Goal: Task Accomplishment & Management: Use online tool/utility

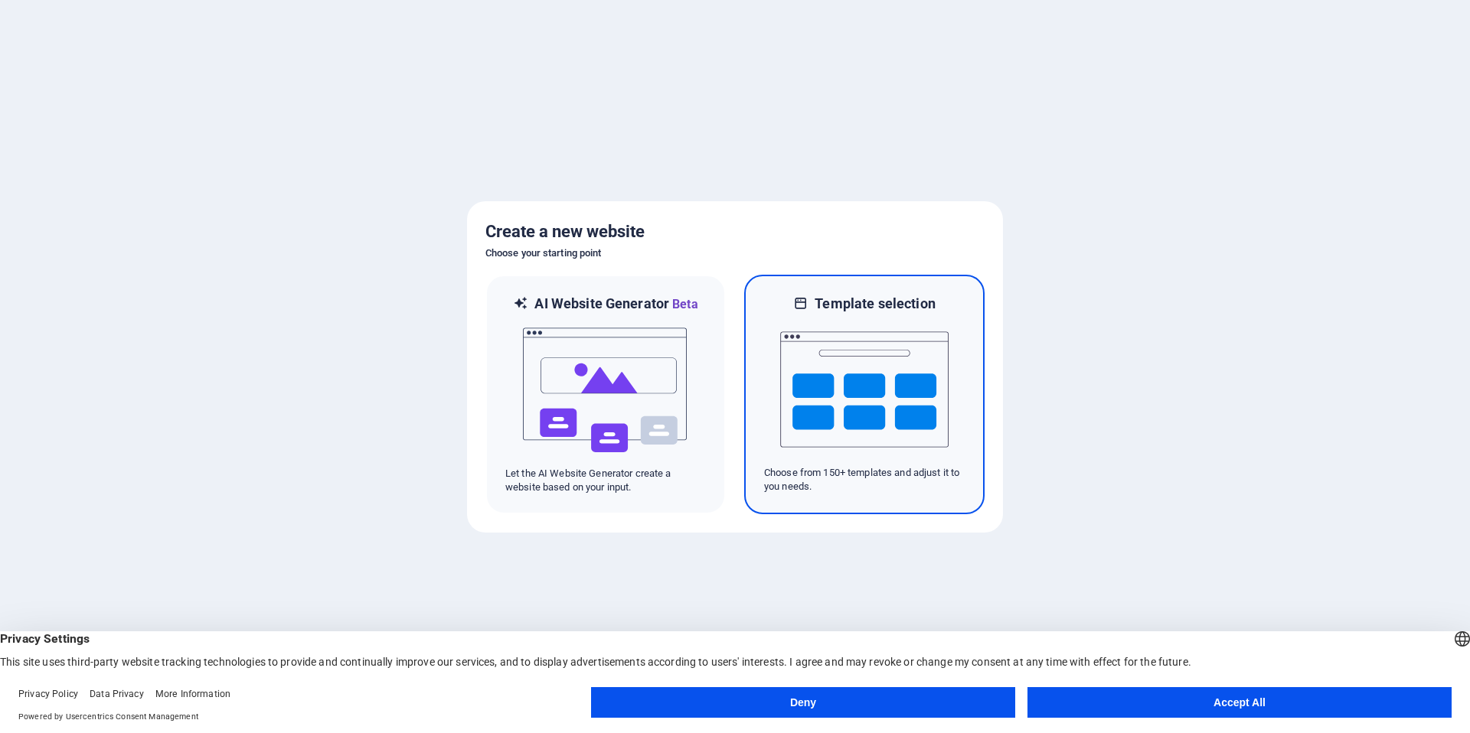
click at [909, 376] on img at bounding box center [864, 389] width 168 height 153
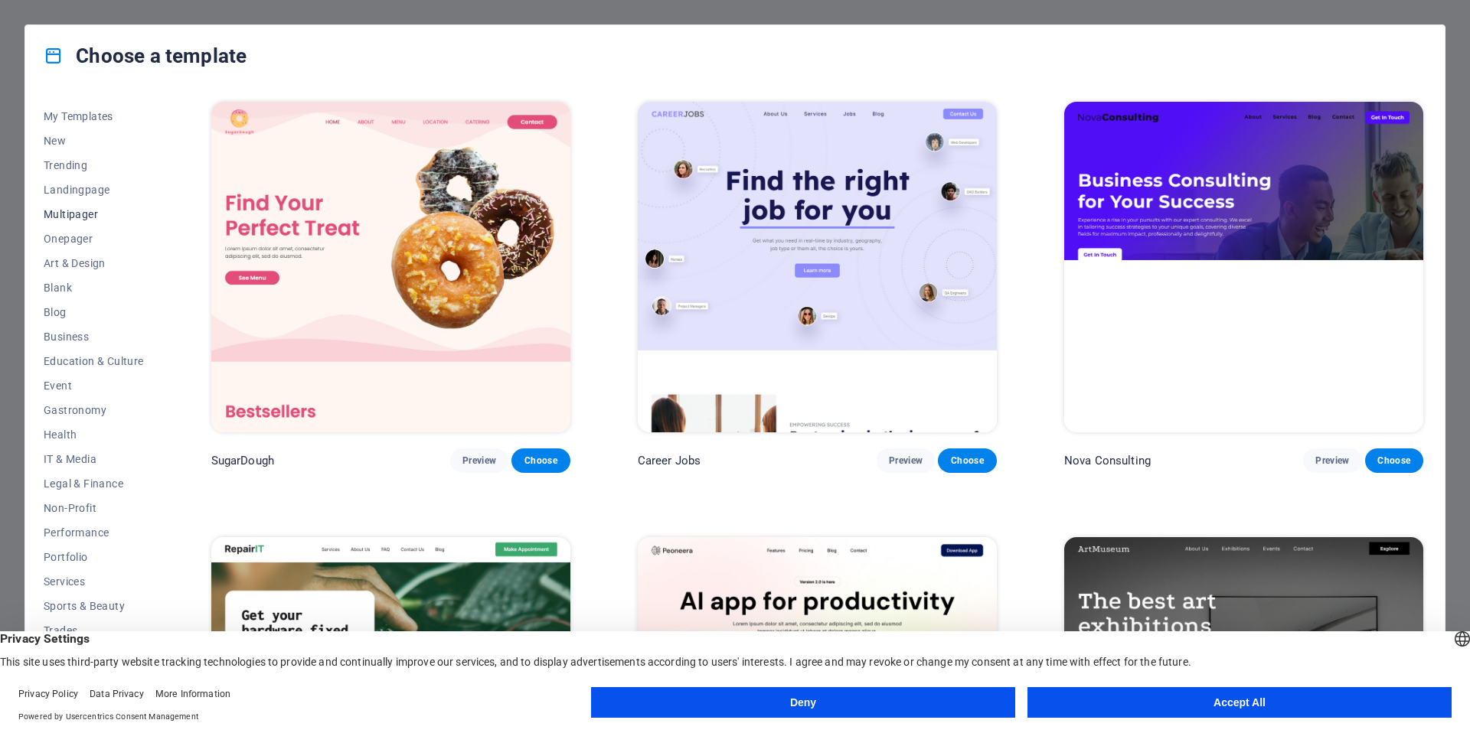
scroll to position [21, 0]
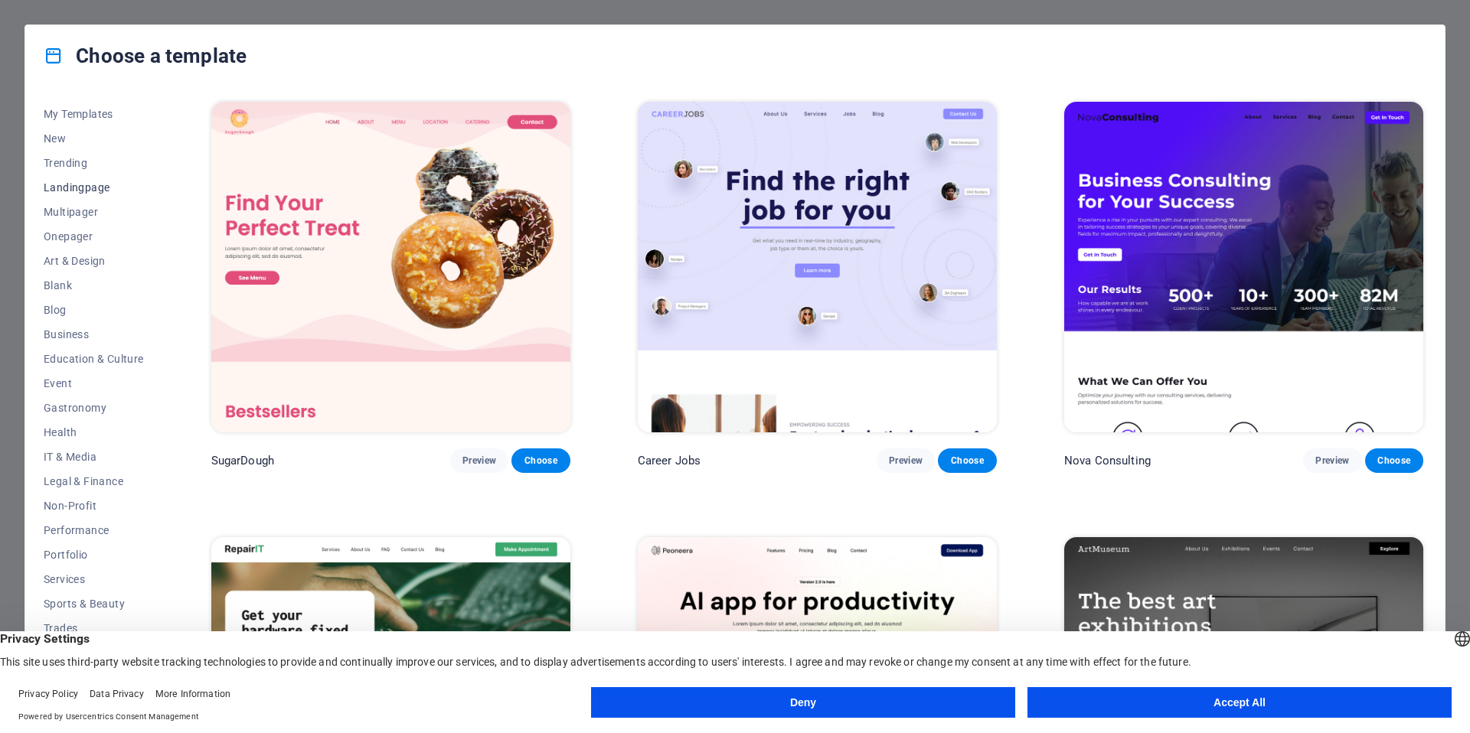
click at [86, 188] on span "Landingpage" at bounding box center [94, 187] width 100 height 12
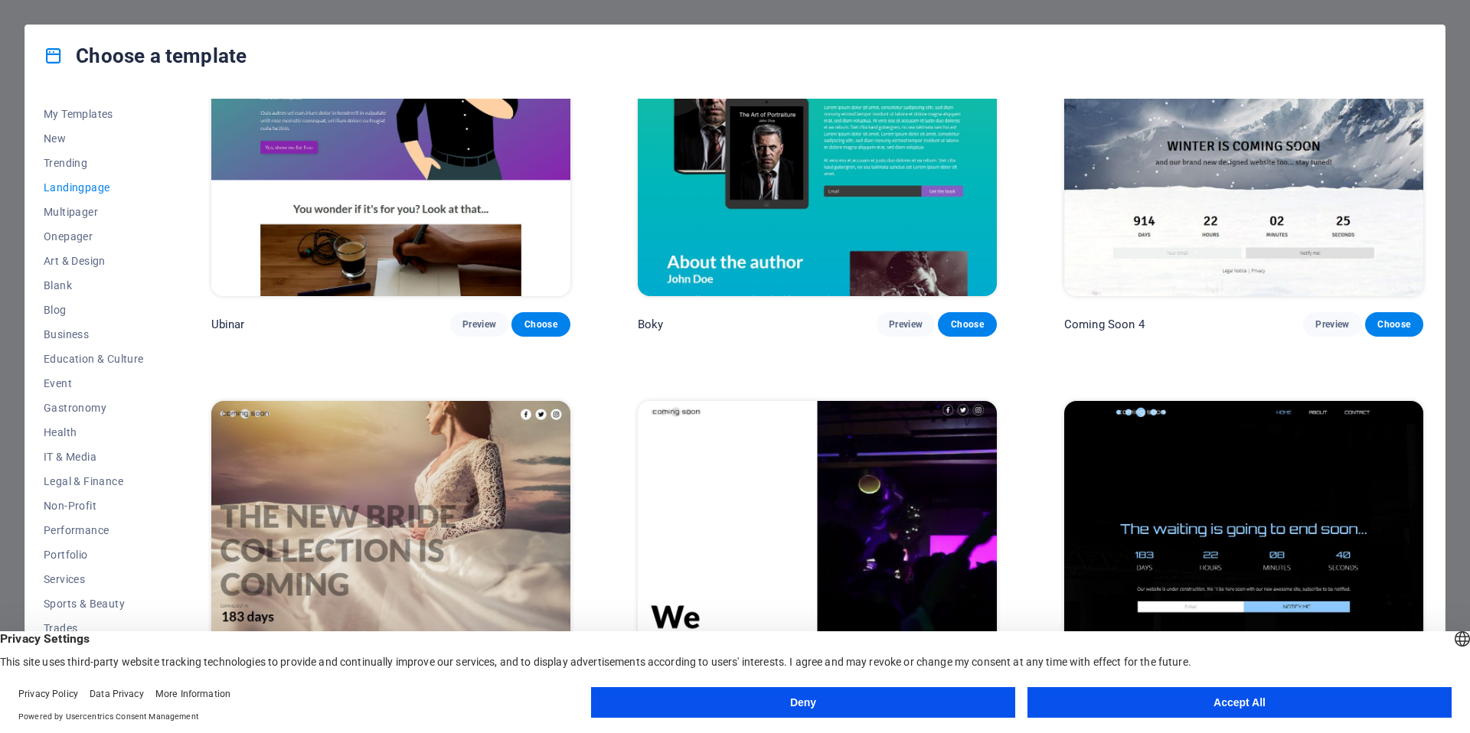
scroll to position [3159, 0]
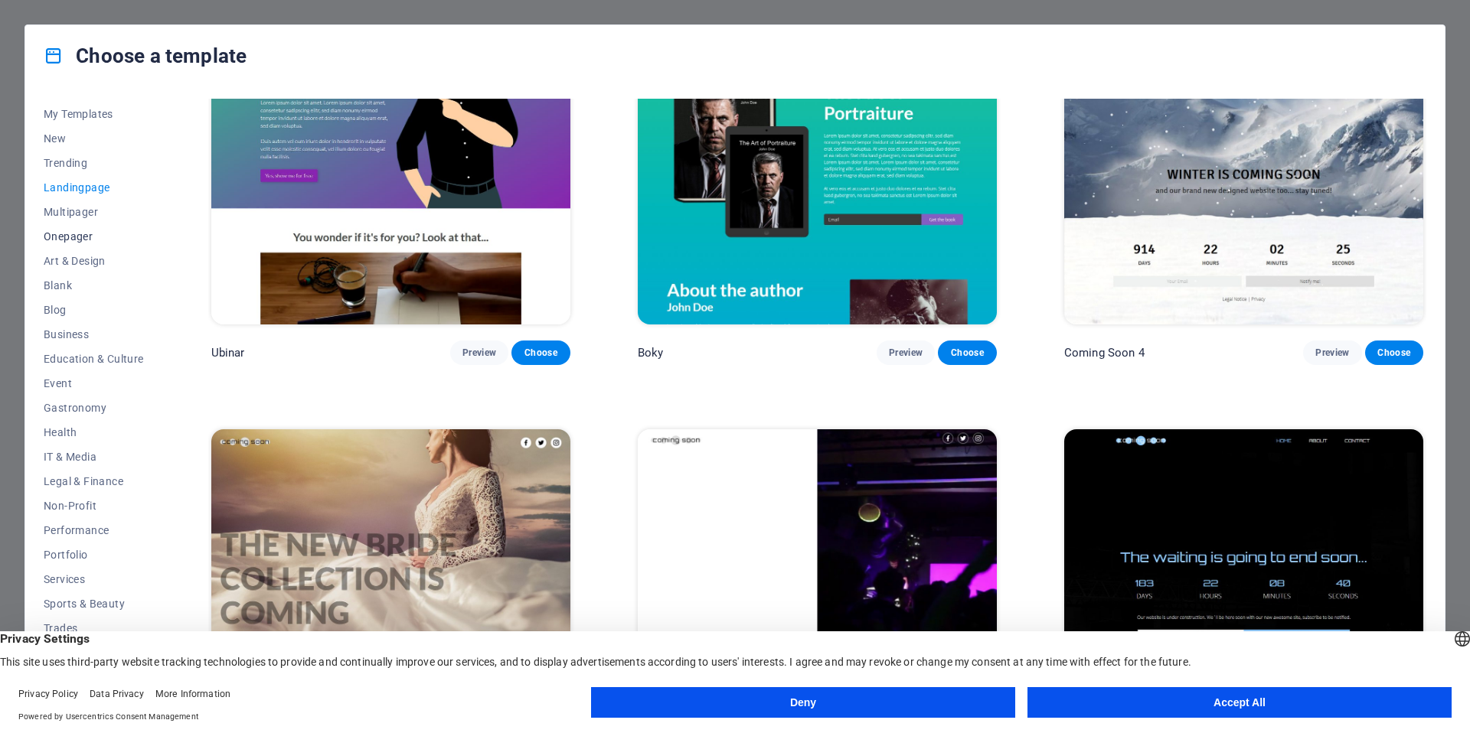
click at [83, 234] on span "Onepager" at bounding box center [94, 236] width 100 height 12
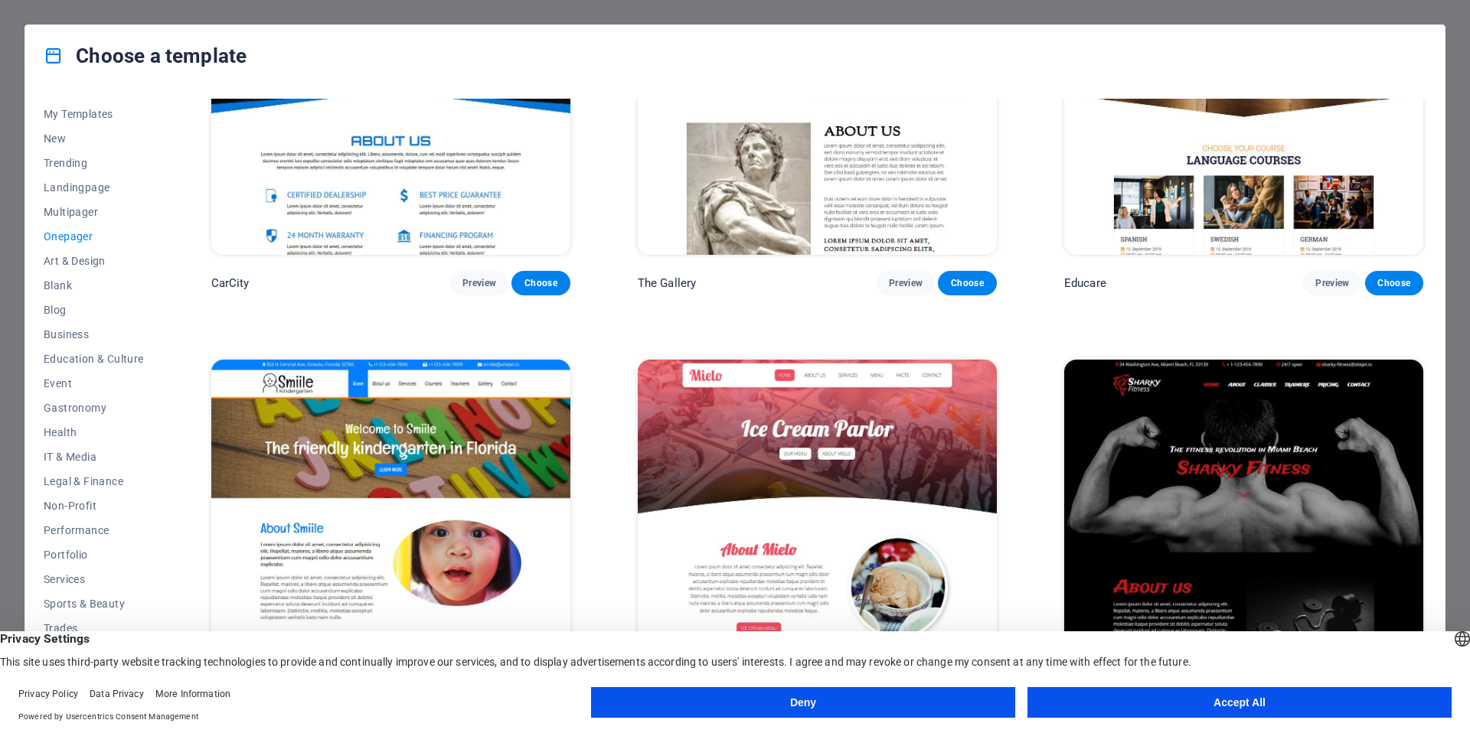
scroll to position [5474, 0]
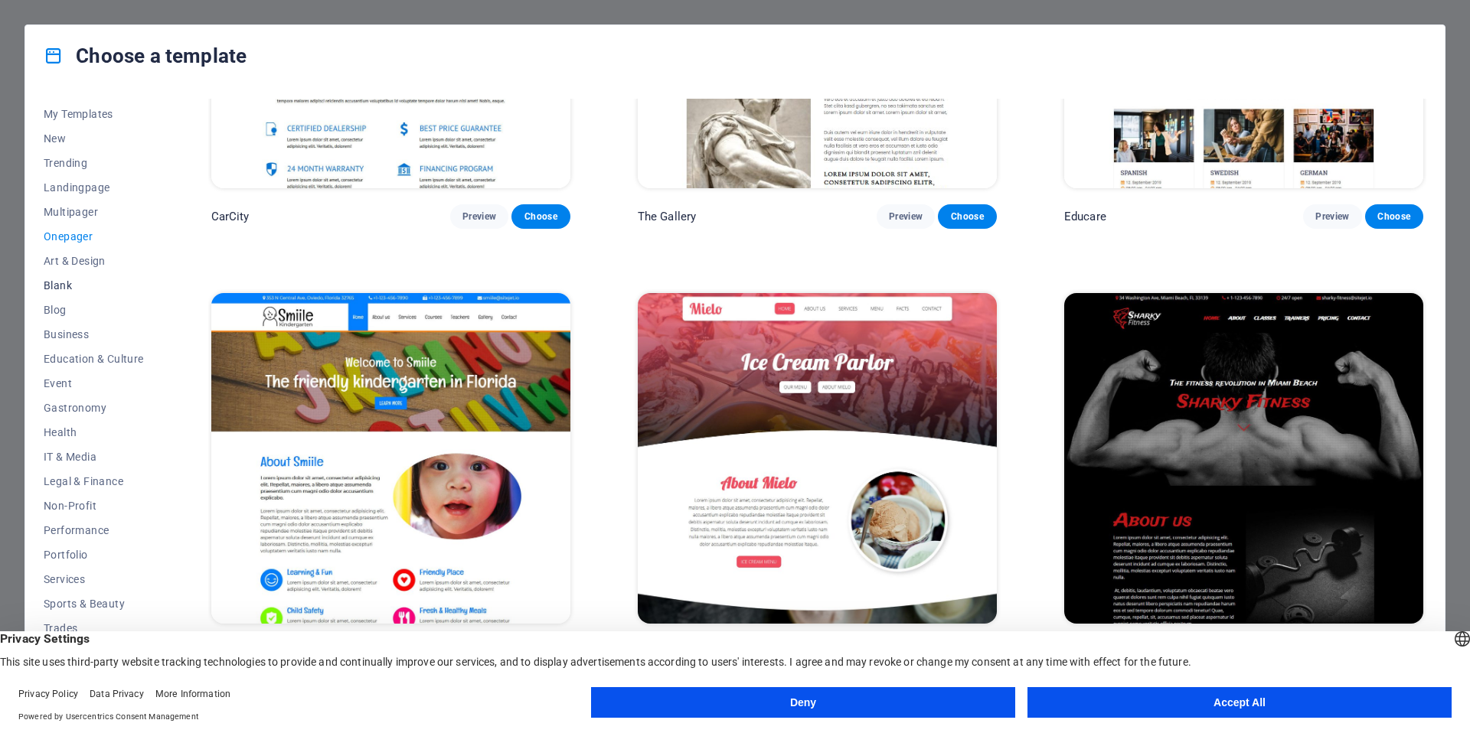
click at [59, 284] on span "Blank" at bounding box center [94, 285] width 100 height 12
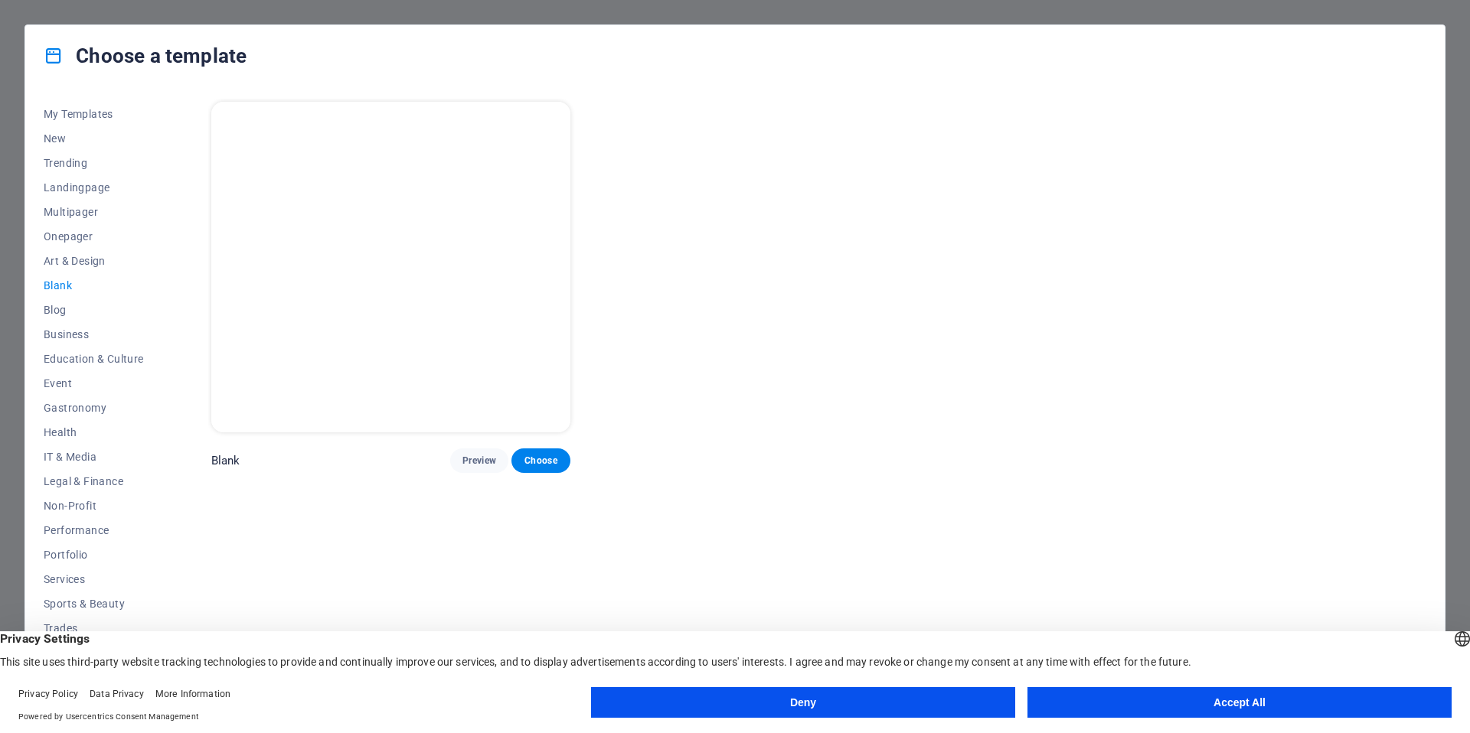
scroll to position [0, 0]
click at [1242, 707] on button "Accept All" at bounding box center [1239, 702] width 424 height 31
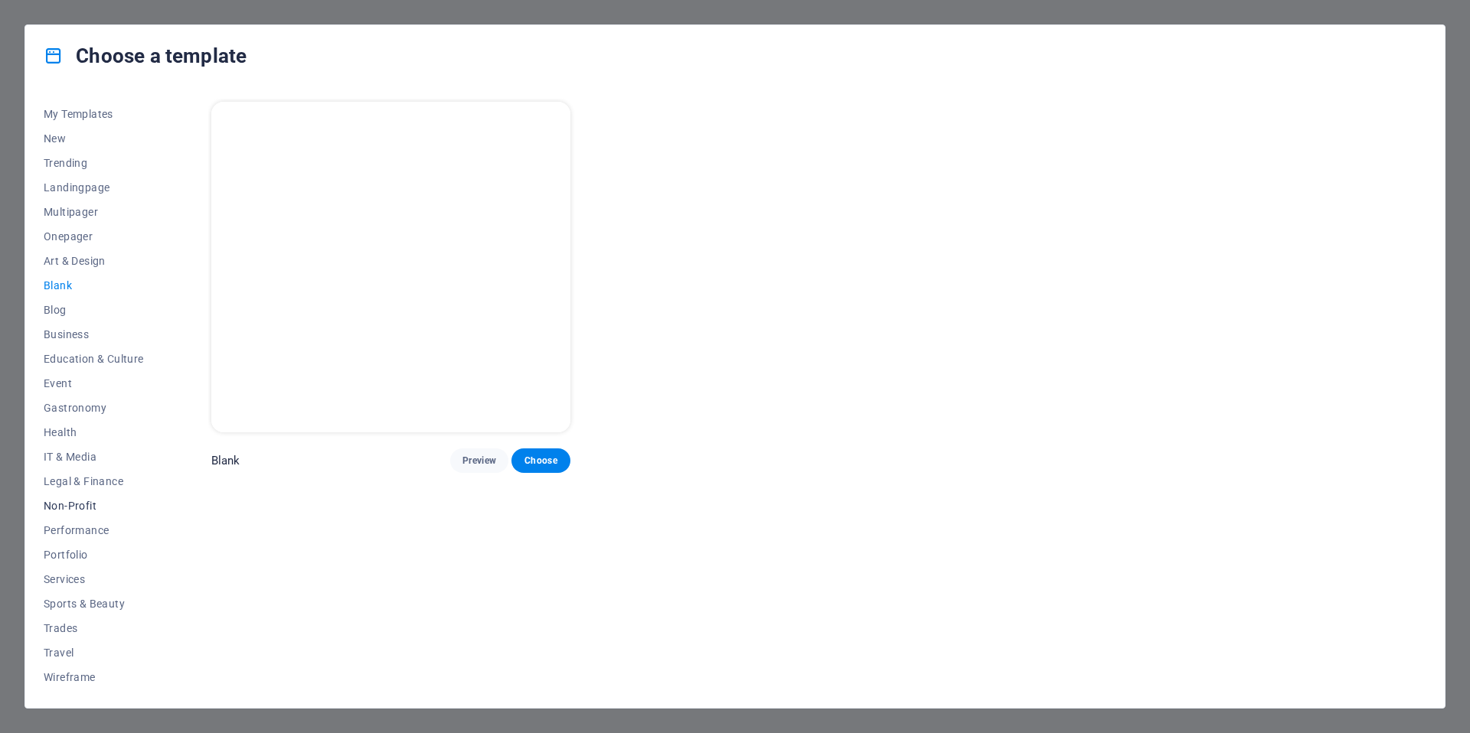
click at [80, 501] on span "Non-Profit" at bounding box center [94, 506] width 100 height 12
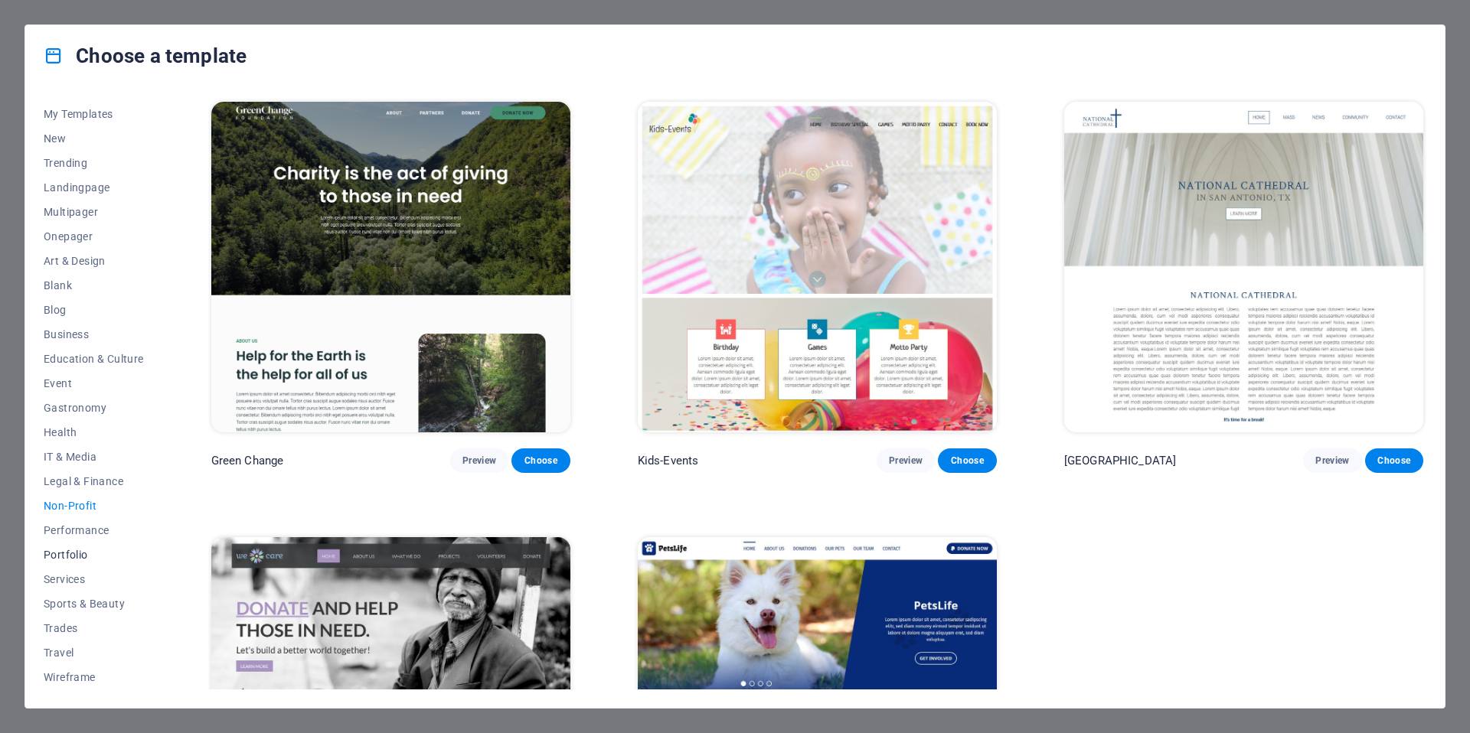
click at [60, 554] on span "Portfolio" at bounding box center [94, 555] width 100 height 12
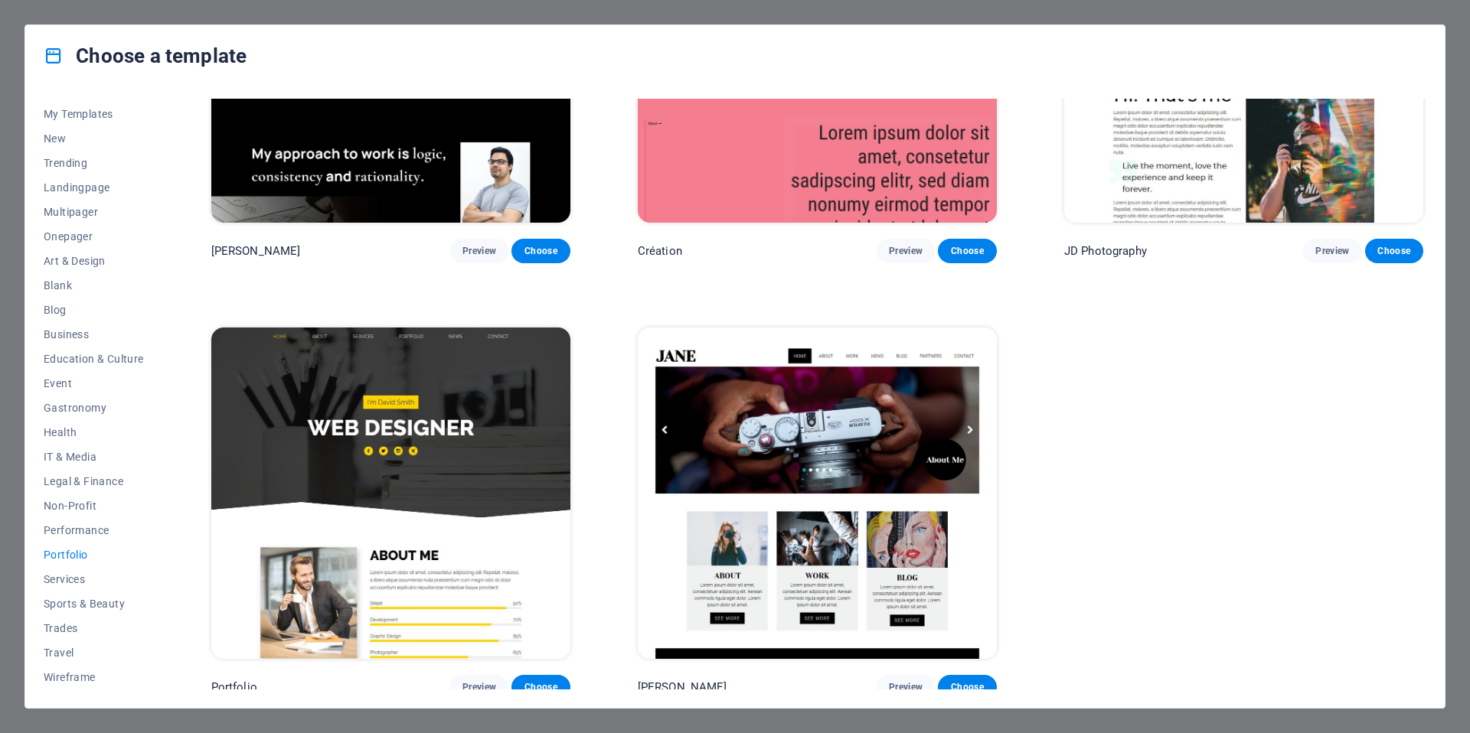
scroll to position [648, 0]
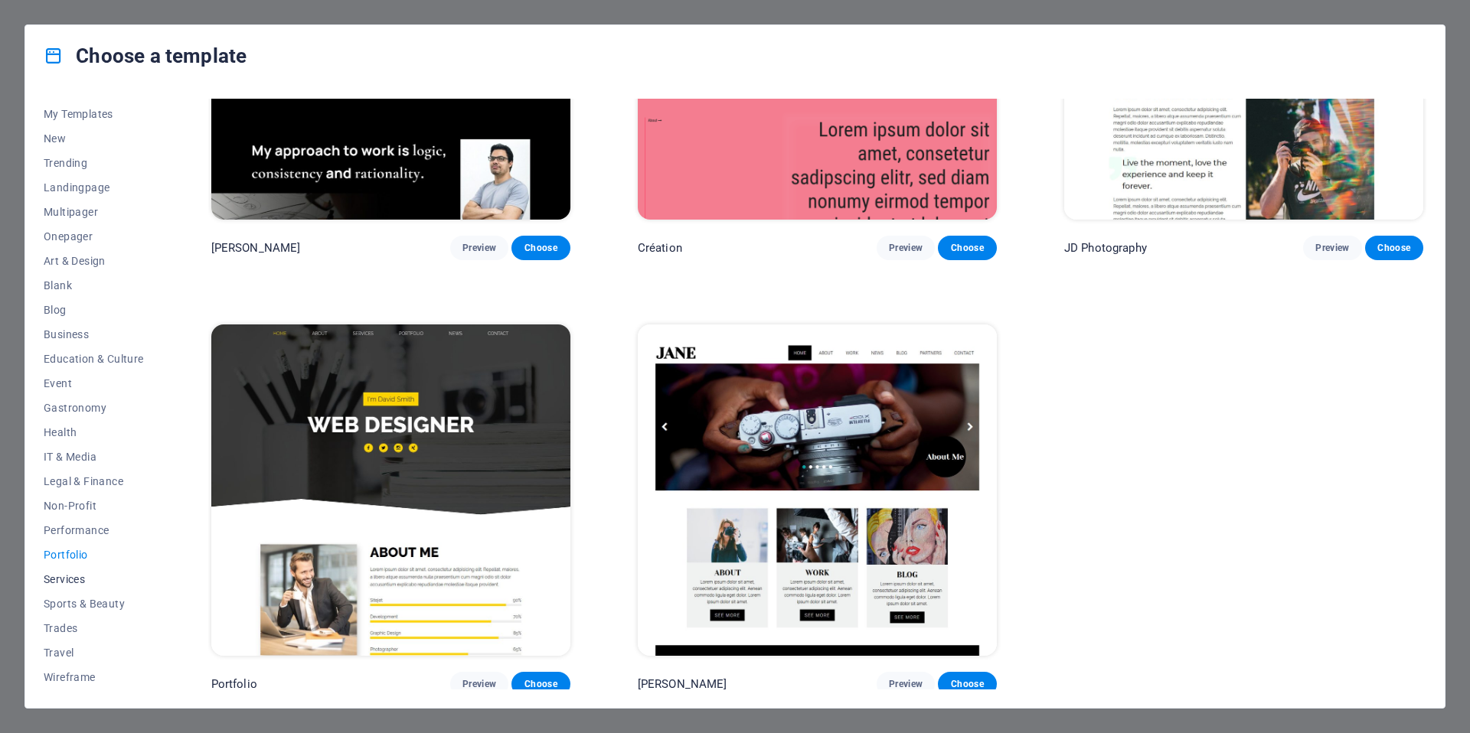
click at [61, 587] on button "Services" at bounding box center [94, 579] width 100 height 24
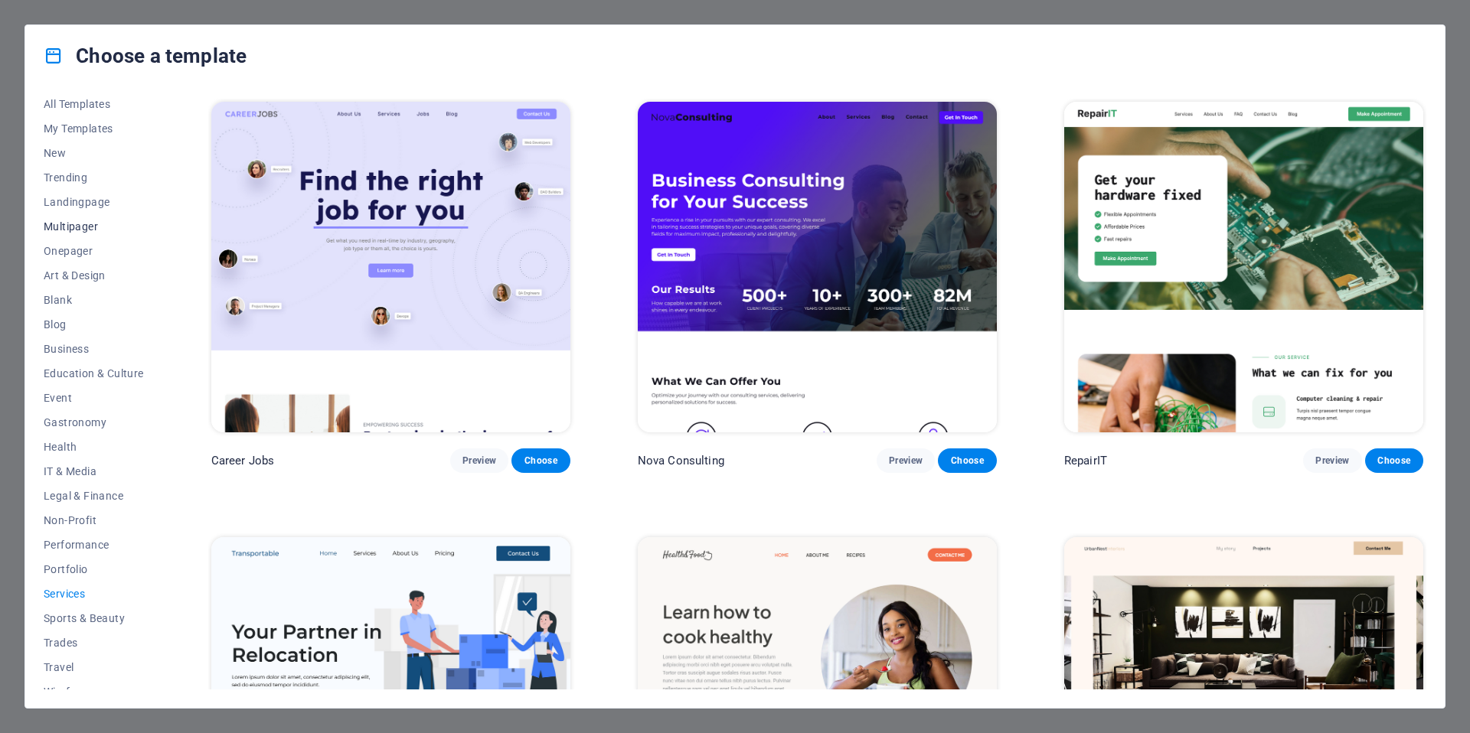
scroll to position [21, 0]
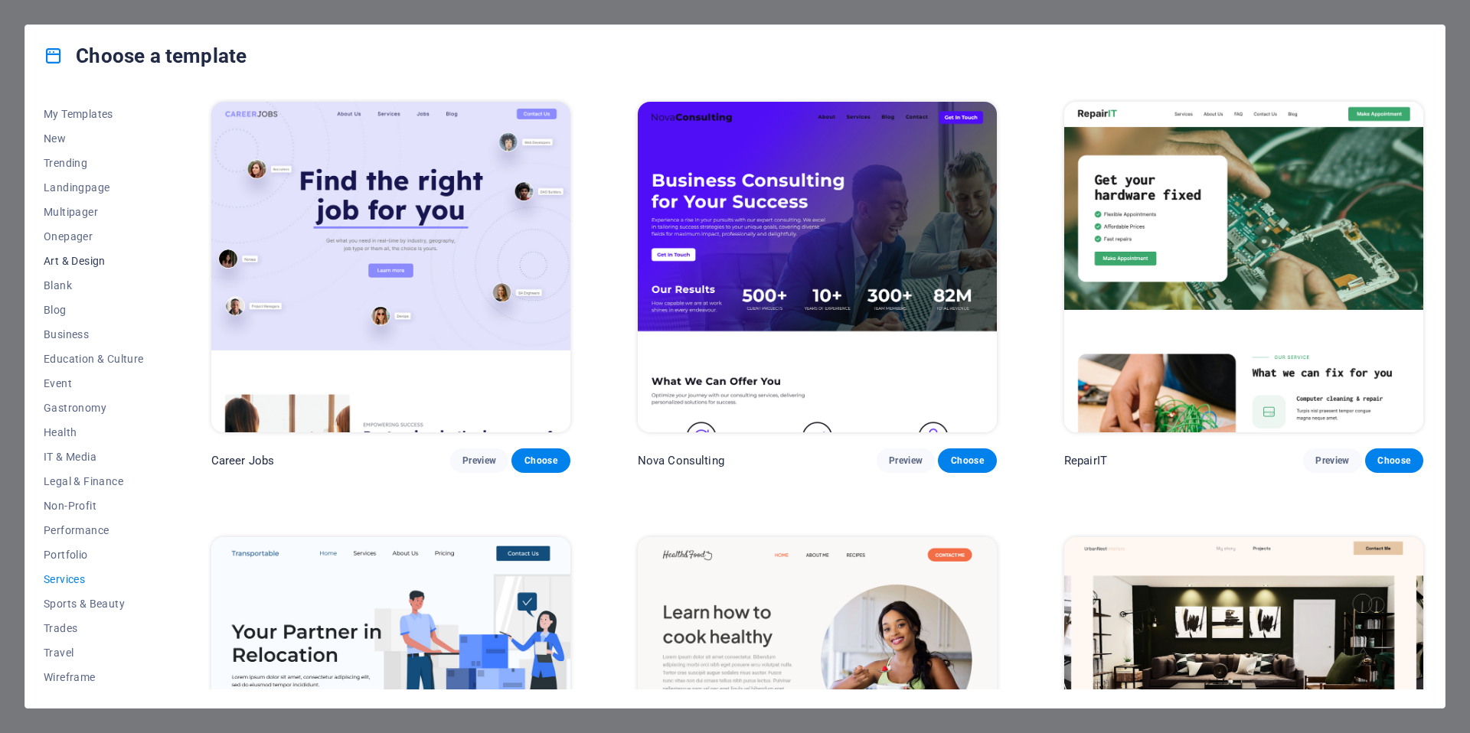
click at [86, 259] on span "Art & Design" at bounding box center [94, 261] width 100 height 12
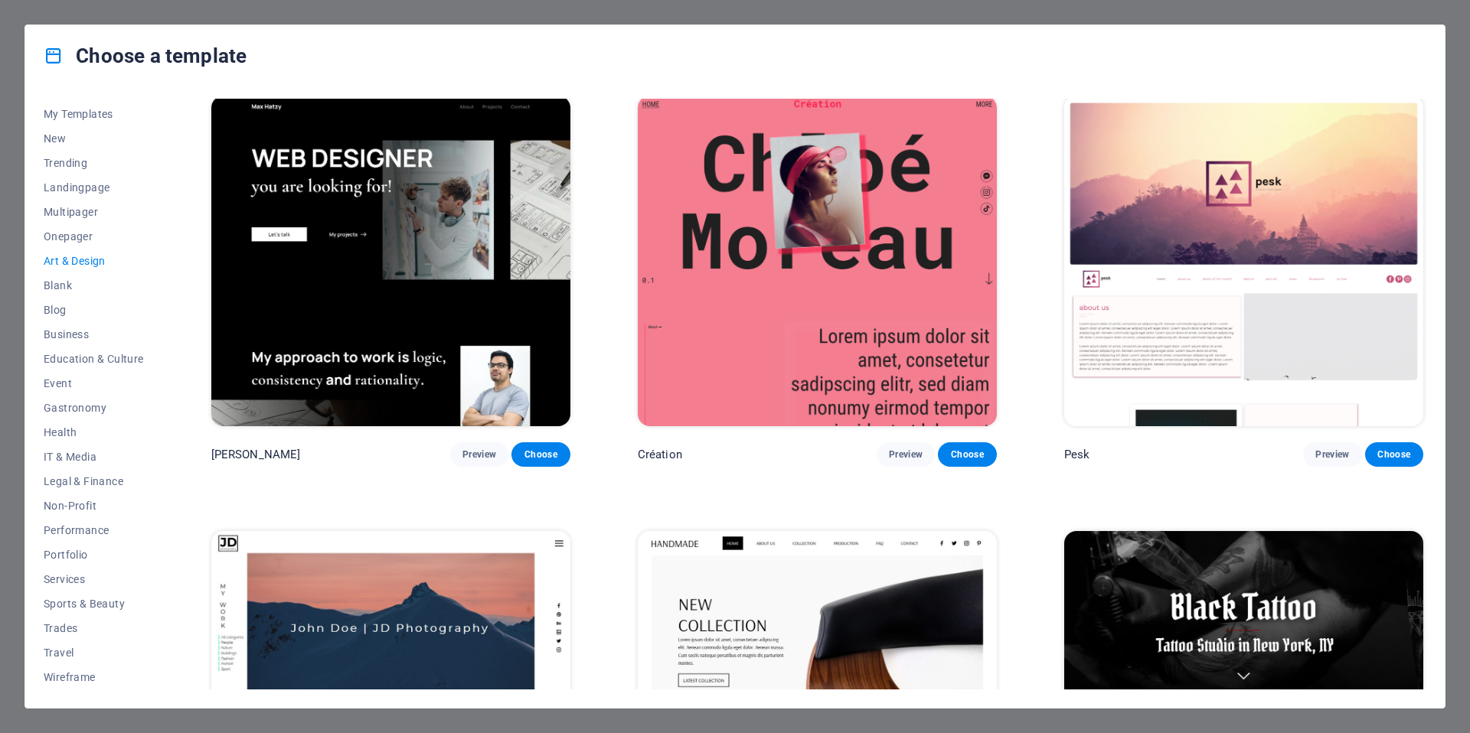
scroll to position [0, 0]
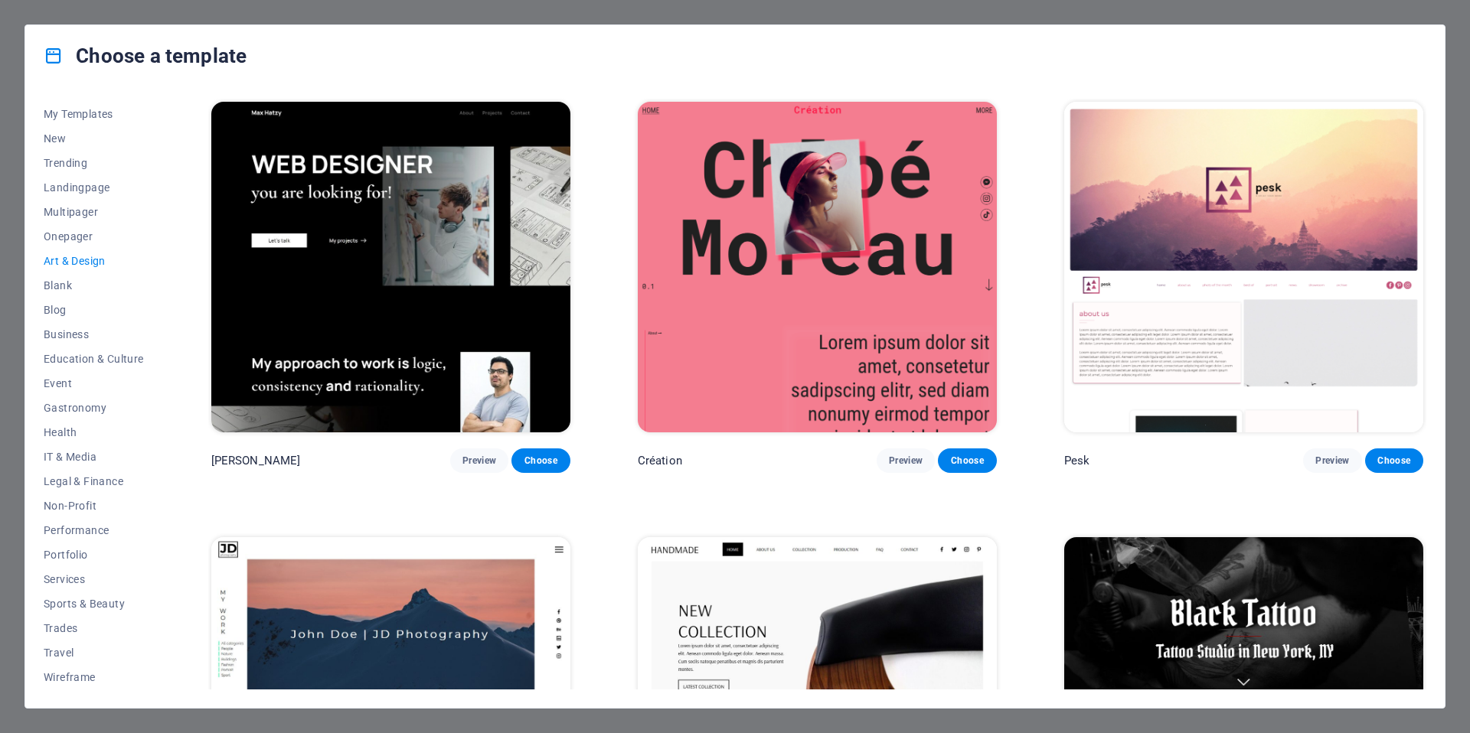
click at [780, 363] on img at bounding box center [817, 267] width 359 height 331
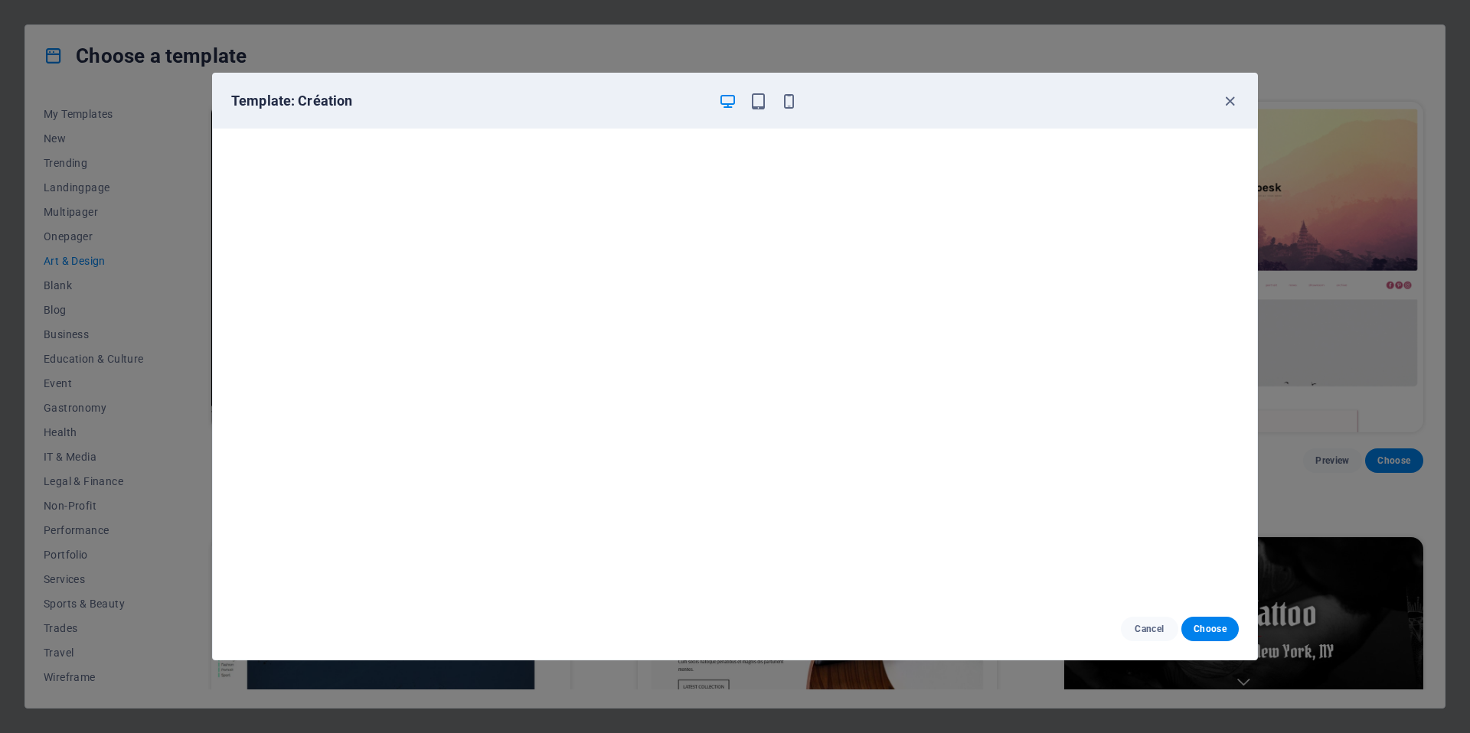
drag, startPoint x: 1232, startPoint y: 97, endPoint x: 1176, endPoint y: 133, distance: 66.5
click at [1232, 98] on icon "button" at bounding box center [1230, 102] width 18 height 18
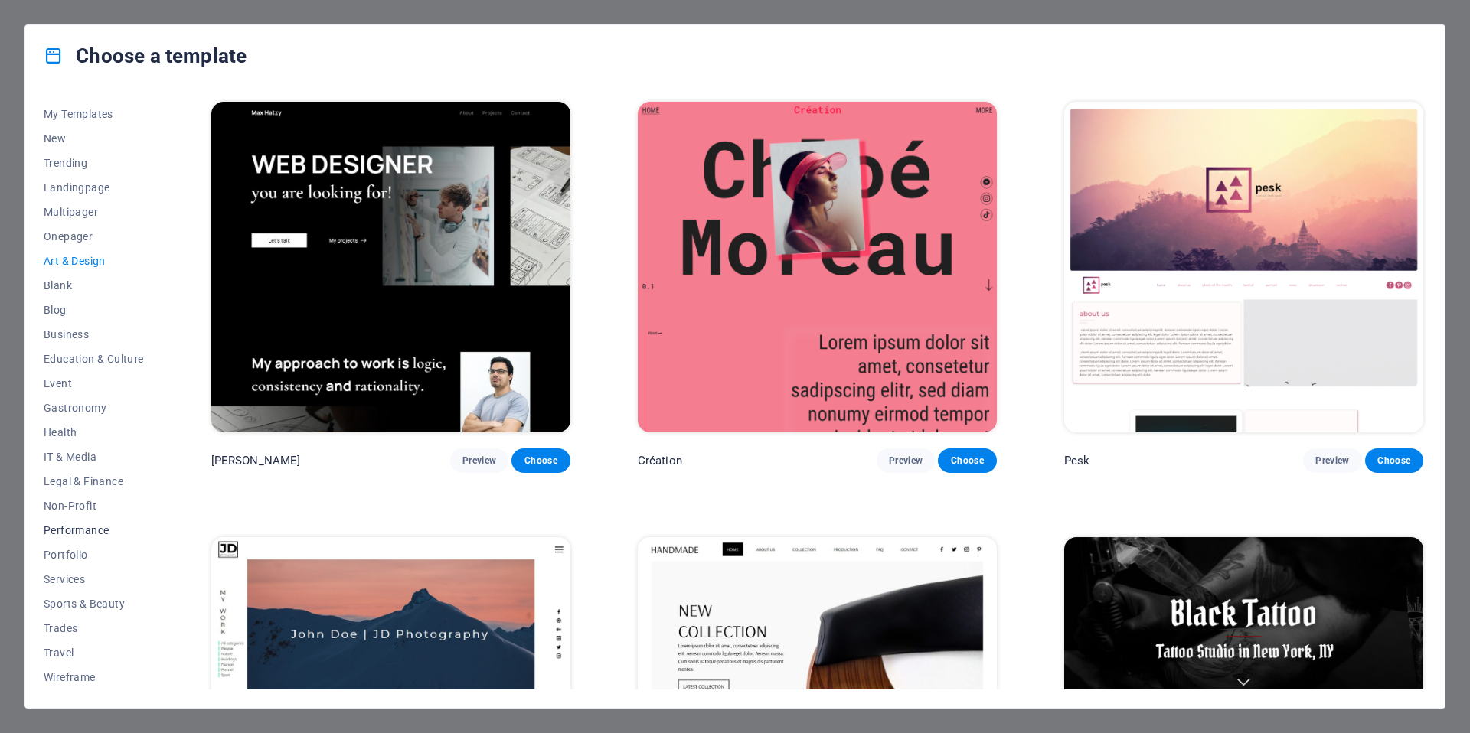
click at [73, 534] on span "Performance" at bounding box center [94, 530] width 100 height 12
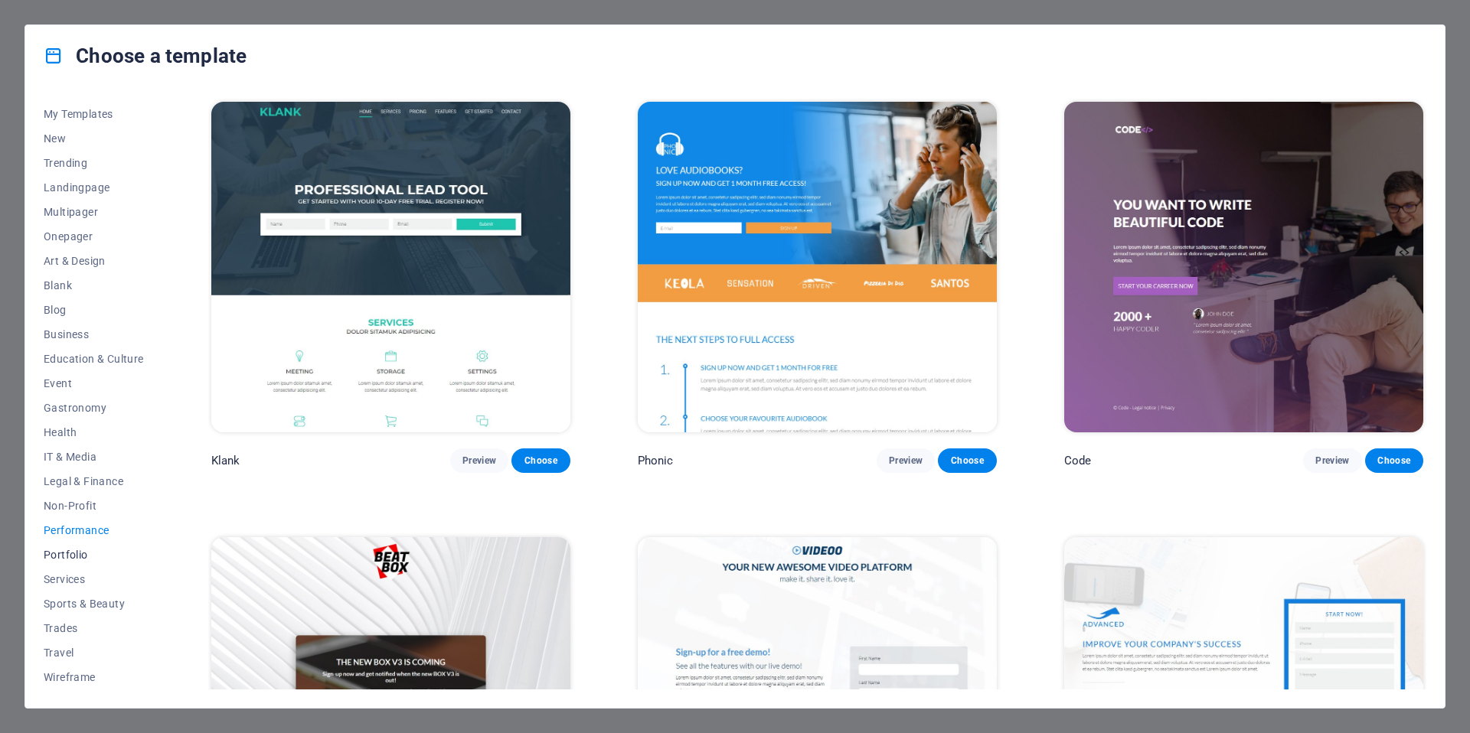
click at [70, 553] on span "Portfolio" at bounding box center [94, 555] width 100 height 12
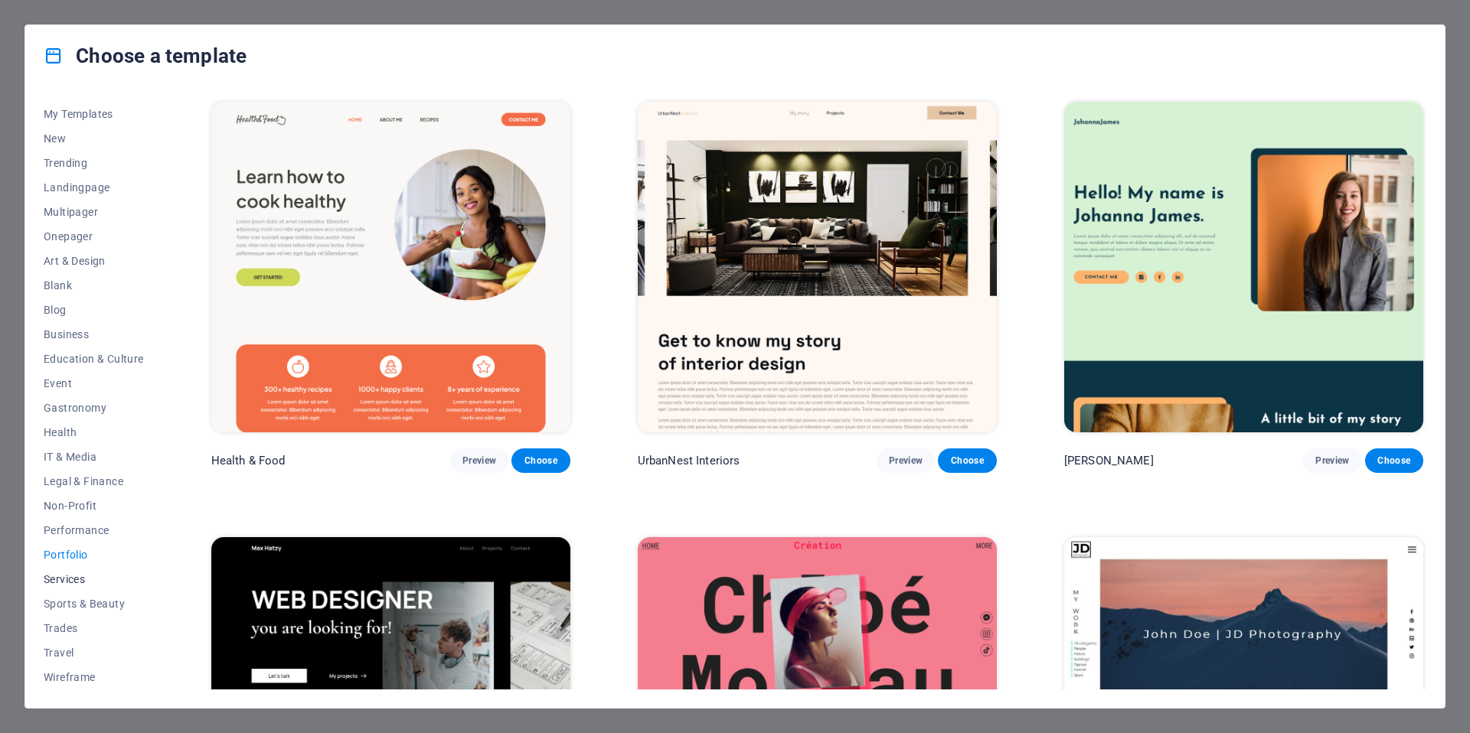
click at [76, 570] on button "Services" at bounding box center [94, 579] width 100 height 24
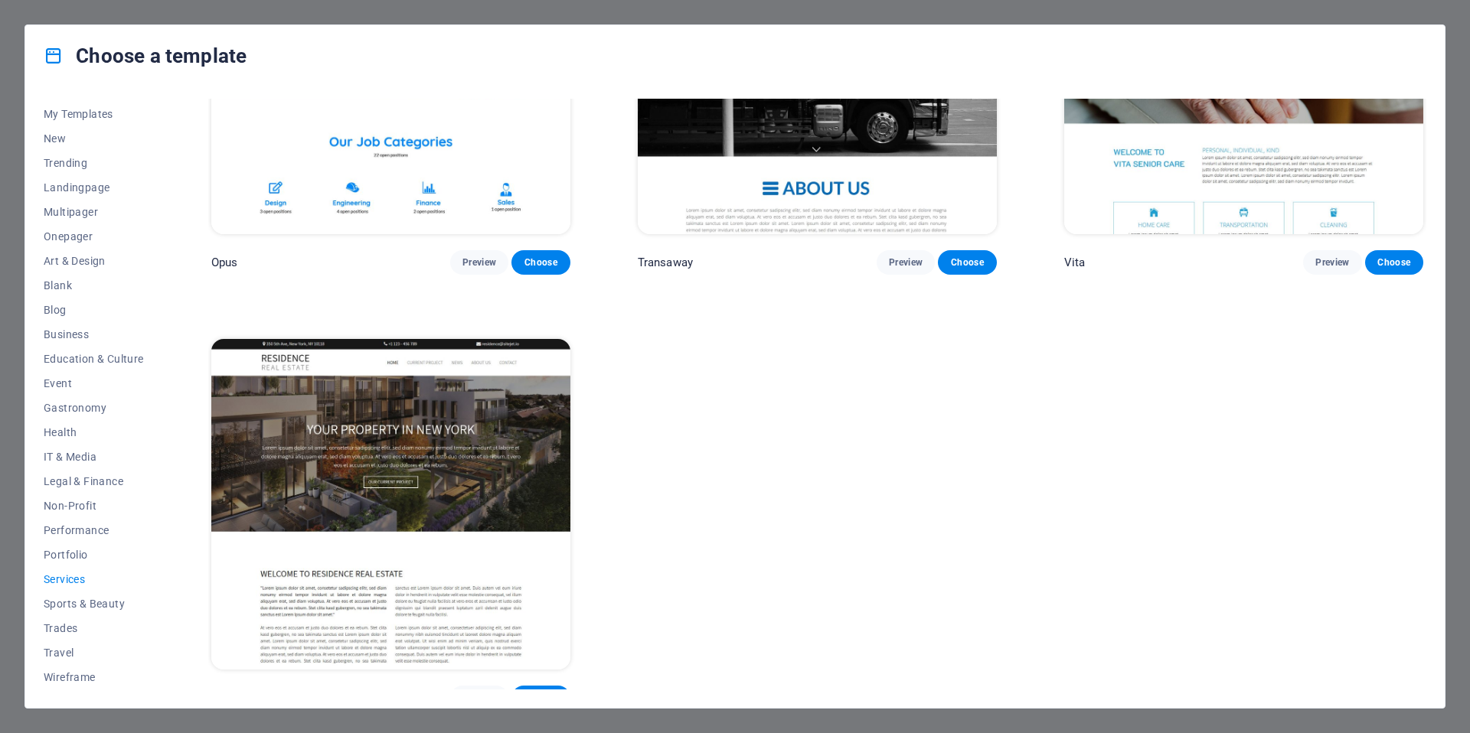
scroll to position [2817, 0]
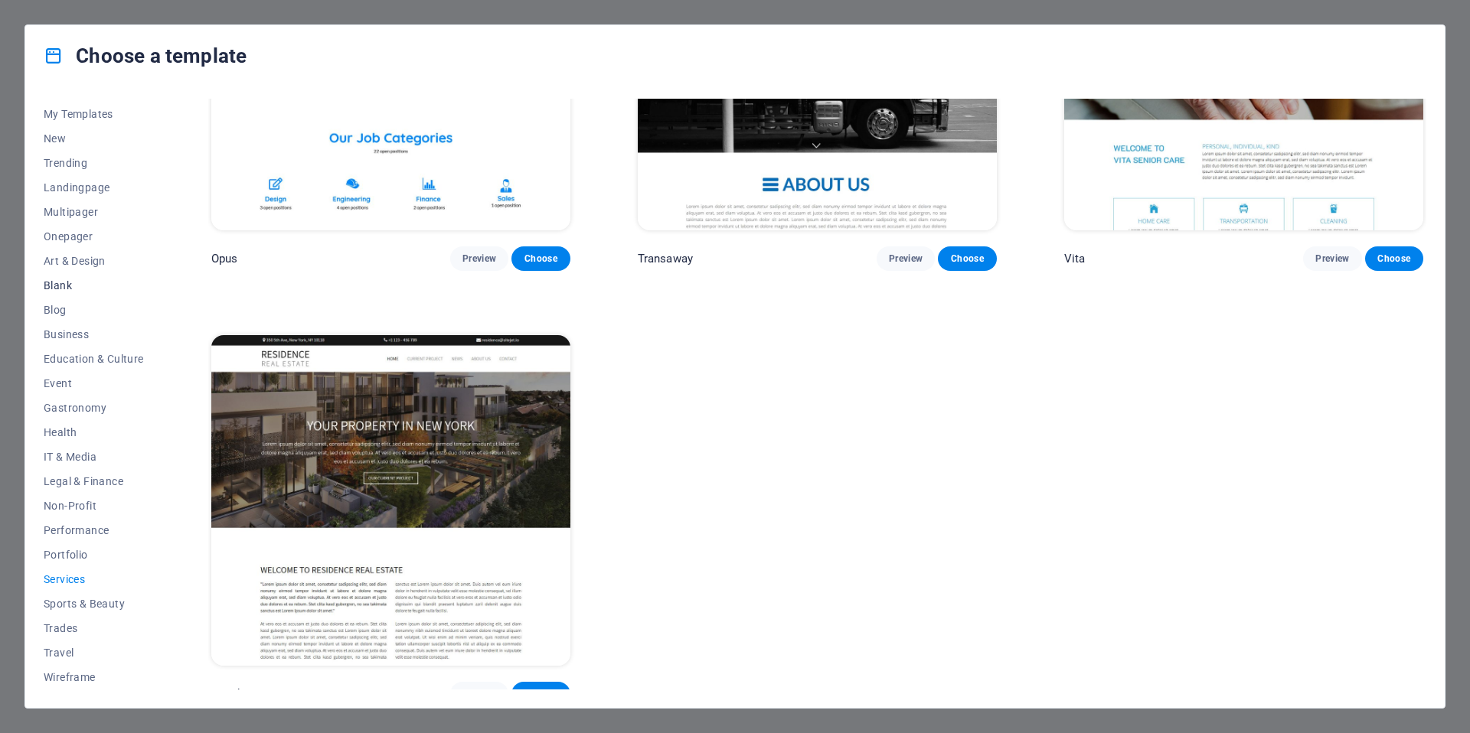
click at [96, 289] on span "Blank" at bounding box center [94, 285] width 100 height 12
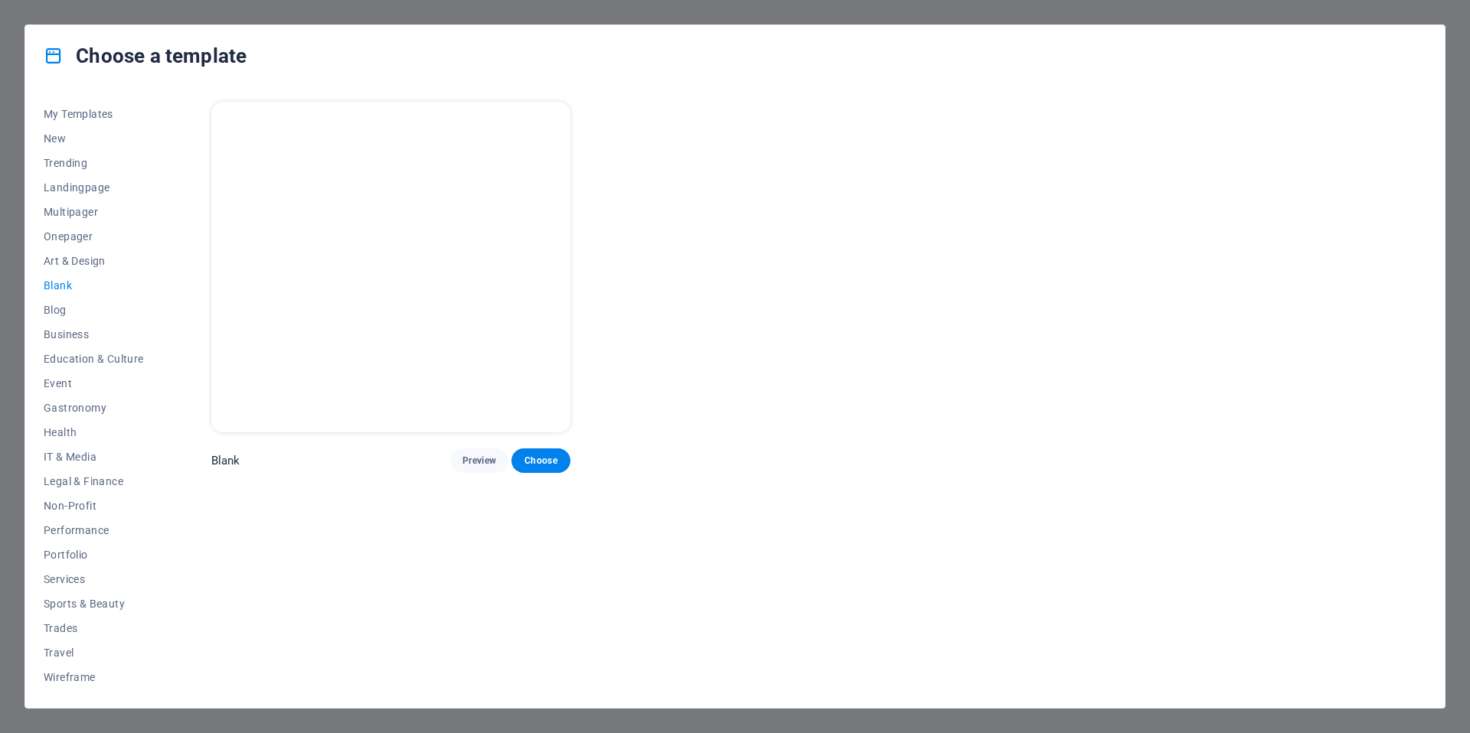
scroll to position [0, 0]
click at [80, 261] on span "Art & Design" at bounding box center [94, 261] width 100 height 12
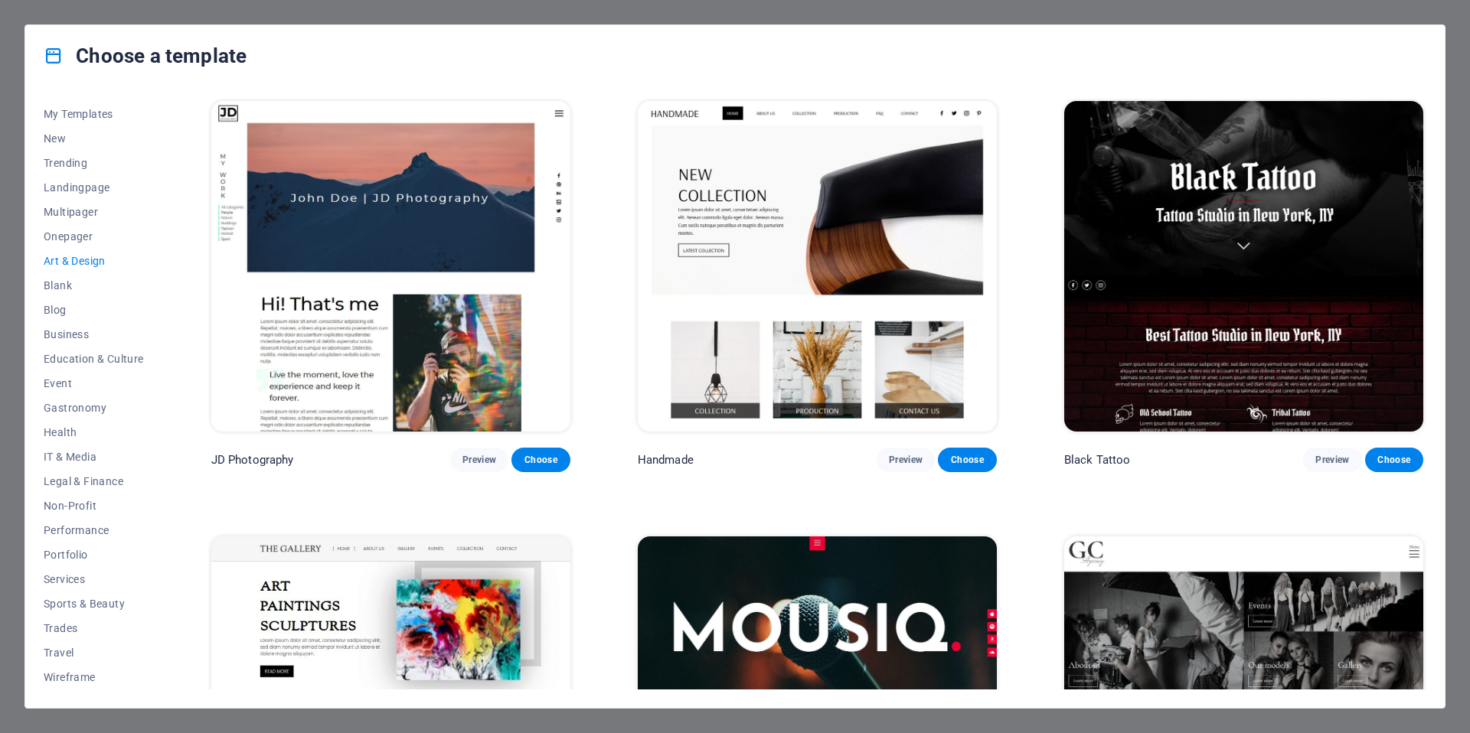
scroll to position [433, 0]
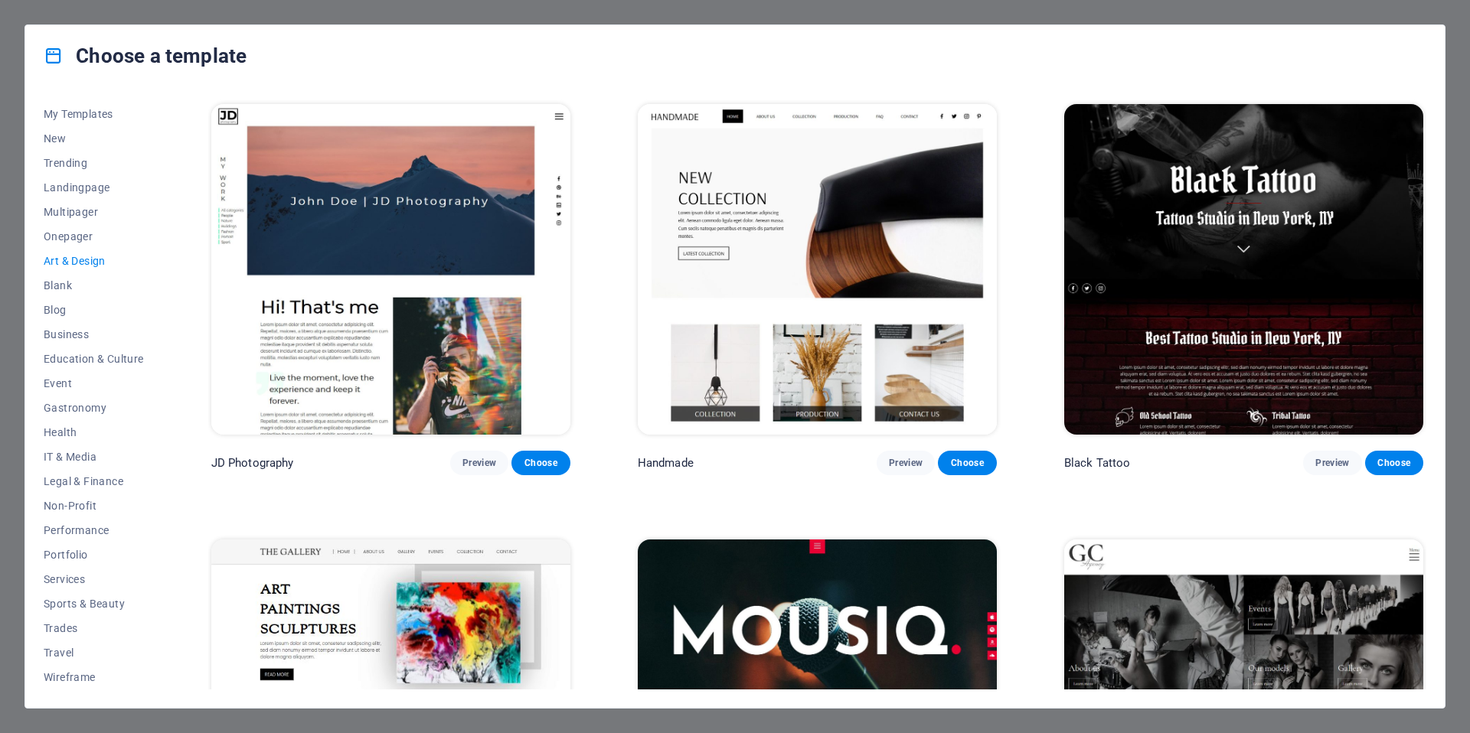
click at [744, 377] on img at bounding box center [817, 269] width 359 height 331
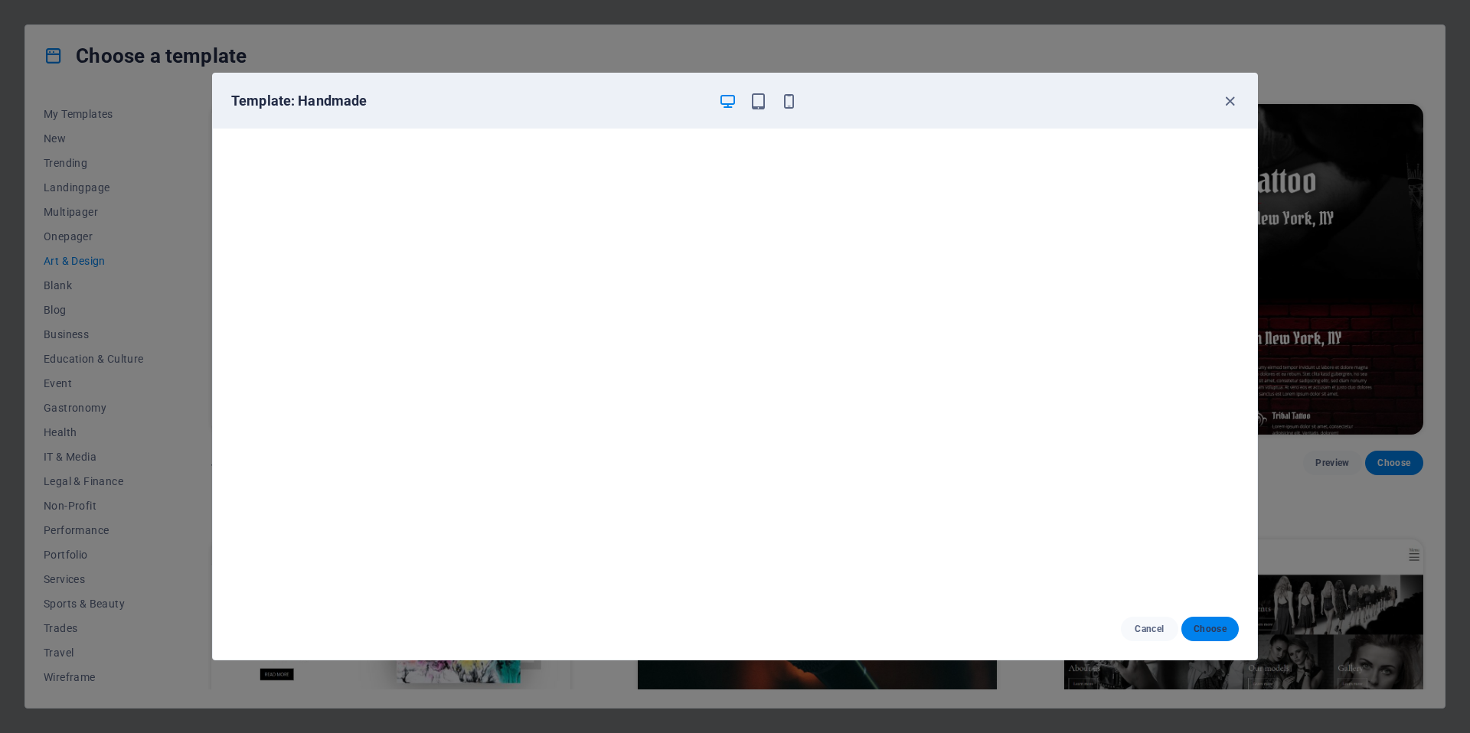
click at [1221, 632] on span "Choose" at bounding box center [1209, 629] width 33 height 12
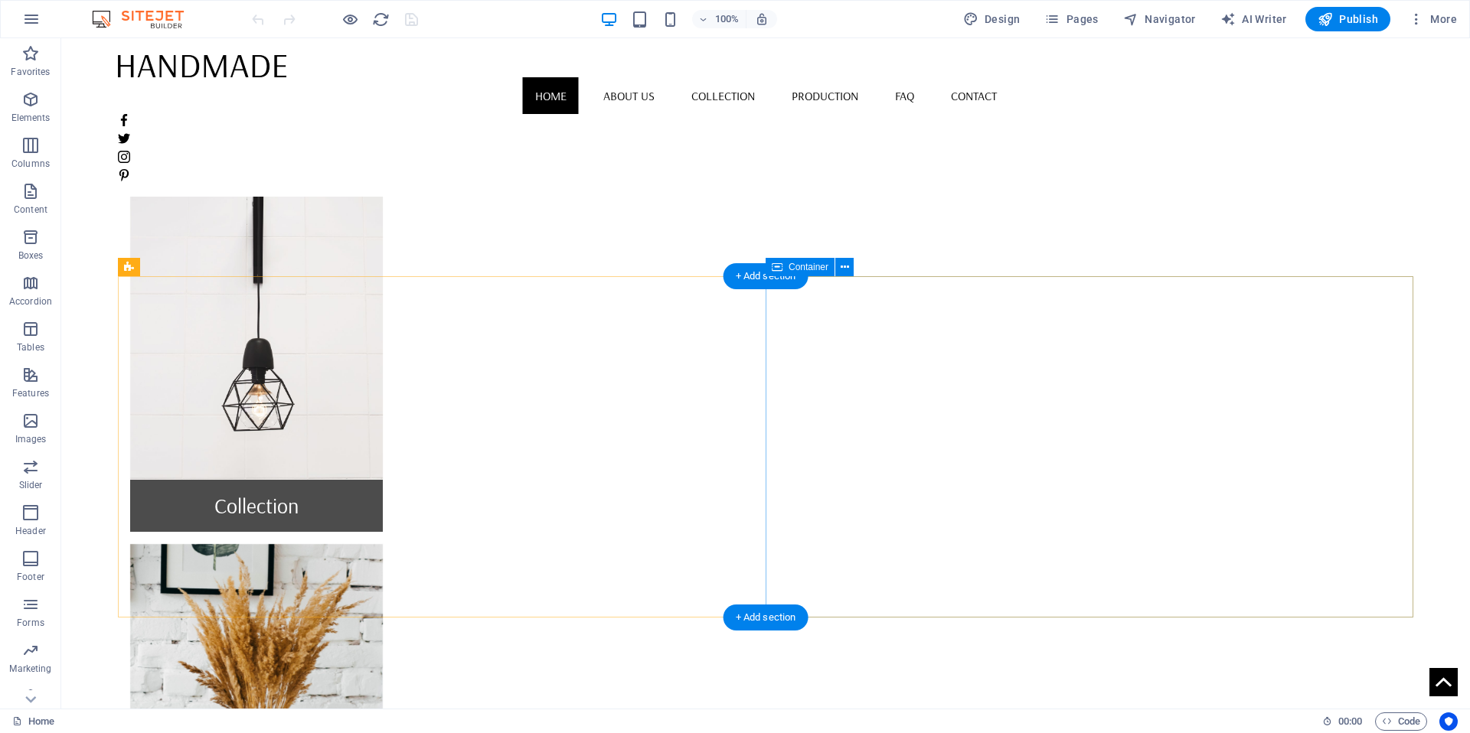
scroll to position [818, 0]
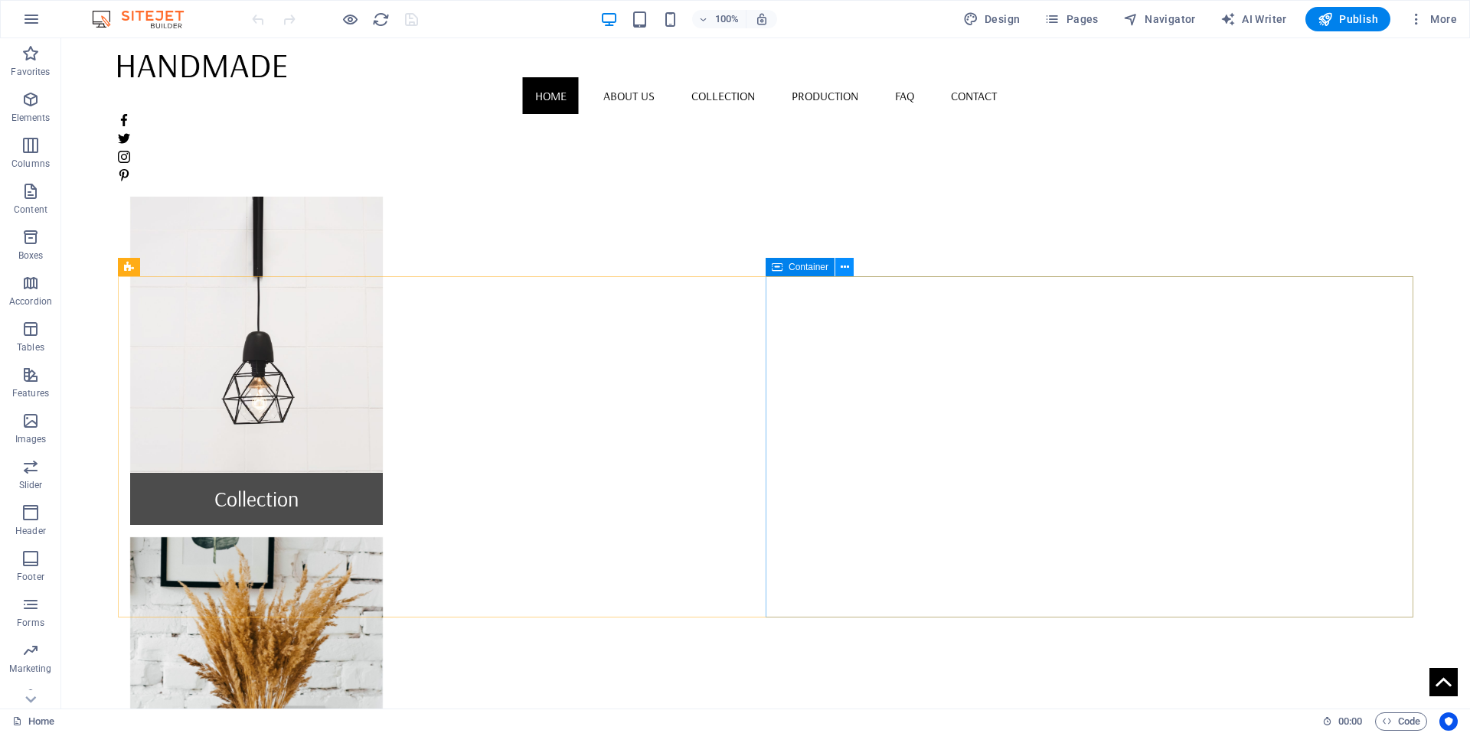
click at [849, 266] on button at bounding box center [844, 267] width 18 height 18
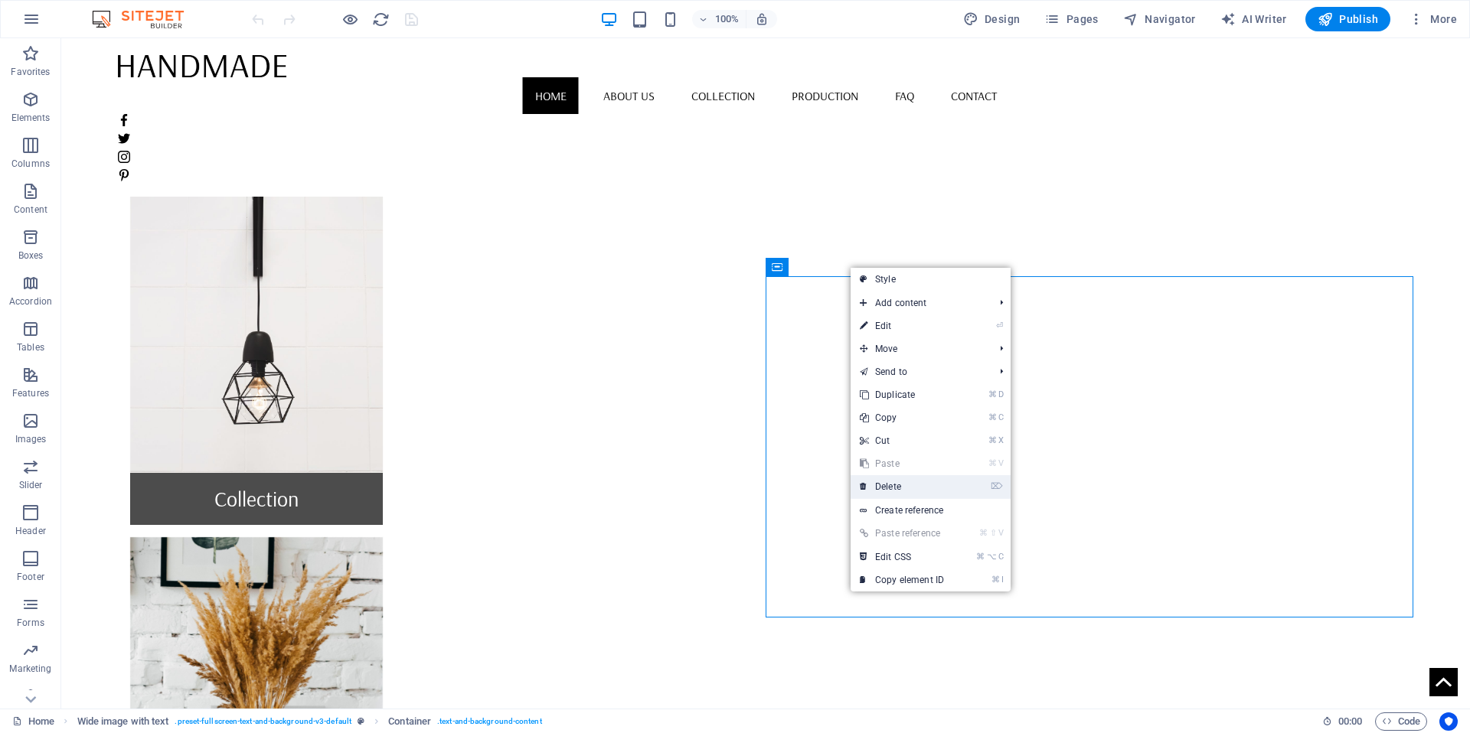
click at [928, 489] on link "⌦ Delete" at bounding box center [902, 486] width 103 height 23
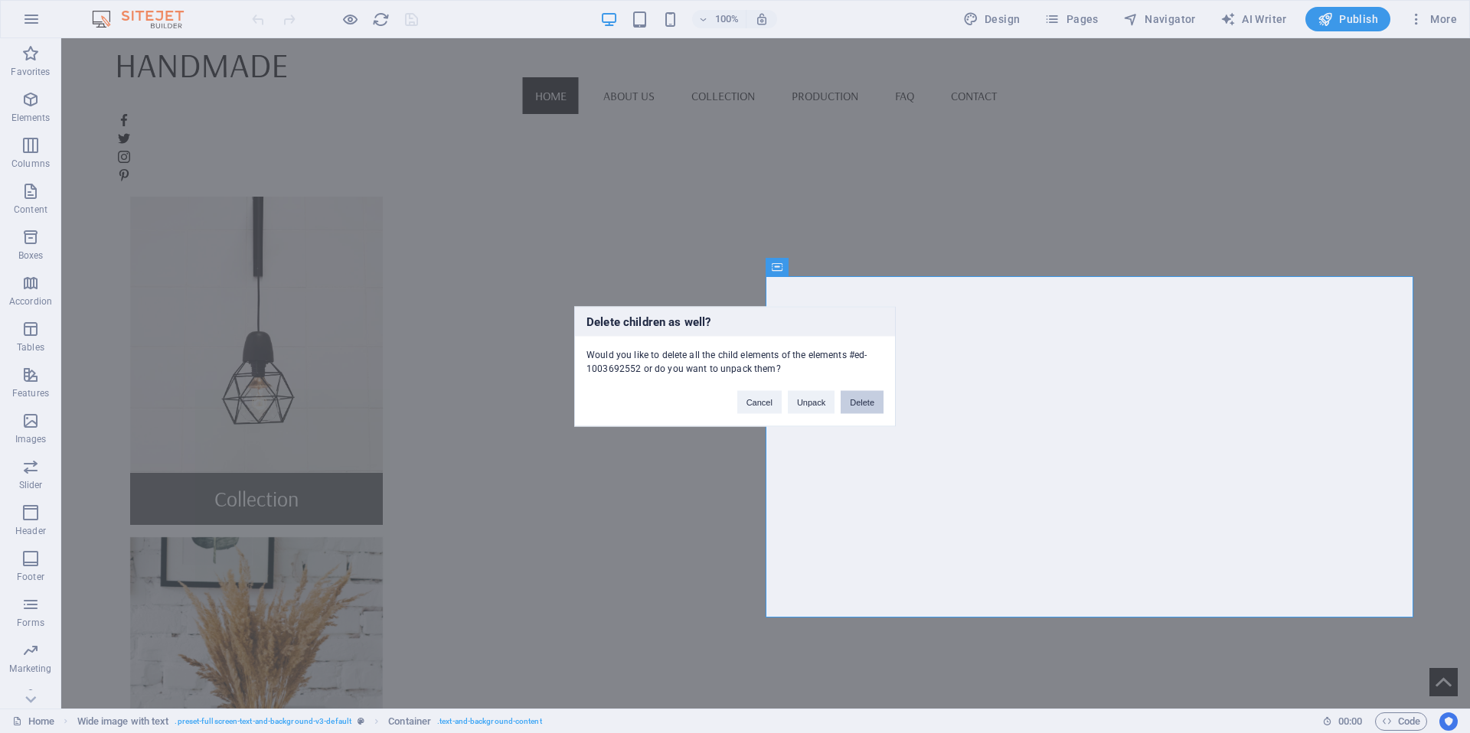
click at [858, 405] on button "Delete" at bounding box center [862, 402] width 43 height 23
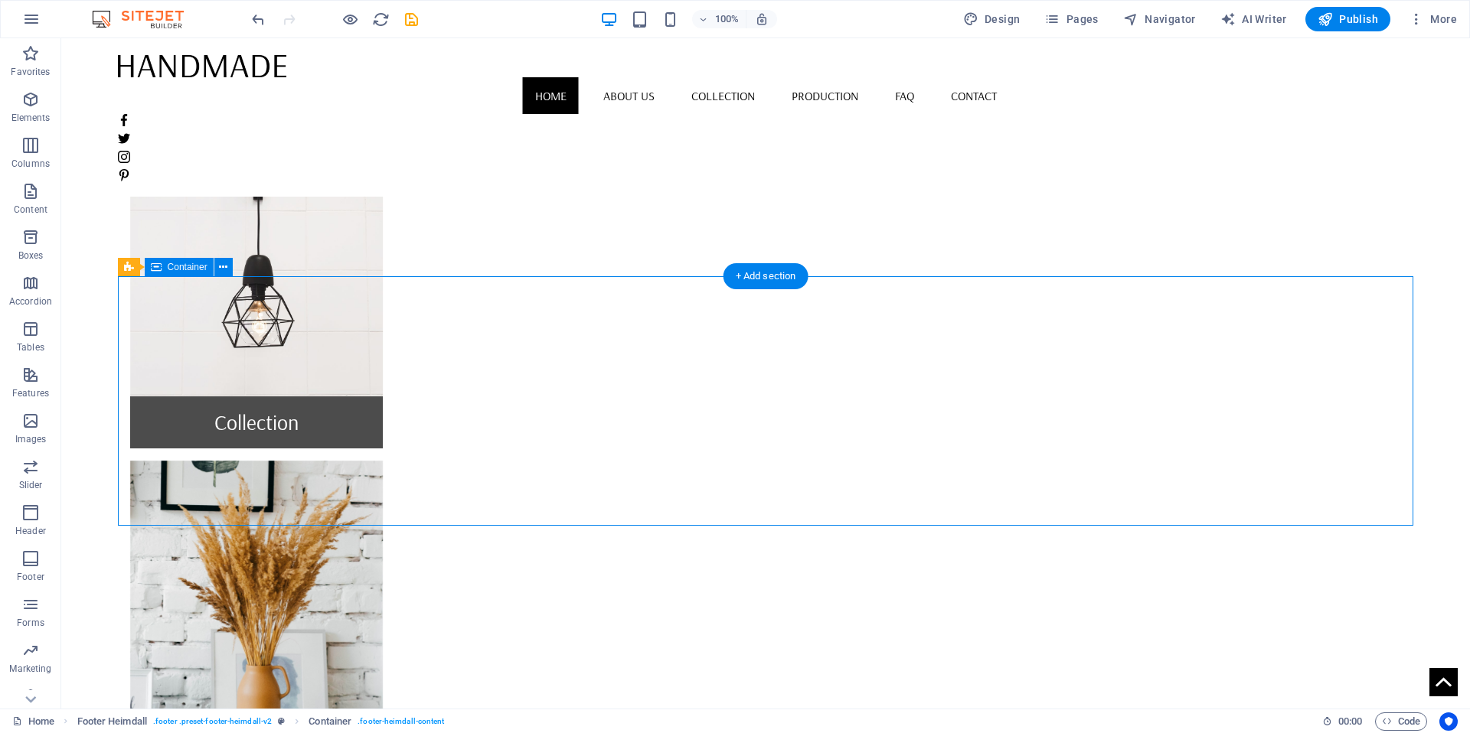
scroll to position [967, 0]
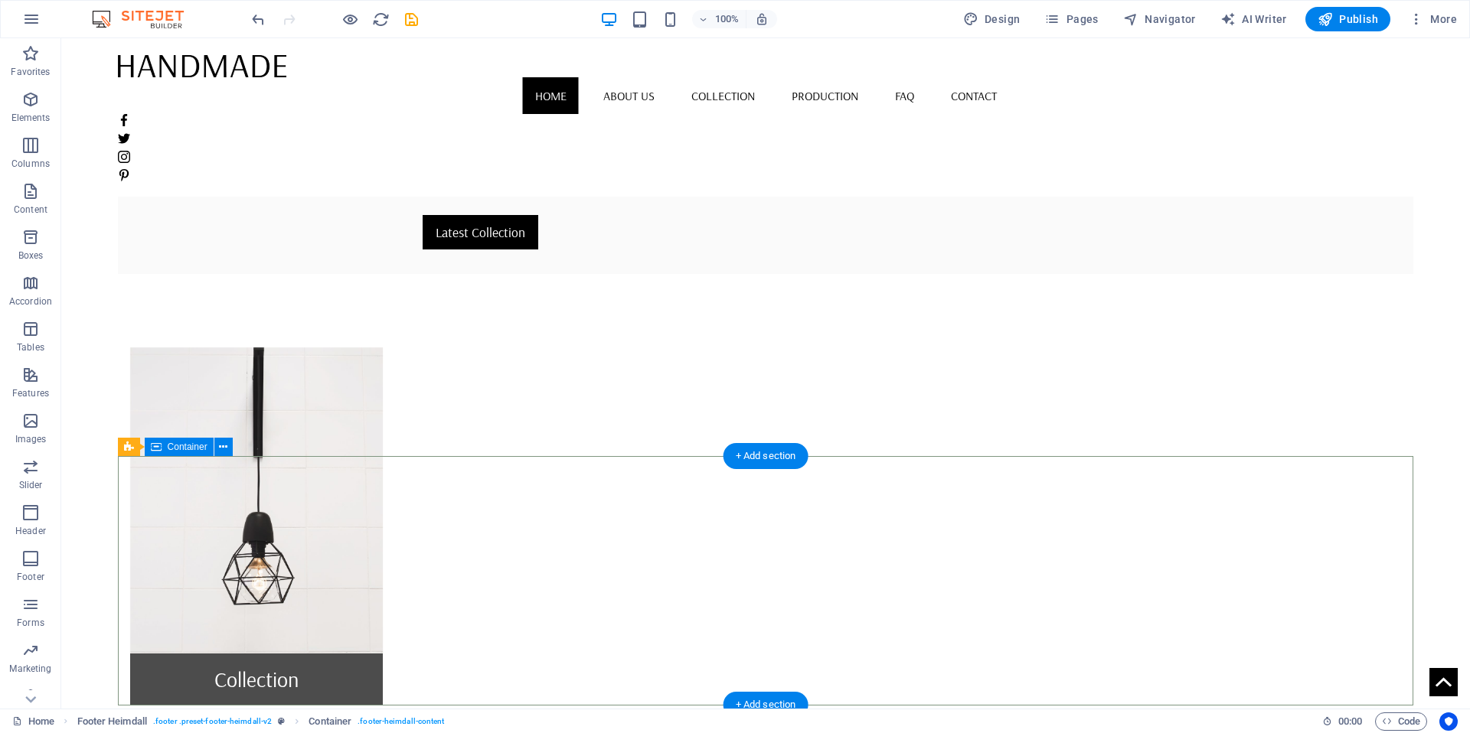
scroll to position [638, 0]
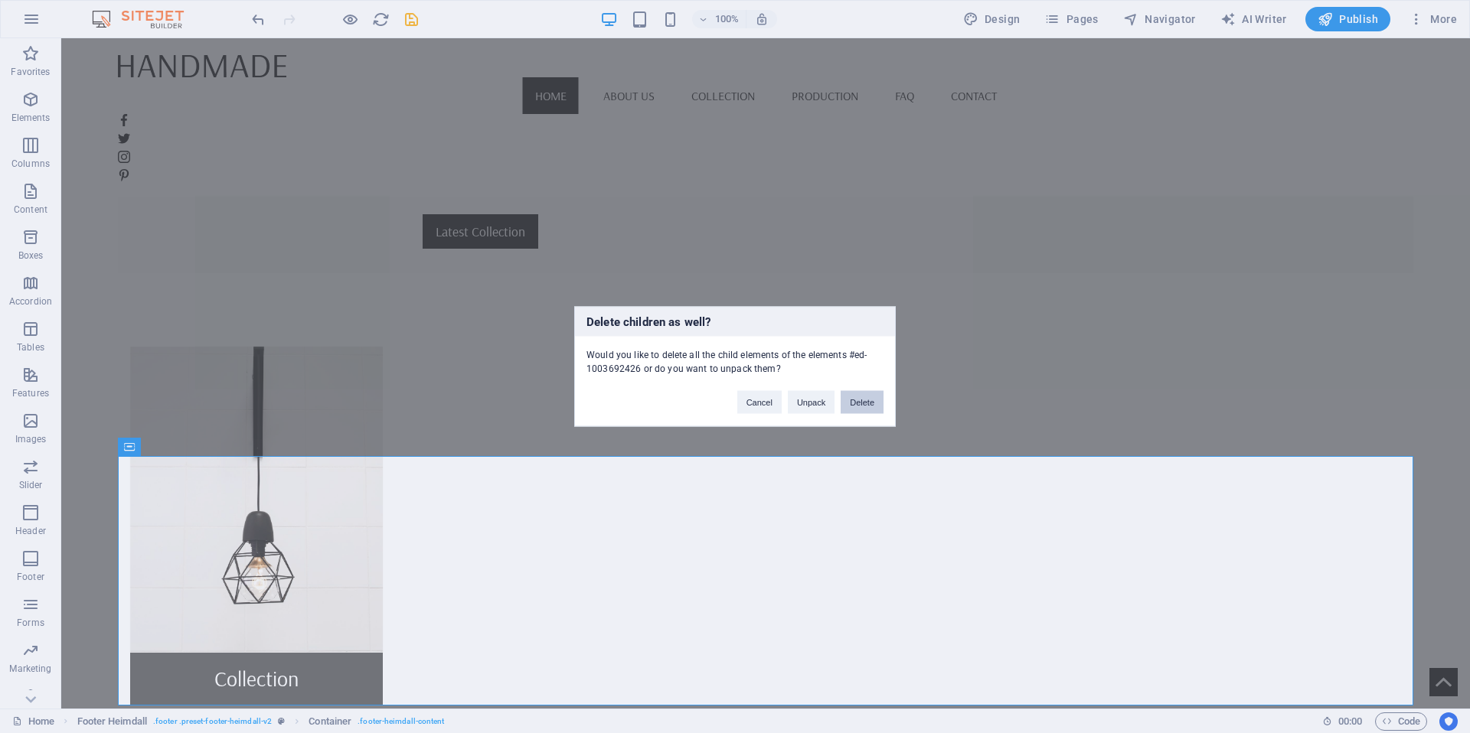
drag, startPoint x: 883, startPoint y: 410, endPoint x: 821, endPoint y: 371, distance: 72.6
click at [883, 410] on button "Delete" at bounding box center [862, 402] width 43 height 23
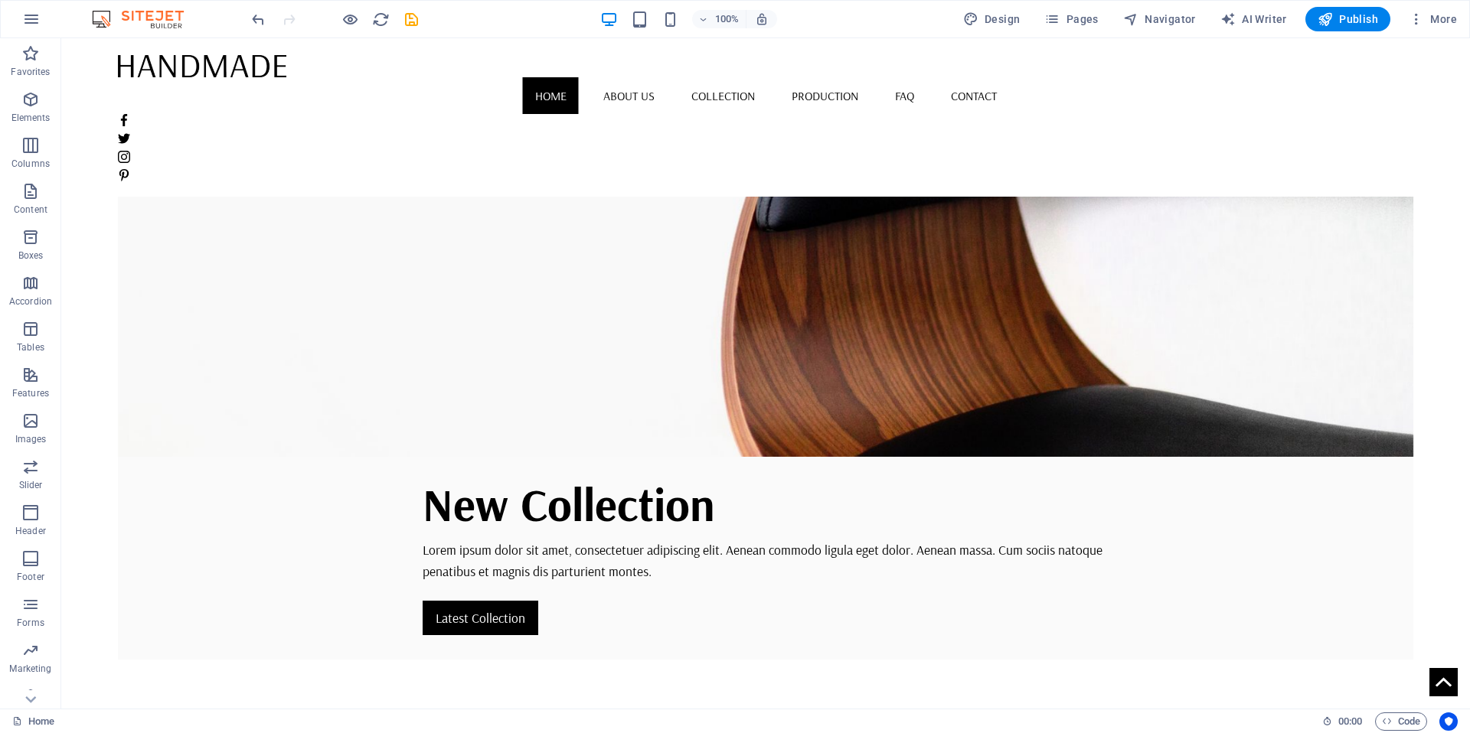
scroll to position [442, 0]
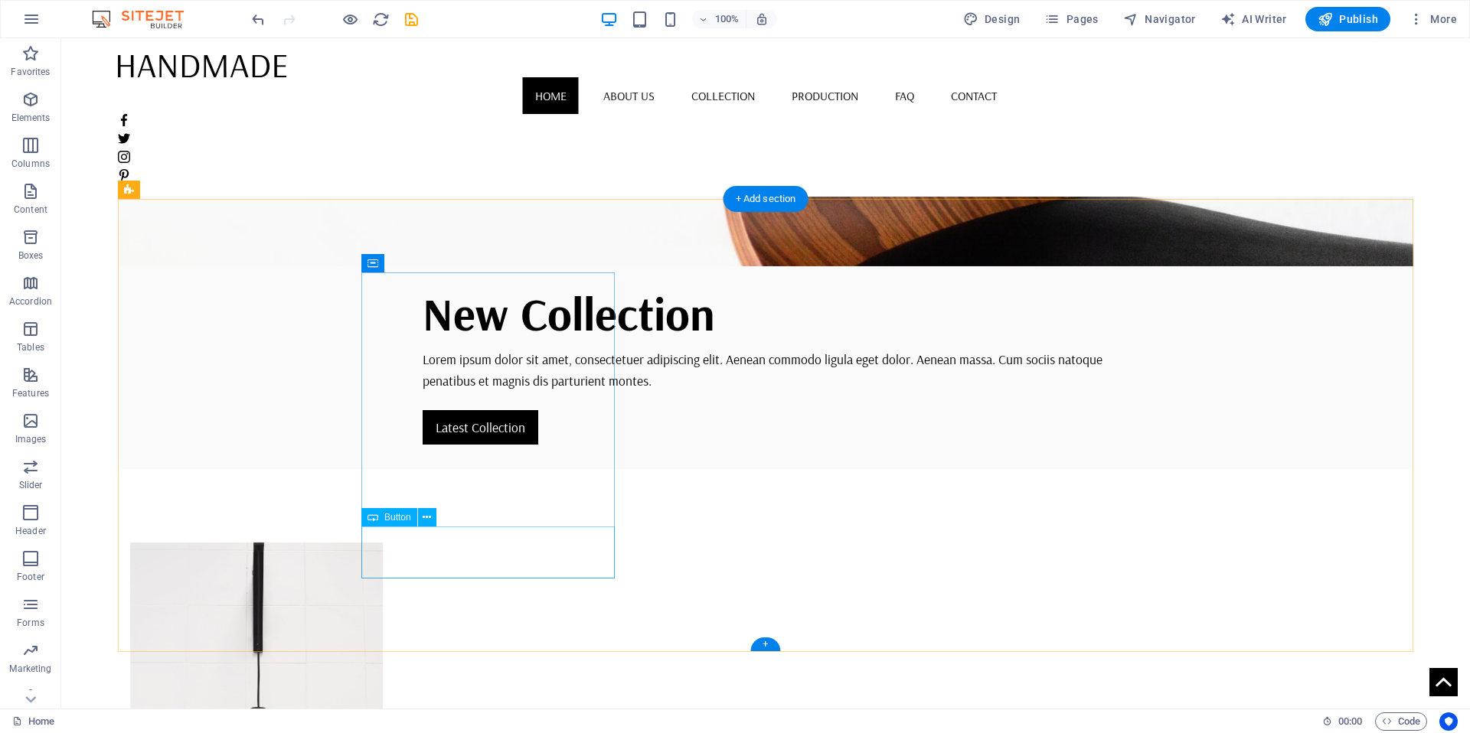
select select "%"
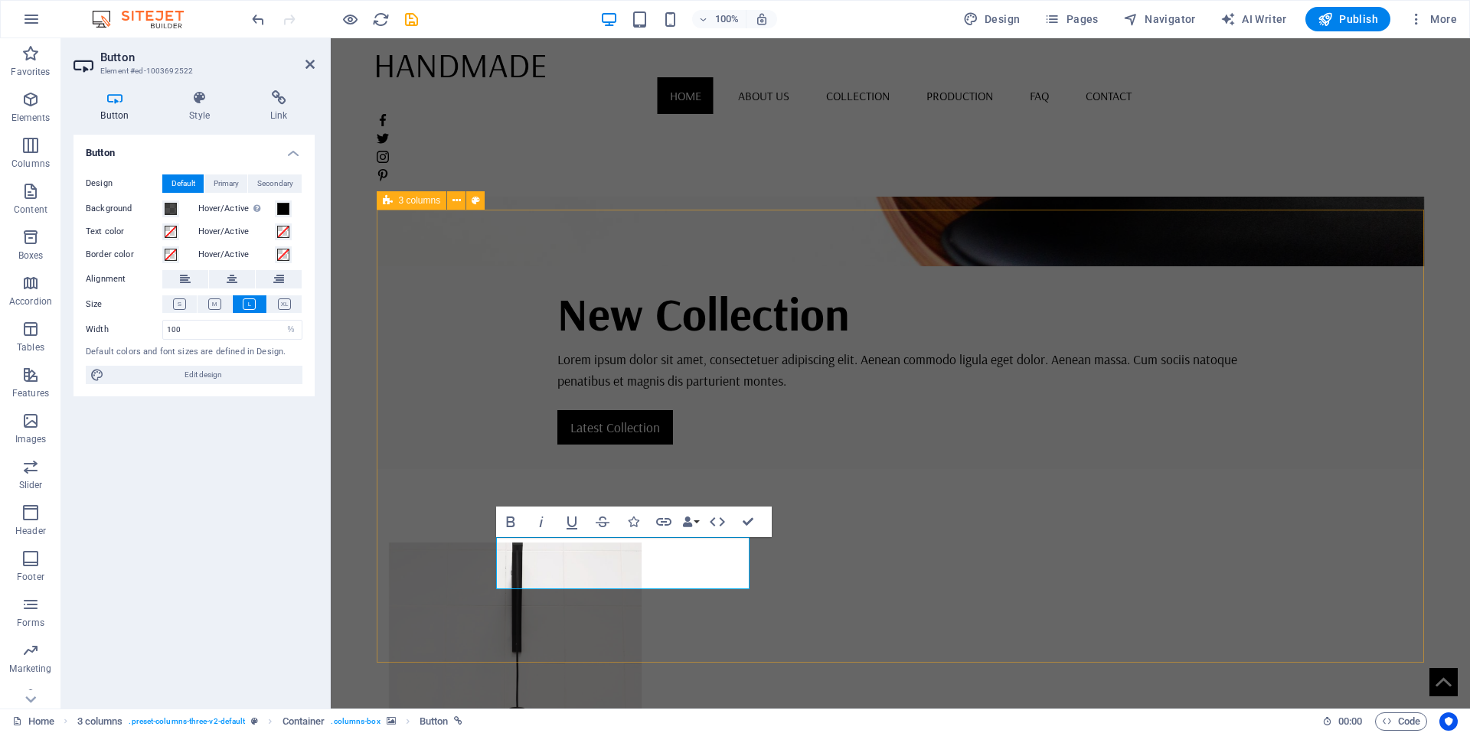
scroll to position [432, 0]
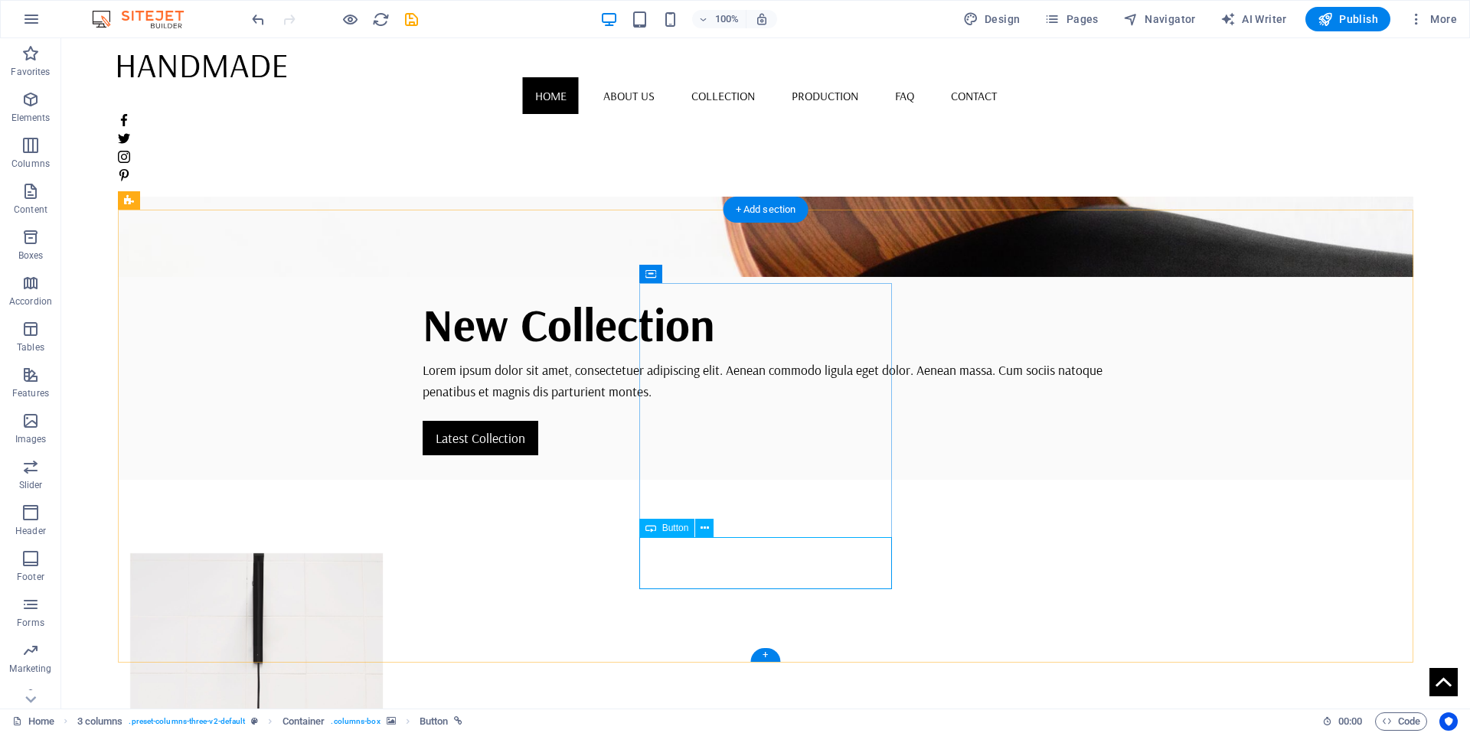
select select "%"
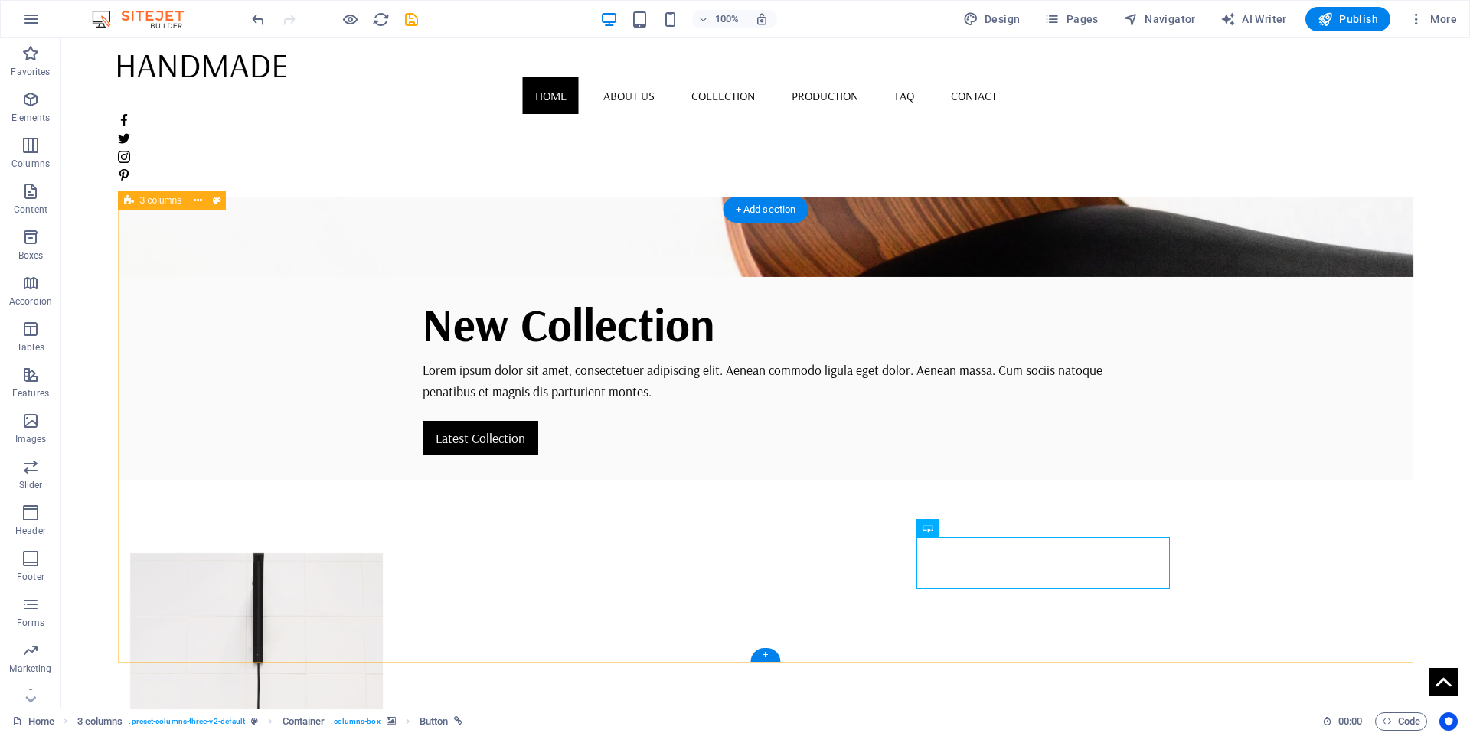
select select "%"
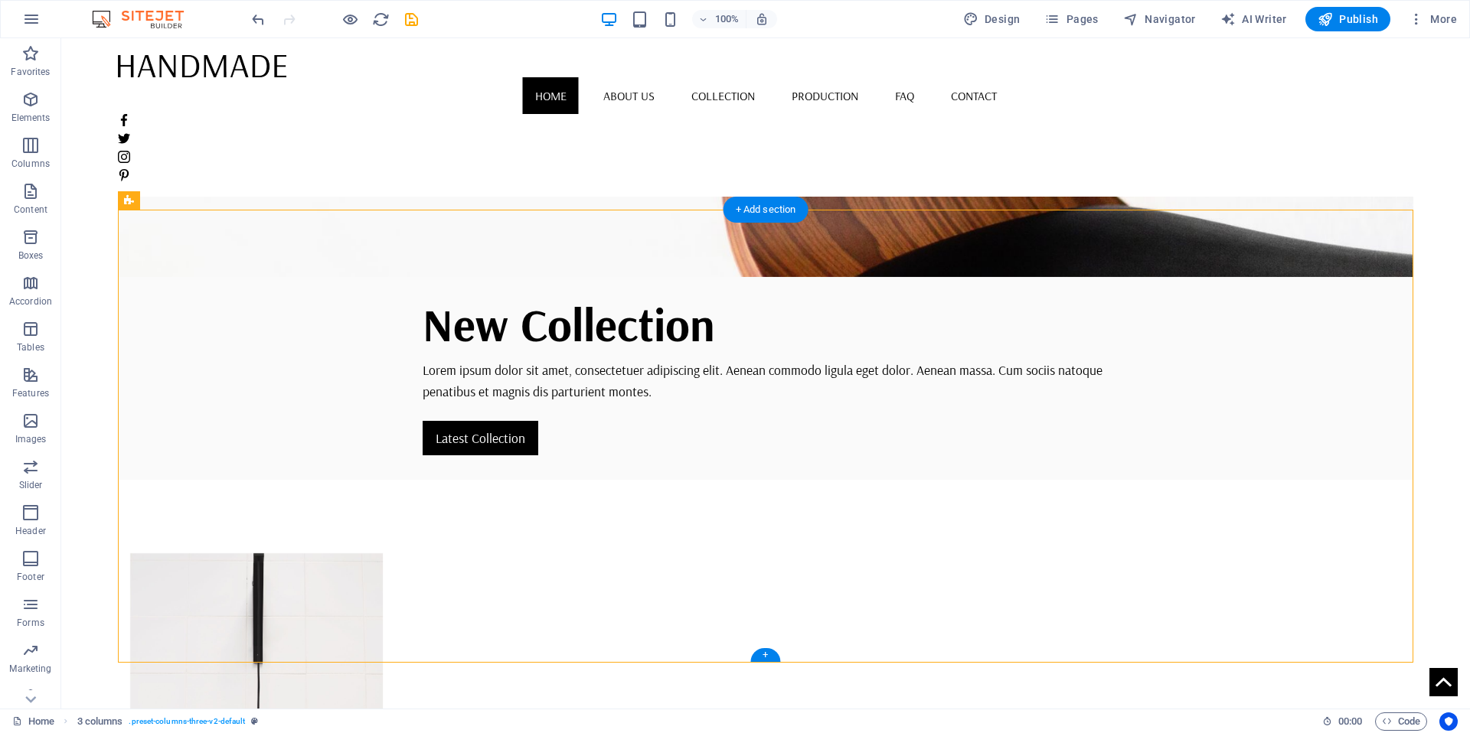
click at [384, 553] on figure at bounding box center [256, 706] width 253 height 306
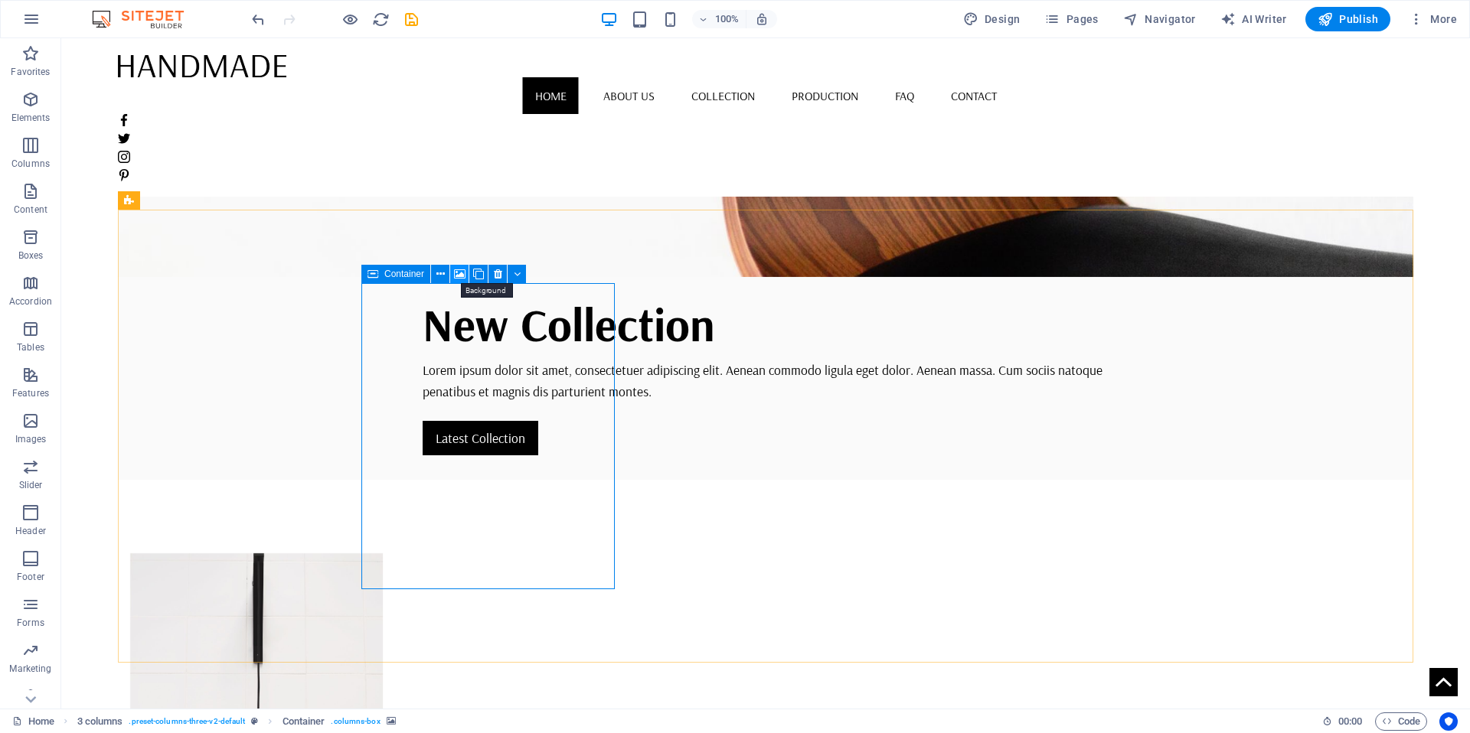
click at [463, 278] on icon at bounding box center [459, 274] width 11 height 16
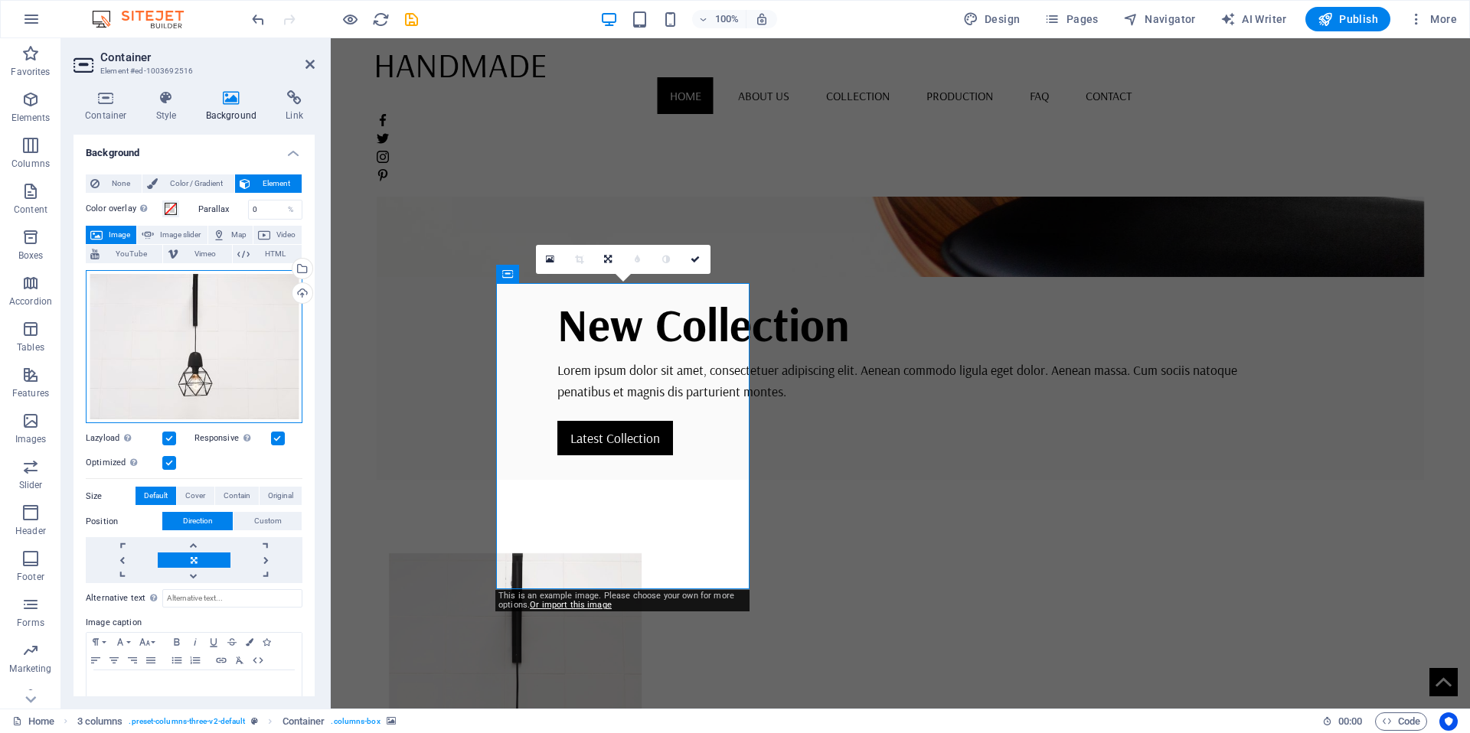
click at [226, 354] on div "Drag files here, click to choose files or select files from Files or our free s…" at bounding box center [194, 346] width 217 height 153
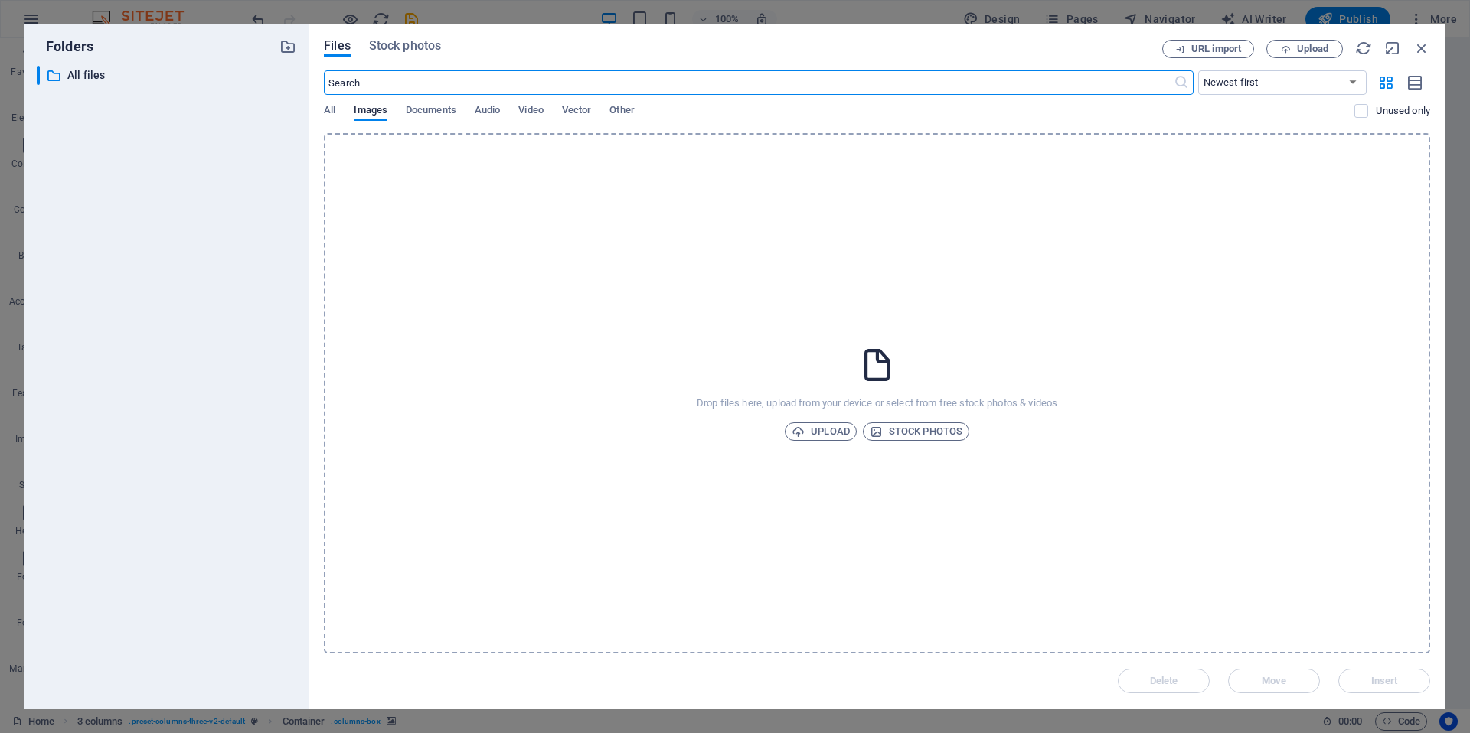
scroll to position [392, 0]
click at [830, 429] on span "Upload" at bounding box center [821, 432] width 58 height 18
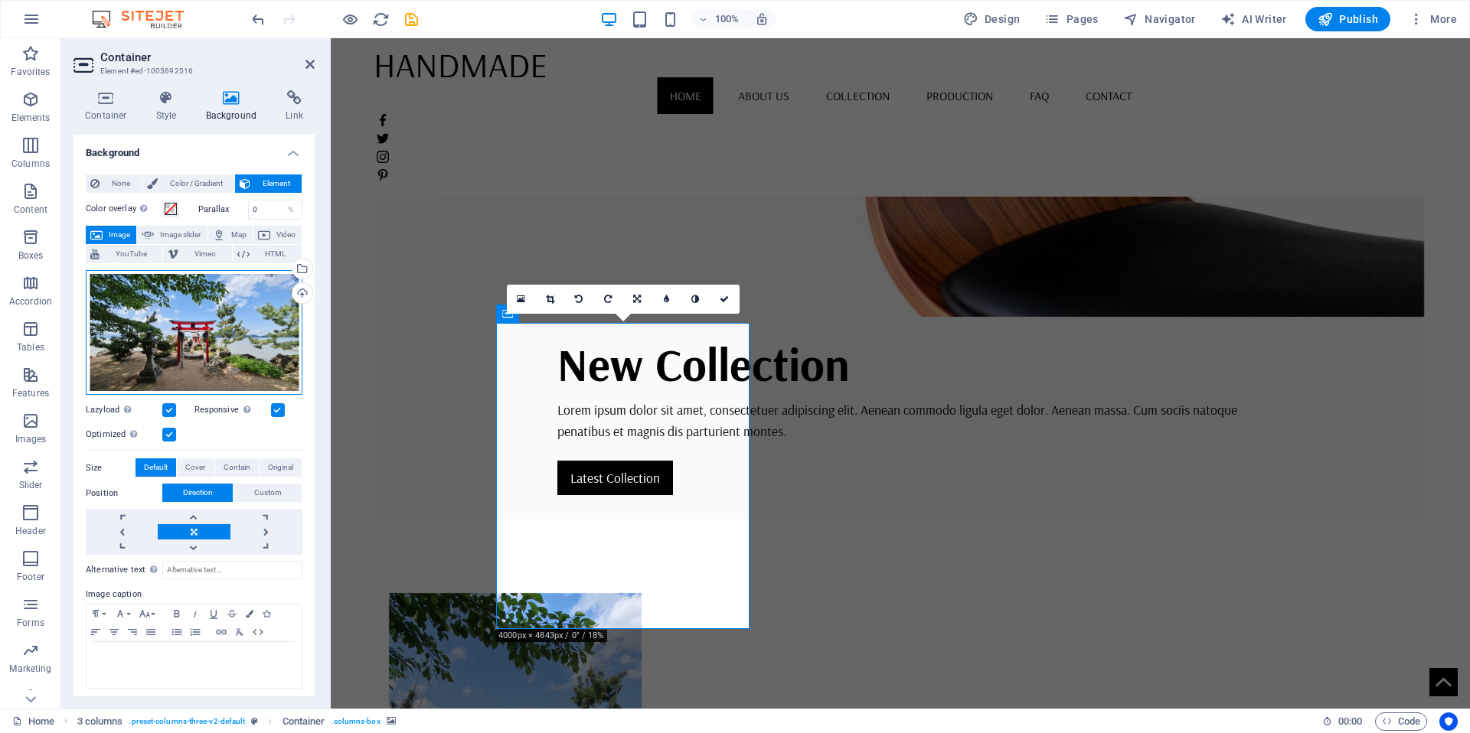
click at [159, 328] on div "Drag files here, click to choose files or select files from Files or our free s…" at bounding box center [194, 333] width 217 height 126
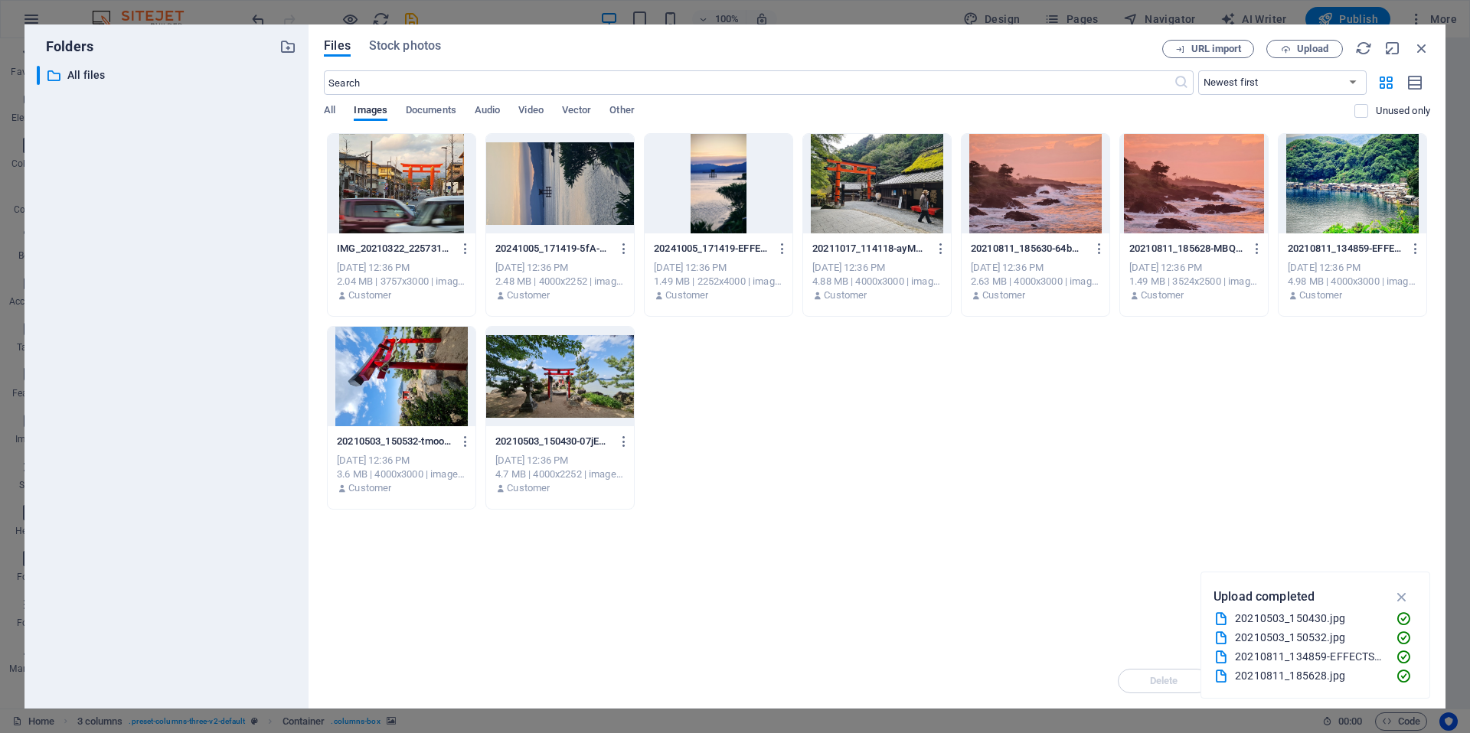
click at [433, 200] on div at bounding box center [402, 184] width 148 height 100
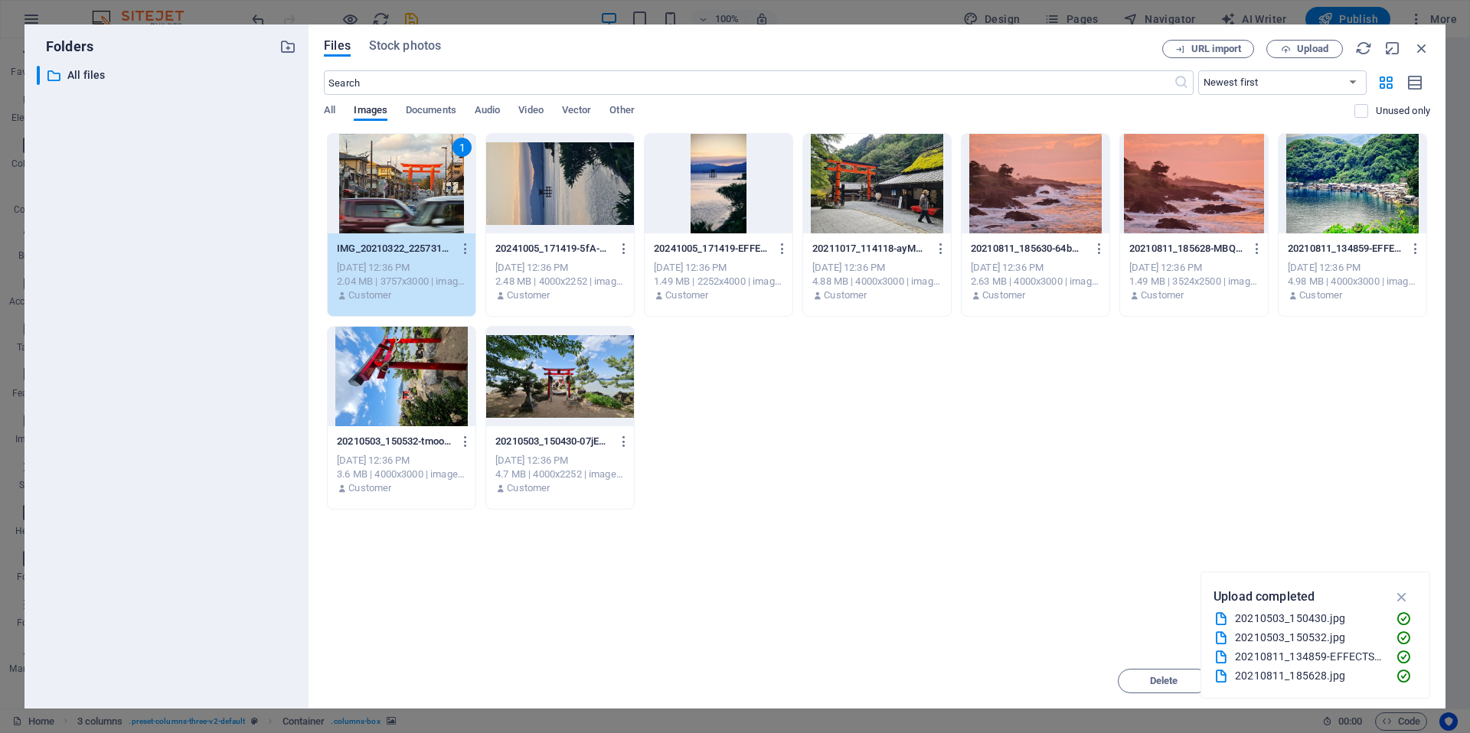
click at [437, 224] on div "1" at bounding box center [402, 184] width 148 height 100
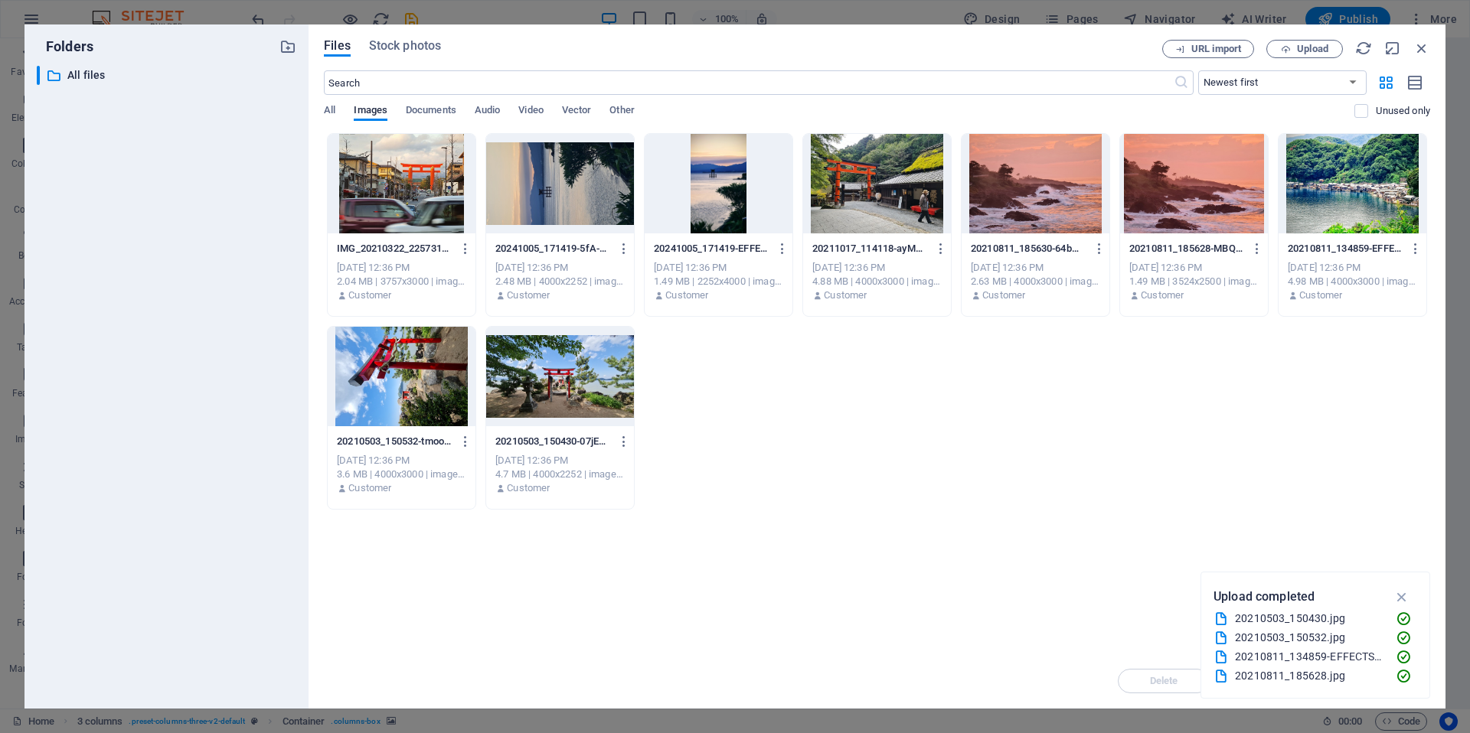
drag, startPoint x: 436, startPoint y: 224, endPoint x: 113, endPoint y: 191, distance: 324.8
click at [436, 224] on div at bounding box center [402, 184] width 148 height 100
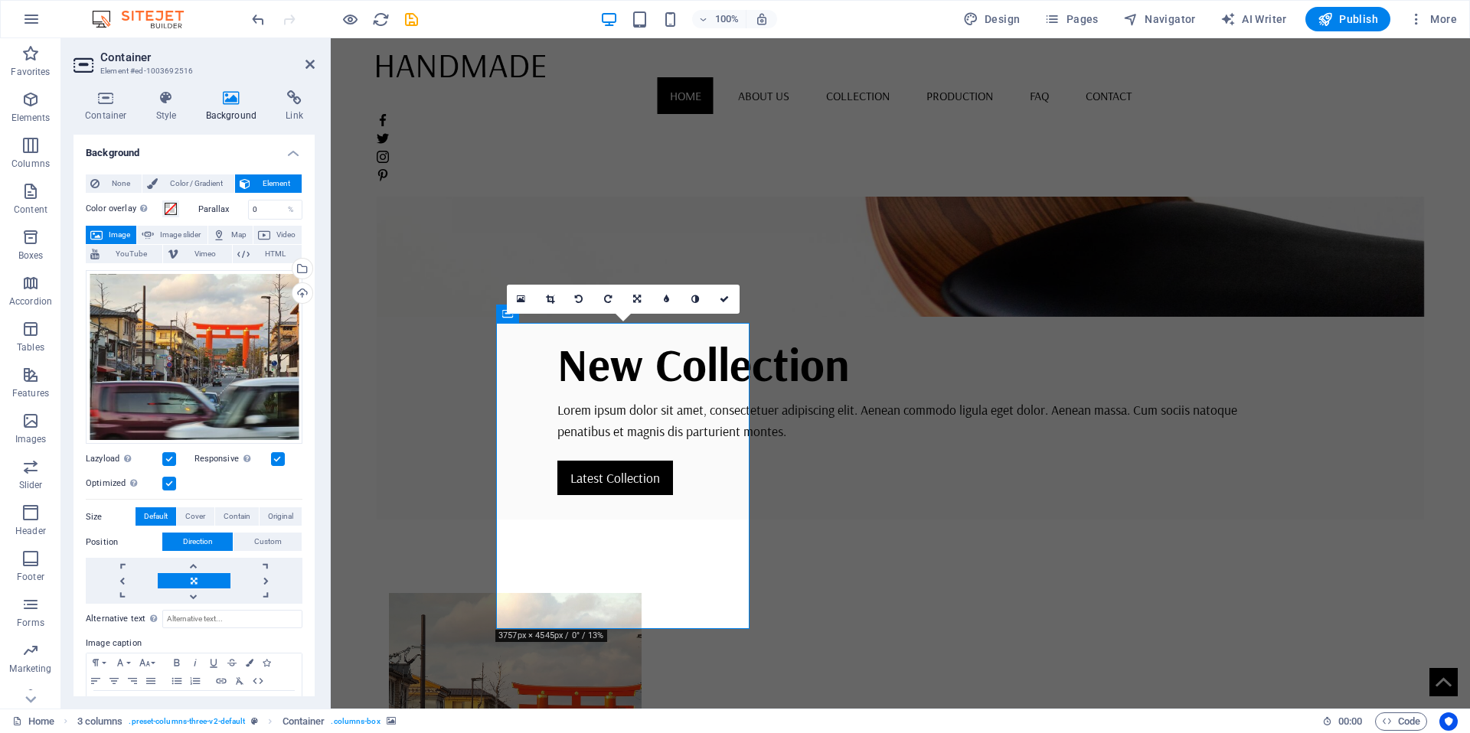
click at [636, 593] on figure at bounding box center [515, 746] width 253 height 306
click at [553, 299] on icon at bounding box center [550, 299] width 8 height 9
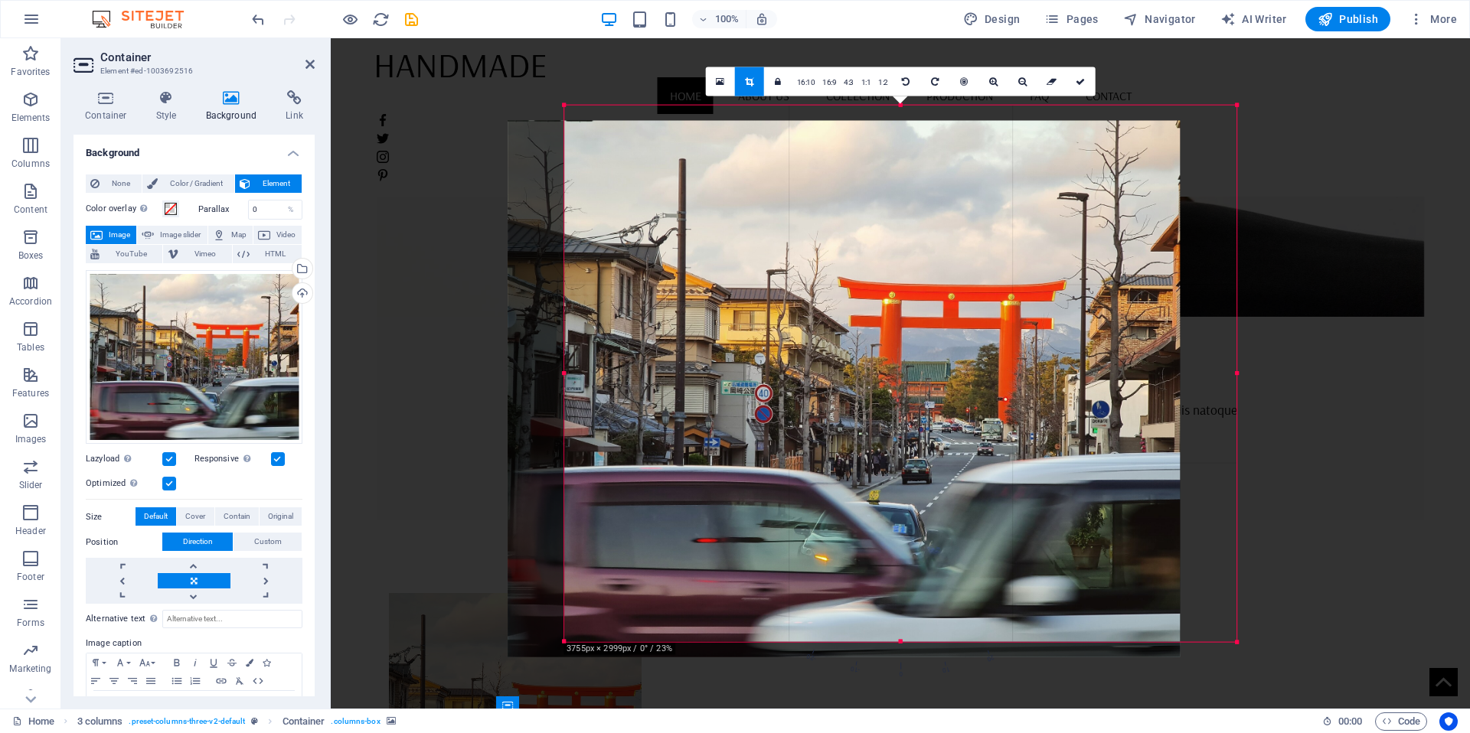
drag, startPoint x: 940, startPoint y: 298, endPoint x: 883, endPoint y: 312, distance: 58.5
click at [883, 312] on div at bounding box center [844, 389] width 672 height 537
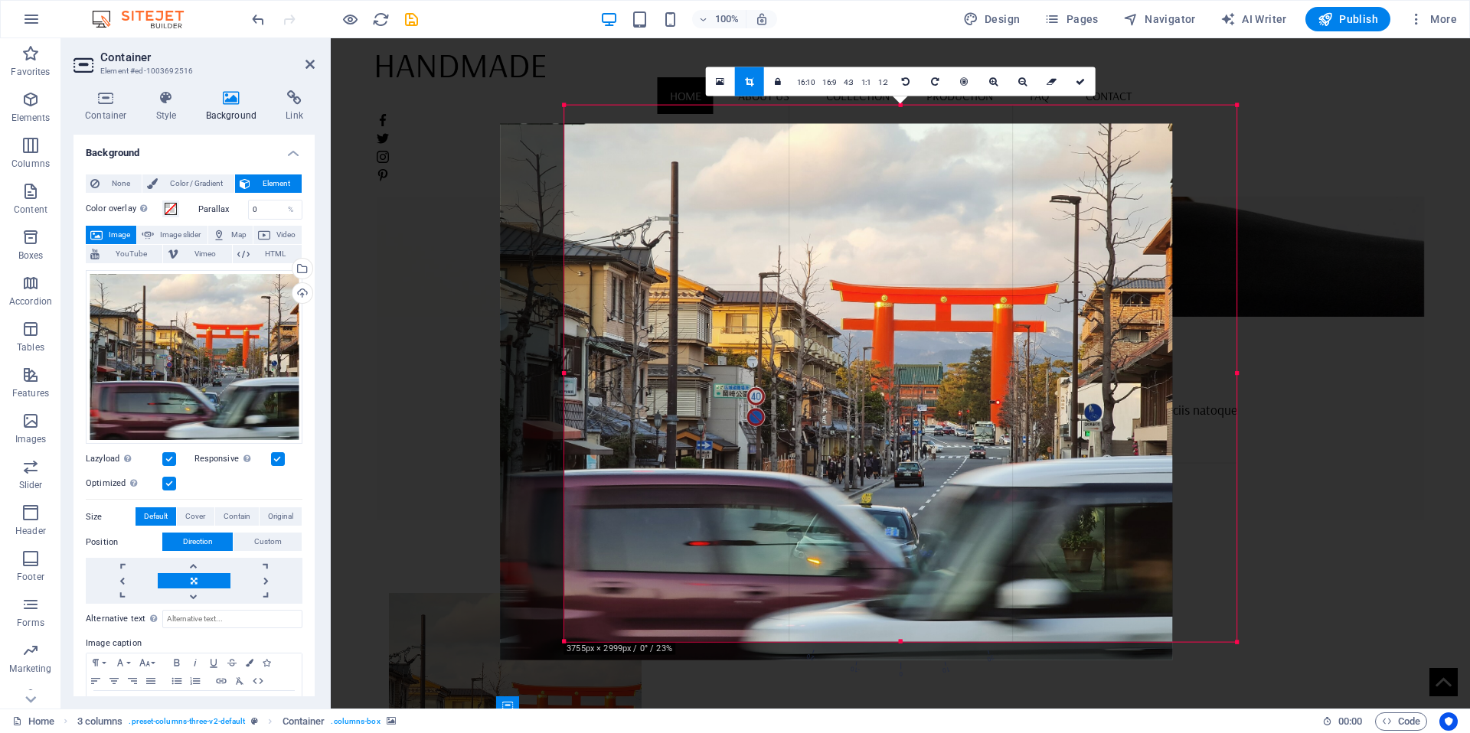
drag, startPoint x: 867, startPoint y: 325, endPoint x: 822, endPoint y: 335, distance: 46.2
click at [822, 335] on div at bounding box center [836, 392] width 672 height 537
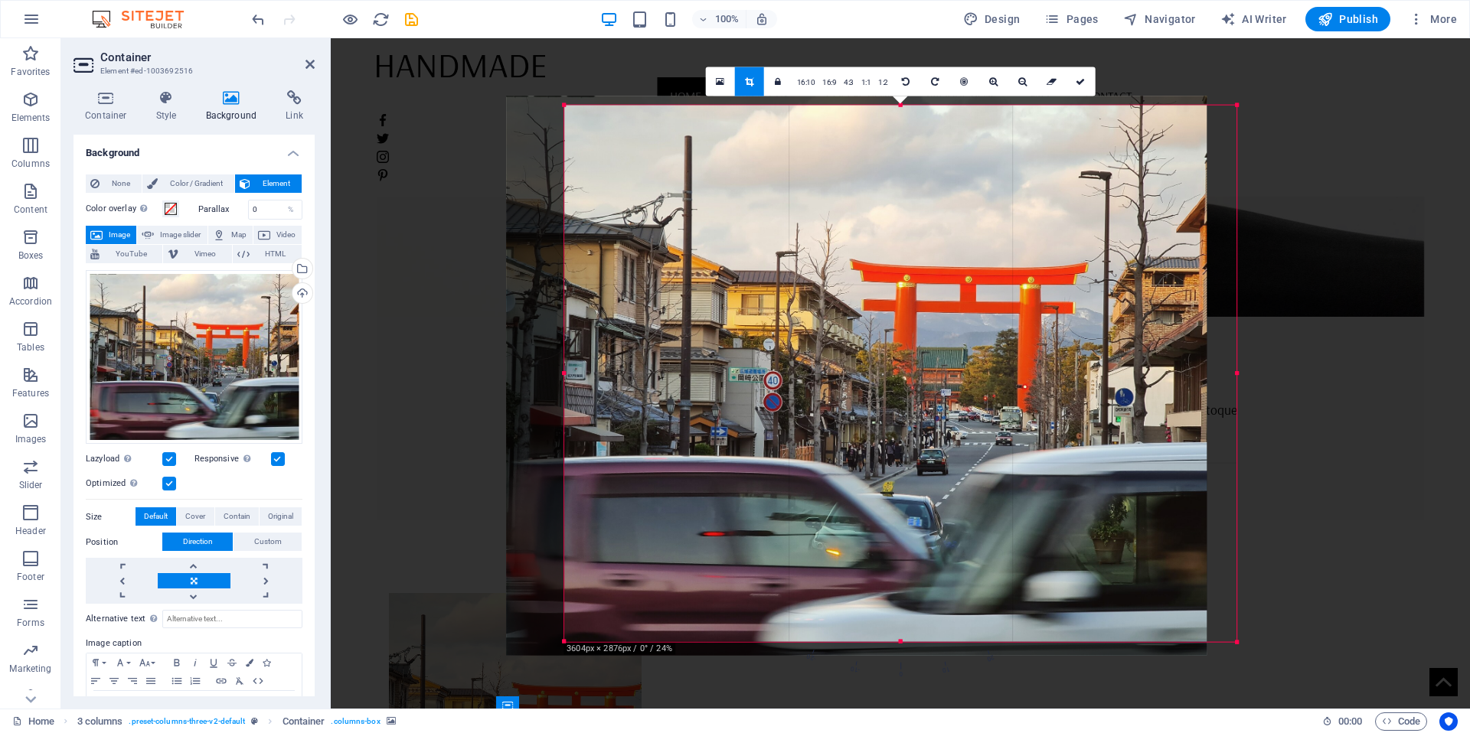
drag, startPoint x: 889, startPoint y: 353, endPoint x: 844, endPoint y: 354, distance: 45.2
click at [844, 354] on div at bounding box center [856, 375] width 700 height 559
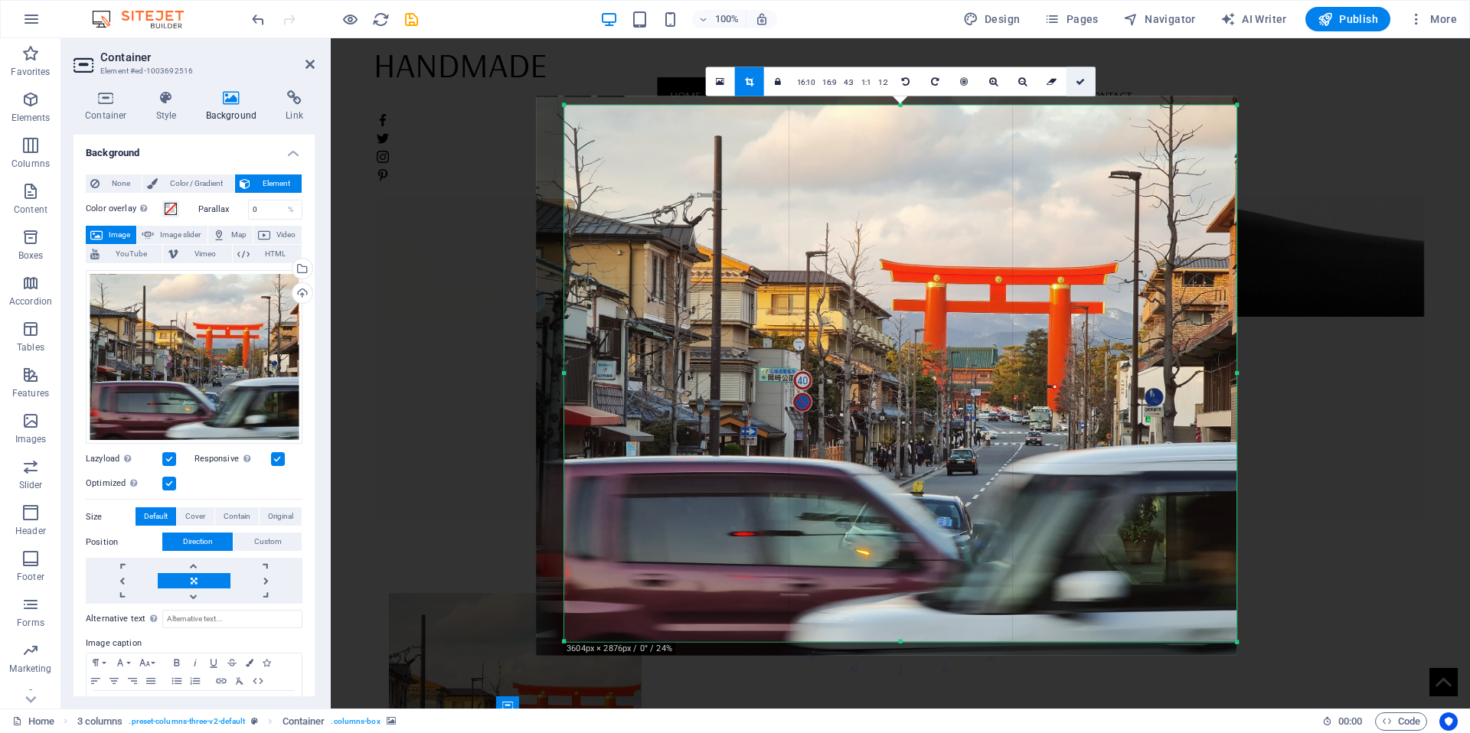
click at [1076, 86] on link at bounding box center [1080, 81] width 29 height 29
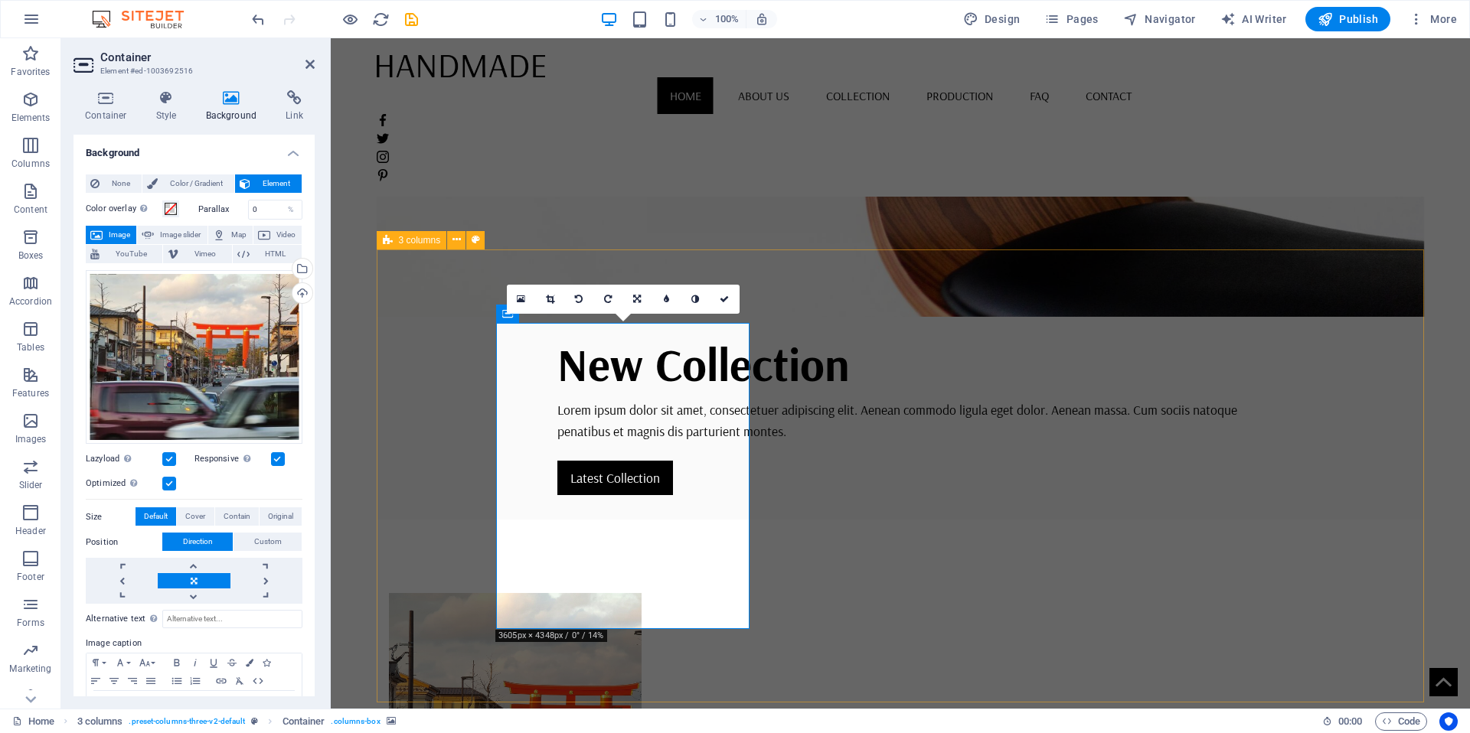
click at [618, 593] on figure at bounding box center [515, 746] width 253 height 306
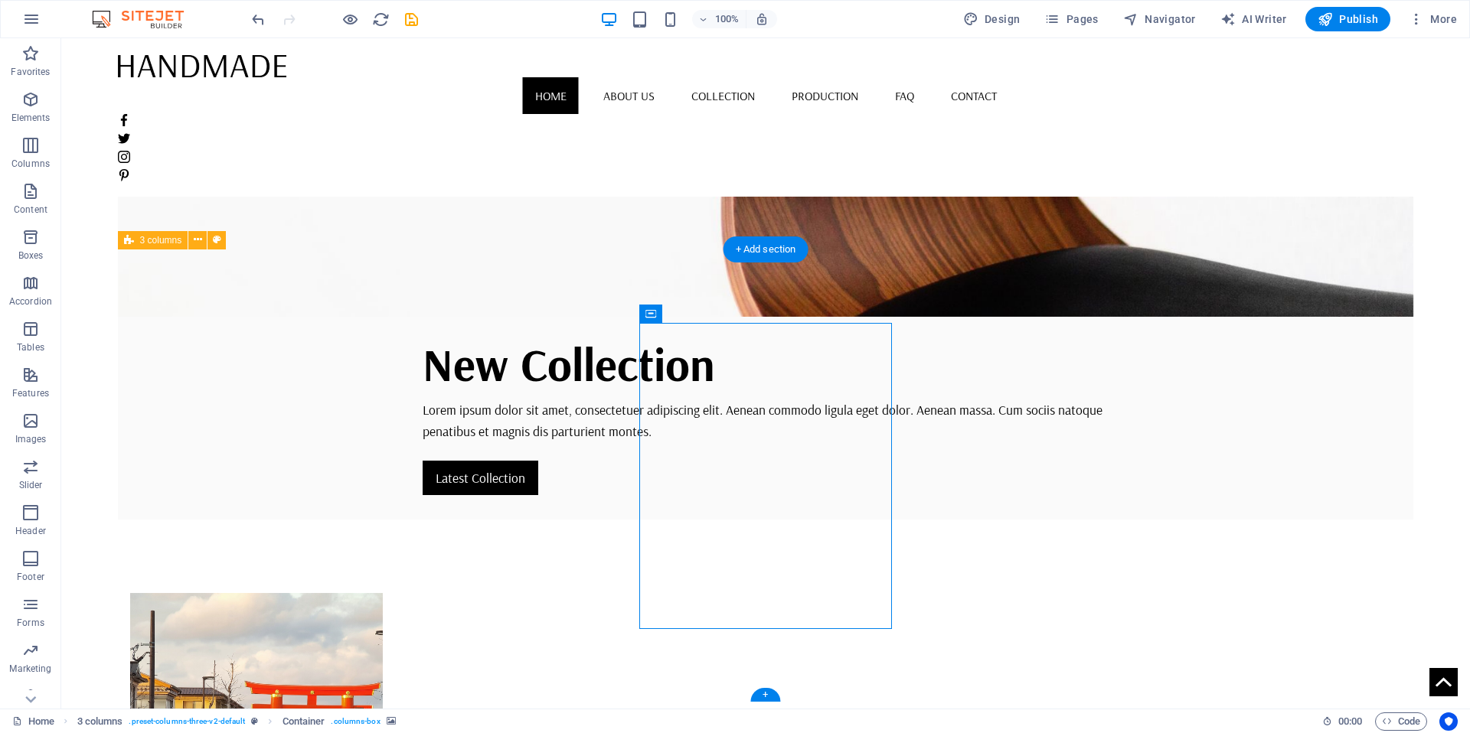
select select "px"
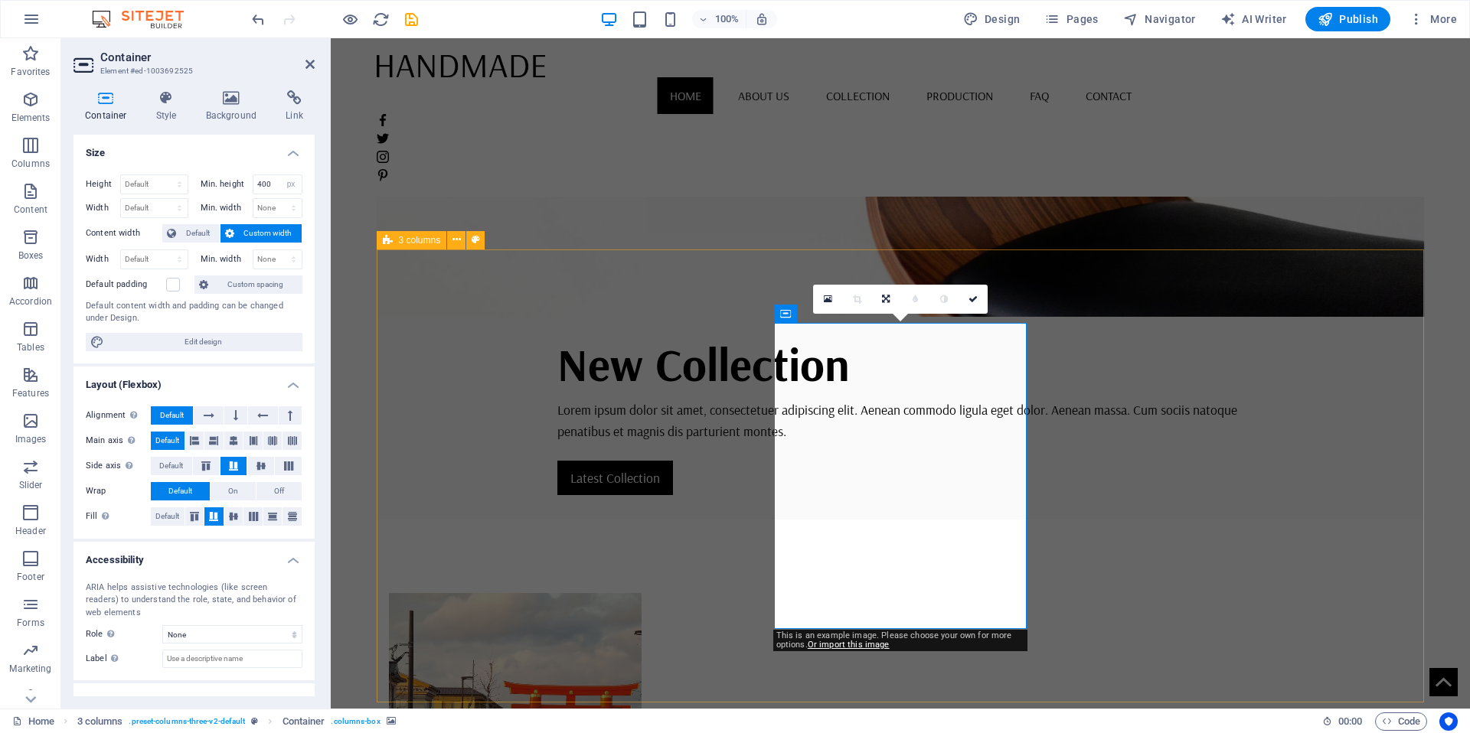
click at [824, 289] on link at bounding box center [827, 299] width 29 height 29
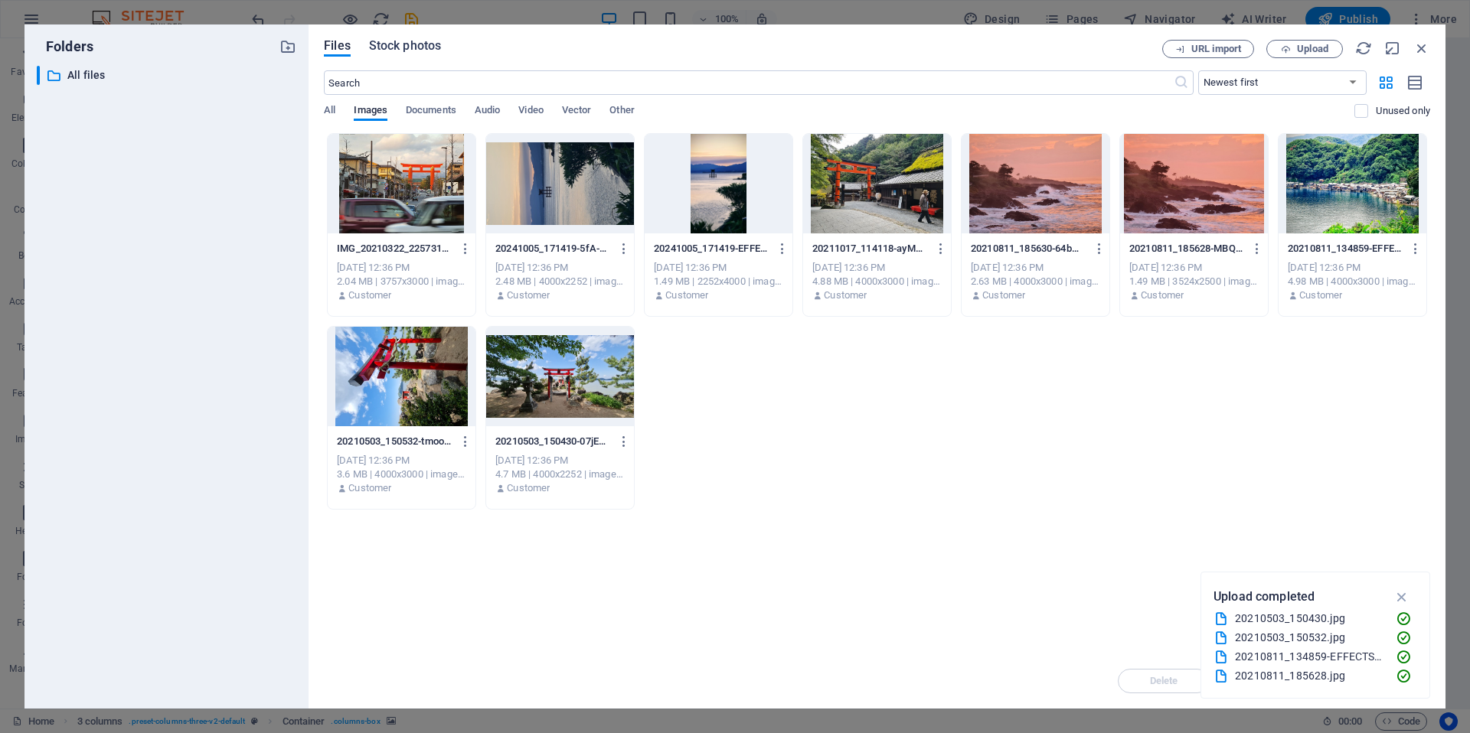
click at [423, 48] on span "Stock photos" at bounding box center [405, 46] width 72 height 18
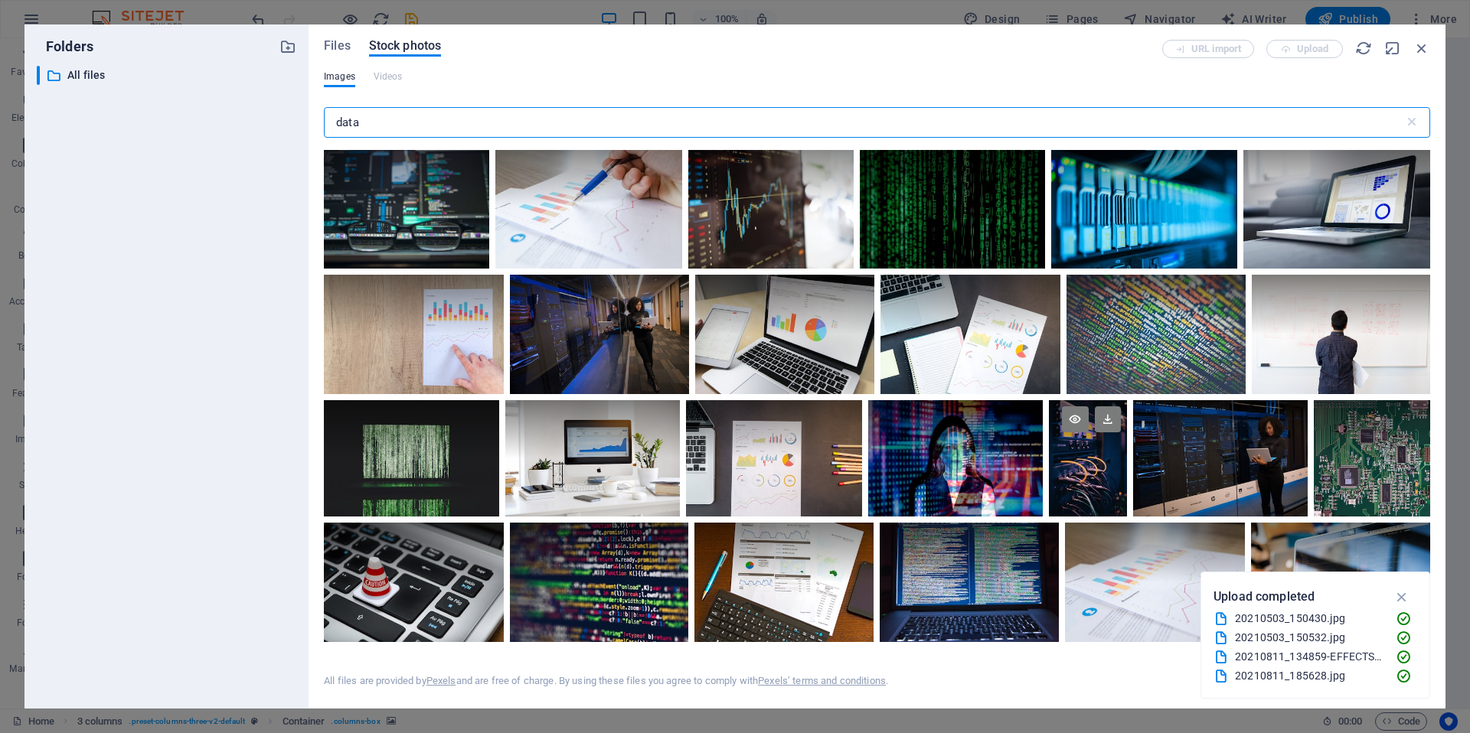
scroll to position [0, 0]
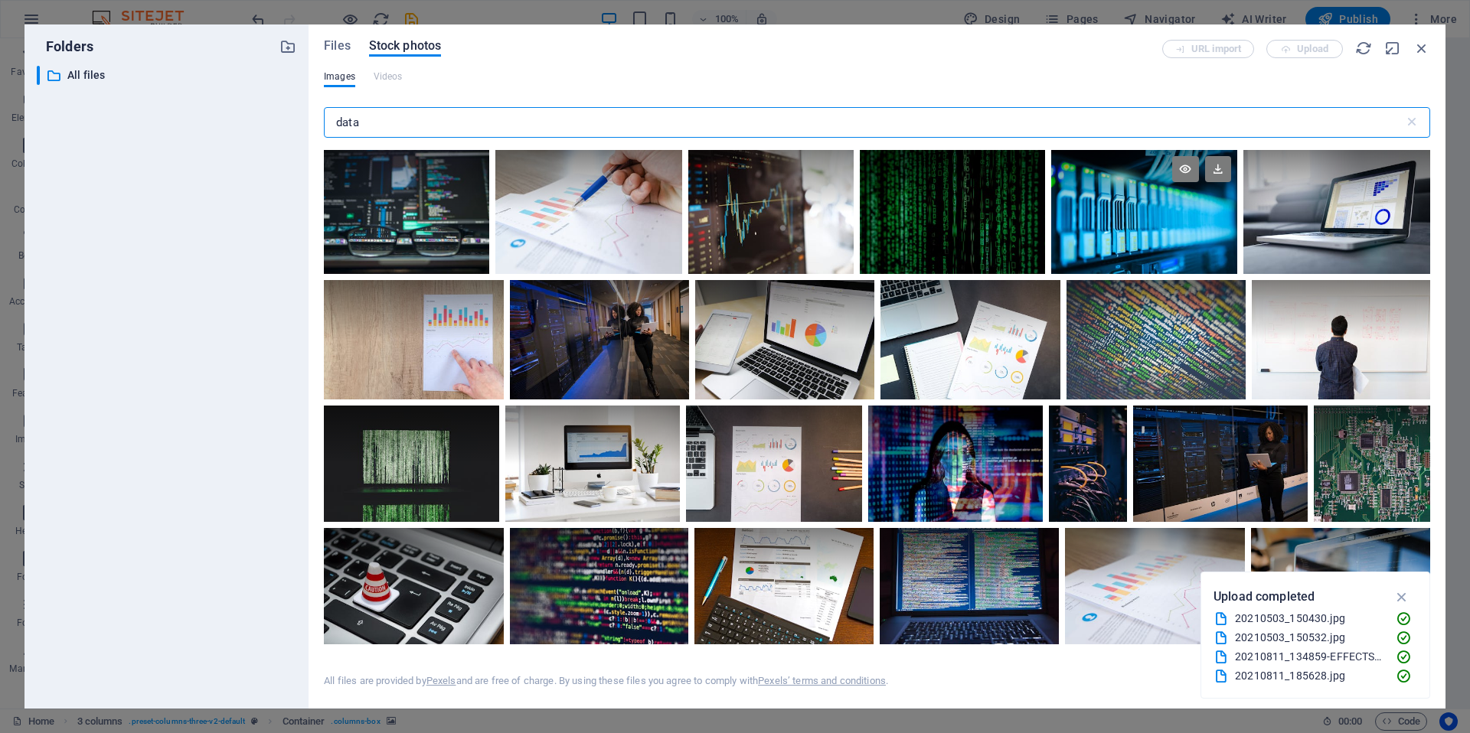
type input "data"
click at [1128, 249] on div at bounding box center [1143, 212] width 185 height 124
click at [1214, 165] on icon at bounding box center [1218, 169] width 26 height 26
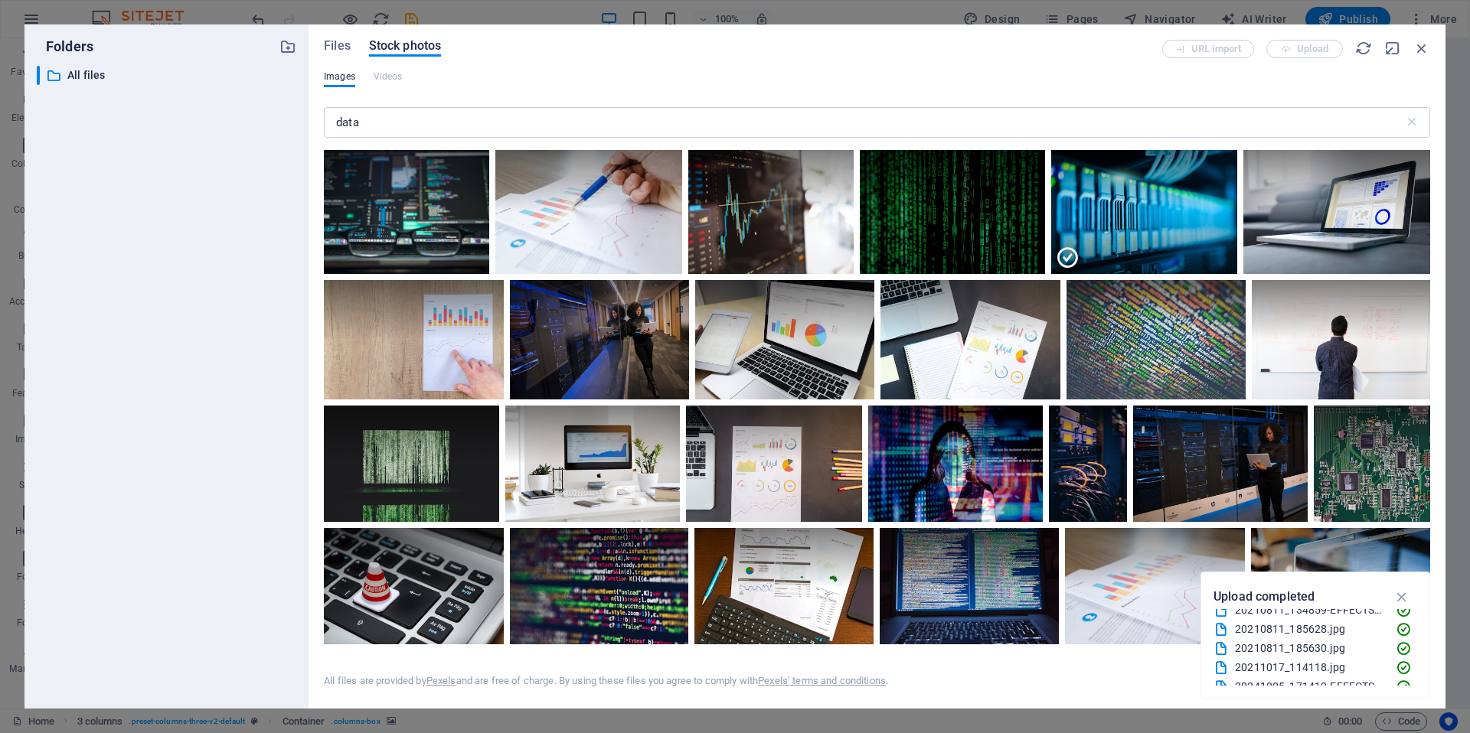
scroll to position [96, 0]
click at [1406, 593] on icon "button" at bounding box center [1402, 597] width 18 height 17
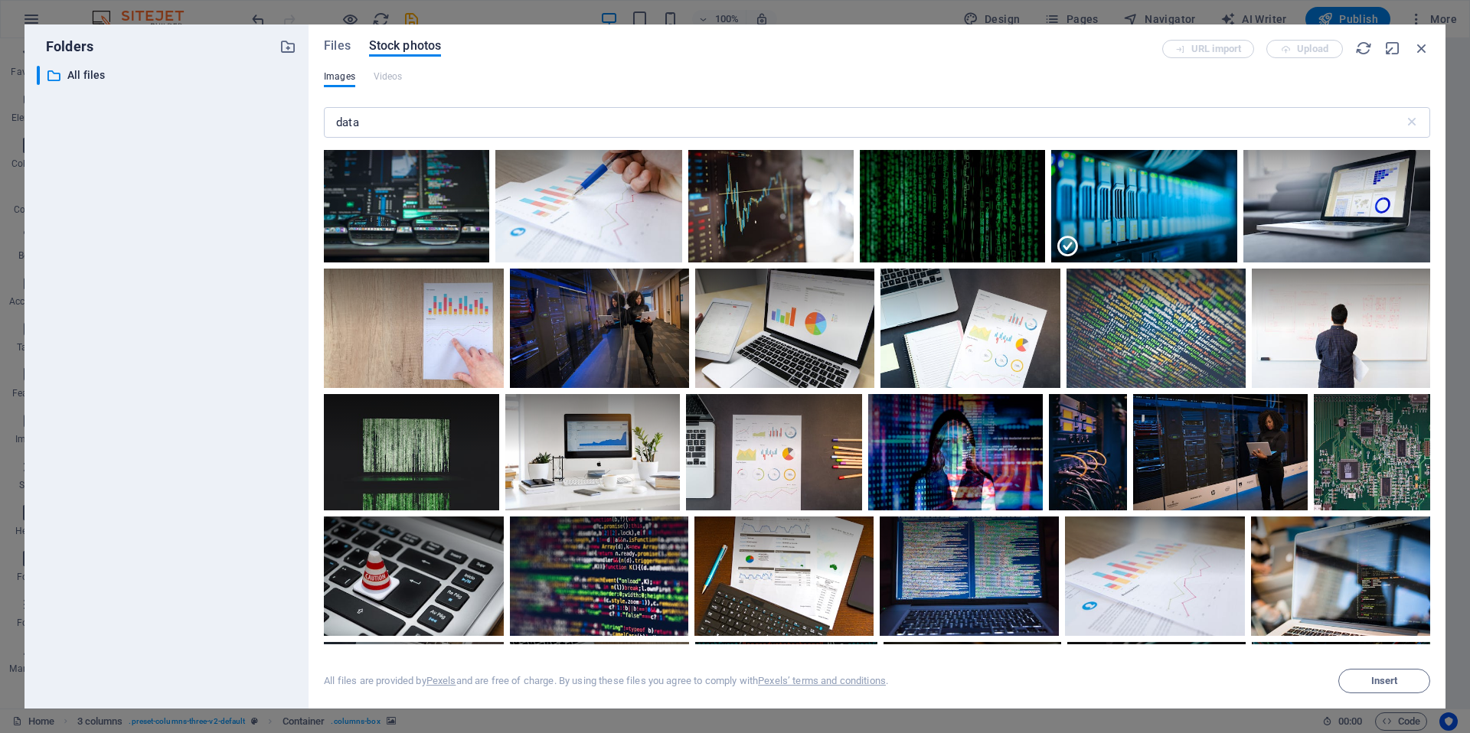
scroll to position [12, 0]
click at [1394, 682] on span "Insert" at bounding box center [1384, 681] width 27 height 9
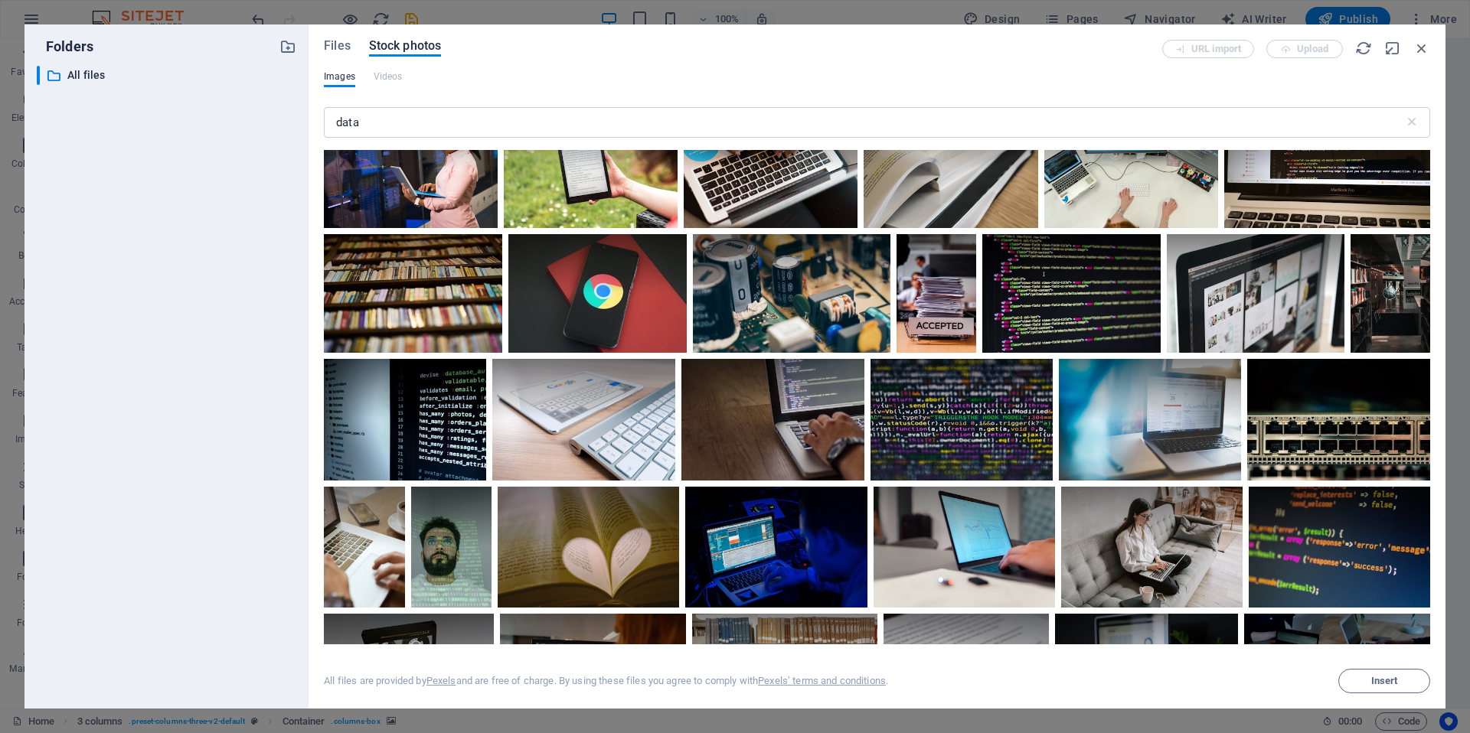
scroll to position [0, 0]
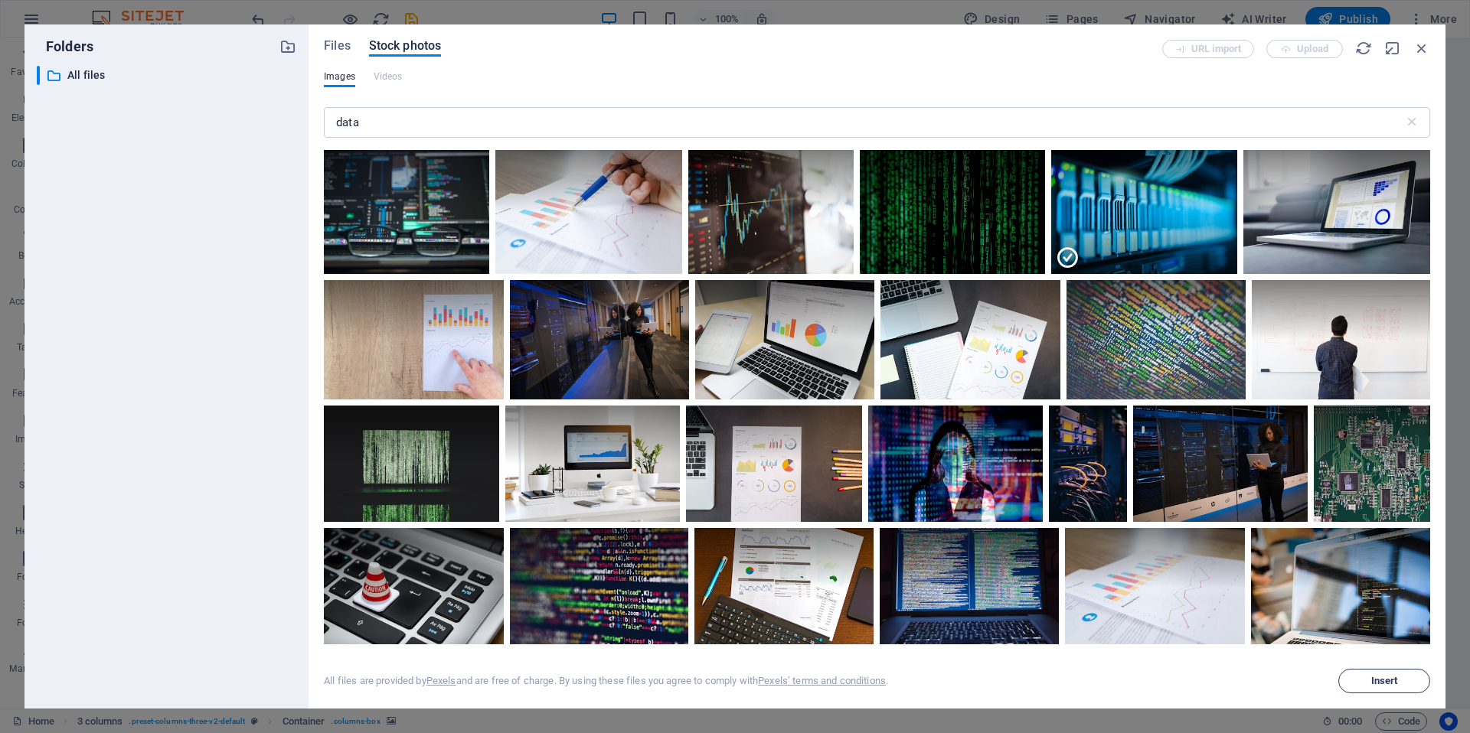
click at [1373, 690] on button "Insert" at bounding box center [1384, 681] width 92 height 24
click at [1154, 230] on div at bounding box center [1143, 243] width 185 height 62
click at [1215, 171] on icon at bounding box center [1218, 169] width 26 height 26
click at [1179, 221] on div at bounding box center [1143, 212] width 185 height 124
click at [1178, 222] on div at bounding box center [1143, 243] width 185 height 62
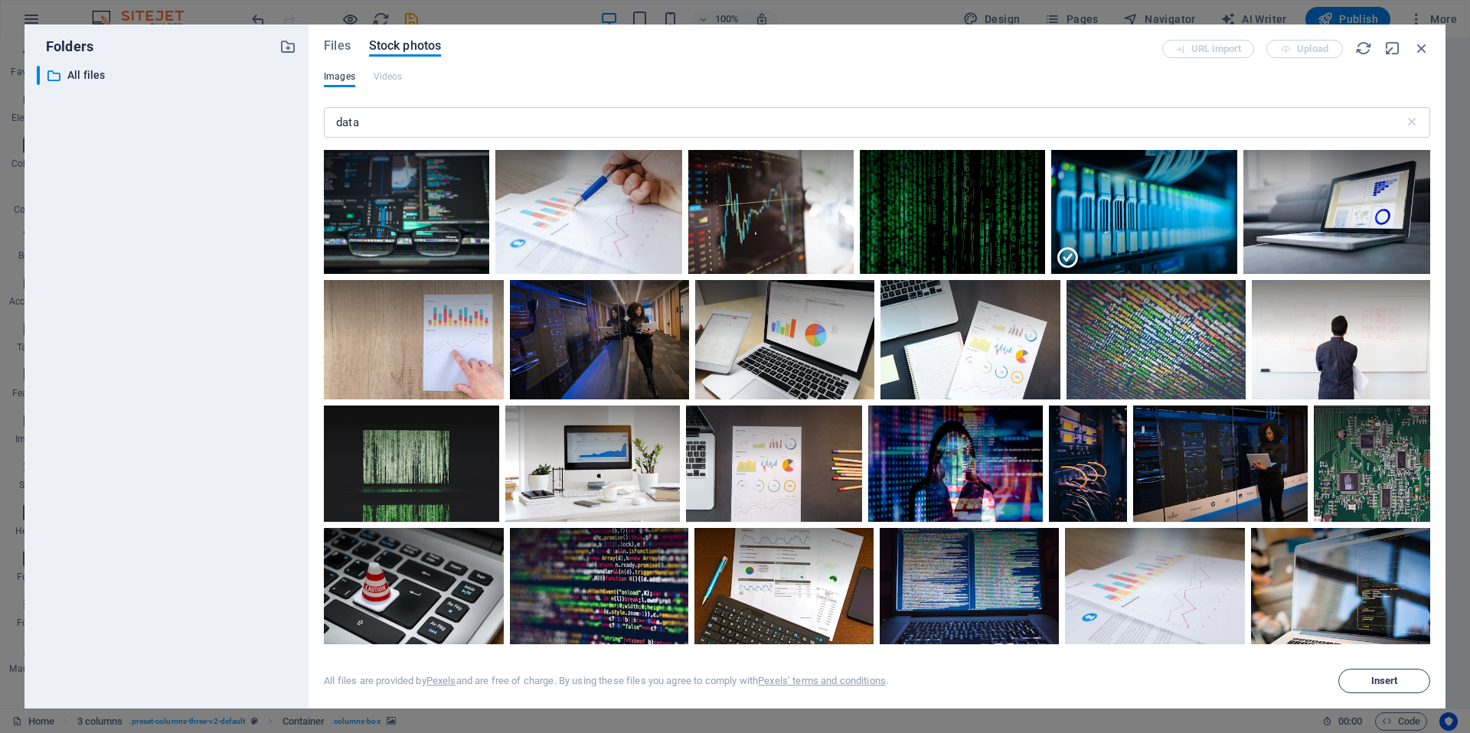
click at [1382, 677] on span "Insert" at bounding box center [1384, 681] width 27 height 9
click at [1418, 45] on icon "button" at bounding box center [1421, 48] width 17 height 17
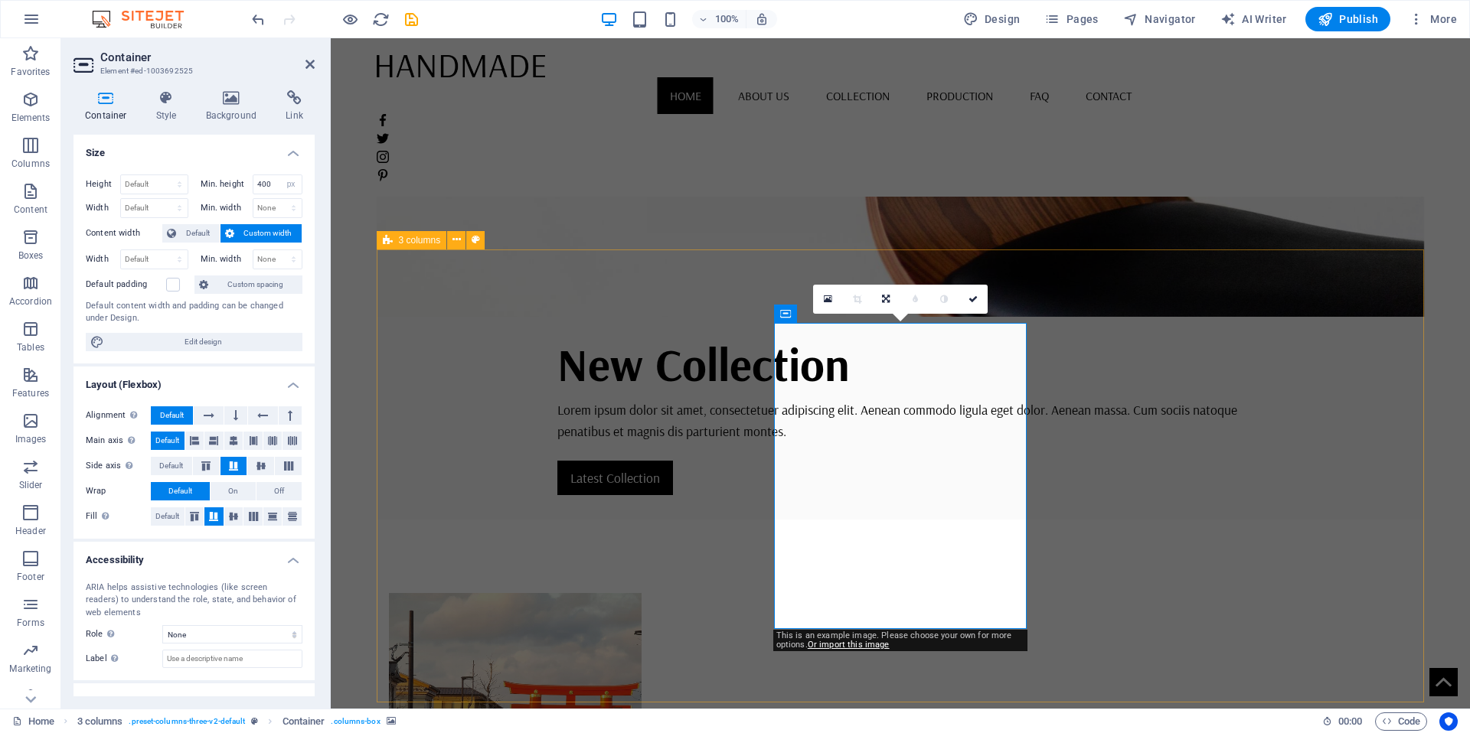
drag, startPoint x: 916, startPoint y: 386, endPoint x: 1183, endPoint y: 354, distance: 269.0
click at [834, 292] on link at bounding box center [827, 299] width 29 height 29
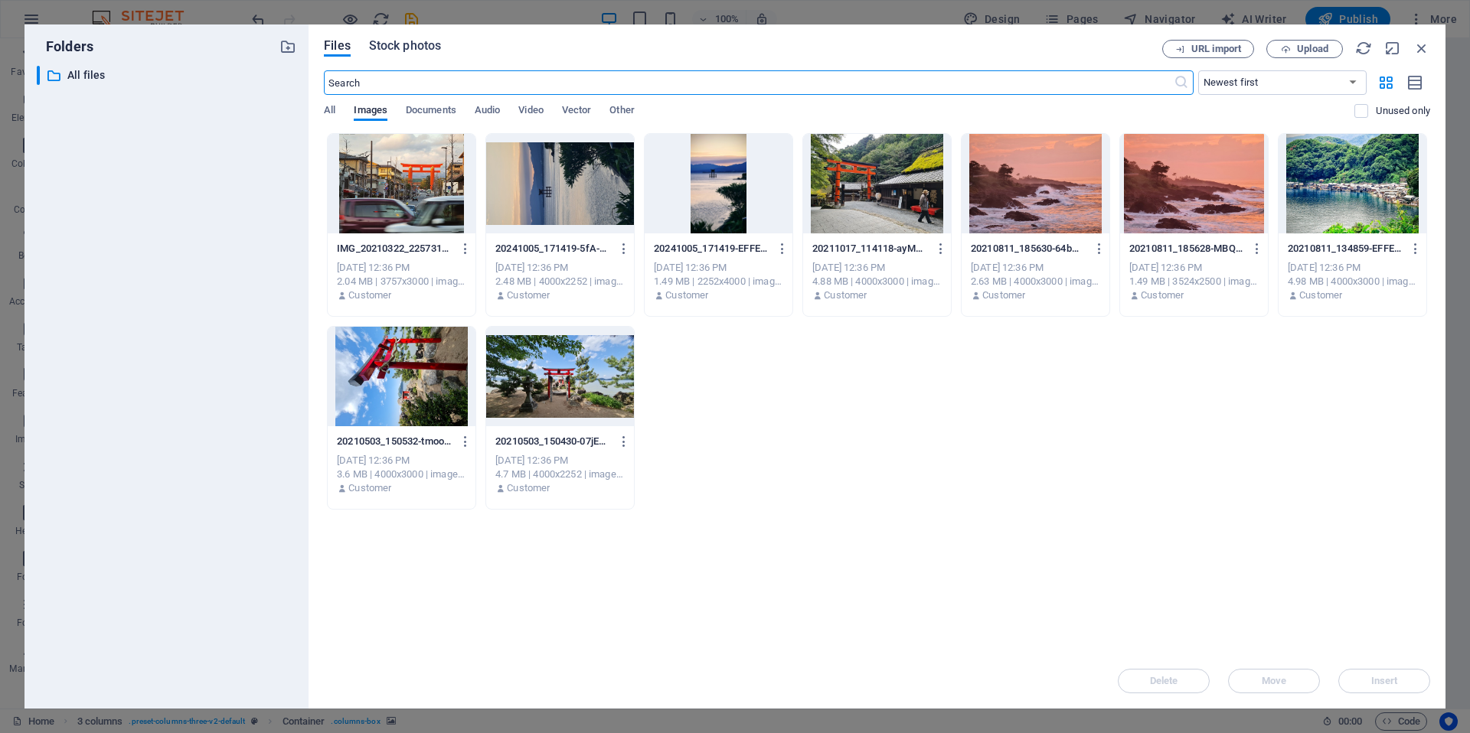
click at [408, 50] on span "Stock photos" at bounding box center [405, 46] width 72 height 18
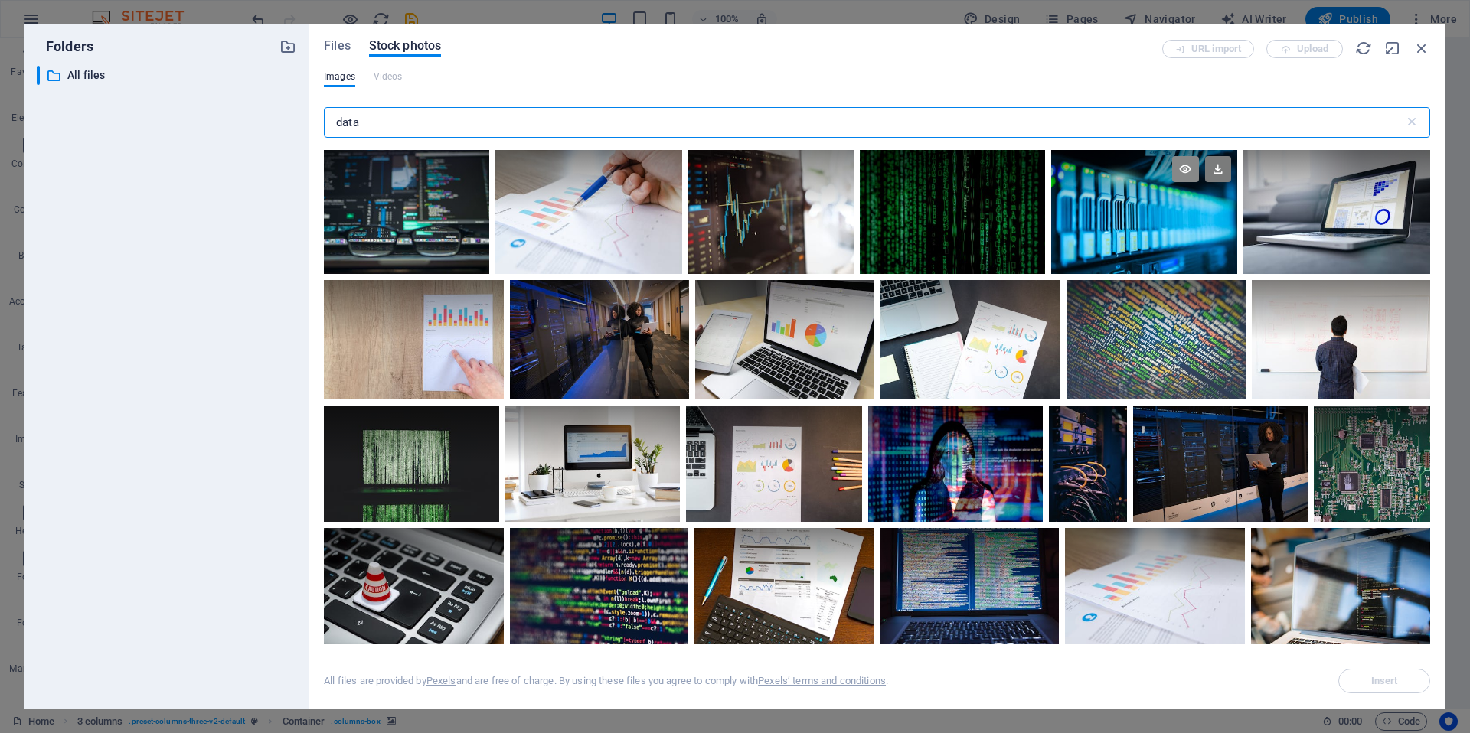
click at [1184, 171] on icon at bounding box center [1185, 169] width 26 height 26
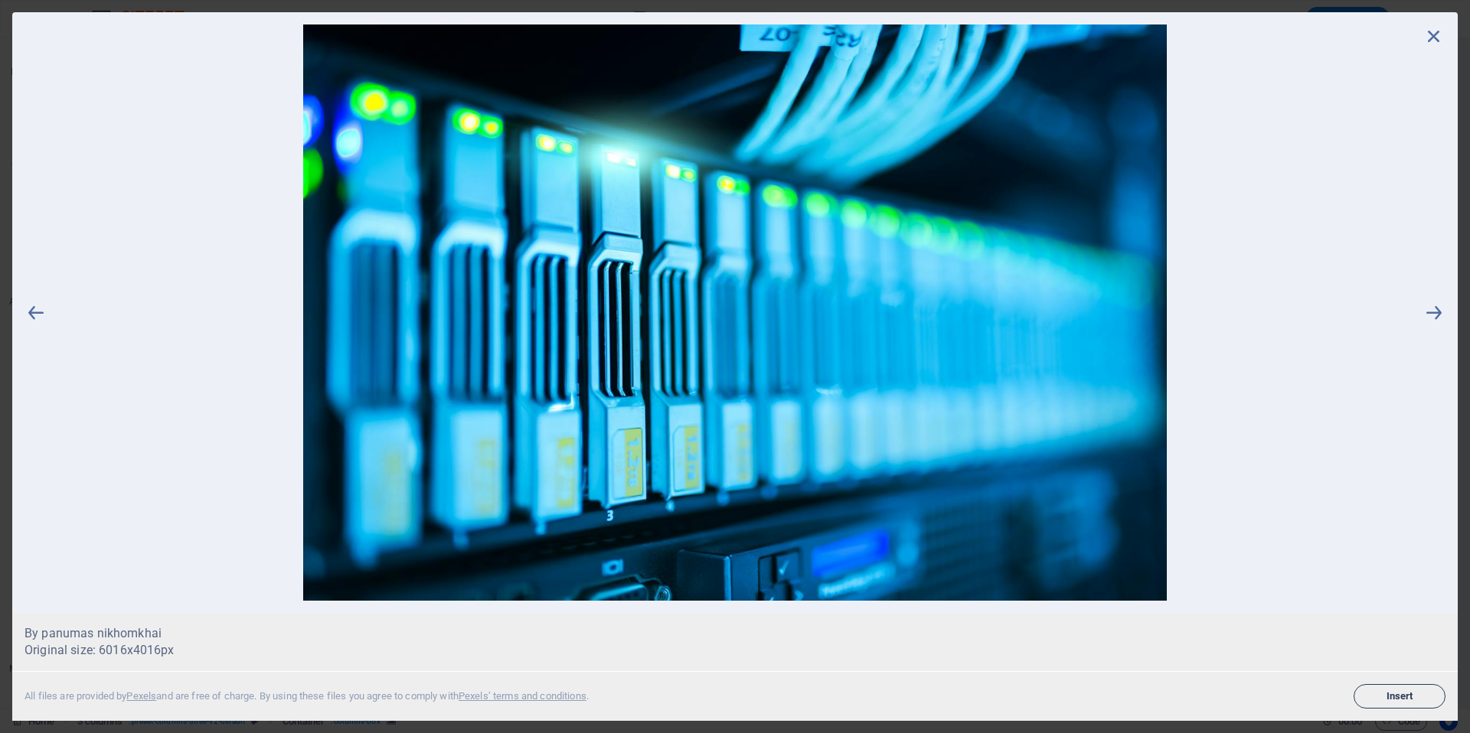
click at [1379, 697] on span "Insert" at bounding box center [1399, 696] width 78 height 9
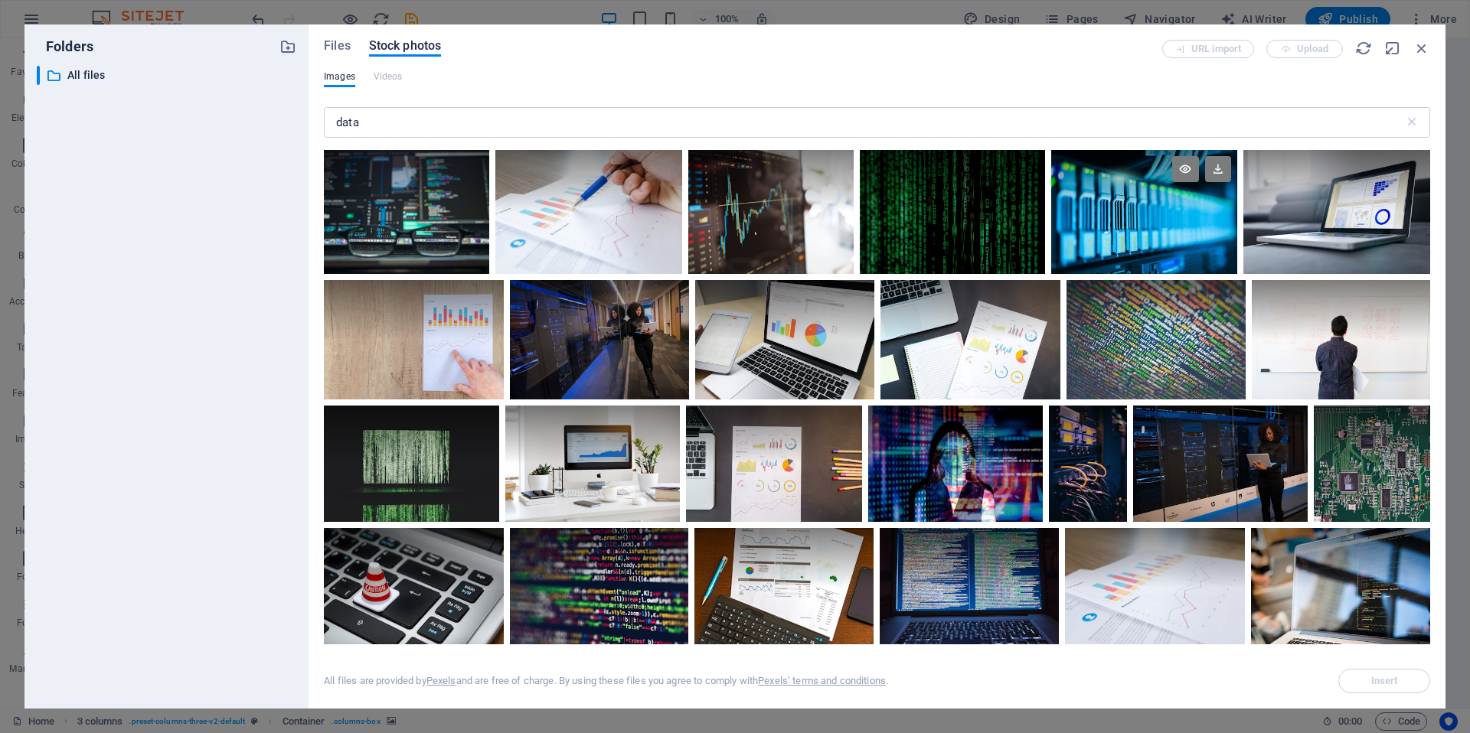
click at [1144, 227] on div at bounding box center [1143, 212] width 185 height 124
click at [1371, 678] on span "Insert" at bounding box center [1384, 681] width 27 height 9
click at [1418, 43] on icon "button" at bounding box center [1421, 48] width 17 height 17
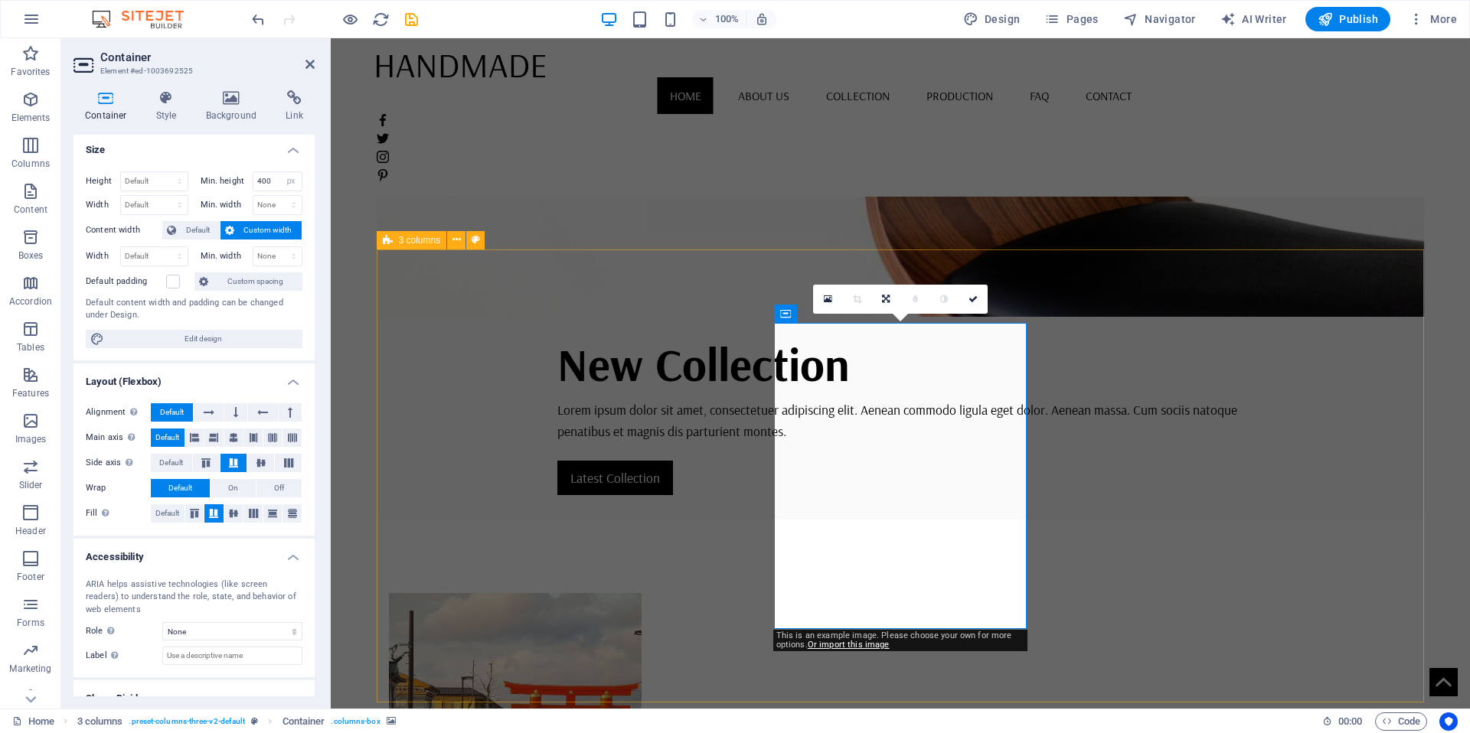
click at [604, 593] on figure at bounding box center [515, 746] width 253 height 306
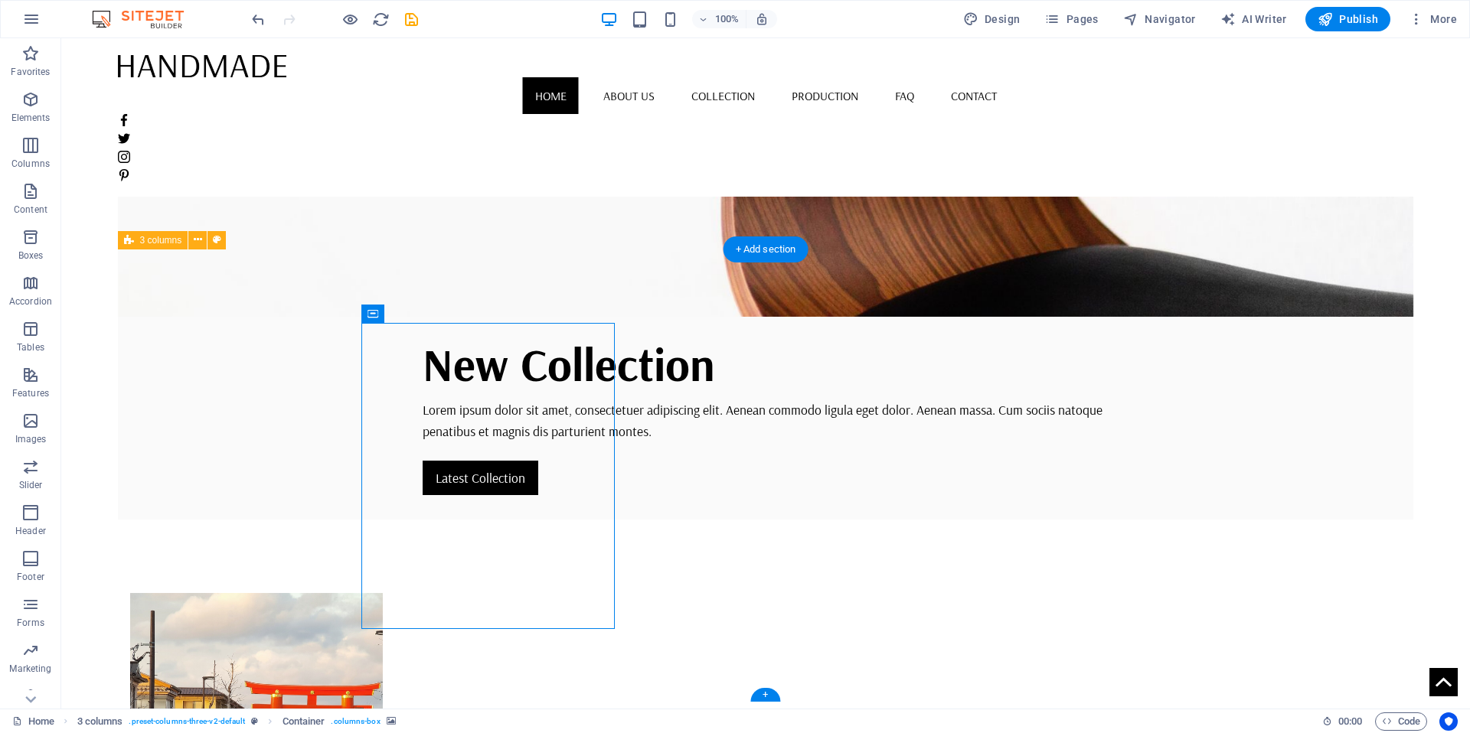
drag, startPoint x: 370, startPoint y: 380, endPoint x: 640, endPoint y: 380, distance: 270.2
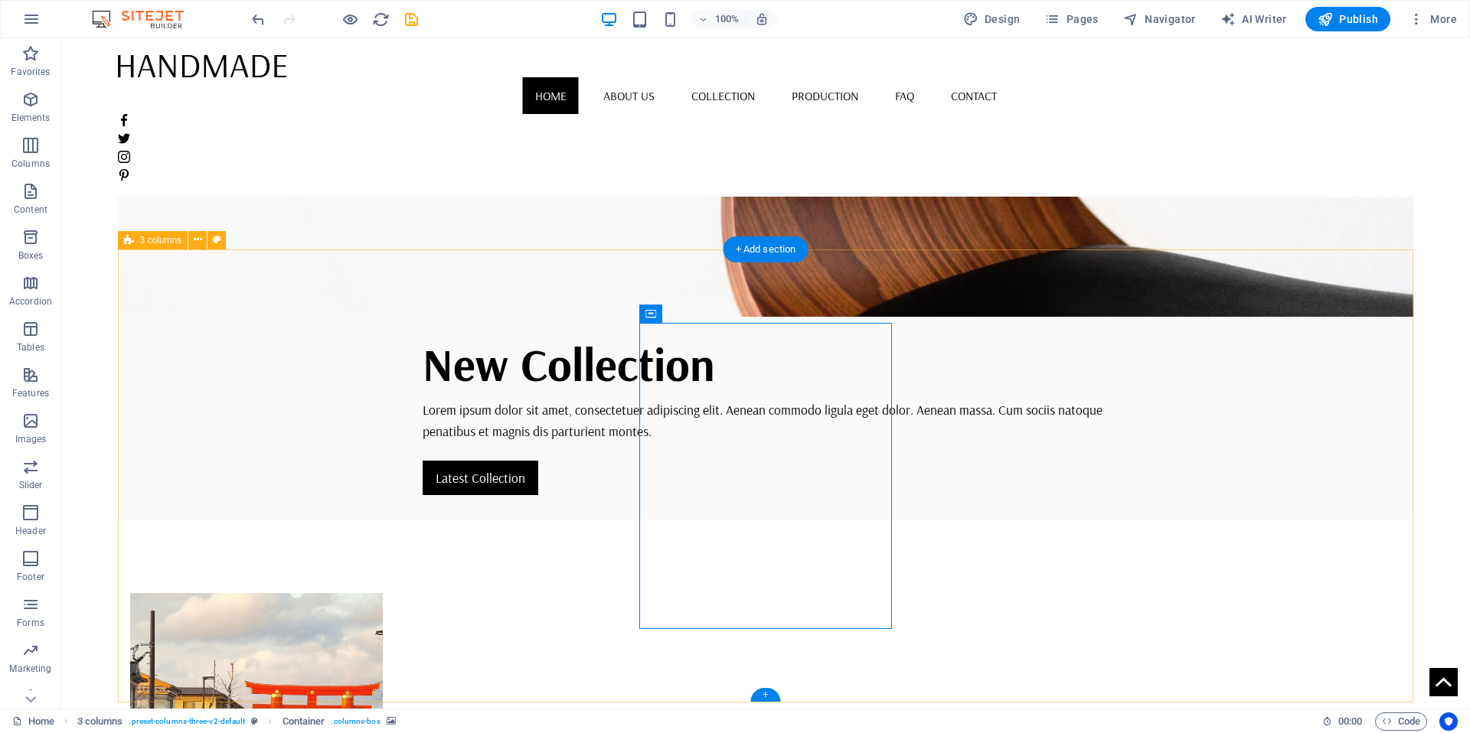
click at [384, 593] on figure at bounding box center [256, 746] width 253 height 306
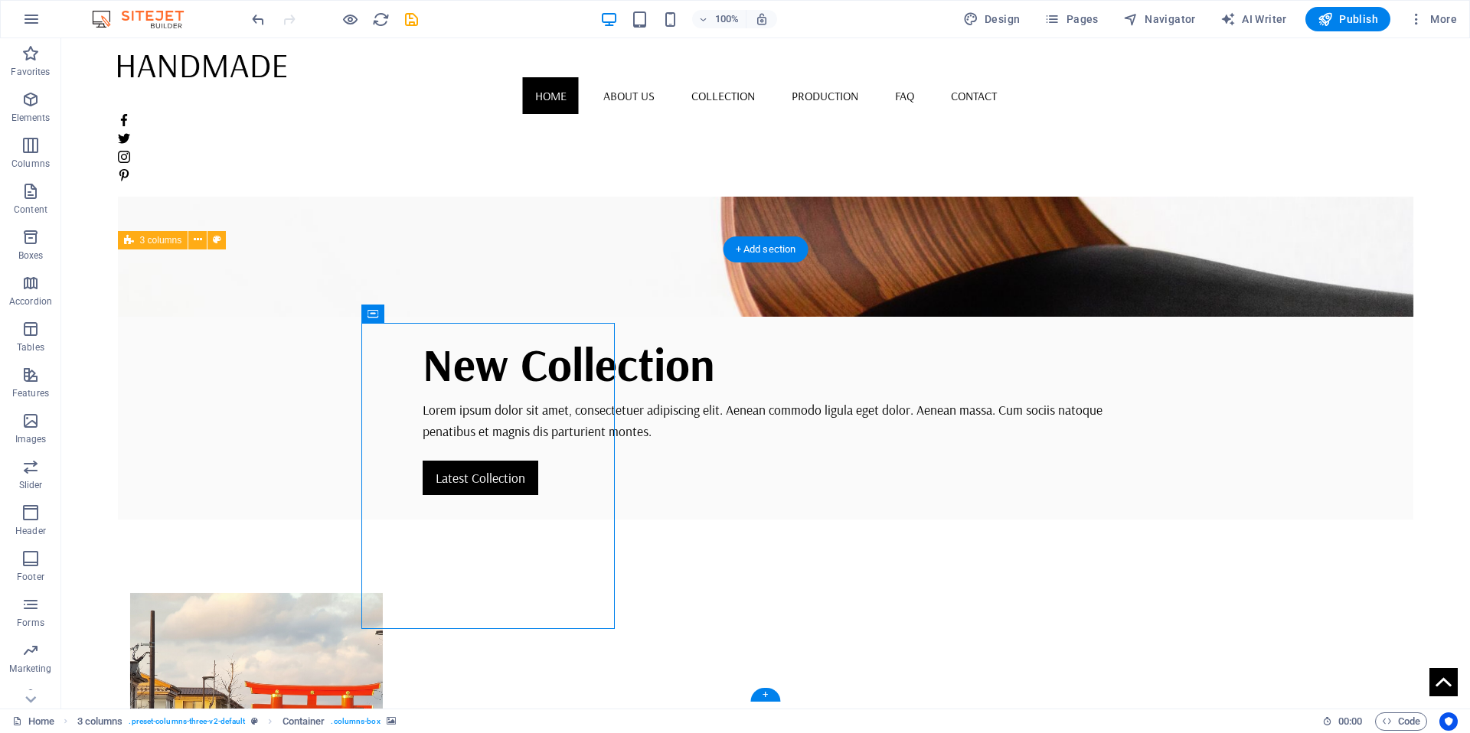
click at [384, 593] on figure at bounding box center [256, 746] width 253 height 306
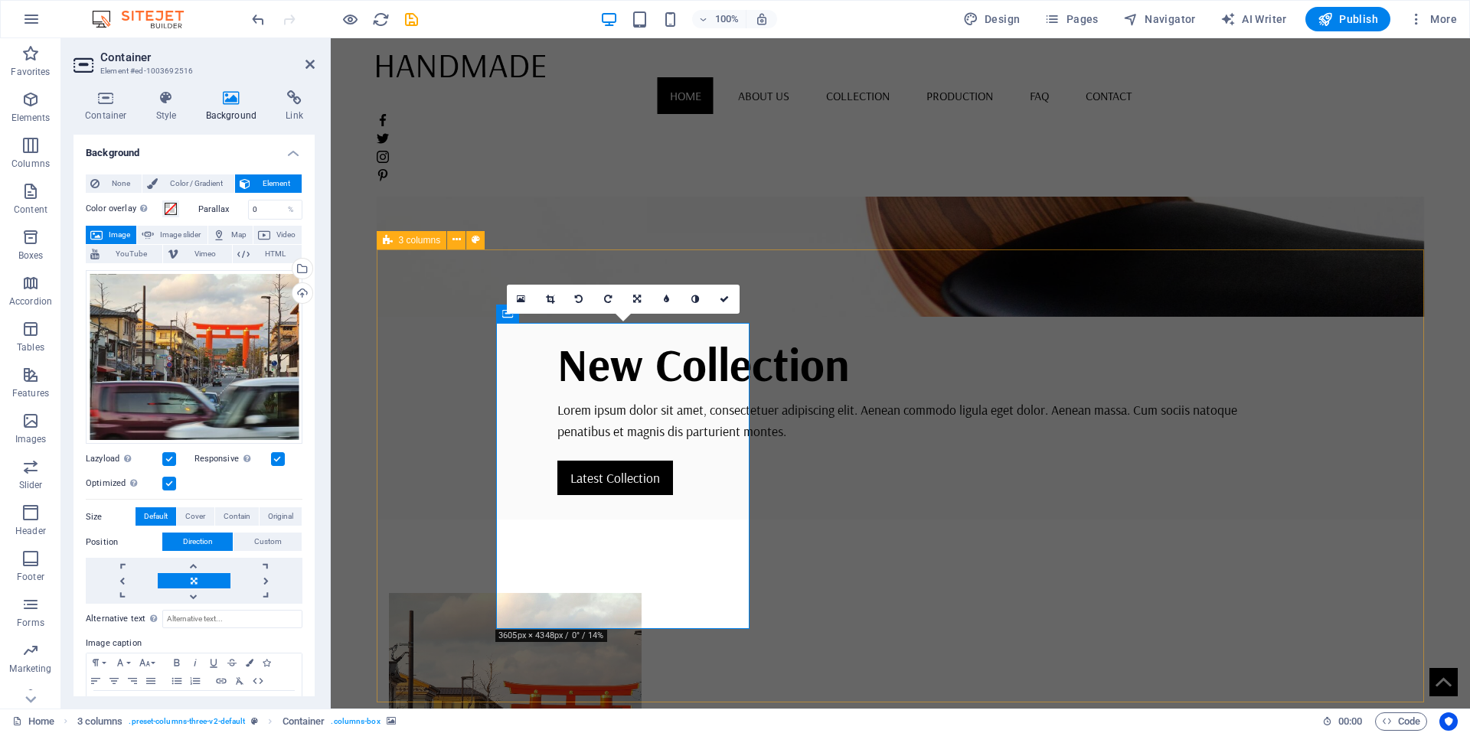
select select "px"
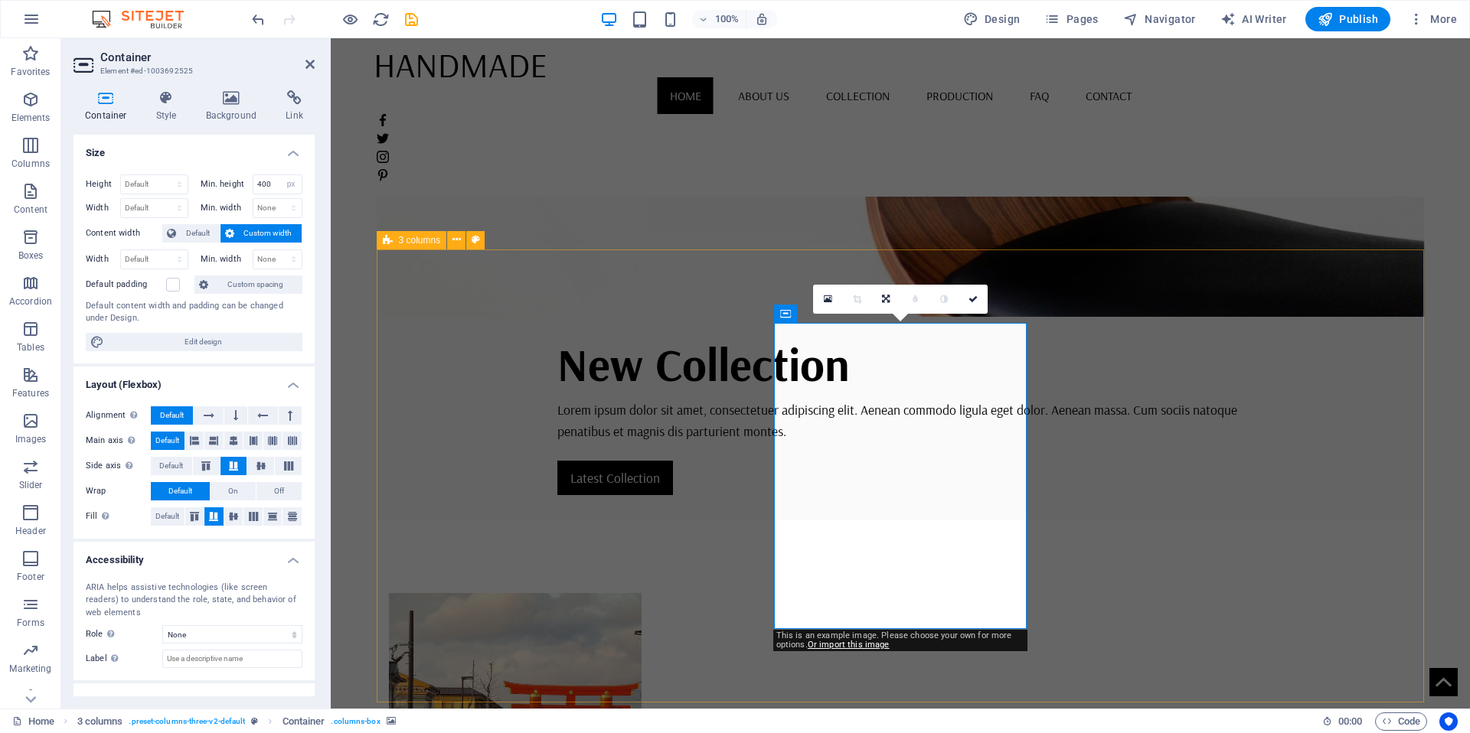
click at [608, 593] on figure at bounding box center [515, 746] width 253 height 306
click at [624, 593] on figure at bounding box center [515, 746] width 253 height 306
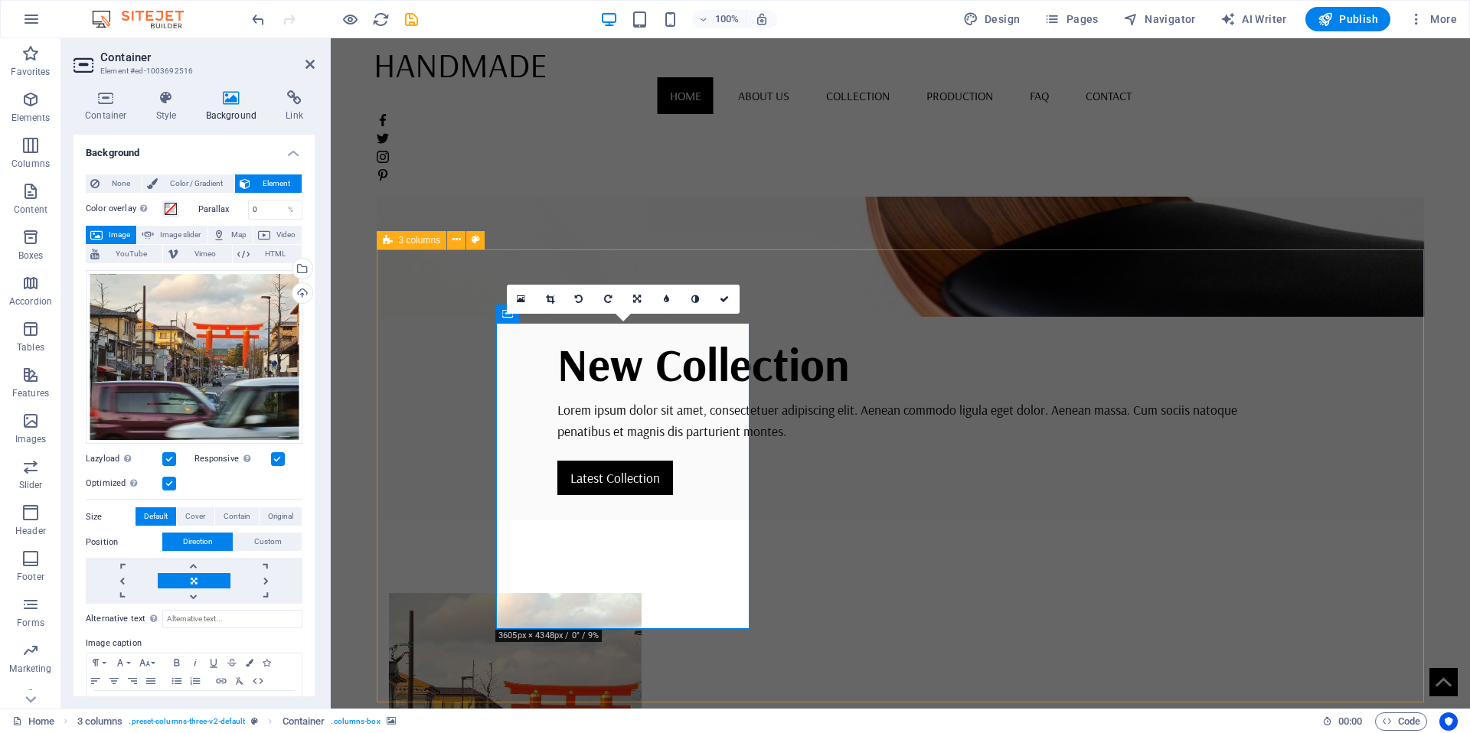
select select "px"
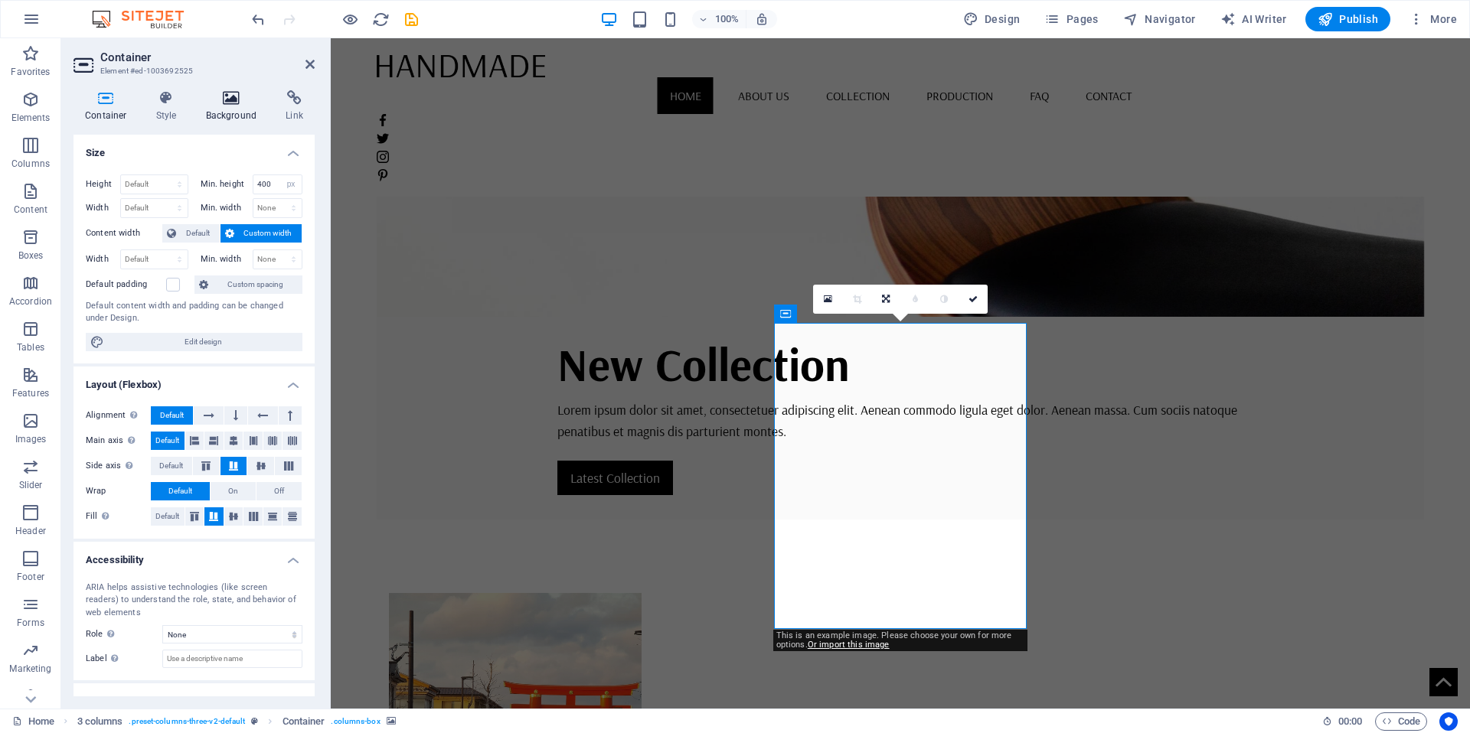
click at [219, 113] on h4 "Background" at bounding box center [234, 106] width 80 height 32
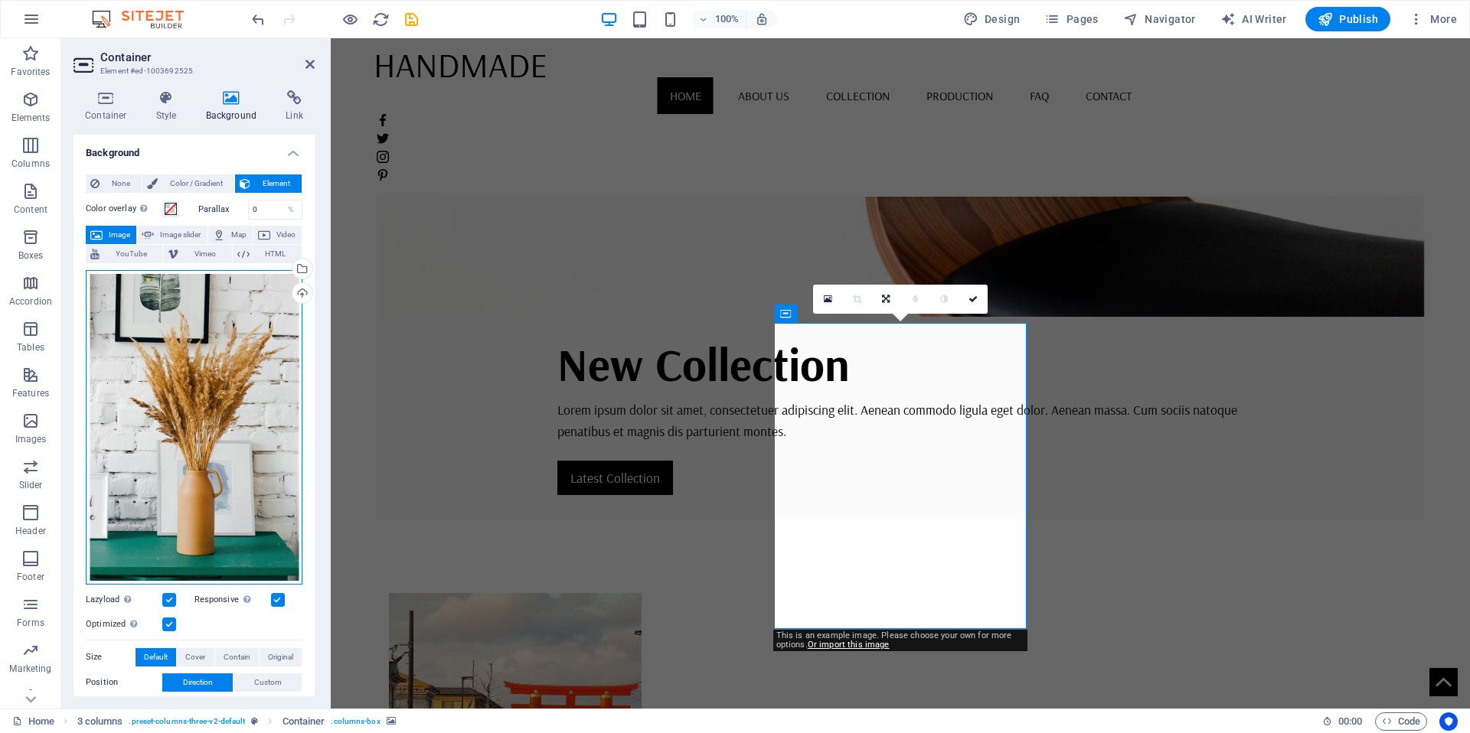
click at [228, 351] on div "Drag files here, click to choose files or select files from Files or our free s…" at bounding box center [194, 427] width 217 height 315
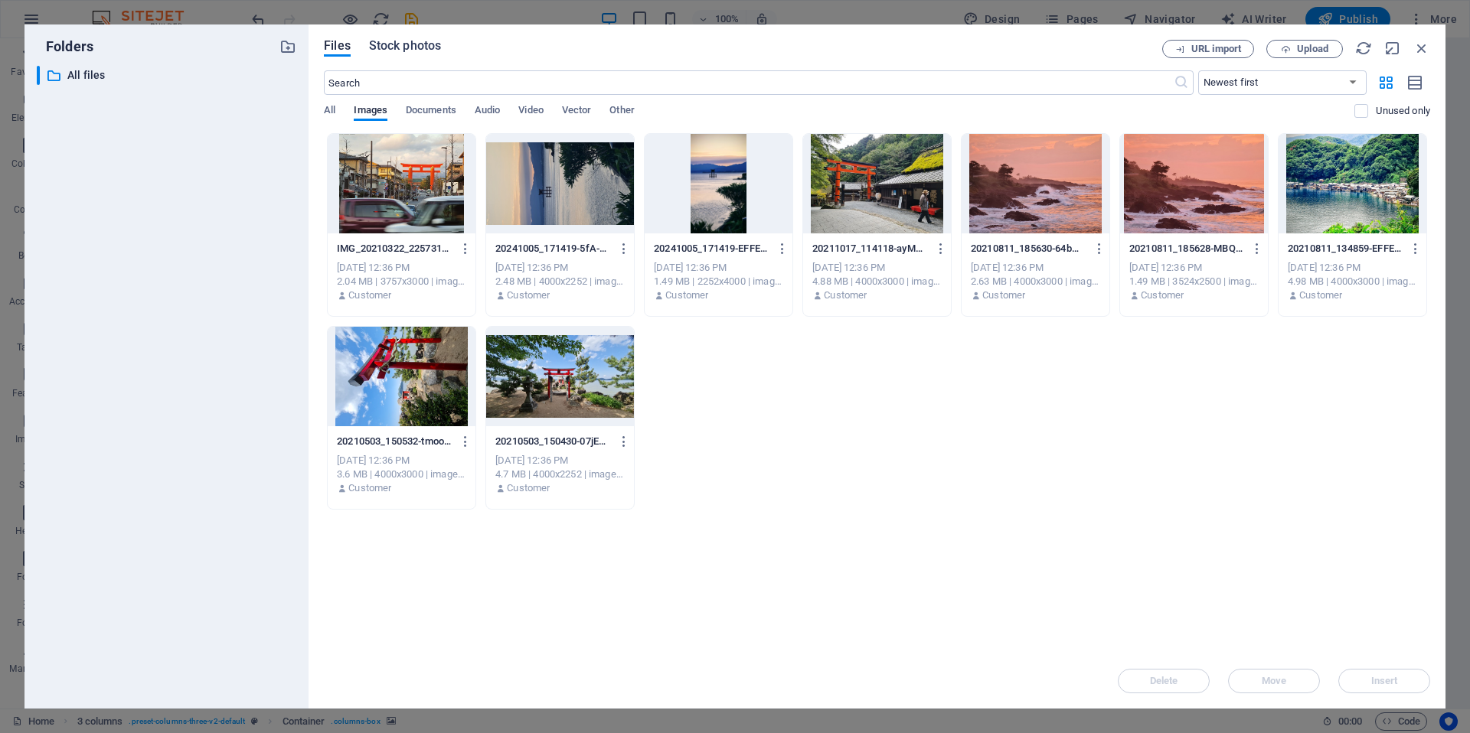
click at [419, 57] on div "Files Stock photos URL import Upload ​ Newest first Oldest first Name (A-Z) Nam…" at bounding box center [877, 367] width 1106 height 654
click at [420, 47] on span "Stock photos" at bounding box center [405, 46] width 72 height 18
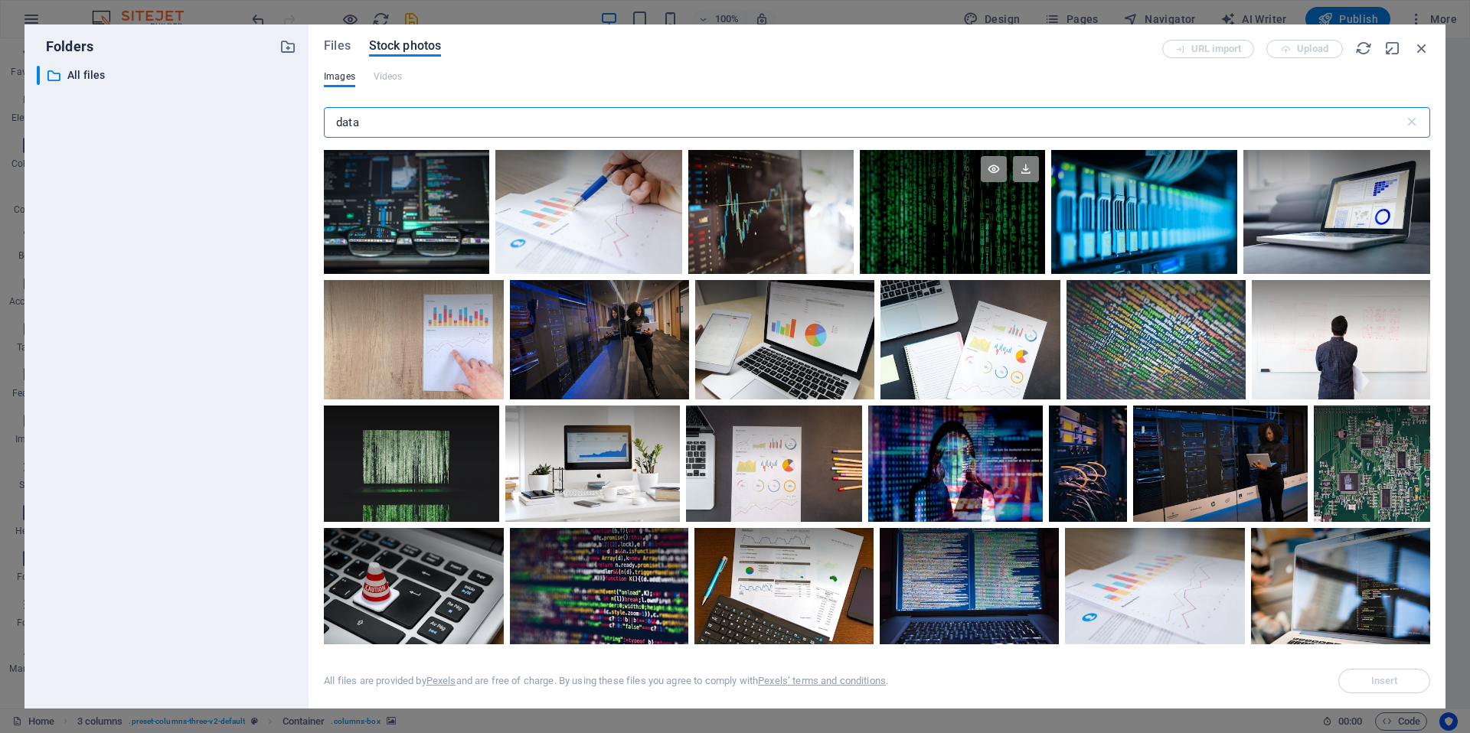
click at [1042, 211] on div at bounding box center [953, 212] width 186 height 124
click at [1099, 220] on div at bounding box center [1143, 212] width 185 height 124
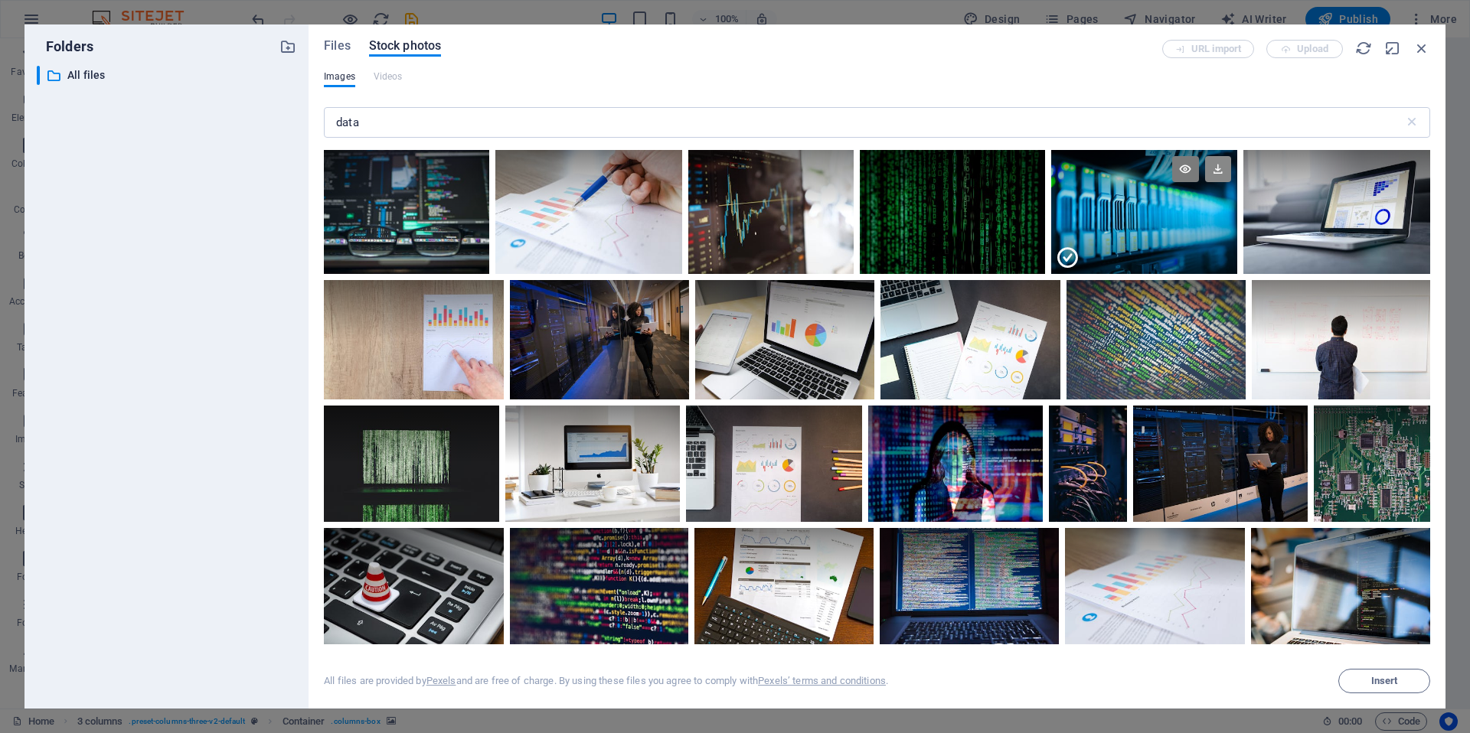
click at [1216, 170] on icon at bounding box center [1218, 169] width 26 height 26
click at [1372, 678] on span "Insert" at bounding box center [1384, 681] width 27 height 9
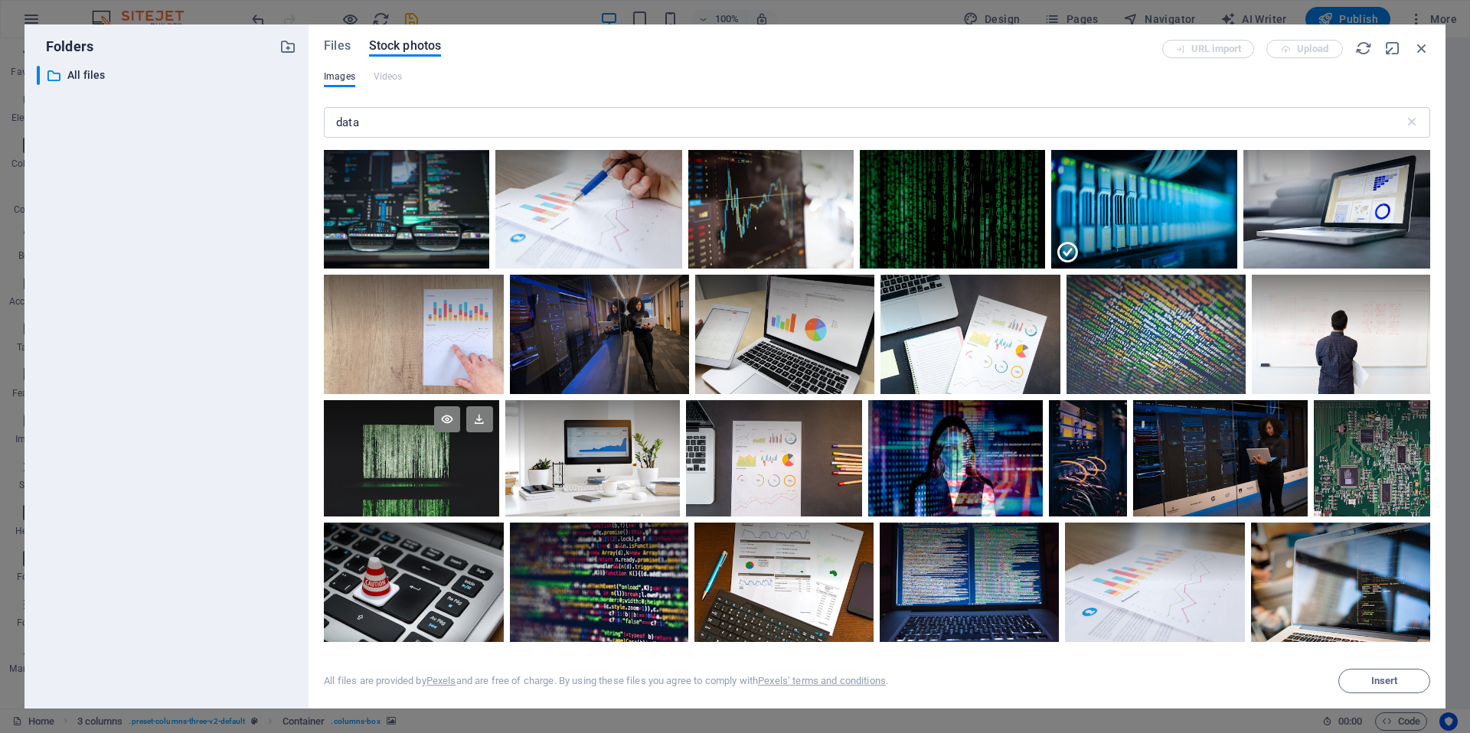
scroll to position [0, 0]
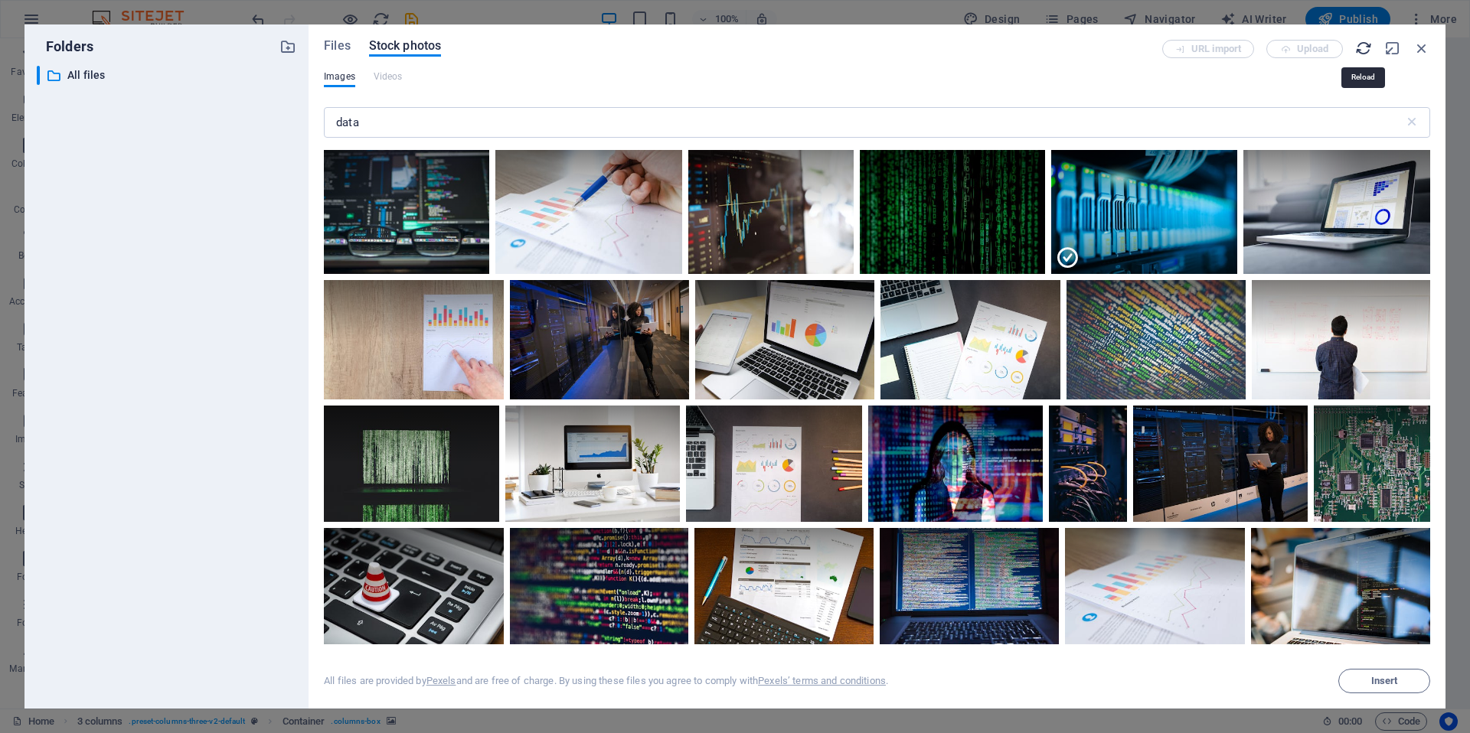
click at [1363, 52] on icon "button" at bounding box center [1363, 48] width 17 height 17
click at [1207, 173] on icon at bounding box center [1218, 169] width 26 height 26
click at [341, 54] on span "Files" at bounding box center [337, 46] width 27 height 18
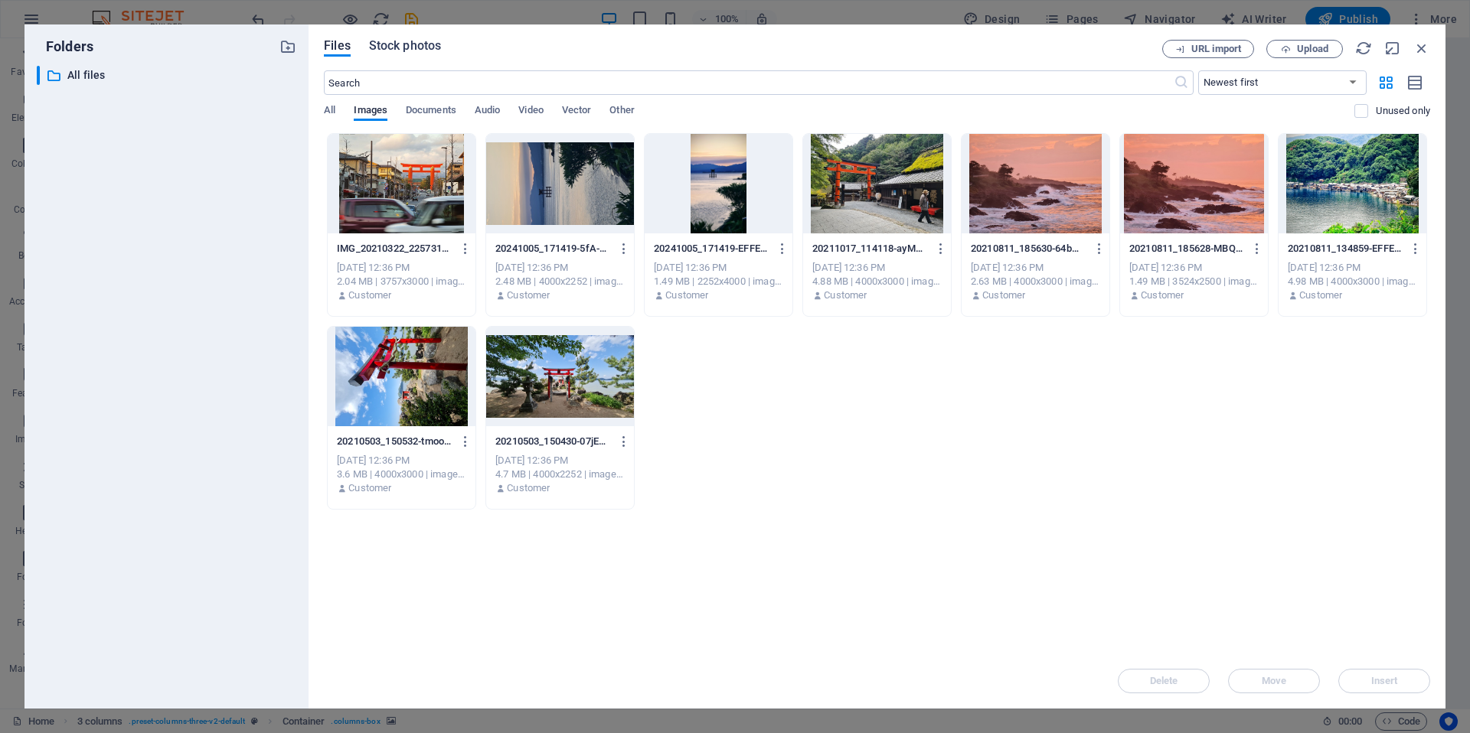
click at [415, 41] on span "Stock photos" at bounding box center [405, 46] width 72 height 18
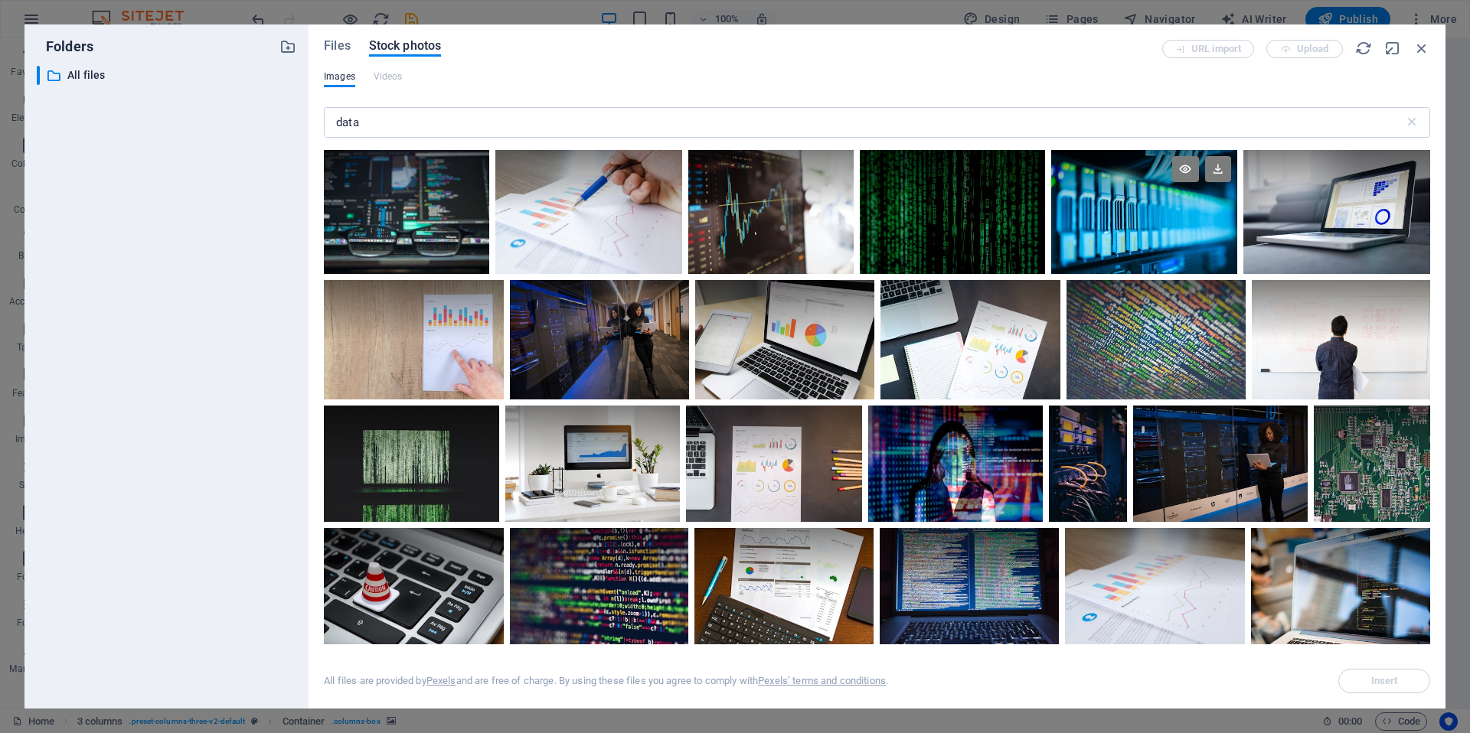
click at [1121, 238] on div at bounding box center [1143, 212] width 185 height 124
click at [1393, 687] on button "Insert" at bounding box center [1384, 681] width 92 height 24
click at [1419, 38] on div "Files Stock photos URL import Upload Images Videos data ​ All files are provide…" at bounding box center [877, 366] width 1137 height 684
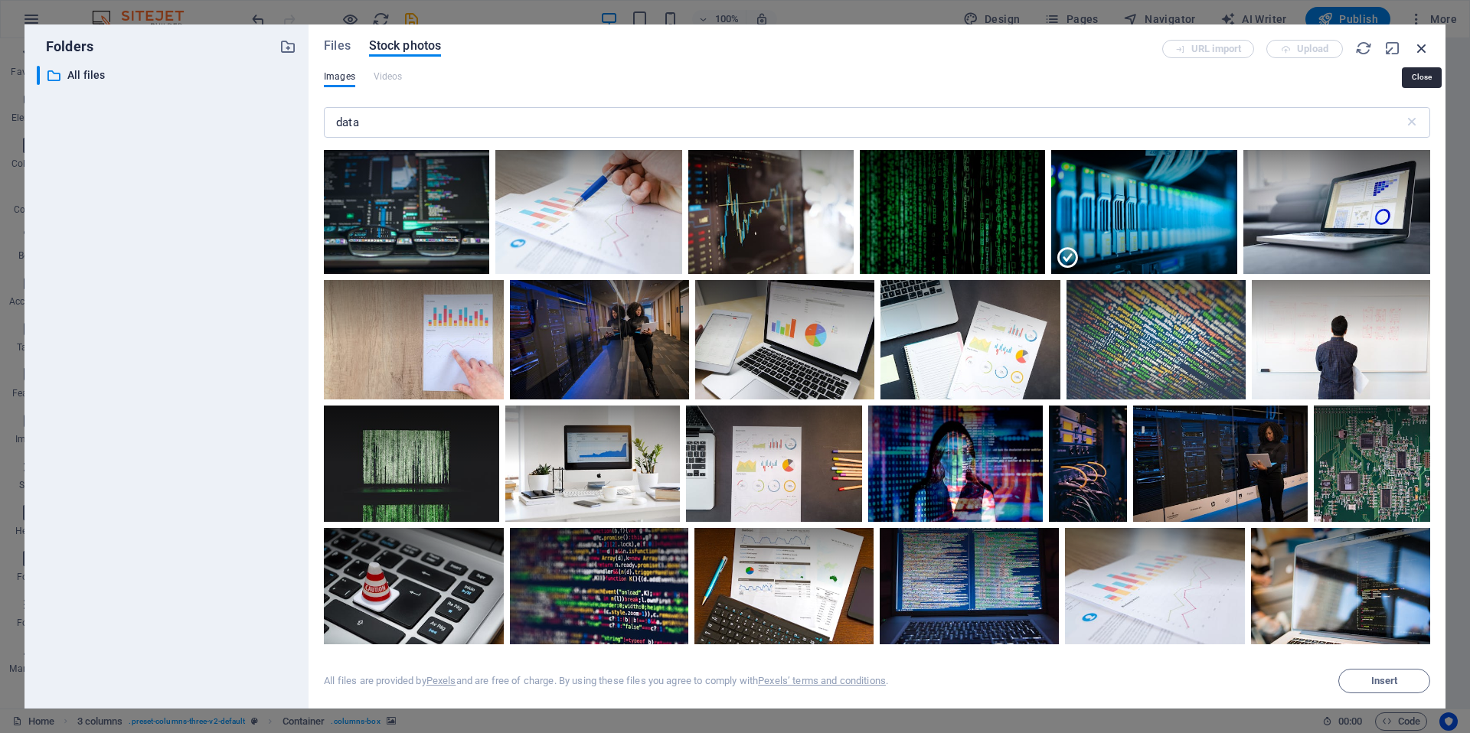
click at [1428, 54] on icon "button" at bounding box center [1421, 48] width 17 height 17
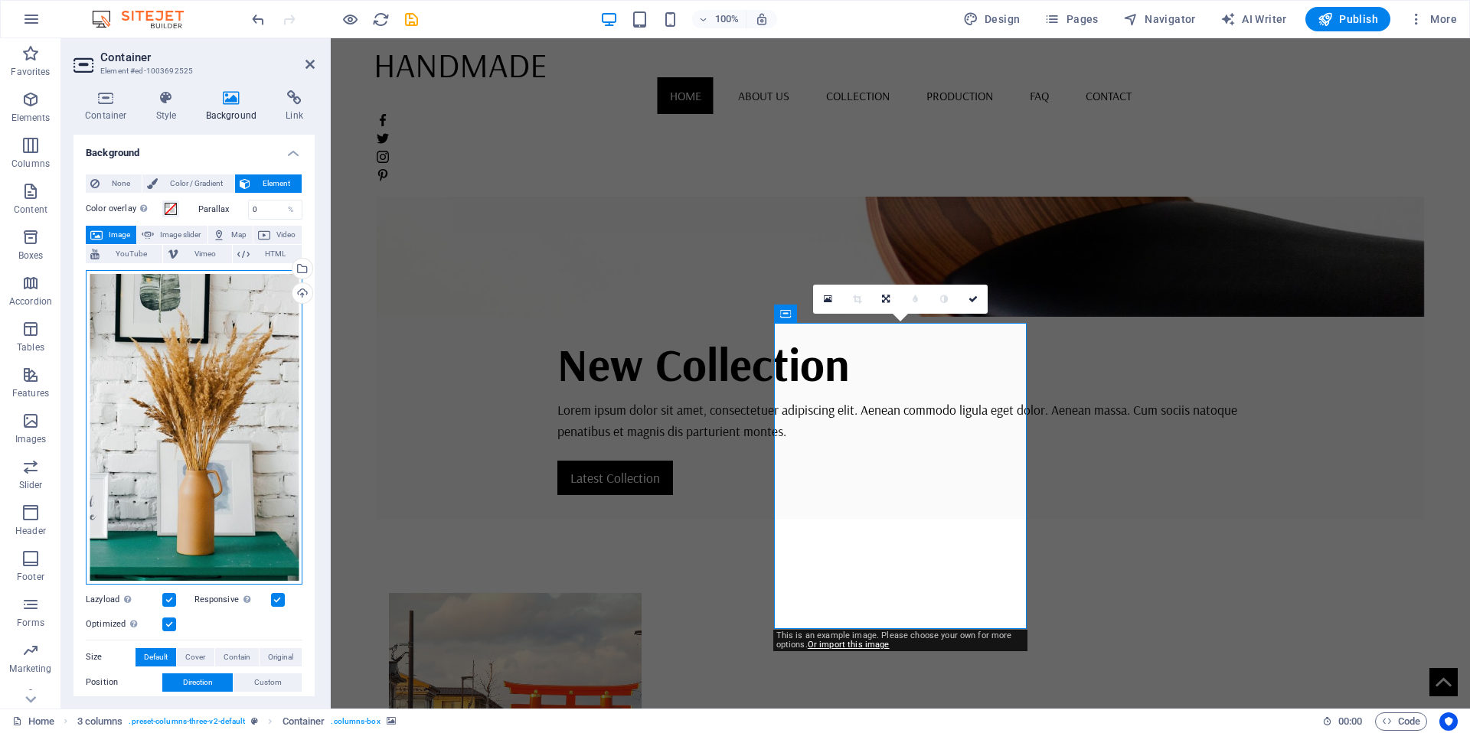
click at [146, 488] on div "Drag files here, click to choose files or select files from Files or our free s…" at bounding box center [194, 427] width 217 height 315
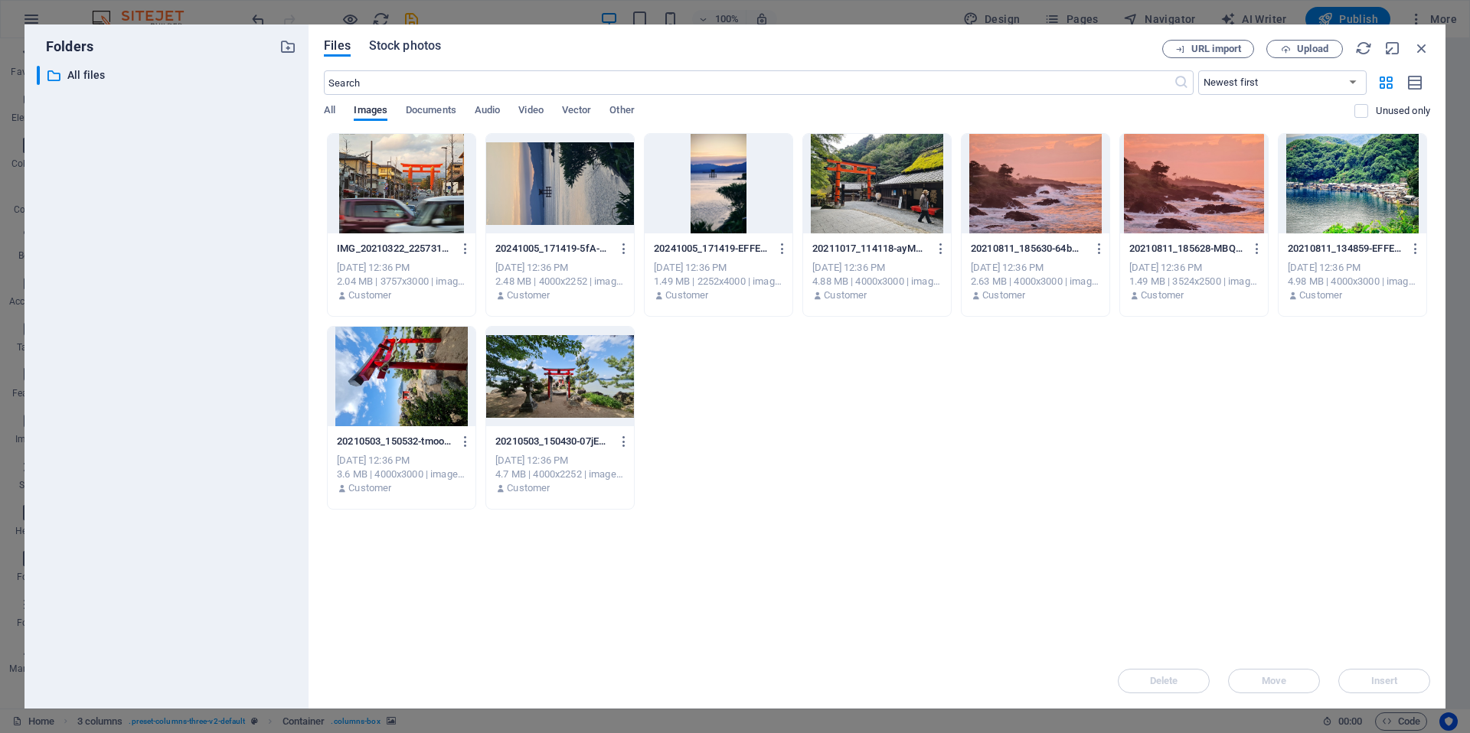
click at [399, 42] on span "Stock photos" at bounding box center [405, 46] width 72 height 18
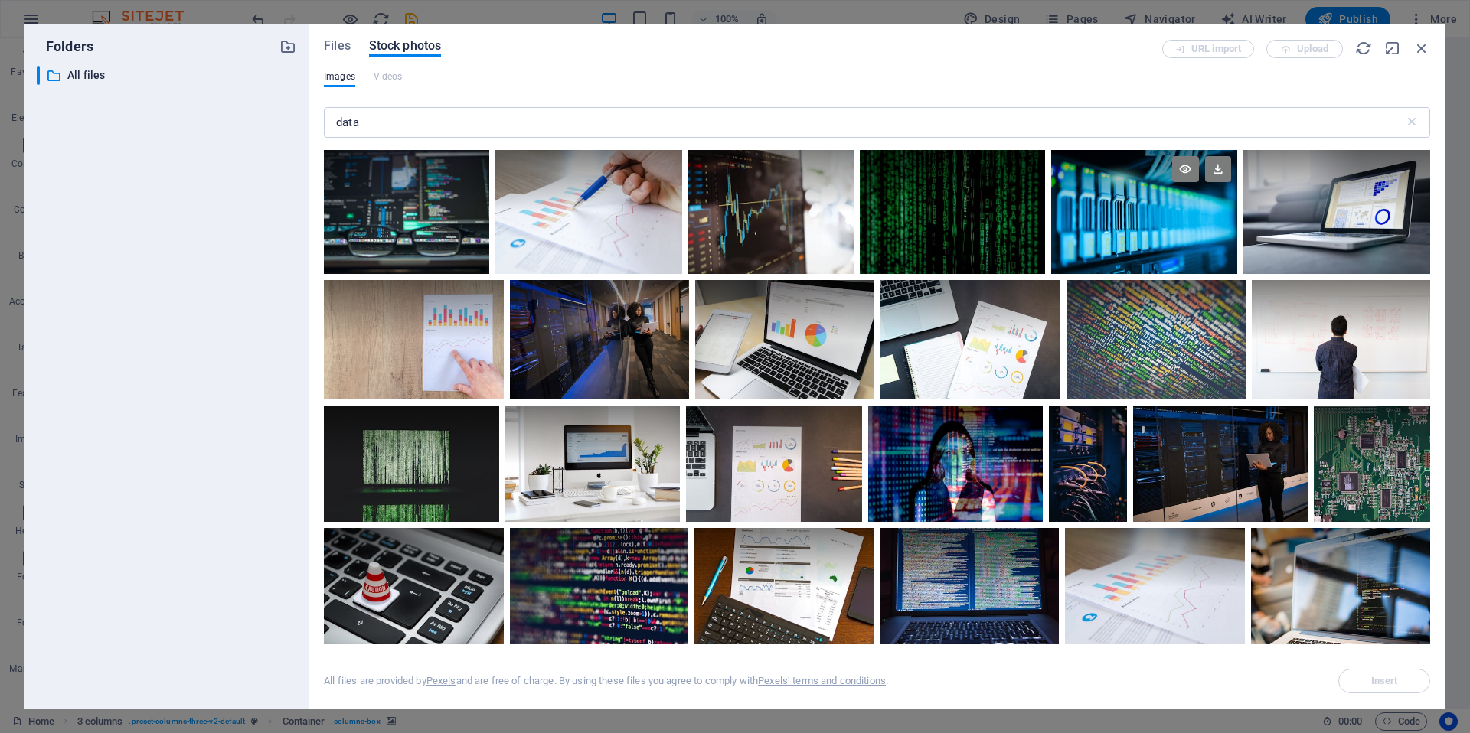
click at [1086, 253] on div at bounding box center [1143, 212] width 185 height 124
click at [1208, 164] on icon at bounding box center [1218, 169] width 26 height 26
click at [1412, 51] on div "URL import Upload" at bounding box center [1296, 49] width 268 height 18
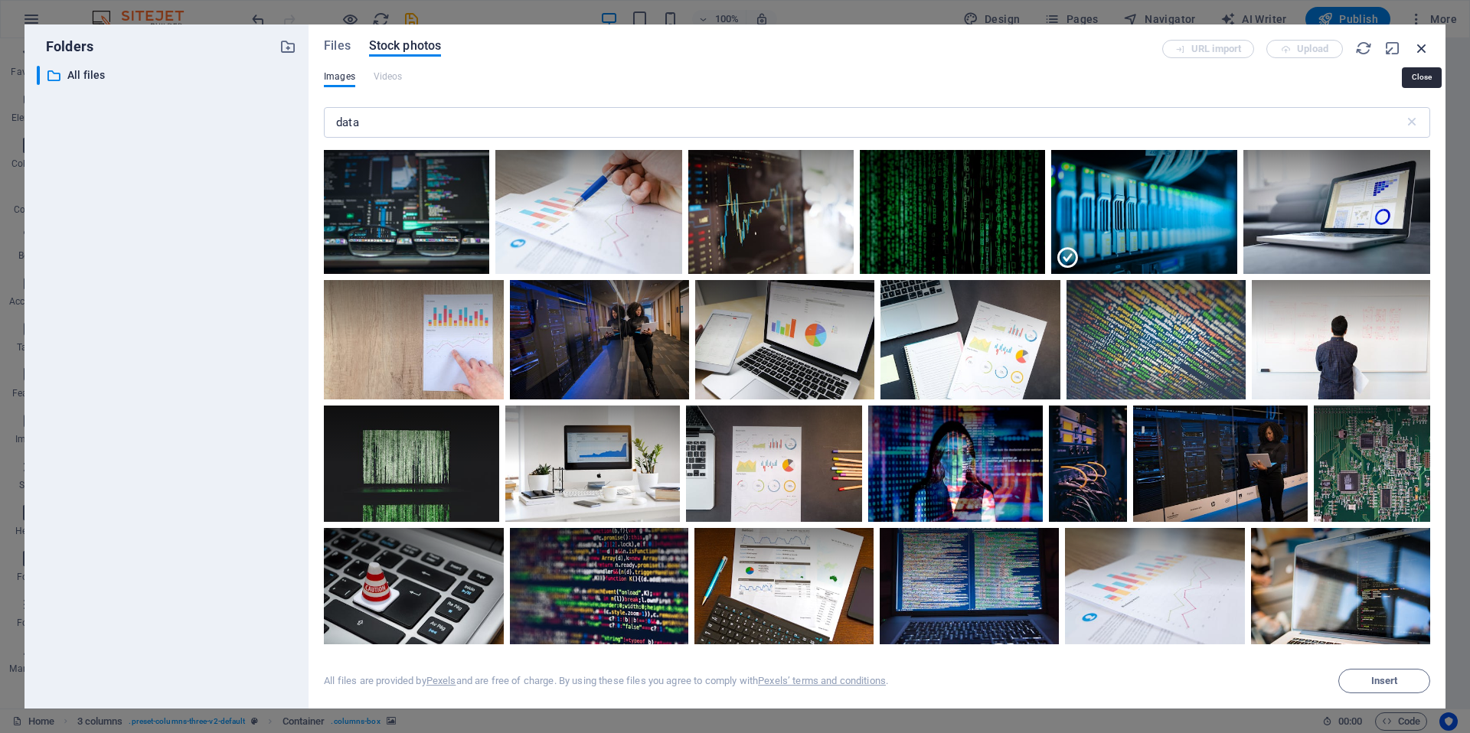
click at [1420, 47] on icon "button" at bounding box center [1421, 48] width 17 height 17
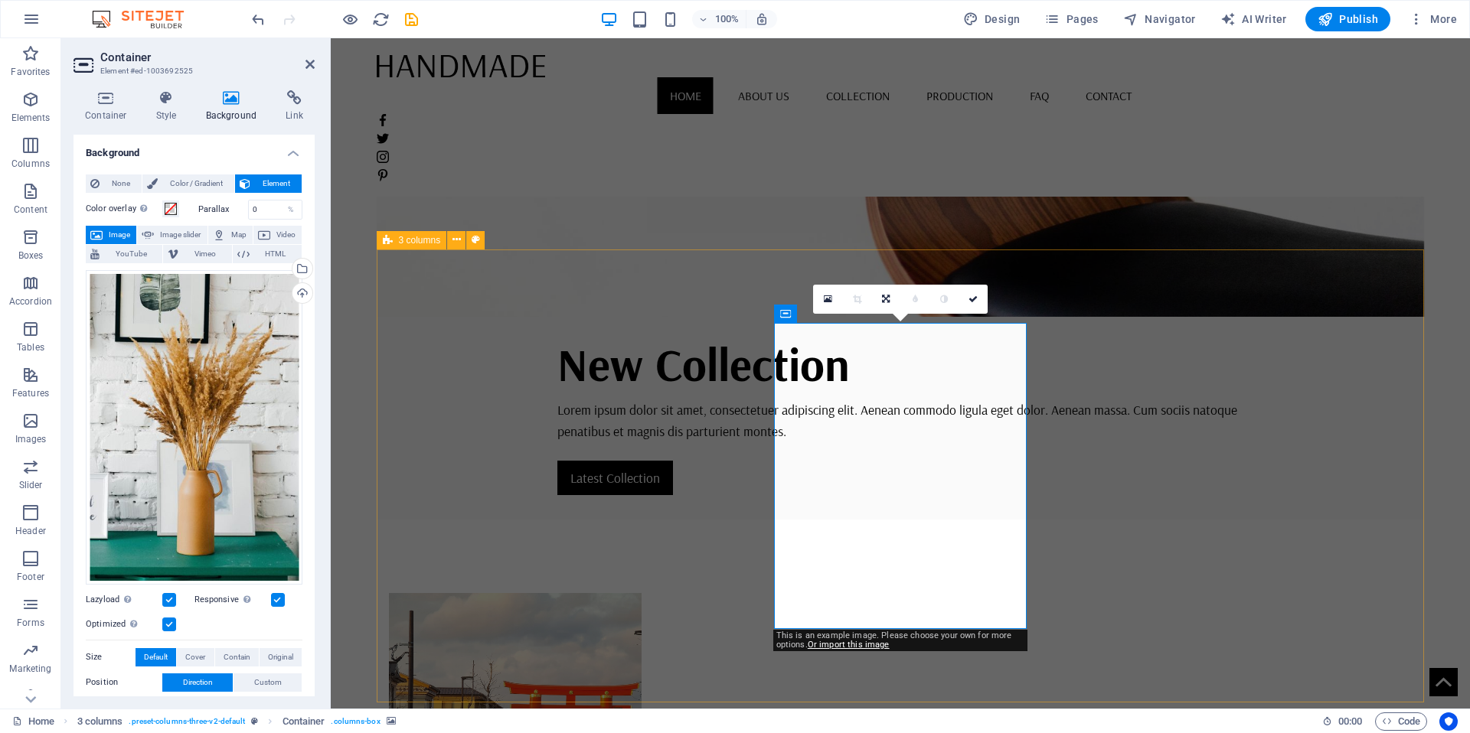
click at [1447, 21] on span "More" at bounding box center [1433, 18] width 48 height 15
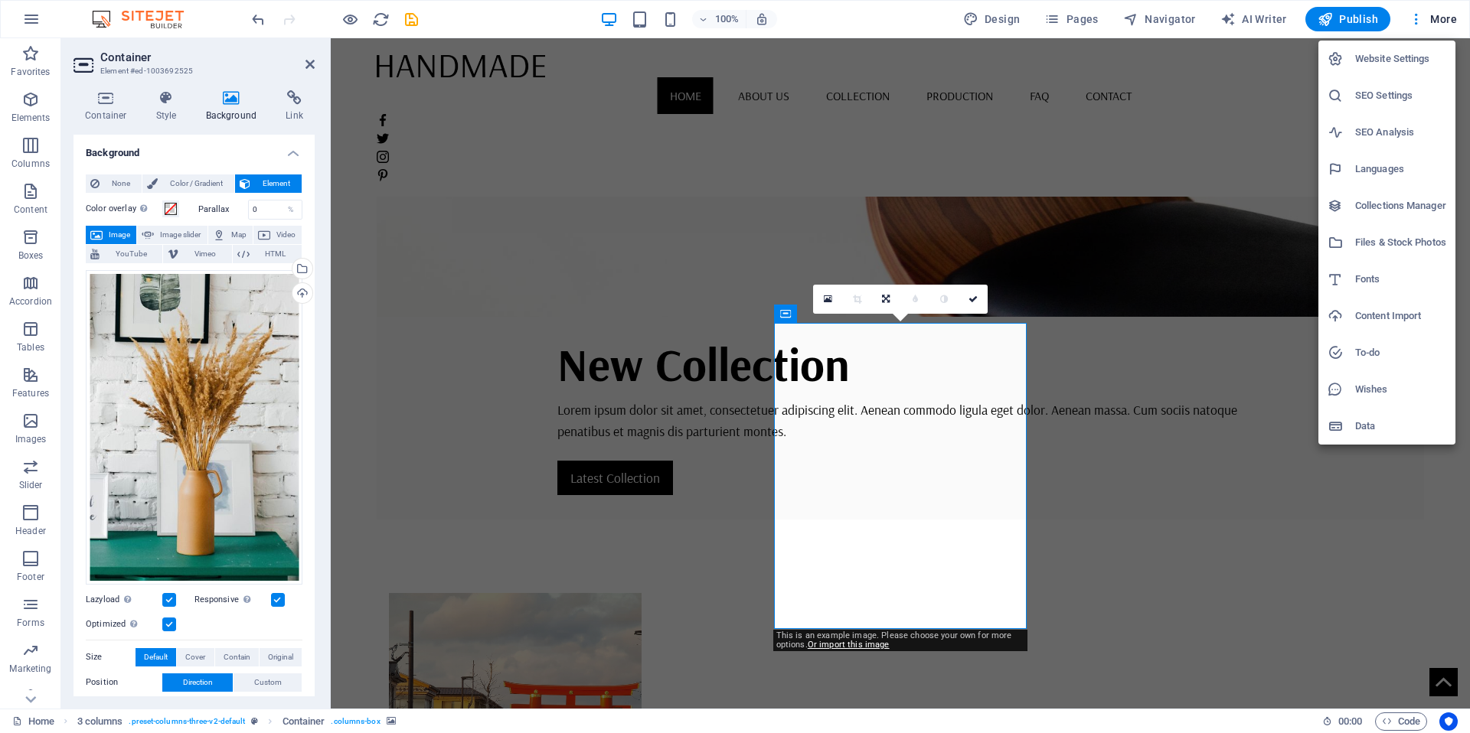
click at [750, 191] on div at bounding box center [735, 366] width 1470 height 733
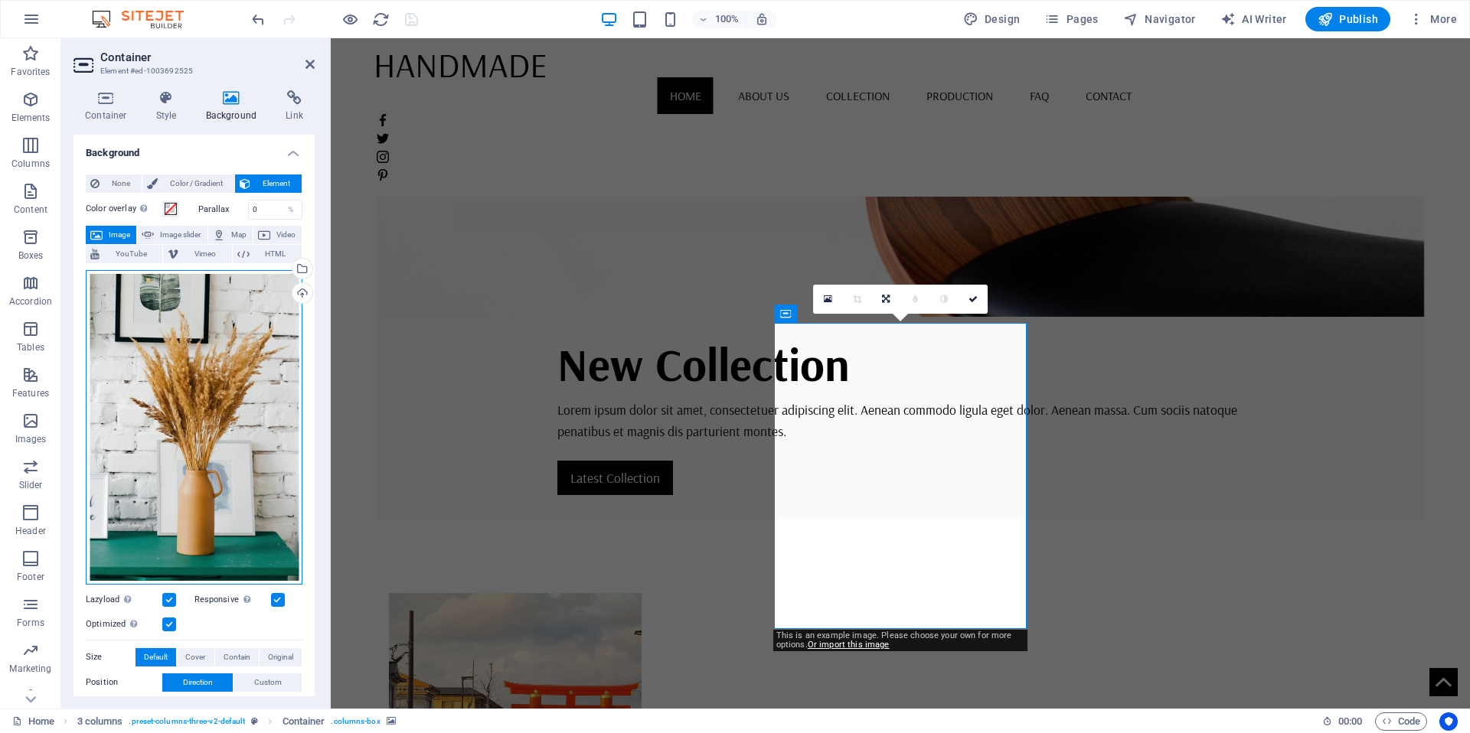
click at [211, 374] on div "Drag files here, click to choose files or select files from Files or our free s…" at bounding box center [194, 427] width 217 height 315
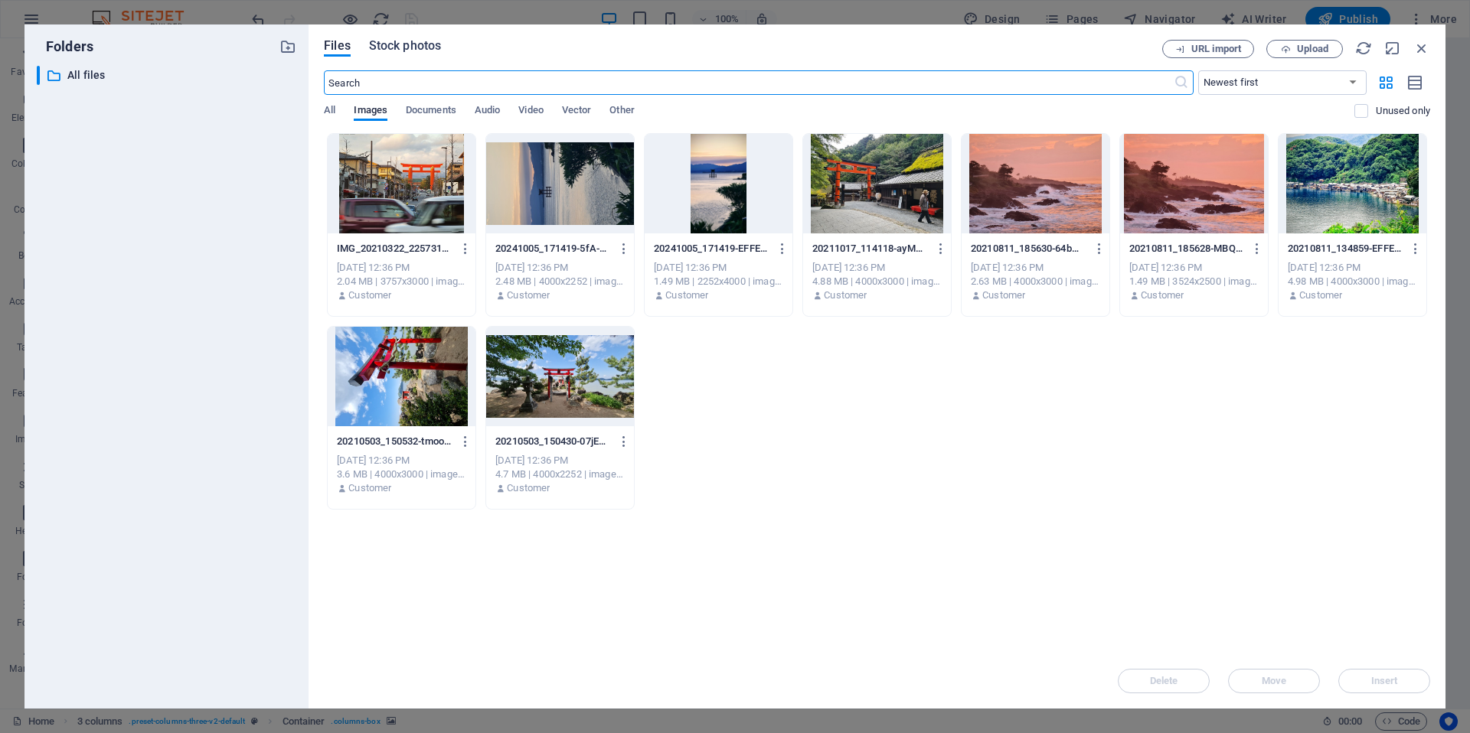
click at [427, 50] on span "Stock photos" at bounding box center [405, 46] width 72 height 18
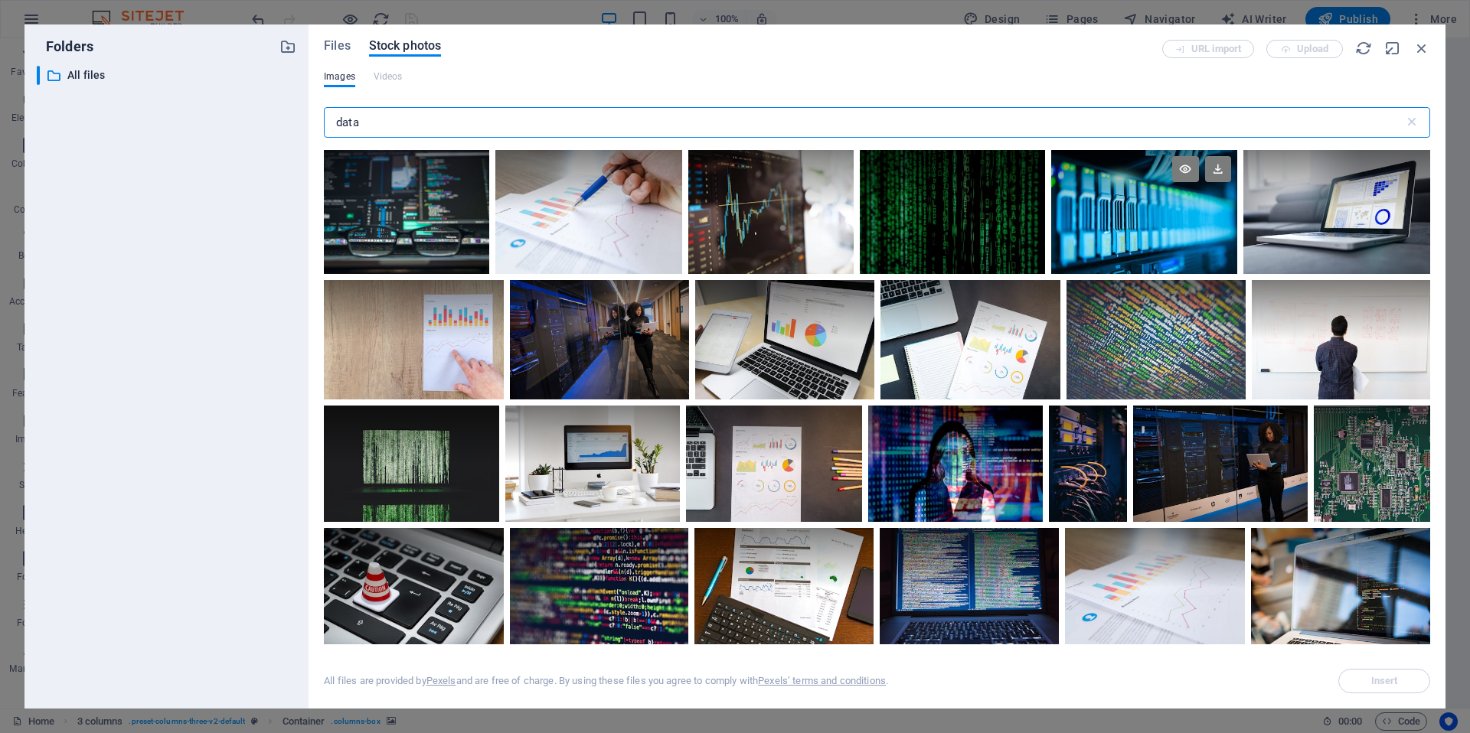
click at [1118, 188] on div at bounding box center [1143, 181] width 185 height 62
click at [1213, 171] on icon at bounding box center [1218, 169] width 26 height 26
click at [1361, 675] on button "Insert" at bounding box center [1384, 681] width 92 height 24
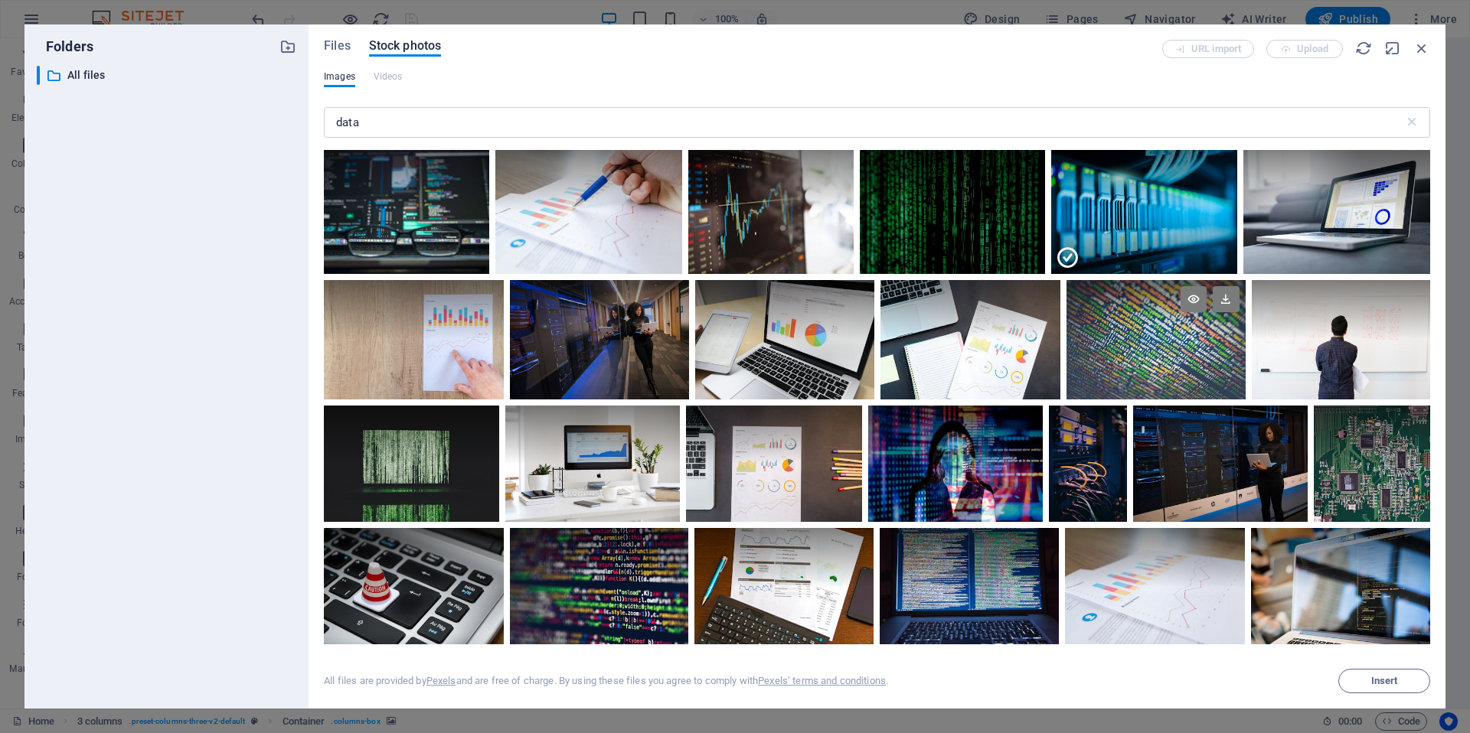
drag, startPoint x: 1177, startPoint y: 207, endPoint x: 1069, endPoint y: 328, distance: 162.2
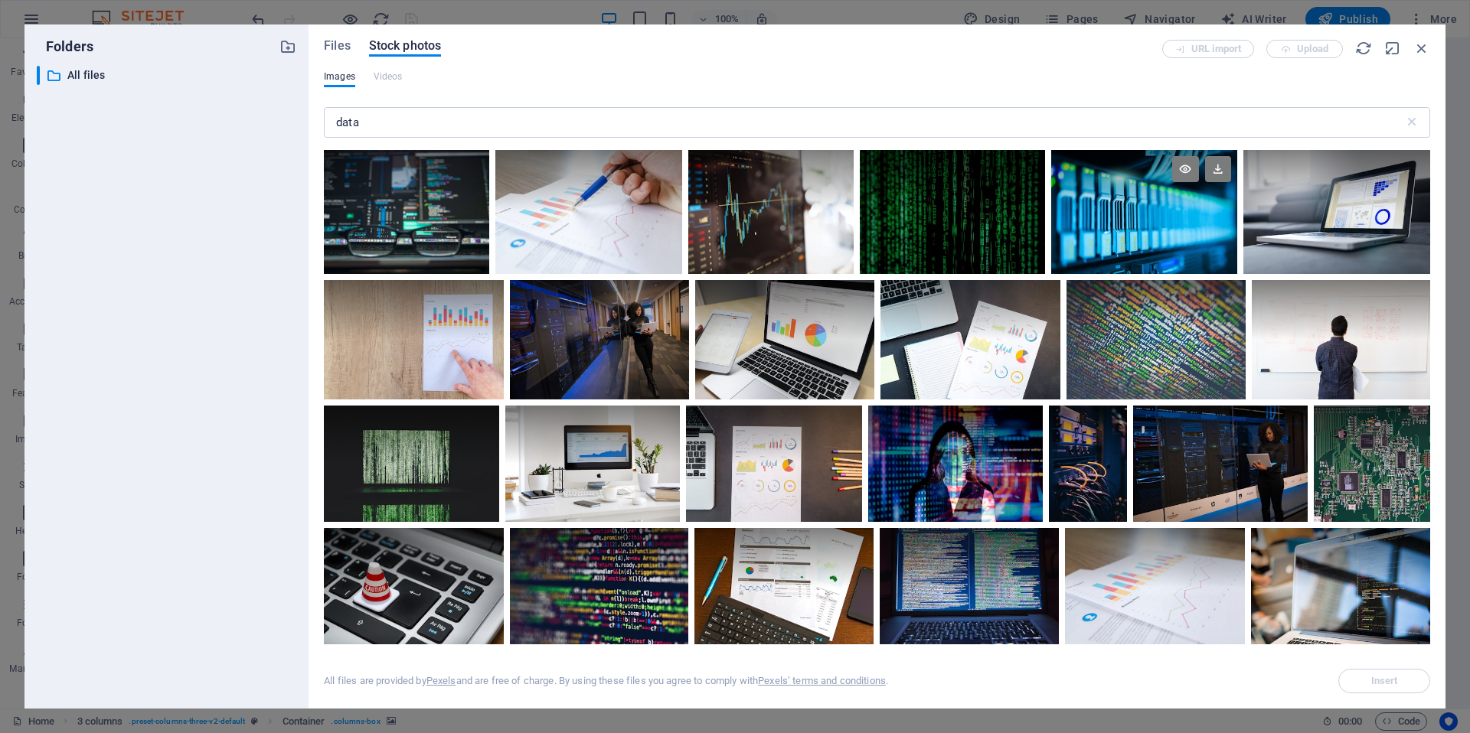
drag, startPoint x: 1147, startPoint y: 220, endPoint x: 1124, endPoint y: 201, distance: 29.9
click at [1138, 209] on div at bounding box center [1143, 212] width 185 height 124
click at [385, 67] on div "Files Stock photos URL import Upload Images Videos data ​ All files are provide…" at bounding box center [877, 367] width 1106 height 654
click at [346, 50] on span "Files" at bounding box center [337, 46] width 27 height 18
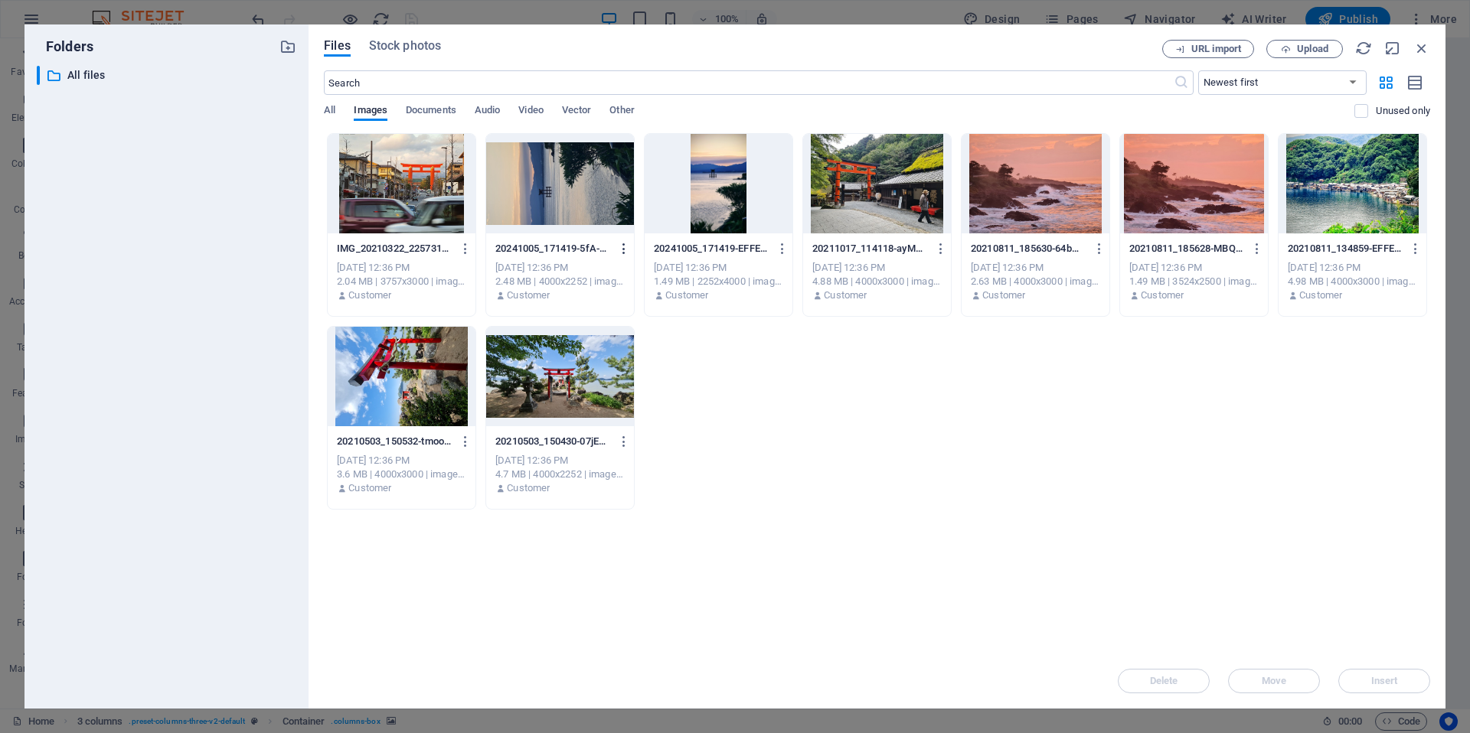
click at [629, 250] on icon "button" at bounding box center [624, 249] width 15 height 14
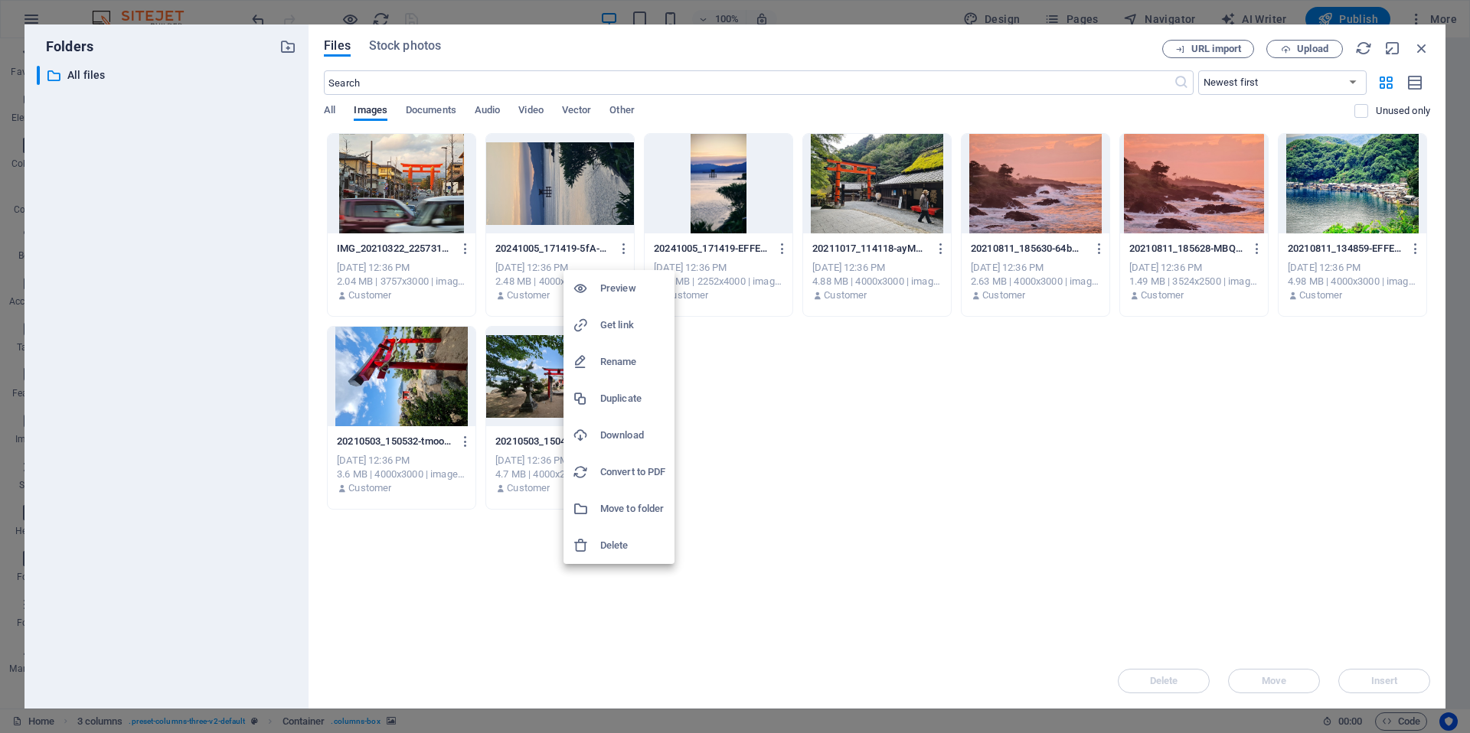
click at [622, 556] on li "Delete" at bounding box center [618, 545] width 111 height 37
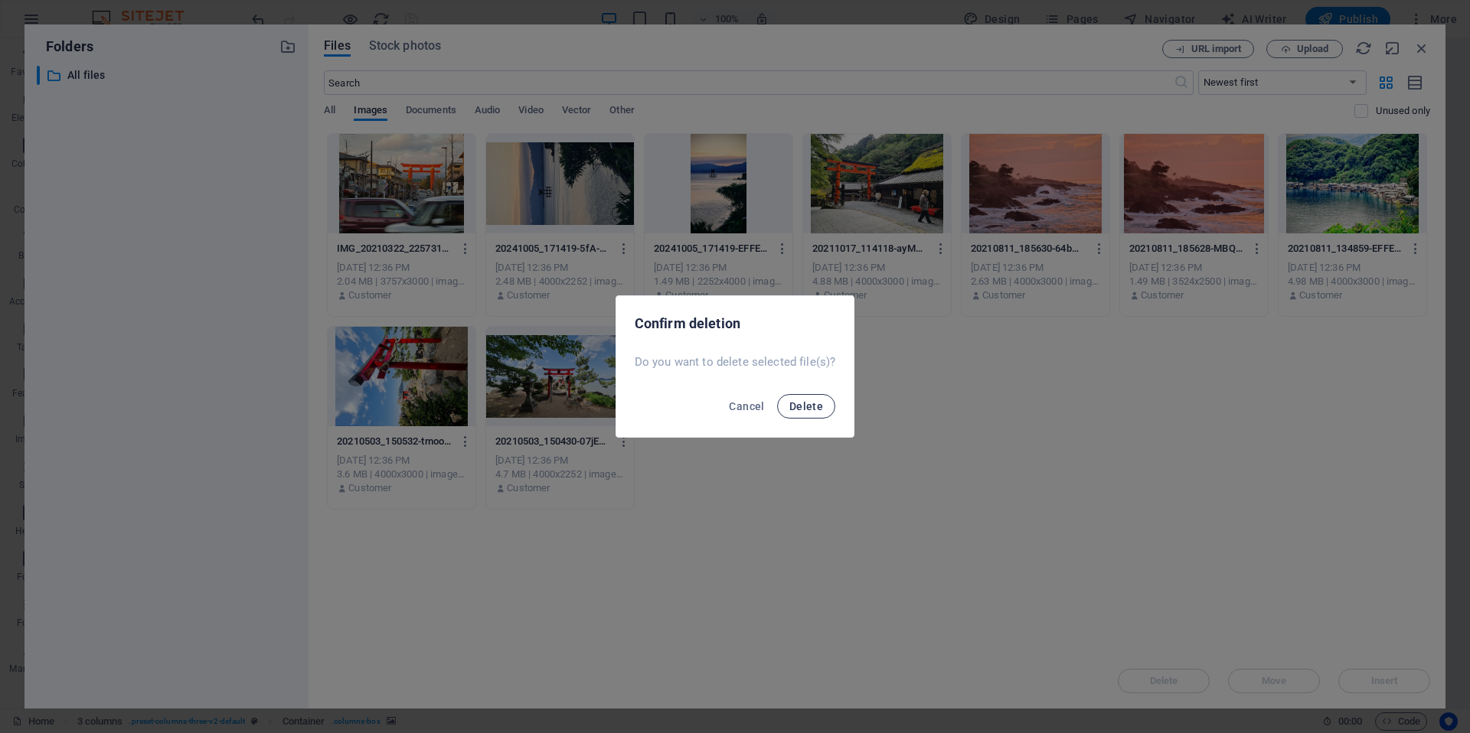
click at [821, 410] on button "Delete" at bounding box center [806, 406] width 58 height 24
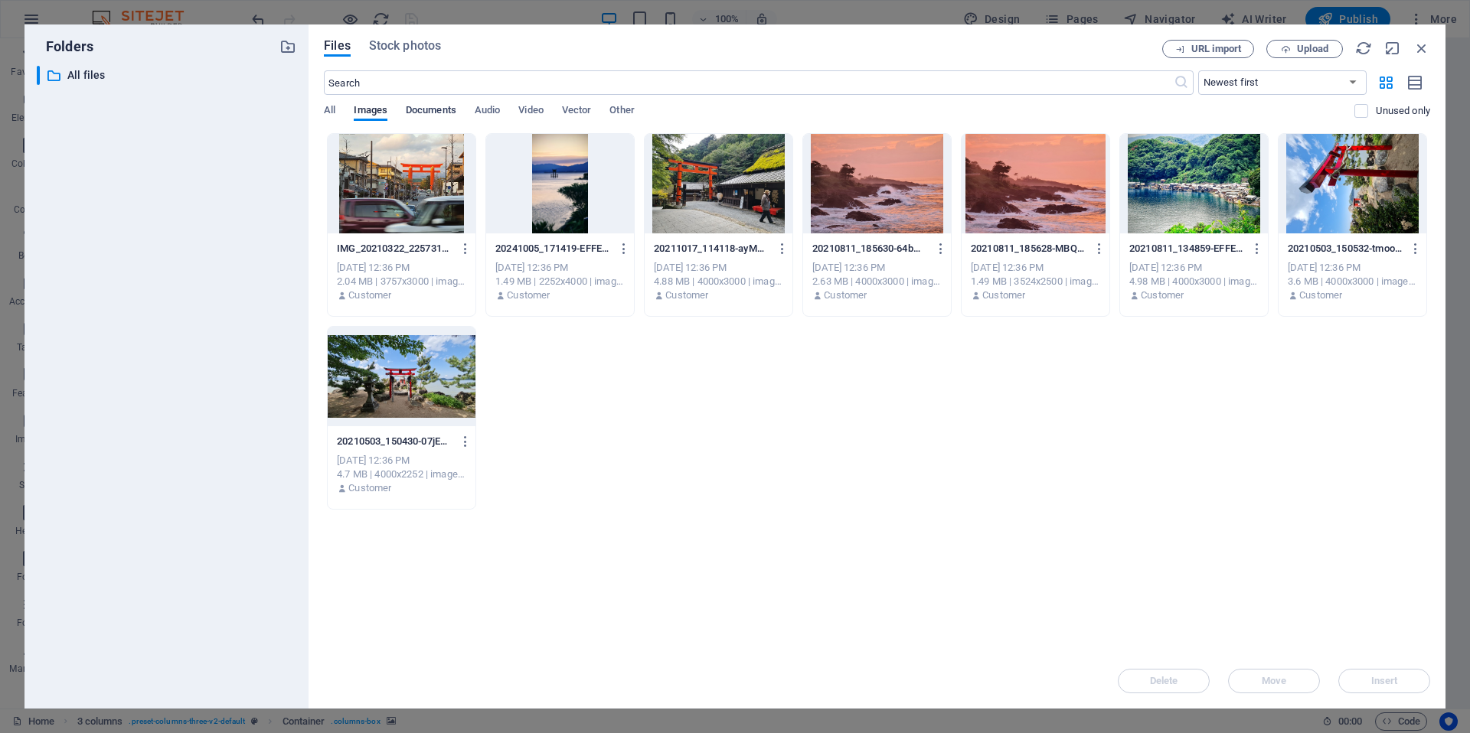
click at [420, 113] on span "Documents" at bounding box center [431, 111] width 51 height 21
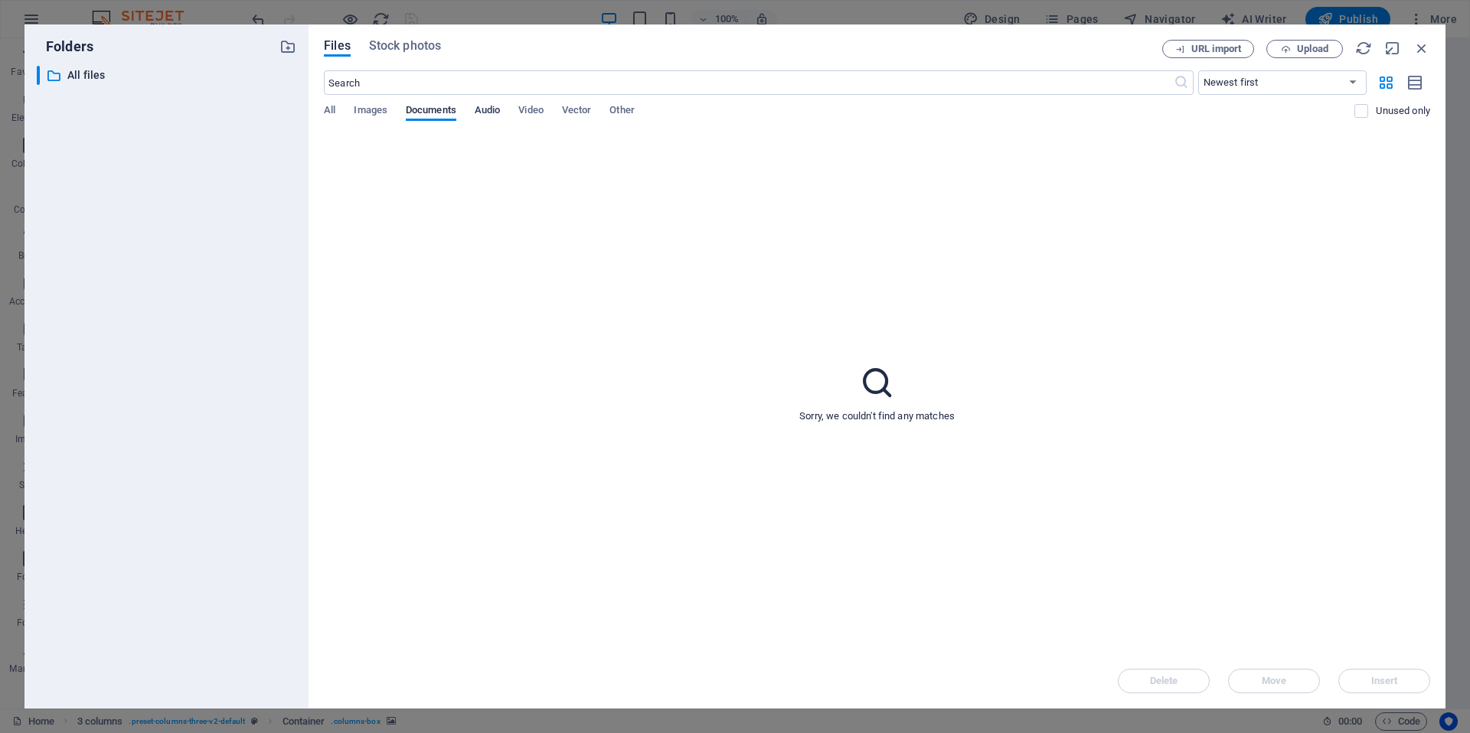
drag, startPoint x: 480, startPoint y: 106, endPoint x: 522, endPoint y: 105, distance: 42.1
click at [481, 106] on span "Audio" at bounding box center [487, 111] width 25 height 21
click at [544, 103] on div "​ Newest first Oldest first Name (A-Z) Name (Z-A) Size (0-9) Size (9-0) Resolut…" at bounding box center [877, 101] width 1106 height 63
click at [581, 104] on span "Vector" at bounding box center [577, 111] width 30 height 21
click at [628, 107] on span "Other" at bounding box center [621, 111] width 24 height 21
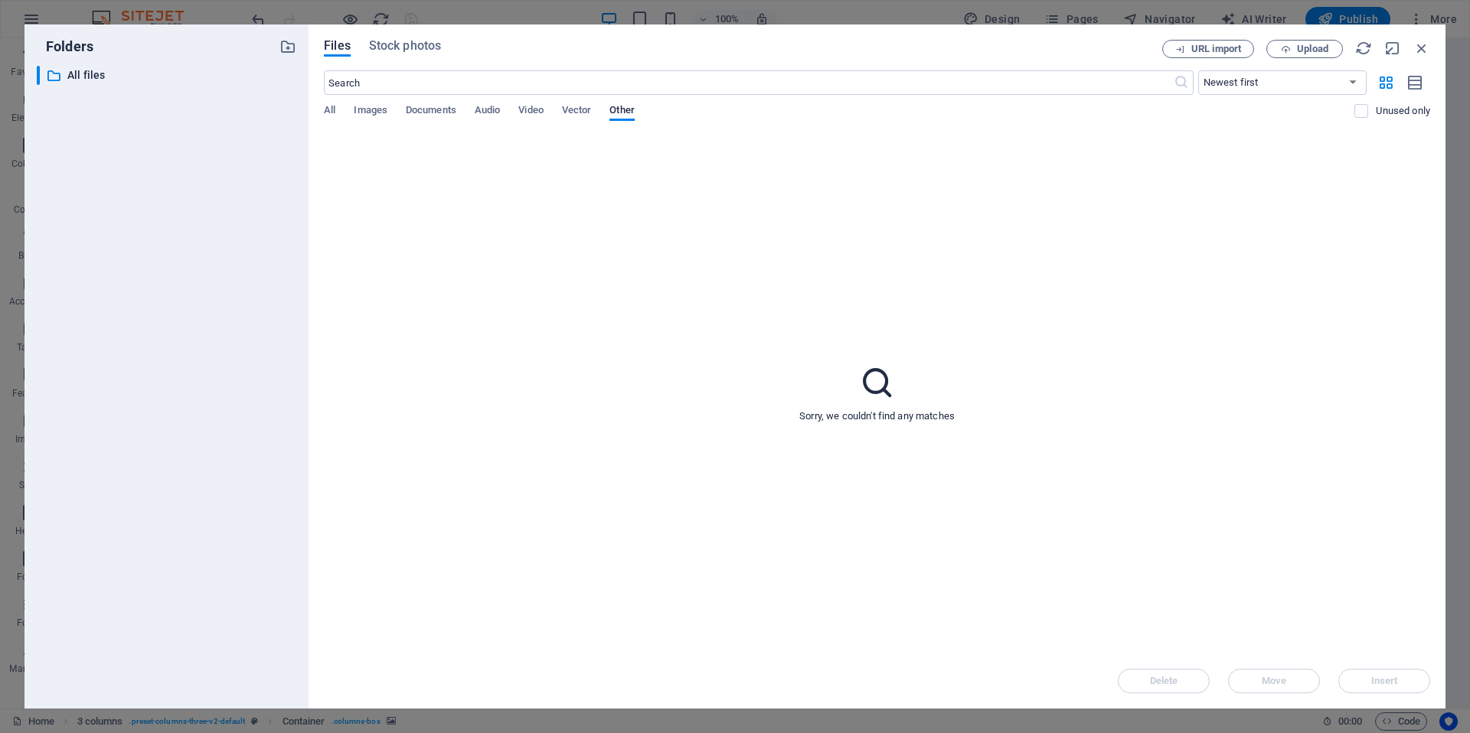
click at [339, 115] on div "All Images Documents Audio Video Vector Other" at bounding box center [839, 118] width 1030 height 29
click at [343, 111] on div "All Images Documents Audio Video Vector Other" at bounding box center [839, 118] width 1030 height 29
click at [338, 110] on div "All Images Documents Audio Video Vector Other" at bounding box center [839, 118] width 1030 height 29
click at [394, 109] on div "All Images Documents Audio Video Vector Other" at bounding box center [839, 118] width 1030 height 29
drag, startPoint x: 371, startPoint y: 111, endPoint x: 348, endPoint y: 111, distance: 23.0
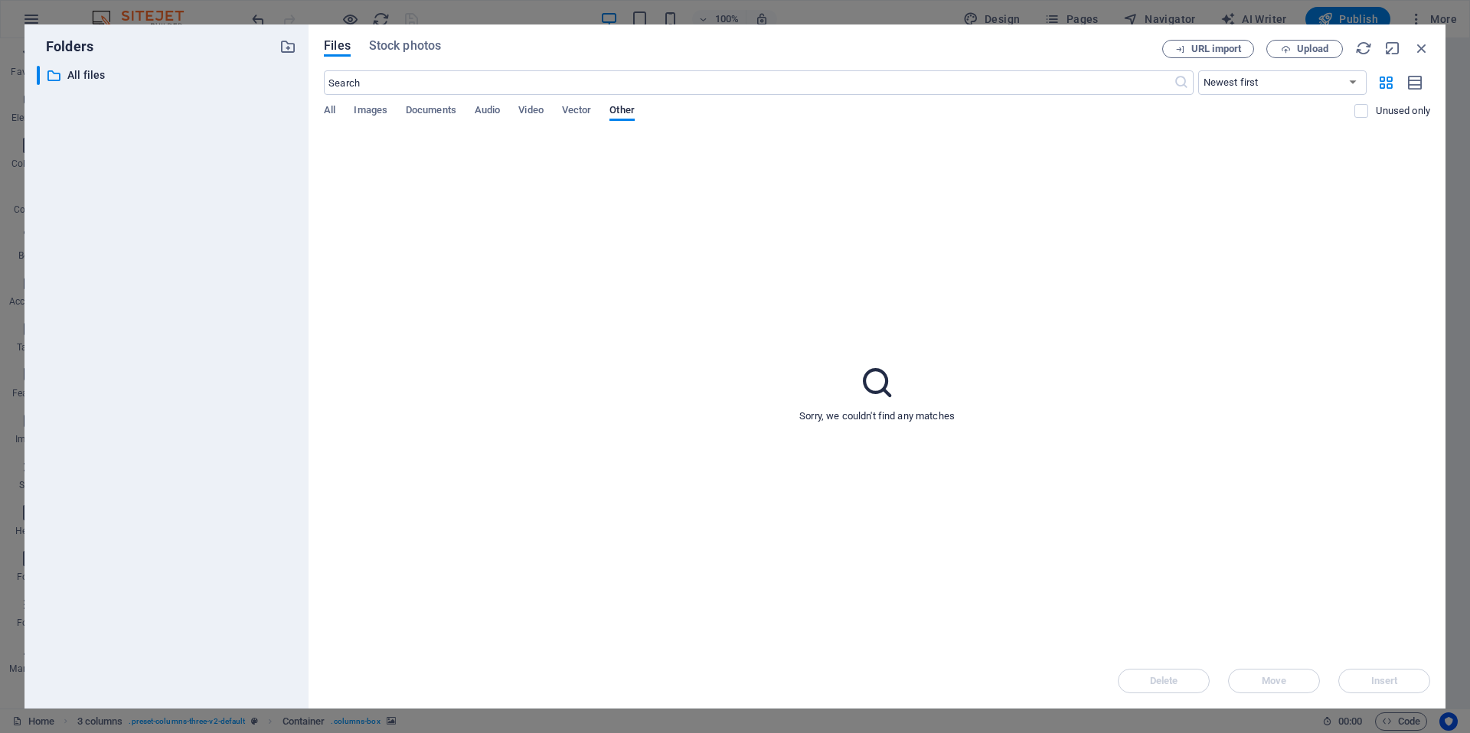
click at [371, 111] on span "Images" at bounding box center [371, 111] width 34 height 21
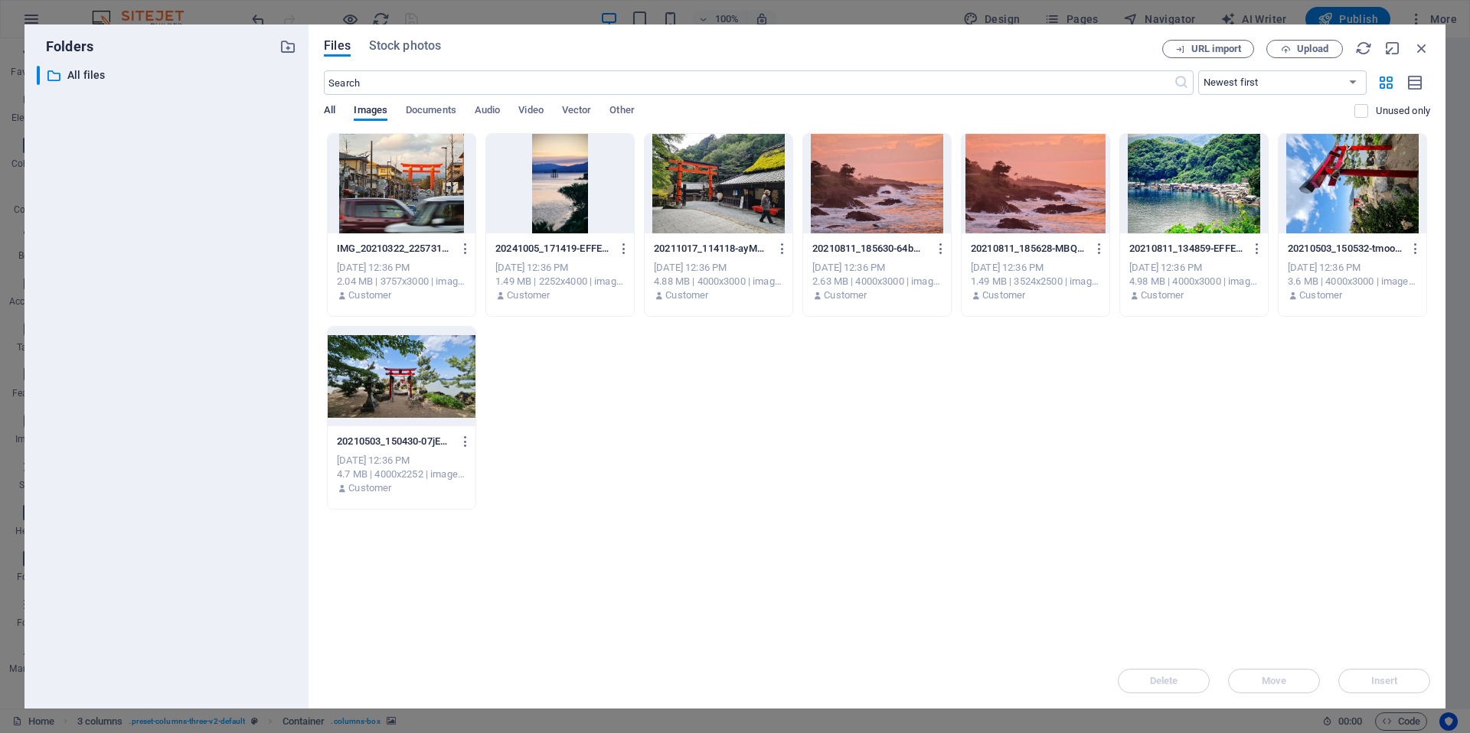
click at [329, 110] on span "All" at bounding box center [329, 111] width 11 height 21
click at [387, 50] on span "Stock photos" at bounding box center [405, 46] width 72 height 18
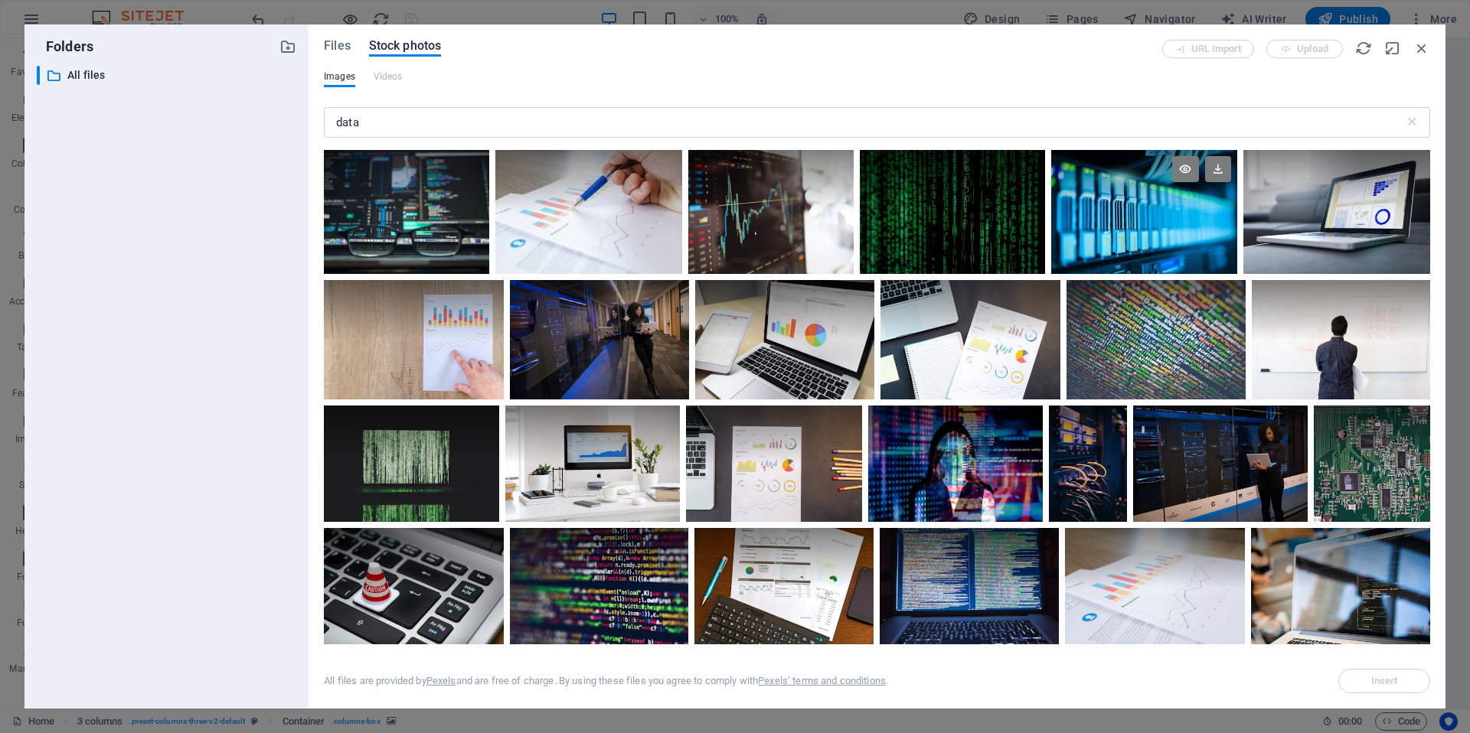
click at [1170, 229] on div at bounding box center [1143, 212] width 185 height 124
click at [1441, 713] on div "Folders ​ All files All files Files Stock photos URL import Upload Images Video…" at bounding box center [735, 366] width 1470 height 733
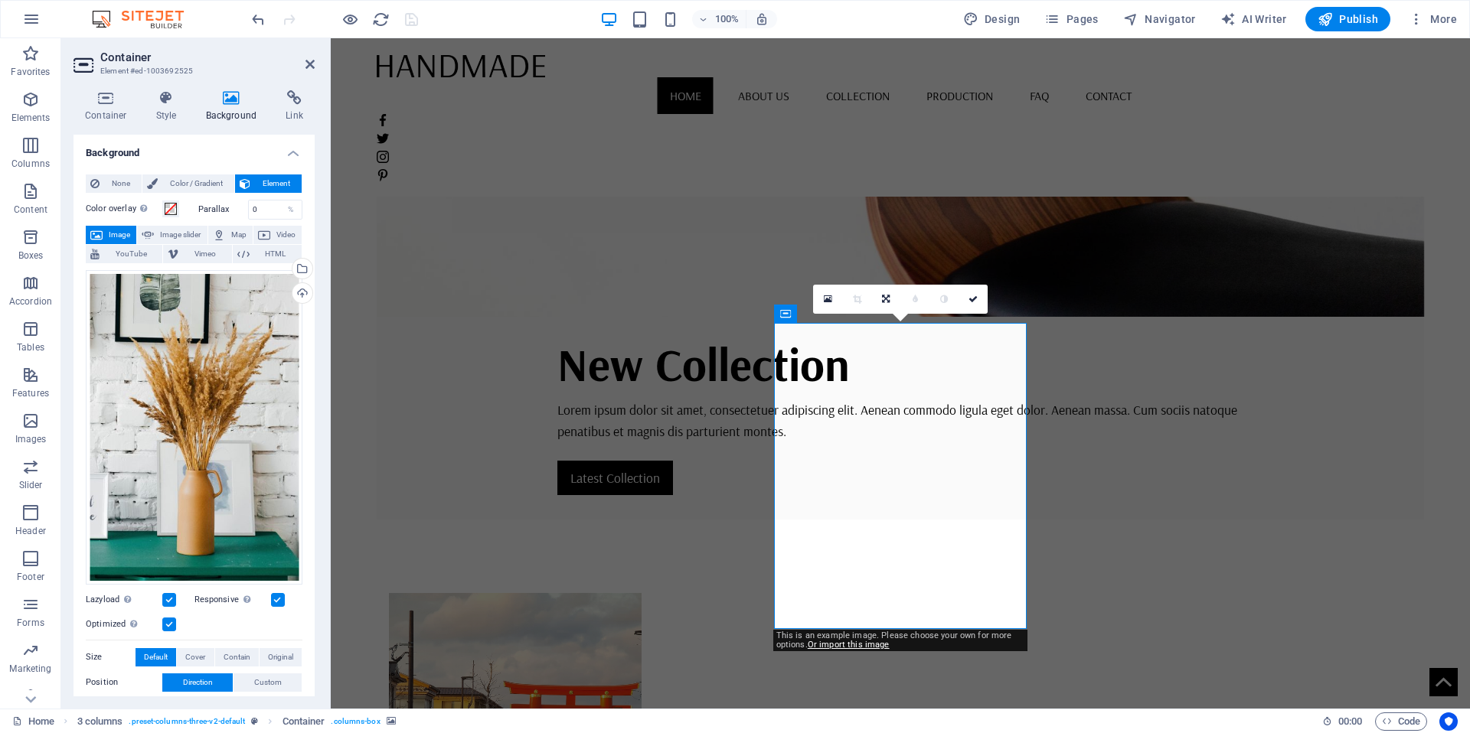
drag, startPoint x: 1308, startPoint y: 717, endPoint x: 1268, endPoint y: 711, distance: 40.2
click at [1288, 714] on div "Home 3 columns . preset-columns-three-v2-default Container . columns-box 00 : 0…" at bounding box center [735, 721] width 1470 height 24
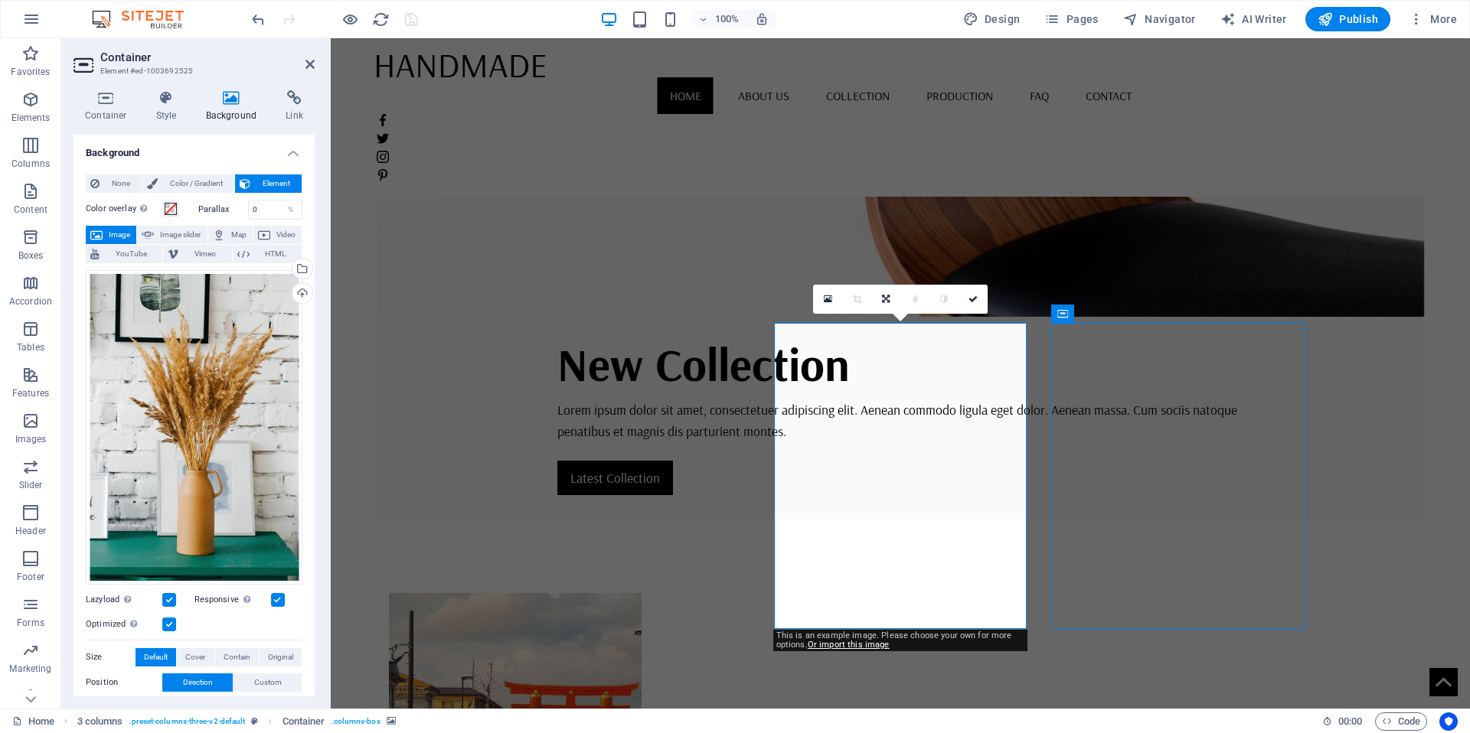
select select "px"
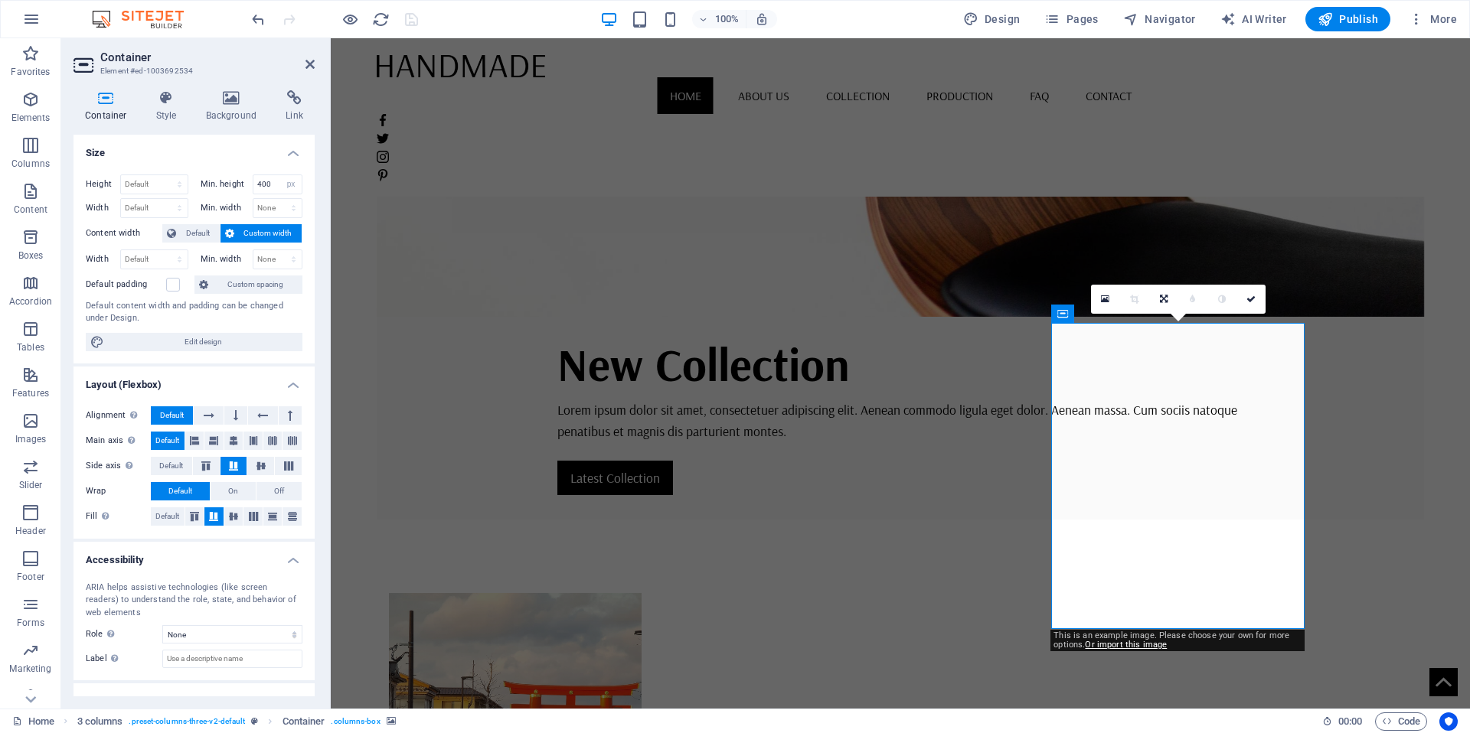
drag, startPoint x: 235, startPoint y: 100, endPoint x: 232, endPoint y: 109, distance: 9.7
click at [236, 100] on icon at bounding box center [231, 97] width 74 height 15
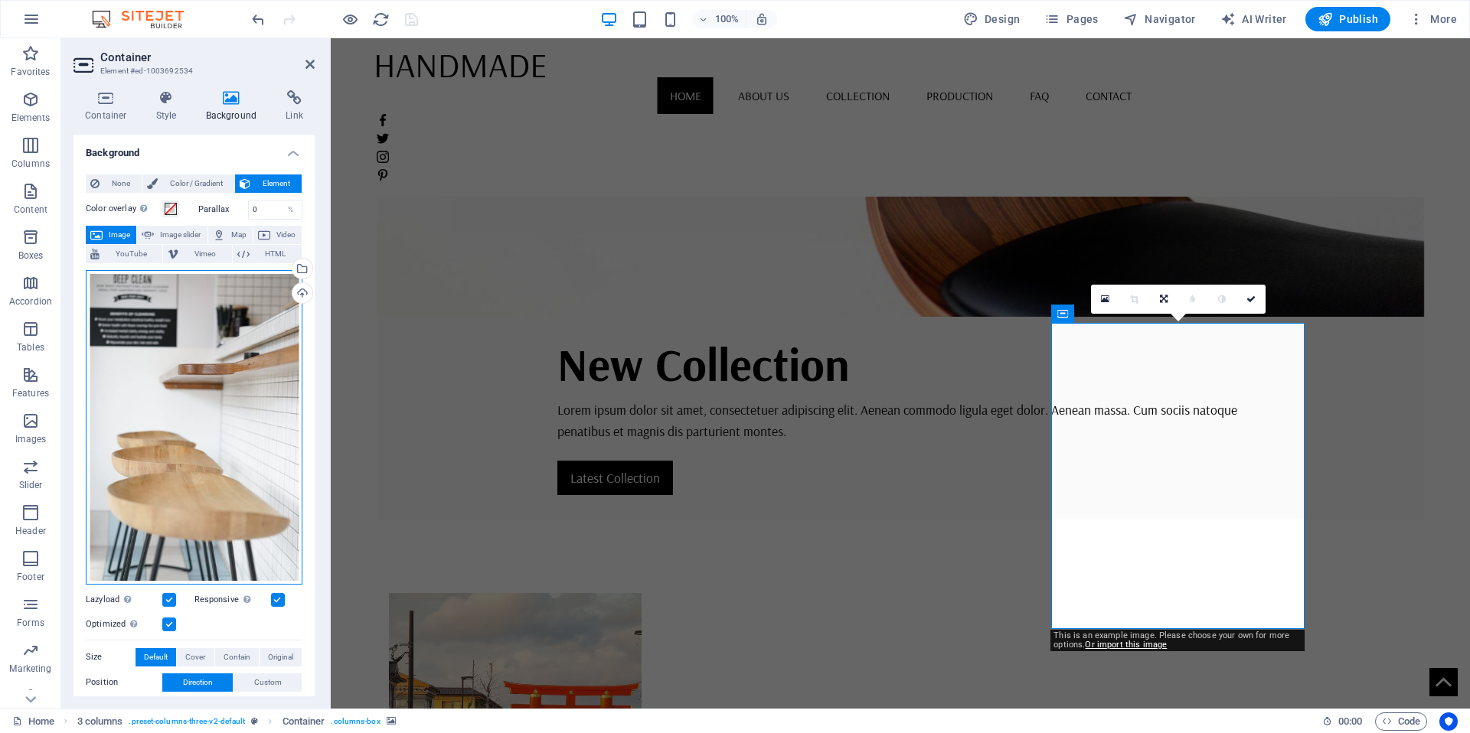
click at [220, 377] on div "Drag files here, click to choose files or select files from Files or our free s…" at bounding box center [194, 427] width 217 height 315
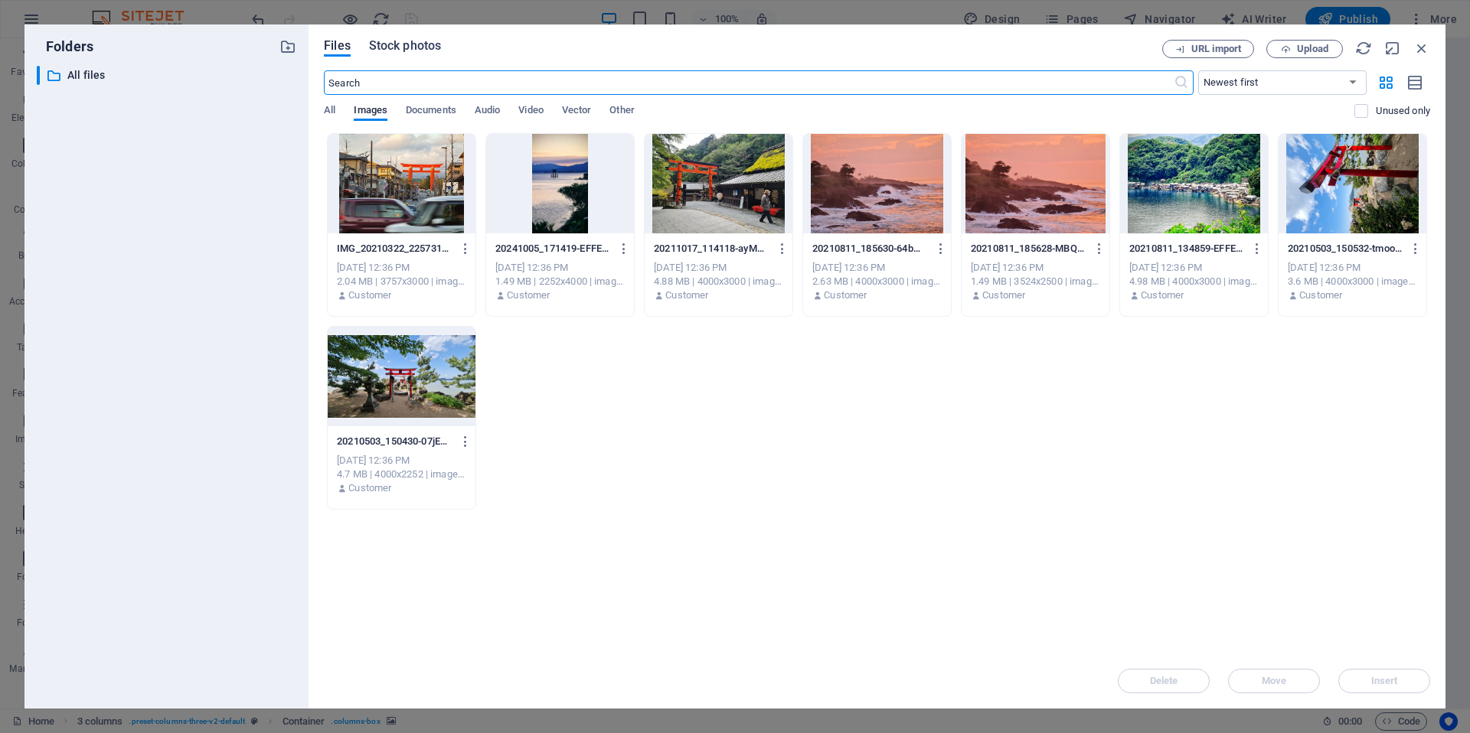
click at [395, 51] on span "Stock photos" at bounding box center [405, 46] width 72 height 18
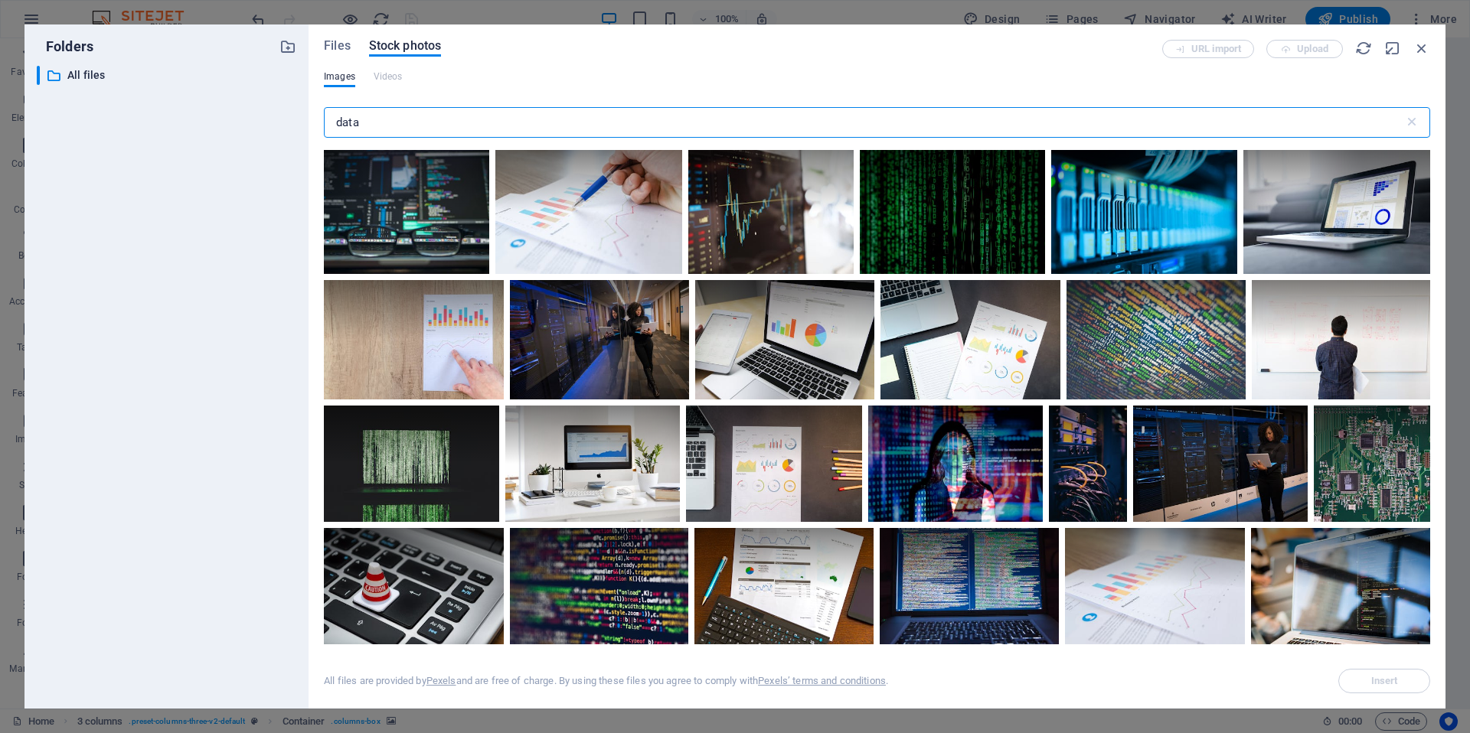
drag, startPoint x: 403, startPoint y: 112, endPoint x: 394, endPoint y: 116, distance: 9.2
click at [403, 112] on input "data" at bounding box center [864, 122] width 1080 height 31
drag, startPoint x: 378, startPoint y: 118, endPoint x: 310, endPoint y: 117, distance: 68.1
click at [312, 117] on div "Files Stock photos URL import Upload Images Videos data ​ All files are provide…" at bounding box center [877, 366] width 1137 height 684
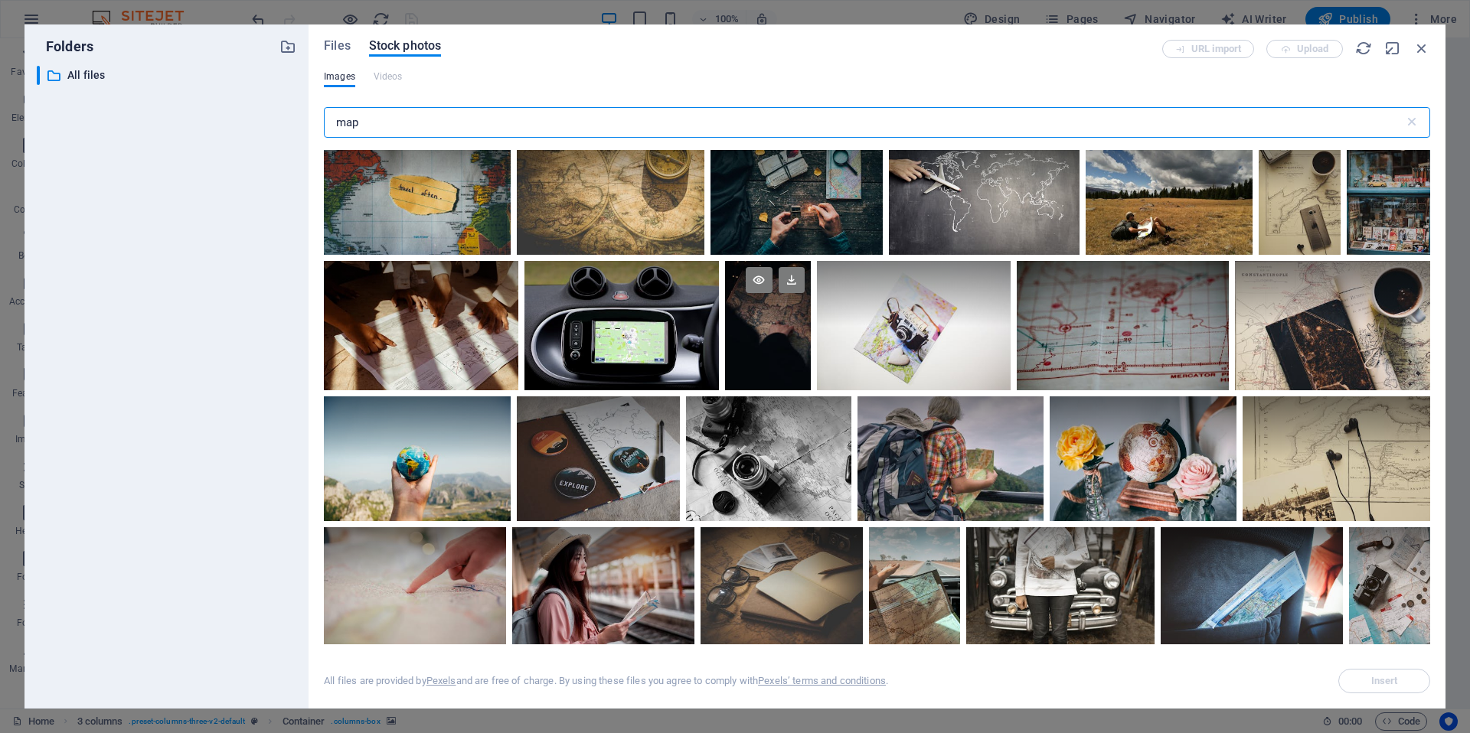
scroll to position [1188, 0]
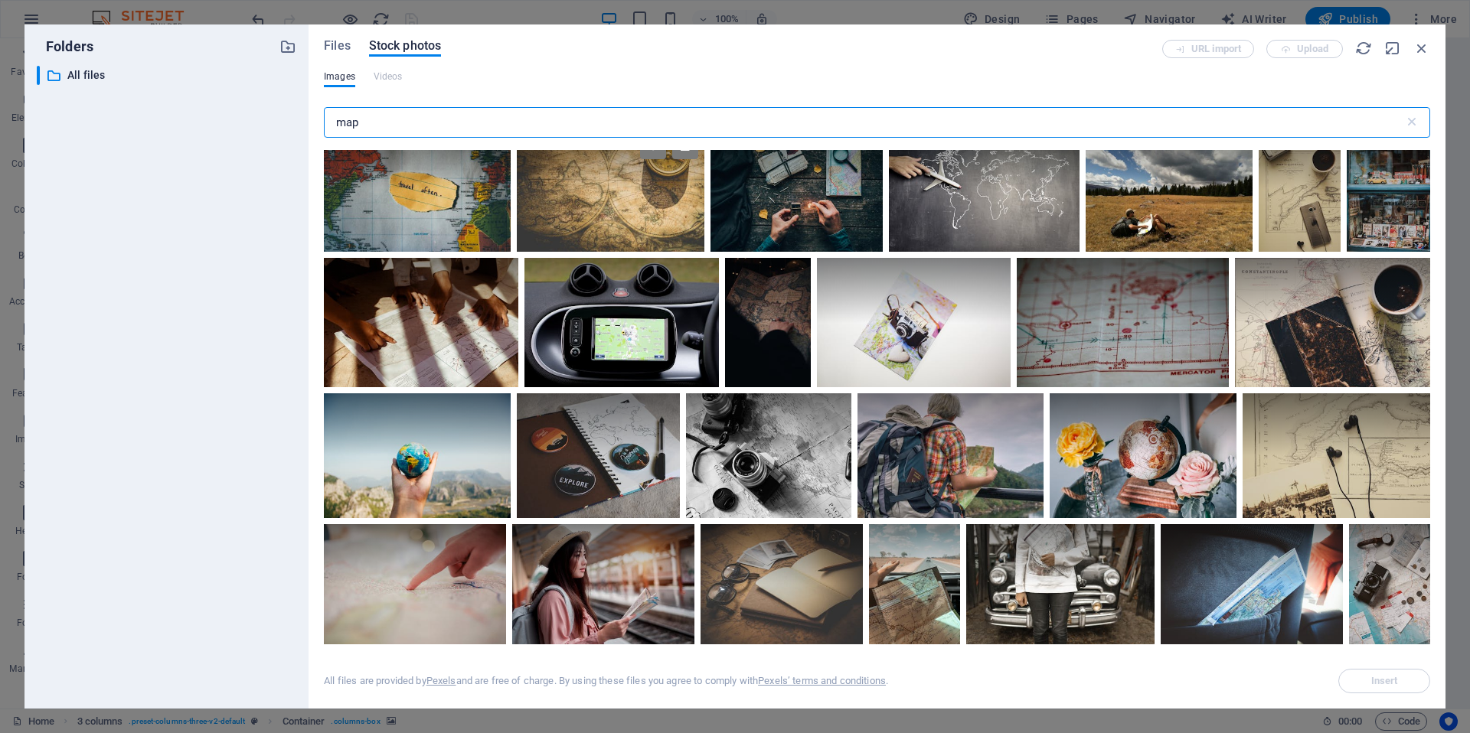
type input "map"
click at [631, 207] on div at bounding box center [610, 189] width 187 height 125
click at [1376, 684] on span "Insert" at bounding box center [1384, 681] width 27 height 9
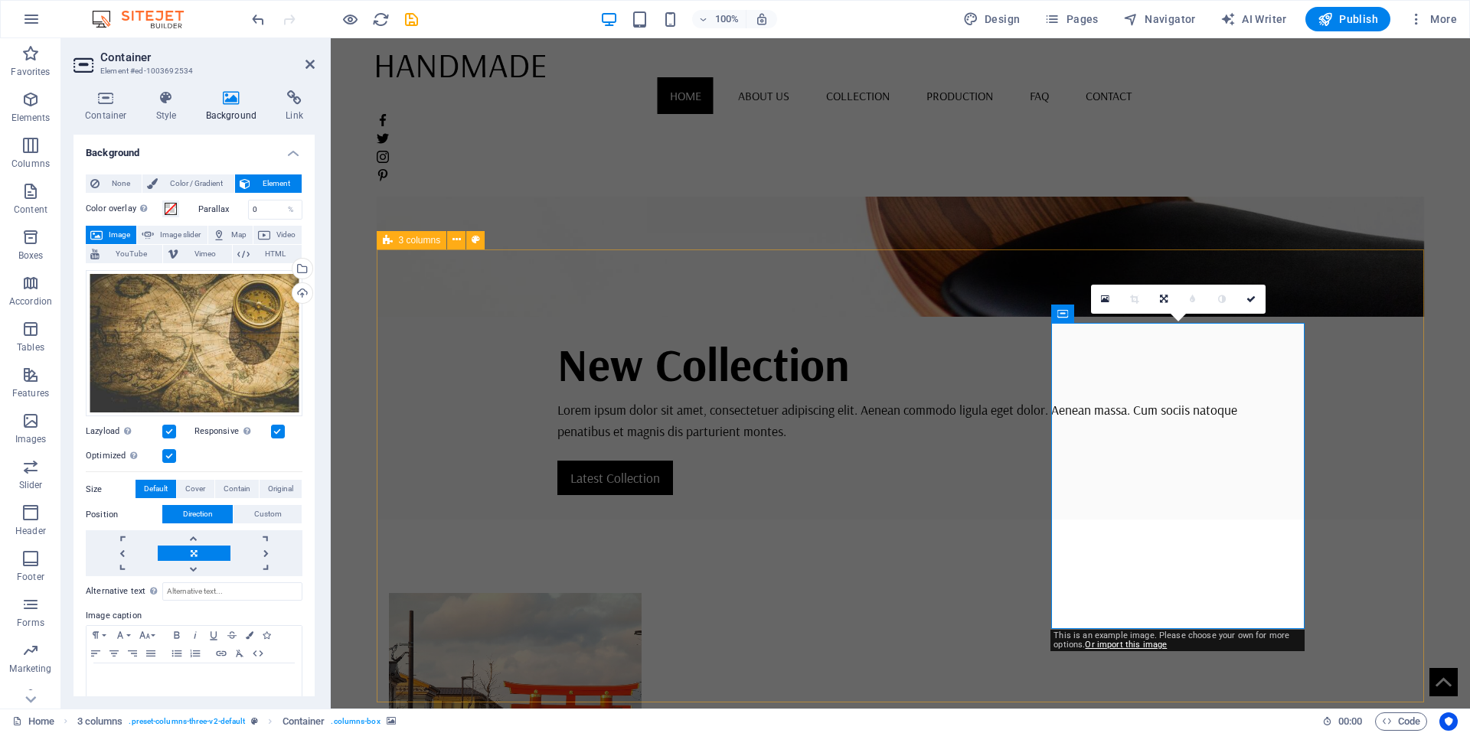
click at [152, 308] on div "Drag files here, click to choose files or select files from Files or our free s…" at bounding box center [194, 343] width 217 height 147
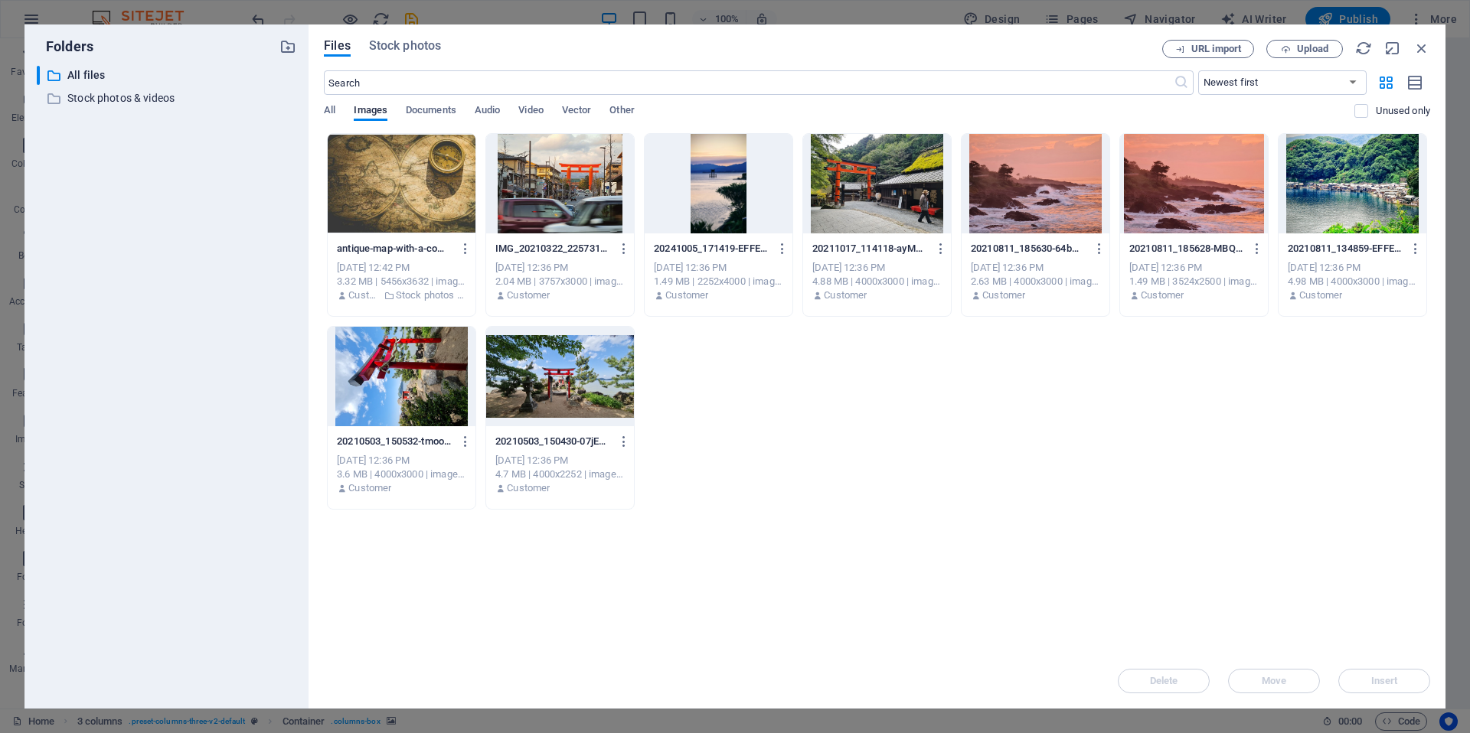
click at [1434, 46] on div "Files Stock photos URL import Upload ​ Newest first Oldest first Name (A-Z) Nam…" at bounding box center [877, 366] width 1137 height 684
click at [1425, 46] on icon "button" at bounding box center [1421, 48] width 17 height 17
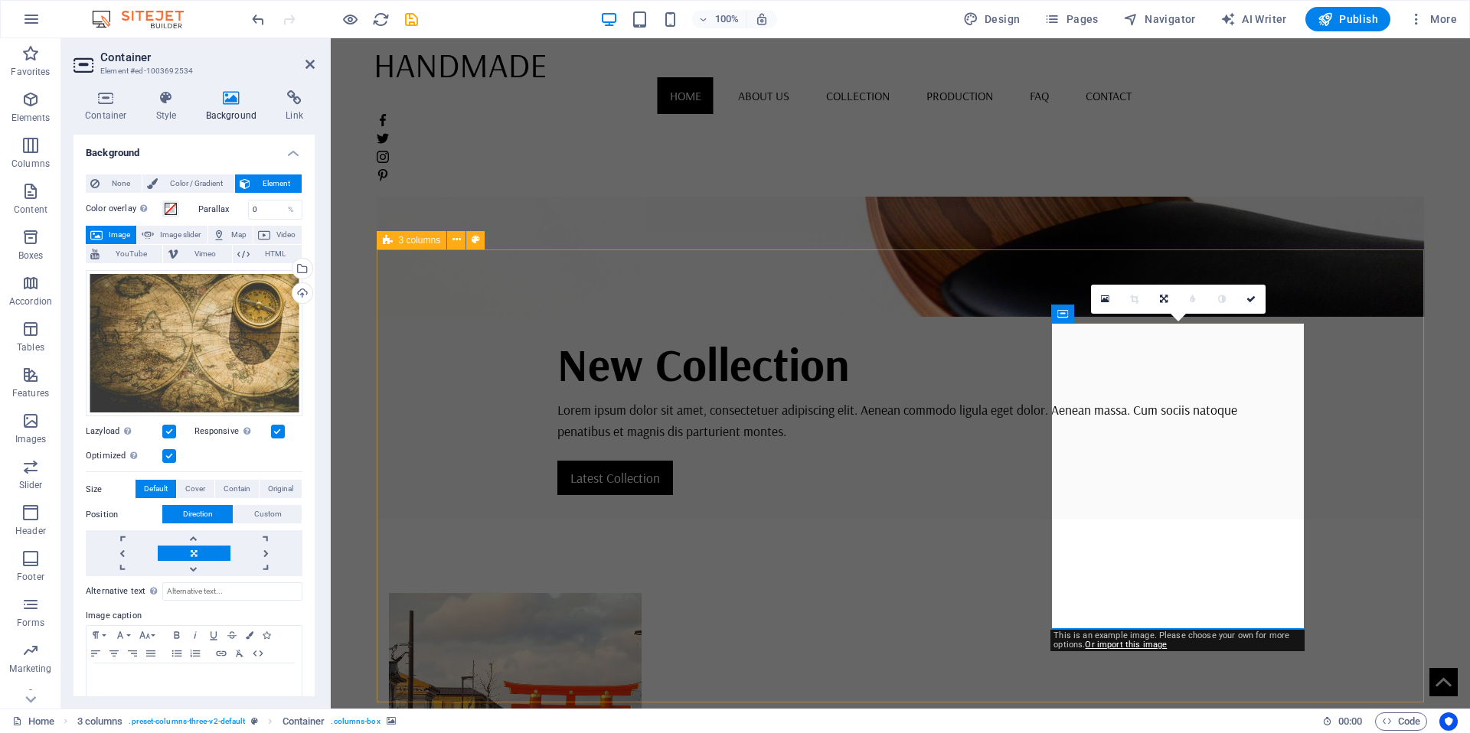
click at [1136, 649] on link "Or import this image" at bounding box center [1126, 645] width 82 height 10
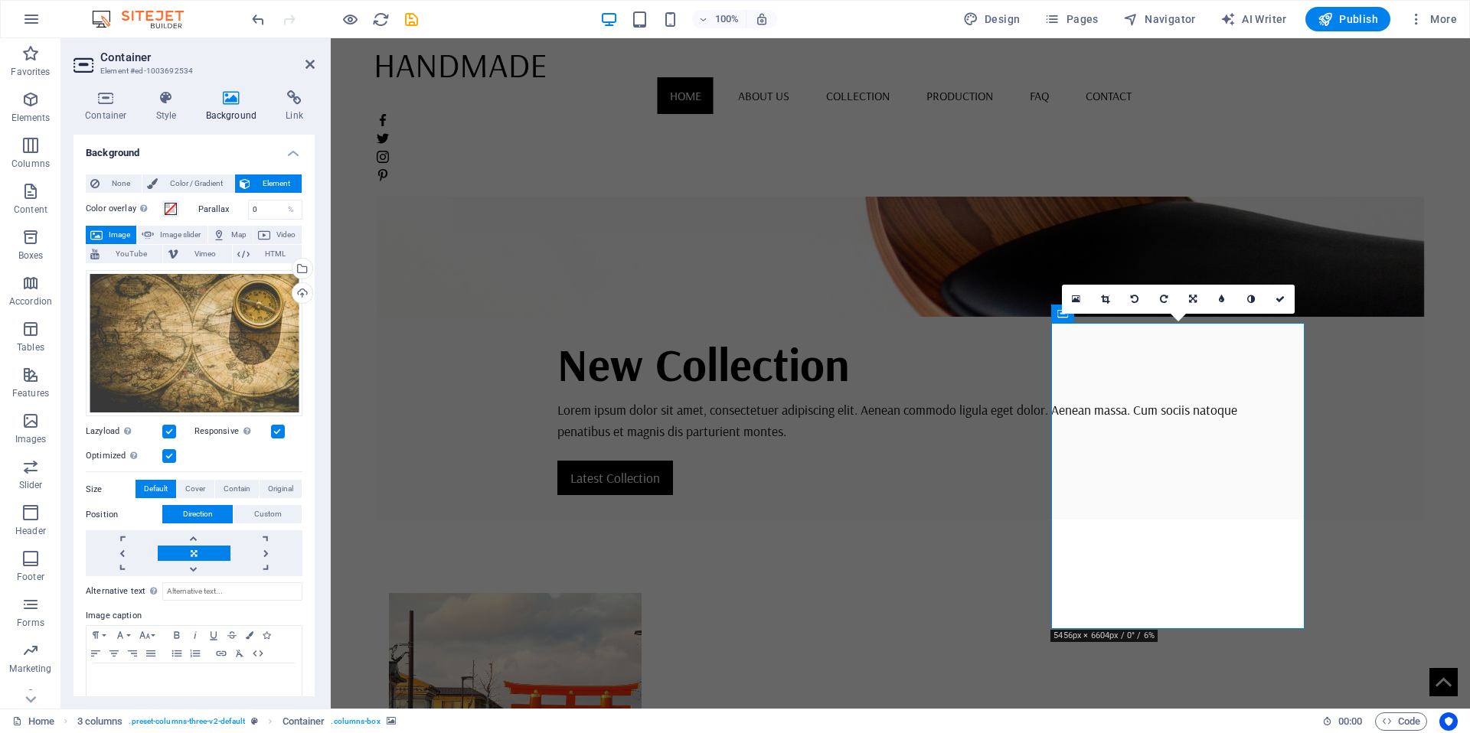
click at [156, 351] on div "Drag files here, click to choose files or select files from Files or our free s…" at bounding box center [194, 343] width 217 height 147
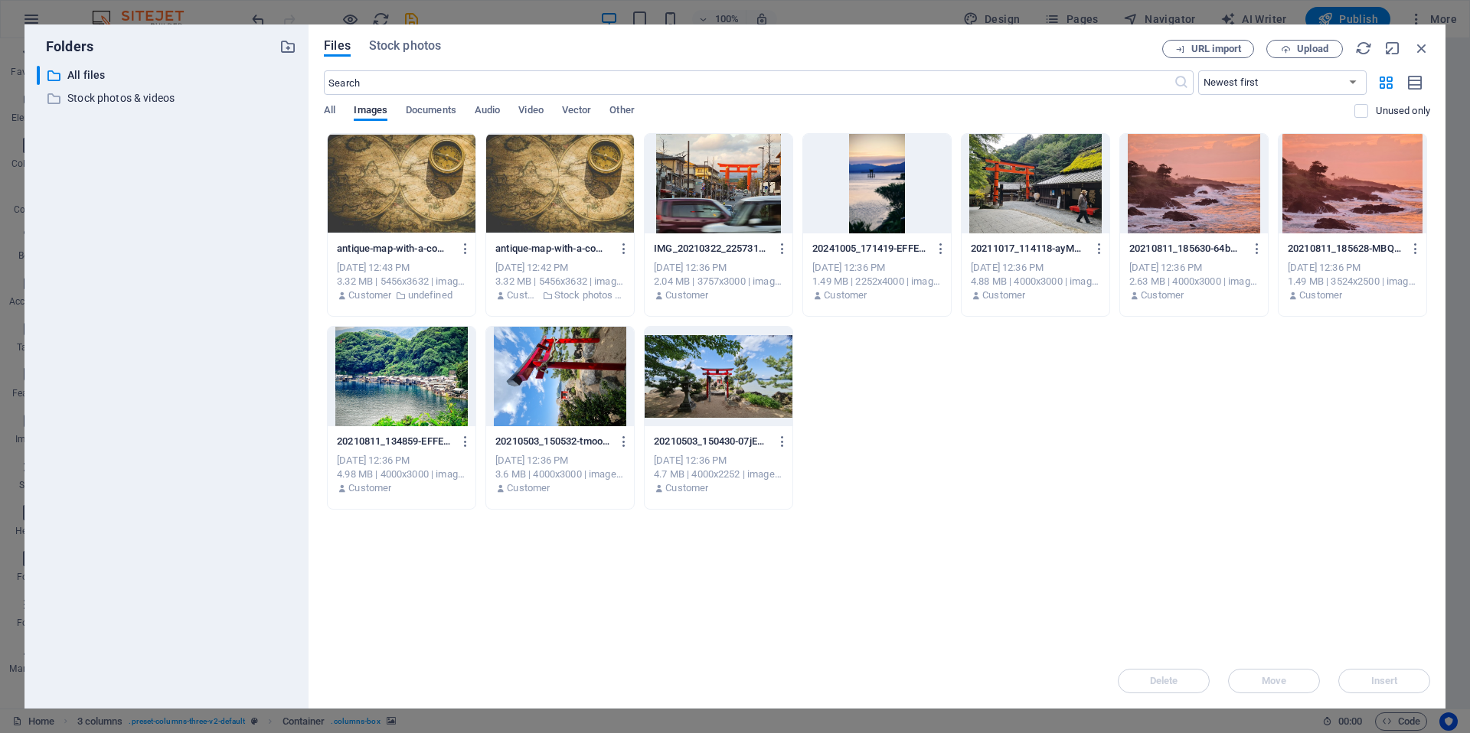
click at [590, 190] on div at bounding box center [560, 184] width 148 height 100
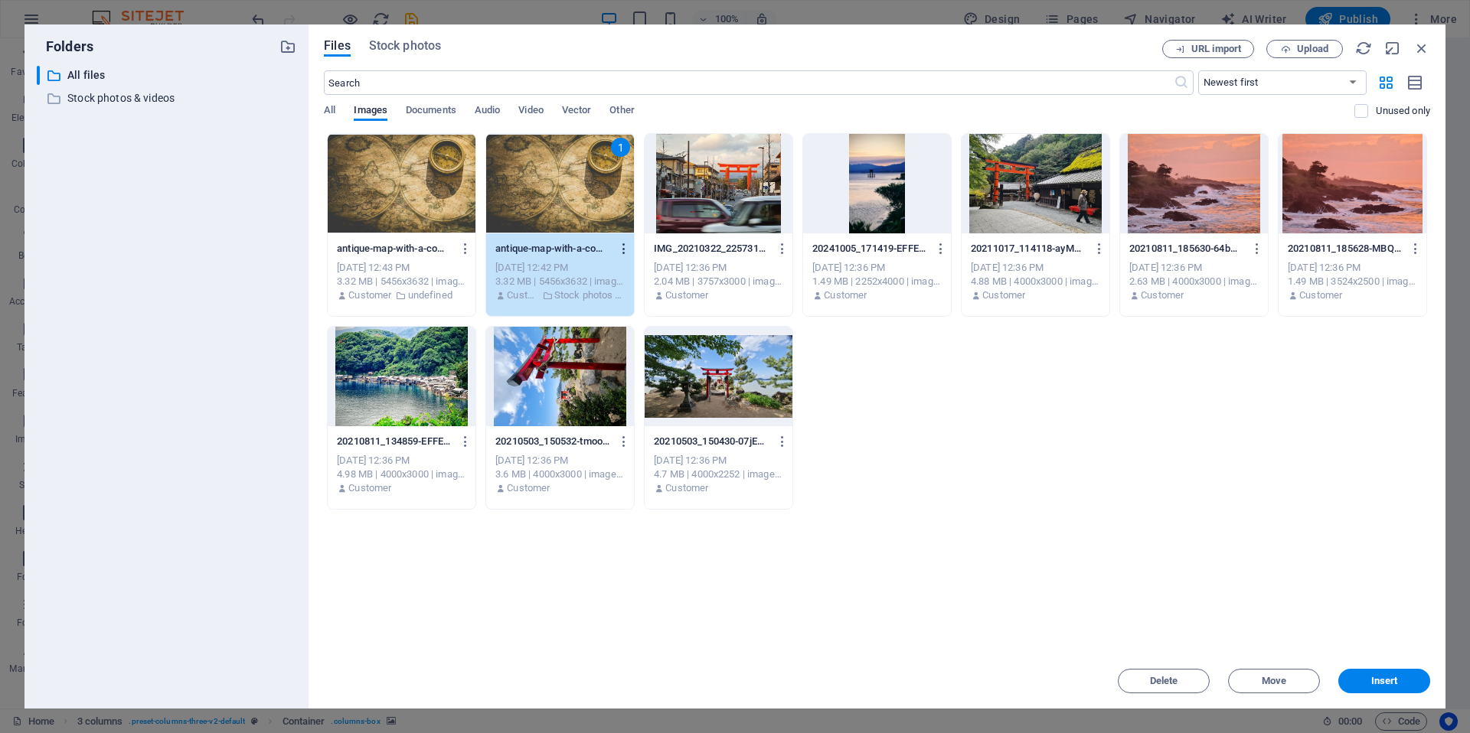
click at [619, 245] on icon "button" at bounding box center [624, 249] width 15 height 14
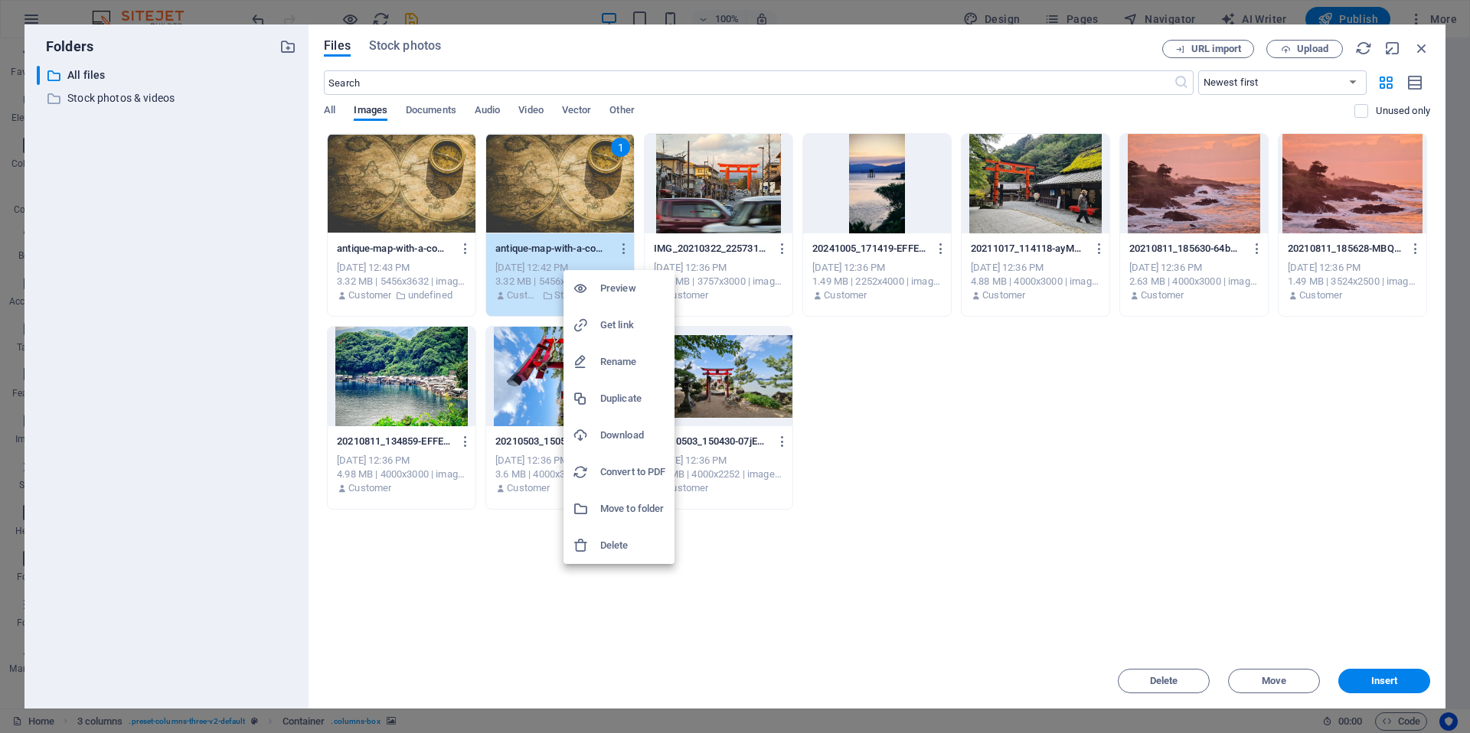
click at [513, 204] on div at bounding box center [735, 366] width 1470 height 733
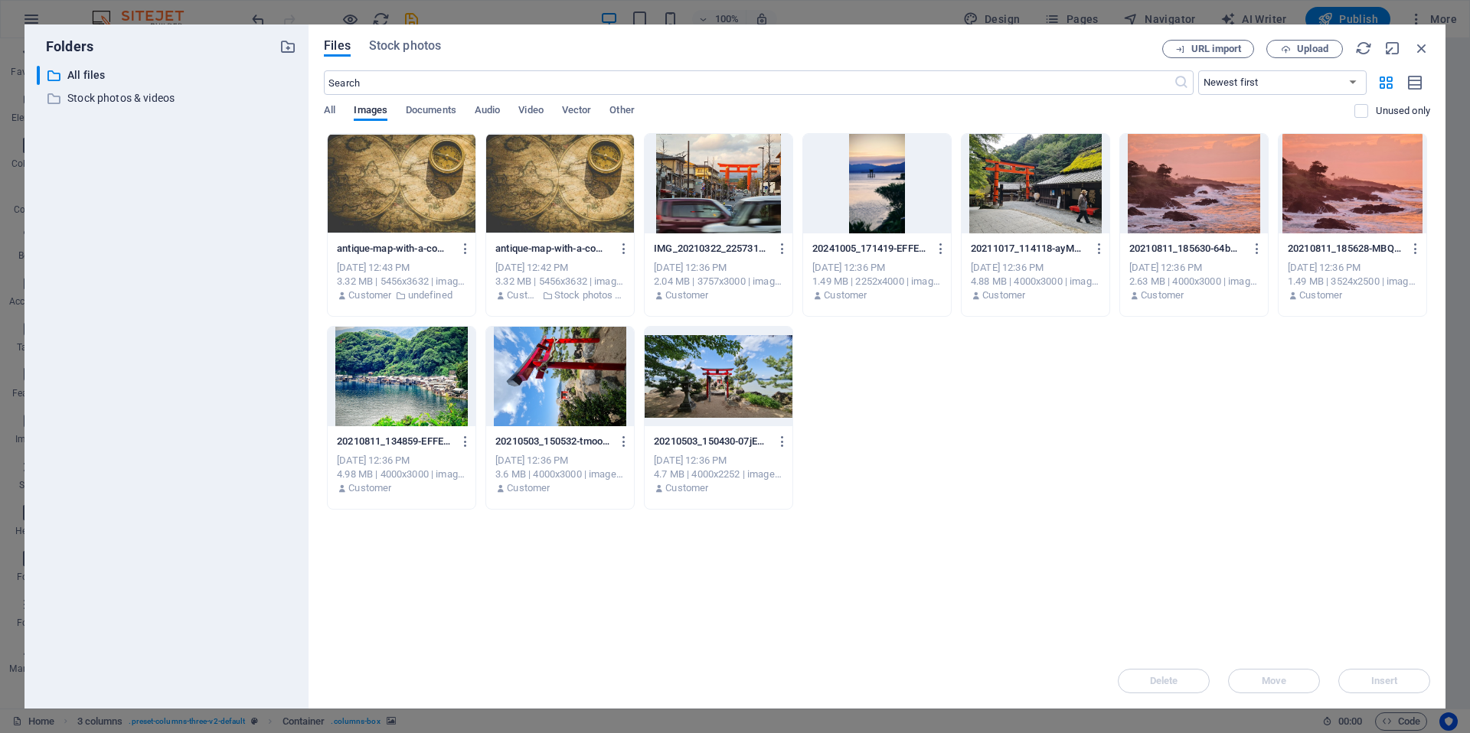
click at [433, 201] on div at bounding box center [402, 184] width 148 height 100
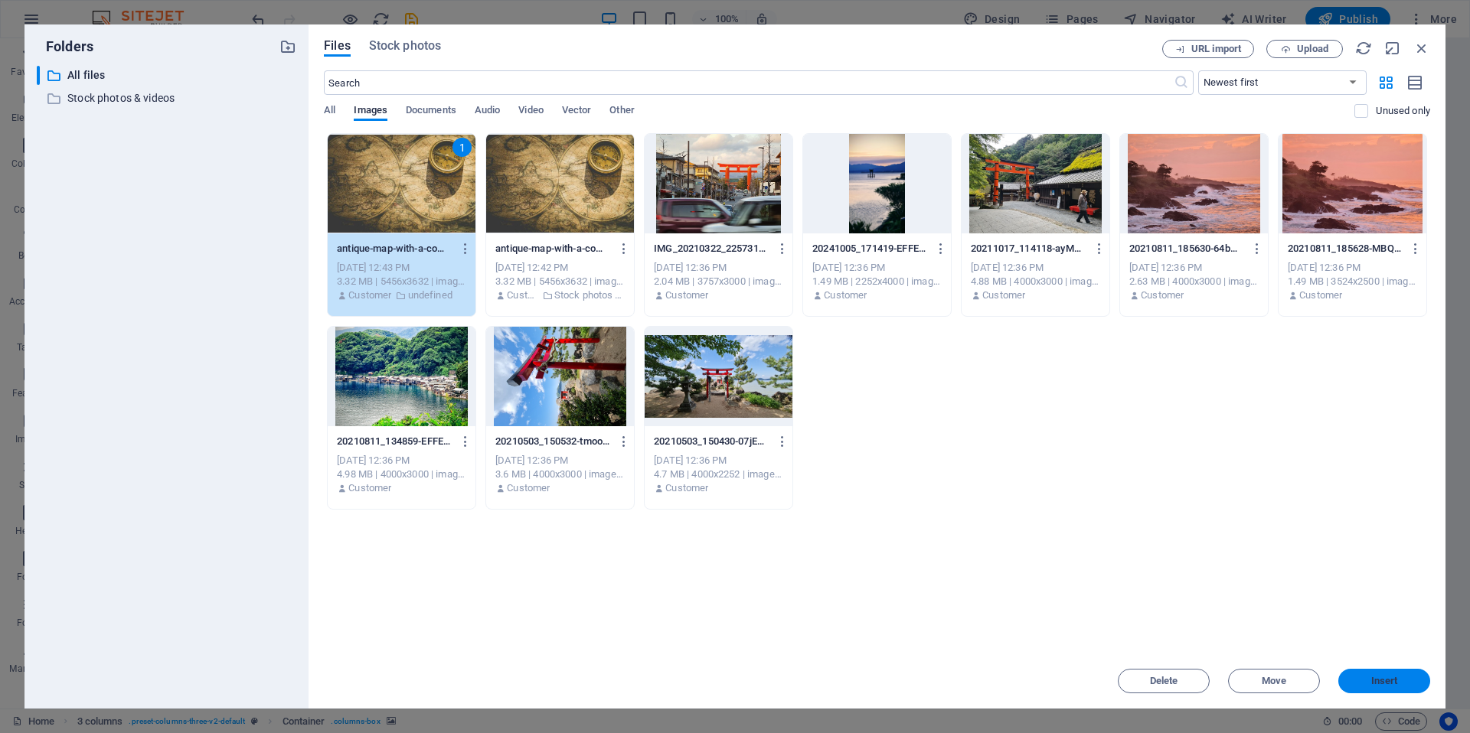
click at [1388, 681] on span "Insert" at bounding box center [1384, 681] width 27 height 9
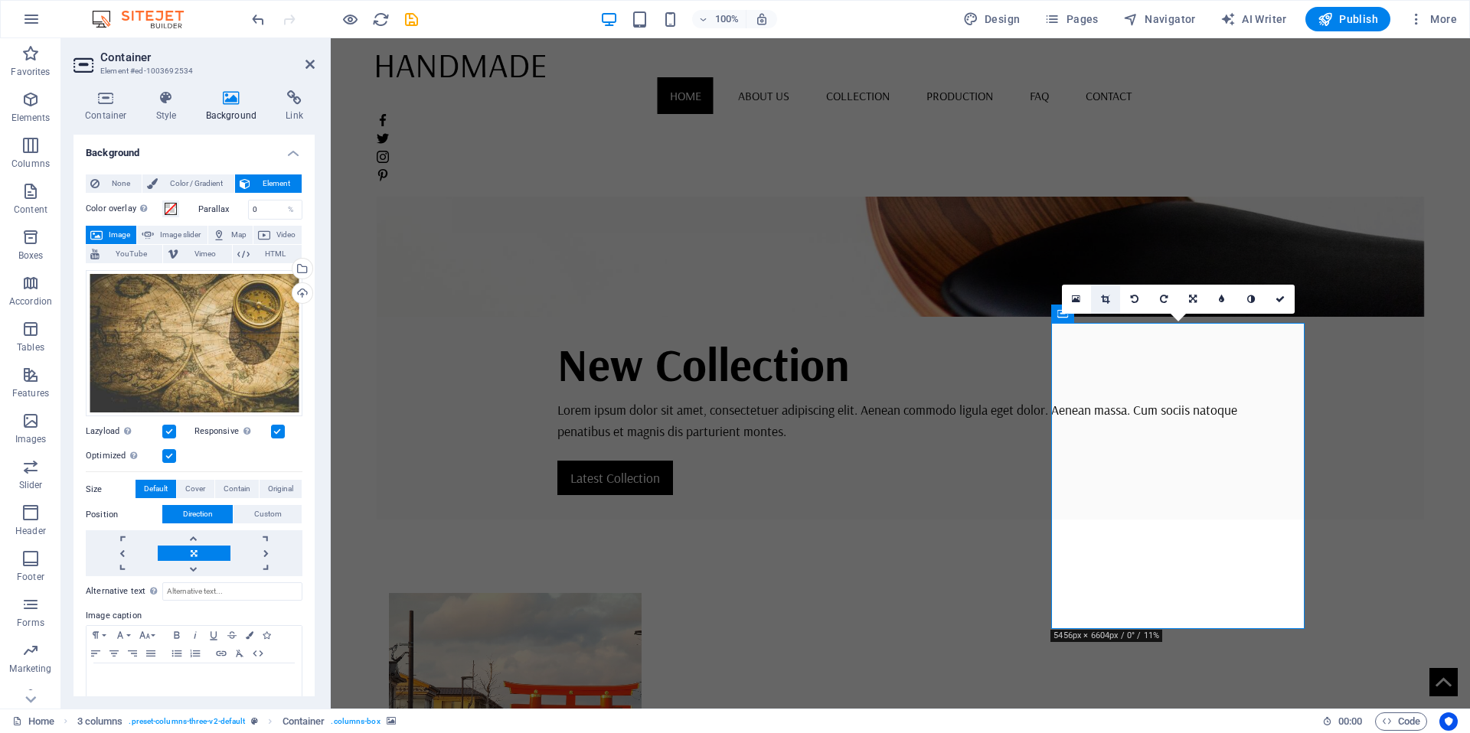
click at [1112, 298] on link at bounding box center [1105, 299] width 29 height 29
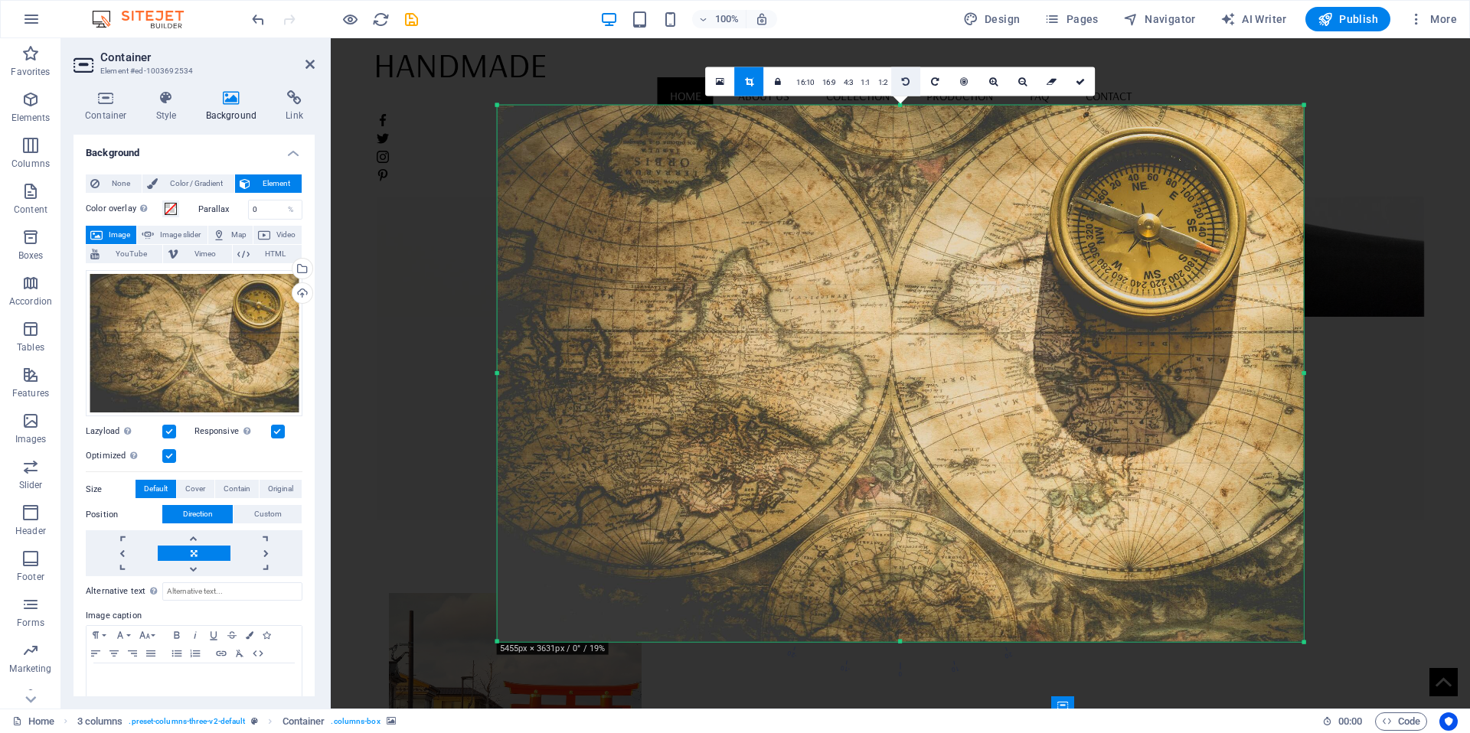
click at [908, 74] on link at bounding box center [905, 81] width 29 height 29
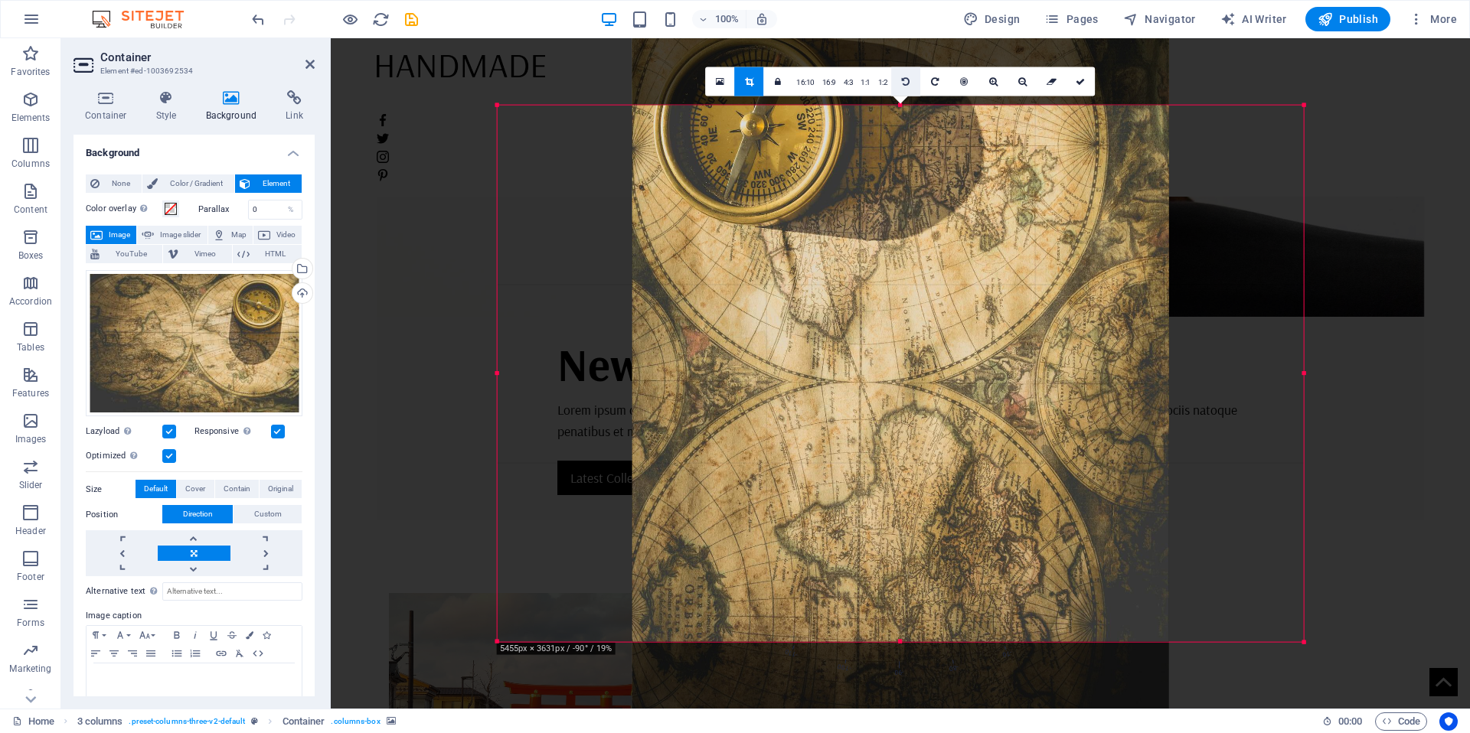
click at [908, 74] on link at bounding box center [905, 81] width 29 height 29
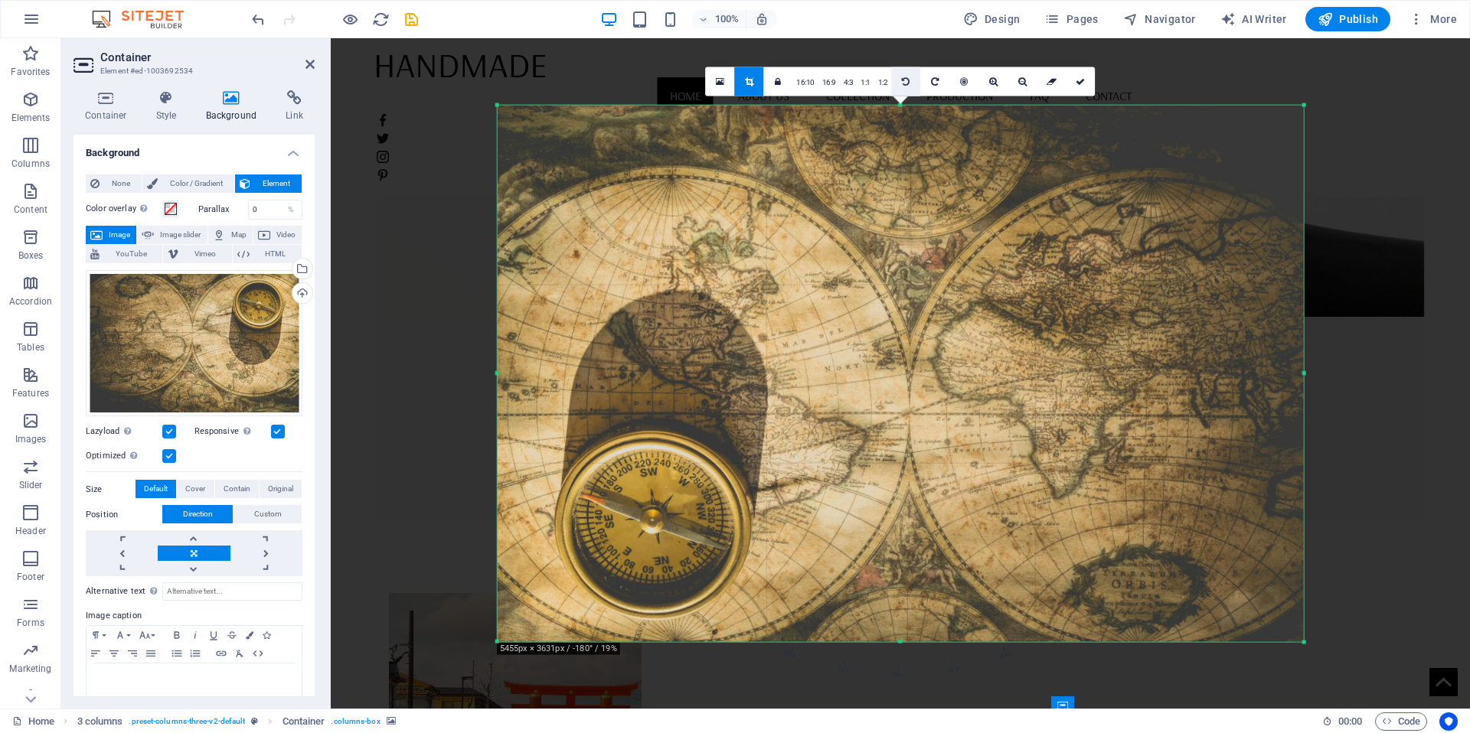
click at [908, 74] on link at bounding box center [905, 81] width 29 height 29
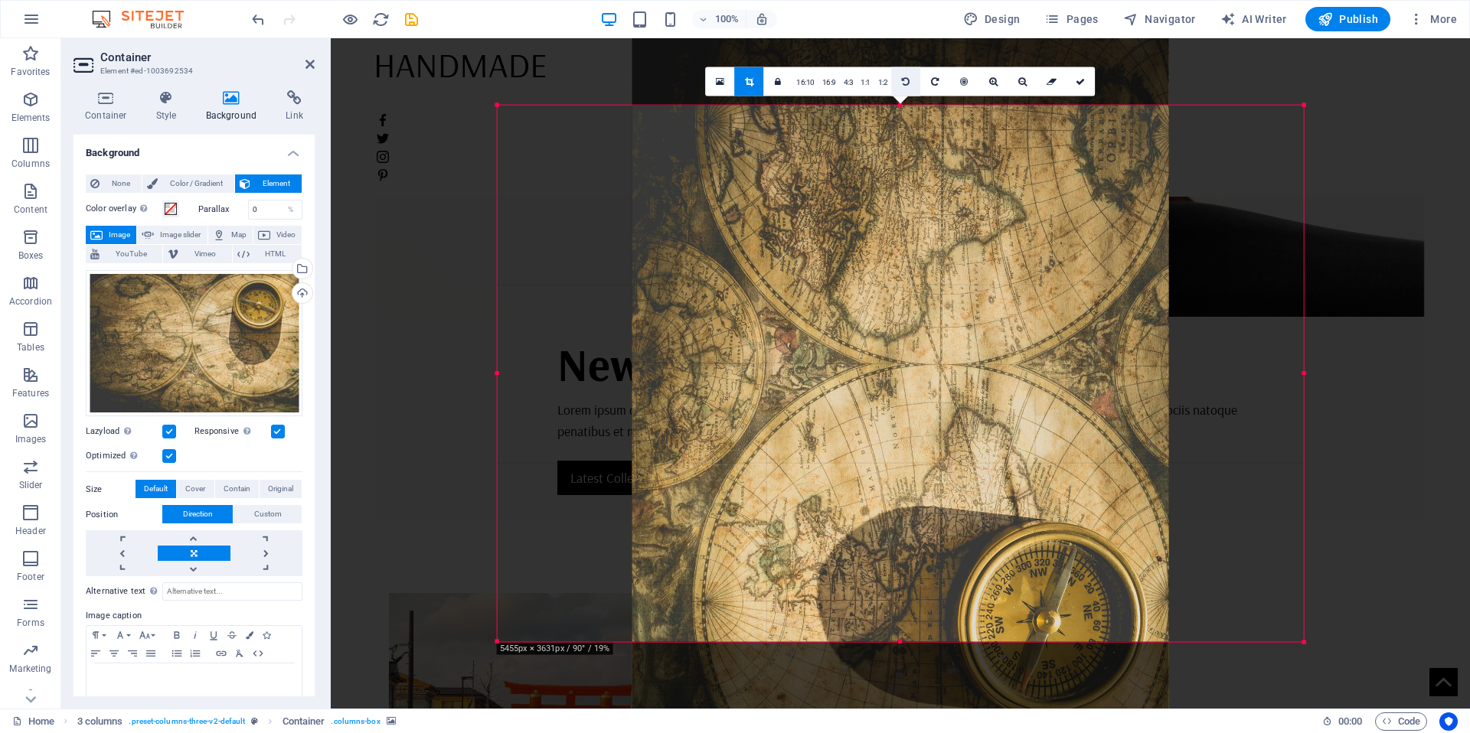
click at [908, 74] on link at bounding box center [905, 81] width 29 height 29
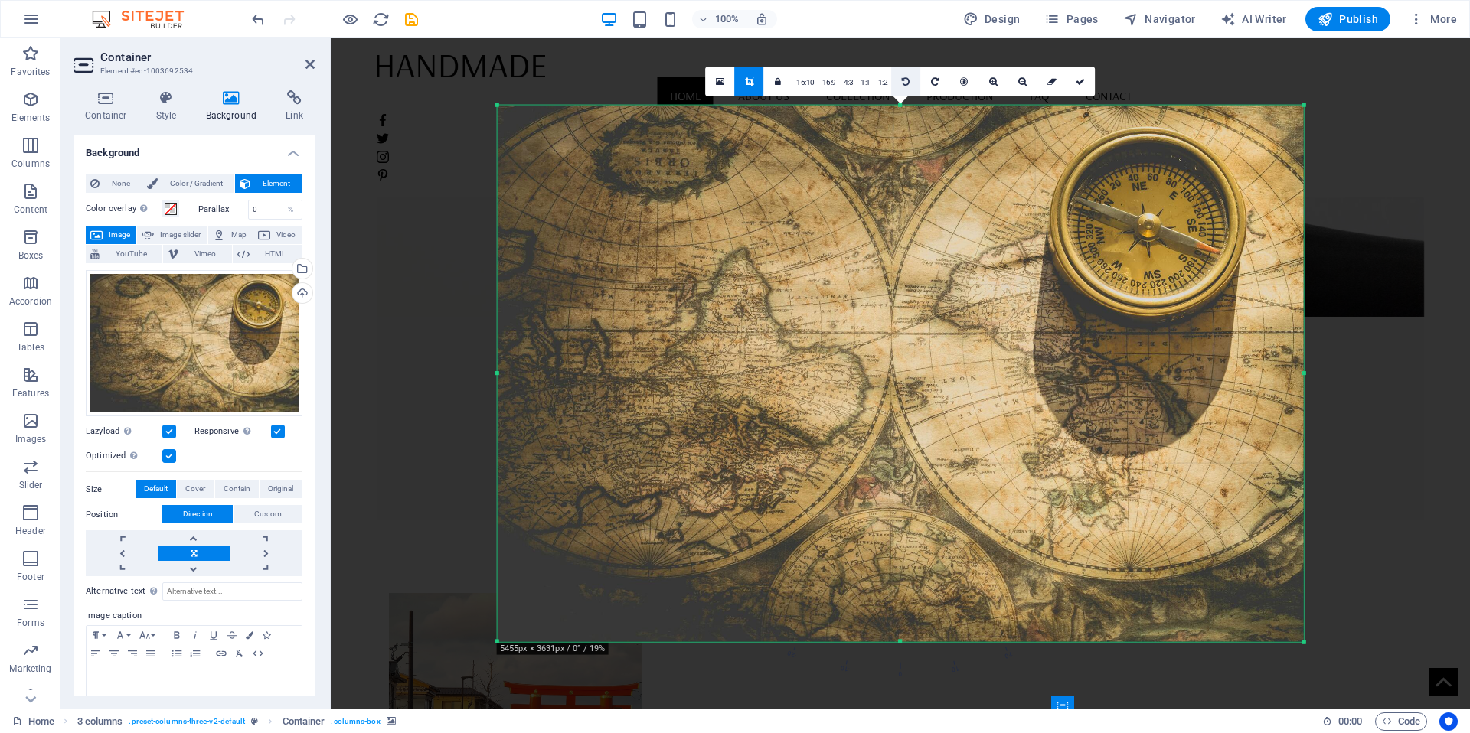
click at [908, 85] on icon at bounding box center [906, 81] width 8 height 9
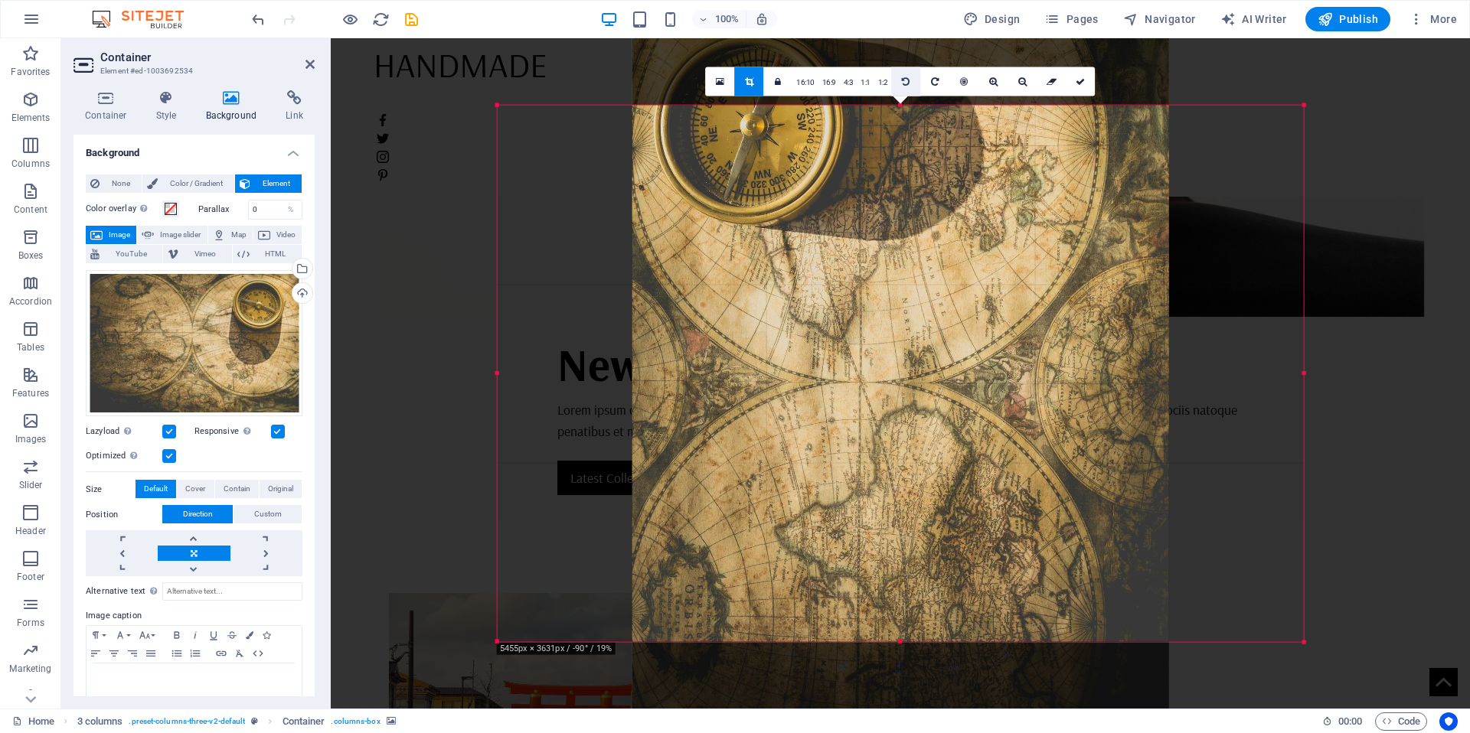
click at [908, 85] on icon at bounding box center [906, 81] width 8 height 9
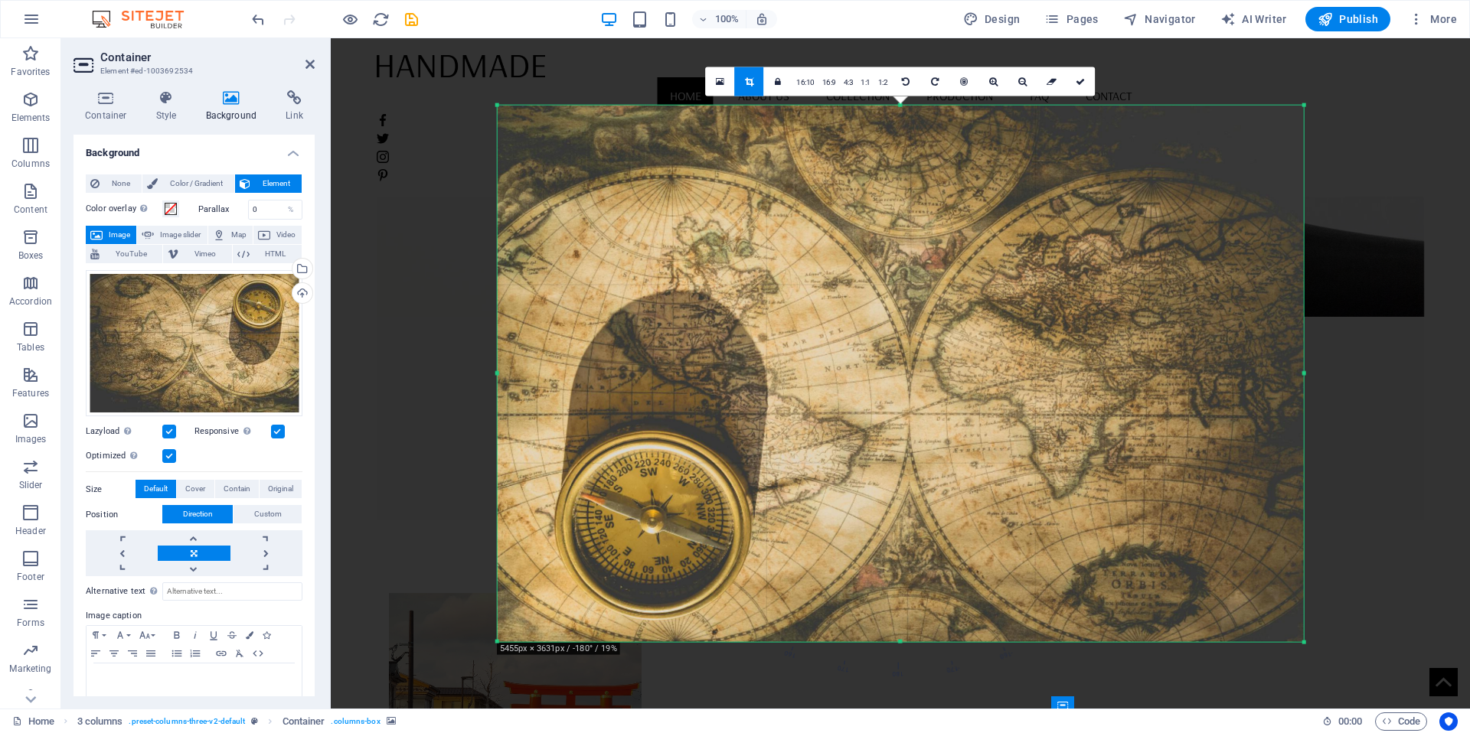
click at [1415, 606] on div at bounding box center [900, 376] width 1139 height 677
click at [1390, 592] on div at bounding box center [900, 376] width 1139 height 677
click at [1081, 82] on icon at bounding box center [1080, 81] width 9 height 9
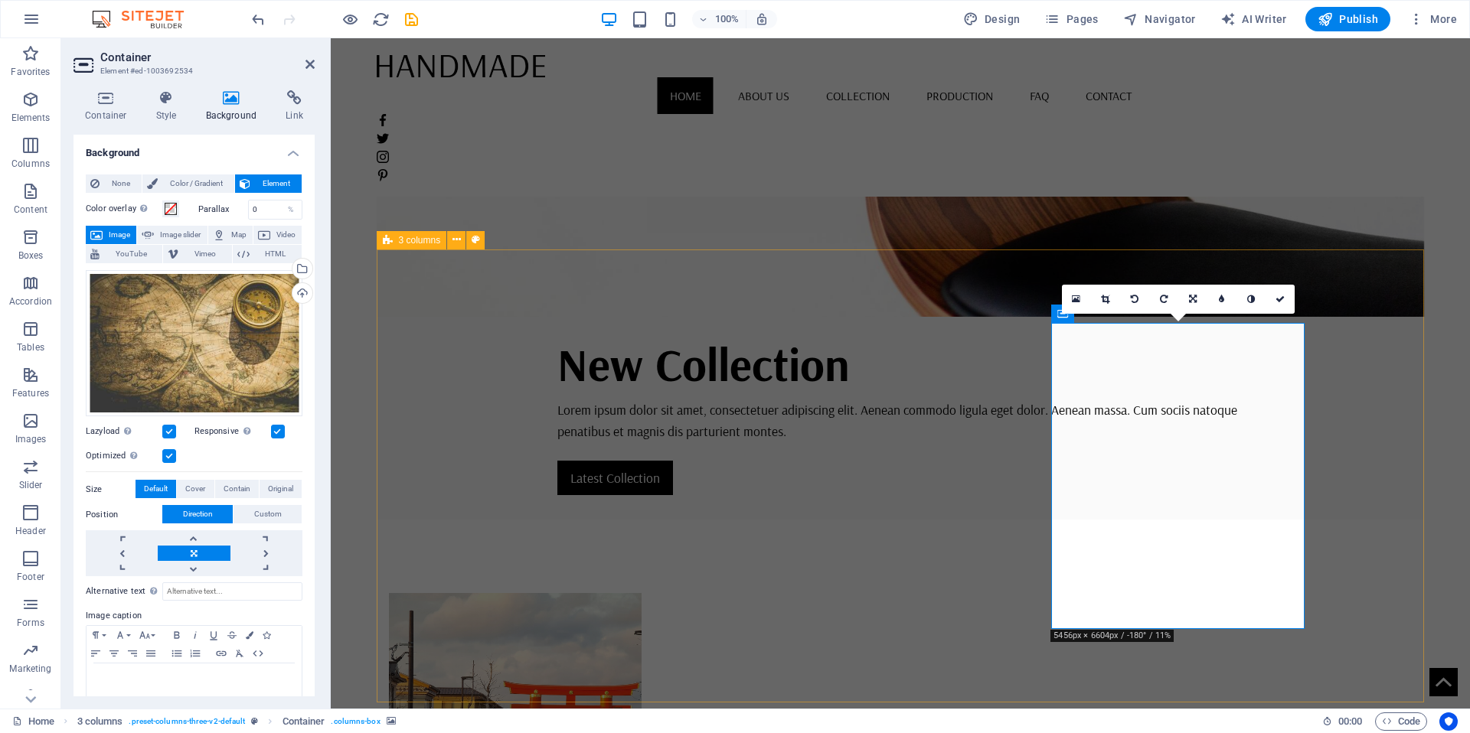
click at [1074, 300] on icon at bounding box center [1076, 299] width 8 height 11
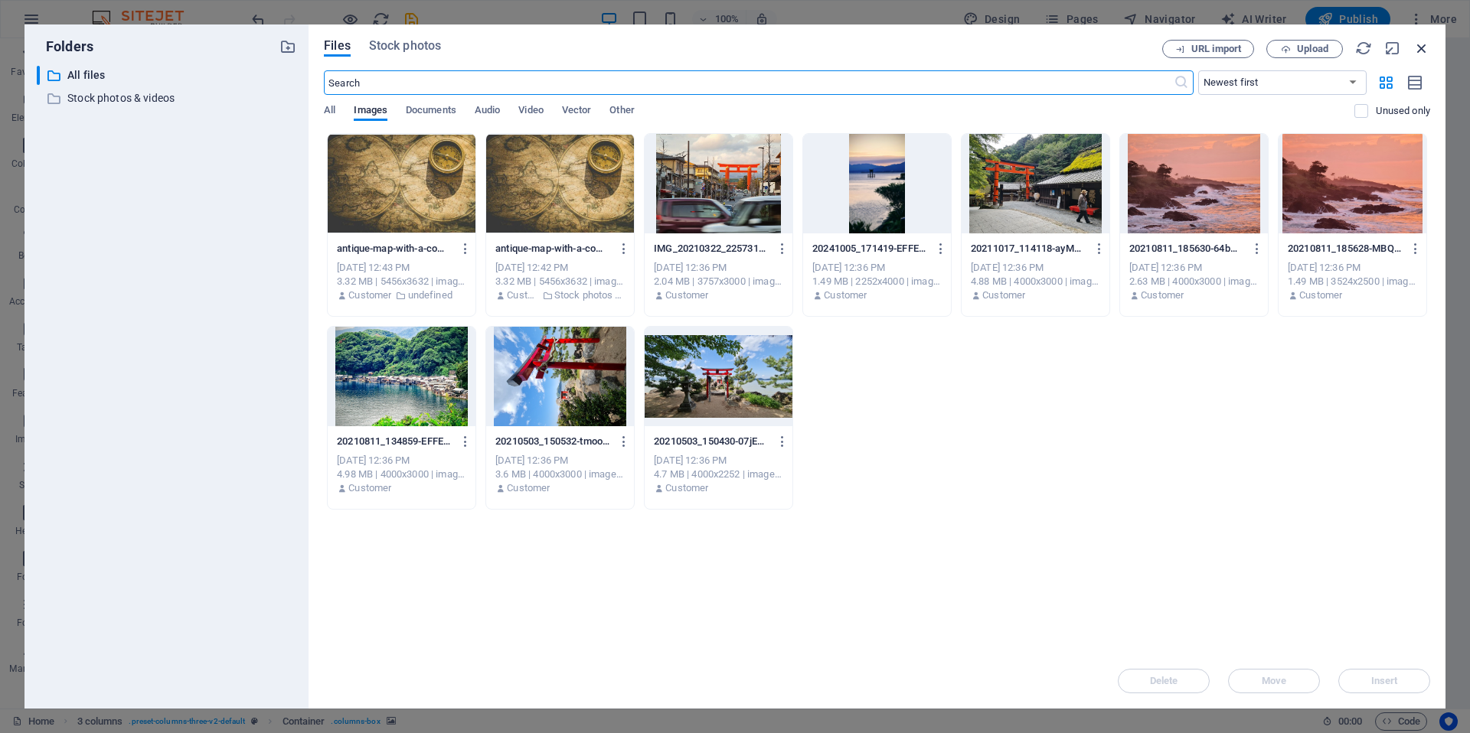
click at [1424, 54] on icon "button" at bounding box center [1421, 48] width 17 height 17
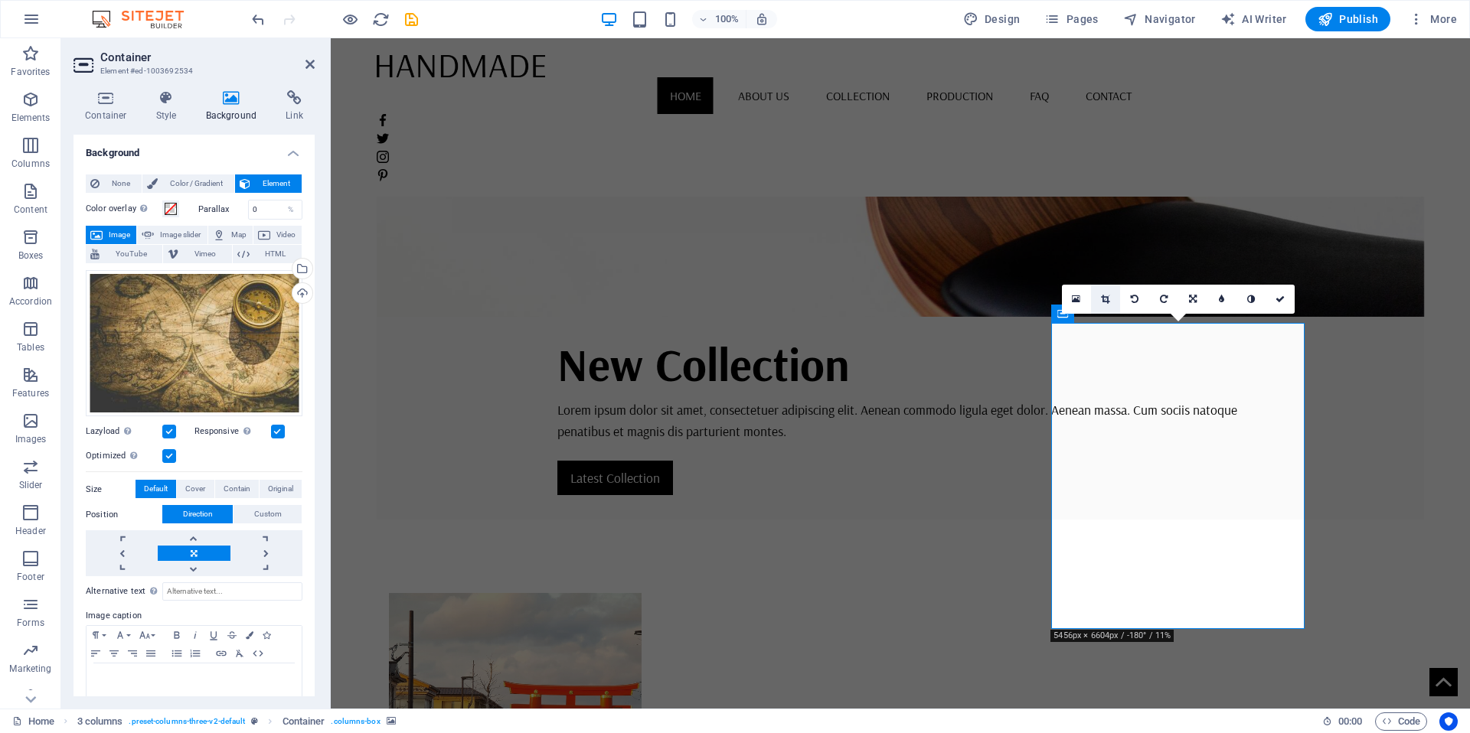
click at [1105, 295] on icon at bounding box center [1105, 299] width 8 height 9
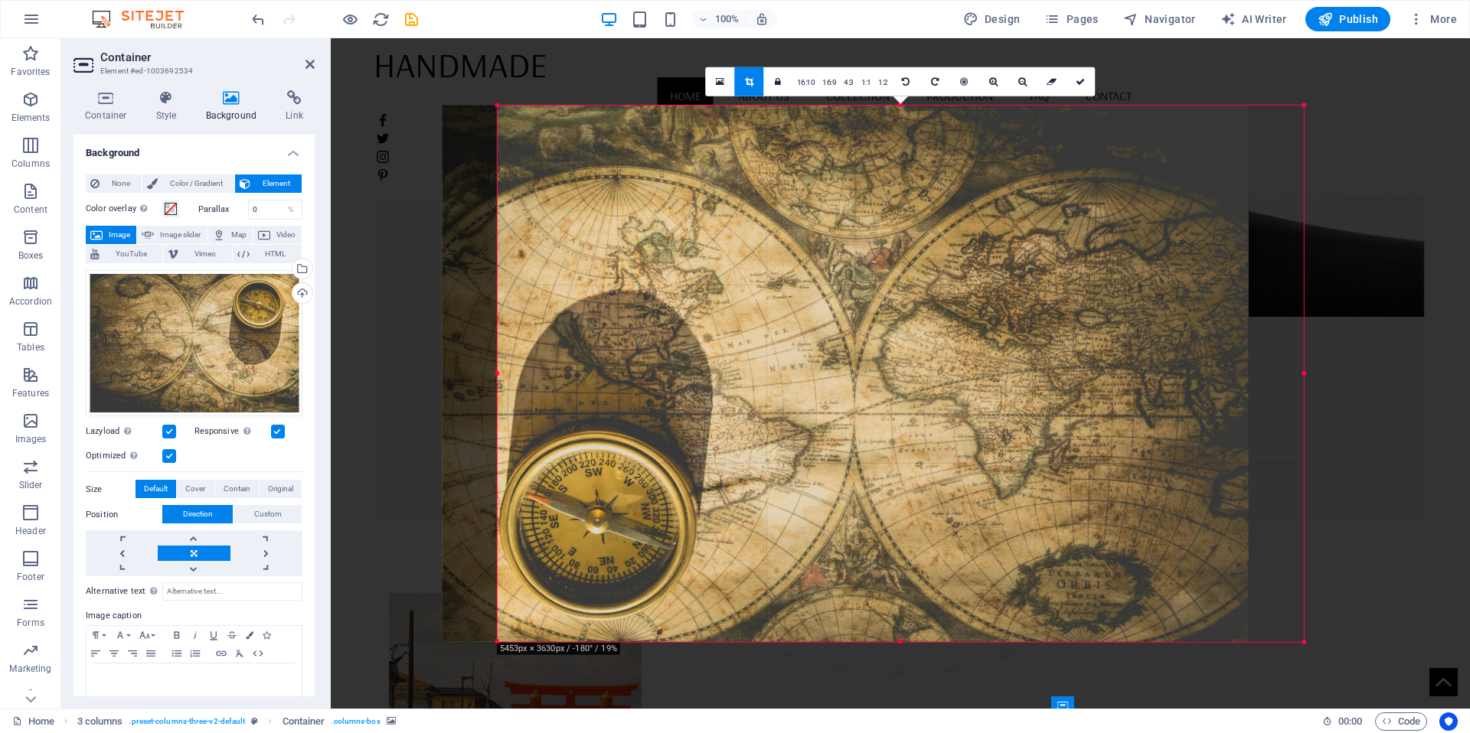
drag, startPoint x: 1141, startPoint y: 355, endPoint x: 1080, endPoint y: 355, distance: 60.5
click at [1080, 355] on div at bounding box center [845, 374] width 806 height 537
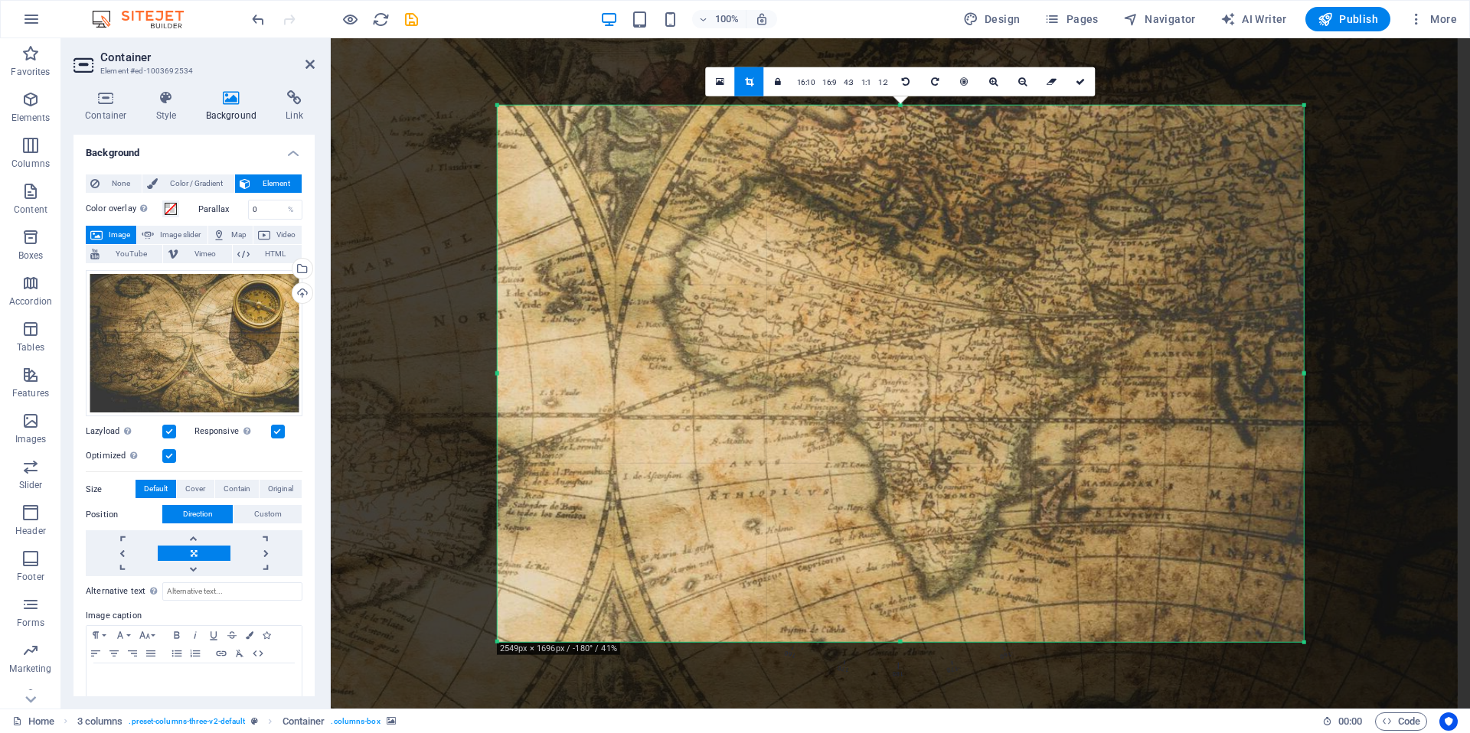
drag, startPoint x: 995, startPoint y: 321, endPoint x: 854, endPoint y: 277, distance: 148.2
click at [854, 277] on div at bounding box center [595, 331] width 1725 height 1148
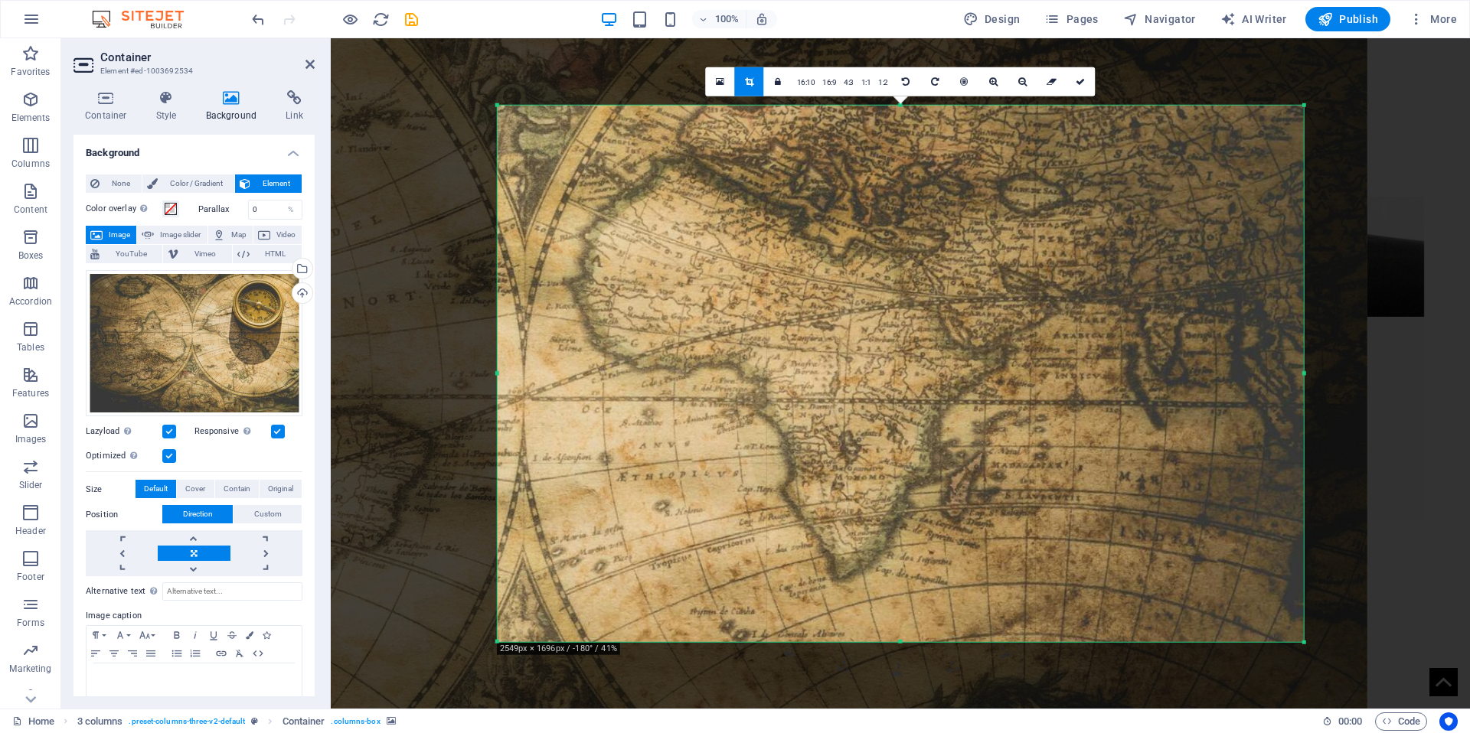
drag, startPoint x: 841, startPoint y: 307, endPoint x: 773, endPoint y: 287, distance: 70.2
click at [773, 286] on div at bounding box center [504, 312] width 1725 height 1148
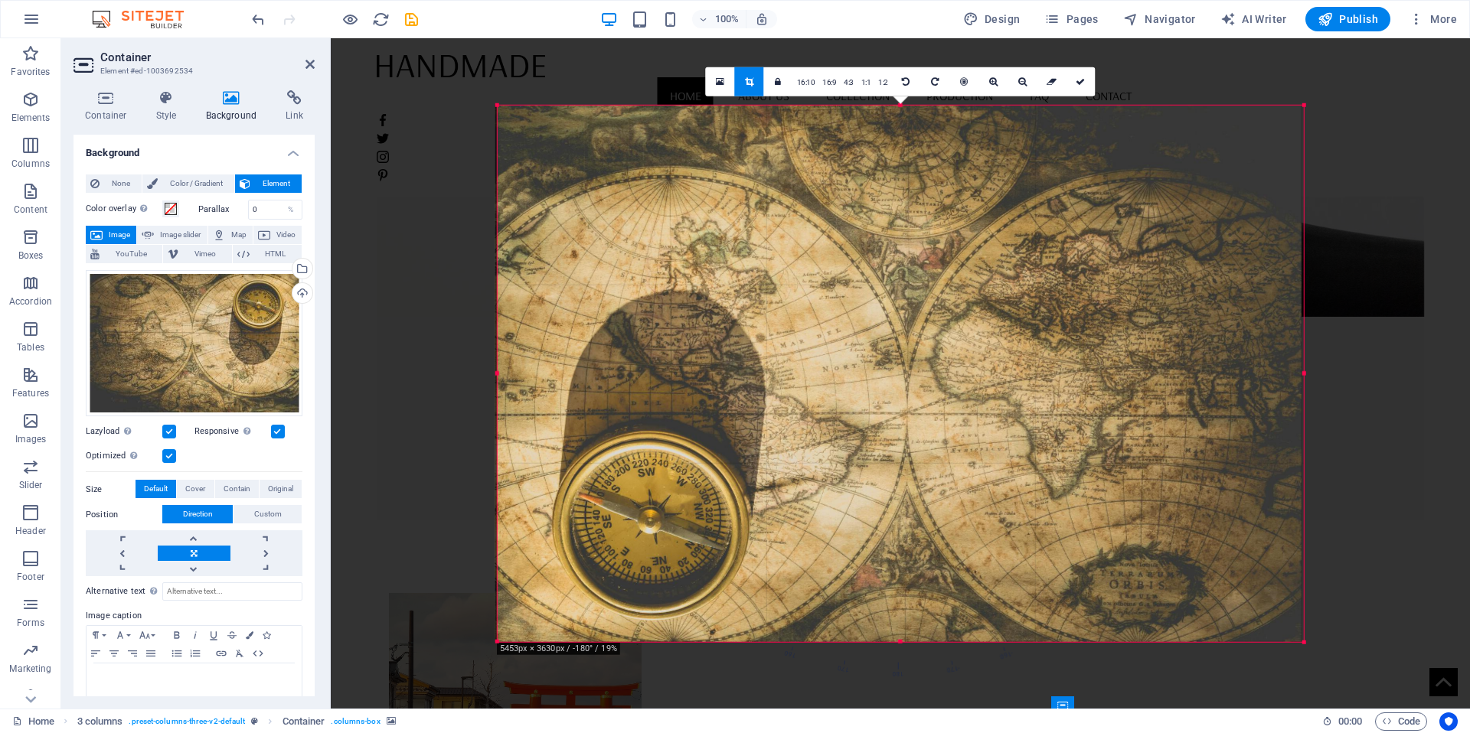
drag, startPoint x: 910, startPoint y: 335, endPoint x: 768, endPoint y: 318, distance: 143.3
click at [768, 318] on div at bounding box center [898, 373] width 806 height 537
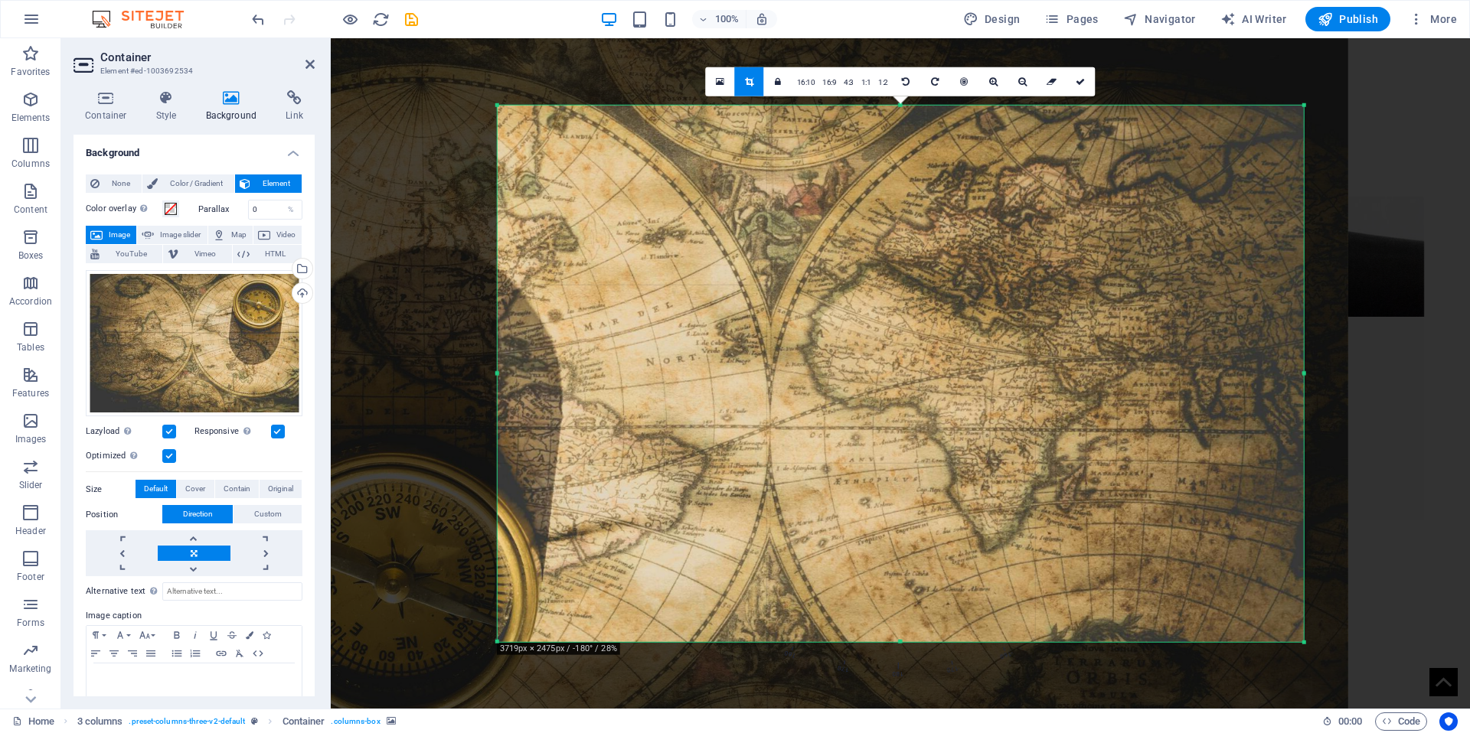
drag, startPoint x: 1007, startPoint y: 367, endPoint x: 939, endPoint y: 360, distance: 69.3
click at [938, 360] on div at bounding box center [757, 369] width 1182 height 787
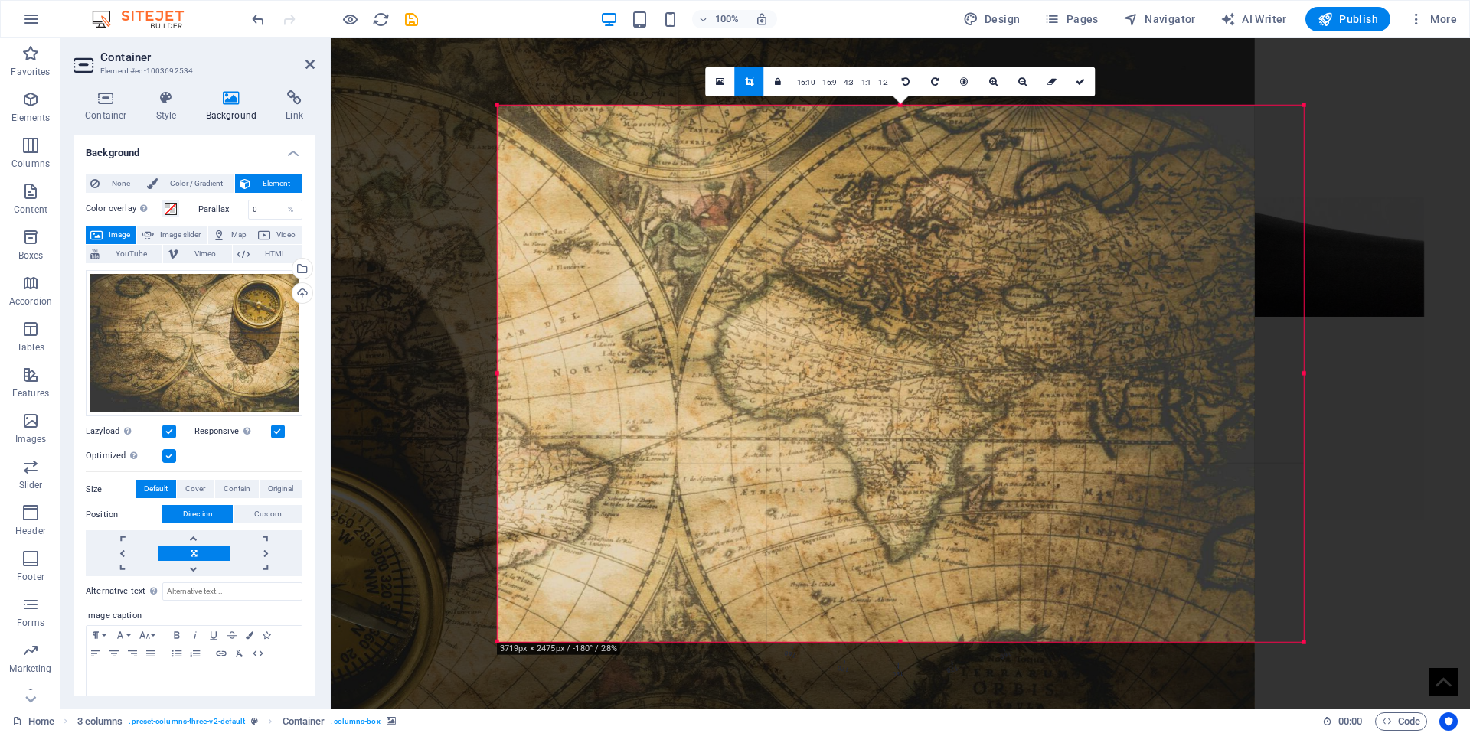
drag, startPoint x: 975, startPoint y: 371, endPoint x: 903, endPoint y: 381, distance: 72.0
click at [902, 383] on div at bounding box center [664, 379] width 1182 height 787
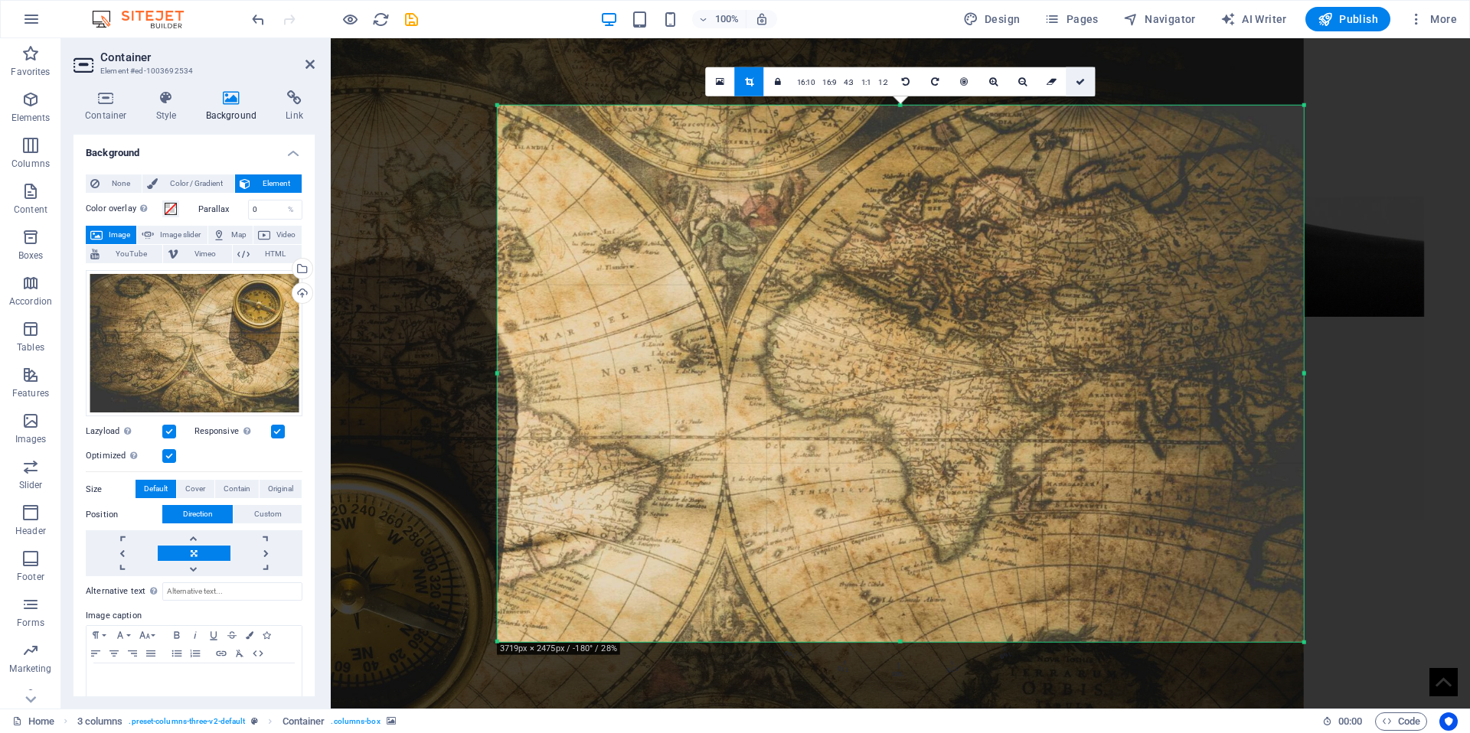
drag, startPoint x: 1078, startPoint y: 83, endPoint x: 748, endPoint y: 47, distance: 331.8
click at [1078, 83] on icon at bounding box center [1080, 81] width 9 height 9
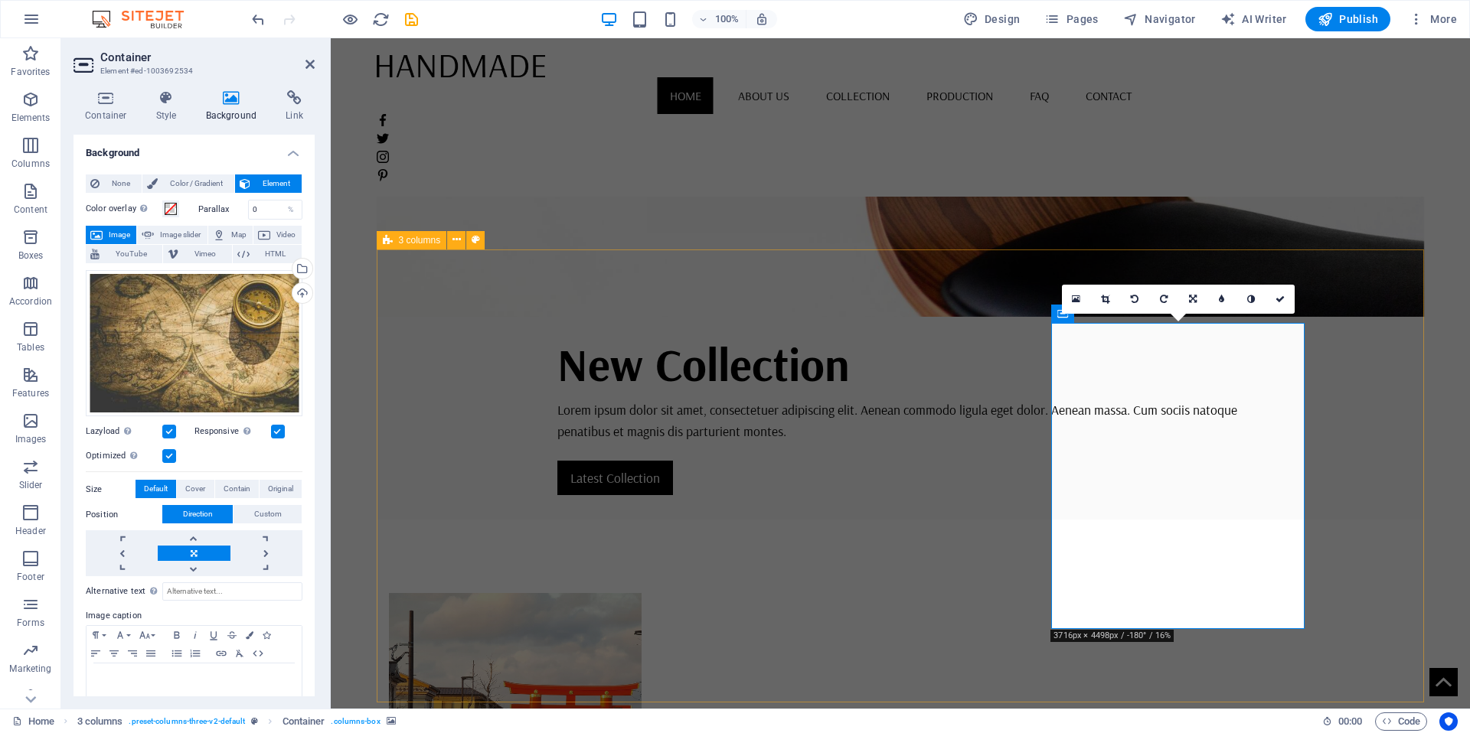
click at [1113, 299] on link at bounding box center [1105, 299] width 29 height 29
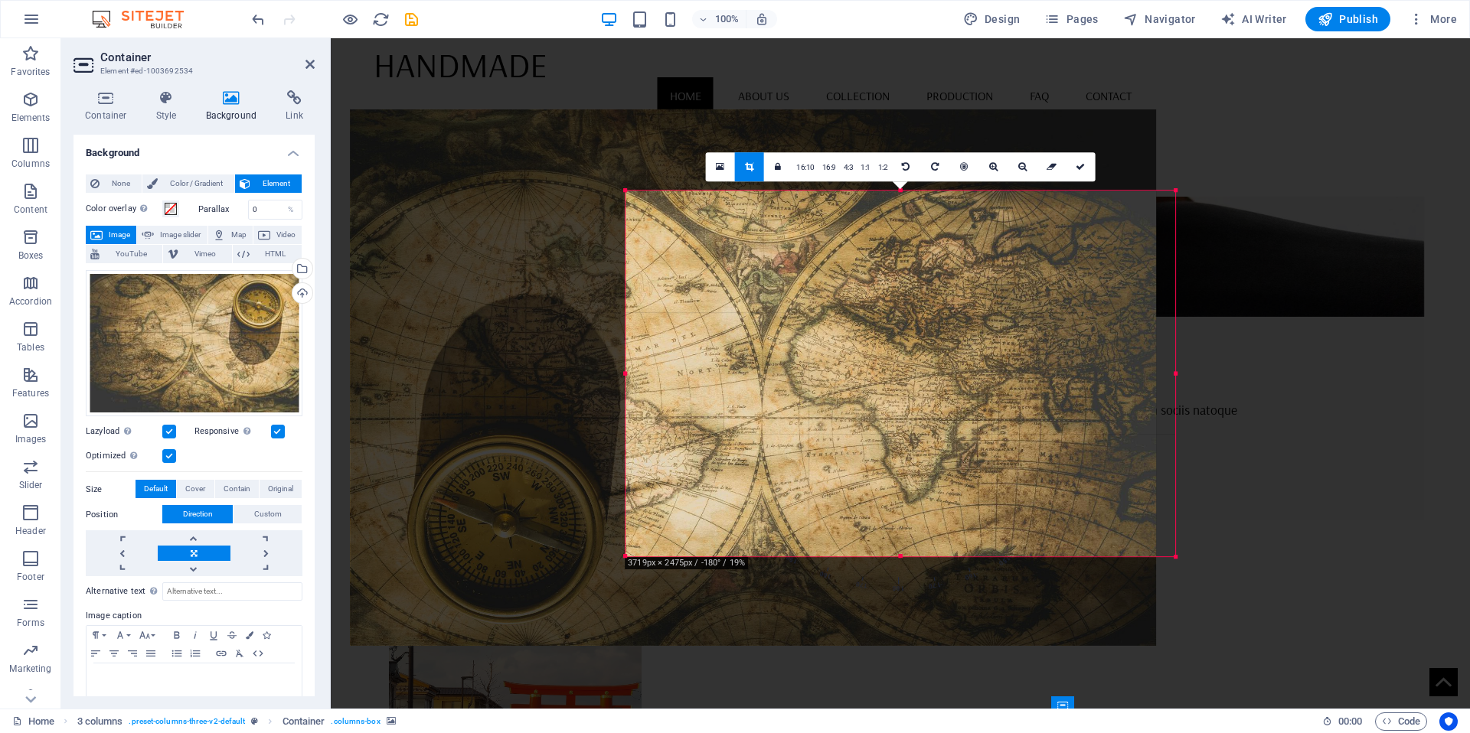
drag, startPoint x: 938, startPoint y: 371, endPoint x: 889, endPoint y: 368, distance: 49.0
click at [889, 368] on div at bounding box center [753, 377] width 806 height 537
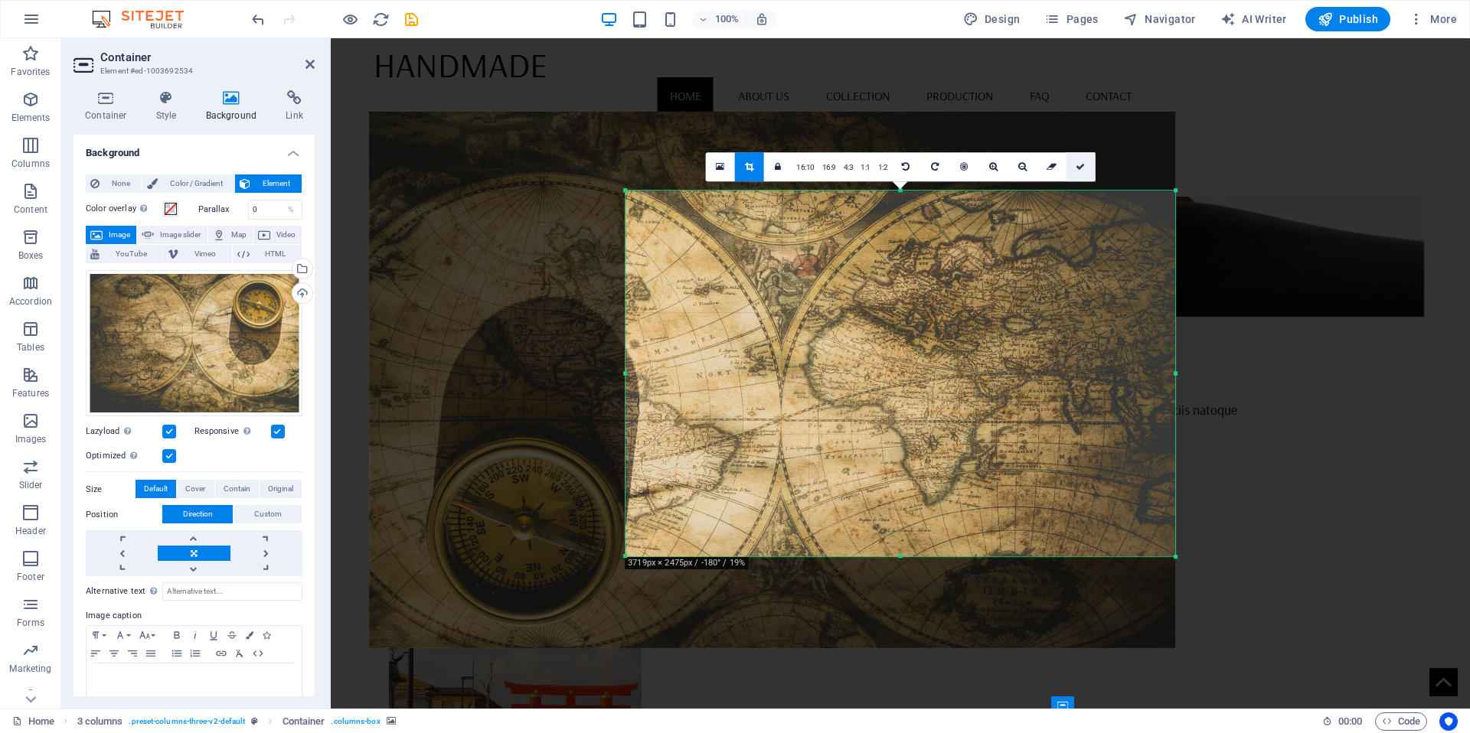
click at [1081, 170] on icon at bounding box center [1080, 166] width 9 height 9
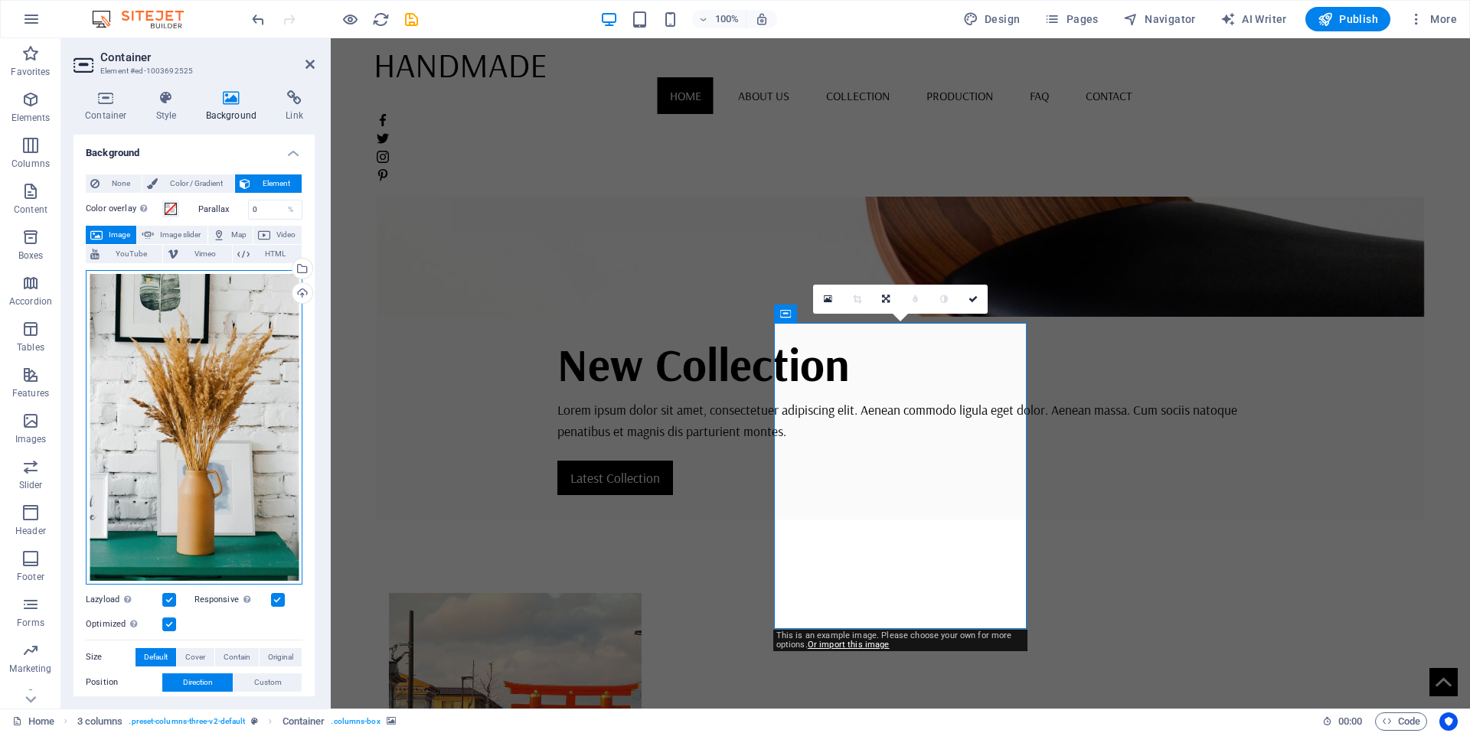
click at [235, 358] on div "Drag files here, click to choose files or select files from Files or our free s…" at bounding box center [194, 427] width 217 height 315
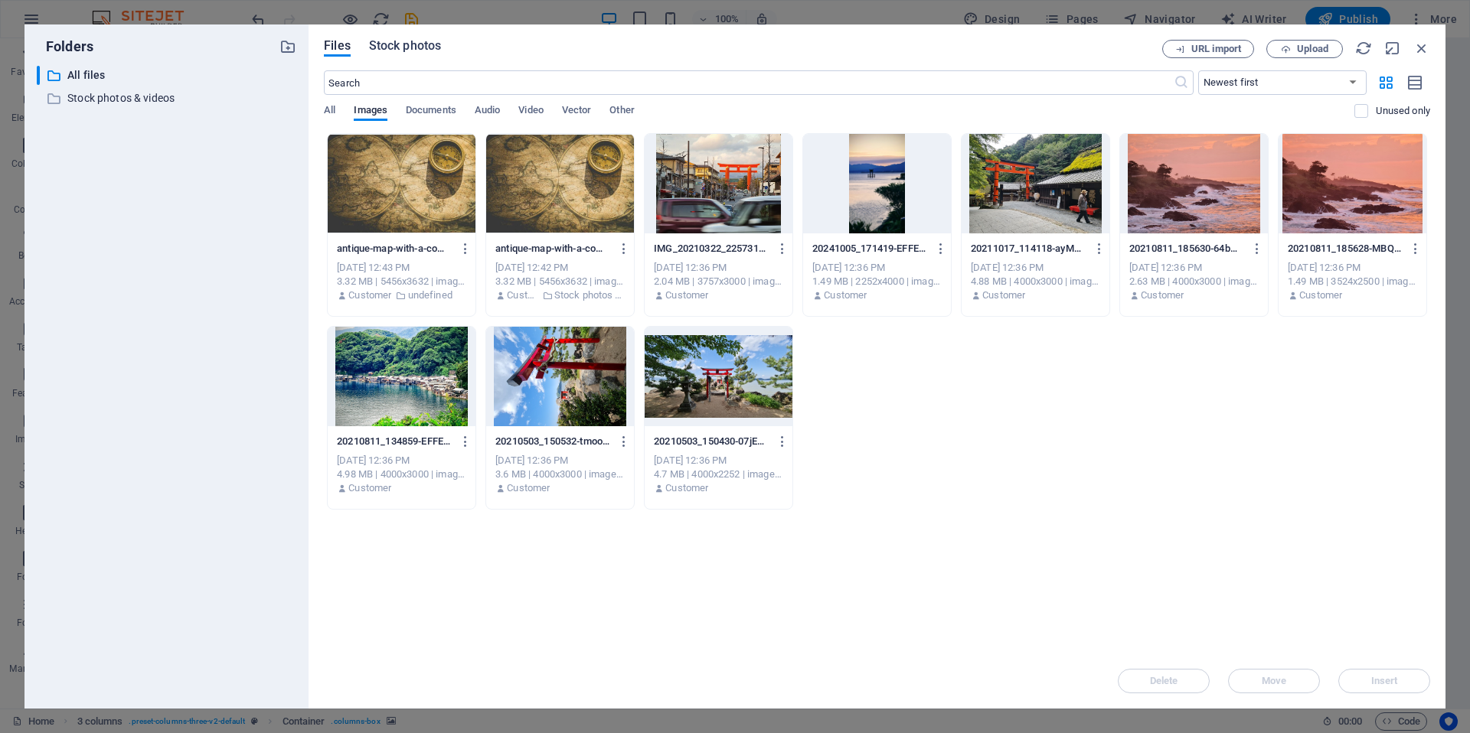
click at [422, 48] on span "Stock photos" at bounding box center [405, 46] width 72 height 18
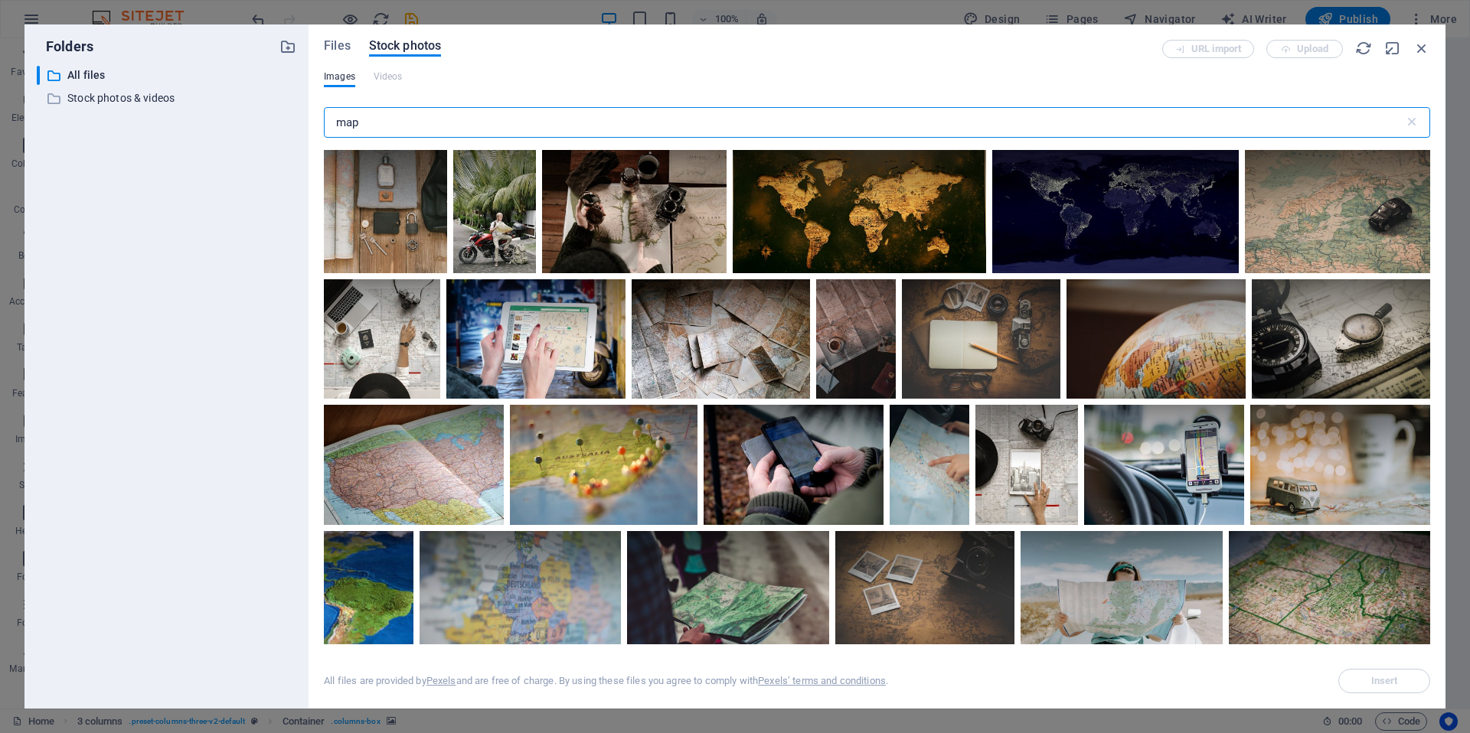
drag, startPoint x: 380, startPoint y: 117, endPoint x: 351, endPoint y: 119, distance: 29.2
click at [358, 119] on input "map" at bounding box center [864, 122] width 1080 height 31
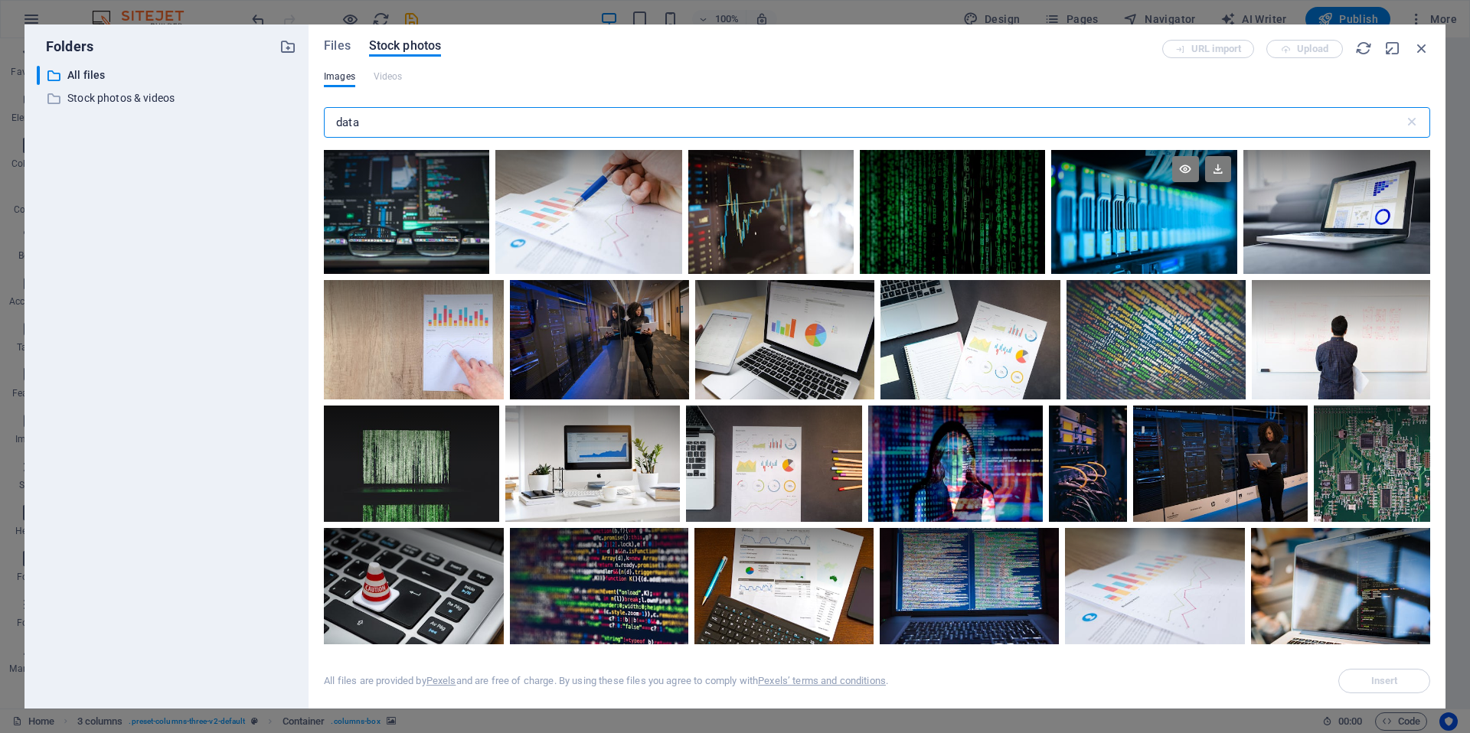
type input "data"
click at [1113, 215] on div at bounding box center [1143, 212] width 185 height 124
click at [1218, 168] on icon at bounding box center [1218, 169] width 26 height 26
click at [1386, 671] on button "Insert" at bounding box center [1384, 681] width 92 height 24
click at [1418, 53] on icon "button" at bounding box center [1421, 48] width 17 height 17
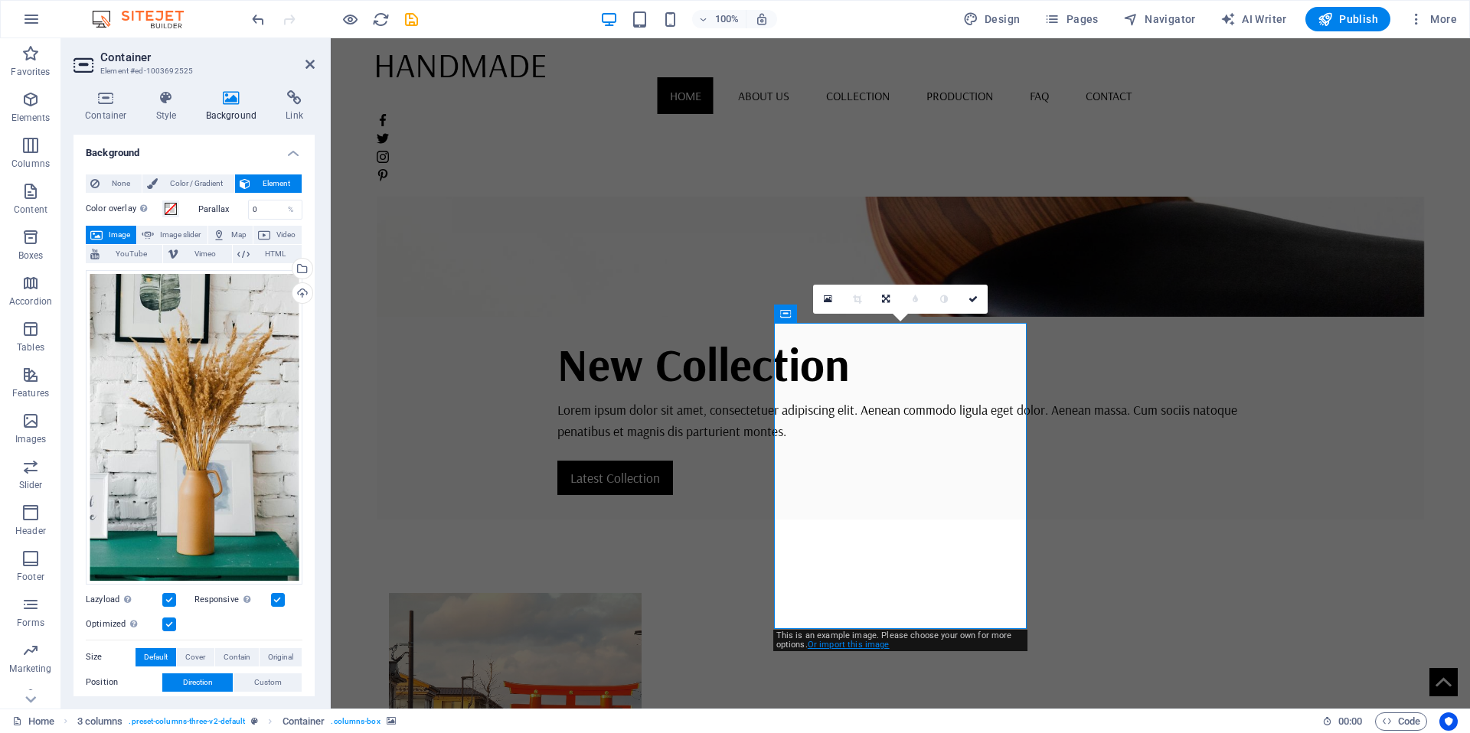
click at [851, 649] on link "Or import this image" at bounding box center [849, 645] width 82 height 10
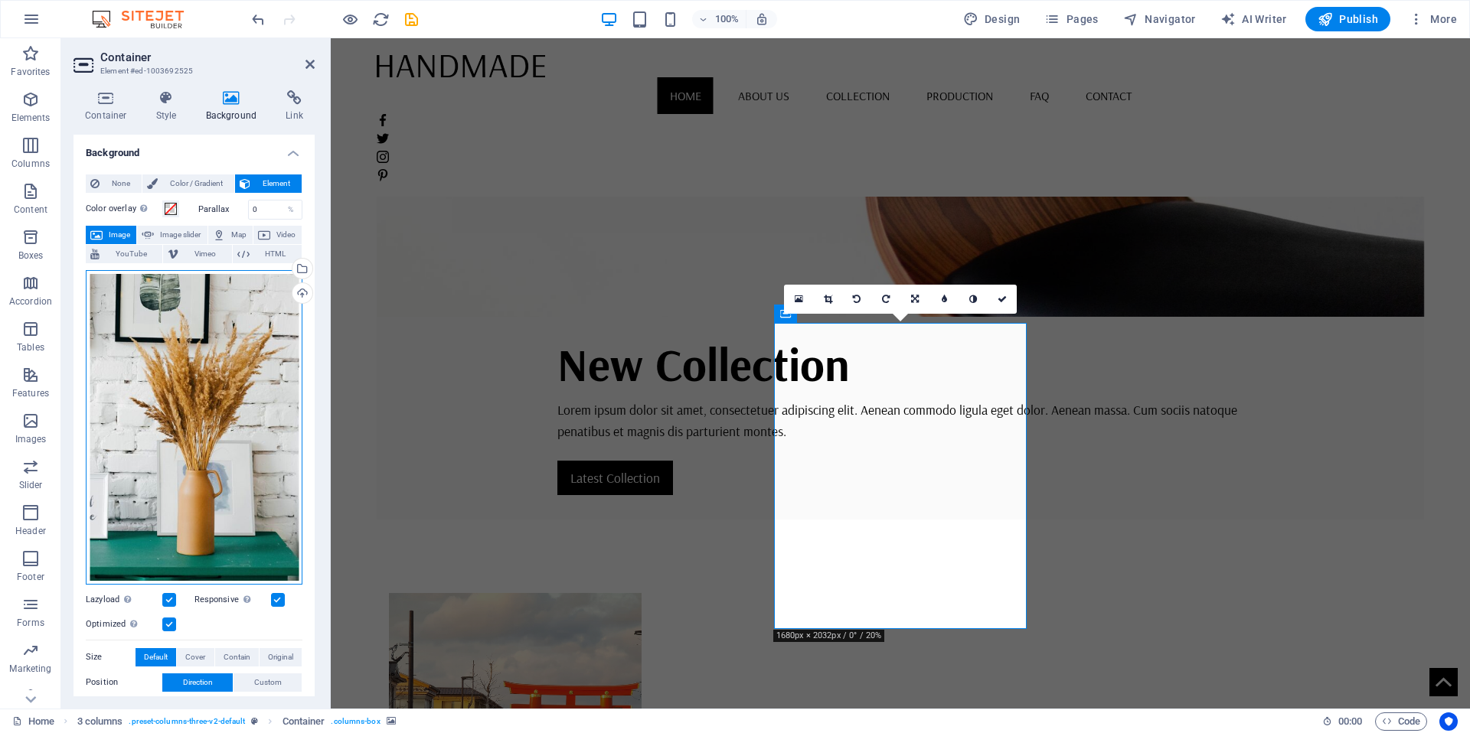
click at [188, 332] on div "Drag files here, click to choose files or select files from Files or our free s…" at bounding box center [194, 427] width 217 height 315
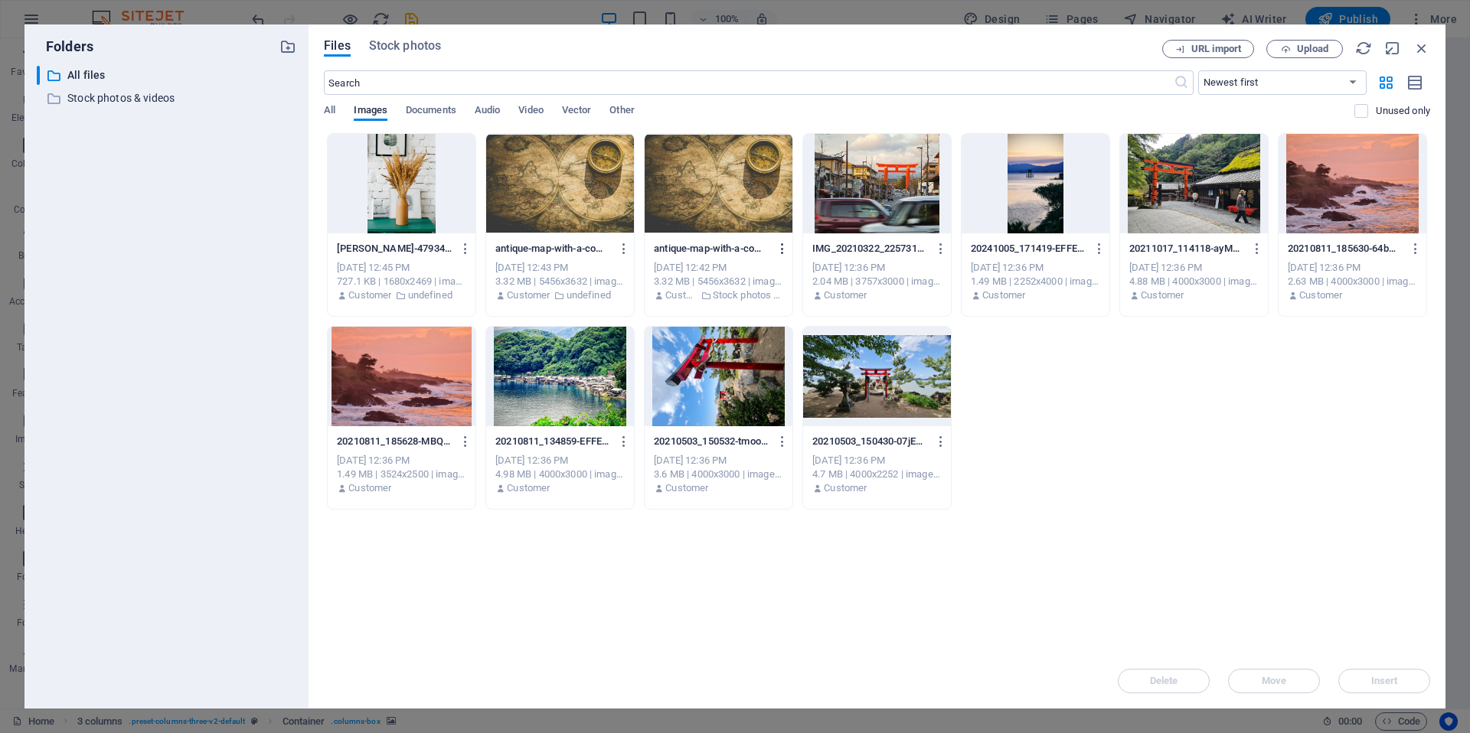
click at [780, 247] on icon "button" at bounding box center [782, 249] width 15 height 14
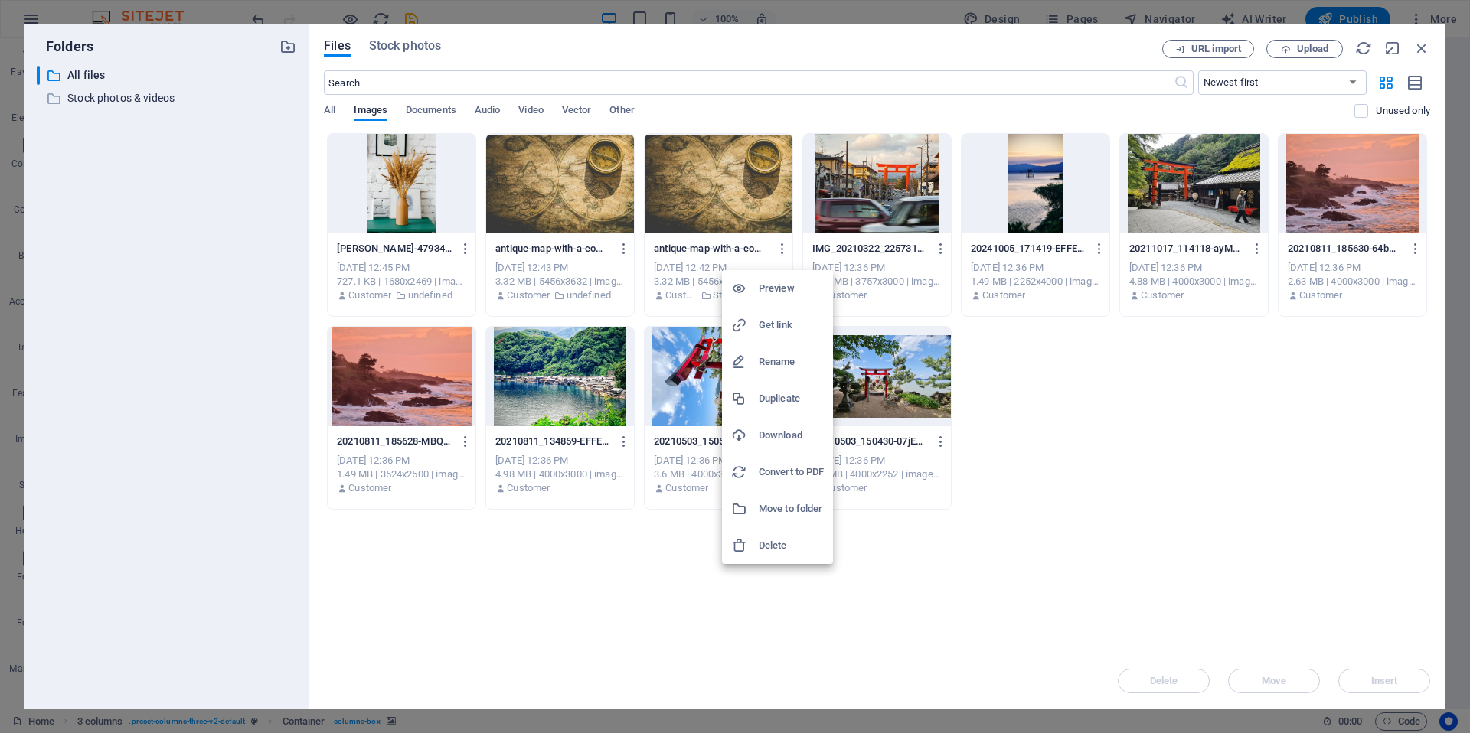
click at [785, 538] on h6 "Delete" at bounding box center [791, 546] width 65 height 18
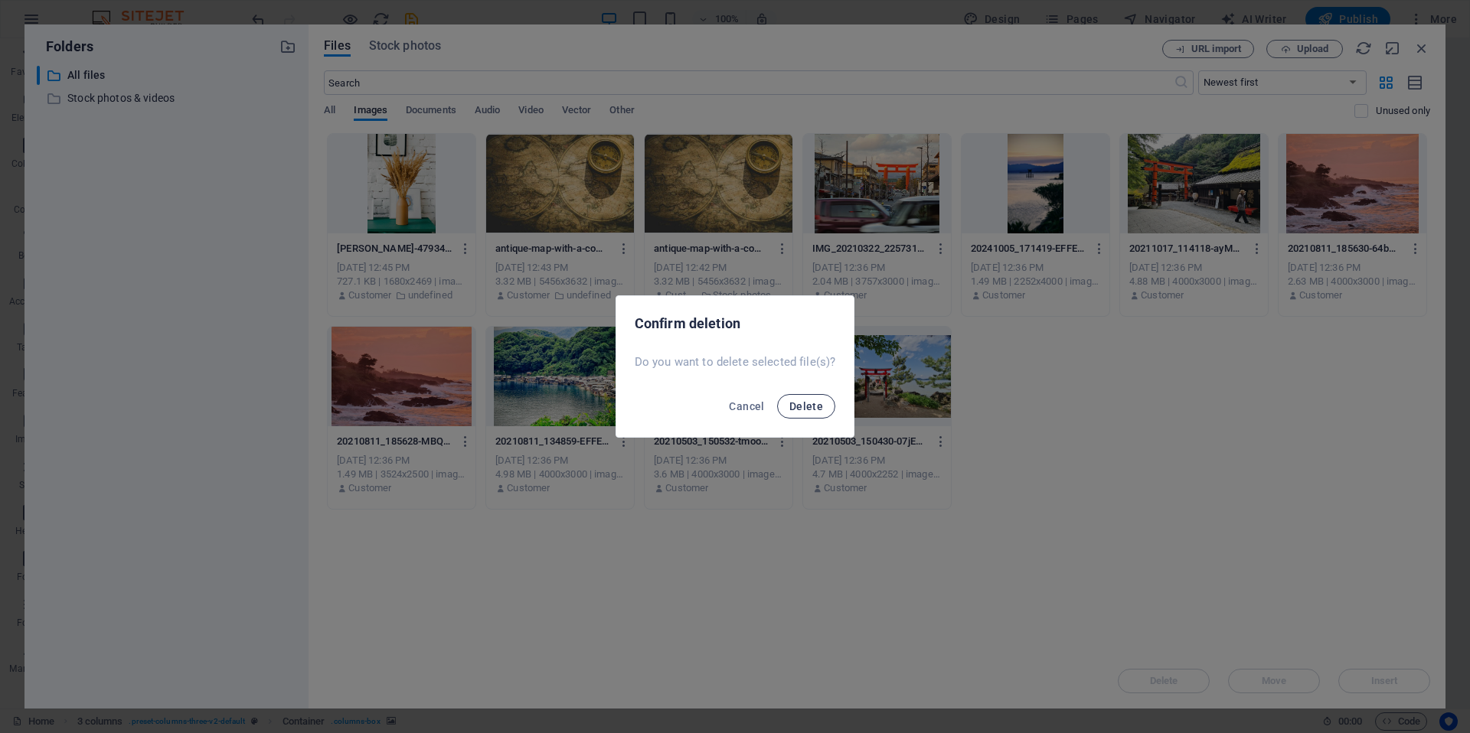
click at [809, 413] on button "Delete" at bounding box center [806, 406] width 58 height 24
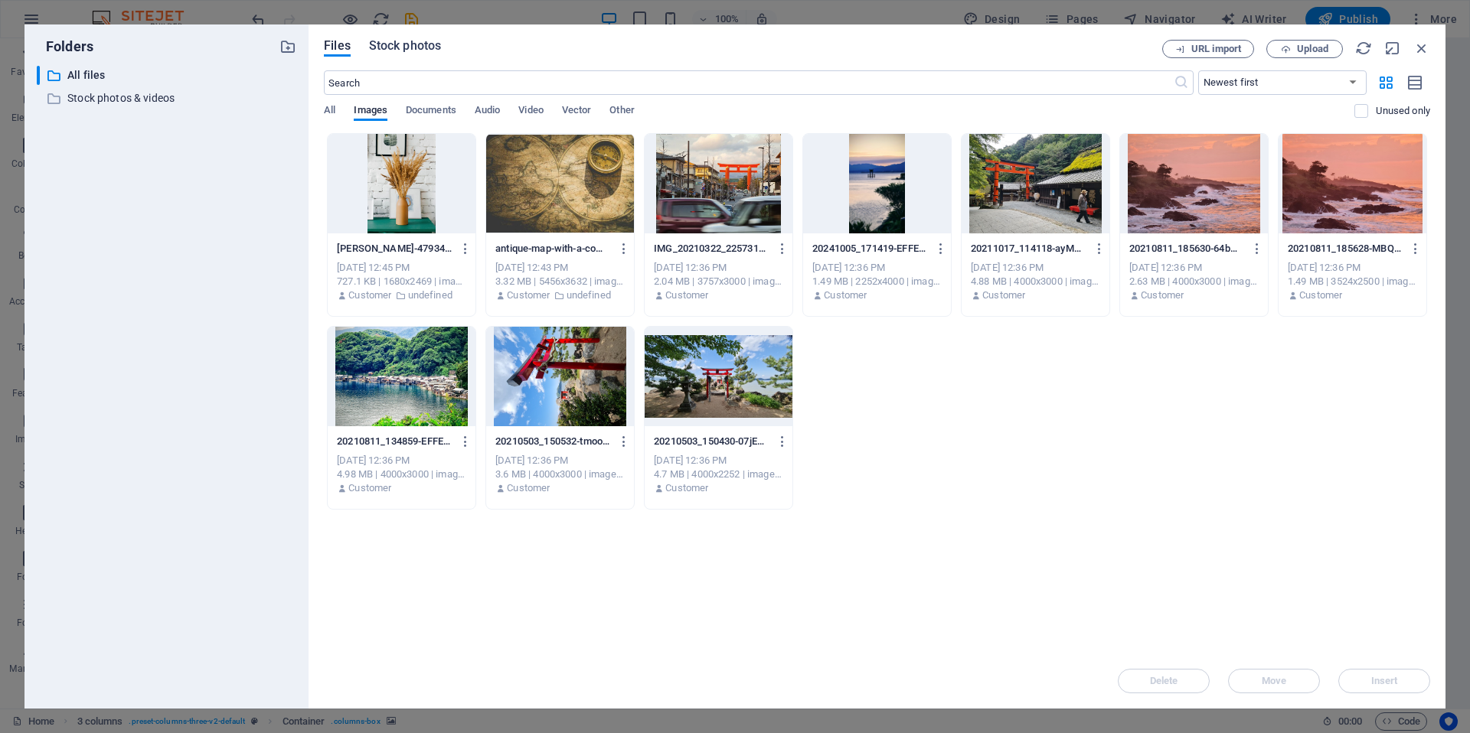
click at [433, 42] on span "Stock photos" at bounding box center [405, 46] width 72 height 18
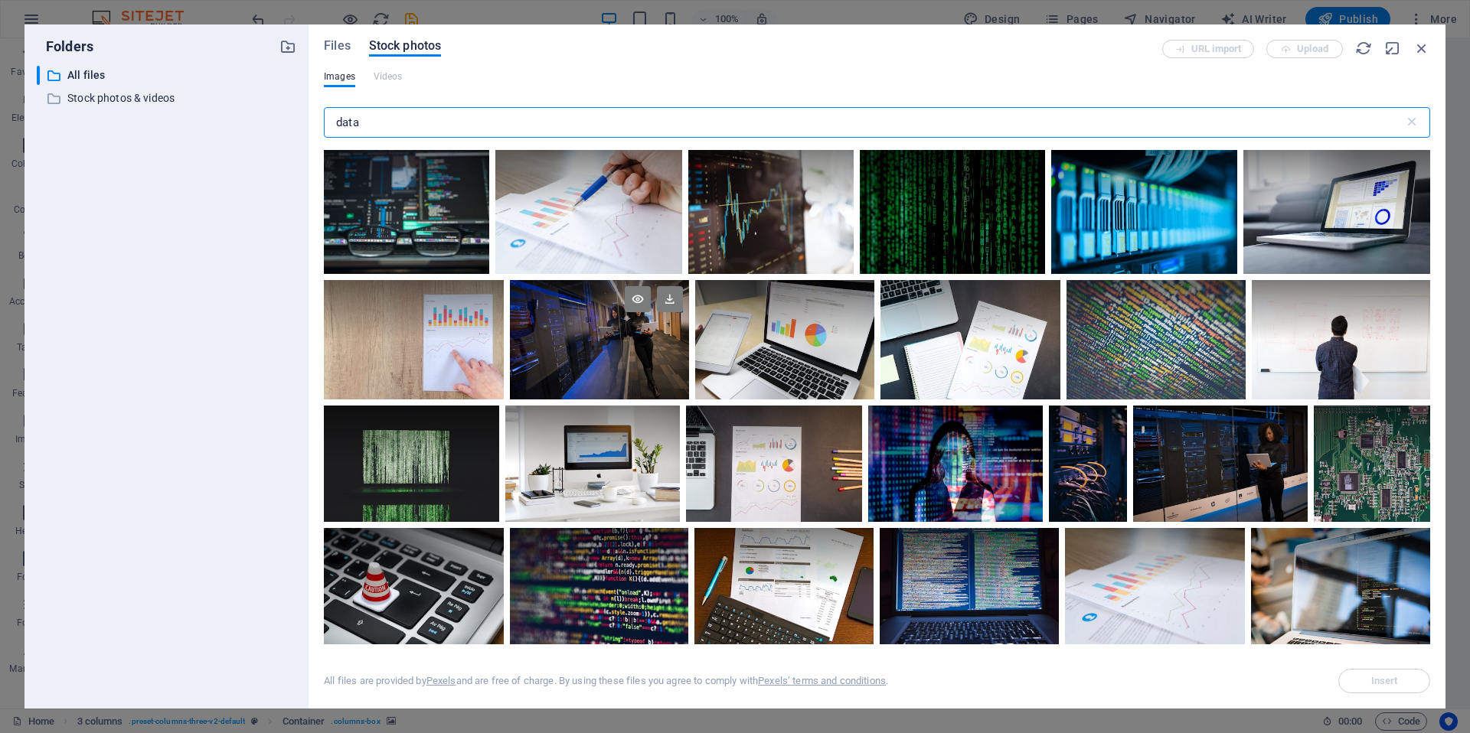
click at [570, 363] on div at bounding box center [599, 339] width 178 height 119
click at [1415, 671] on button "Insert" at bounding box center [1384, 681] width 92 height 24
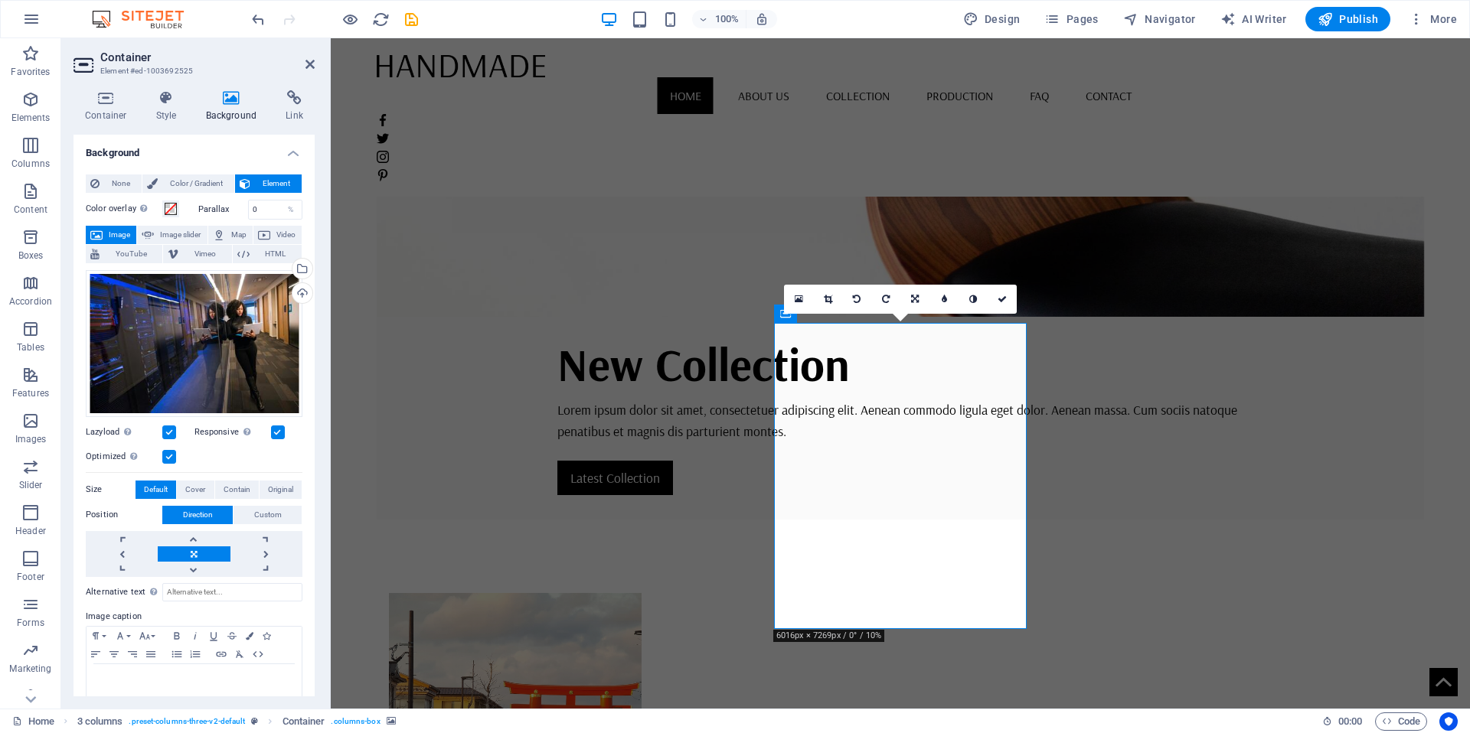
click at [244, 334] on div "Drag files here, click to choose files or select files from Files or our free s…" at bounding box center [194, 343] width 217 height 147
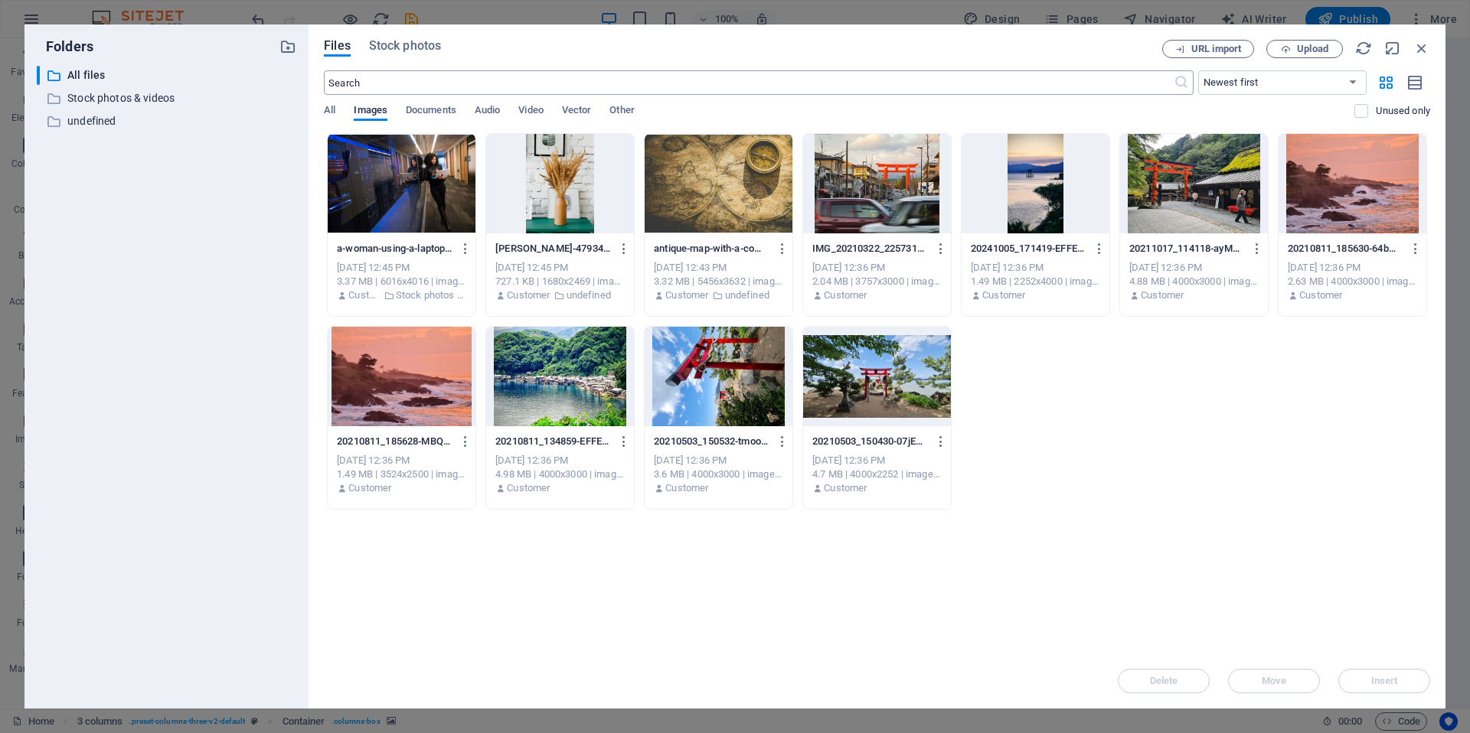
click at [414, 68] on div "Files Stock photos URL import Upload ​ Newest first Oldest first Name (A-Z) Nam…" at bounding box center [877, 367] width 1106 height 654
click at [413, 51] on span "Stock photos" at bounding box center [405, 46] width 72 height 18
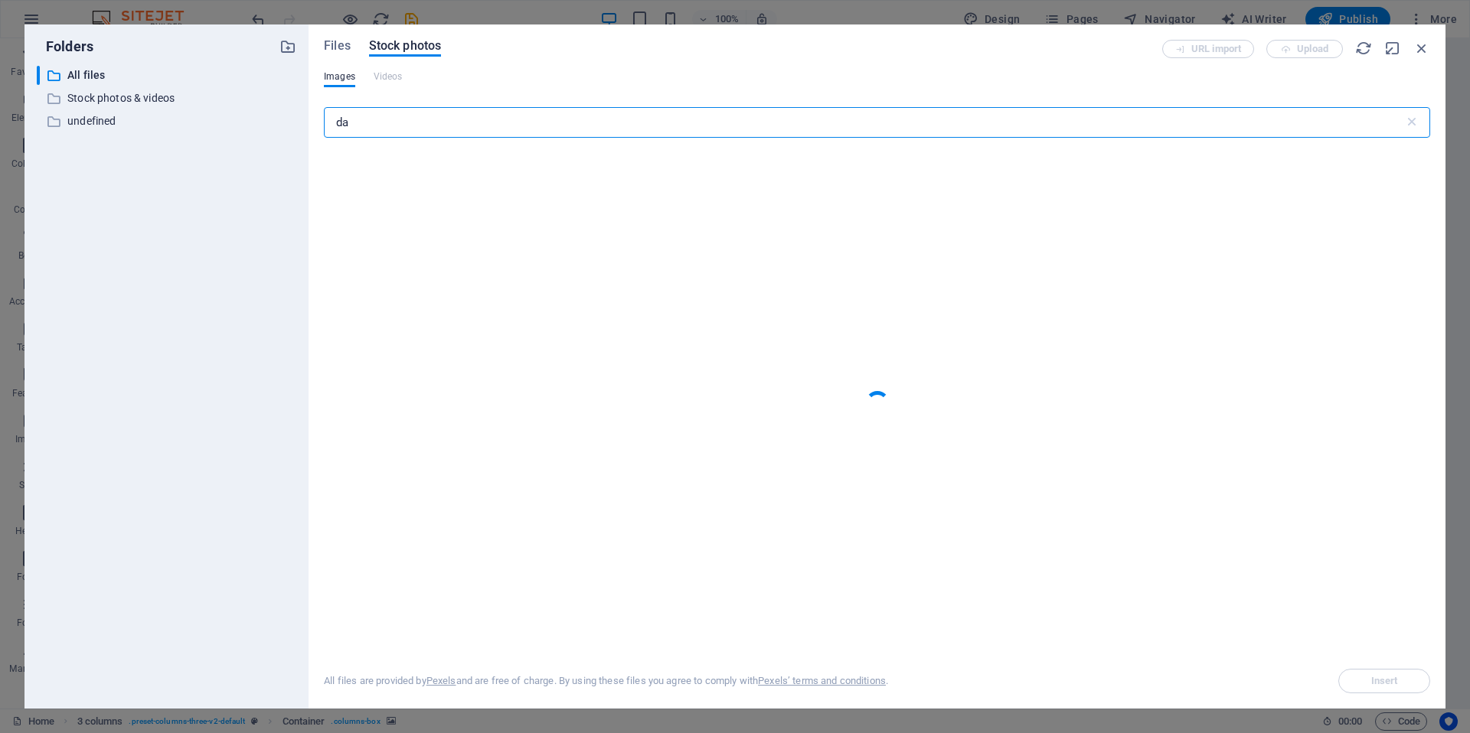
type input "d"
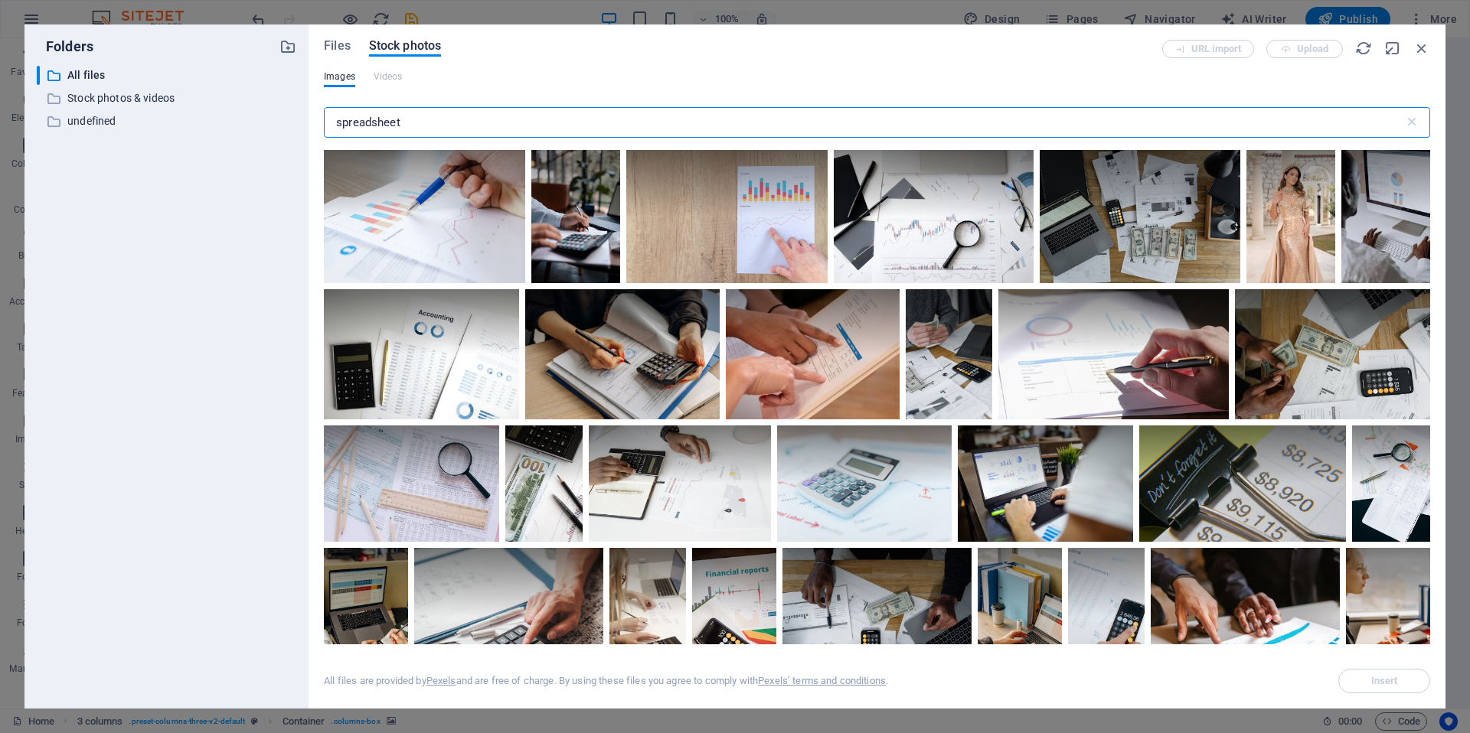
drag, startPoint x: 376, startPoint y: 125, endPoint x: 305, endPoint y: 126, distance: 70.4
click at [305, 126] on div "Folders ​ All files All files ​ Stock photos & videos Stock photos & videos ​ u…" at bounding box center [734, 366] width 1421 height 684
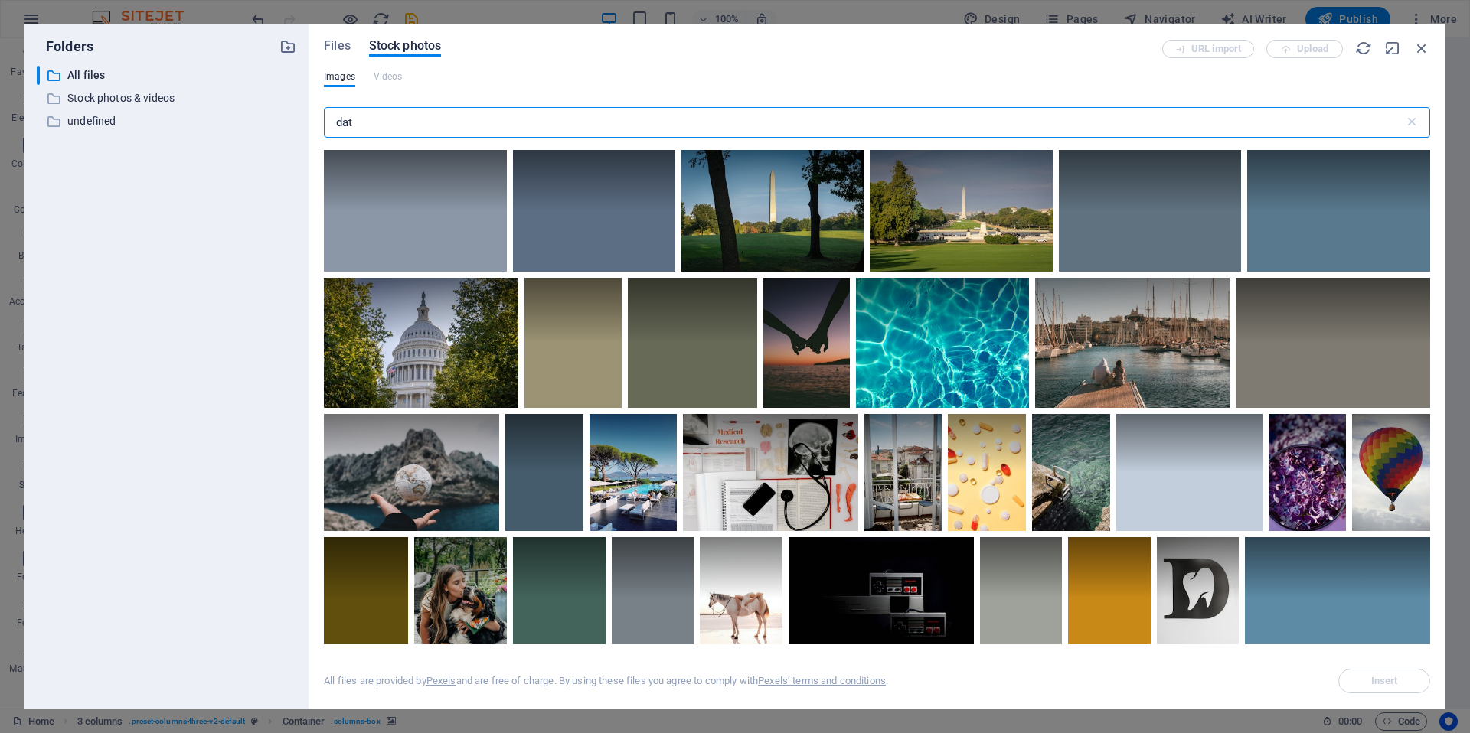
type input "data"
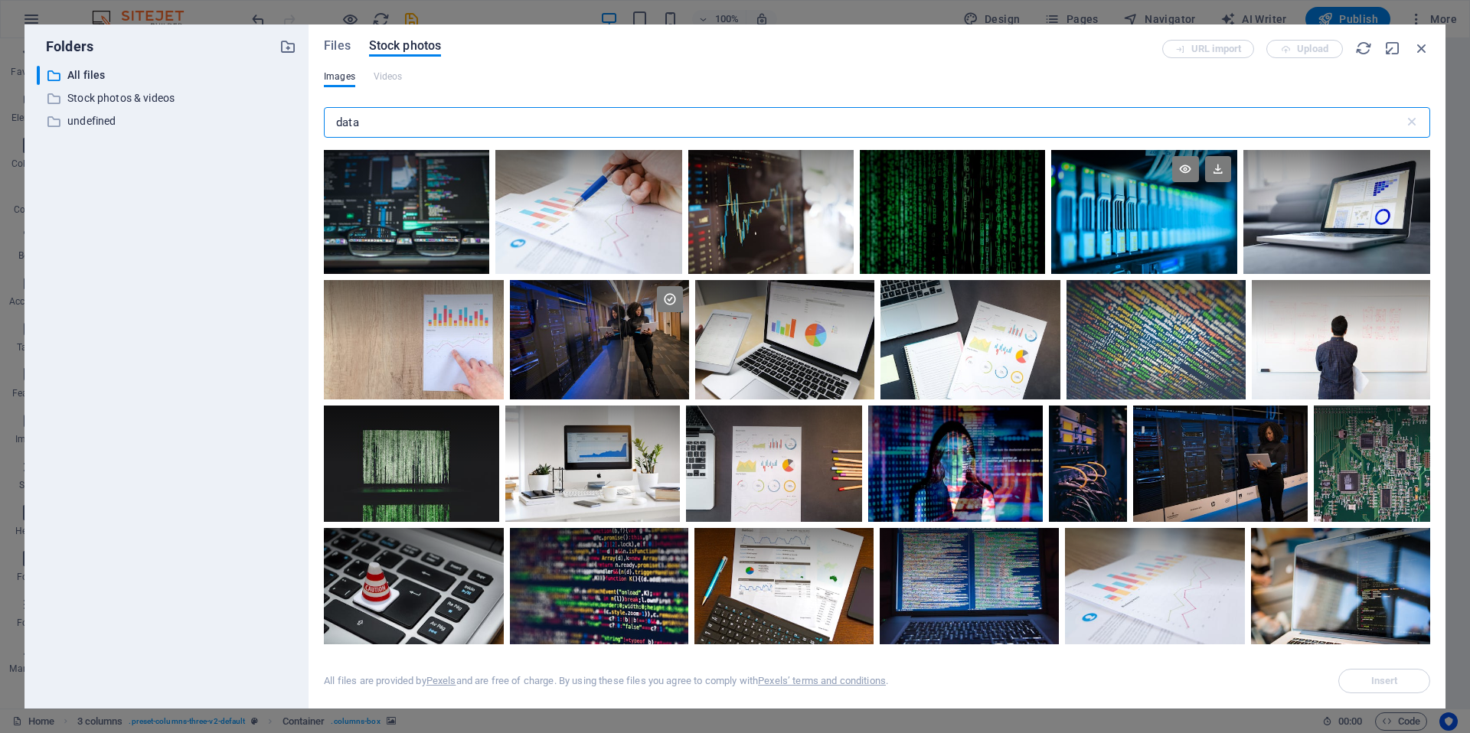
click at [1081, 191] on div at bounding box center [1143, 181] width 185 height 62
click at [1069, 257] on icon at bounding box center [1067, 258] width 24 height 24
click at [1125, 245] on div at bounding box center [1143, 212] width 185 height 124
click at [1389, 678] on span "Insert" at bounding box center [1384, 681] width 27 height 9
click at [1180, 171] on icon at bounding box center [1185, 169] width 26 height 26
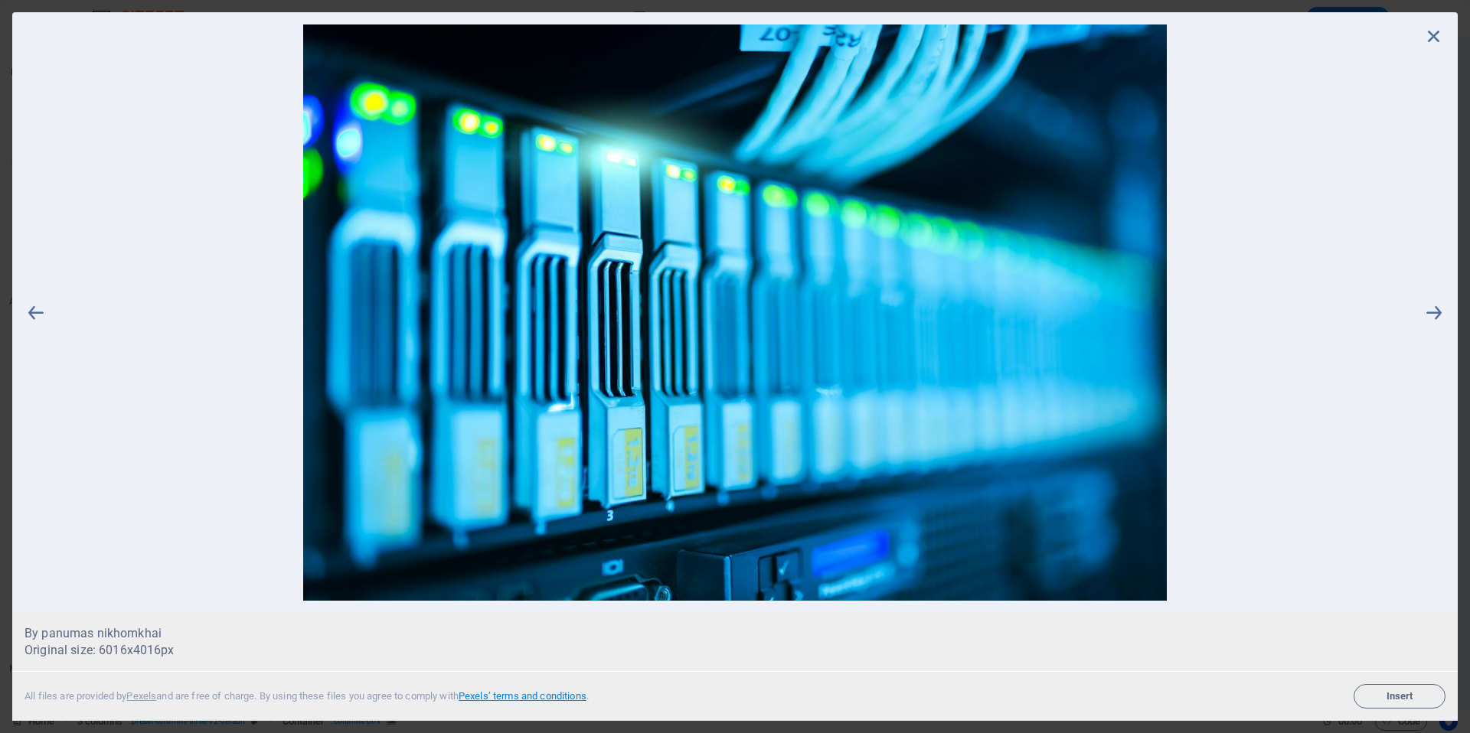
click at [537, 698] on link "Pexels’ terms and conditions" at bounding box center [523, 696] width 128 height 11
click at [1430, 31] on icon at bounding box center [1433, 35] width 23 height 23
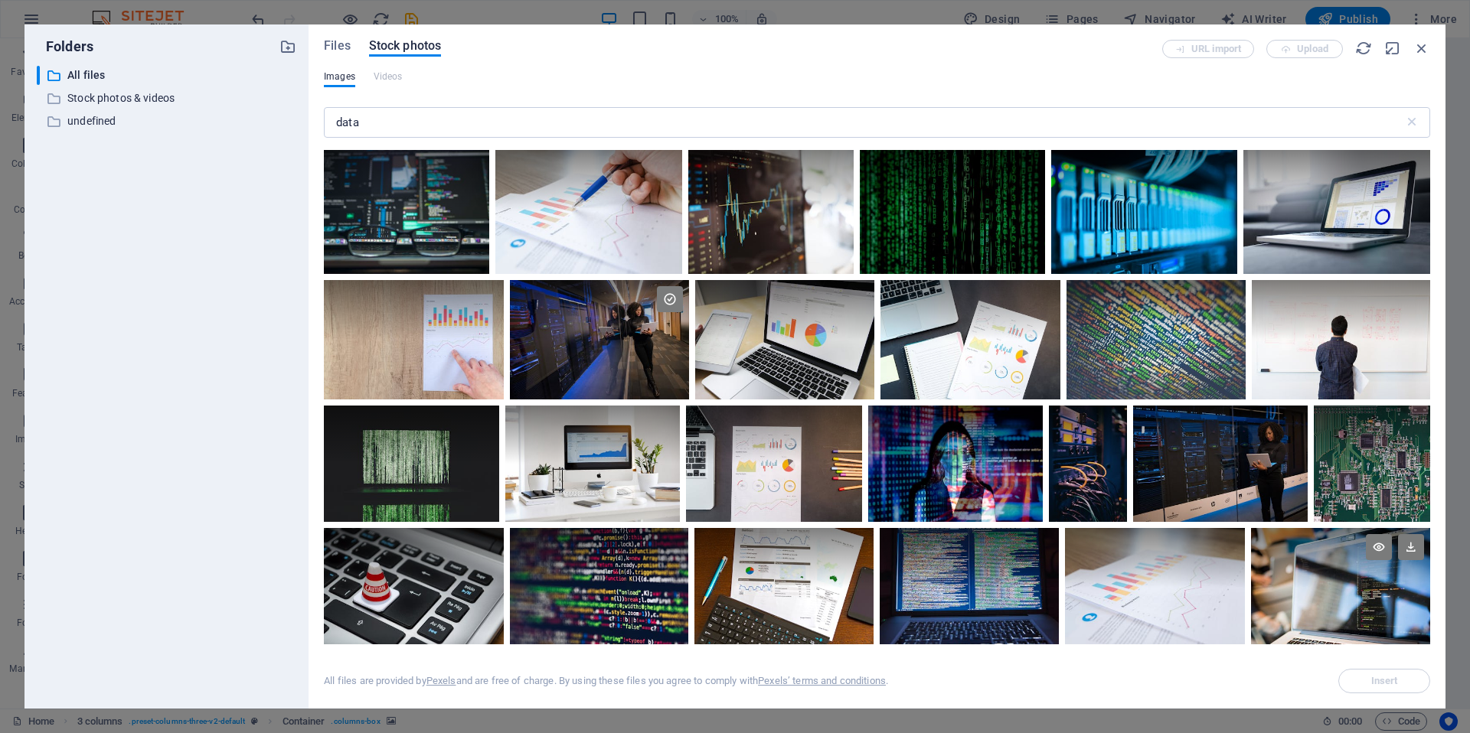
click at [1366, 614] on div at bounding box center [1340, 587] width 179 height 119
click at [413, 125] on input "data" at bounding box center [864, 122] width 1080 height 31
drag, startPoint x: 389, startPoint y: 125, endPoint x: 282, endPoint y: 120, distance: 106.5
click at [283, 120] on div "Folders ​ All files All files ​ Stock photos & videos Stock photos & videos ​ u…" at bounding box center [734, 366] width 1421 height 684
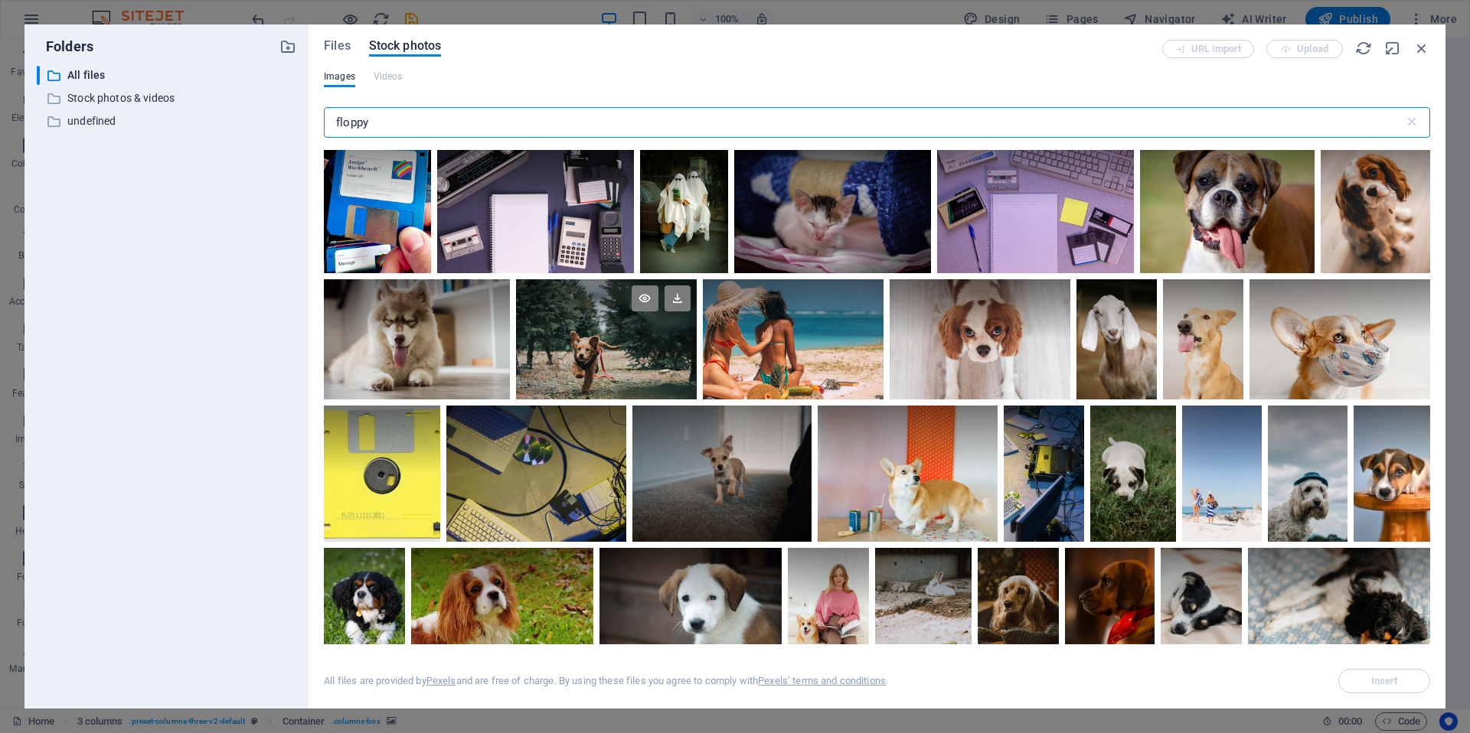
scroll to position [9, 0]
type input "floppy"
click at [396, 459] on div at bounding box center [382, 439] width 116 height 68
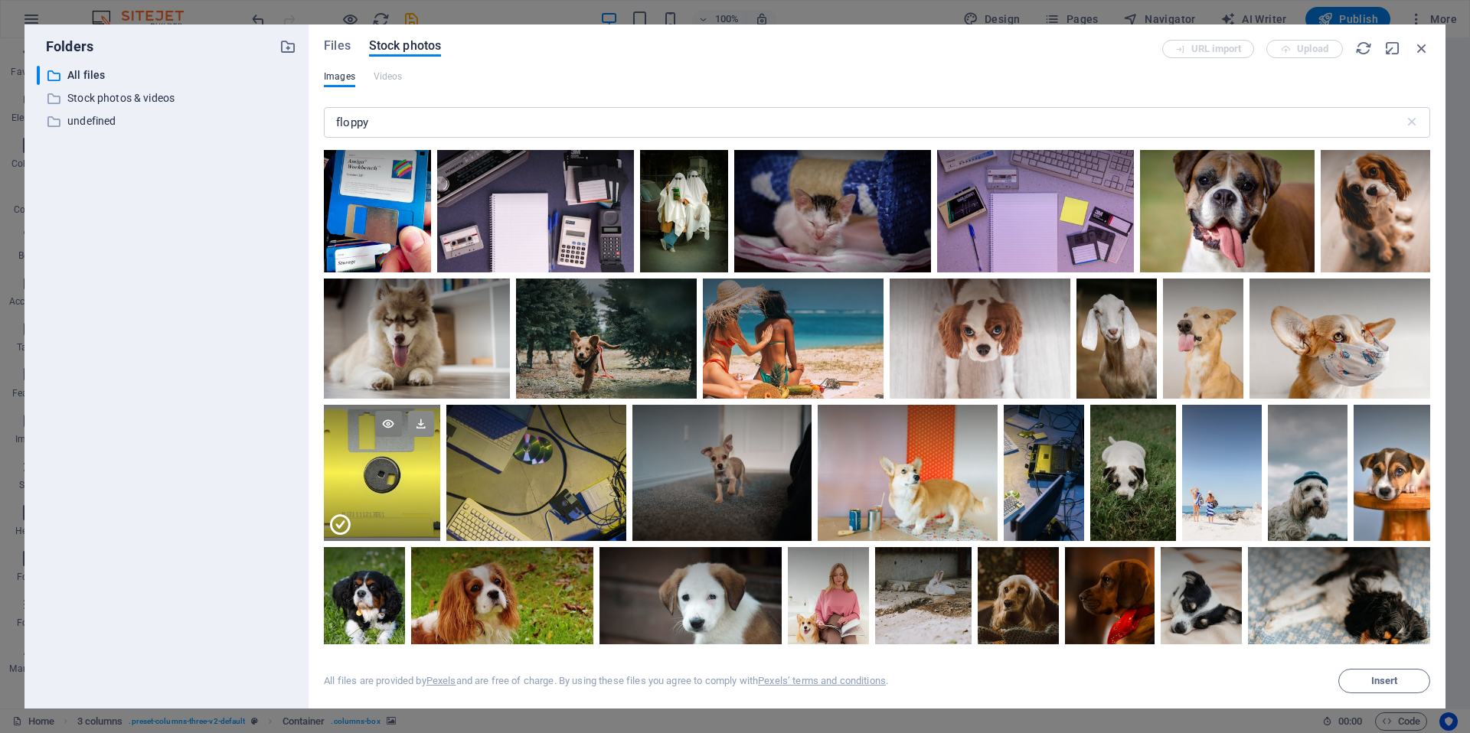
click at [420, 423] on icon at bounding box center [421, 424] width 26 height 26
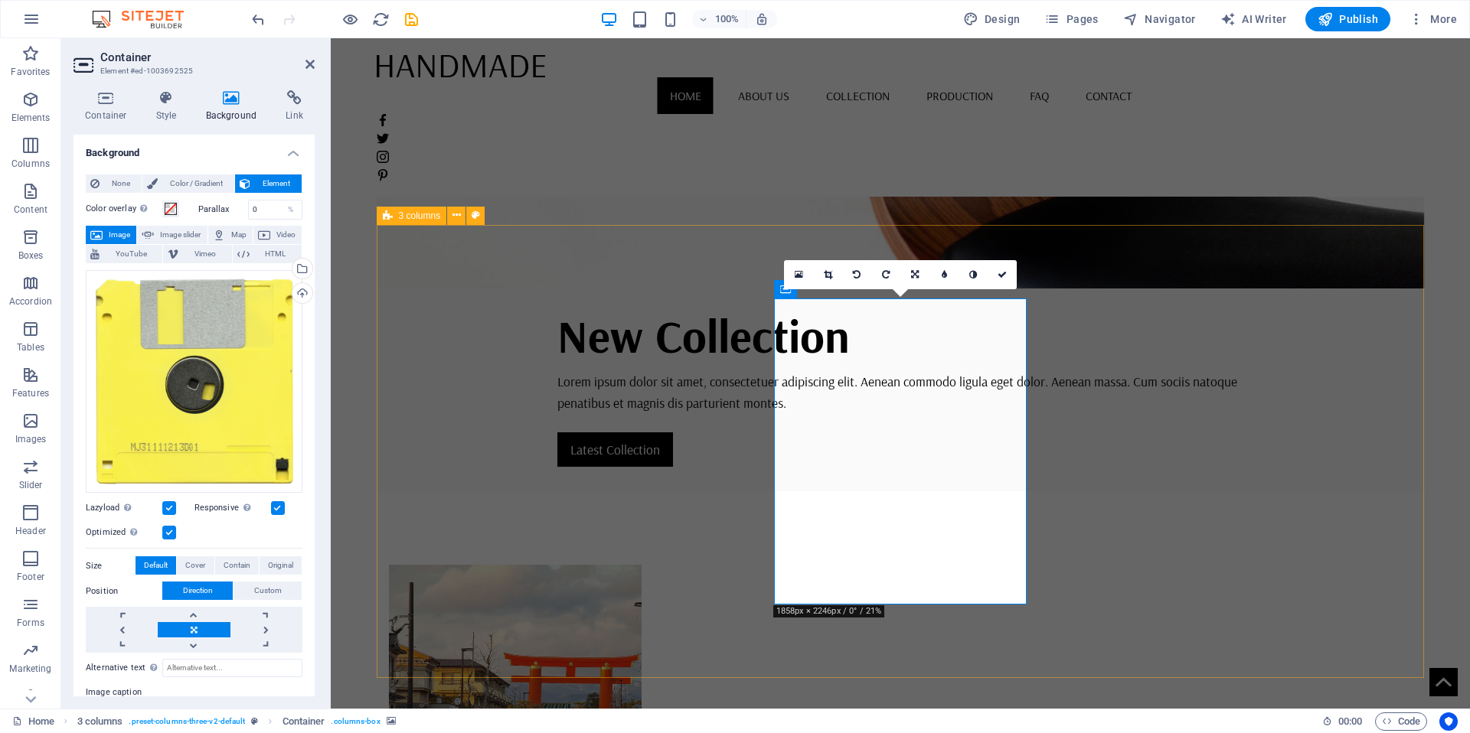
scroll to position [432, 0]
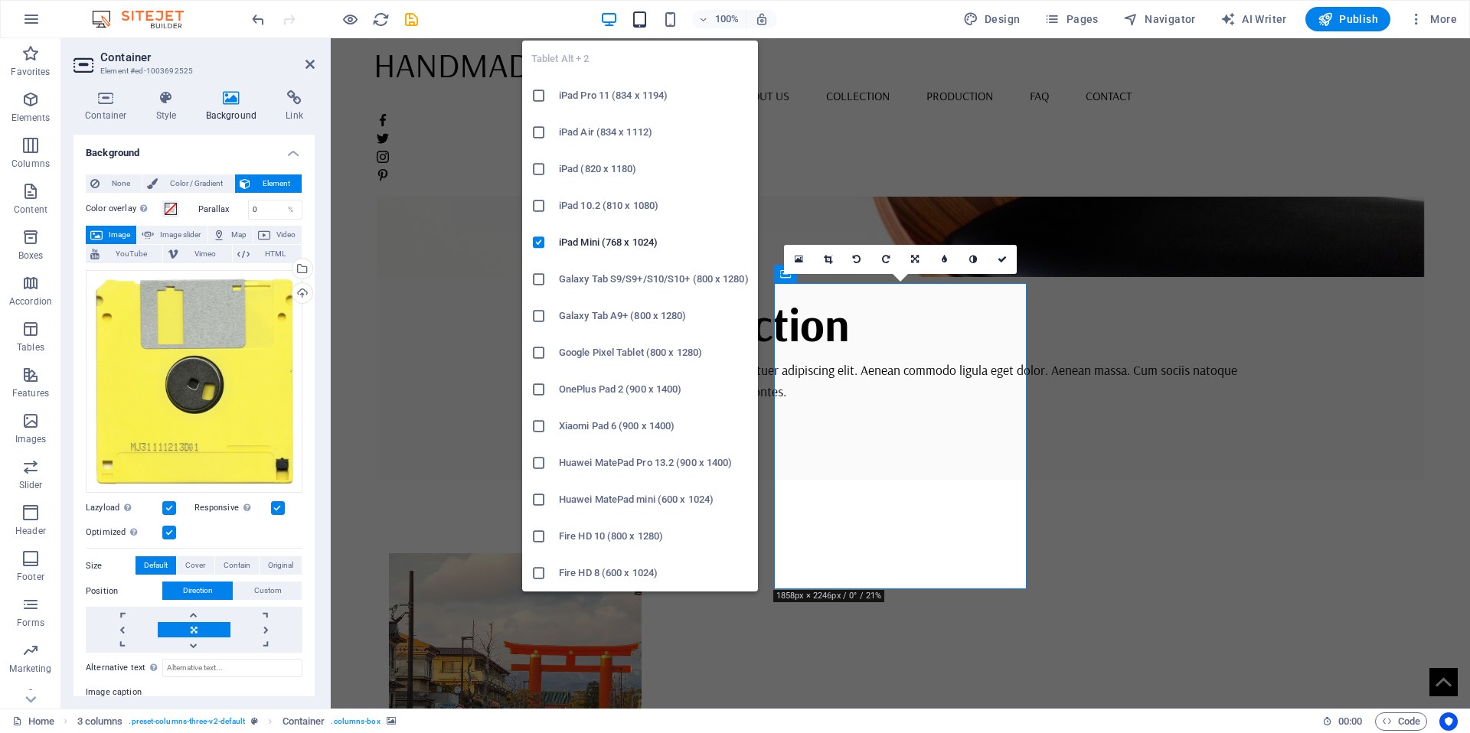
click at [641, 20] on icon "button" at bounding box center [640, 20] width 18 height 18
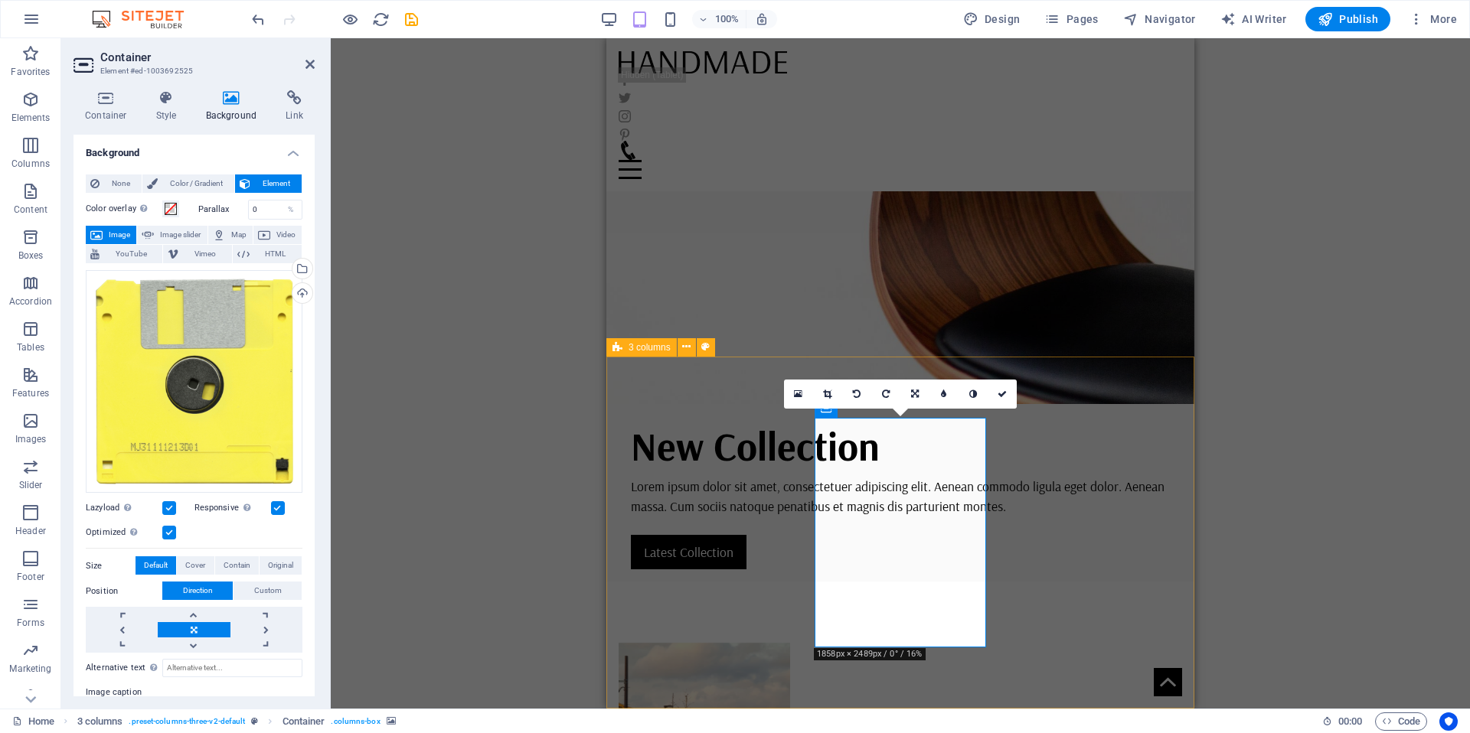
click at [1374, 407] on div "H1 Banner Container Menu Menu Bar 3 columns Container Wide image with text H2 S…" at bounding box center [900, 373] width 1139 height 671
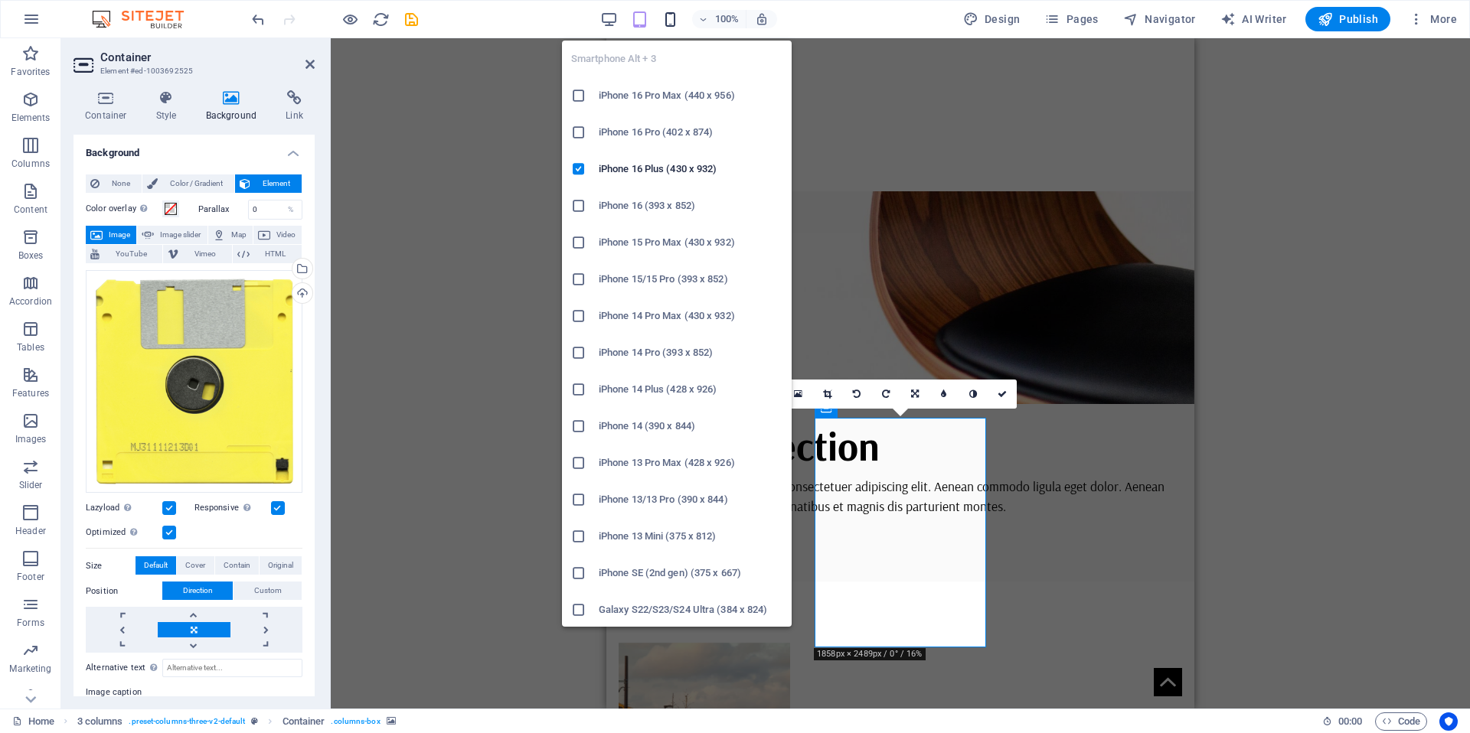
click at [668, 20] on icon "button" at bounding box center [670, 20] width 18 height 18
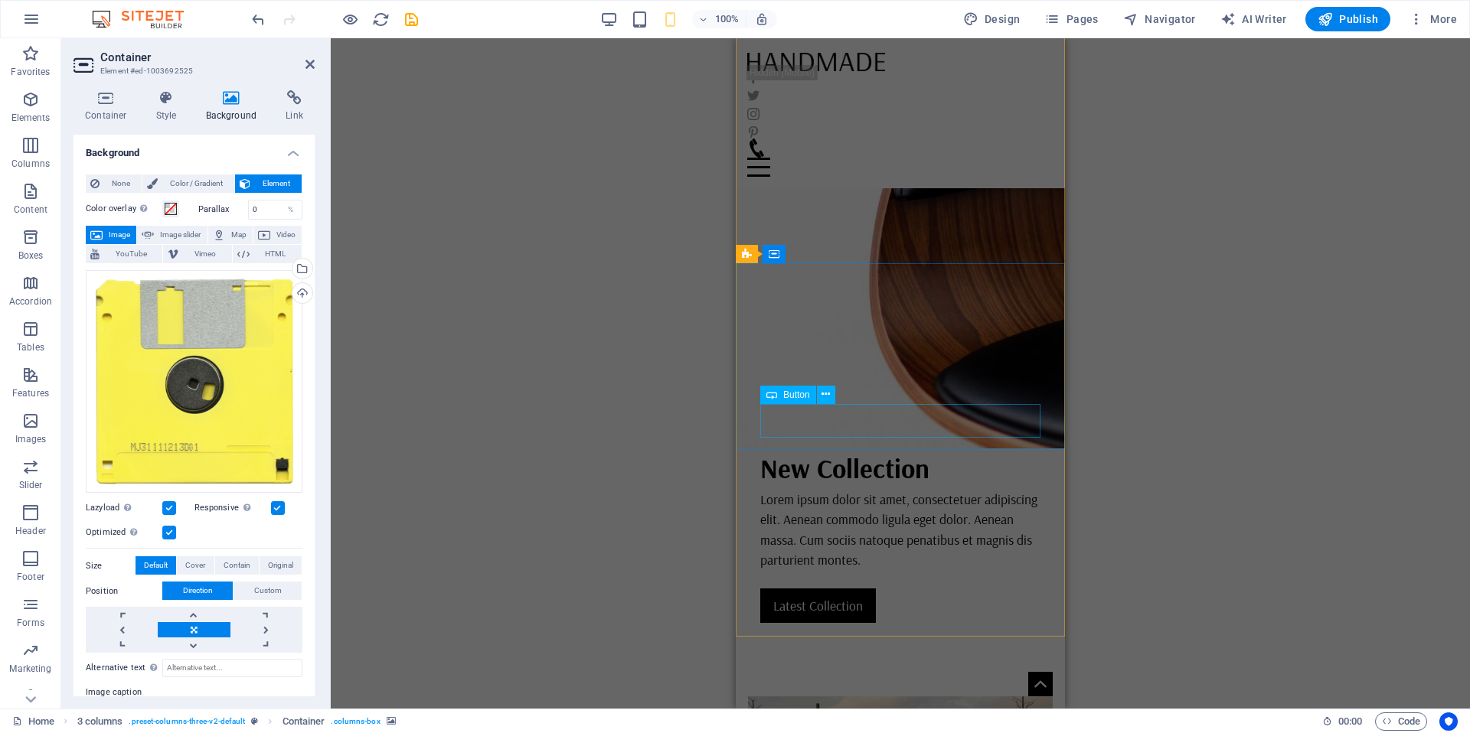
scroll to position [0, 0]
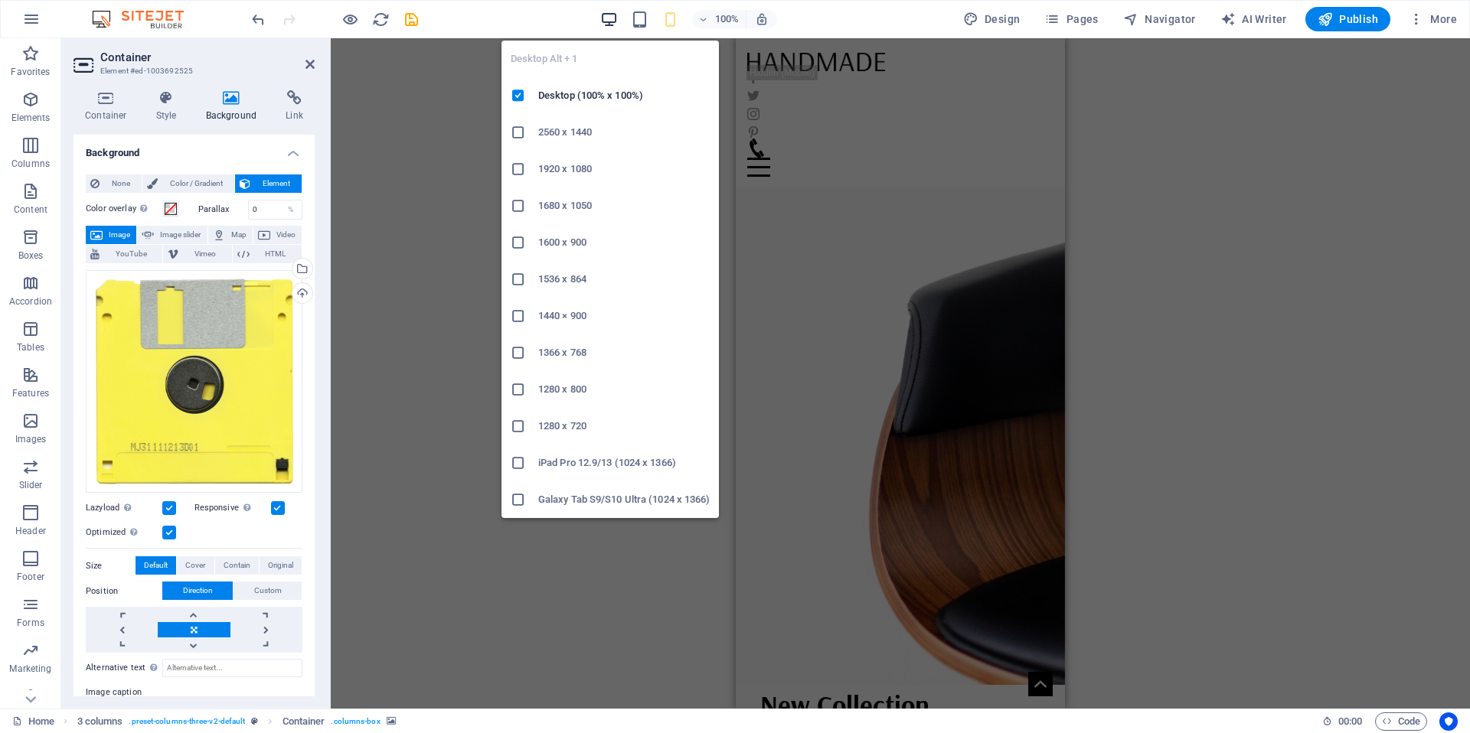
click at [613, 15] on icon "button" at bounding box center [609, 20] width 18 height 18
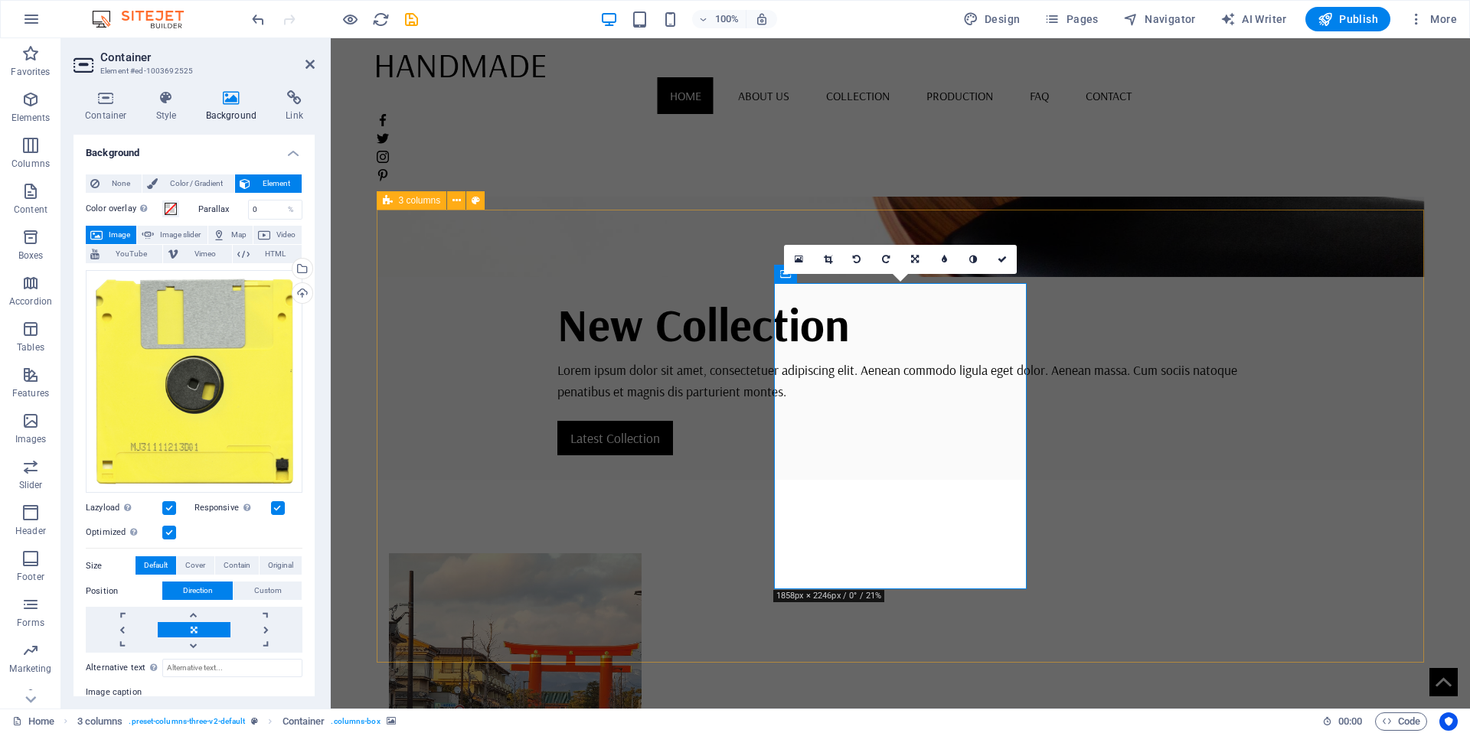
click at [197, 407] on div "Drag files here, click to choose files or select files from Files or our free s…" at bounding box center [194, 382] width 217 height 224
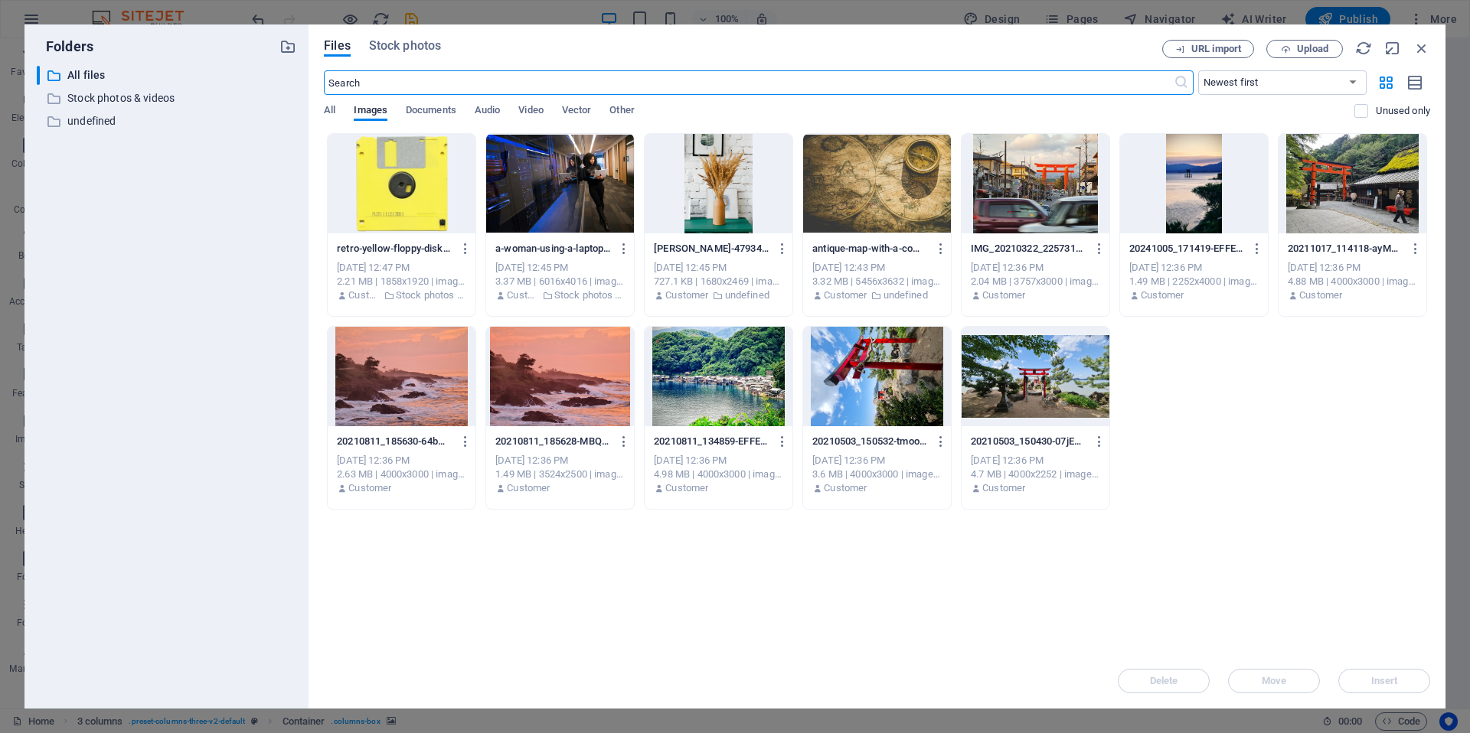
scroll to position [392, 0]
click at [419, 53] on span "Stock photos" at bounding box center [405, 46] width 72 height 18
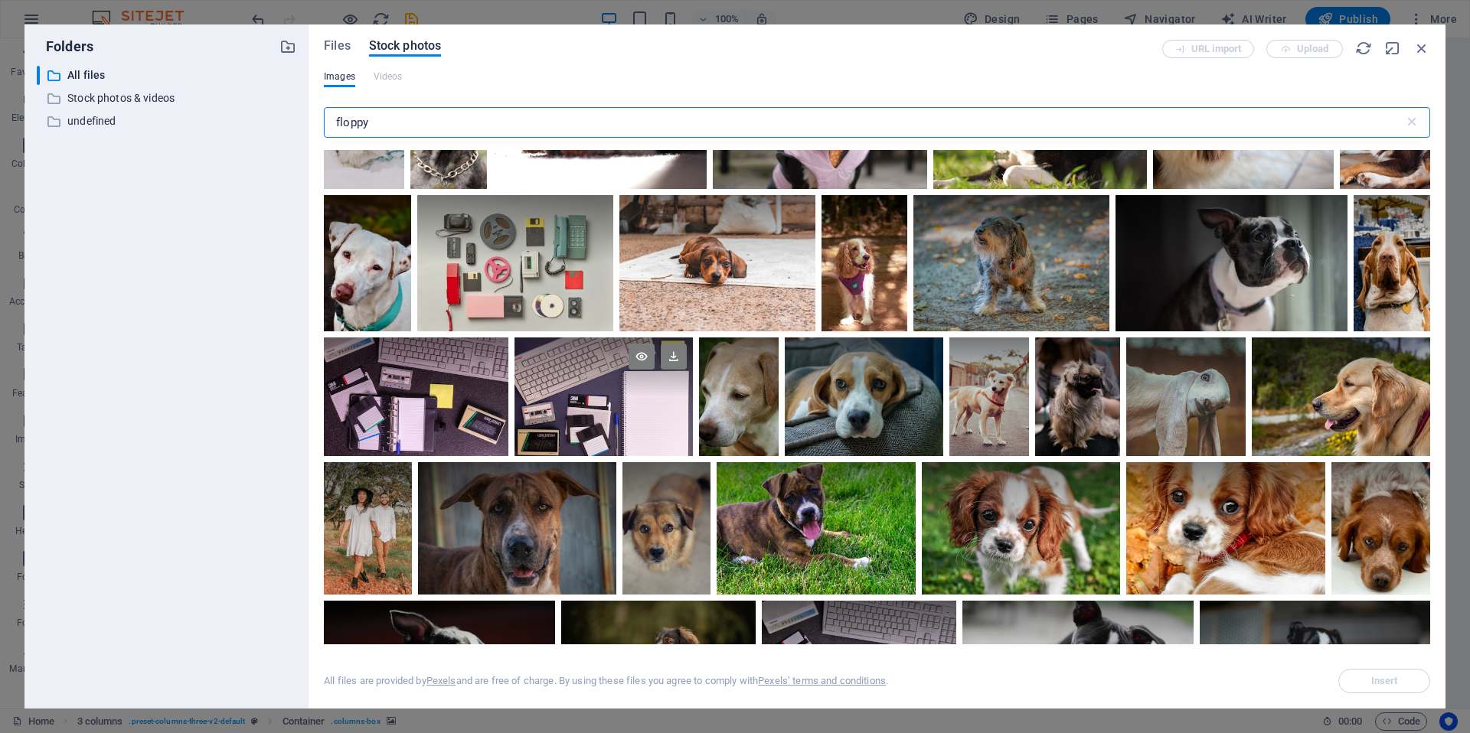
scroll to position [1799, 0]
click at [576, 445] on div at bounding box center [603, 397] width 178 height 119
click at [1380, 677] on span "Insert" at bounding box center [1384, 681] width 27 height 9
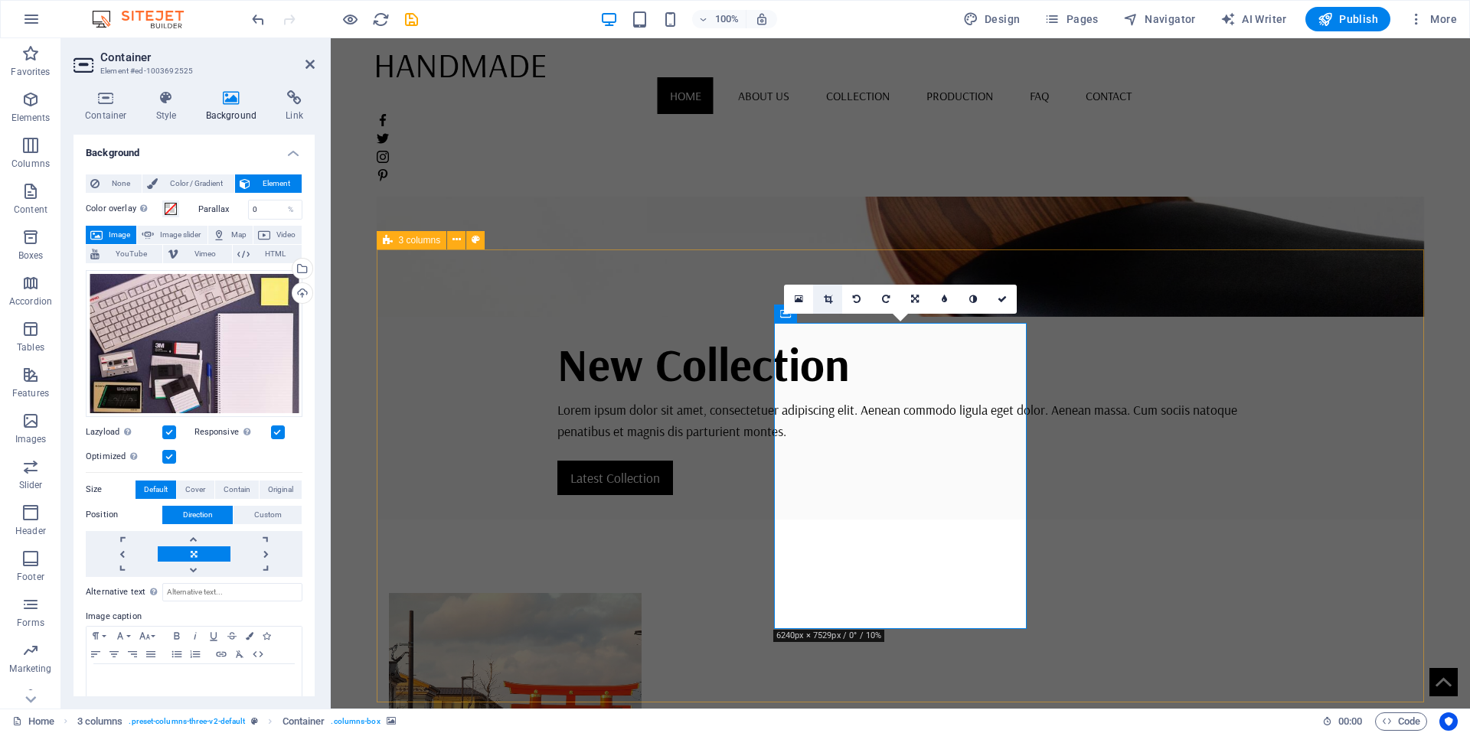
click at [833, 297] on link at bounding box center [827, 299] width 29 height 29
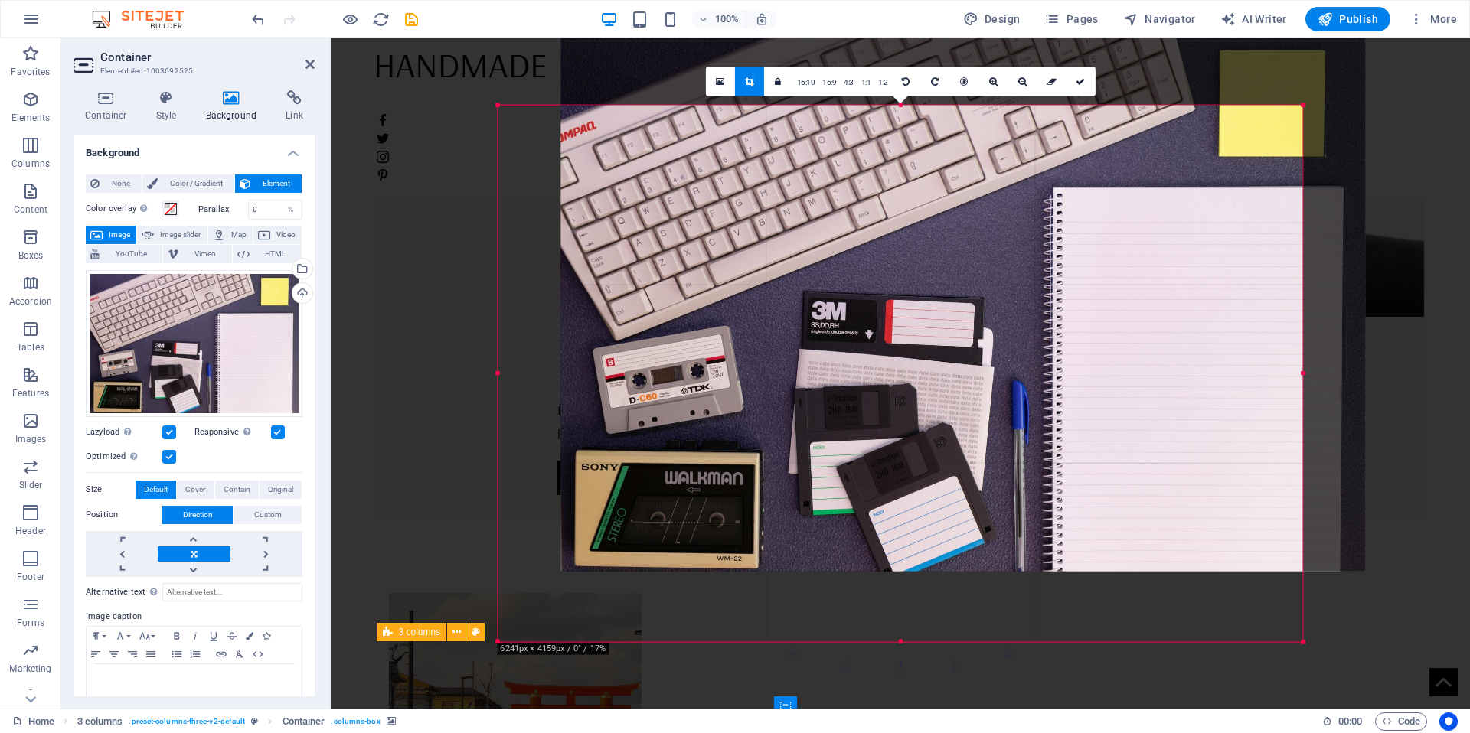
drag, startPoint x: 808, startPoint y: 453, endPoint x: 854, endPoint y: 389, distance: 78.6
click at [854, 394] on div at bounding box center [962, 304] width 805 height 536
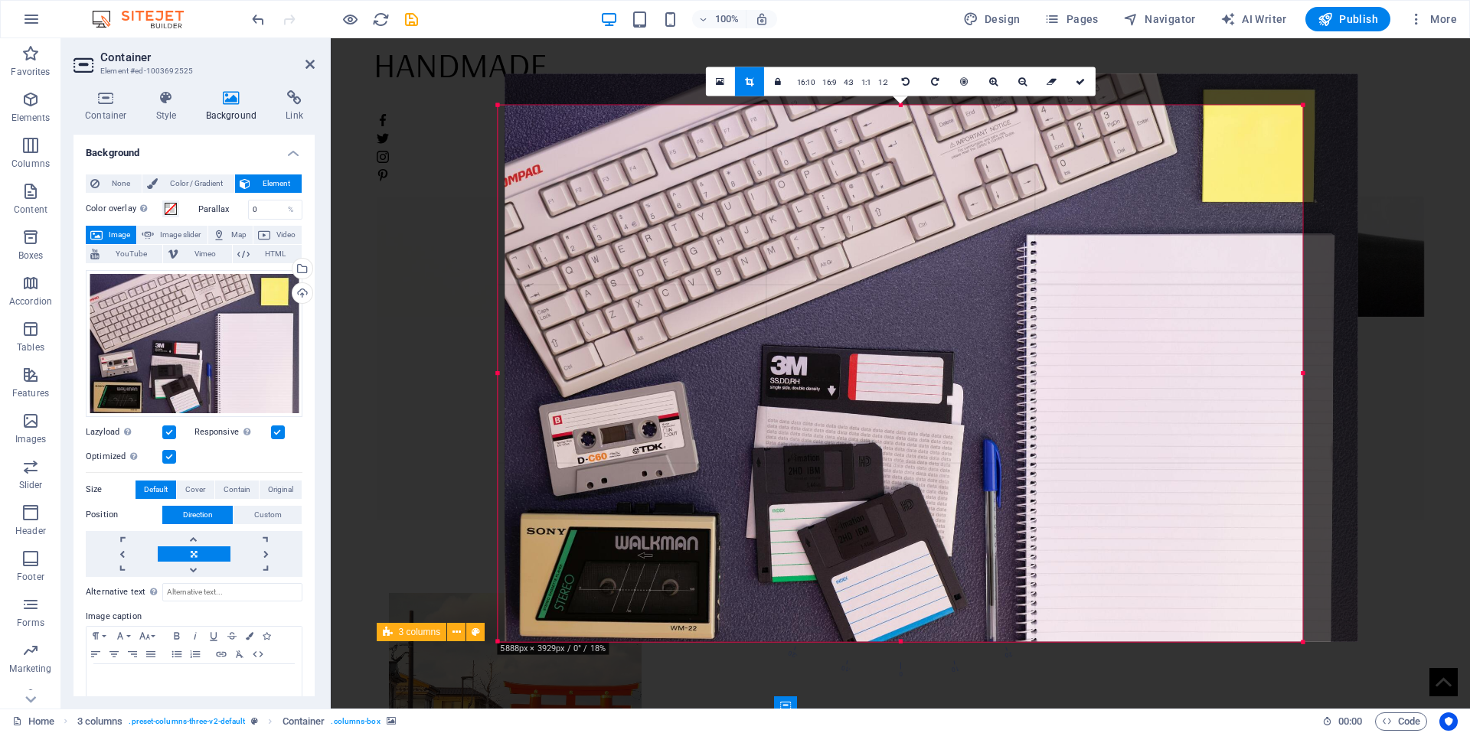
drag, startPoint x: 891, startPoint y: 401, endPoint x: 910, endPoint y: 384, distance: 25.5
click at [909, 385] on div at bounding box center [930, 357] width 853 height 568
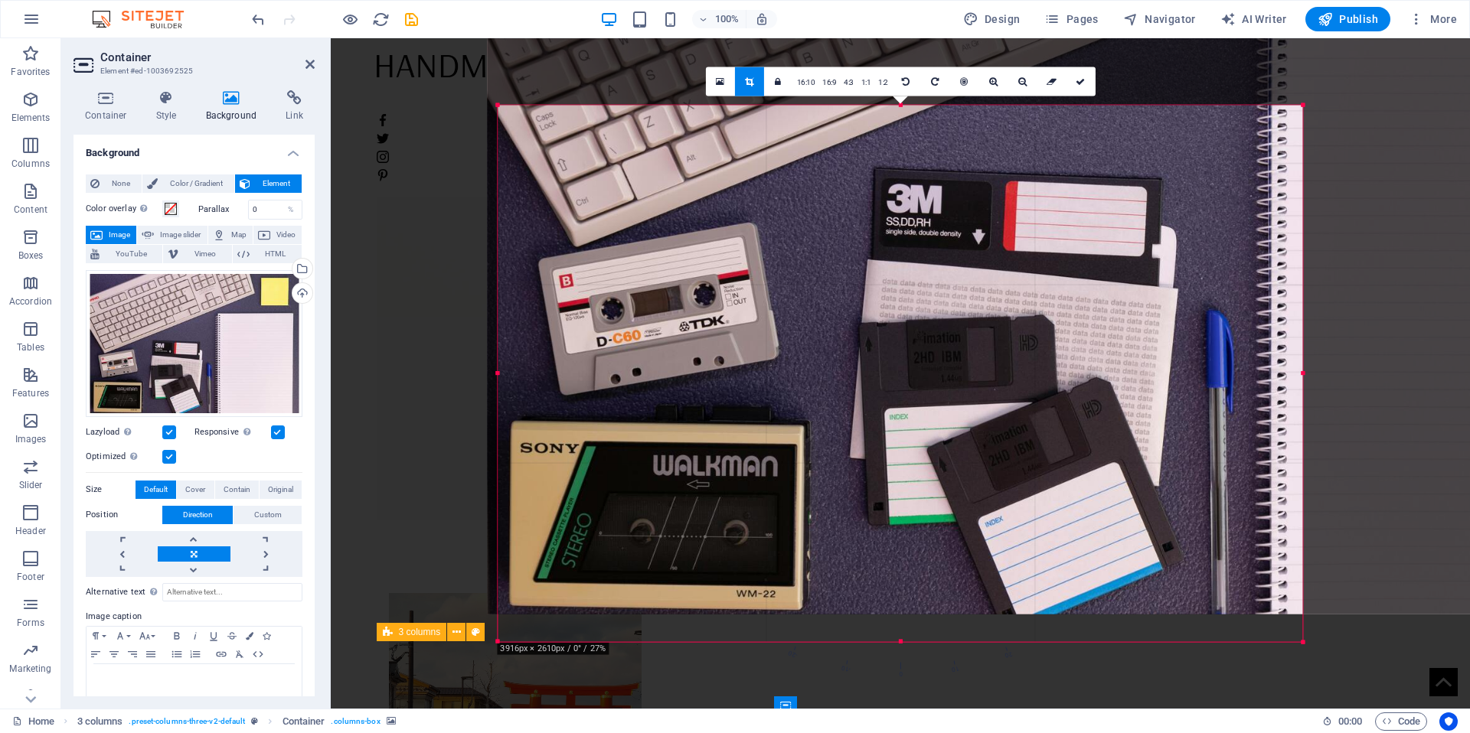
drag, startPoint x: 922, startPoint y: 390, endPoint x: 1107, endPoint y: 200, distance: 265.8
click at [1106, 200] on div at bounding box center [1129, 187] width 1282 height 854
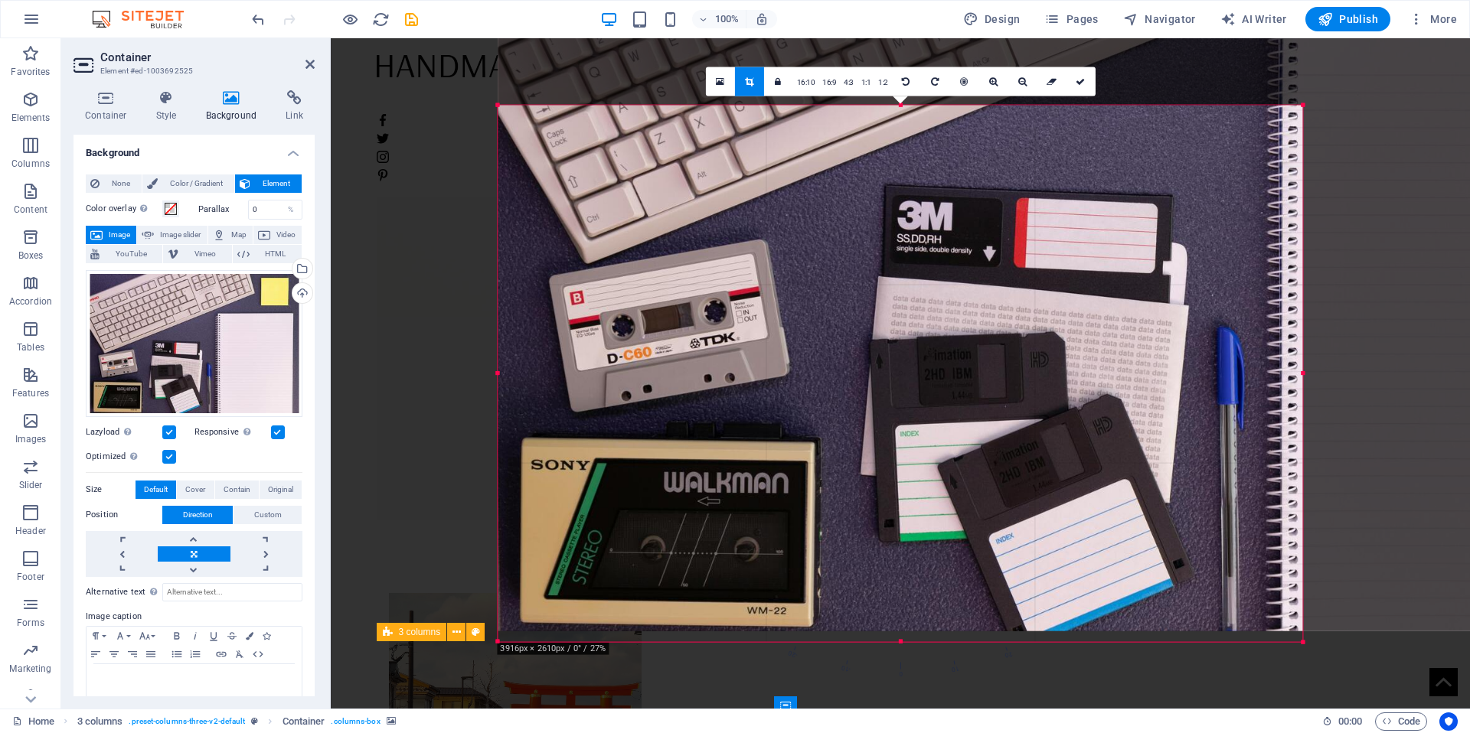
drag, startPoint x: 1045, startPoint y: 299, endPoint x: 1046, endPoint y: 291, distance: 7.8
click at [1046, 291] on div at bounding box center [1139, 203] width 1282 height 854
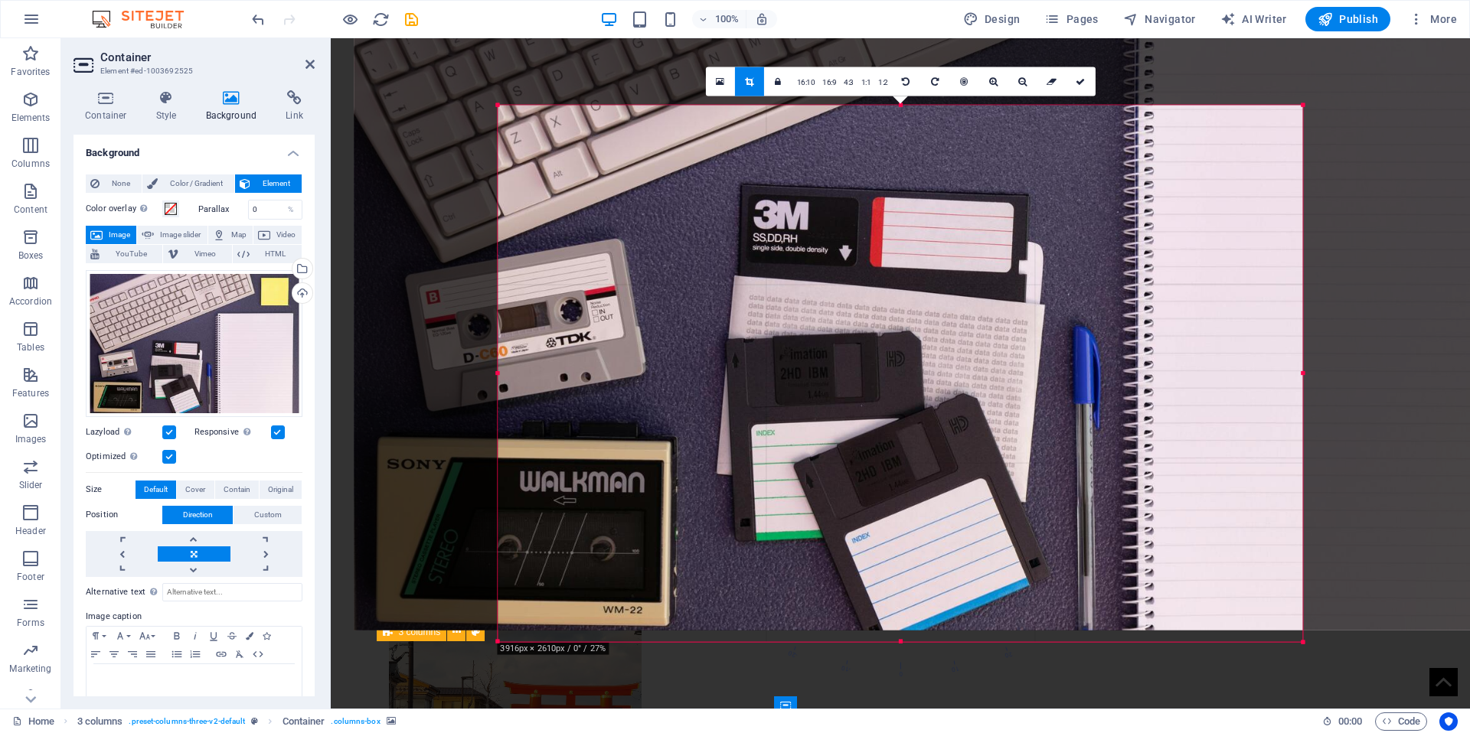
drag, startPoint x: 1058, startPoint y: 304, endPoint x: 873, endPoint y: 288, distance: 186.0
click at [873, 288] on div at bounding box center [995, 203] width 1282 height 854
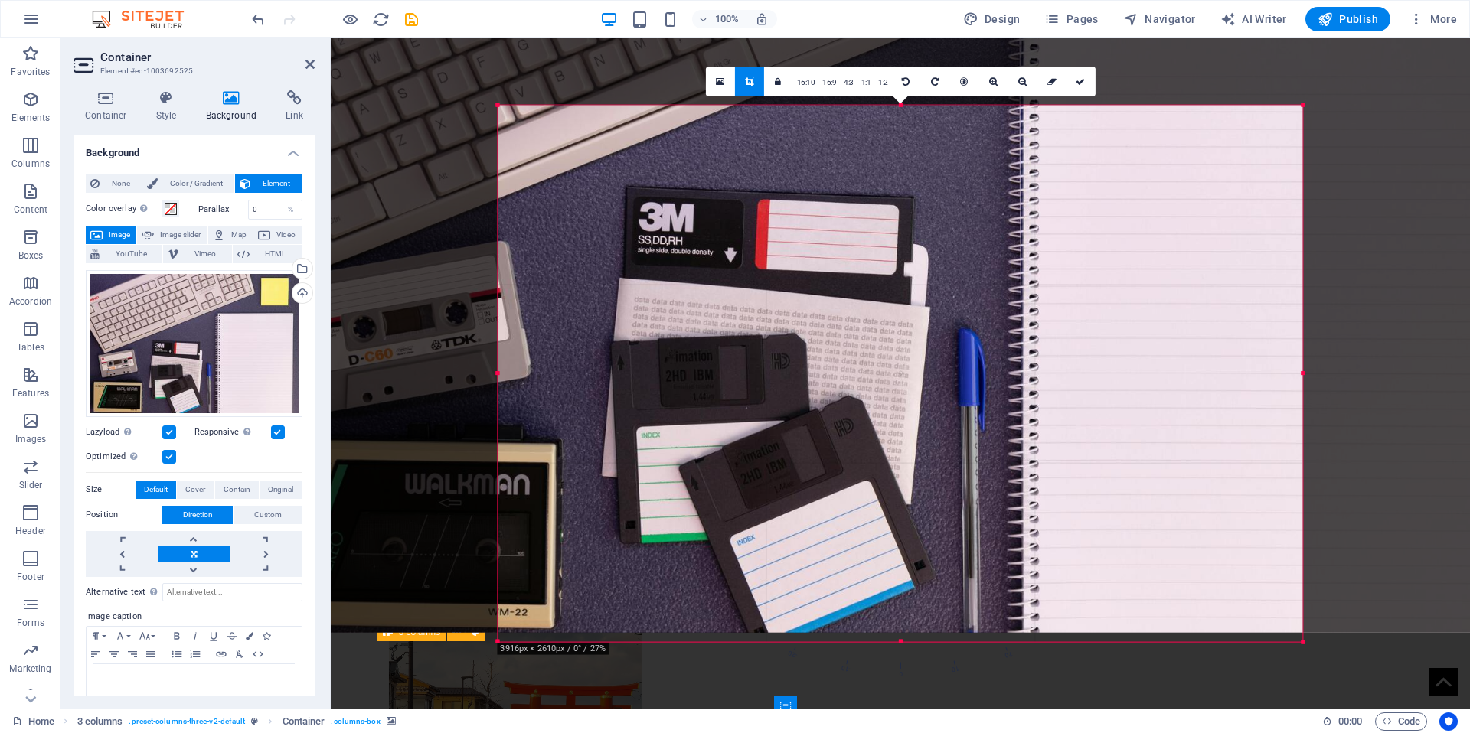
drag, startPoint x: 859, startPoint y: 311, endPoint x: 821, endPoint y: 305, distance: 38.0
click at [821, 305] on div at bounding box center [880, 205] width 1282 height 854
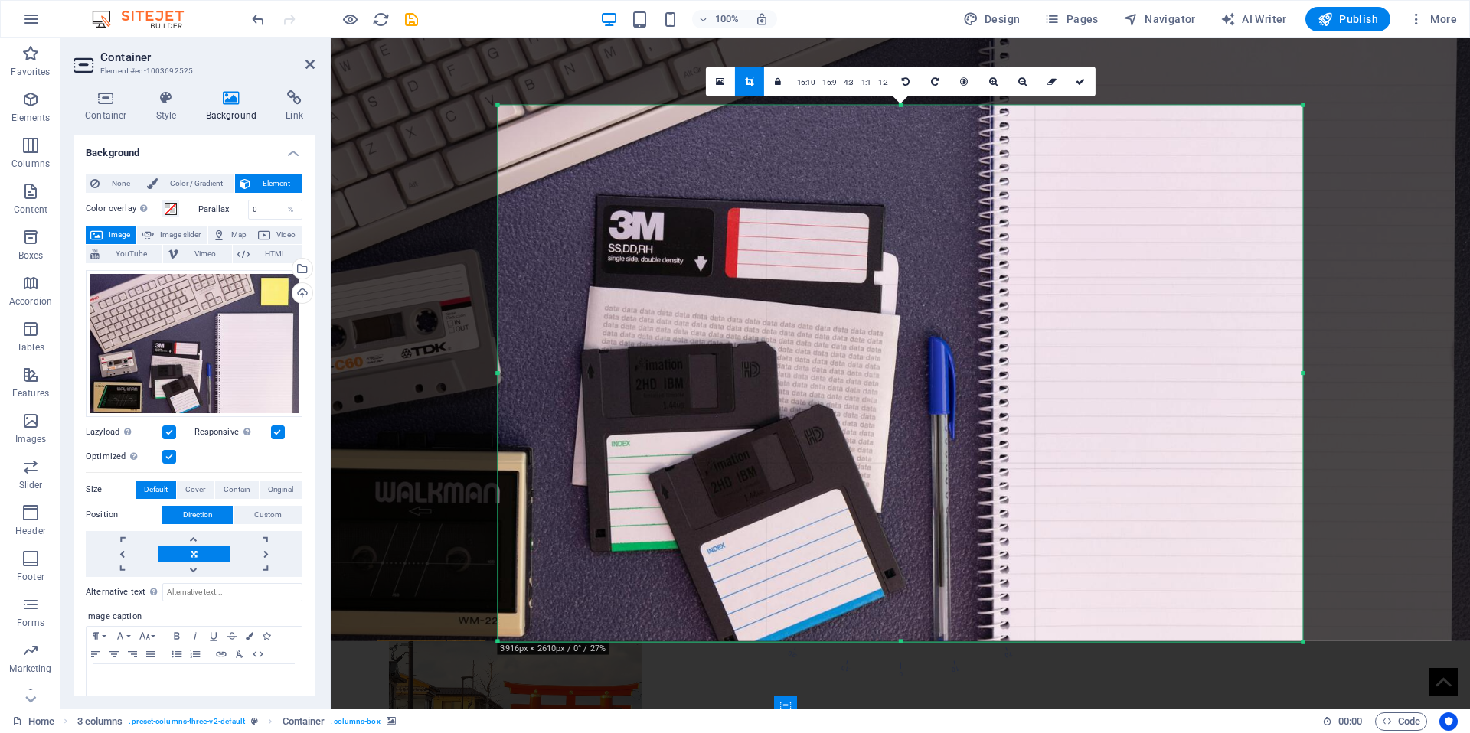
drag, startPoint x: 827, startPoint y: 310, endPoint x: 815, endPoint y: 307, distance: 11.9
click at [816, 308] on div at bounding box center [850, 213] width 1282 height 854
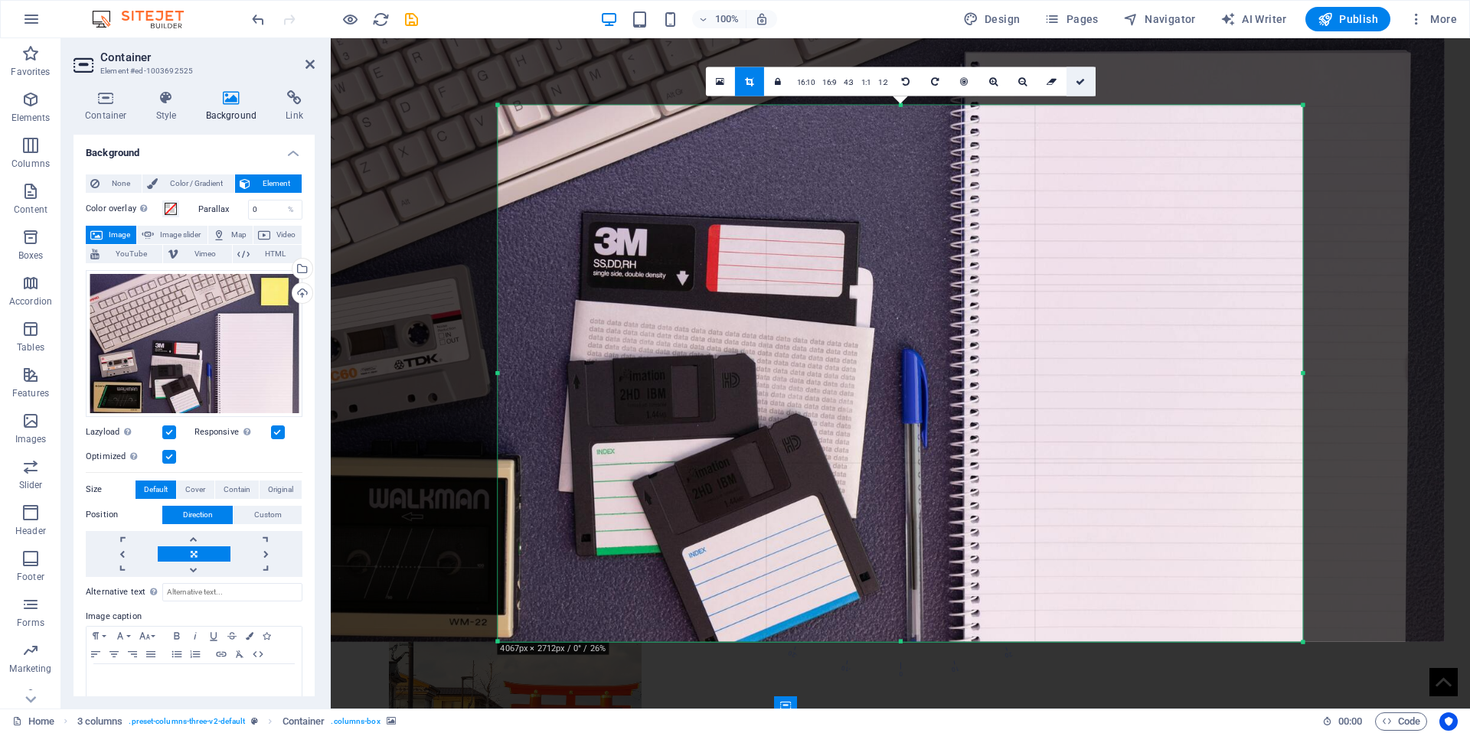
drag, startPoint x: 1079, startPoint y: 82, endPoint x: 748, endPoint y: 44, distance: 333.7
click at [1079, 82] on icon at bounding box center [1080, 81] width 9 height 9
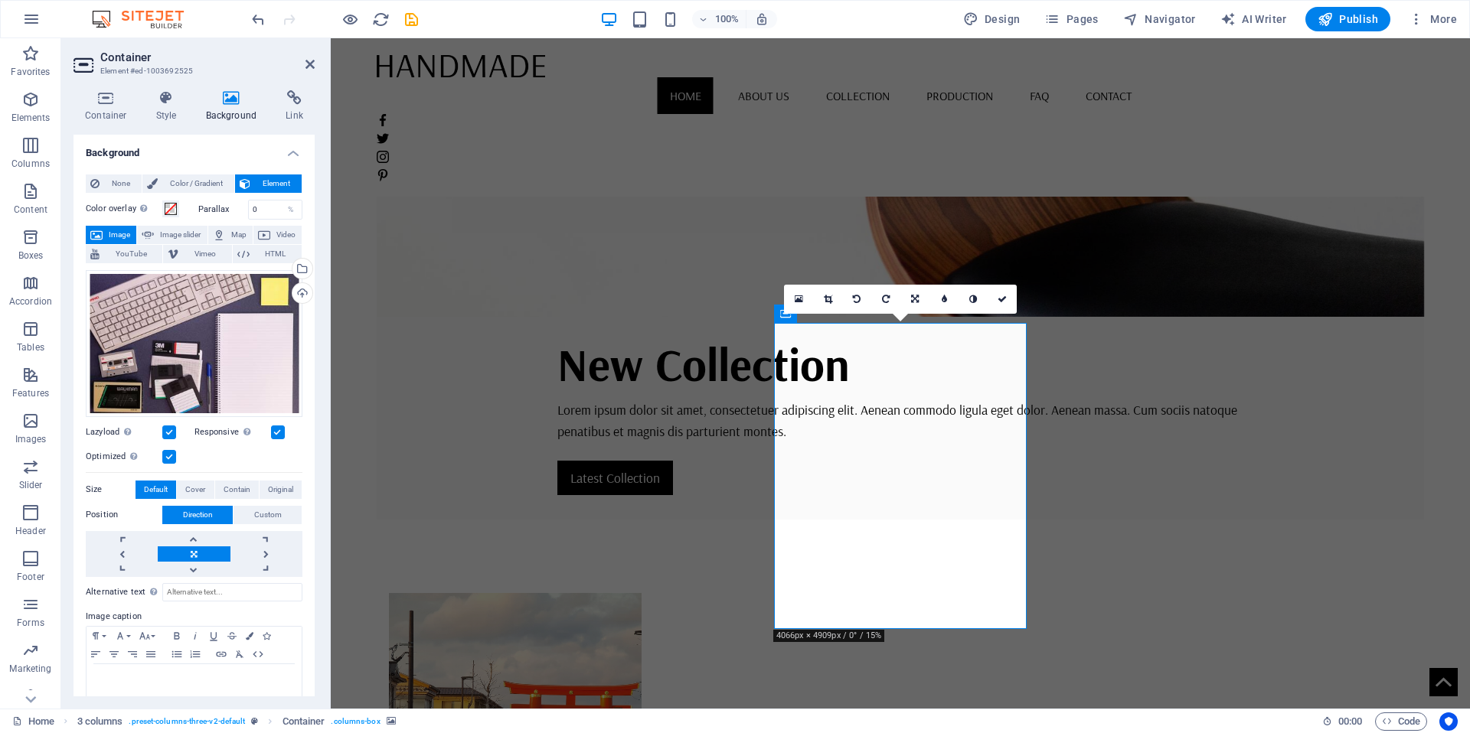
click at [236, 322] on div "Drag files here, click to choose files or select files from Files or our free s…" at bounding box center [194, 343] width 217 height 147
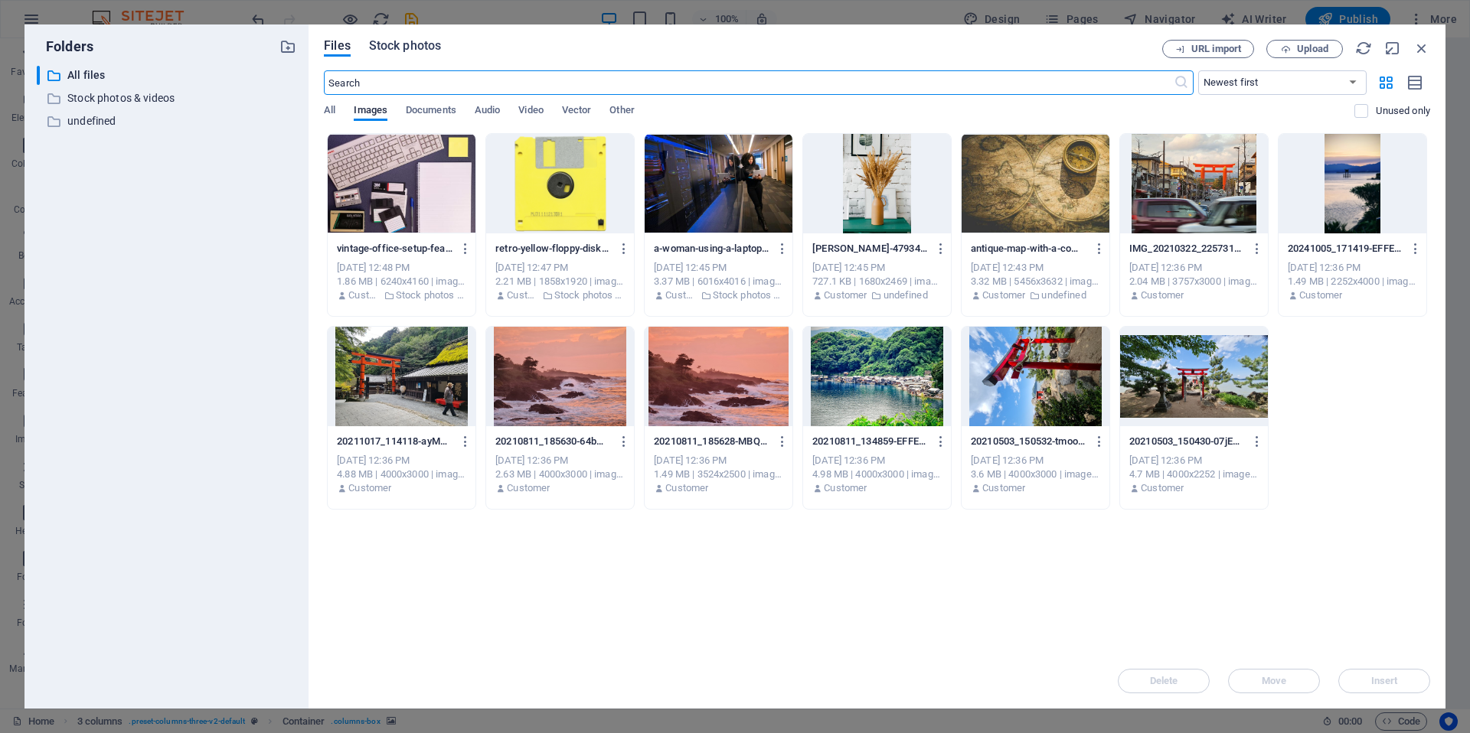
click at [411, 50] on span "Stock photos" at bounding box center [405, 46] width 72 height 18
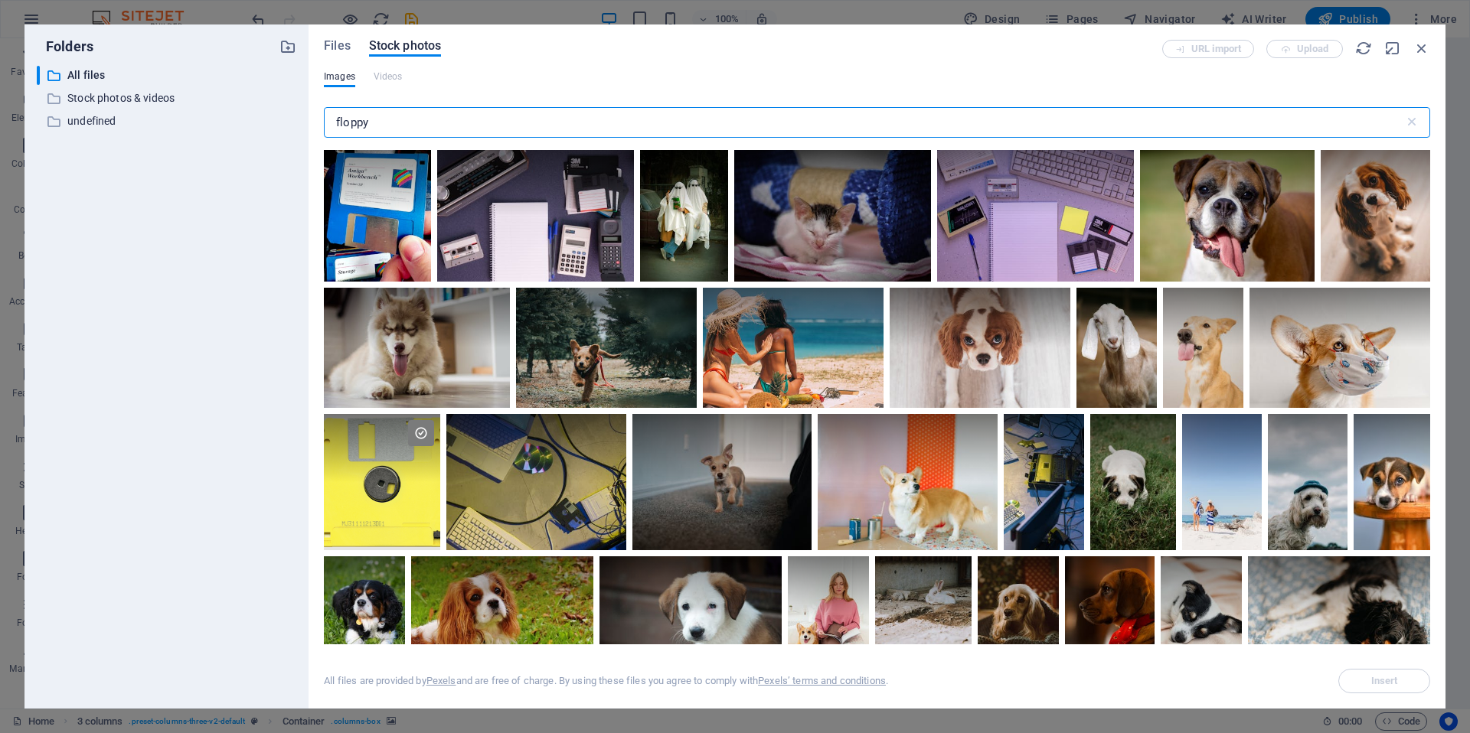
drag, startPoint x: 382, startPoint y: 128, endPoint x: 309, endPoint y: 116, distance: 73.6
click at [309, 116] on div "Files Stock photos URL import Upload Images Videos floppy ​ All files are provi…" at bounding box center [877, 366] width 1137 height 684
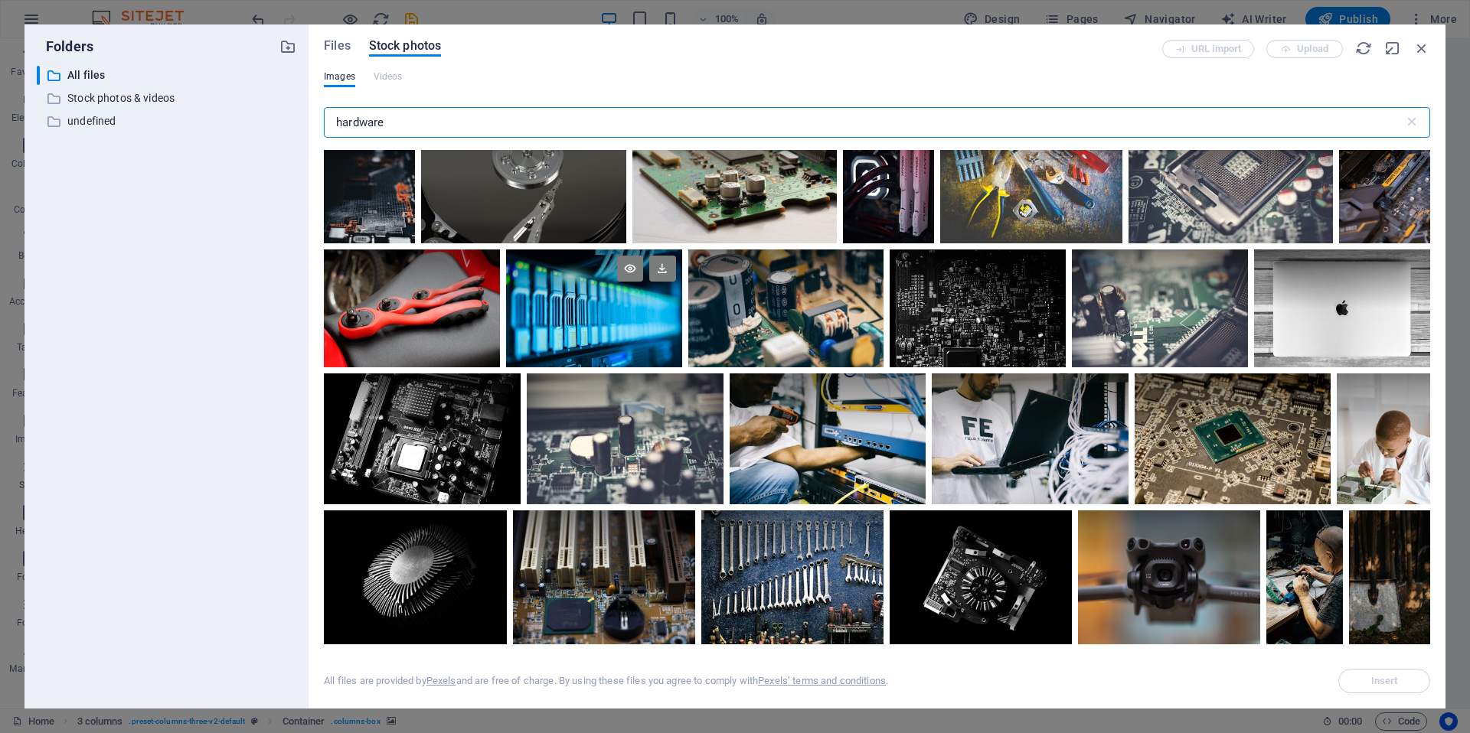
scroll to position [292, 0]
click at [650, 298] on div at bounding box center [594, 279] width 176 height 59
click at [1371, 671] on button "Insert" at bounding box center [1384, 681] width 92 height 24
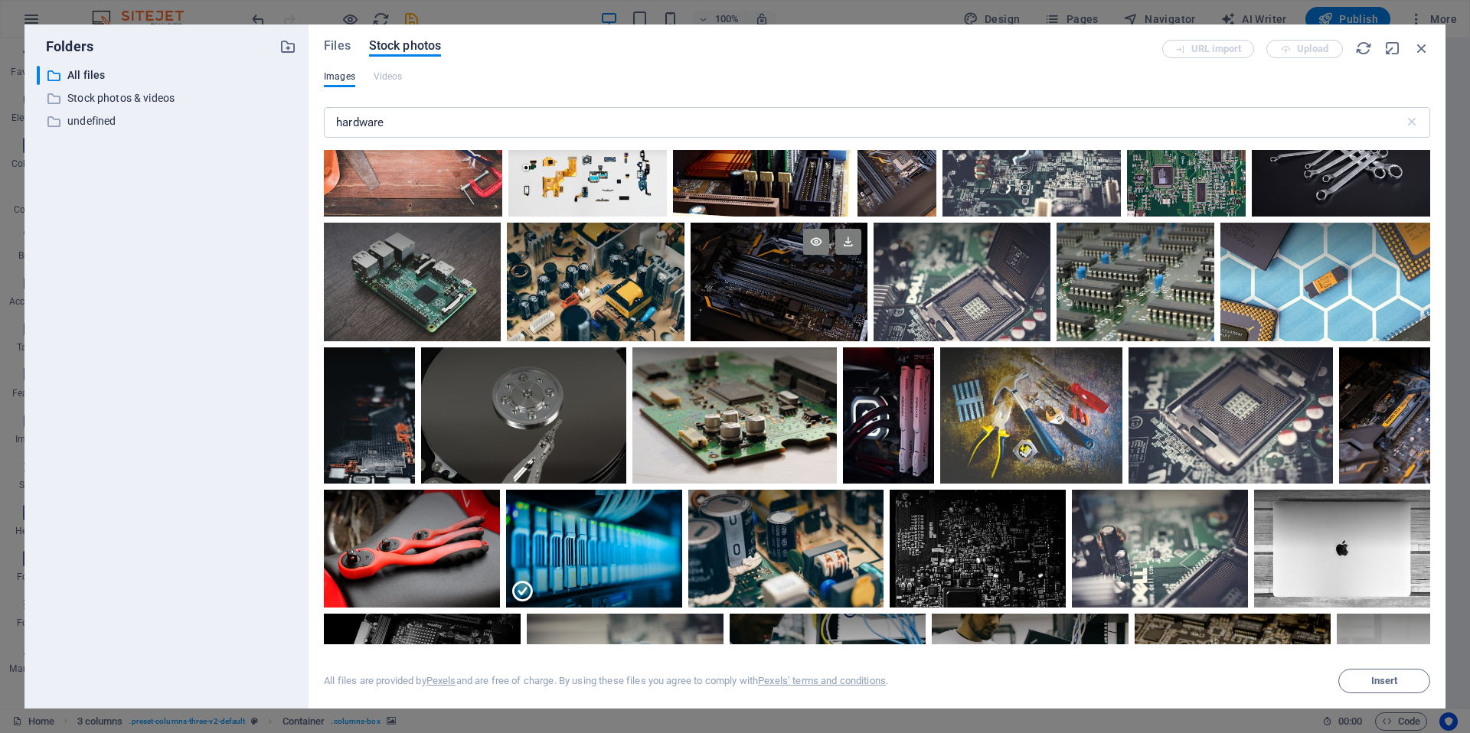
scroll to position [0, 0]
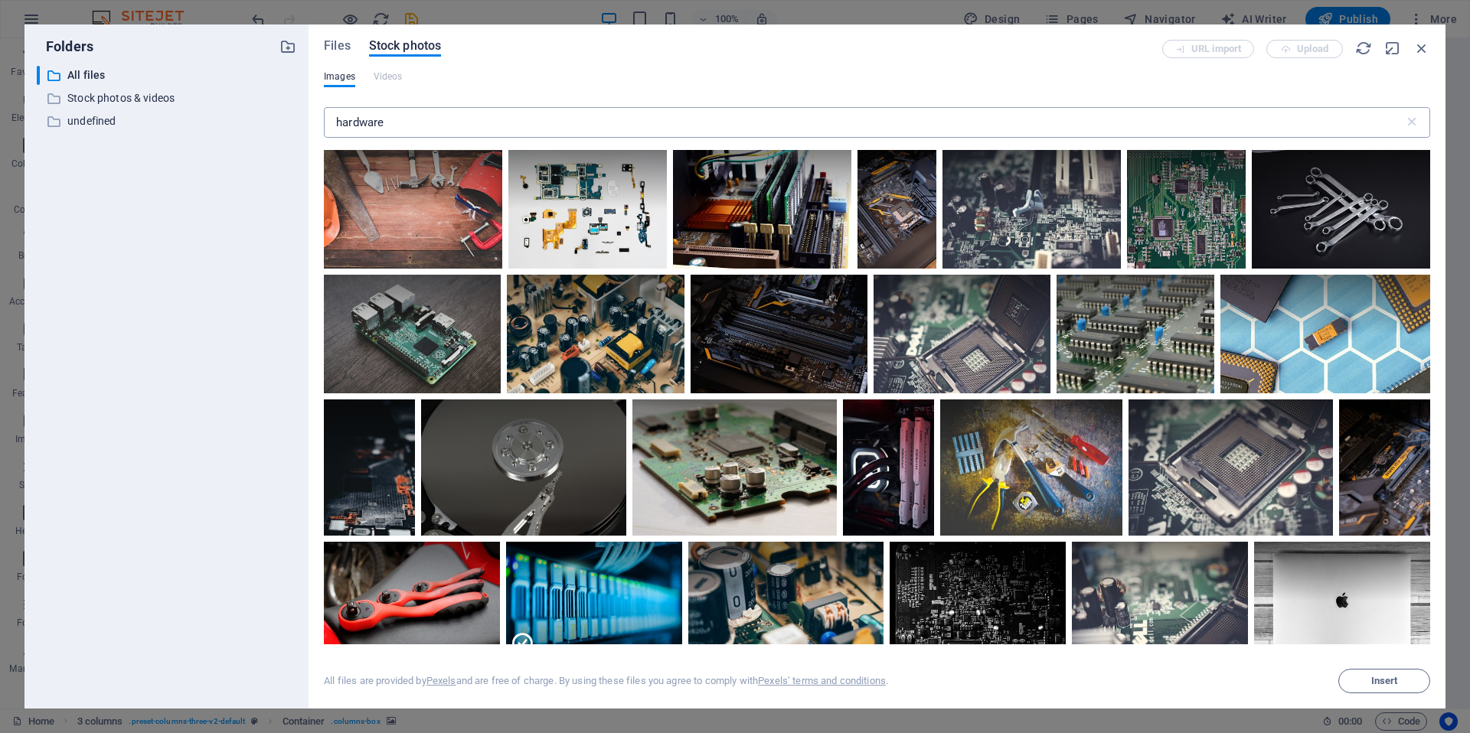
click at [368, 126] on input "hardware" at bounding box center [864, 122] width 1080 height 31
drag, startPoint x: 397, startPoint y: 123, endPoint x: 233, endPoint y: 111, distance: 165.0
click at [233, 111] on div "Folders ​ All files All files ​ Stock photos & videos Stock photos & videos ​ u…" at bounding box center [734, 366] width 1421 height 684
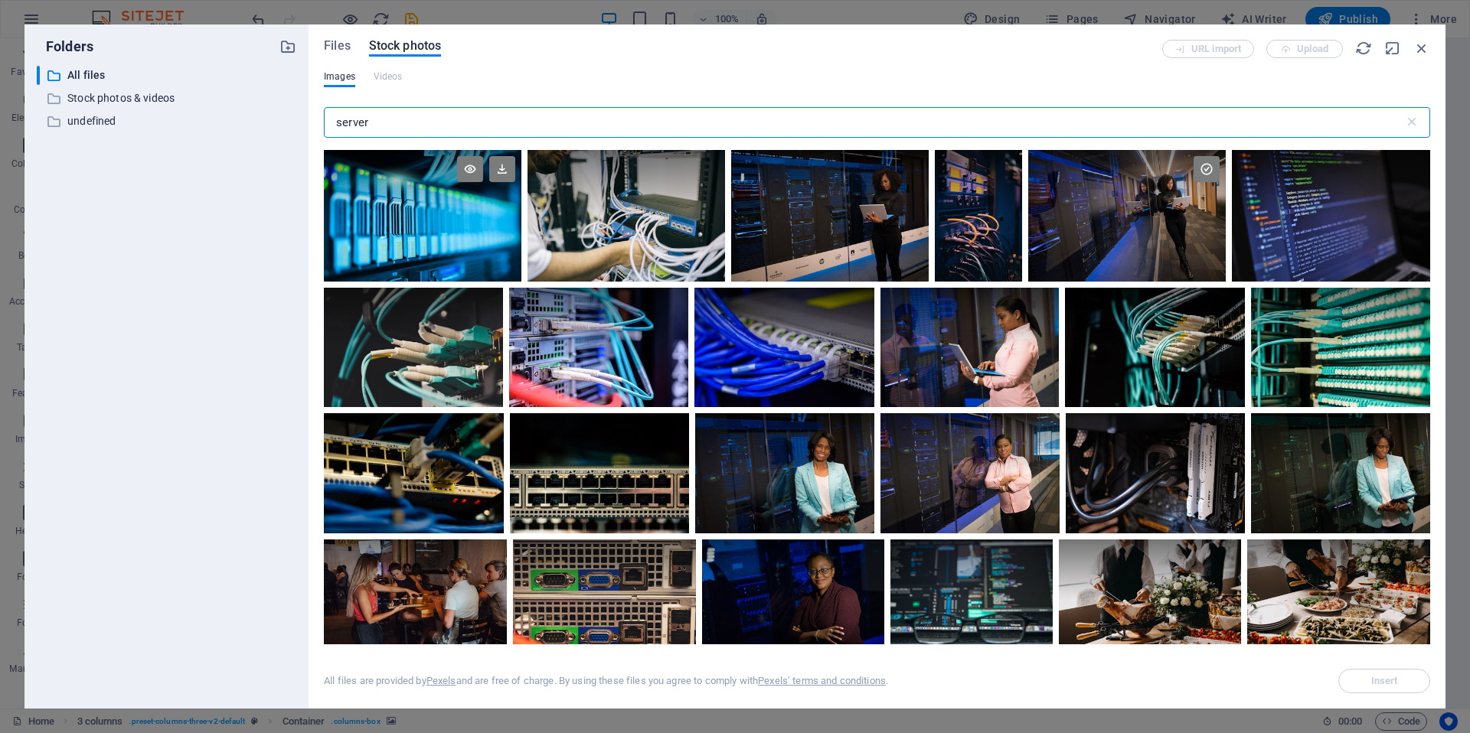
type input "server"
click at [426, 233] on div at bounding box center [423, 216] width 198 height 132
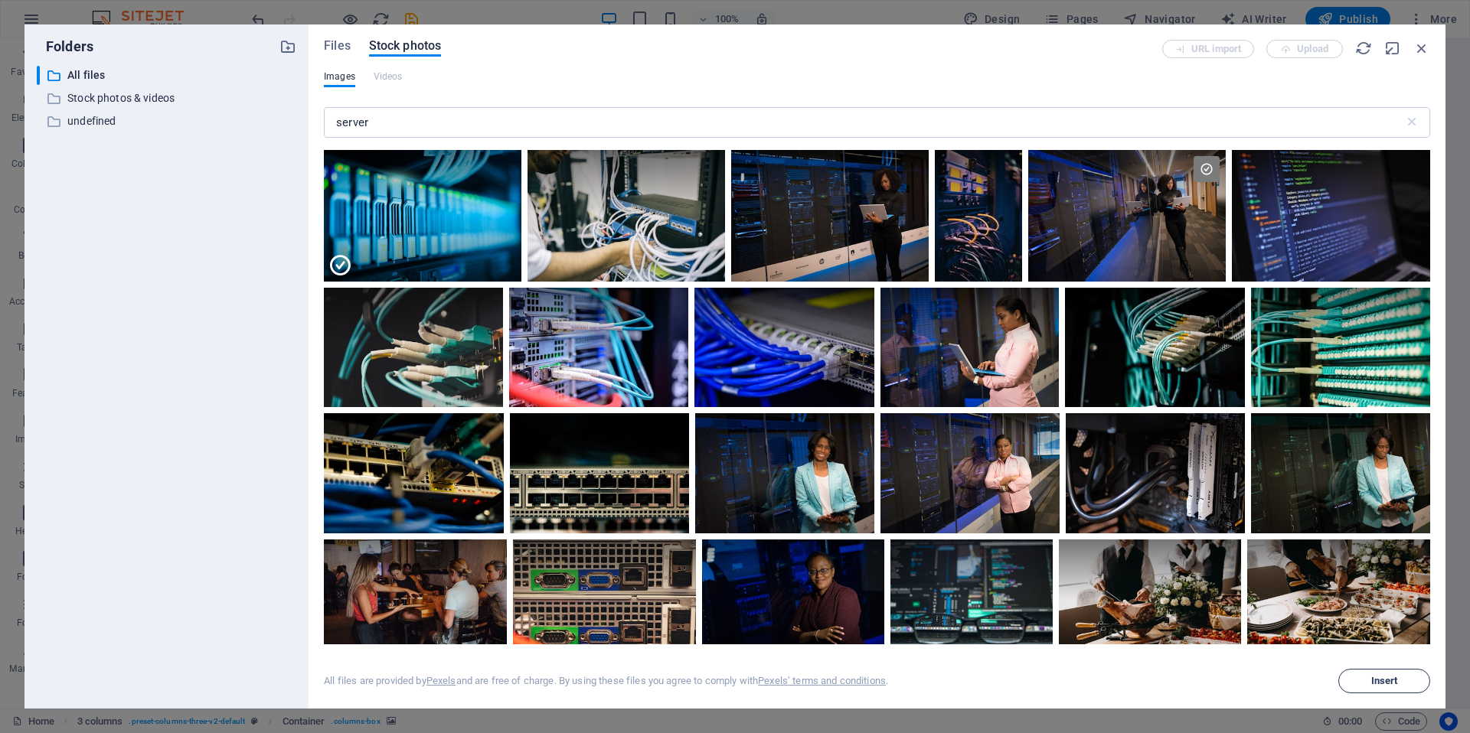
click at [1369, 676] on button "Insert" at bounding box center [1384, 681] width 92 height 24
click at [1349, 358] on div at bounding box center [1340, 347] width 179 height 119
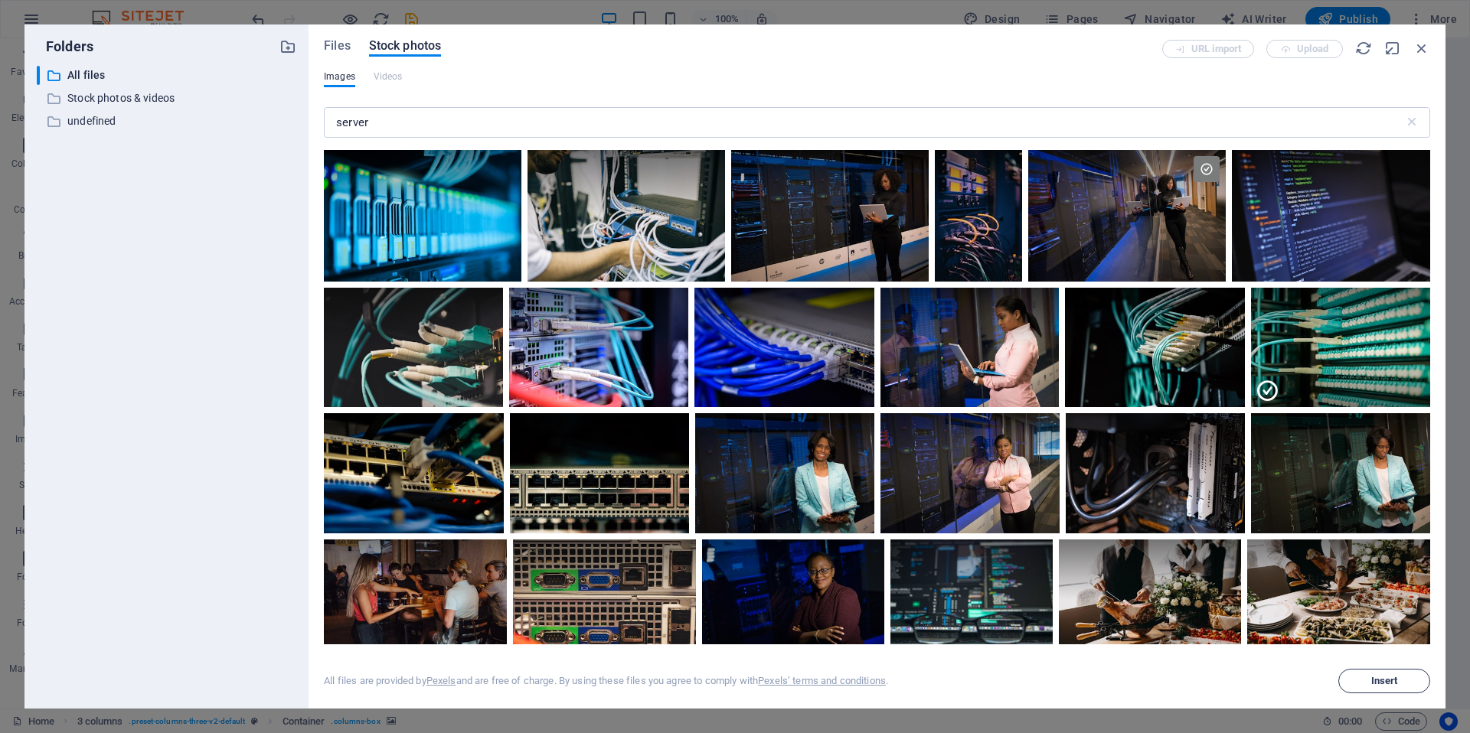
click at [1378, 691] on button "Insert" at bounding box center [1384, 681] width 92 height 24
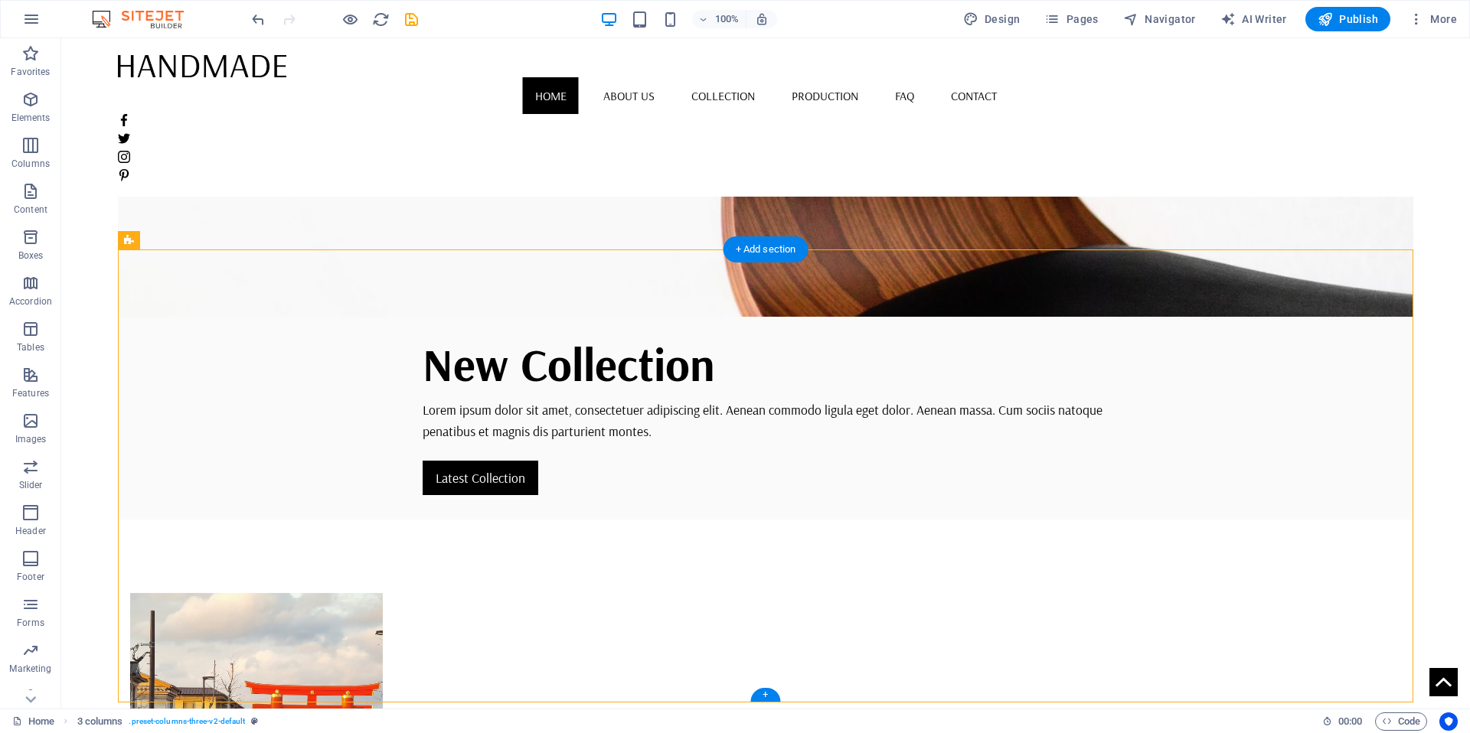
click at [384, 593] on figure at bounding box center [256, 746] width 253 height 306
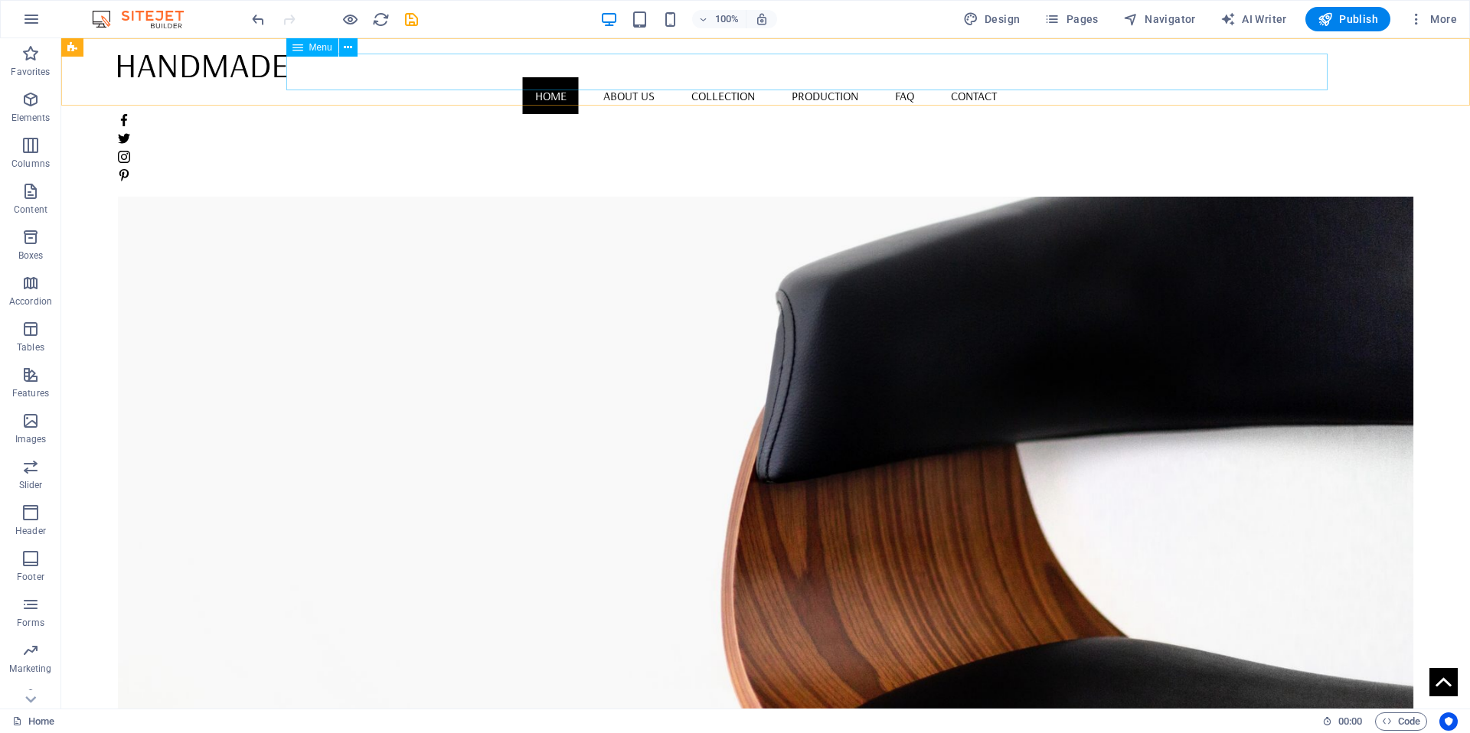
click at [1118, 77] on nav "Home About us Collection Production FAQ Contact" at bounding box center [766, 95] width 1296 height 37
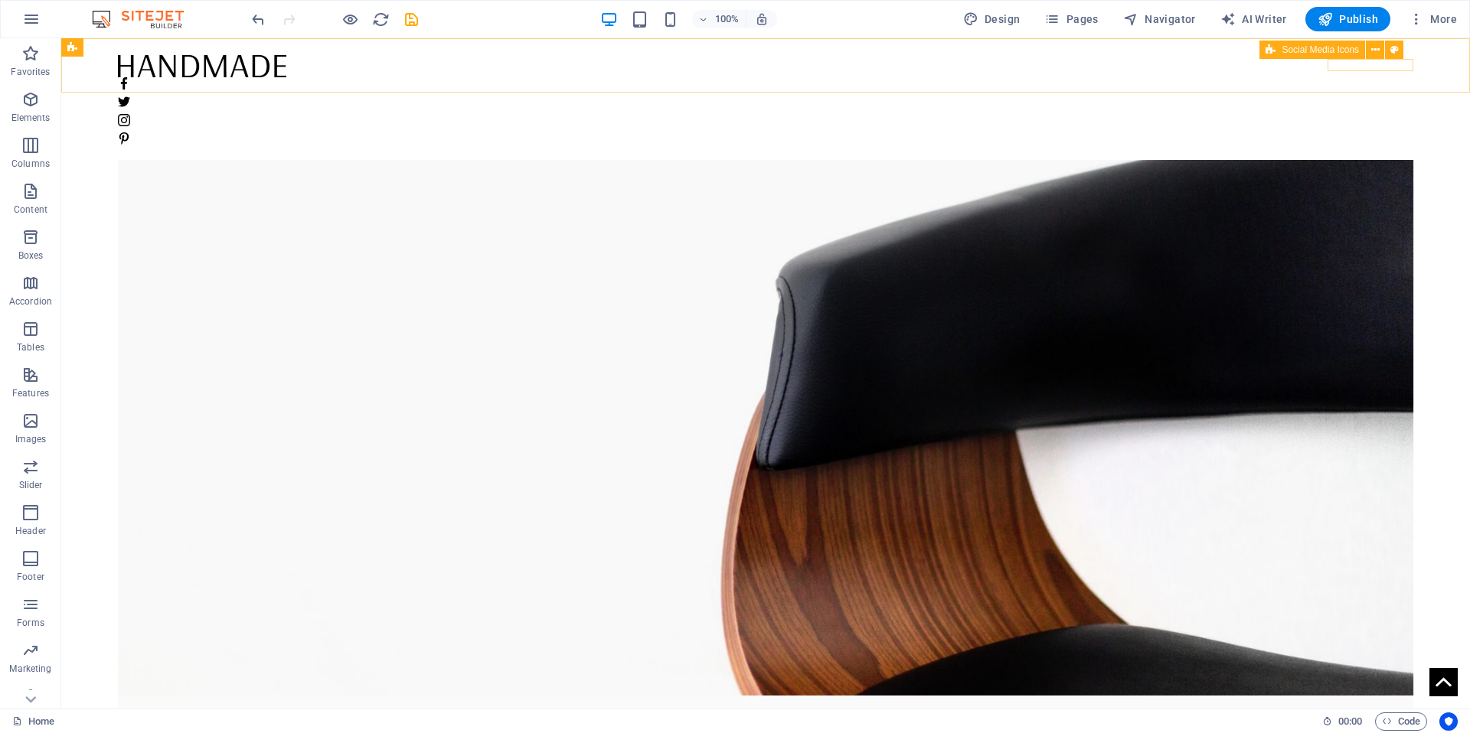
click at [1397, 71] on div at bounding box center [766, 111] width 1296 height 80
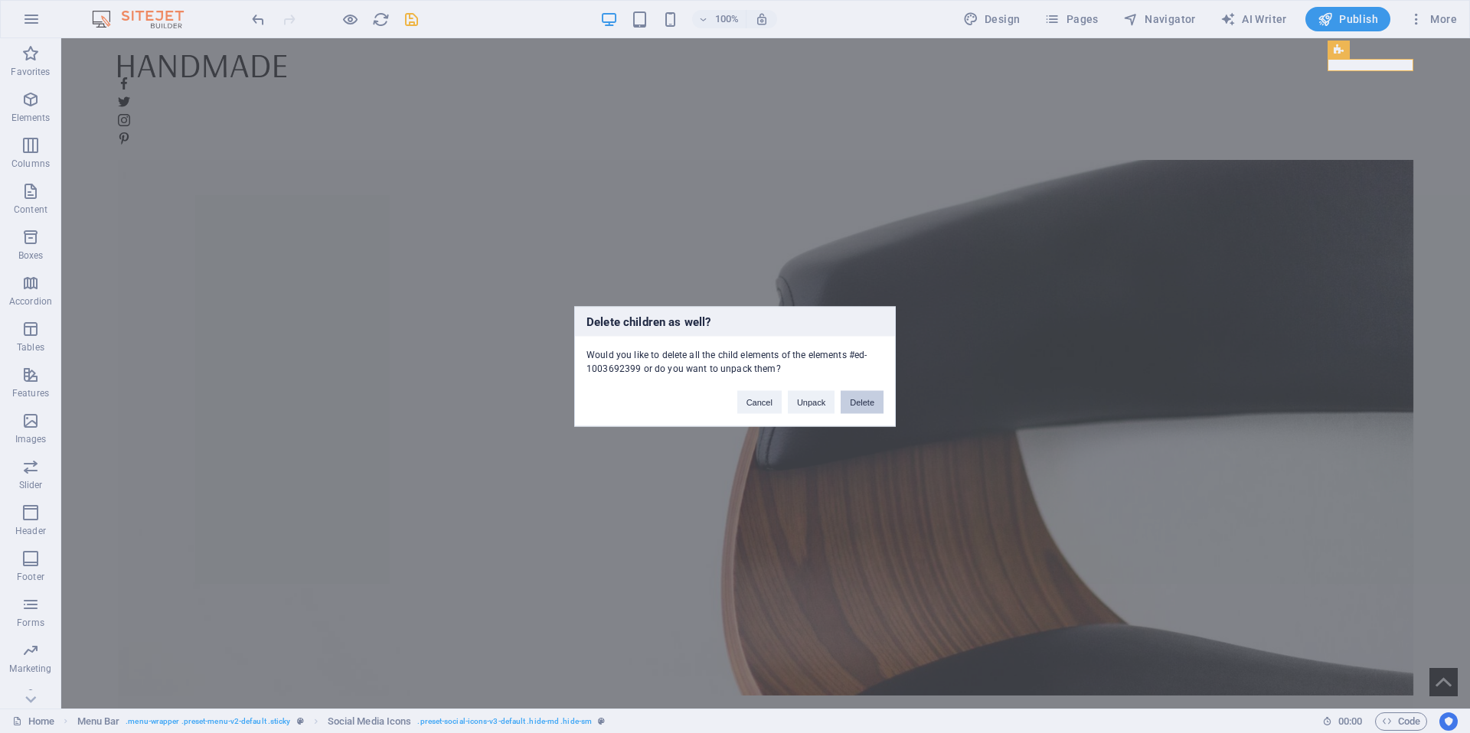
drag, startPoint x: 860, startPoint y: 399, endPoint x: 798, endPoint y: 361, distance: 72.9
click at [860, 399] on button "Delete" at bounding box center [862, 402] width 43 height 23
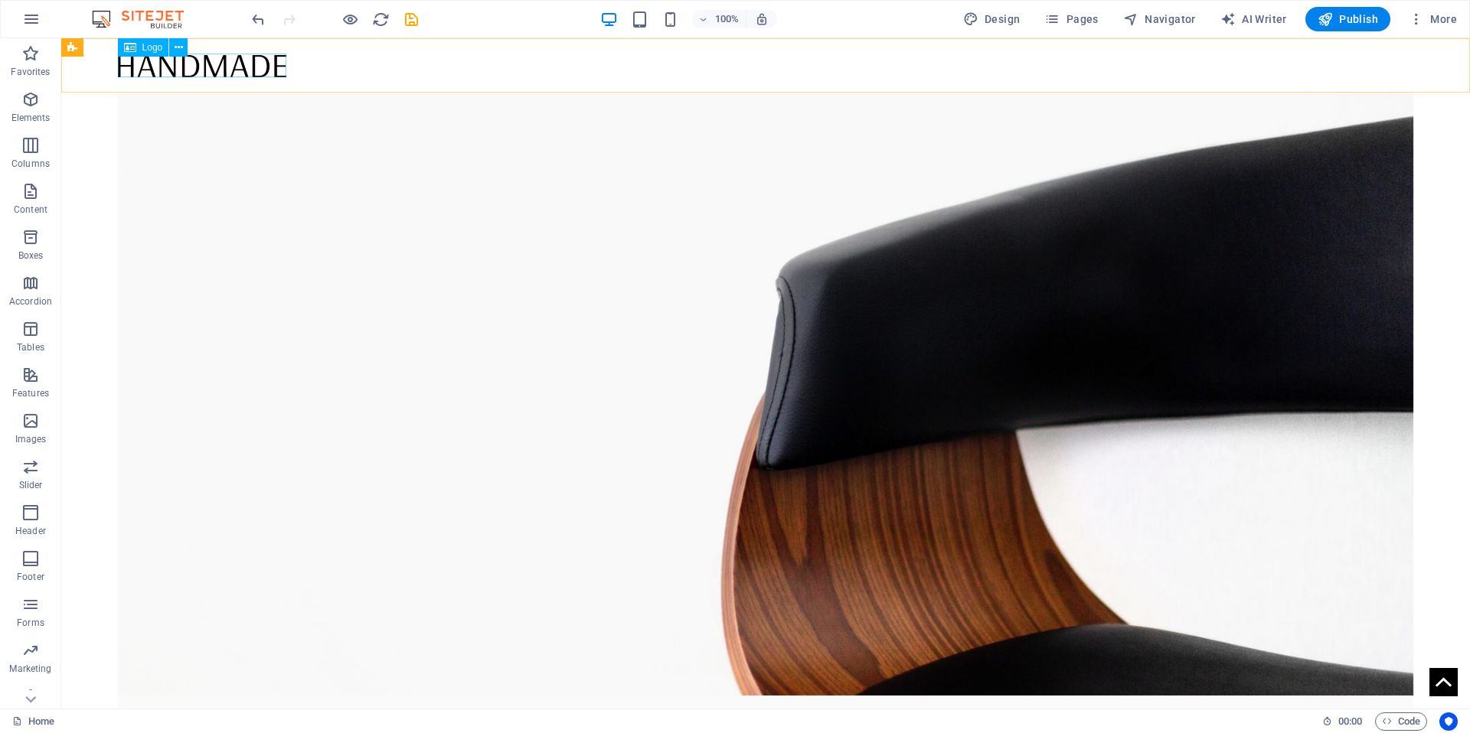
click at [244, 57] on div at bounding box center [766, 66] width 1296 height 24
click at [240, 61] on div at bounding box center [766, 66] width 1296 height 24
select select "px"
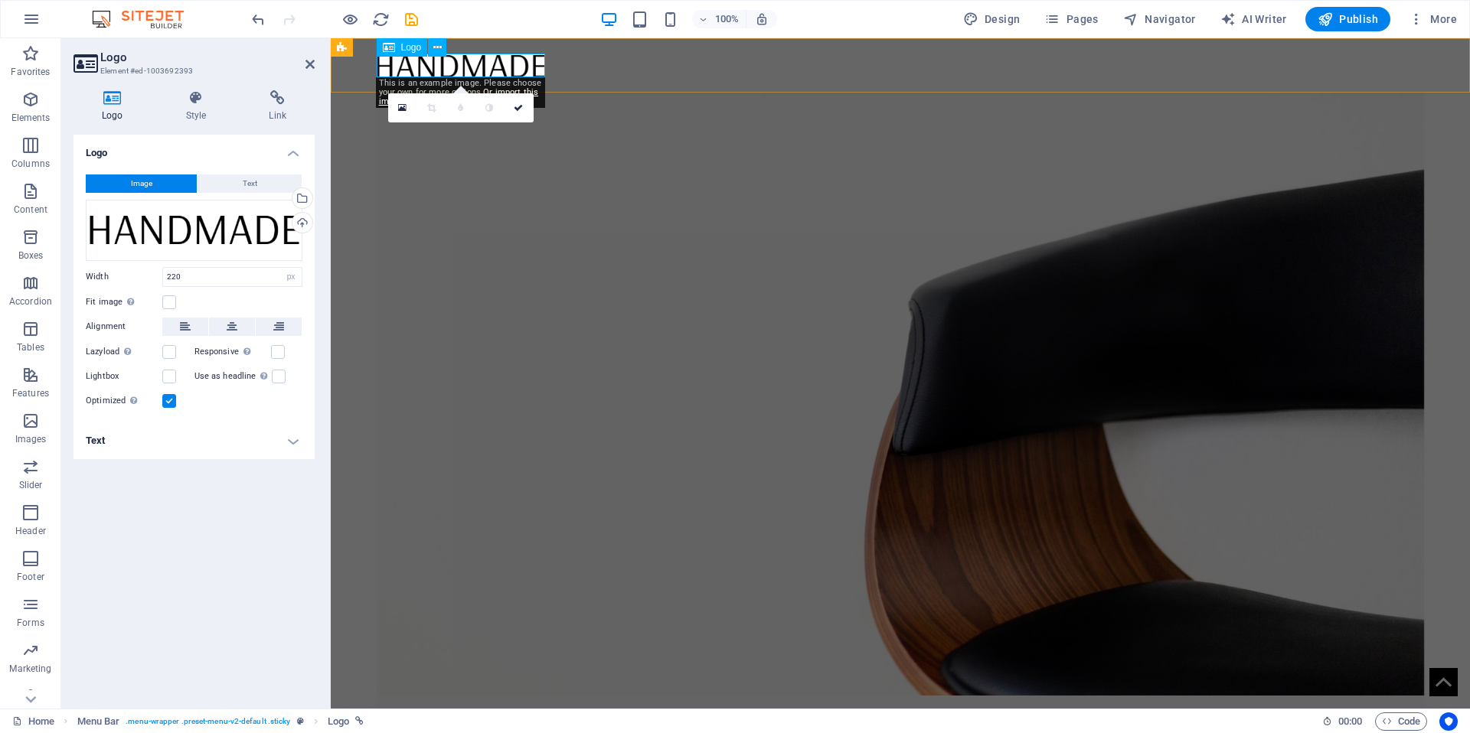
click at [431, 67] on div at bounding box center [901, 66] width 1048 height 24
click at [240, 217] on div "Drag files here, click to choose files or select files from Files or our free s…" at bounding box center [194, 230] width 217 height 61
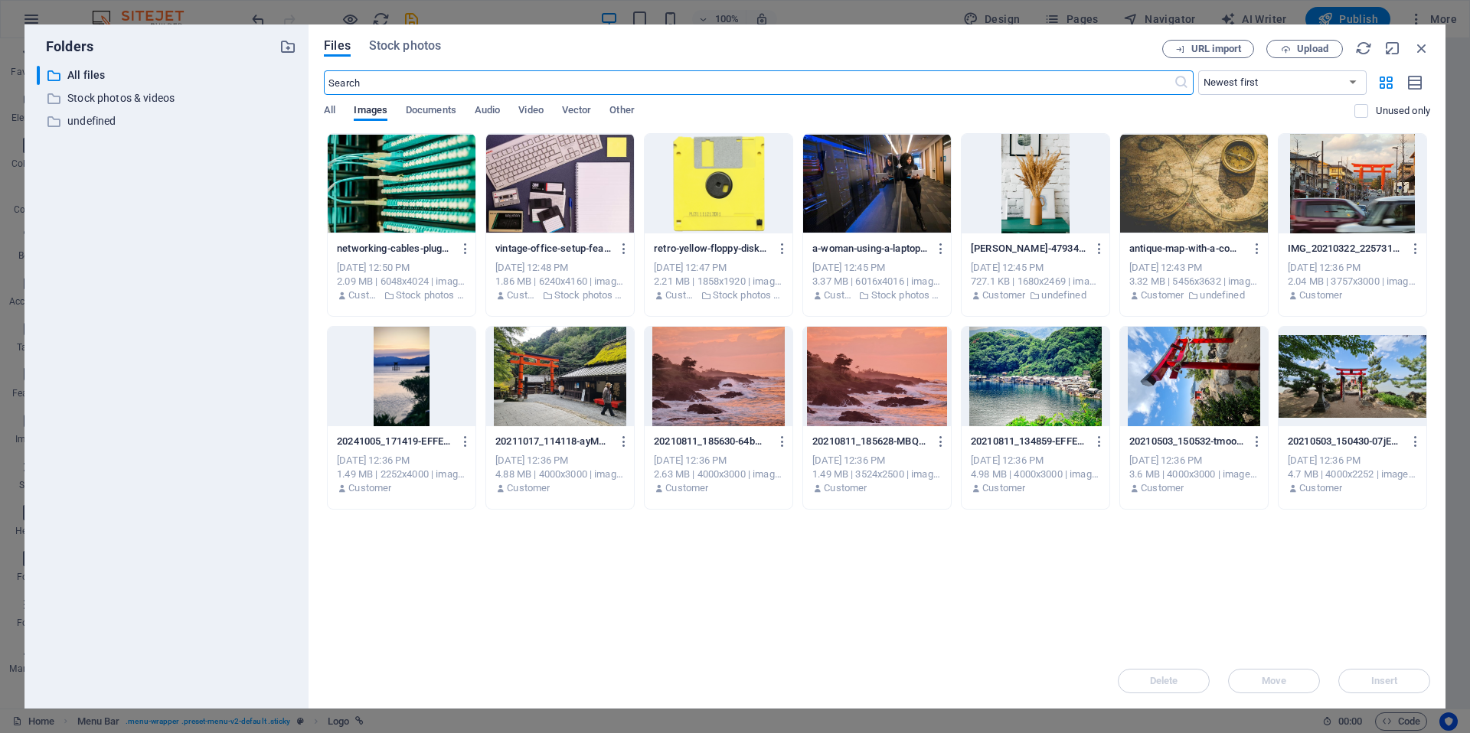
click at [240, 217] on div "​ All files All files ​ Stock photos & videos Stock photos & videos ​ undefined…" at bounding box center [167, 381] width 260 height 631
click at [1420, 46] on icon "button" at bounding box center [1421, 48] width 17 height 17
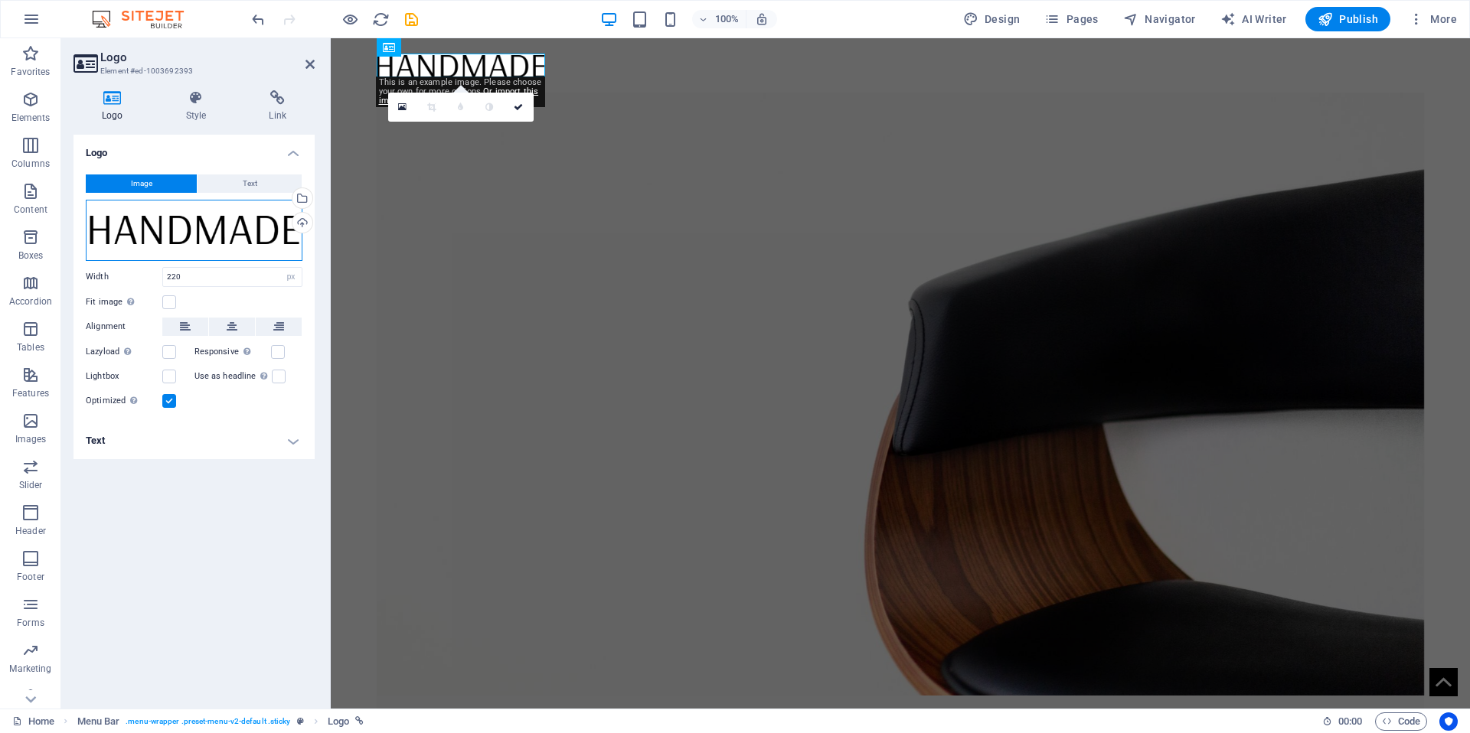
click at [195, 223] on div "Drag files here, click to choose files or select files from Files or our free s…" at bounding box center [194, 230] width 217 height 61
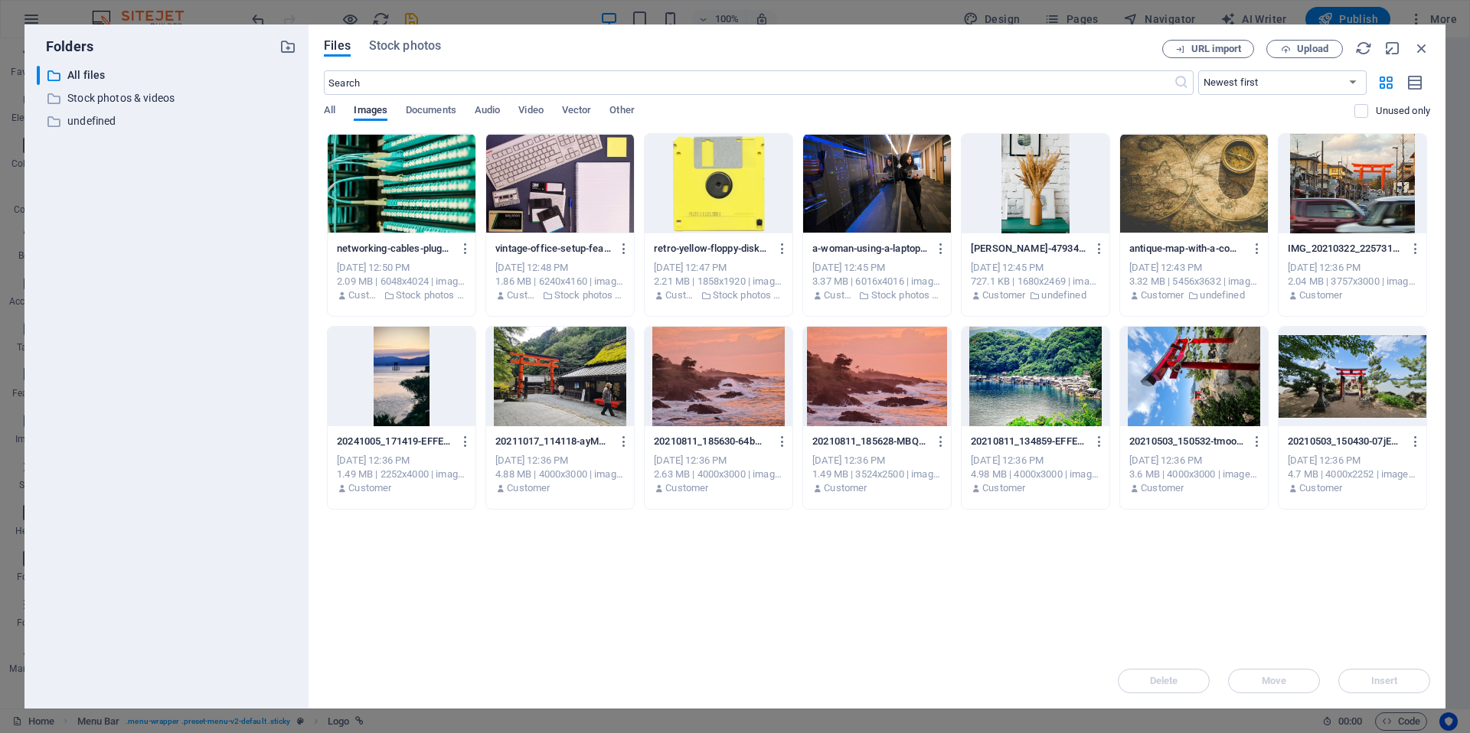
click at [758, 539] on div "Drop files here to upload them instantly networking-cables-plugged-into-a-patch…" at bounding box center [877, 393] width 1106 height 521
click at [1302, 45] on span "Upload" at bounding box center [1312, 48] width 31 height 9
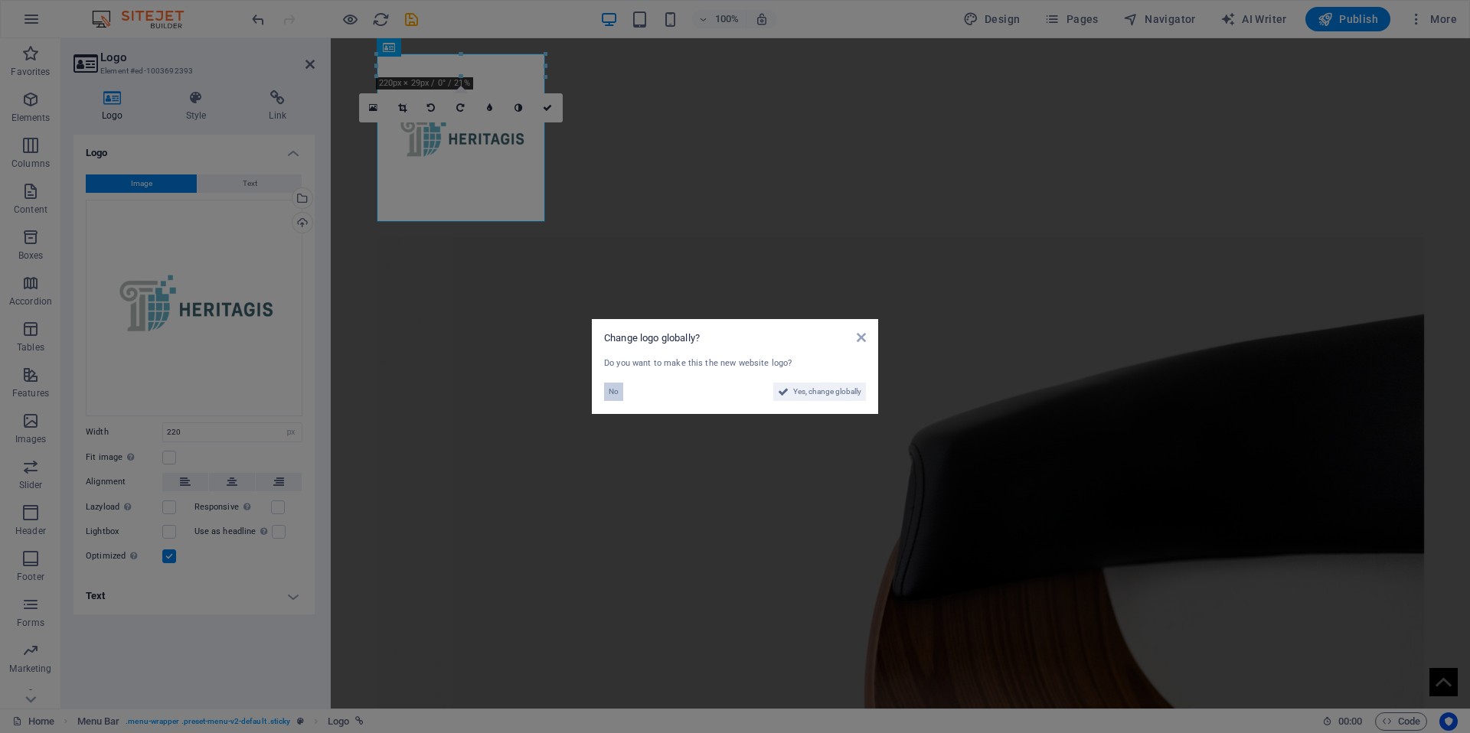
click at [614, 392] on span "No" at bounding box center [614, 392] width 10 height 18
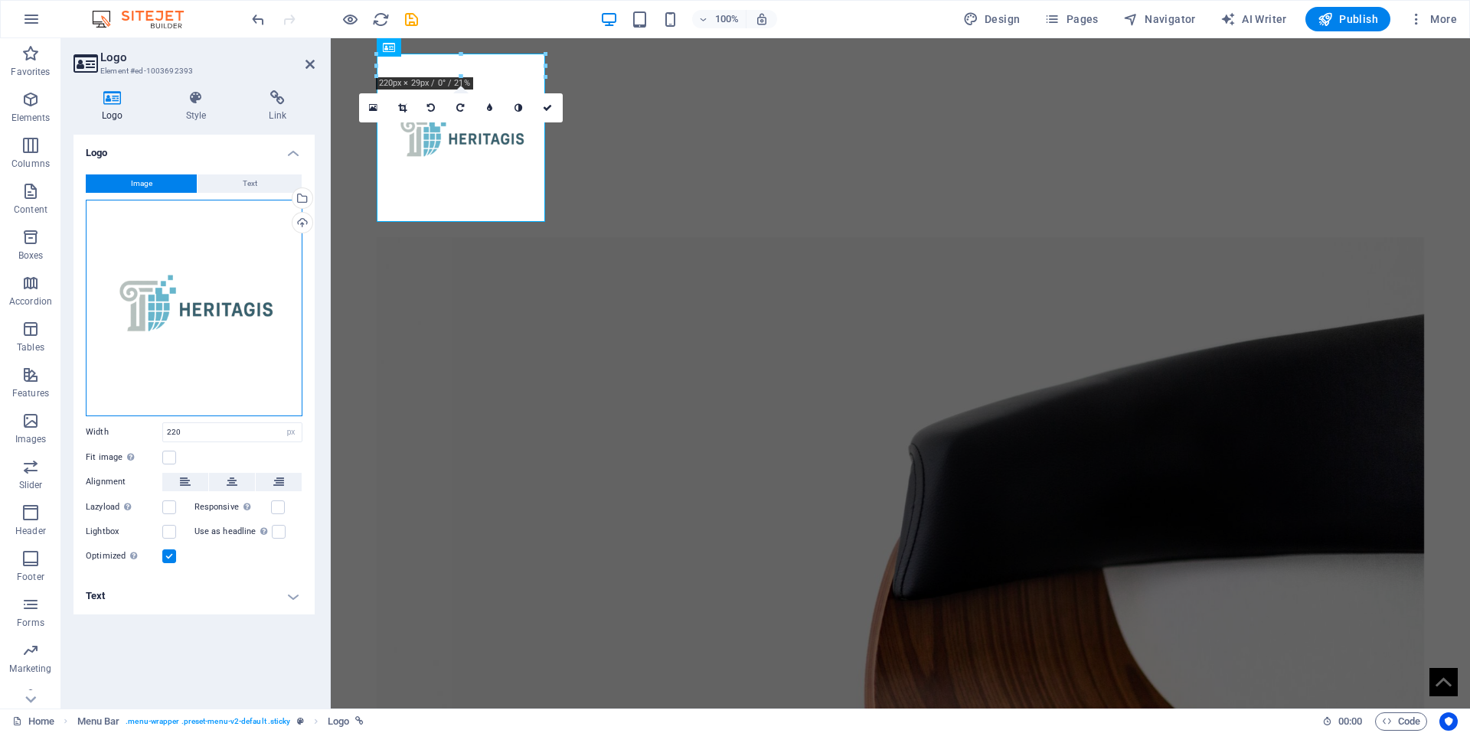
click at [146, 272] on div "Drag files here, click to choose files or select files from Files or our free s…" at bounding box center [194, 308] width 217 height 217
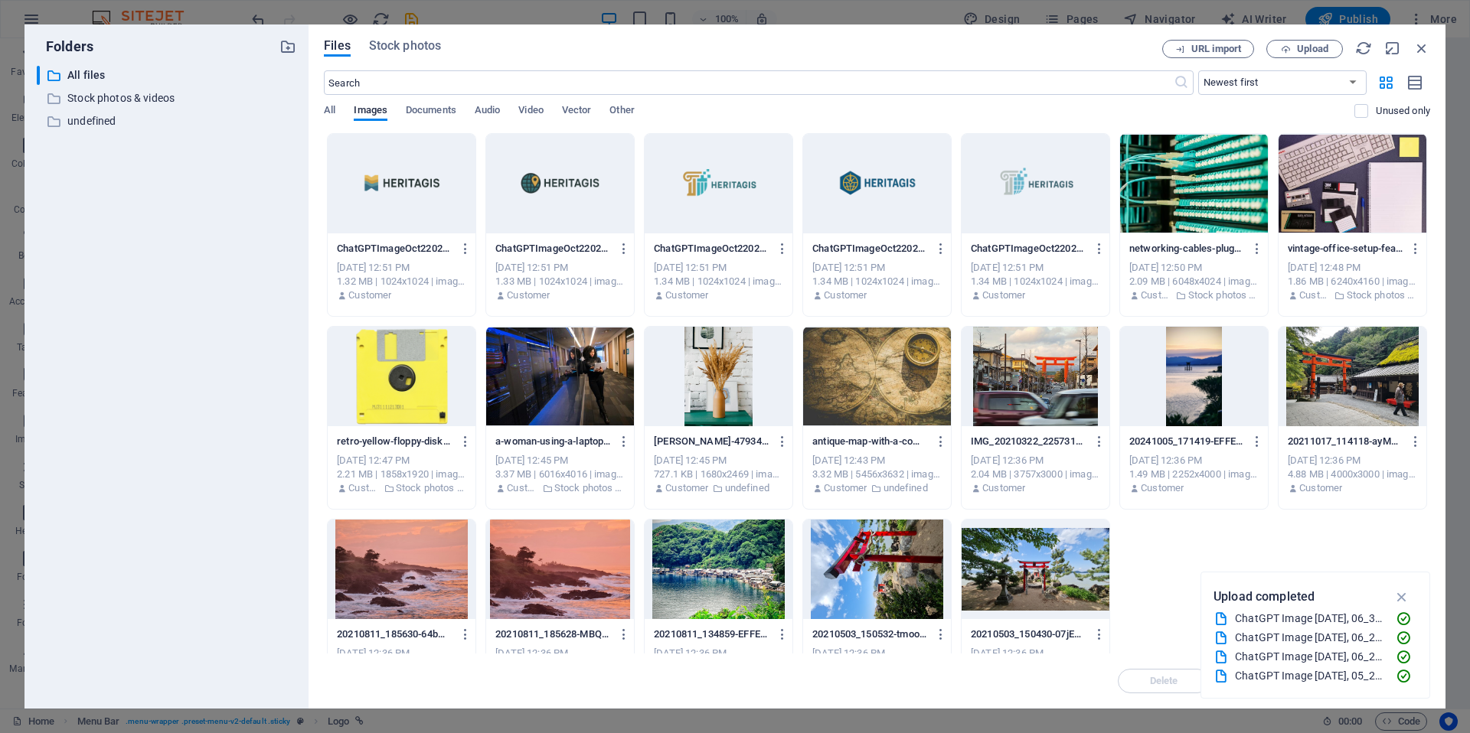
click at [1037, 214] on div at bounding box center [1036, 184] width 148 height 100
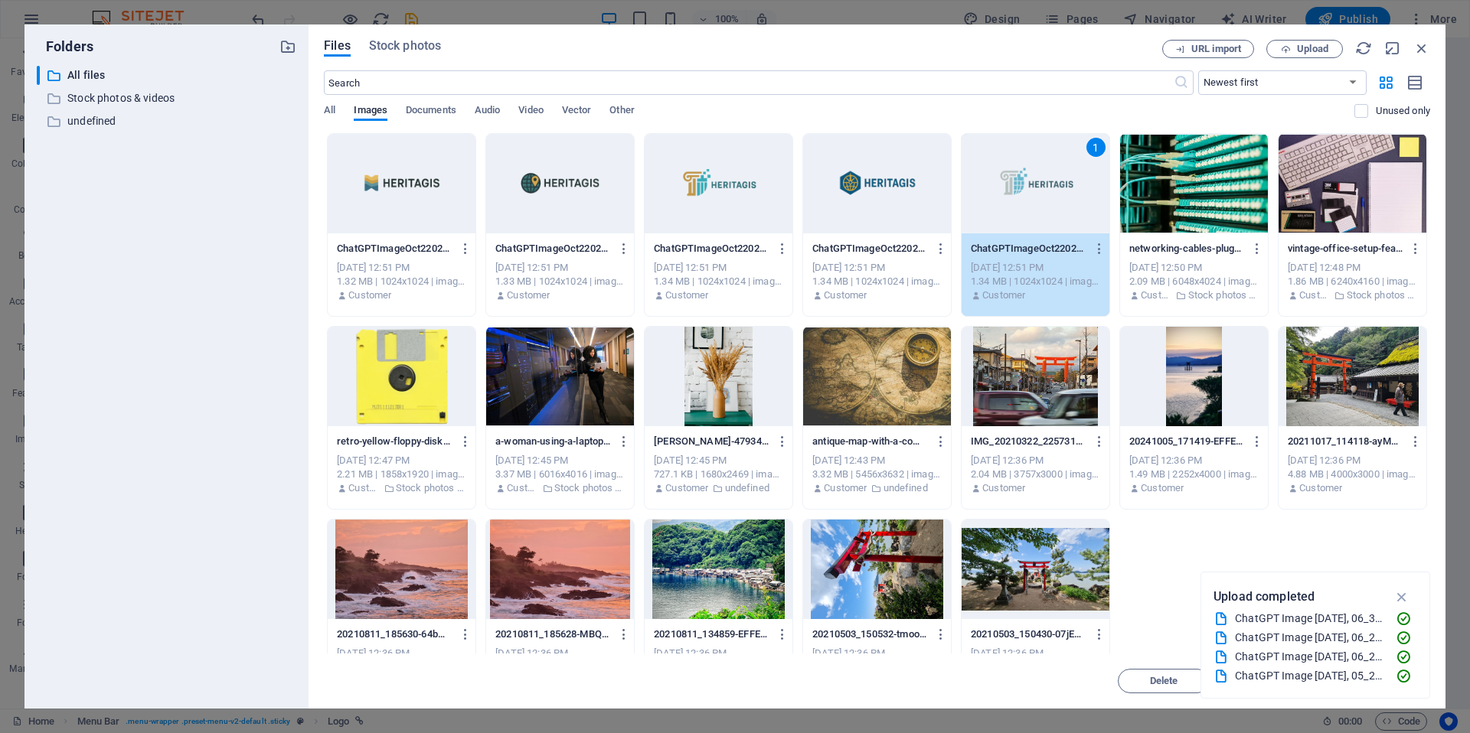
click at [652, 211] on div at bounding box center [719, 184] width 148 height 100
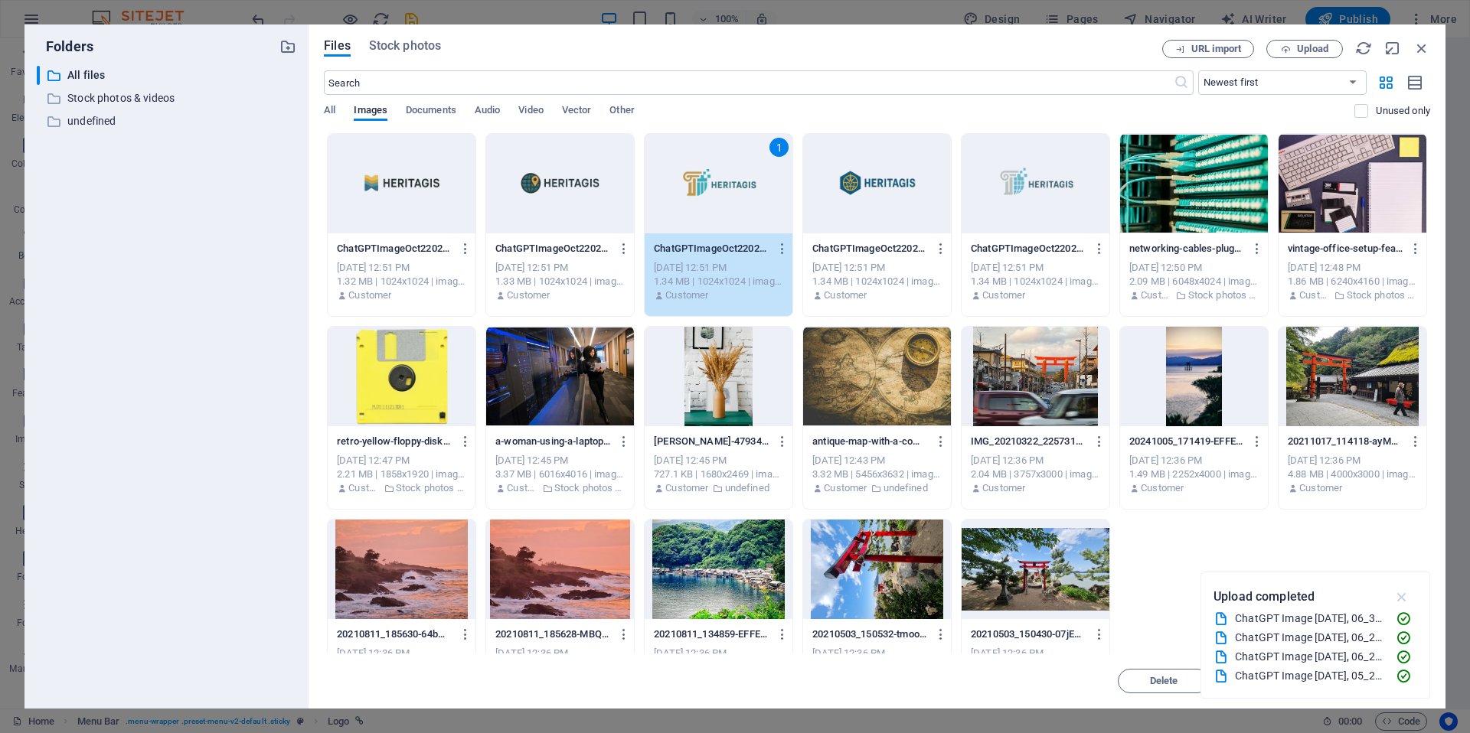
click at [1402, 596] on icon "button" at bounding box center [1402, 597] width 18 height 17
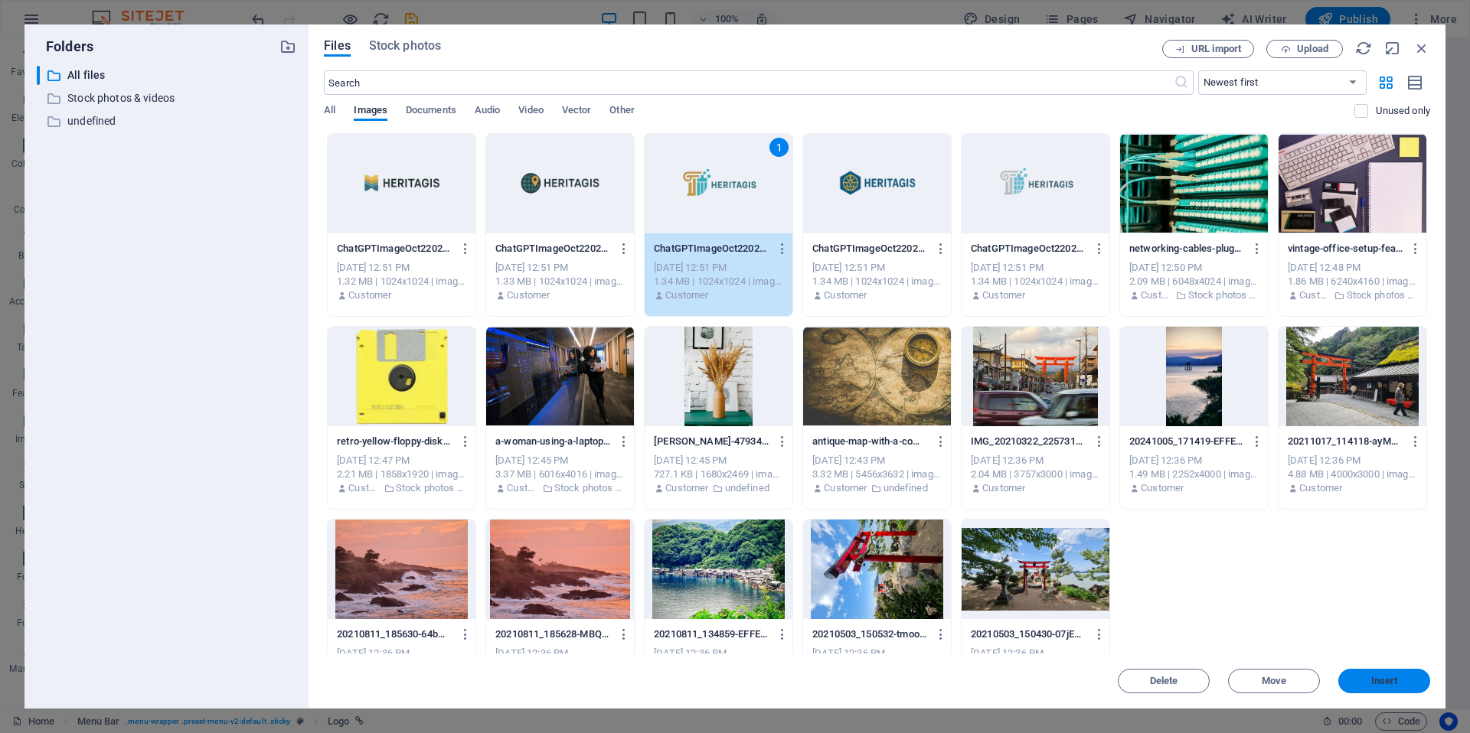
click at [1396, 673] on button "Insert" at bounding box center [1384, 681] width 92 height 24
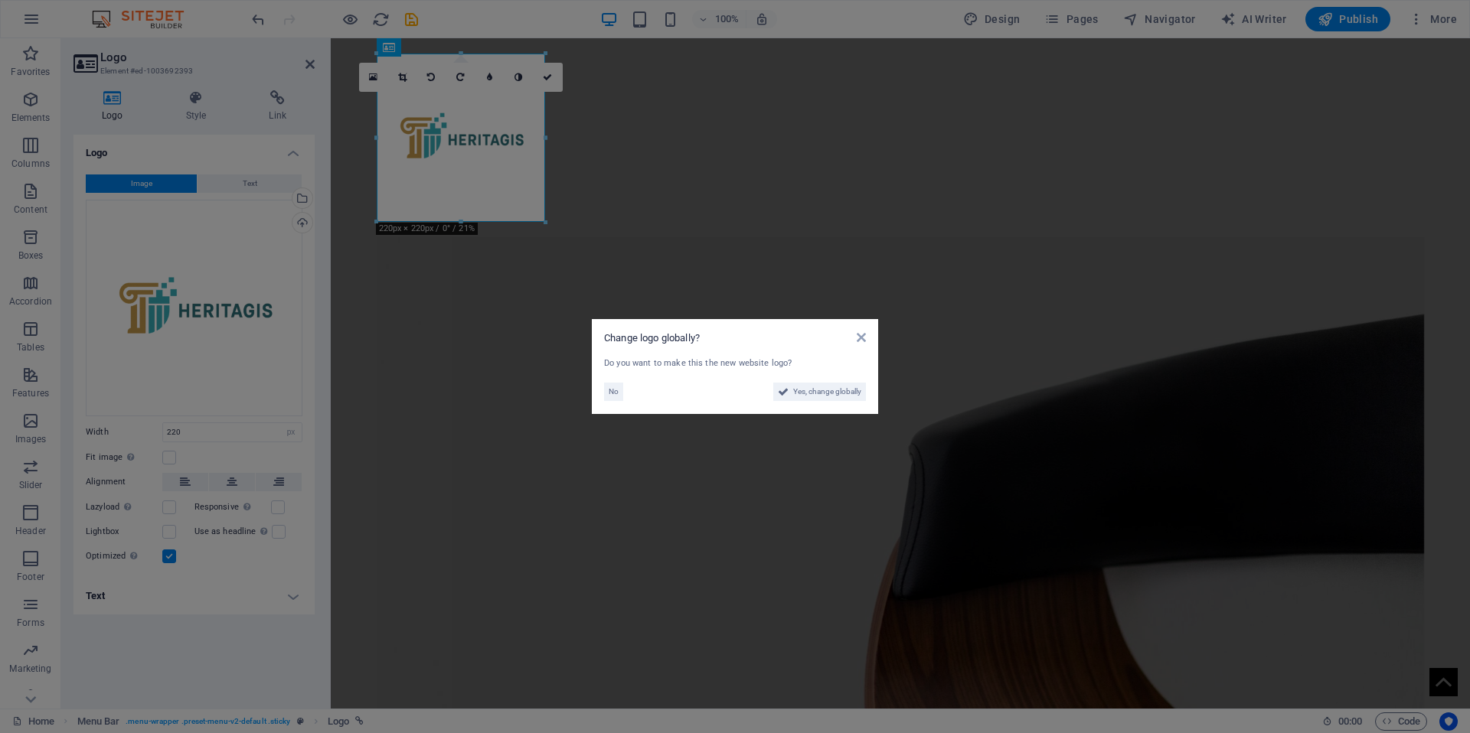
click at [165, 299] on aside "Change logo globally? Do you want to make this the new website logo? No Yes, ch…" at bounding box center [735, 366] width 1470 height 733
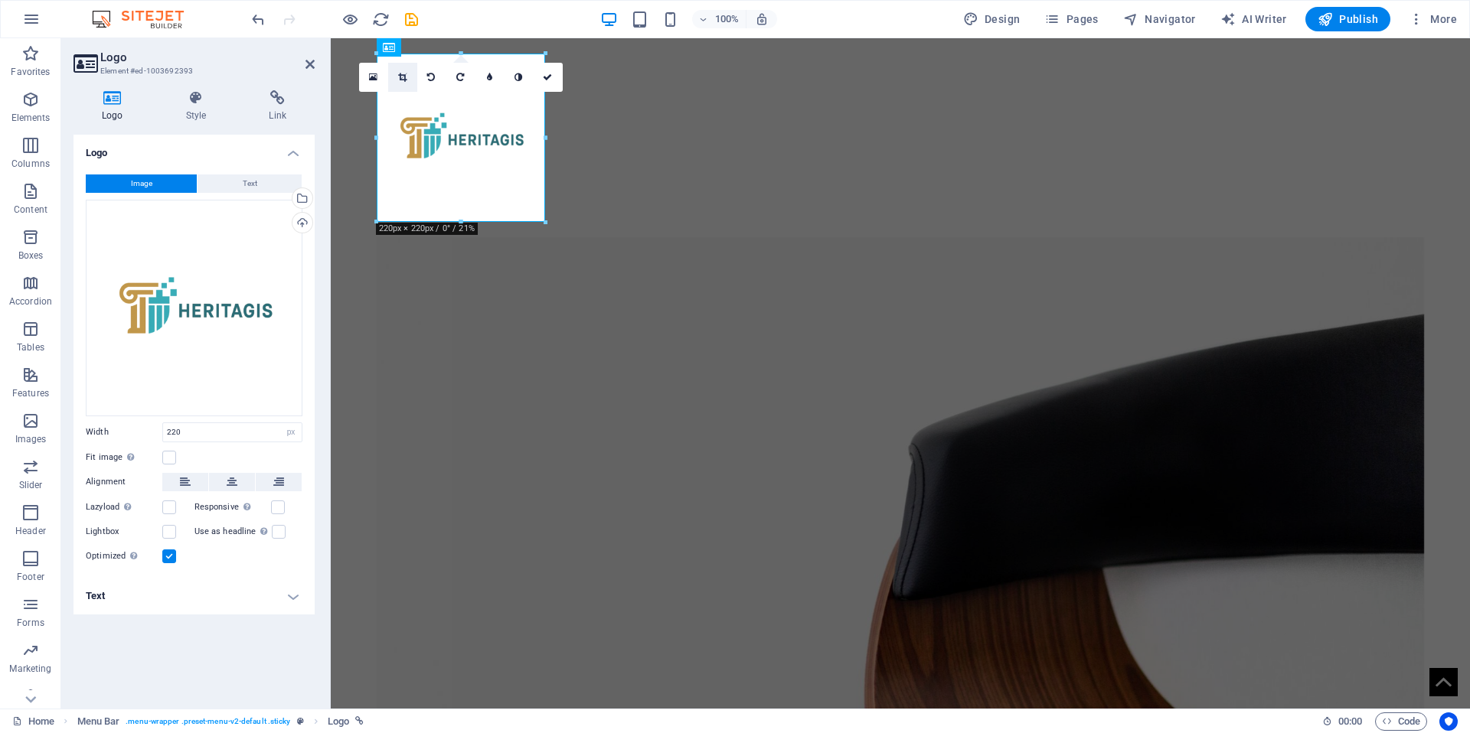
click at [402, 75] on icon at bounding box center [402, 77] width 8 height 9
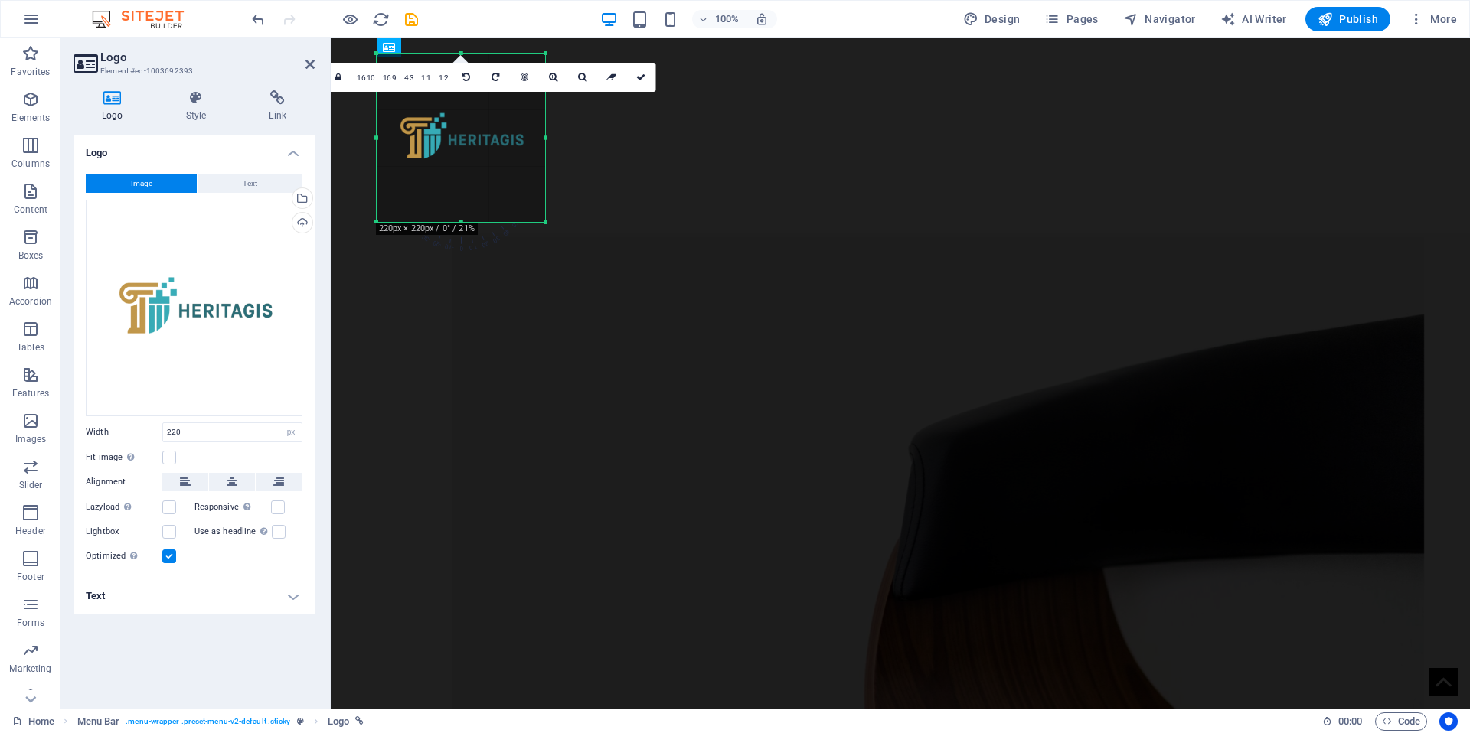
click at [459, 184] on div at bounding box center [461, 138] width 168 height 168
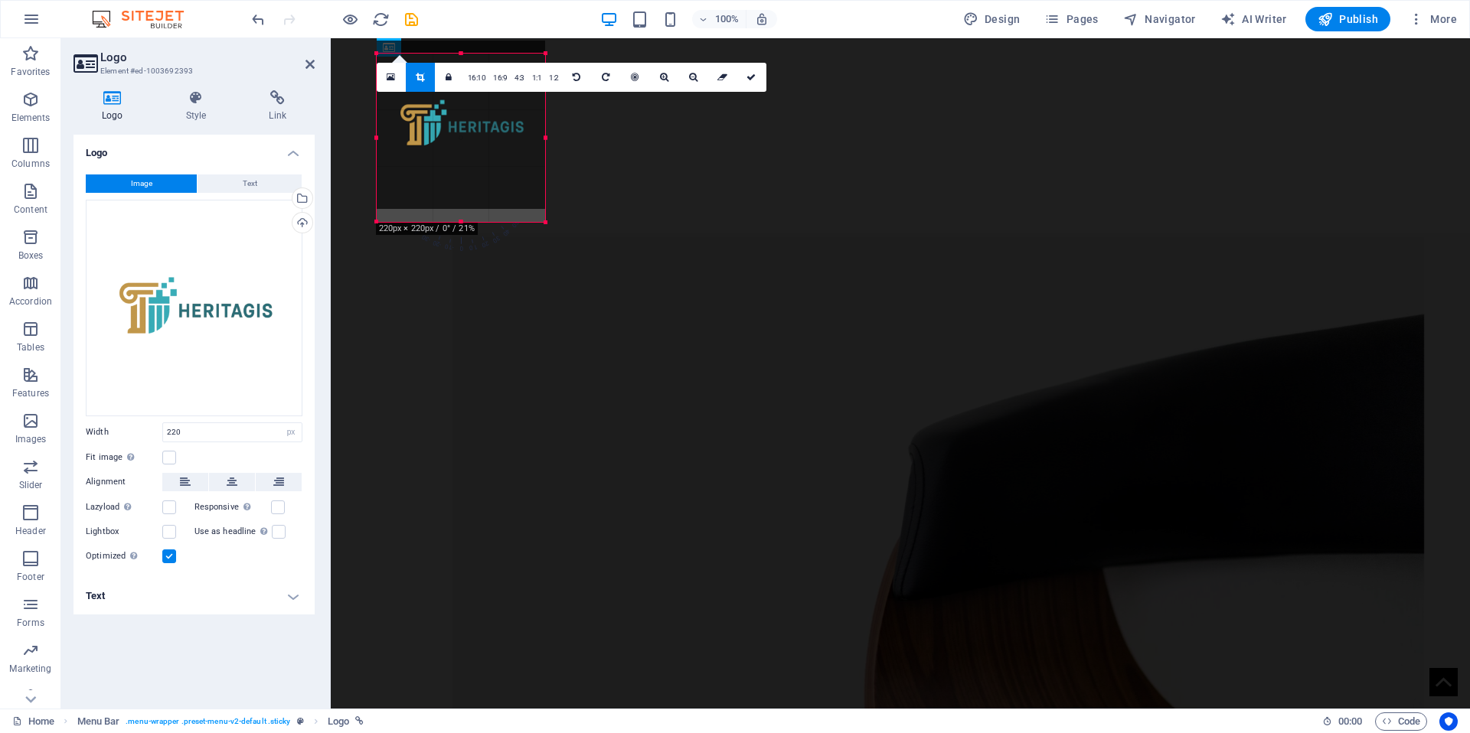
drag, startPoint x: 459, startPoint y: 218, endPoint x: 457, endPoint y: 203, distance: 15.5
click at [458, 204] on div at bounding box center [461, 125] width 168 height 168
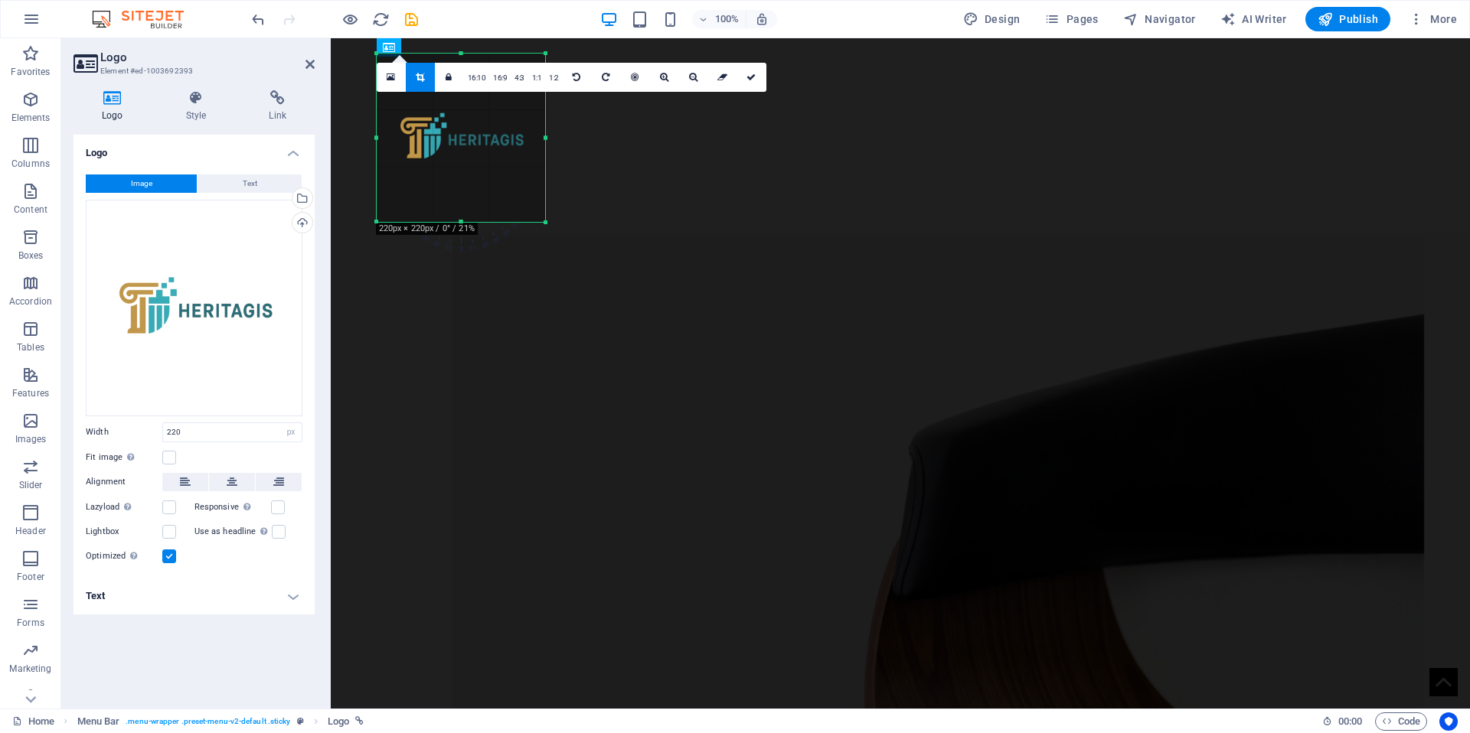
click at [455, 187] on div at bounding box center [461, 138] width 168 height 168
click at [503, 77] on link "16:9" at bounding box center [499, 78] width 21 height 29
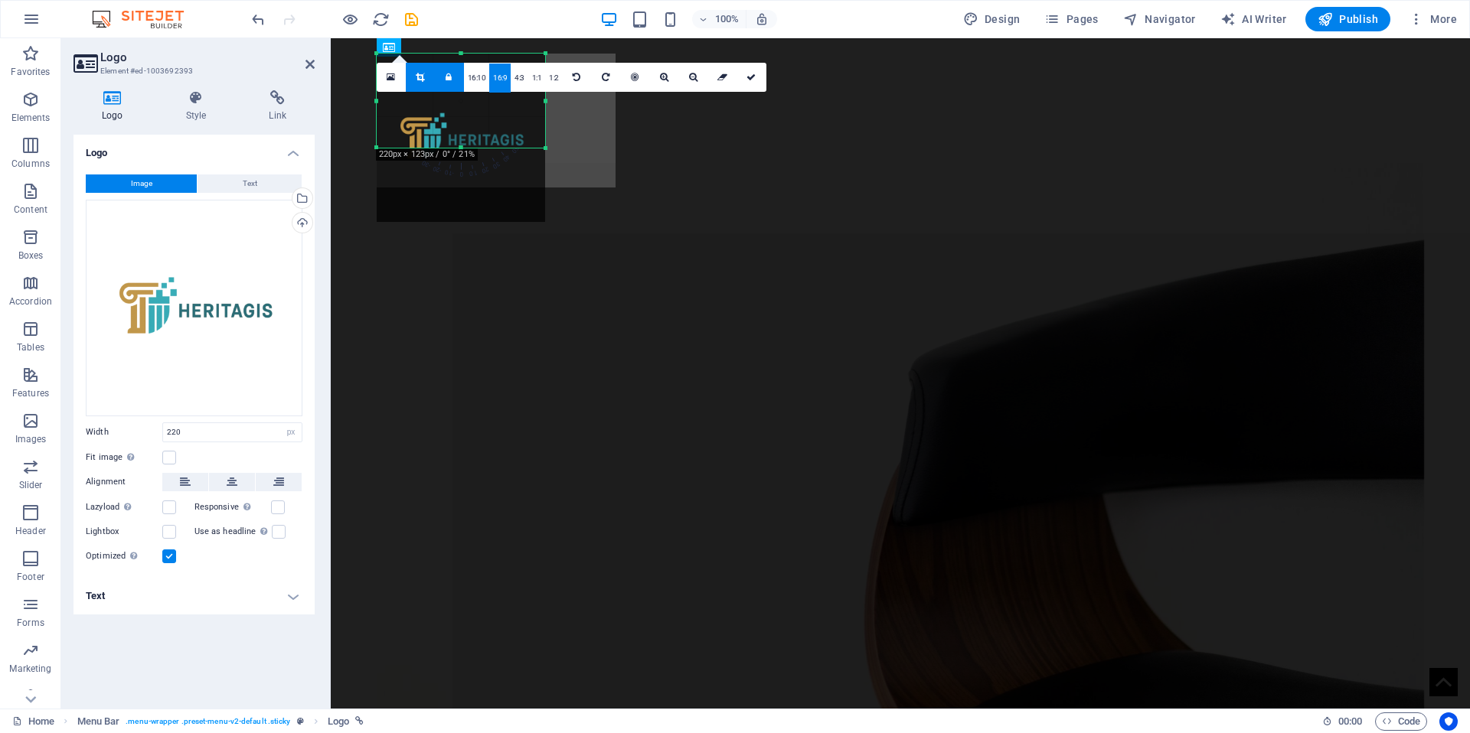
drag, startPoint x: 546, startPoint y: 101, endPoint x: 537, endPoint y: 103, distance: 8.6
click at [543, 103] on div at bounding box center [545, 101] width 5 height 94
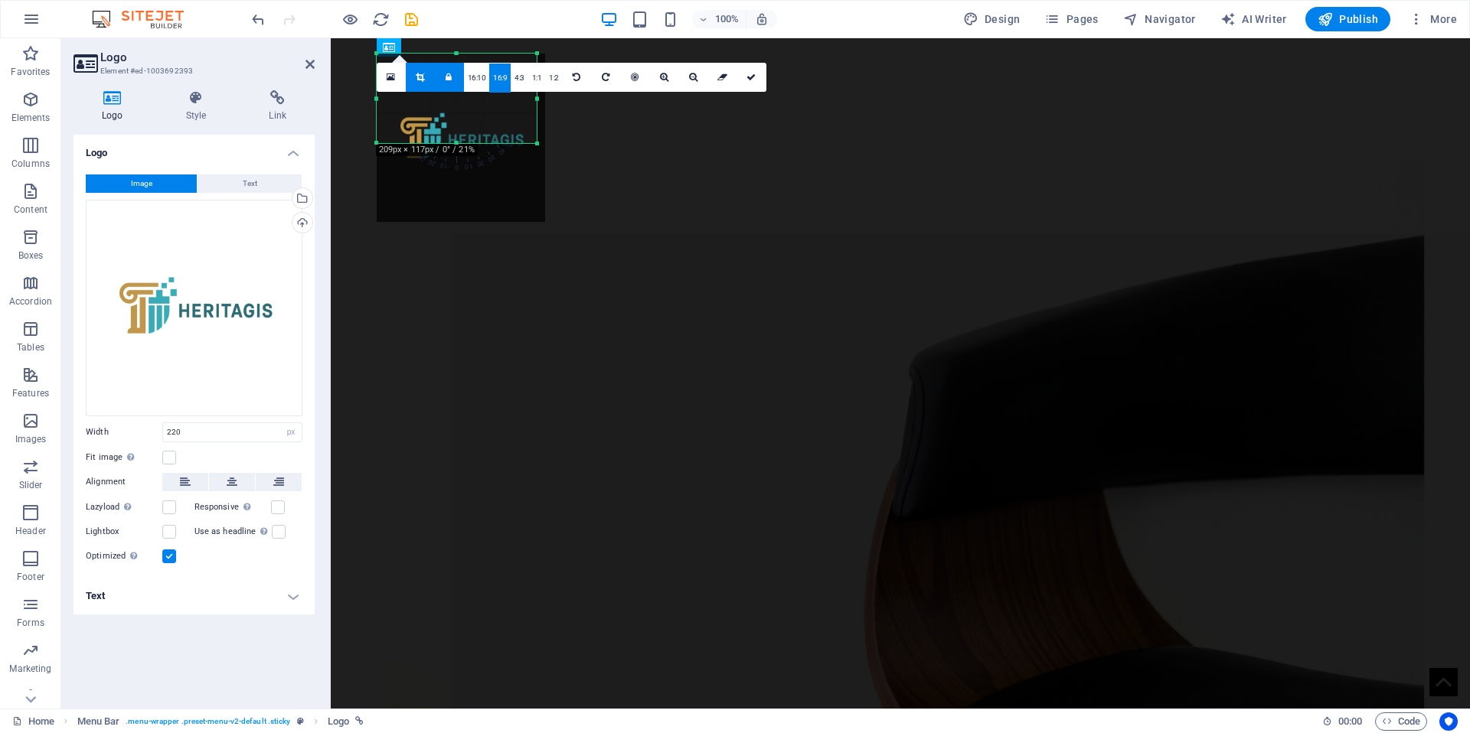
click at [482, 123] on div at bounding box center [461, 138] width 168 height 168
click at [417, 79] on icon at bounding box center [420, 77] width 8 height 9
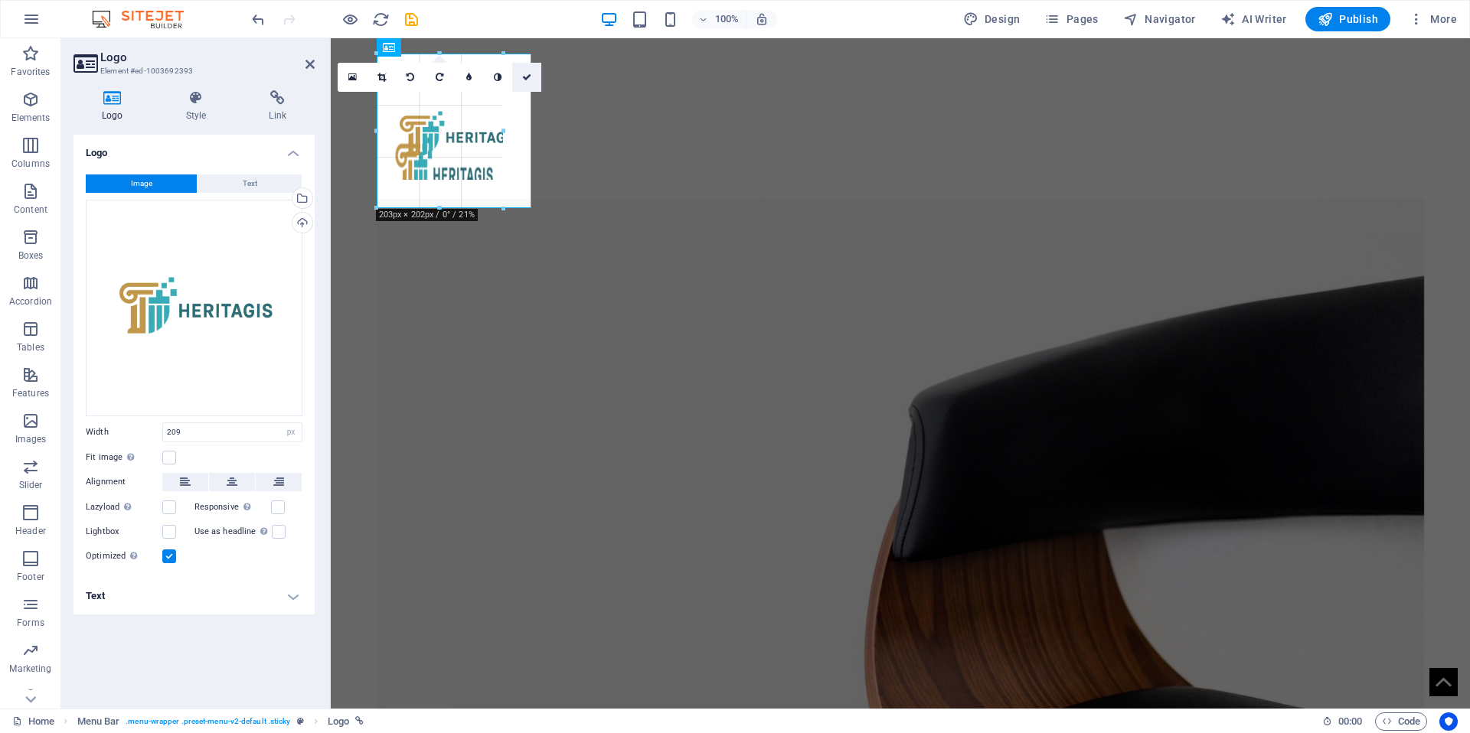
drag, startPoint x: 457, startPoint y: 54, endPoint x: 513, endPoint y: 87, distance: 65.2
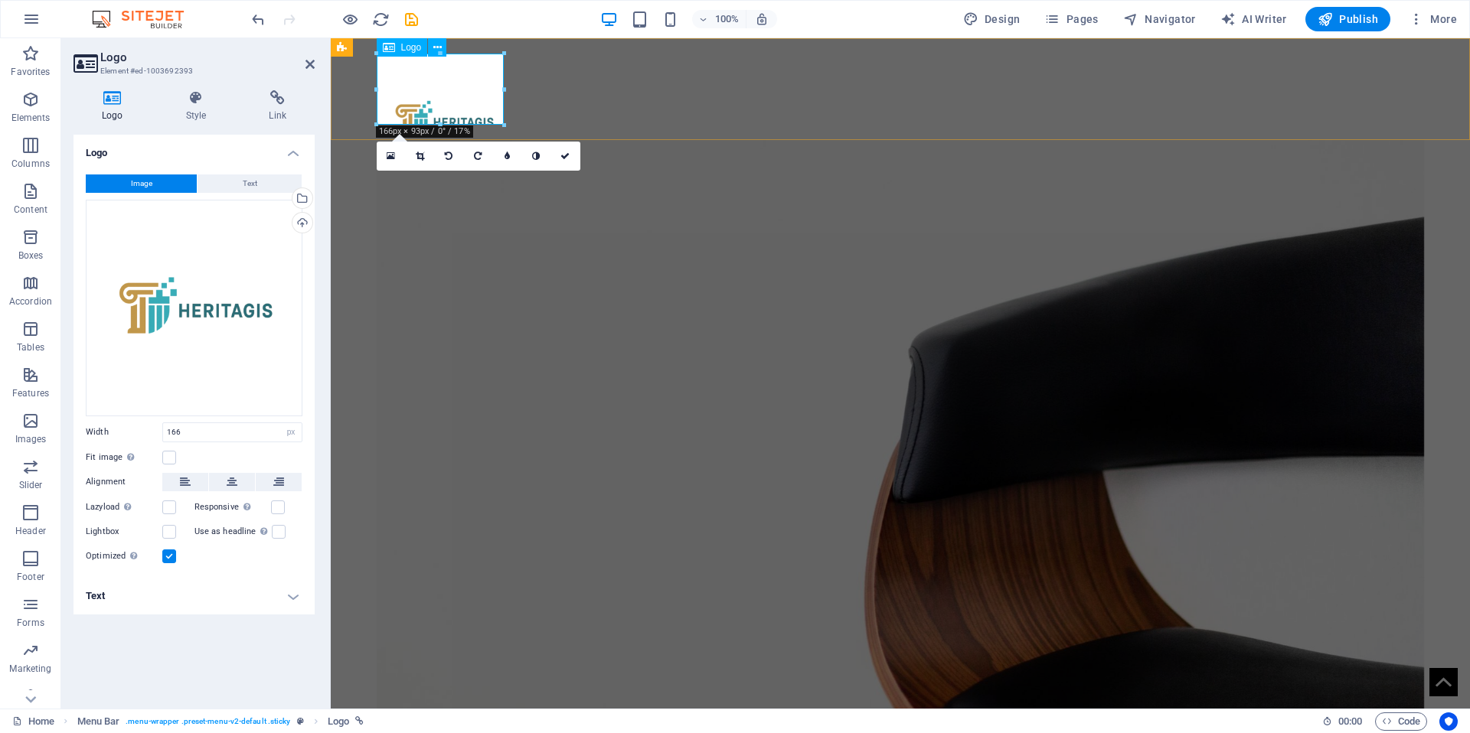
click at [487, 113] on div at bounding box center [901, 89] width 1048 height 71
click at [257, 22] on icon "undo" at bounding box center [259, 20] width 18 height 18
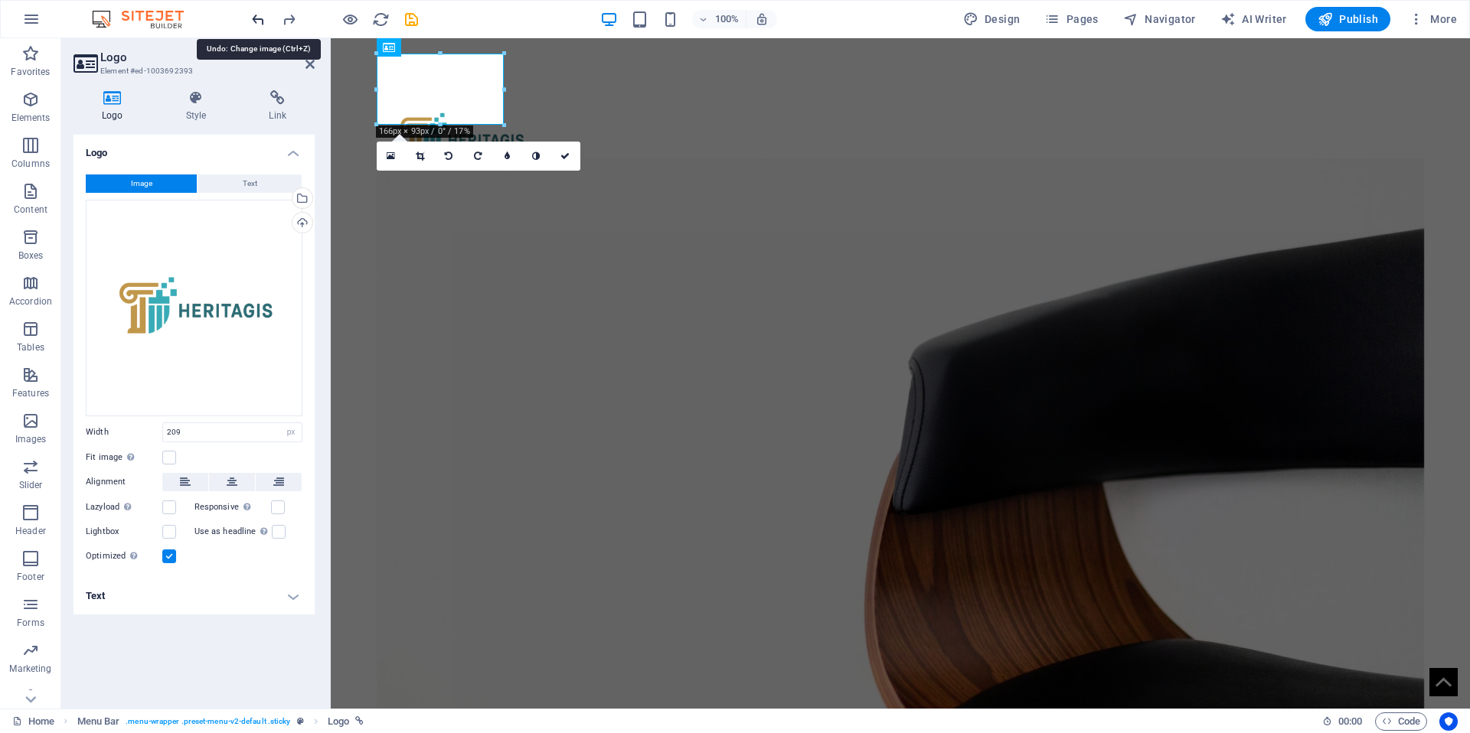
click at [257, 22] on icon "undo" at bounding box center [259, 20] width 18 height 18
type input "220"
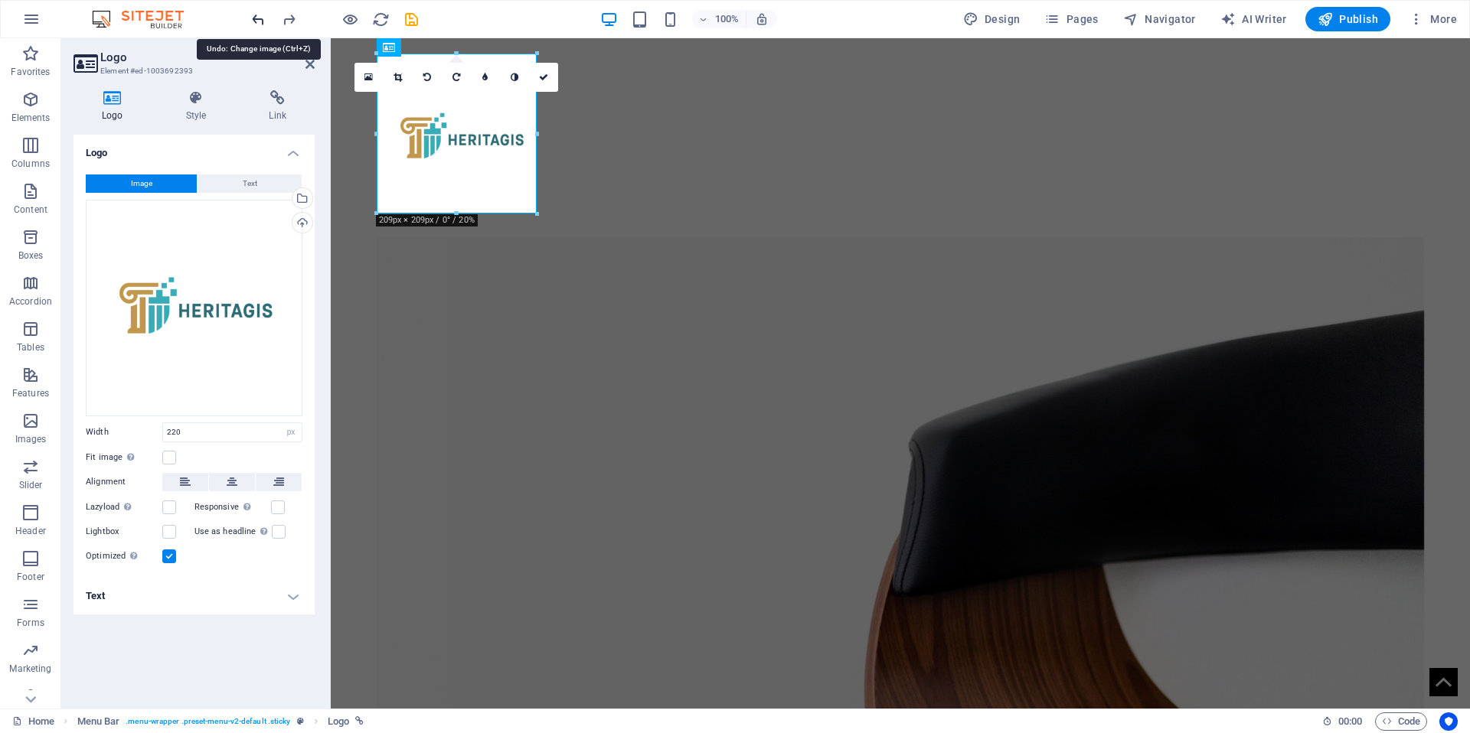
click at [257, 22] on icon "undo" at bounding box center [259, 20] width 18 height 18
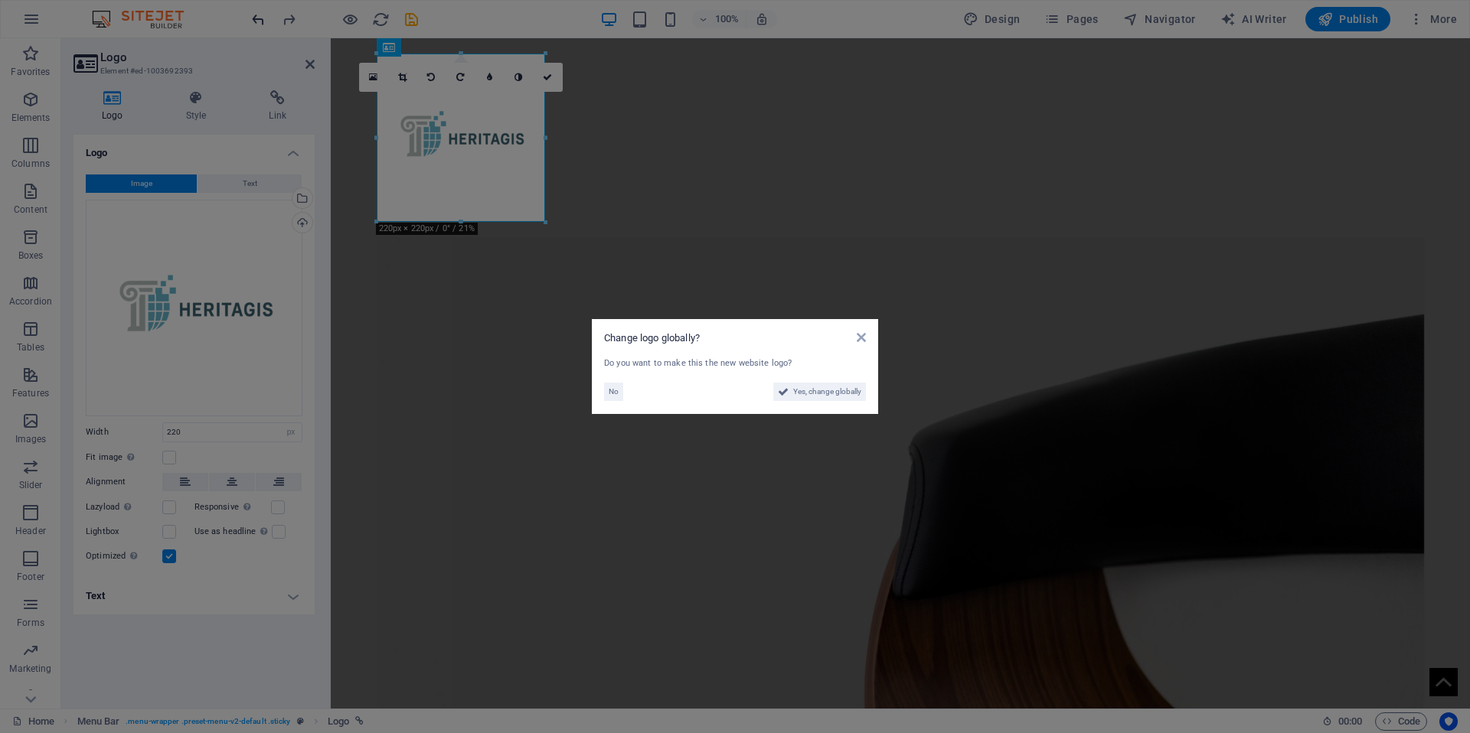
click at [257, 22] on aside "Change logo globally? Do you want to make this the new website logo? No Yes, ch…" at bounding box center [735, 366] width 1470 height 733
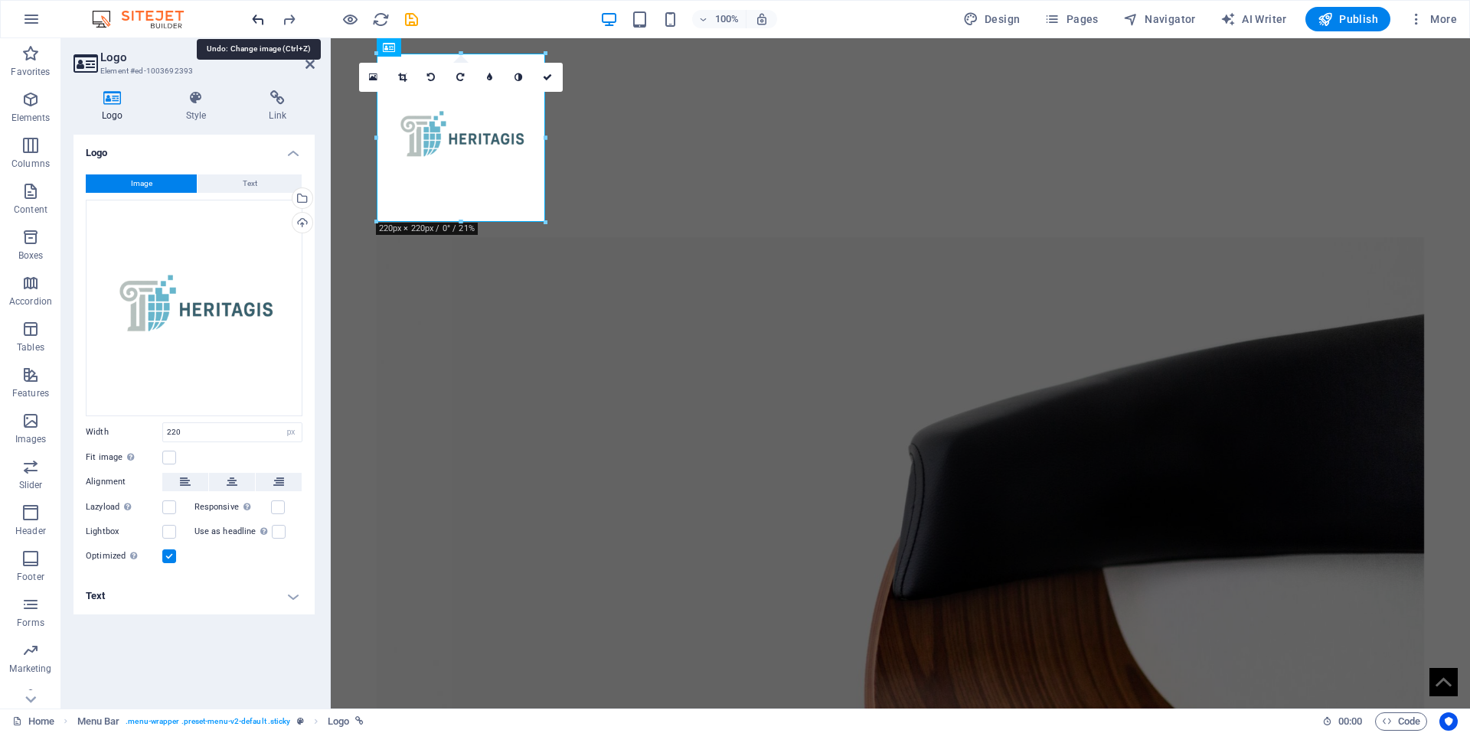
click at [257, 22] on icon "undo" at bounding box center [259, 20] width 18 height 18
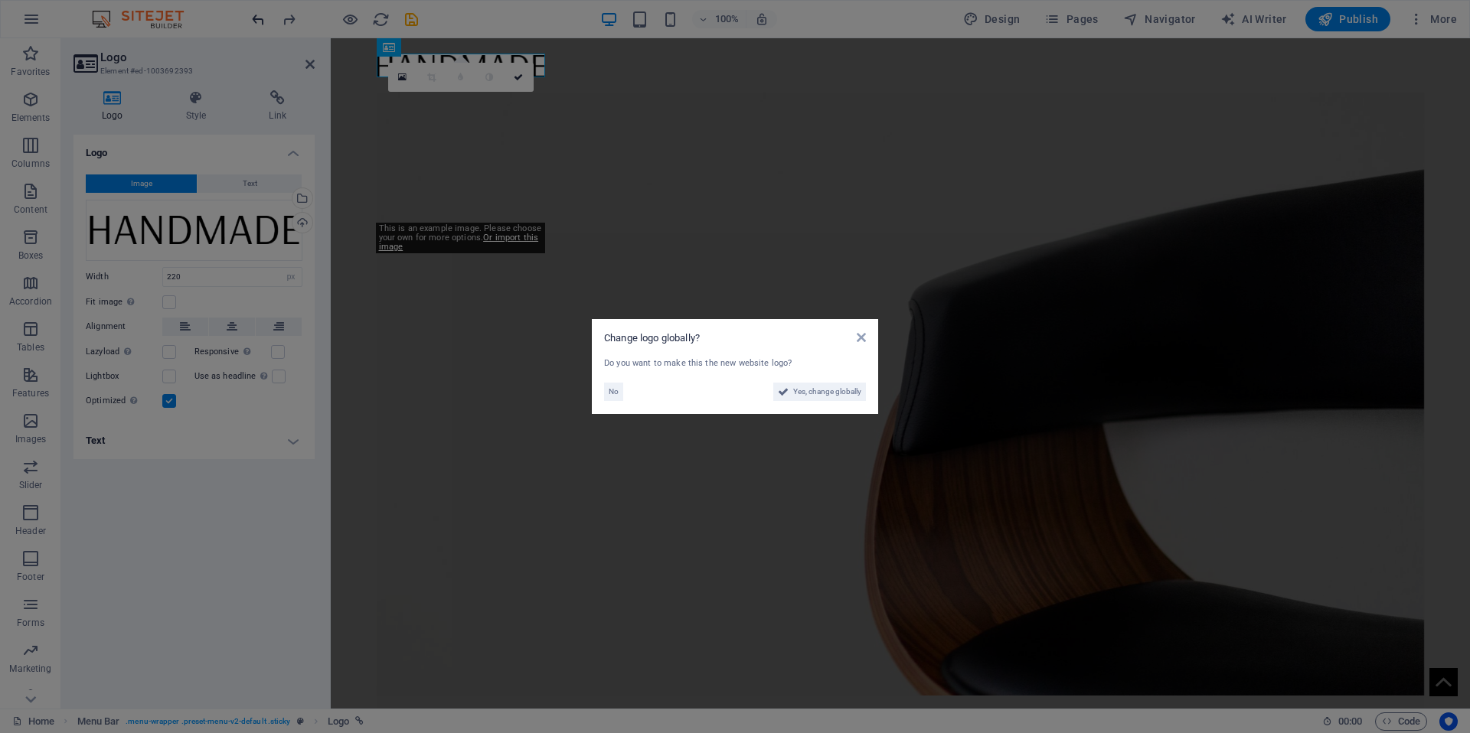
click at [257, 22] on aside "Change logo globally? Do you want to make this the new website logo? No Yes, ch…" at bounding box center [735, 366] width 1470 height 733
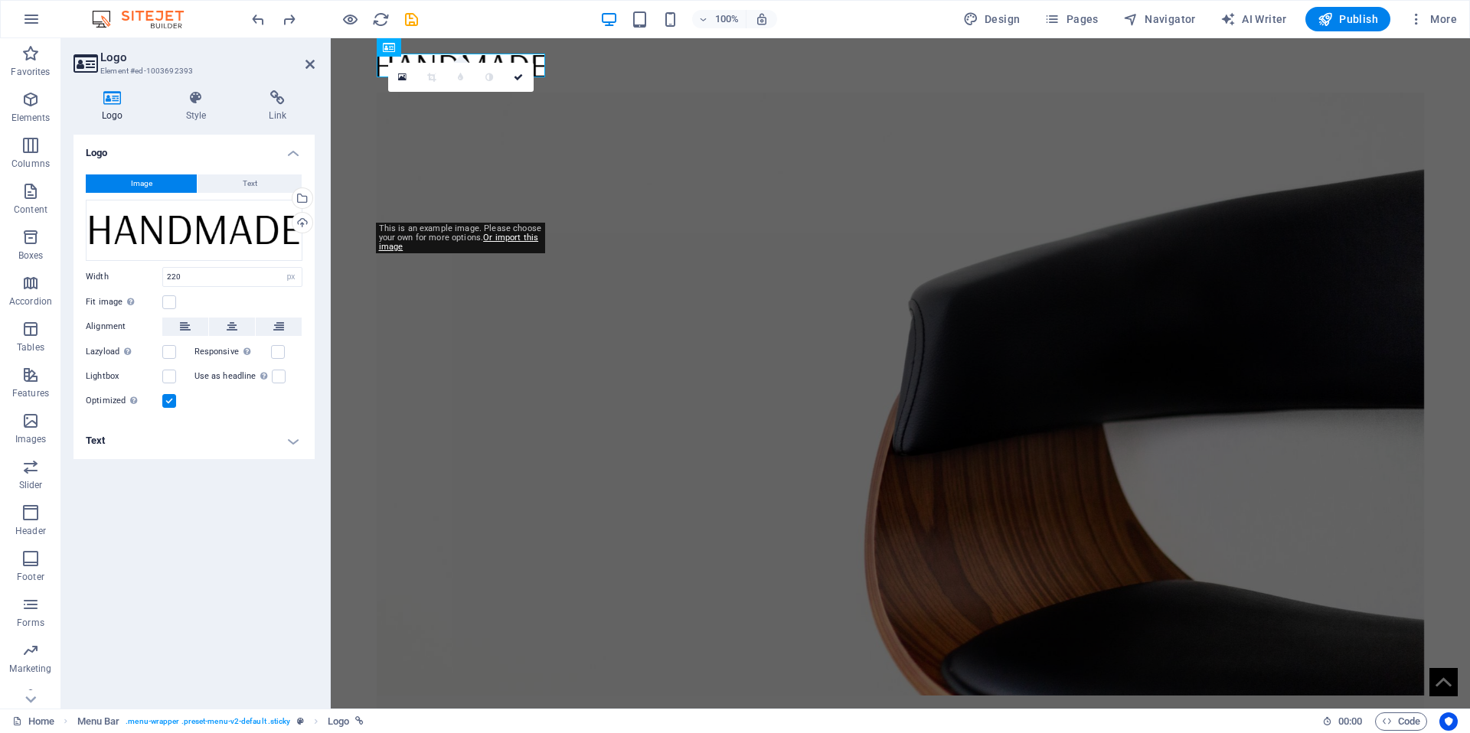
click at [674, 171] on figure at bounding box center [901, 394] width 1048 height 603
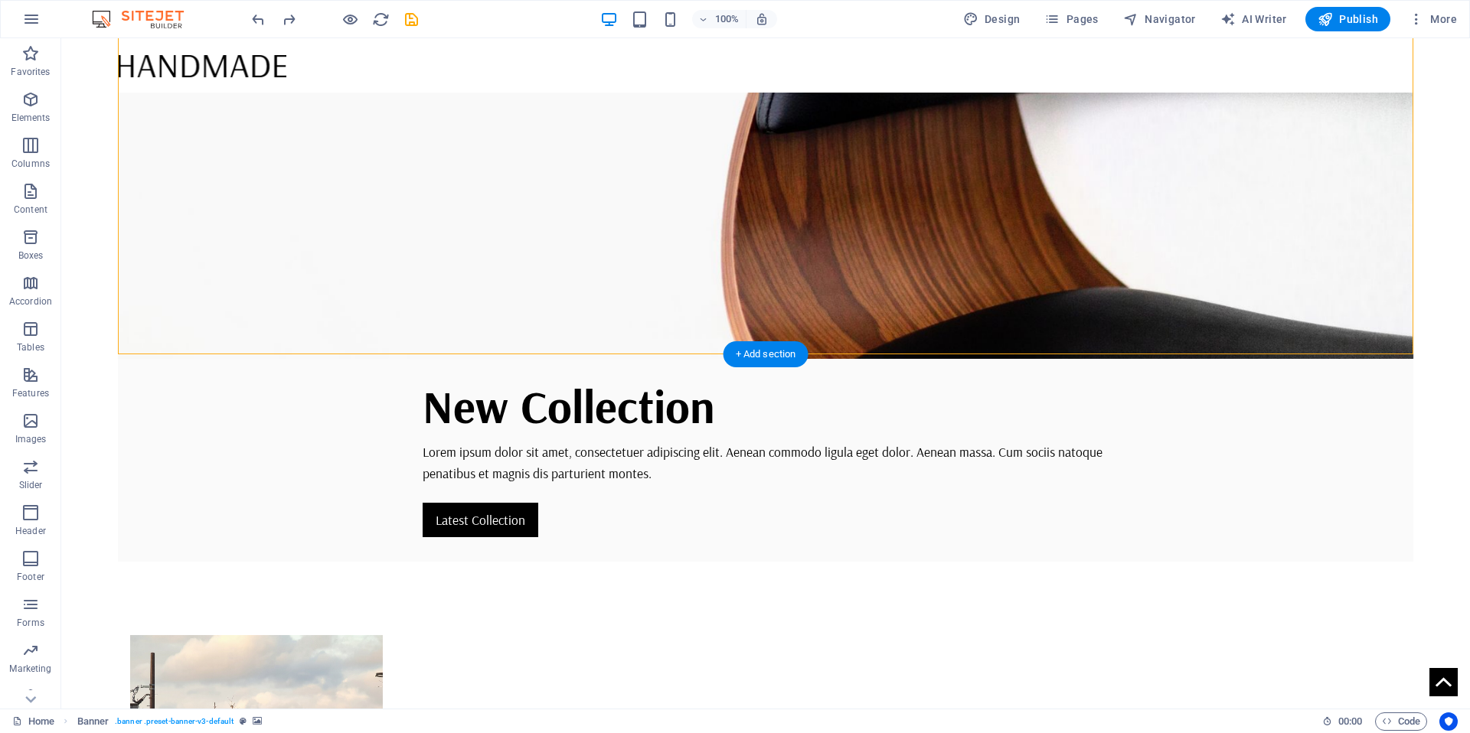
scroll to position [10, 0]
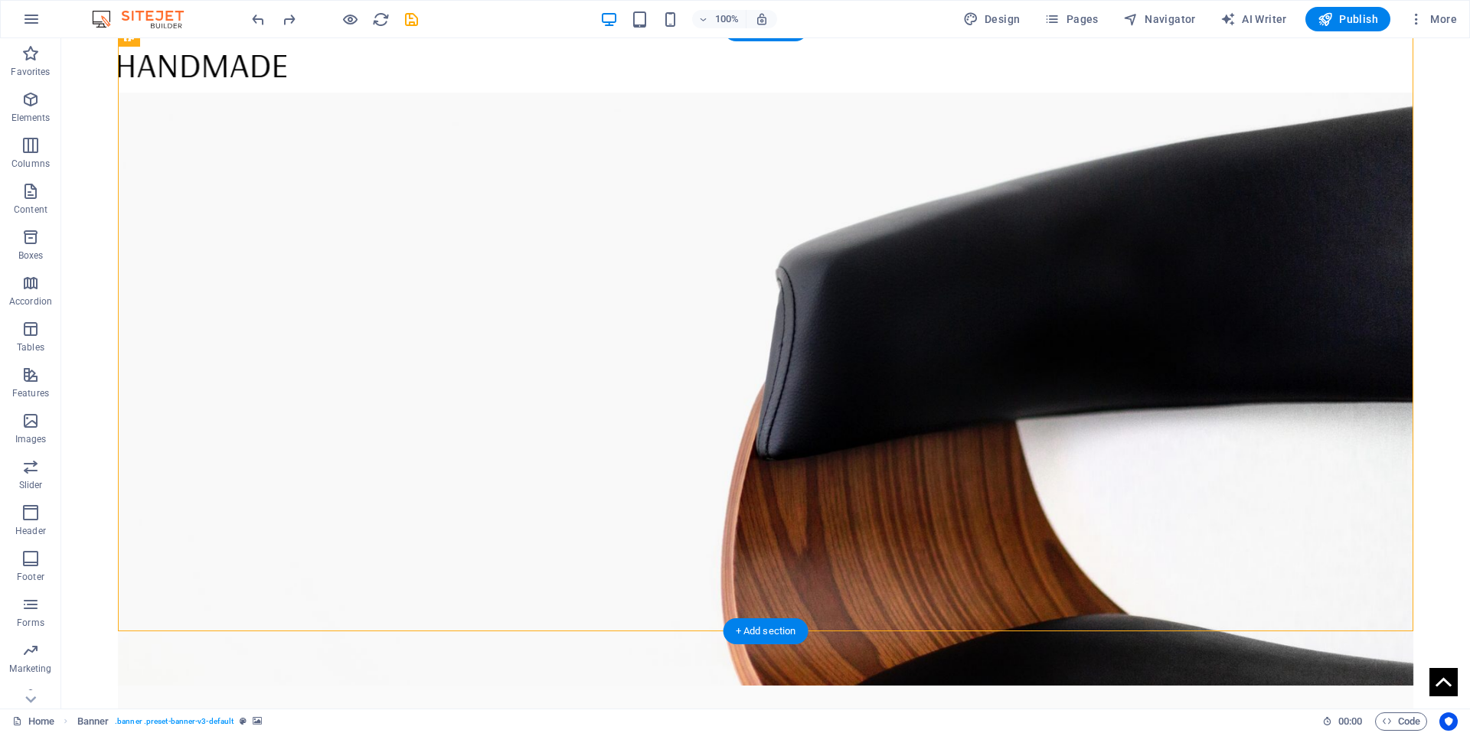
click at [876, 299] on figure at bounding box center [766, 384] width 1296 height 603
click at [775, 256] on figure at bounding box center [766, 384] width 1296 height 603
click at [774, 256] on figure at bounding box center [766, 384] width 1296 height 603
select select "vh"
select select "banner"
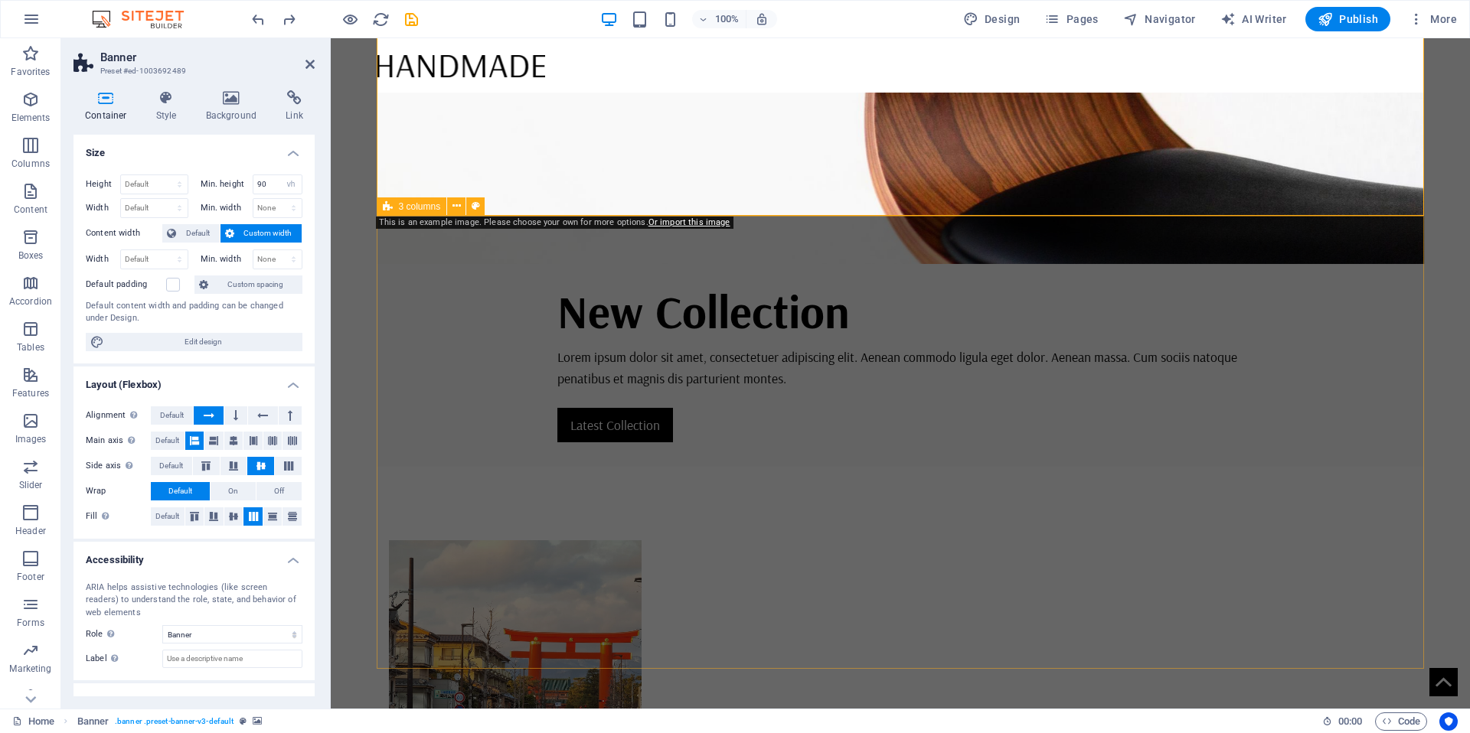
scroll to position [0, 0]
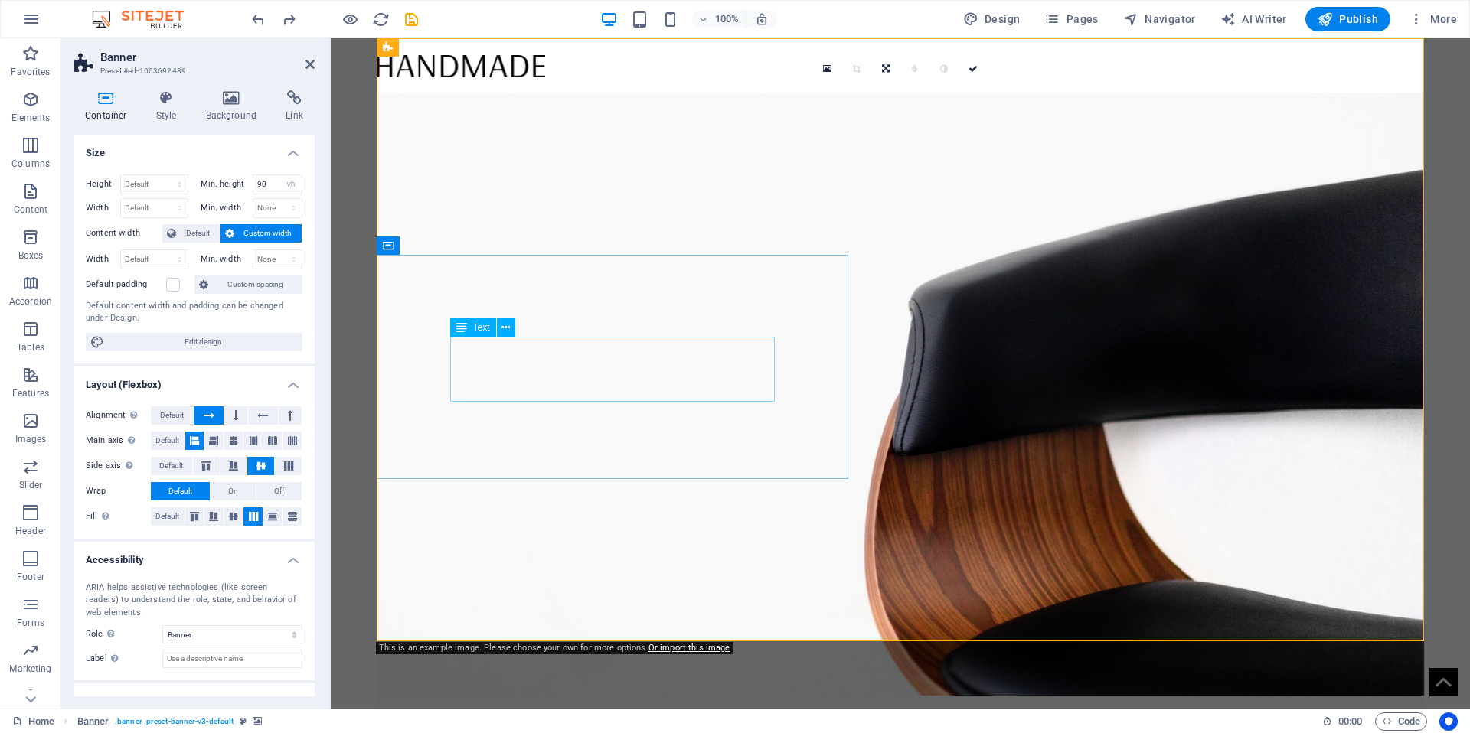
click at [635, 708] on div "New Collection" at bounding box center [900, 743] width 686 height 70
click at [665, 708] on div "New Collection" at bounding box center [900, 743] width 686 height 70
click at [666, 708] on div "New Collection" at bounding box center [900, 743] width 686 height 70
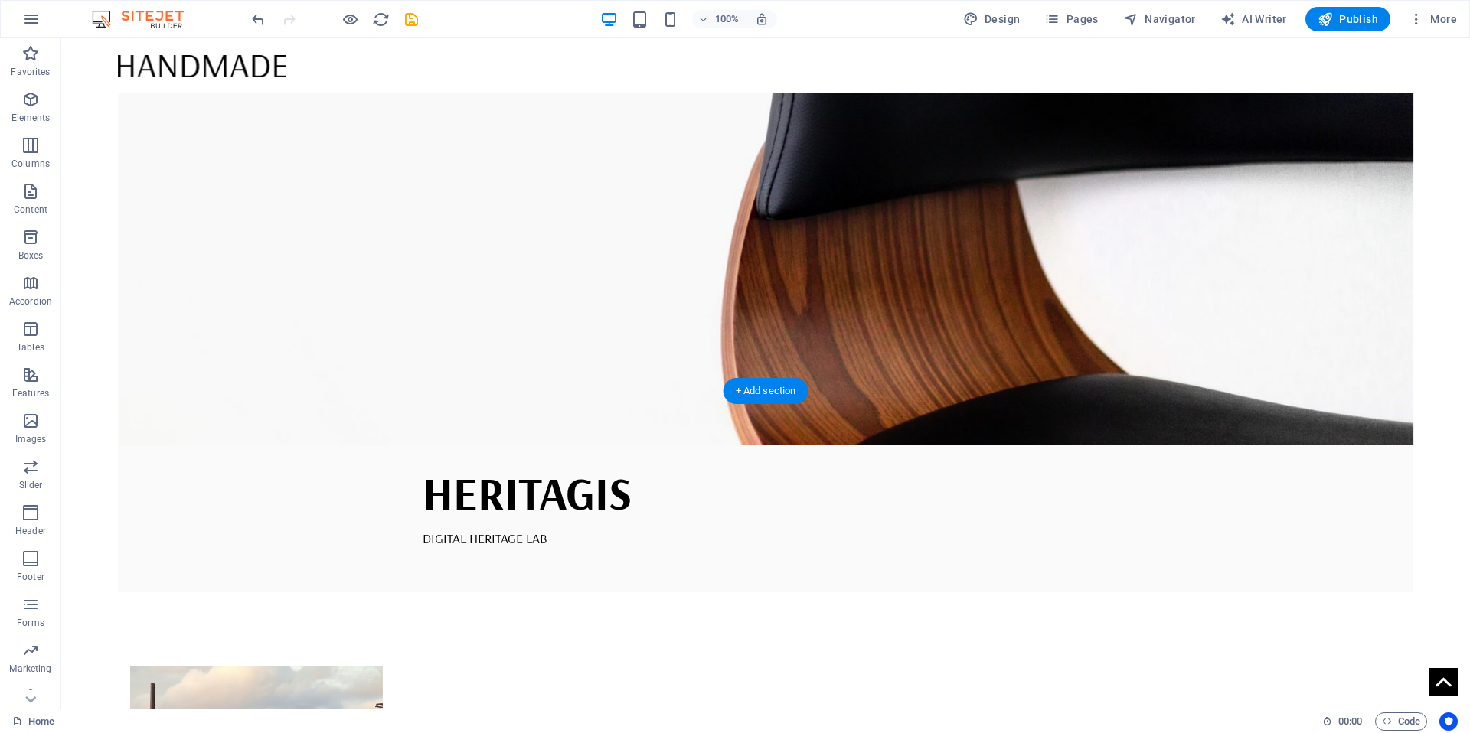
click at [828, 315] on figure at bounding box center [766, 143] width 1296 height 603
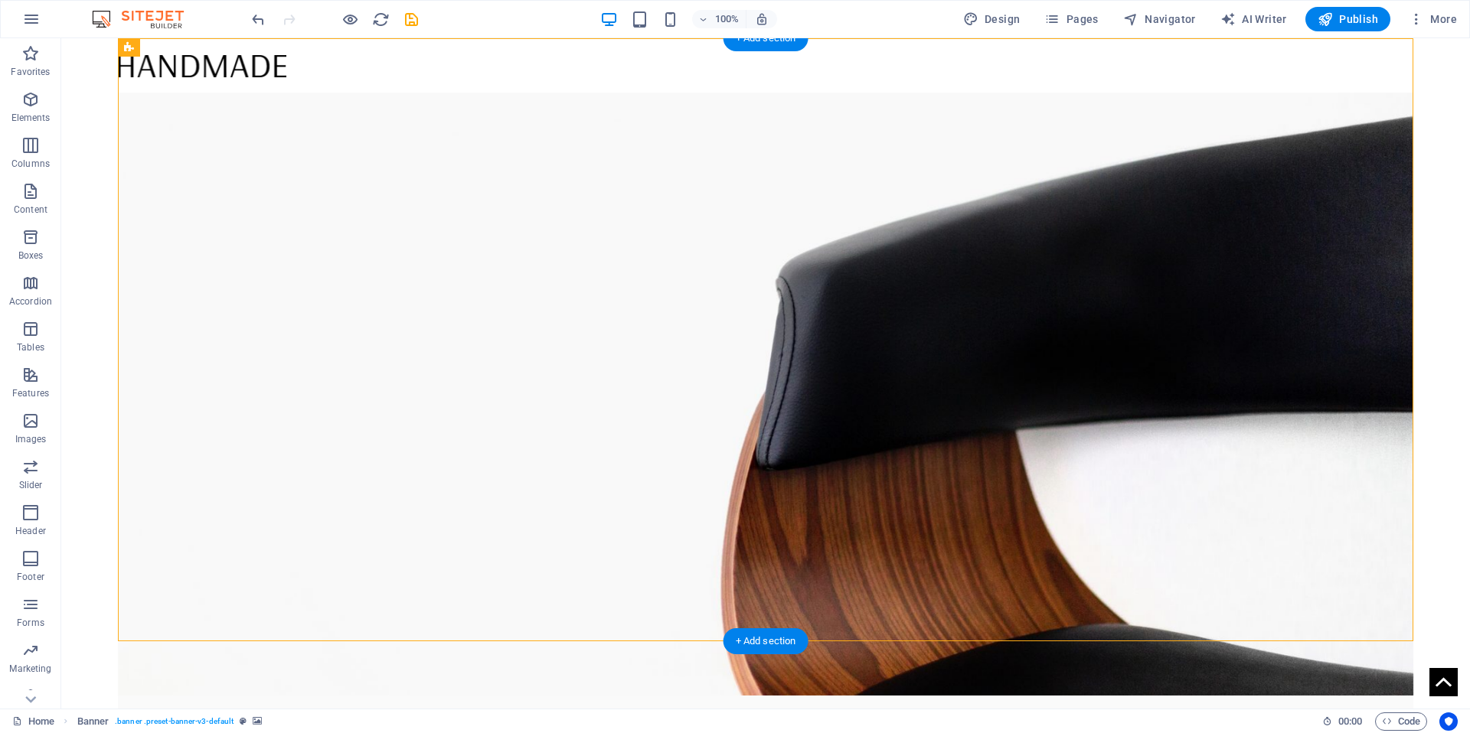
click at [768, 222] on figure at bounding box center [766, 394] width 1296 height 603
click at [543, 248] on figure at bounding box center [766, 394] width 1296 height 603
select select "vh"
select select "banner"
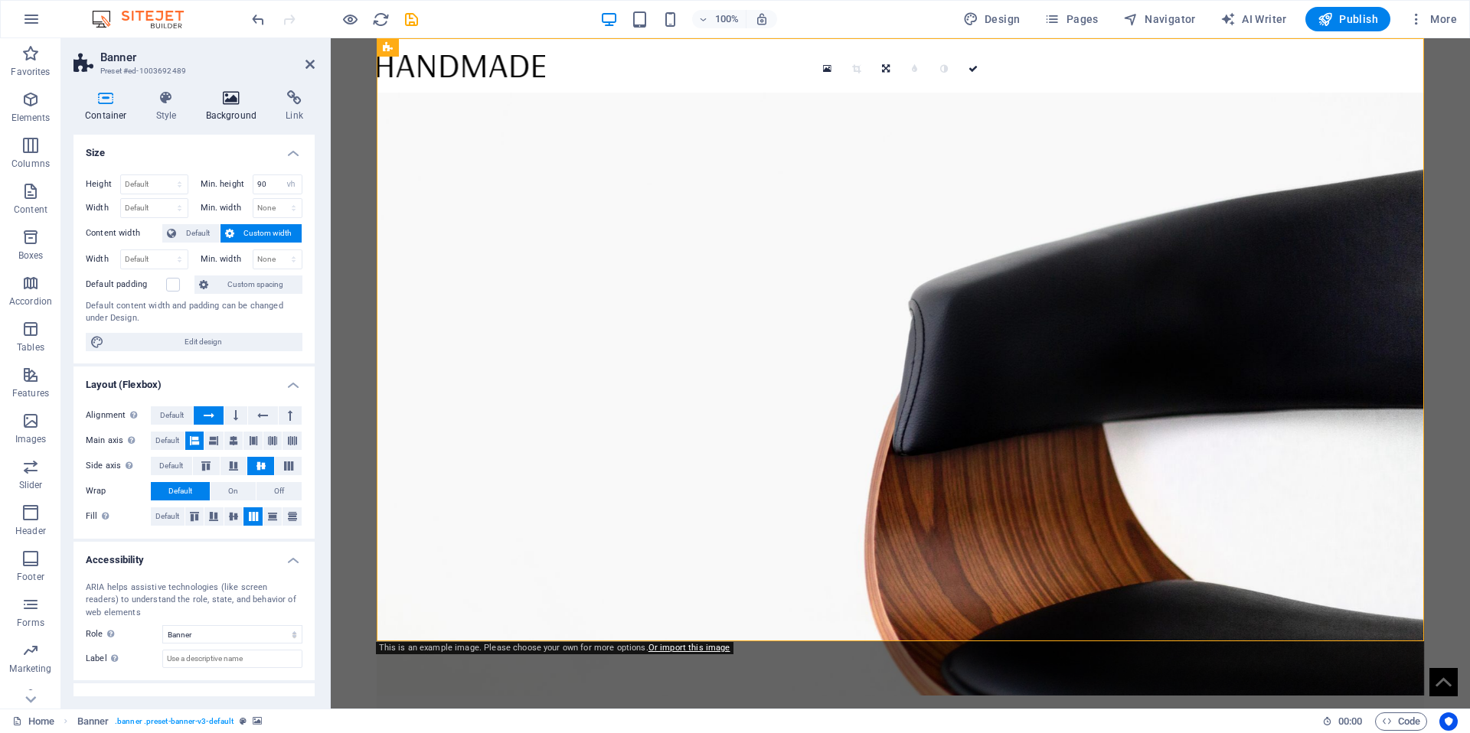
click at [220, 108] on h4 "Background" at bounding box center [234, 106] width 80 height 32
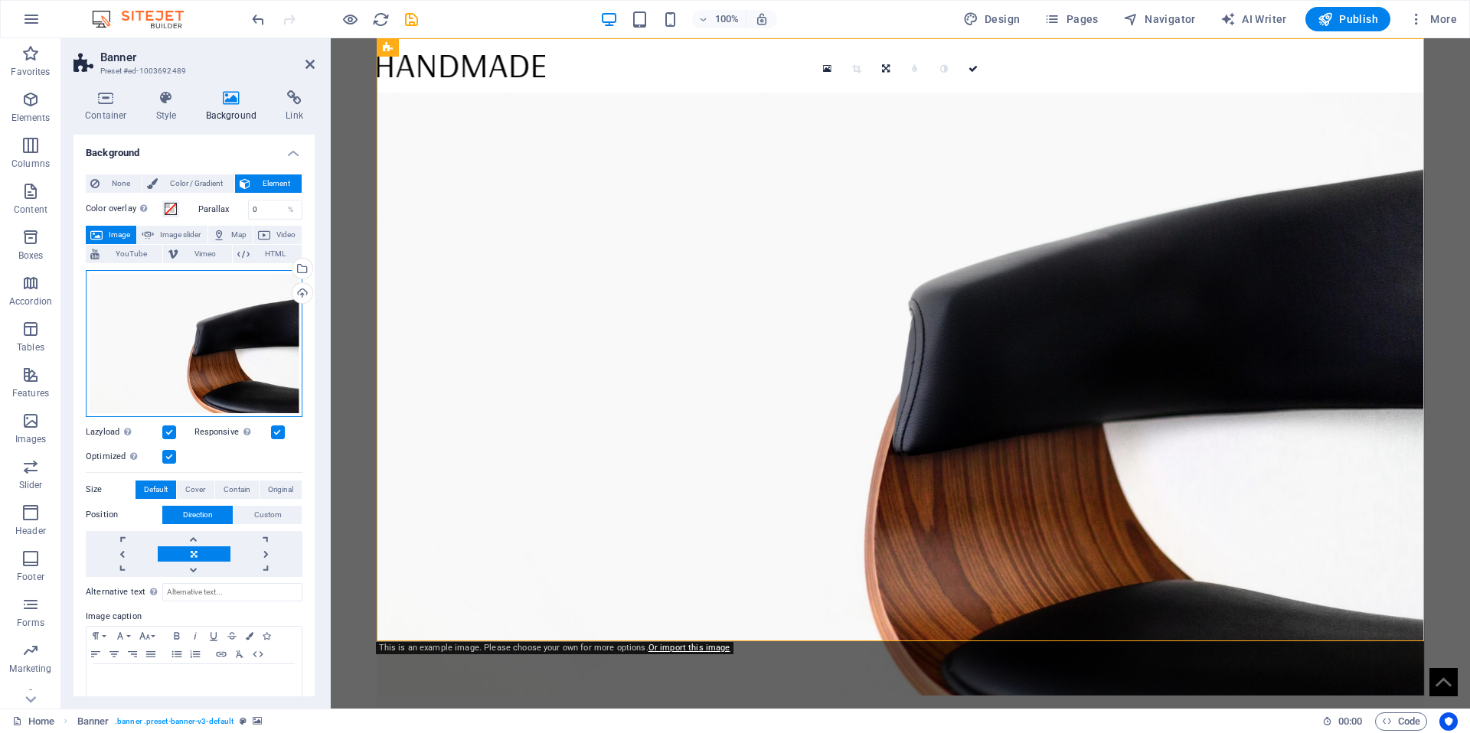
click at [207, 282] on div "Drag files here, click to choose files or select files from Files or our free s…" at bounding box center [194, 343] width 217 height 147
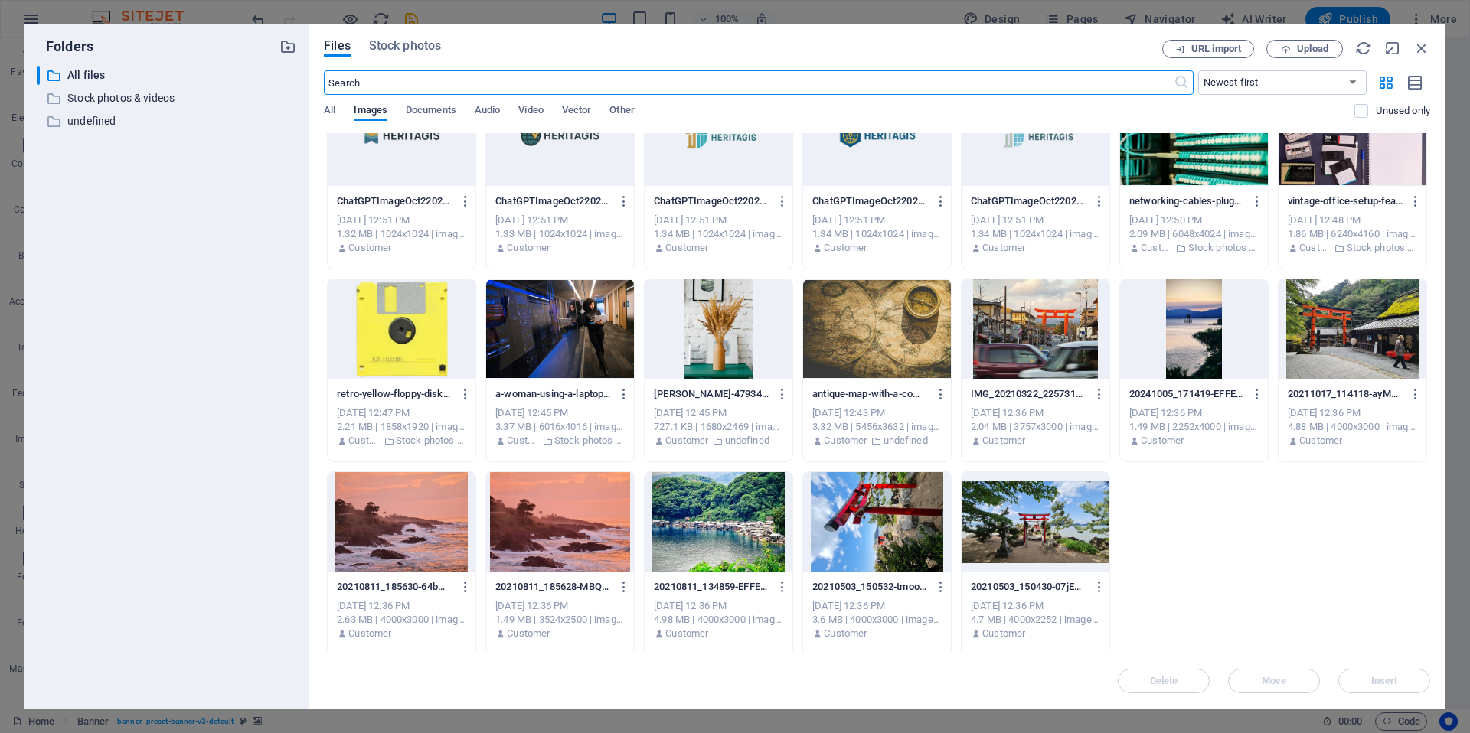
scroll to position [49, 0]
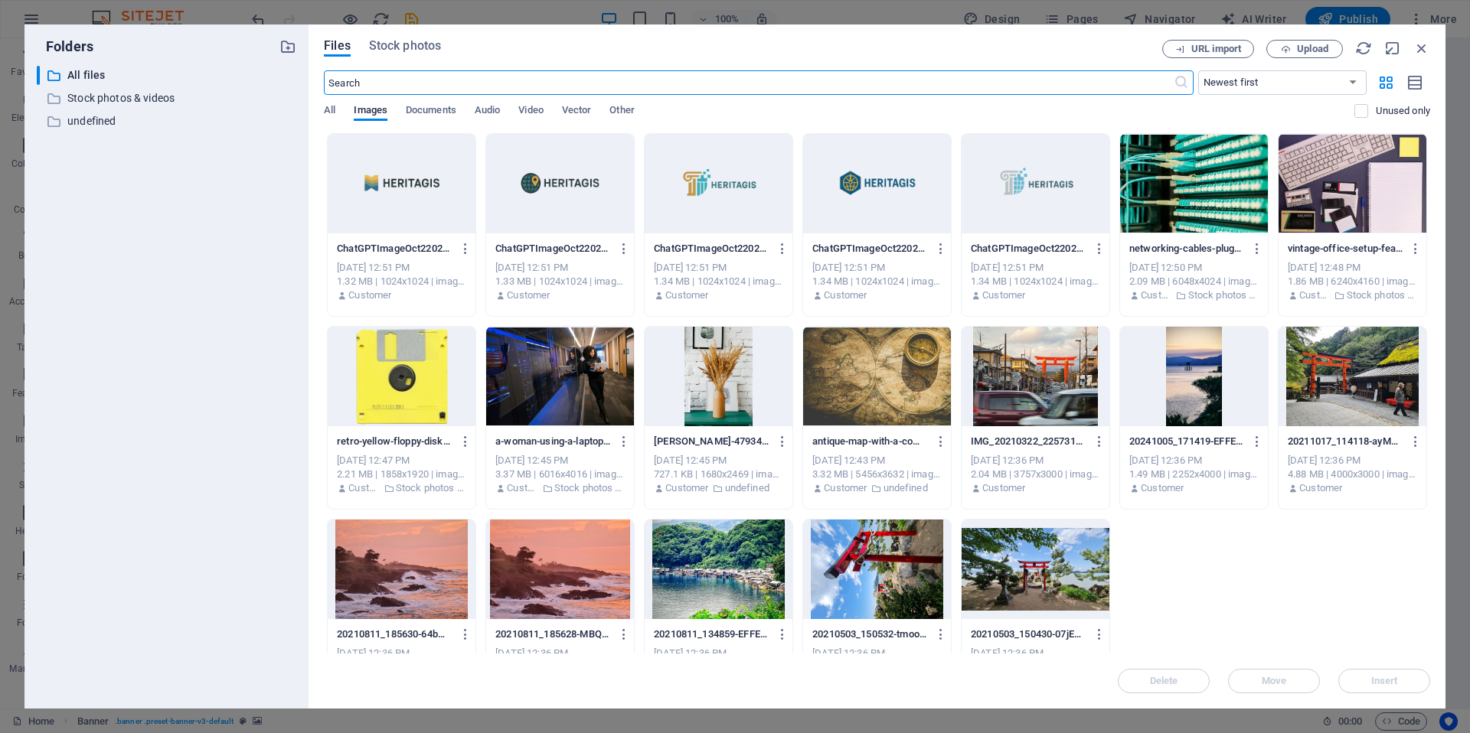
scroll to position [49, 0]
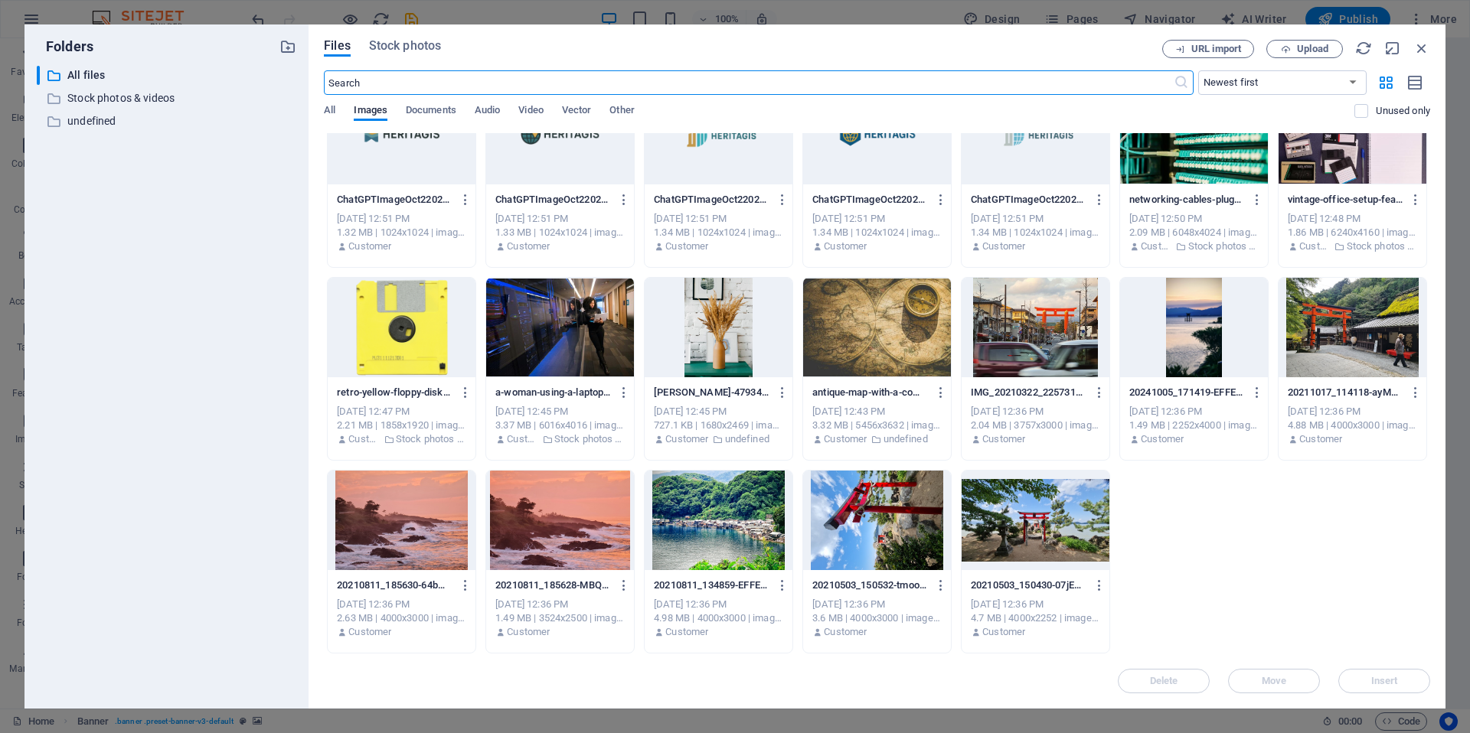
click at [726, 529] on div at bounding box center [719, 521] width 148 height 100
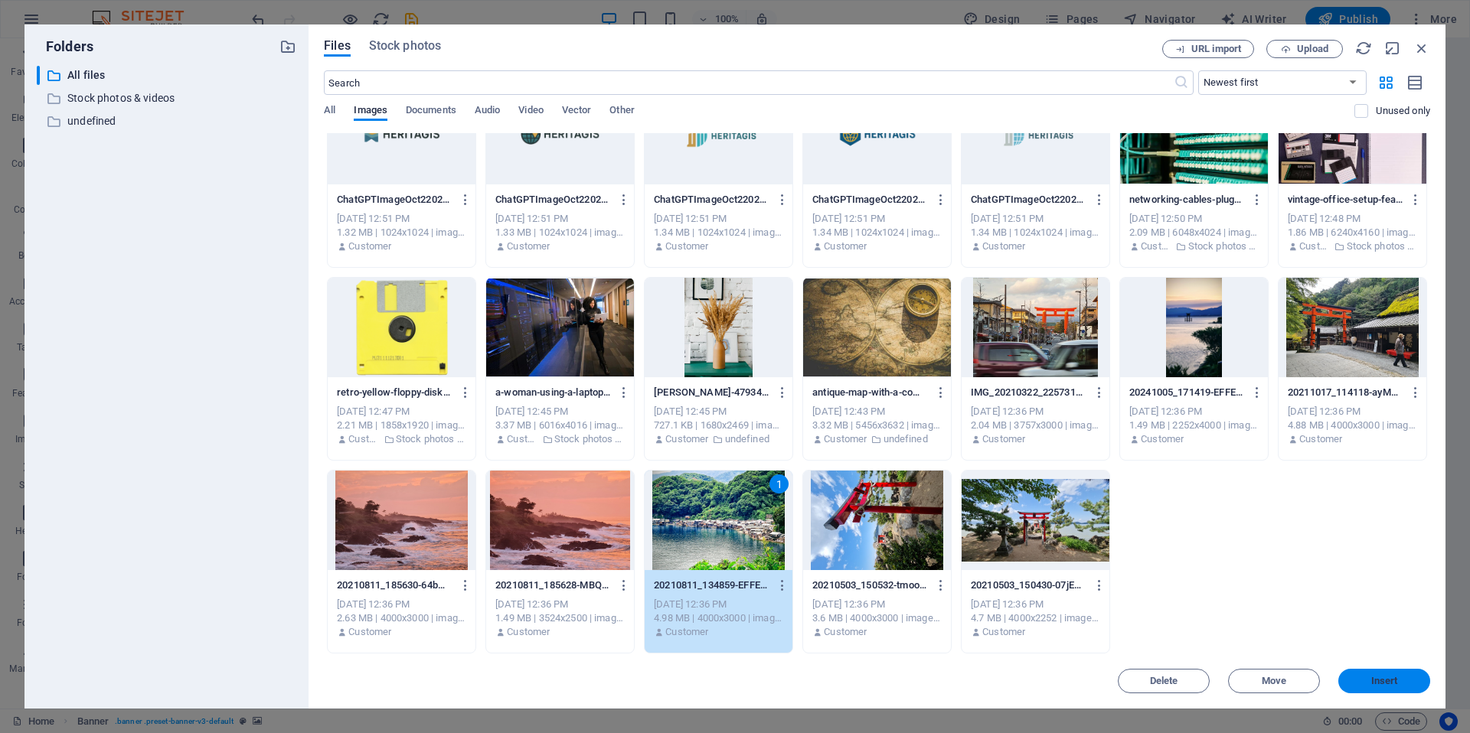
click at [1400, 680] on span "Insert" at bounding box center [1384, 681] width 80 height 9
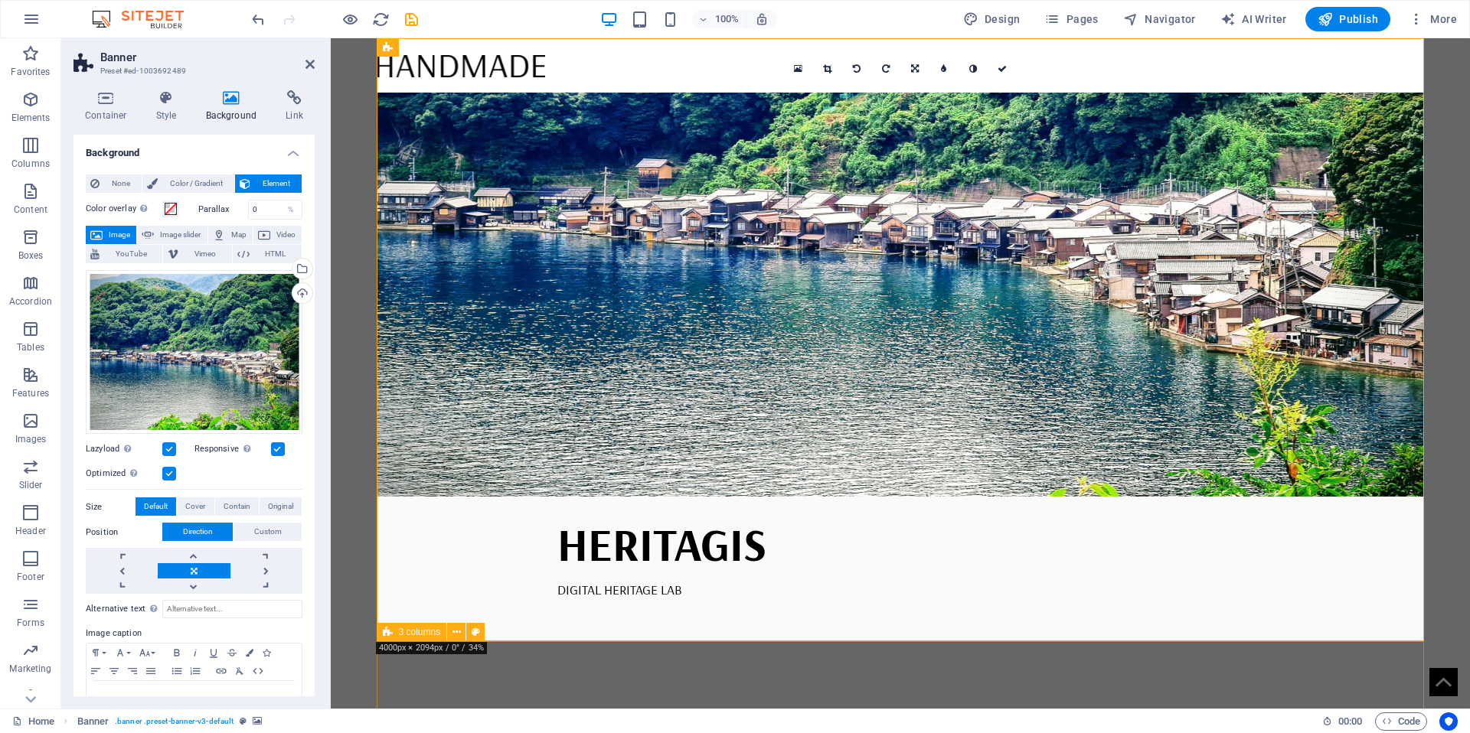
scroll to position [0, 0]
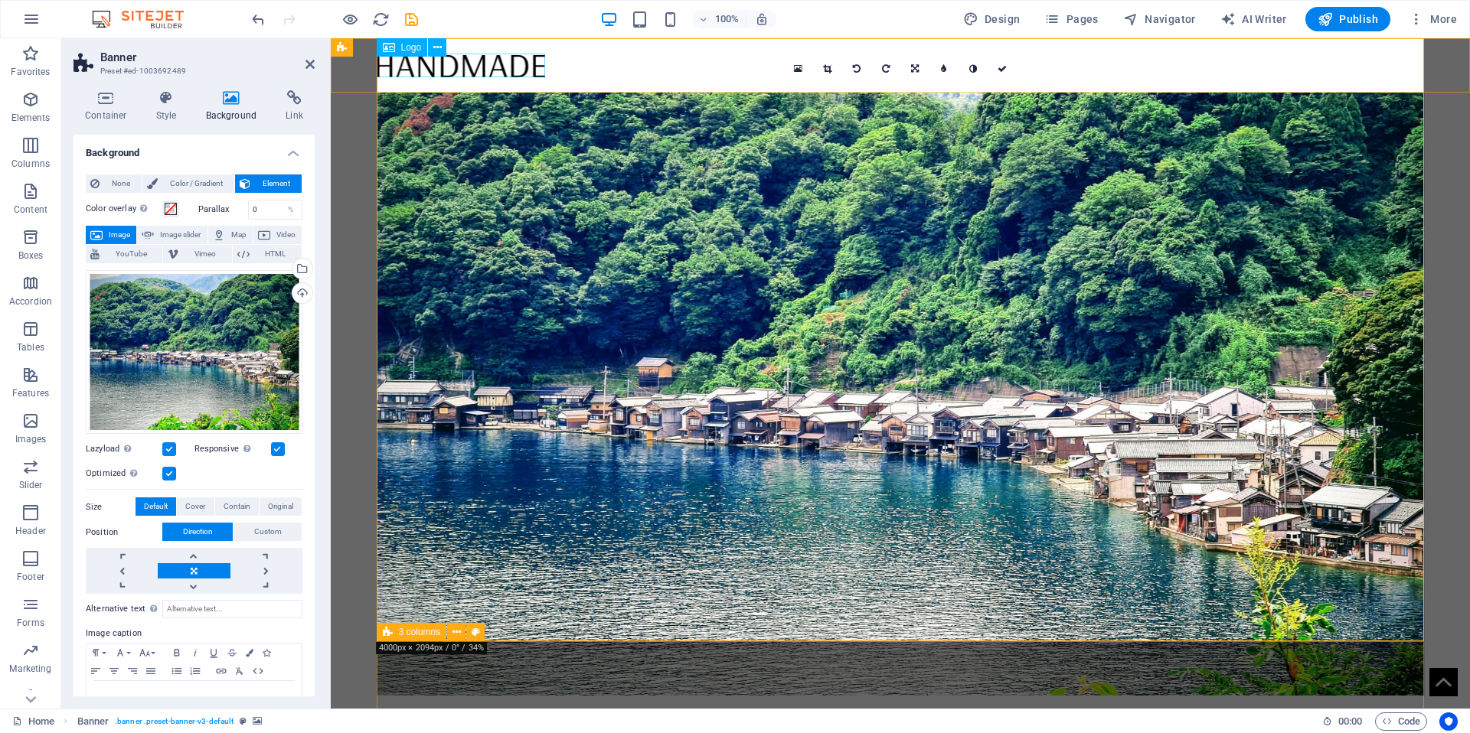
click at [492, 67] on div at bounding box center [901, 66] width 1048 height 24
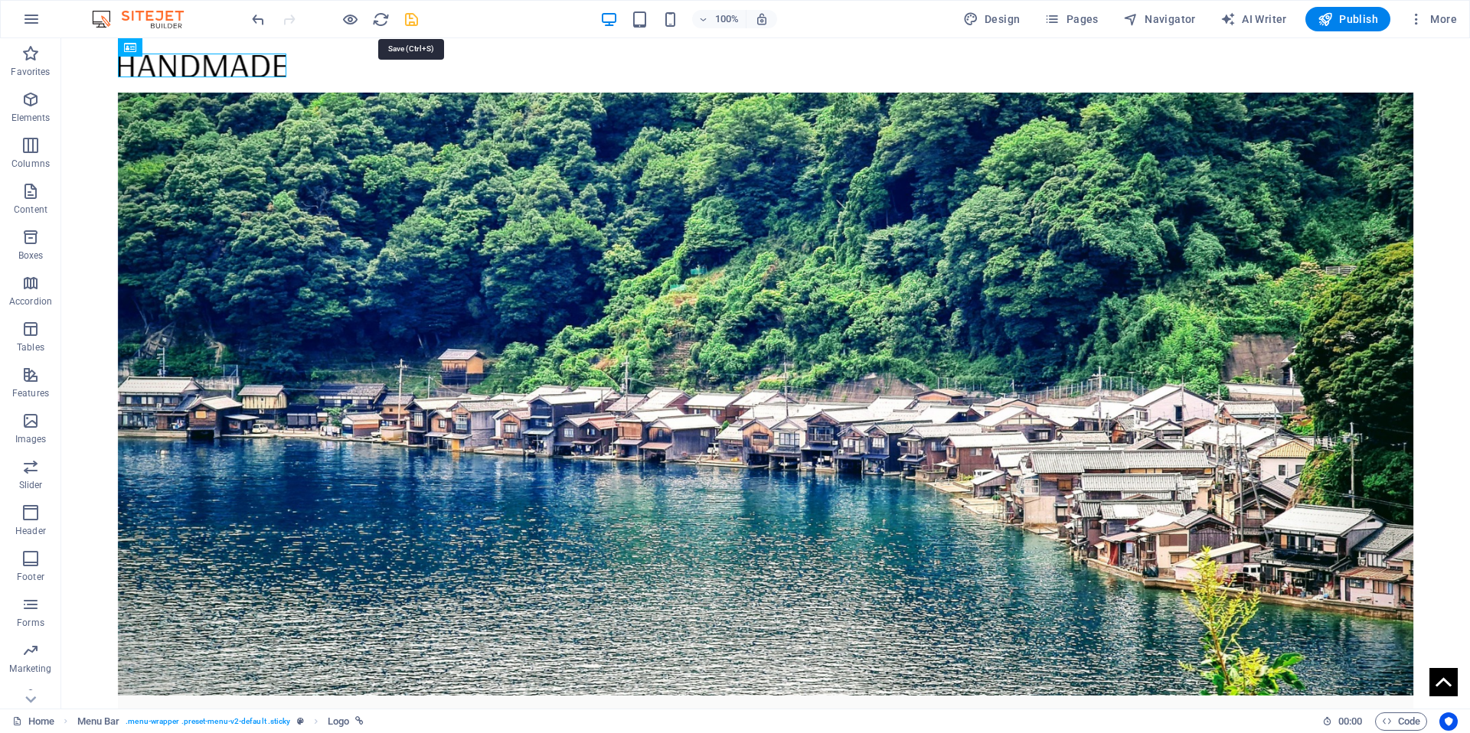
click at [411, 19] on icon "save" at bounding box center [412, 20] width 18 height 18
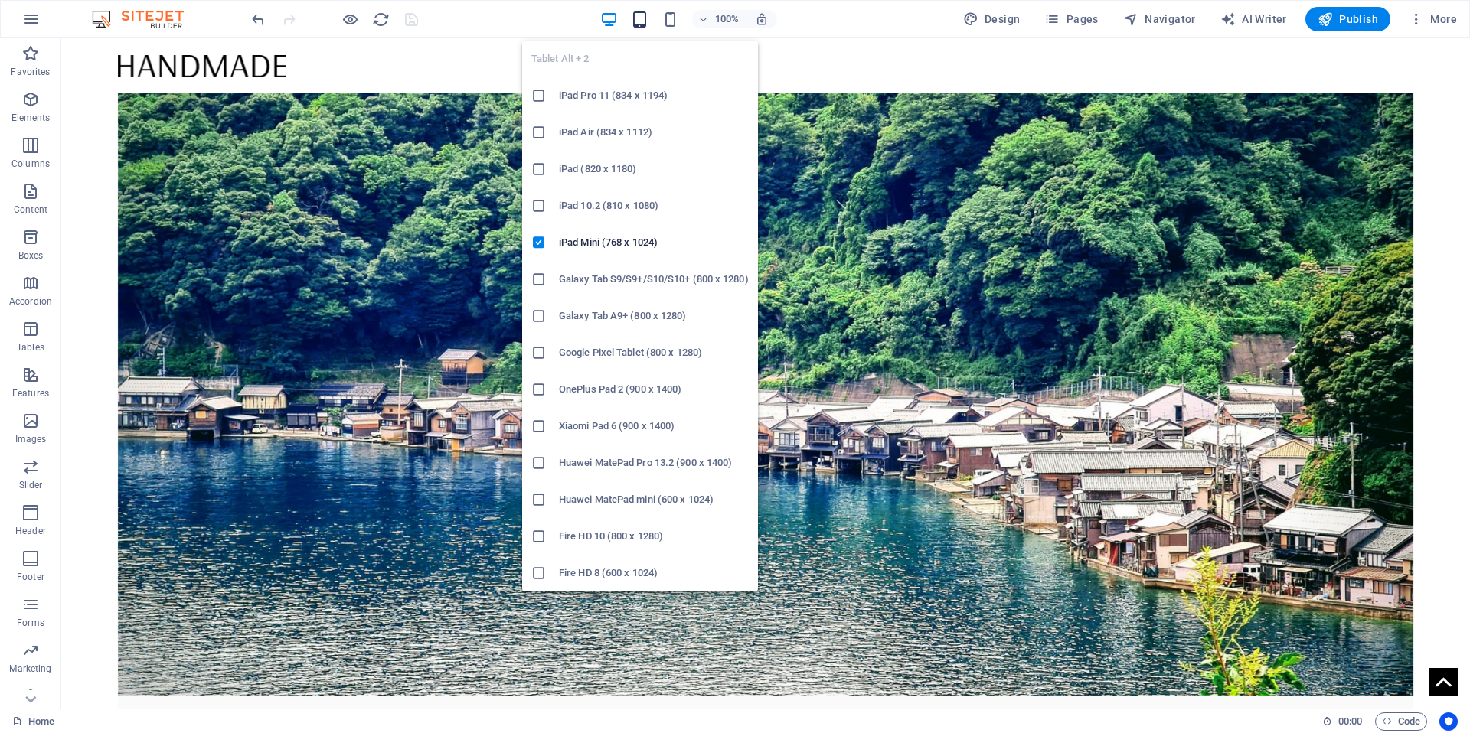
click at [636, 22] on icon "button" at bounding box center [640, 20] width 18 height 18
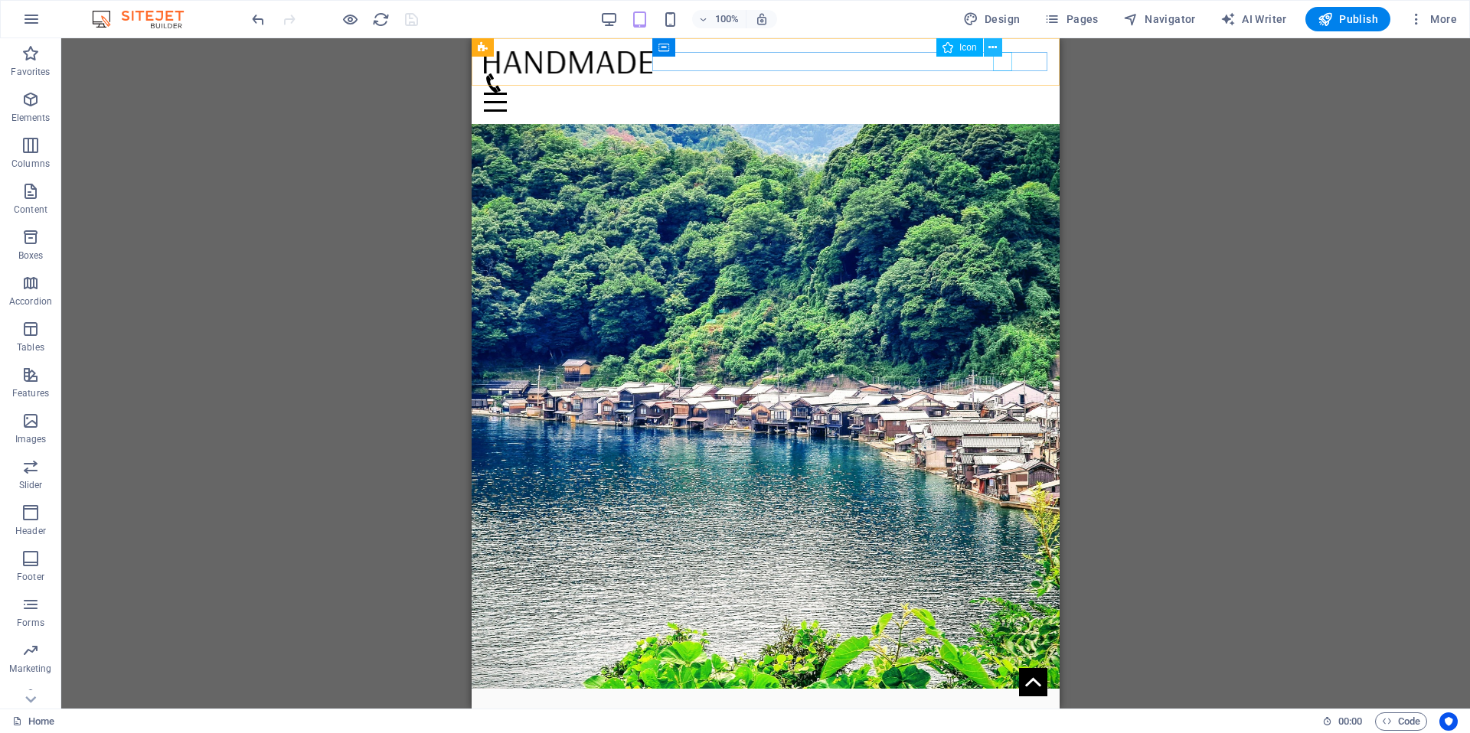
click at [996, 55] on icon at bounding box center [992, 48] width 8 height 16
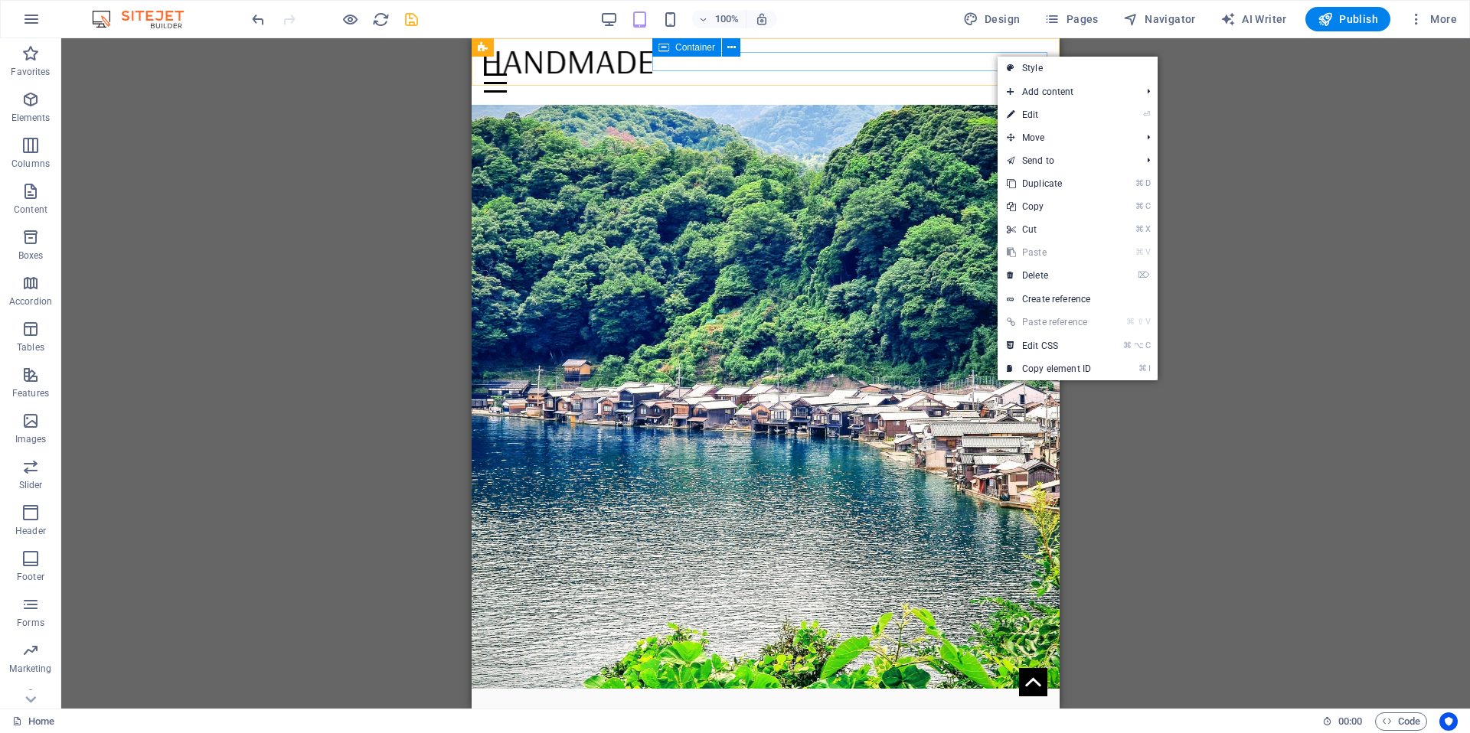
click at [951, 73] on div "Menu" at bounding box center [765, 82] width 563 height 19
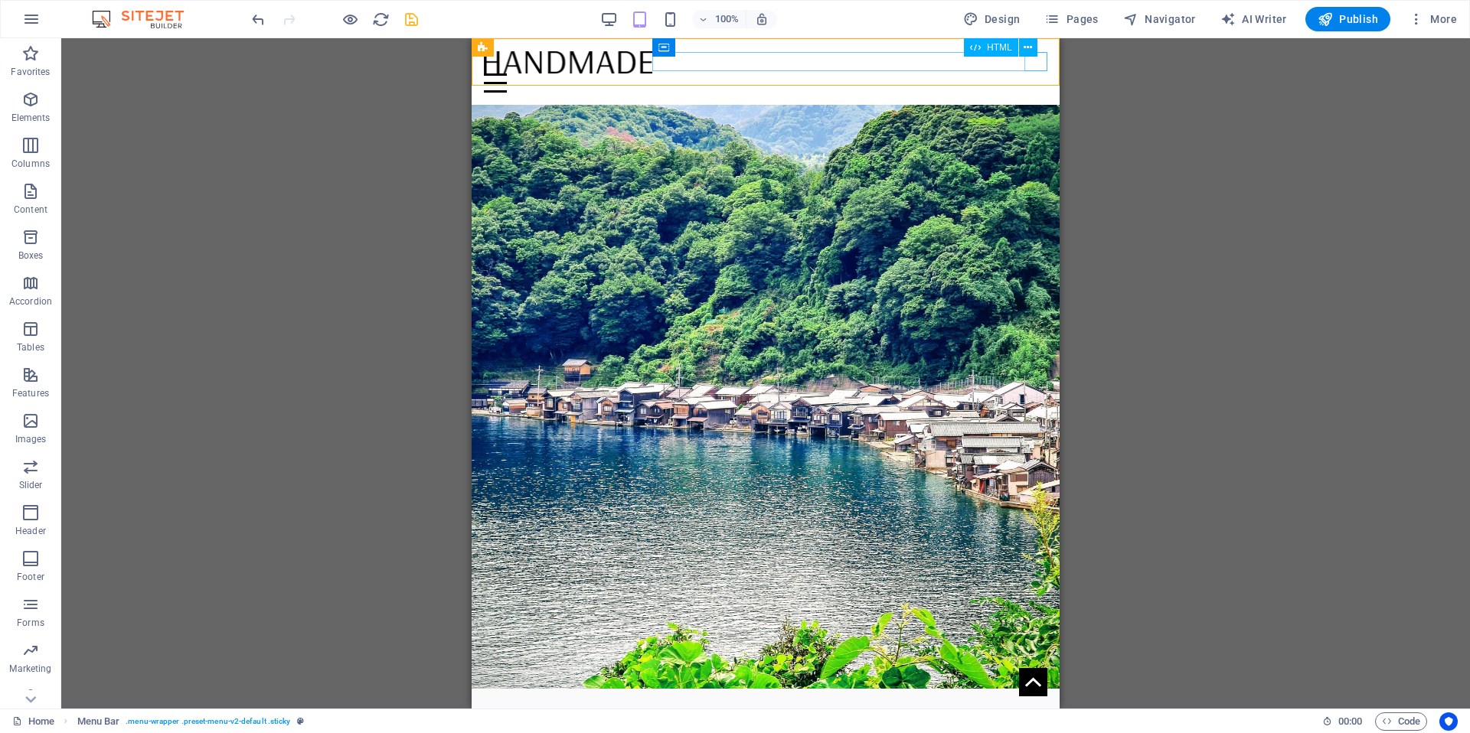
click at [1035, 73] on div "Menu" at bounding box center [765, 82] width 563 height 19
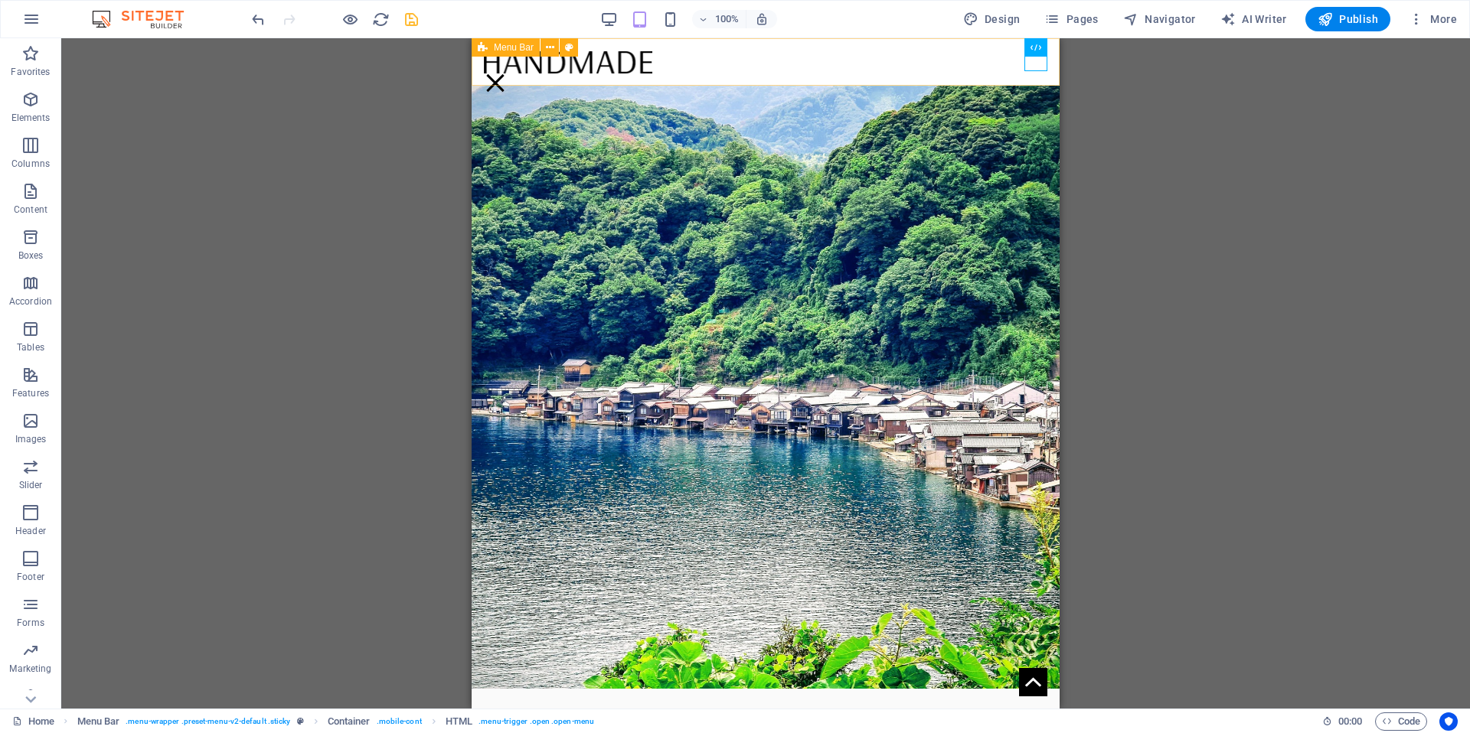
click at [953, 65] on div "Menu" at bounding box center [766, 61] width 588 height 47
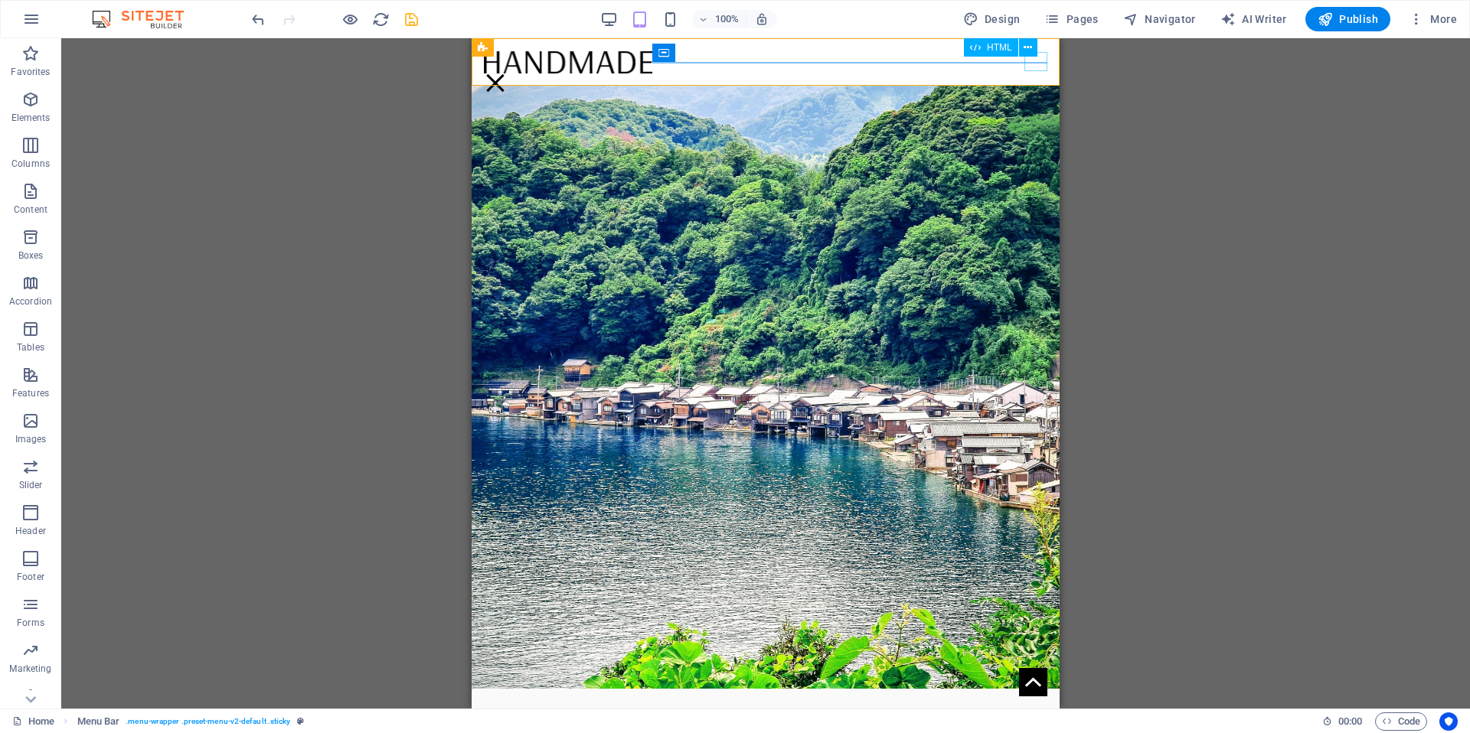
click at [507, 73] on div "Menu" at bounding box center [495, 82] width 23 height 19
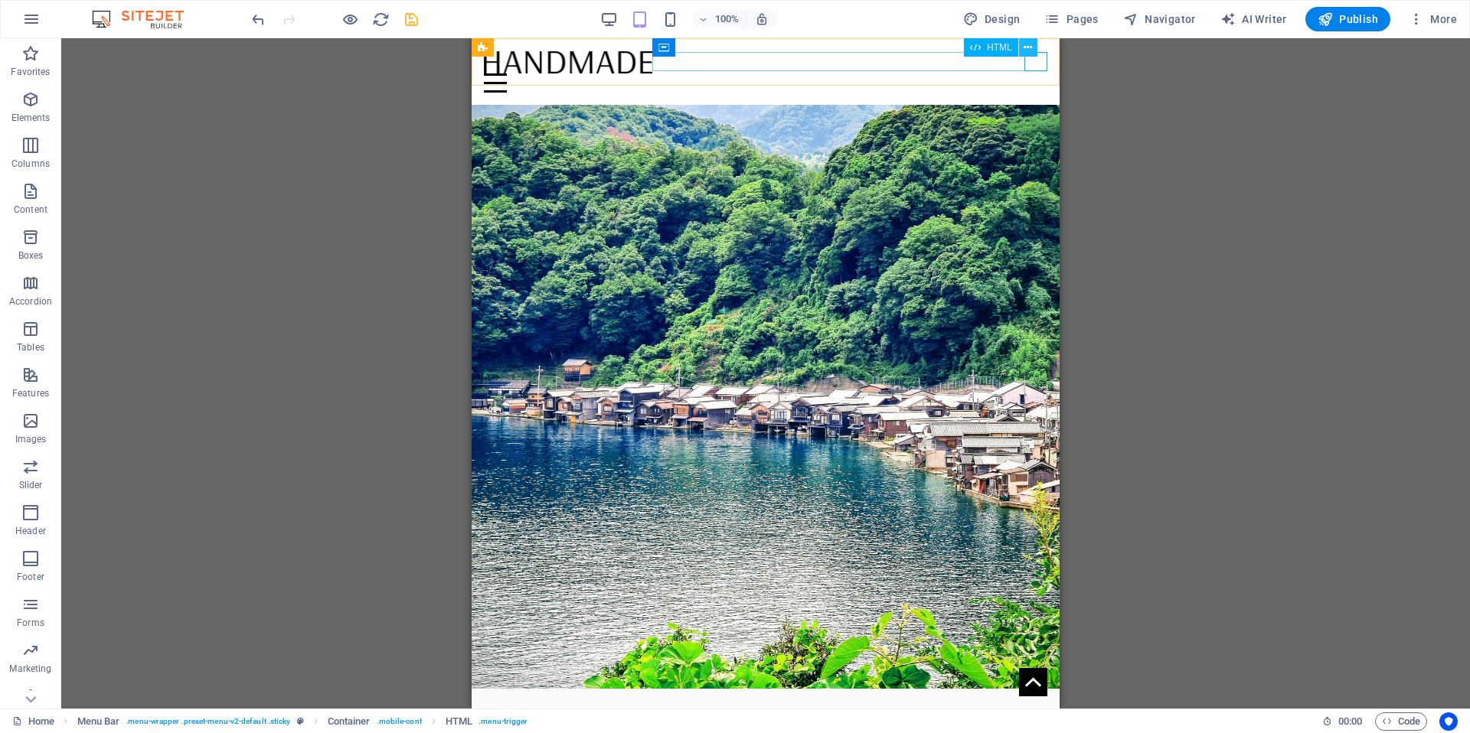
click at [1027, 38] on button at bounding box center [1028, 47] width 18 height 18
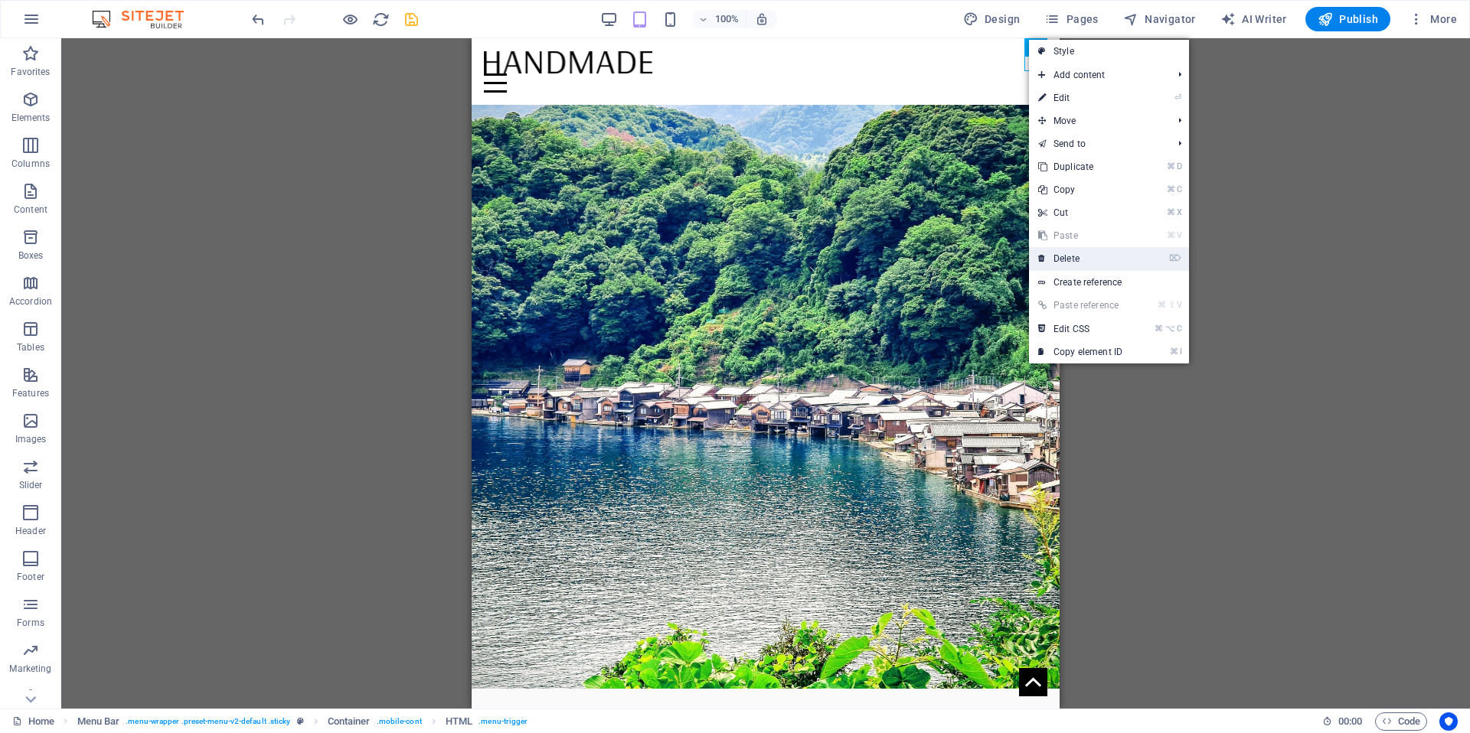
click at [1080, 263] on link "⌦ Delete" at bounding box center [1080, 258] width 103 height 23
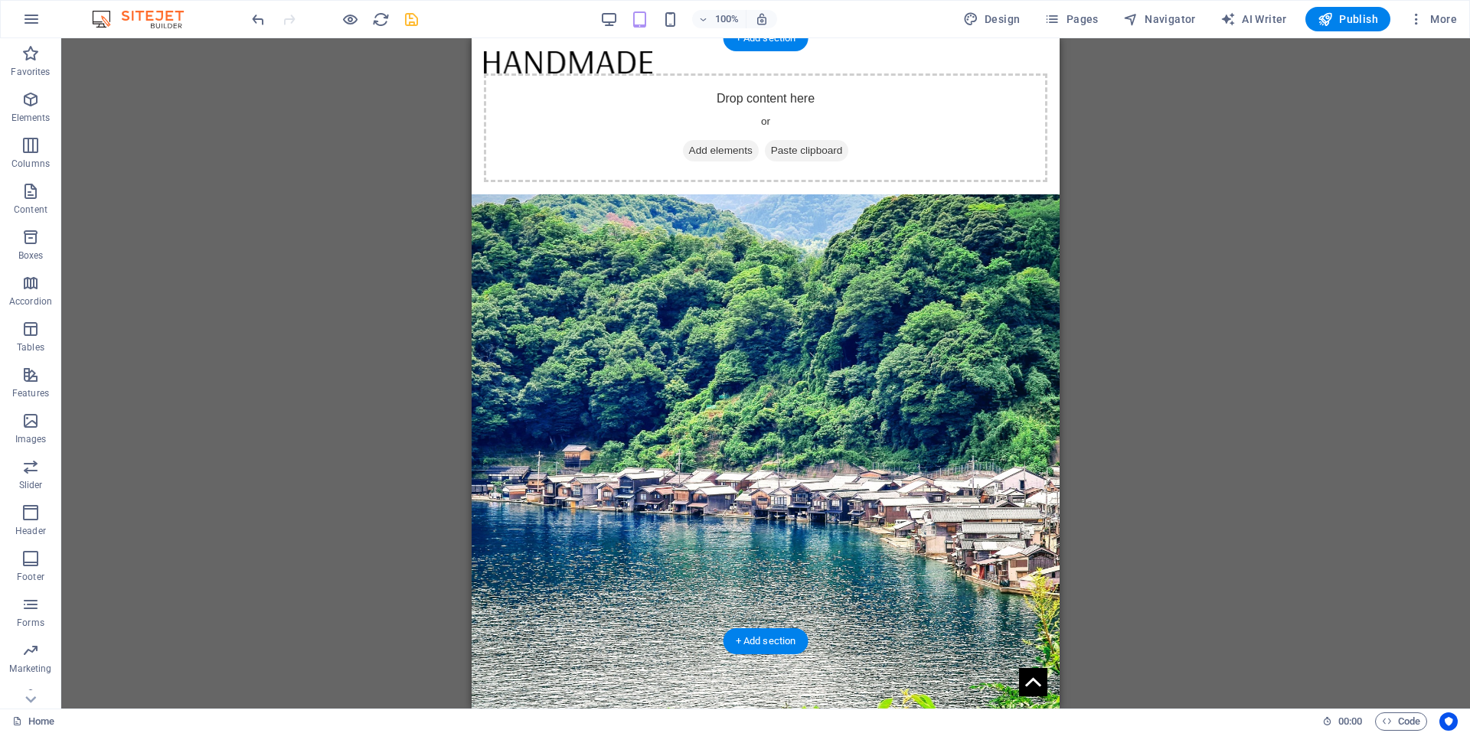
click at [830, 254] on figure at bounding box center [766, 472] width 588 height 603
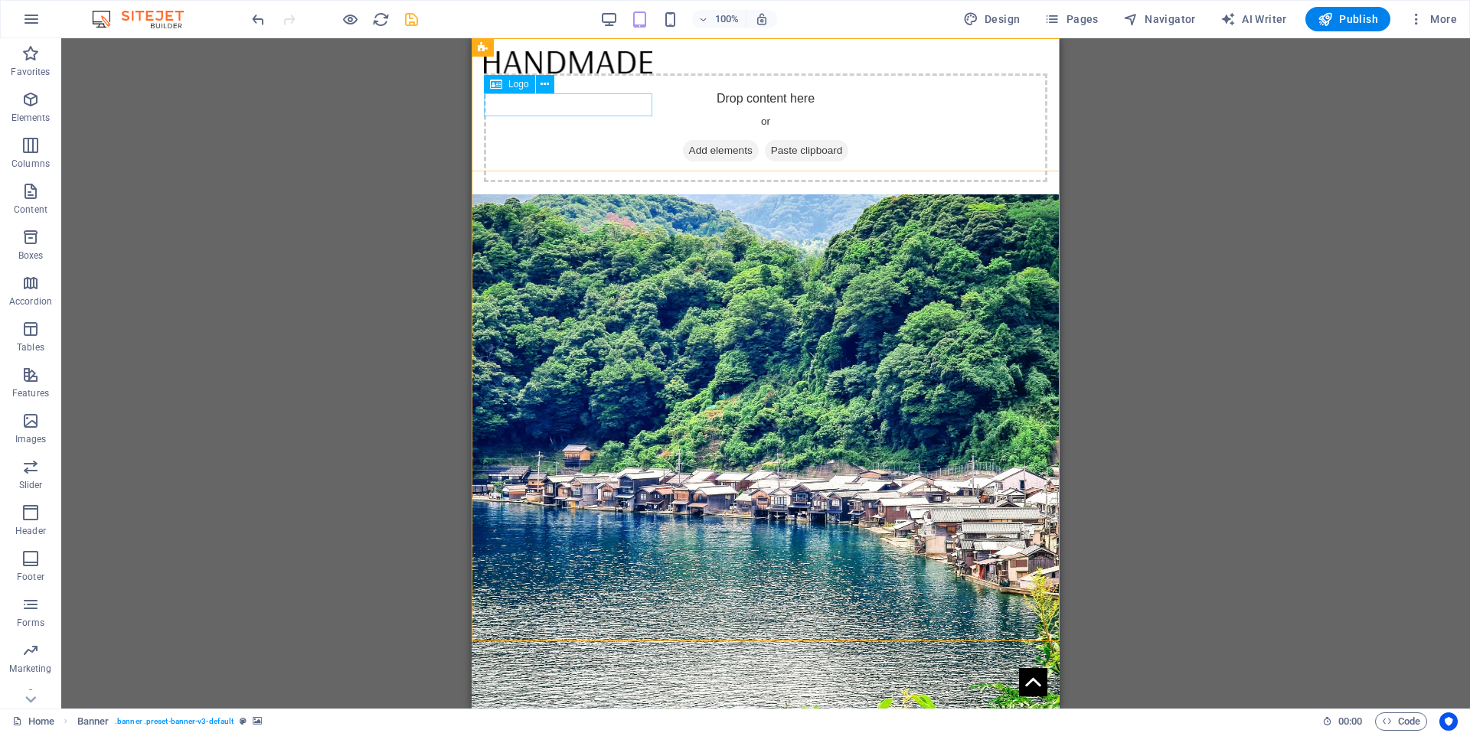
click at [544, 73] on div at bounding box center [765, 62] width 563 height 23
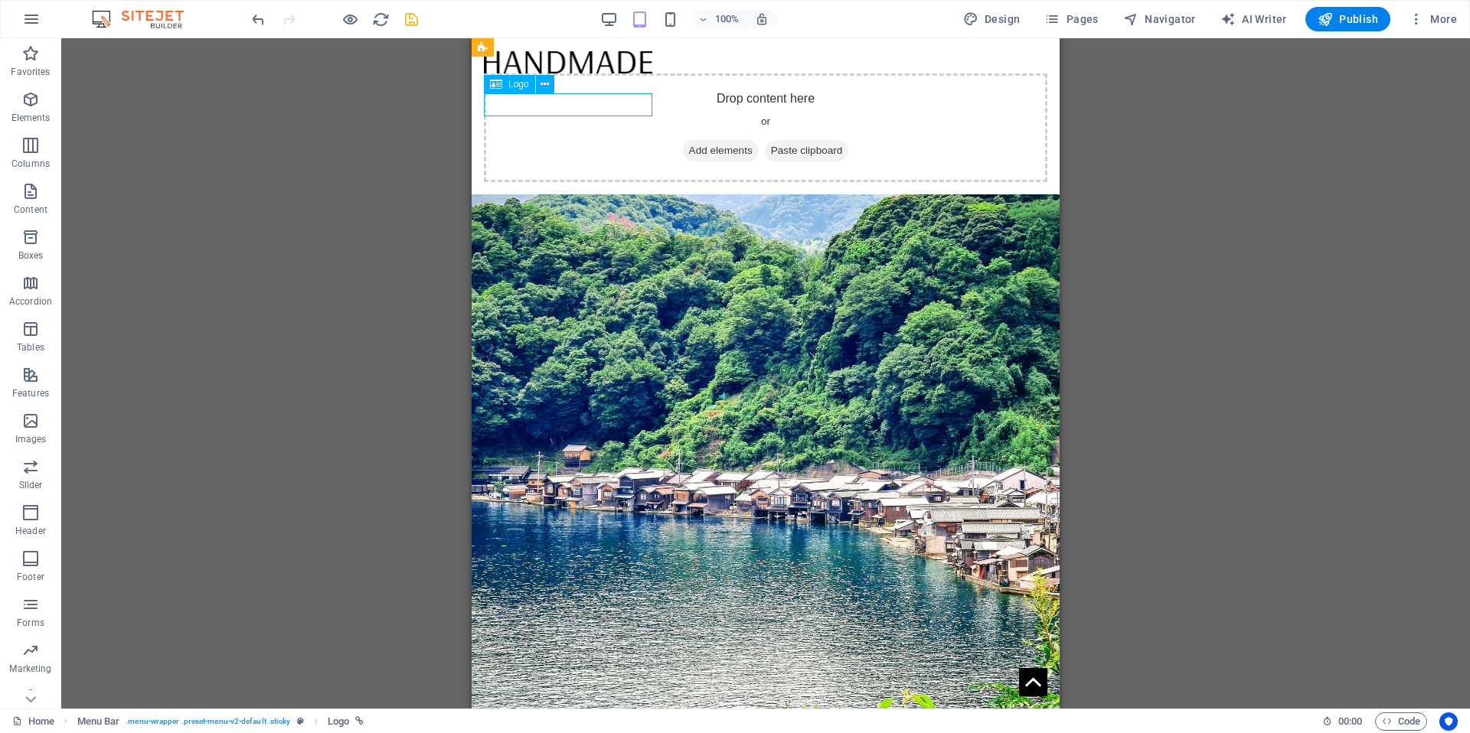
click at [580, 73] on div at bounding box center [765, 62] width 563 height 23
select select "px"
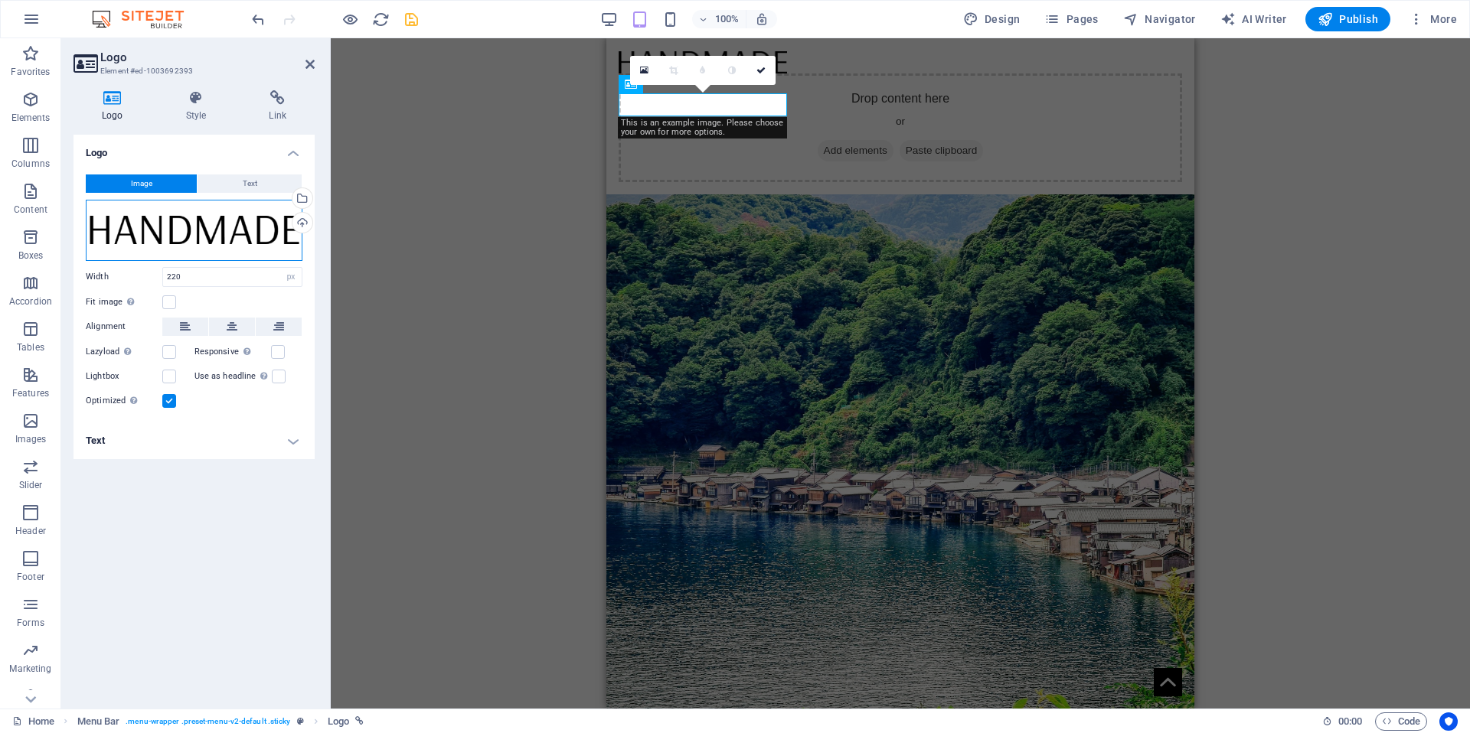
click at [184, 240] on div "Drag files here, click to choose files or select files from Files or our free s…" at bounding box center [194, 230] width 217 height 61
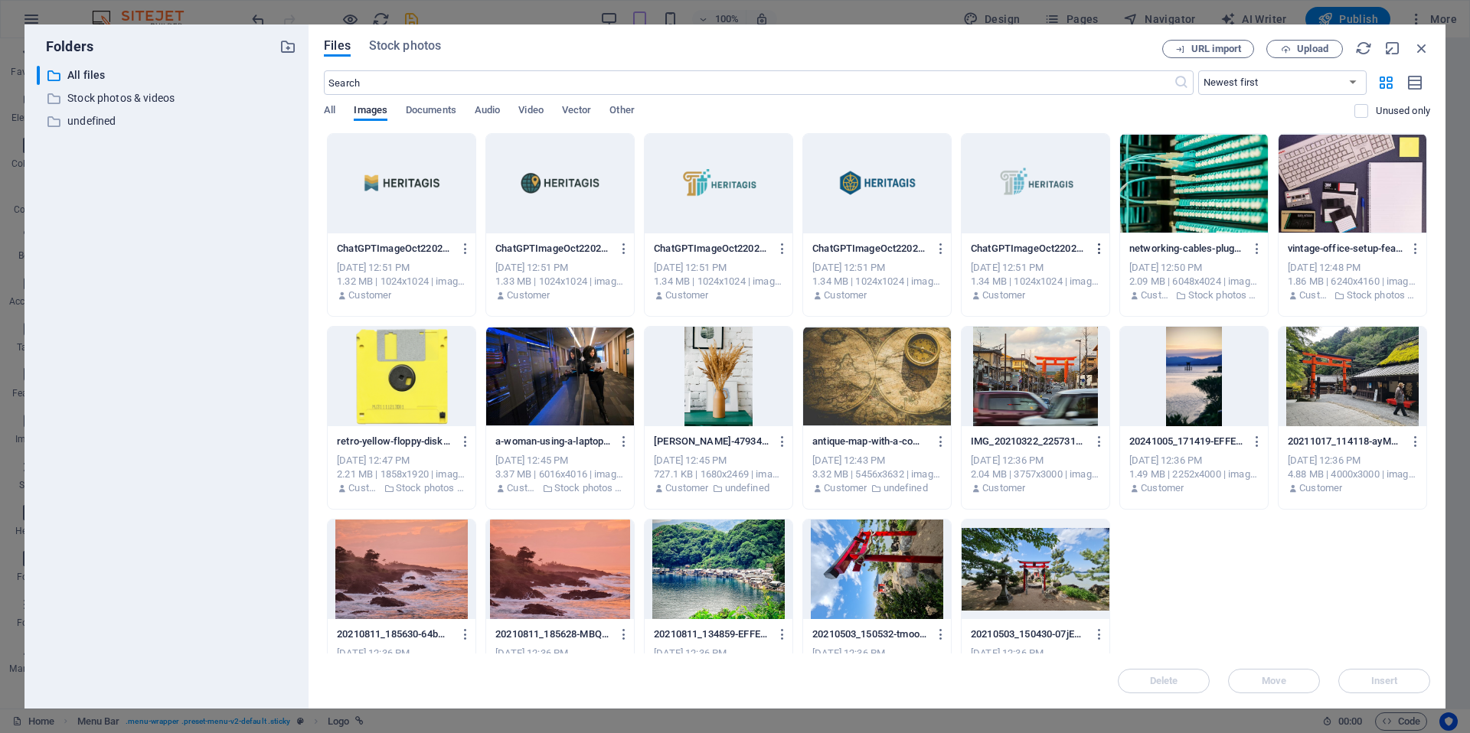
click at [1099, 247] on icon "button" at bounding box center [1099, 249] width 15 height 14
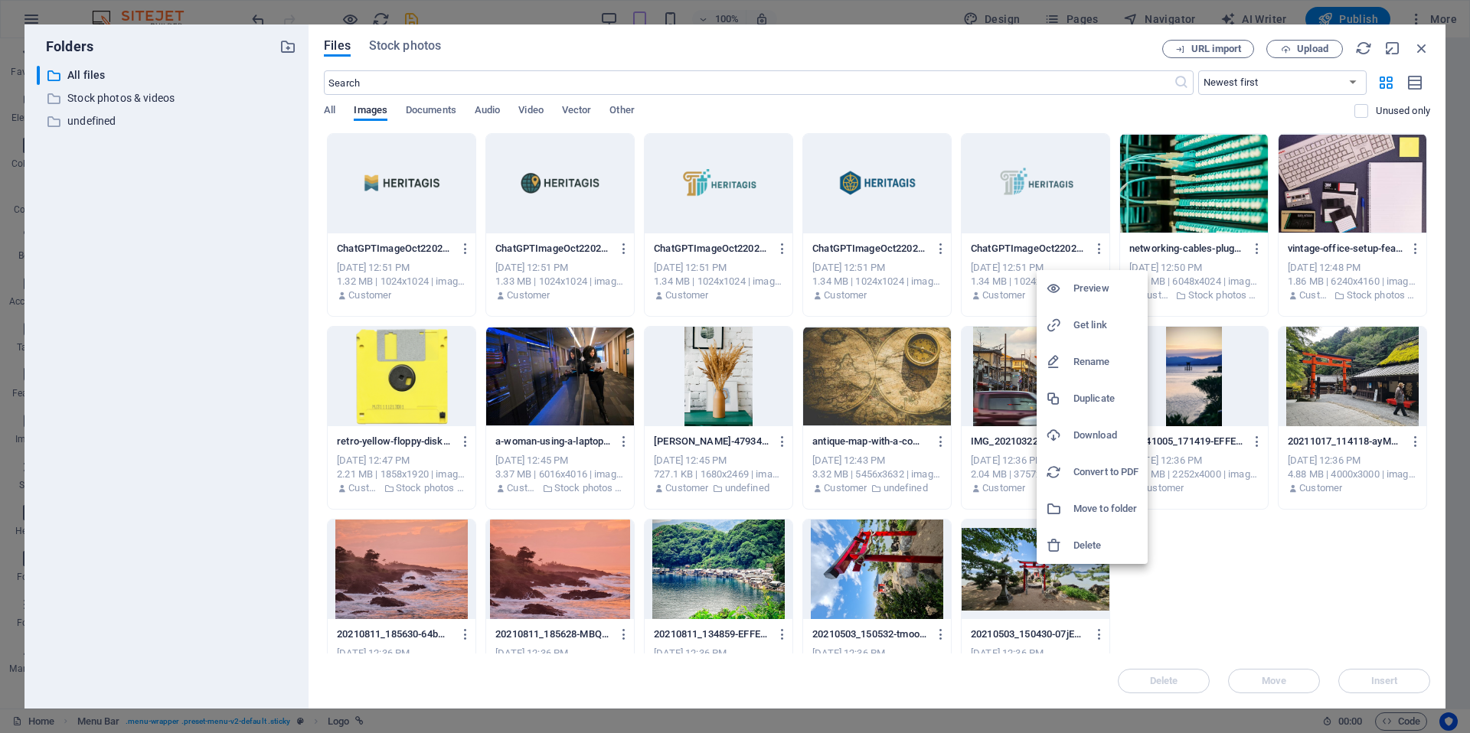
click at [1079, 540] on h6 "Delete" at bounding box center [1105, 546] width 65 height 18
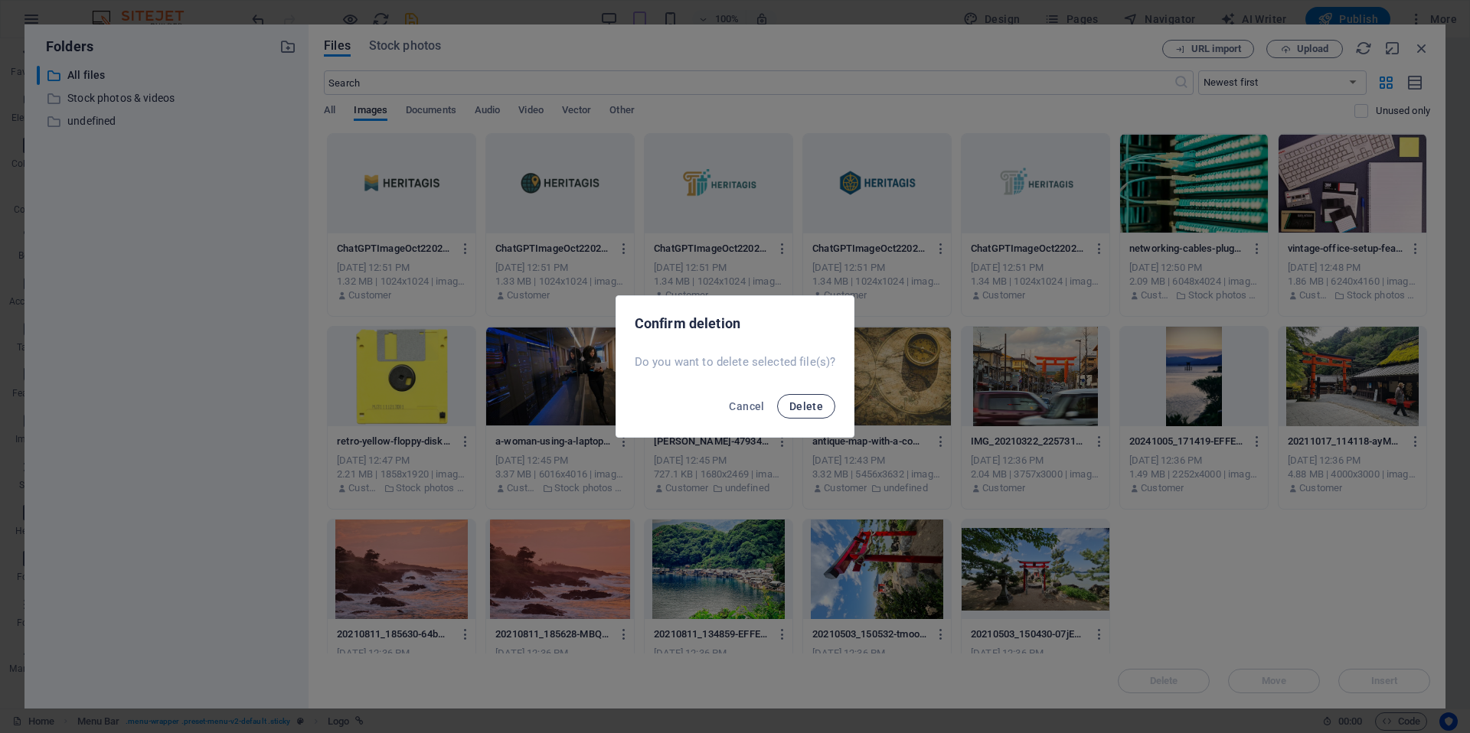
click at [793, 401] on span "Delete" at bounding box center [806, 406] width 34 height 12
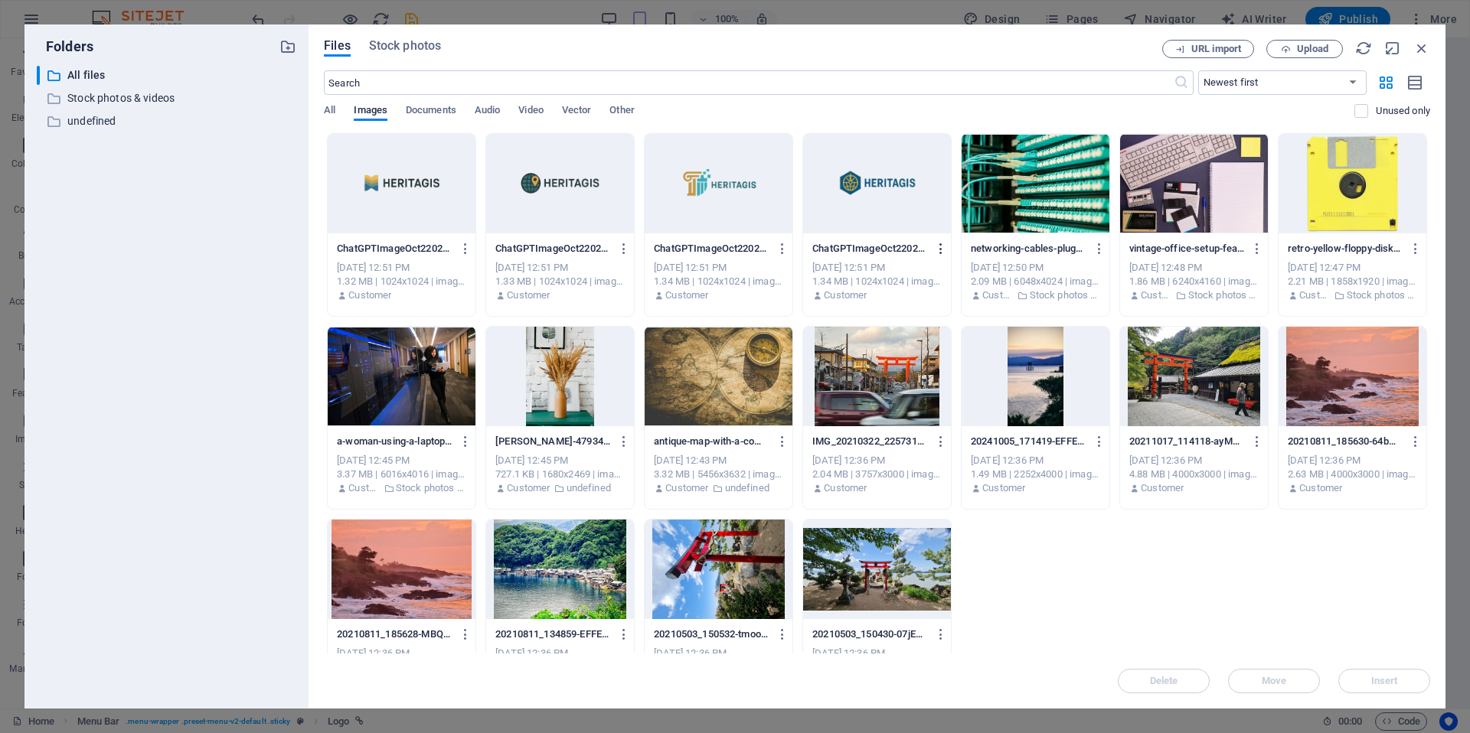
click at [938, 246] on icon "button" at bounding box center [941, 249] width 15 height 14
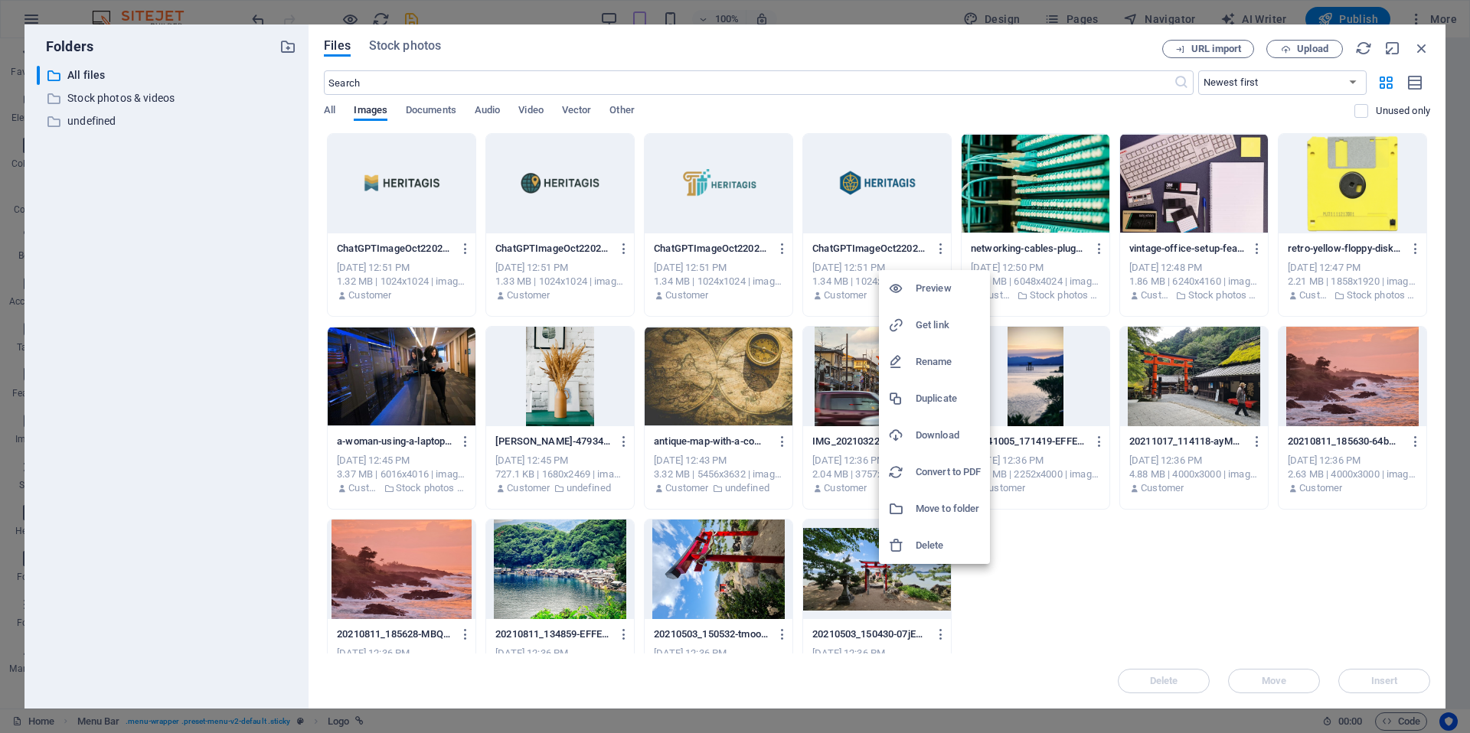
click at [944, 537] on h6 "Delete" at bounding box center [948, 546] width 65 height 18
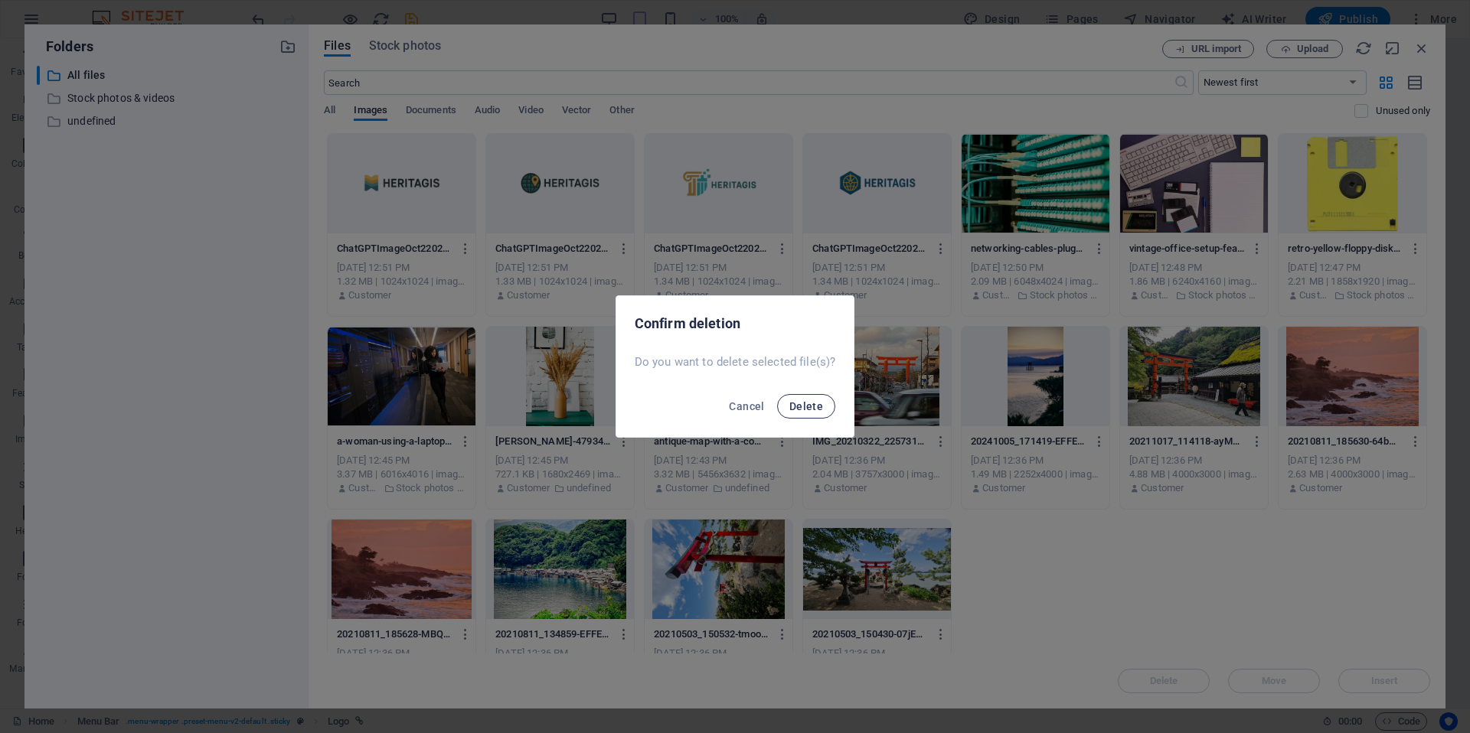
click at [817, 403] on span "Delete" at bounding box center [806, 406] width 34 height 12
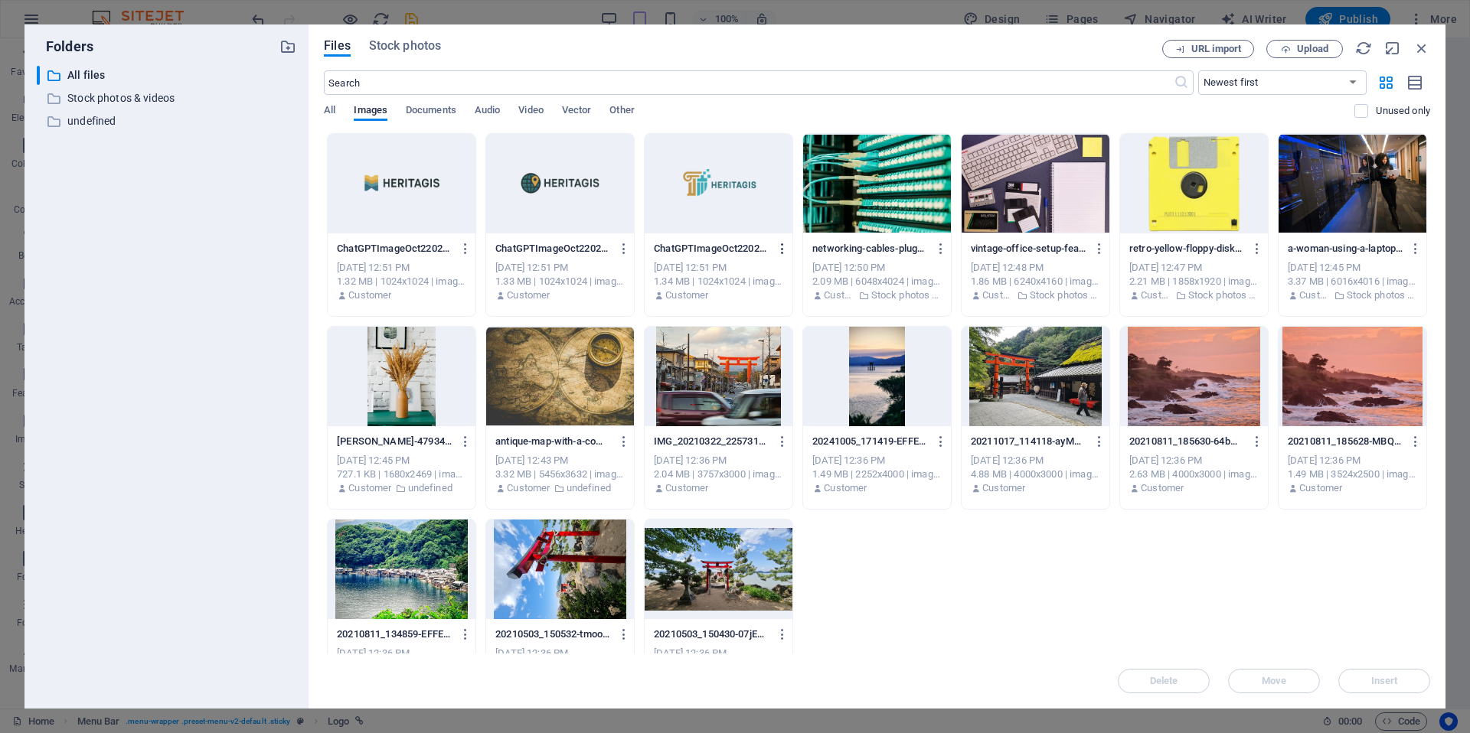
click at [782, 246] on icon "button" at bounding box center [782, 249] width 15 height 14
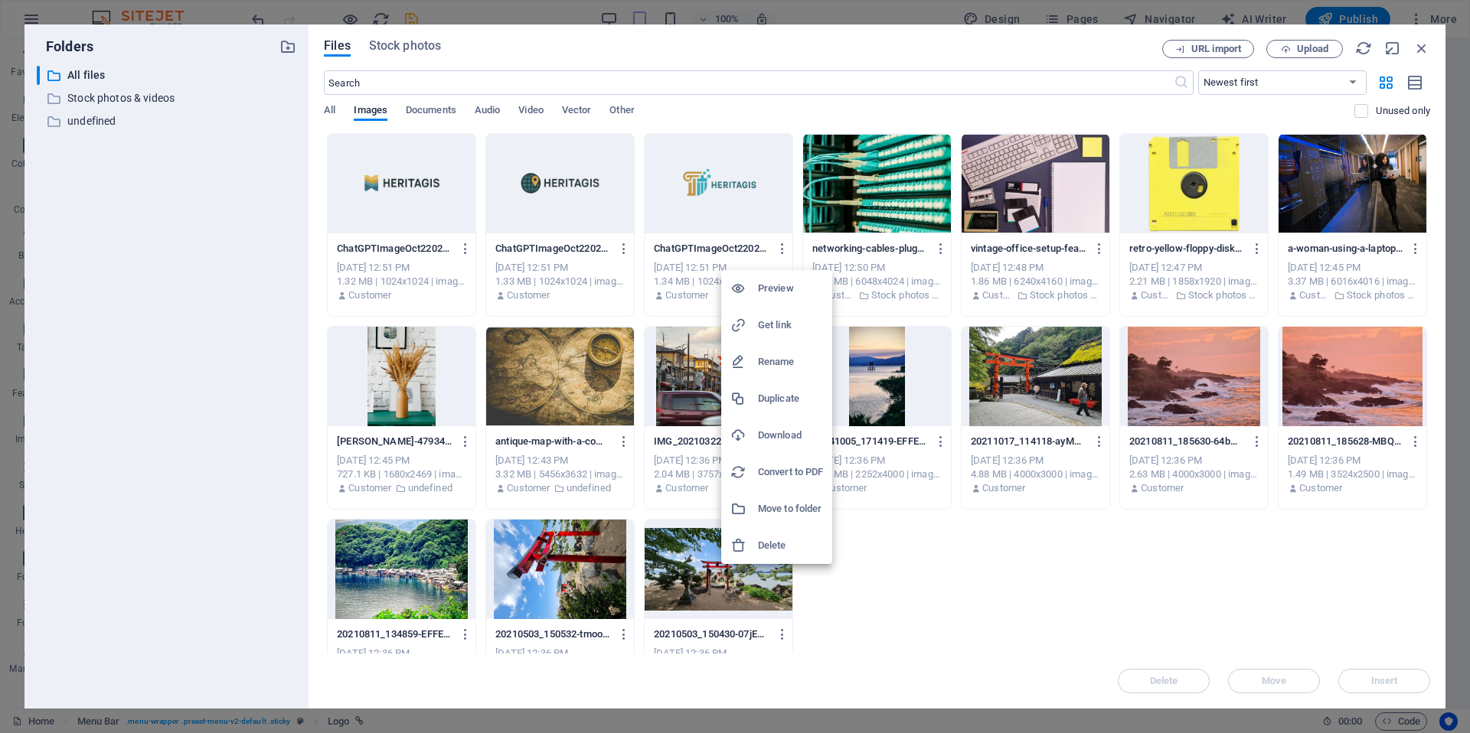
click at [788, 540] on h6 "Delete" at bounding box center [790, 546] width 65 height 18
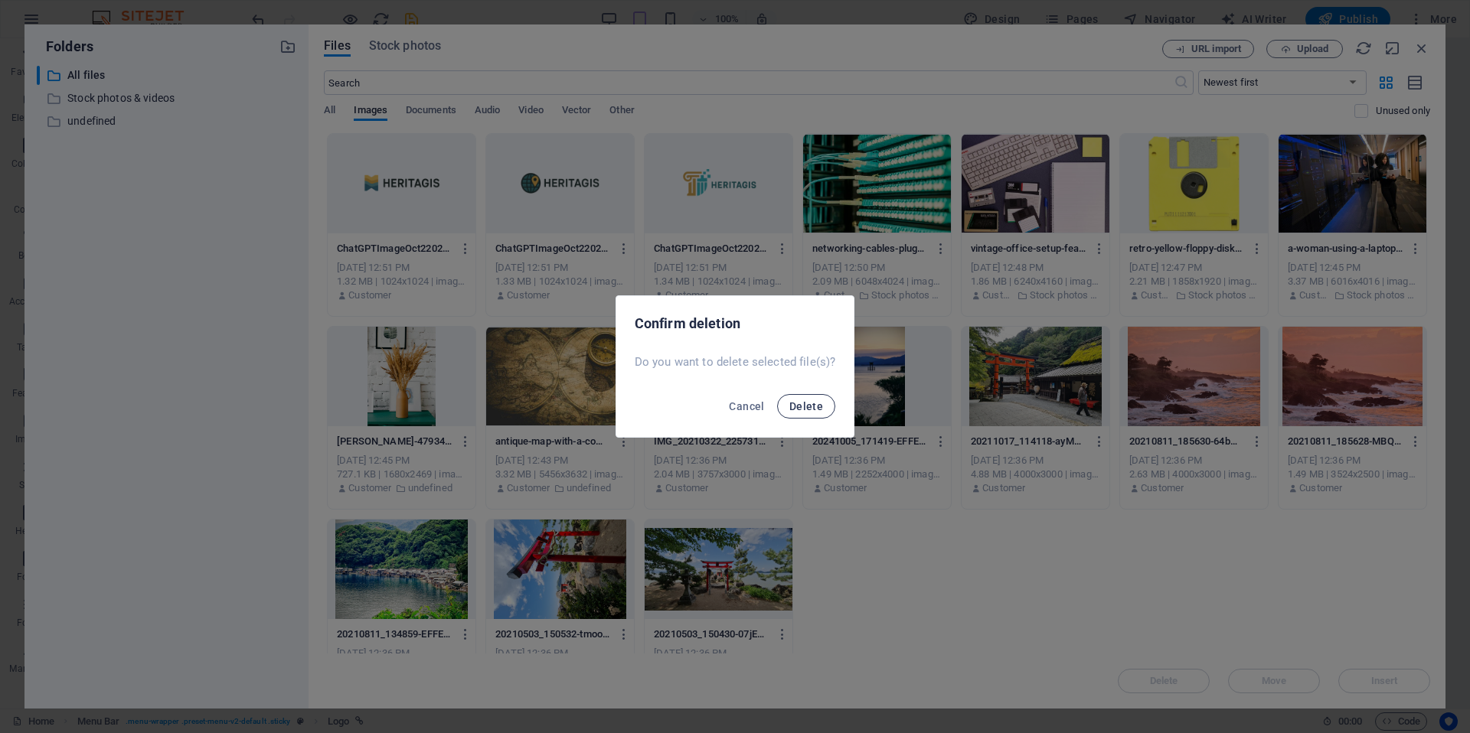
click at [812, 402] on span "Delete" at bounding box center [806, 406] width 34 height 12
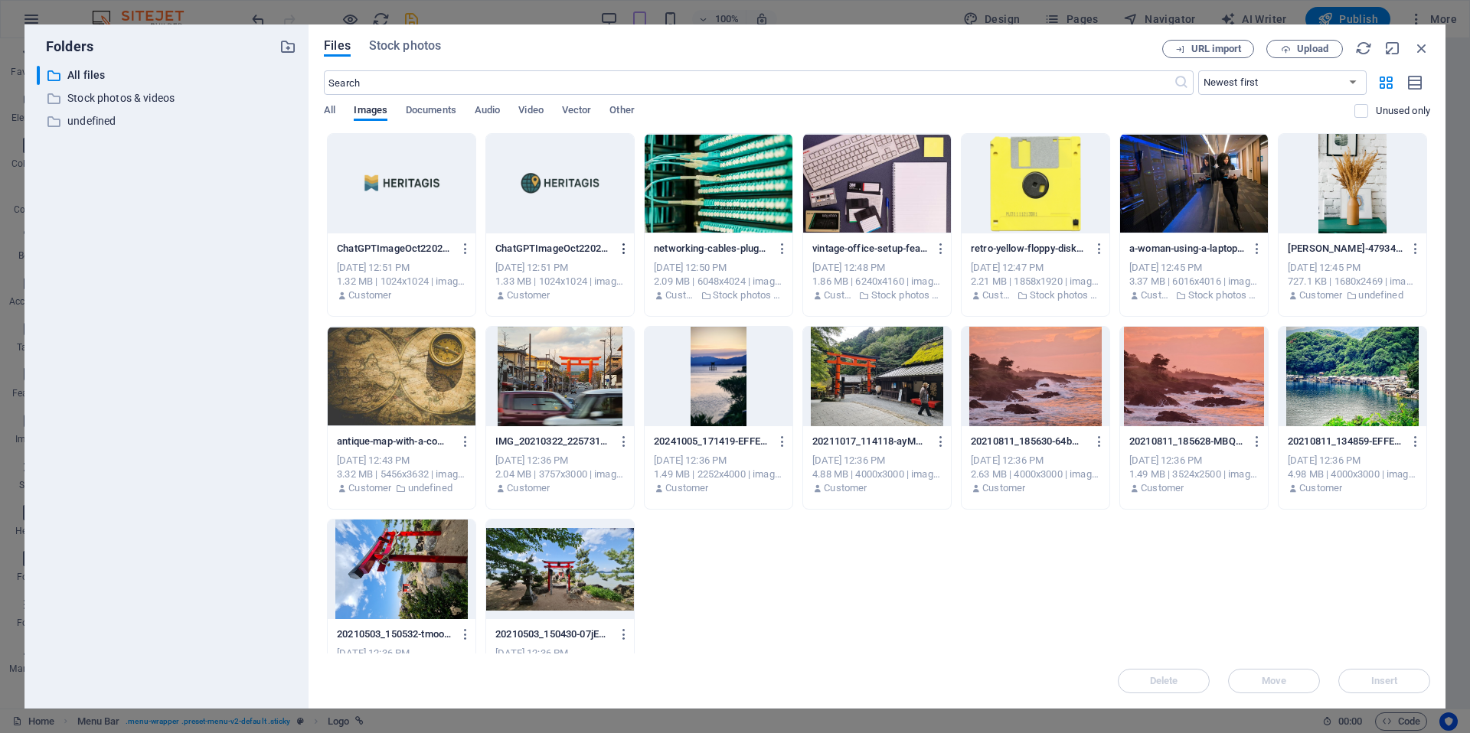
click at [619, 250] on icon "button" at bounding box center [624, 249] width 15 height 14
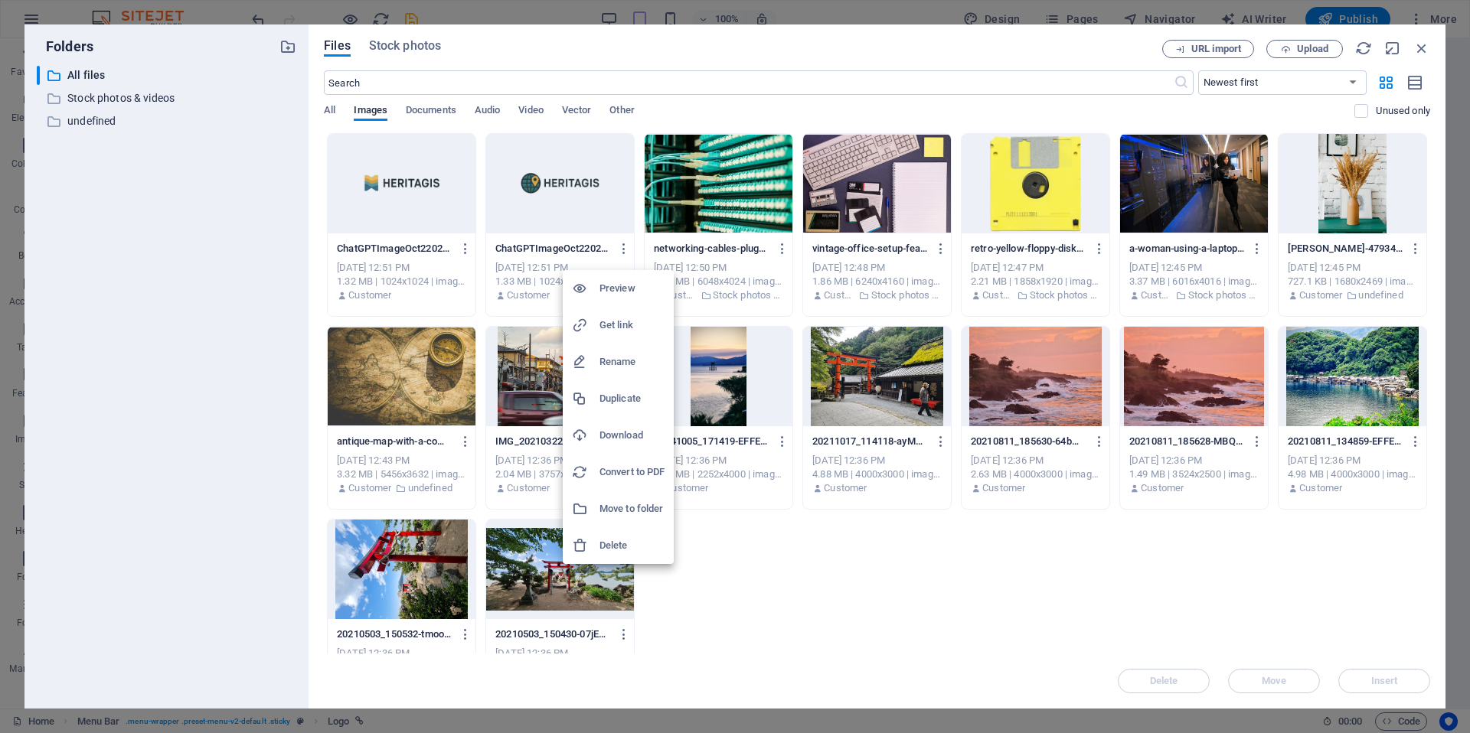
click at [620, 544] on h6 "Delete" at bounding box center [631, 546] width 65 height 18
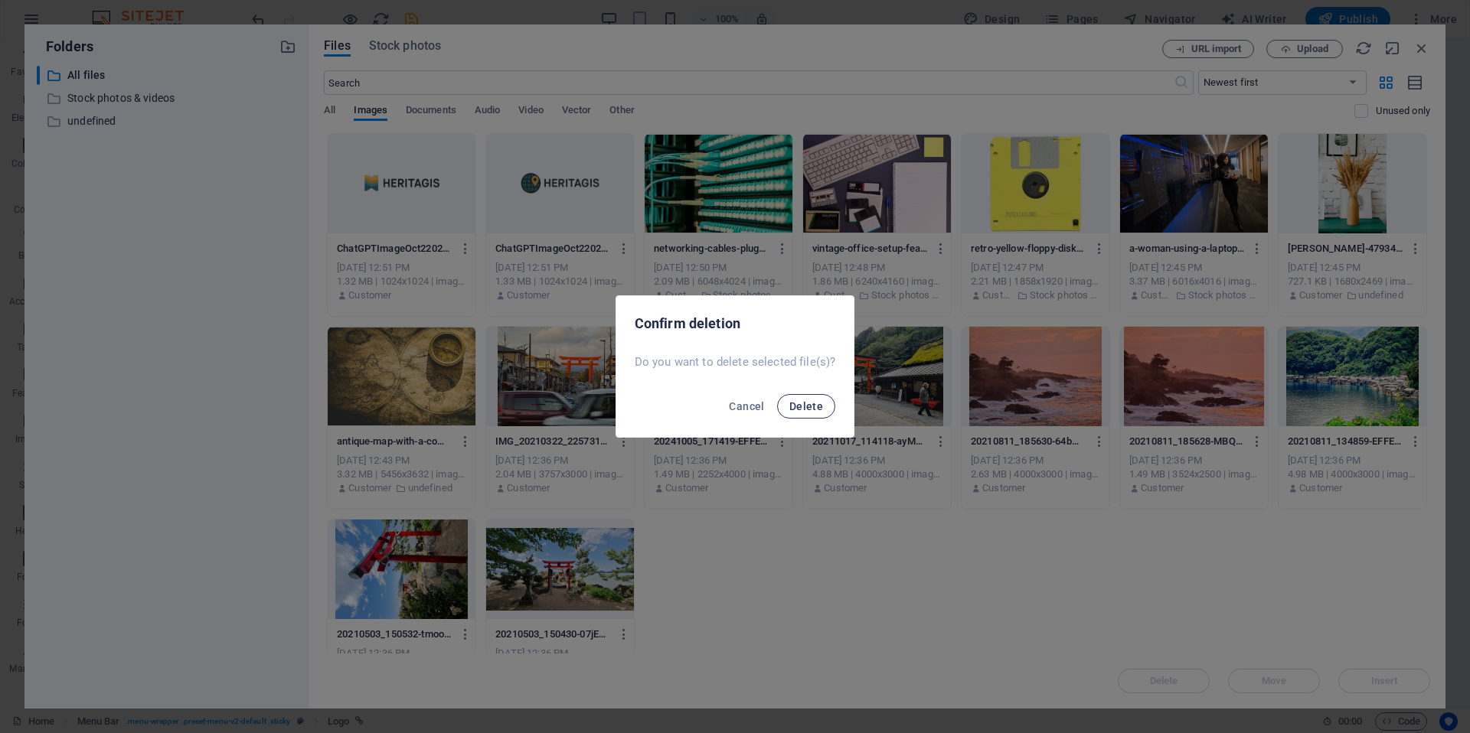
click at [804, 401] on span "Delete" at bounding box center [806, 406] width 34 height 12
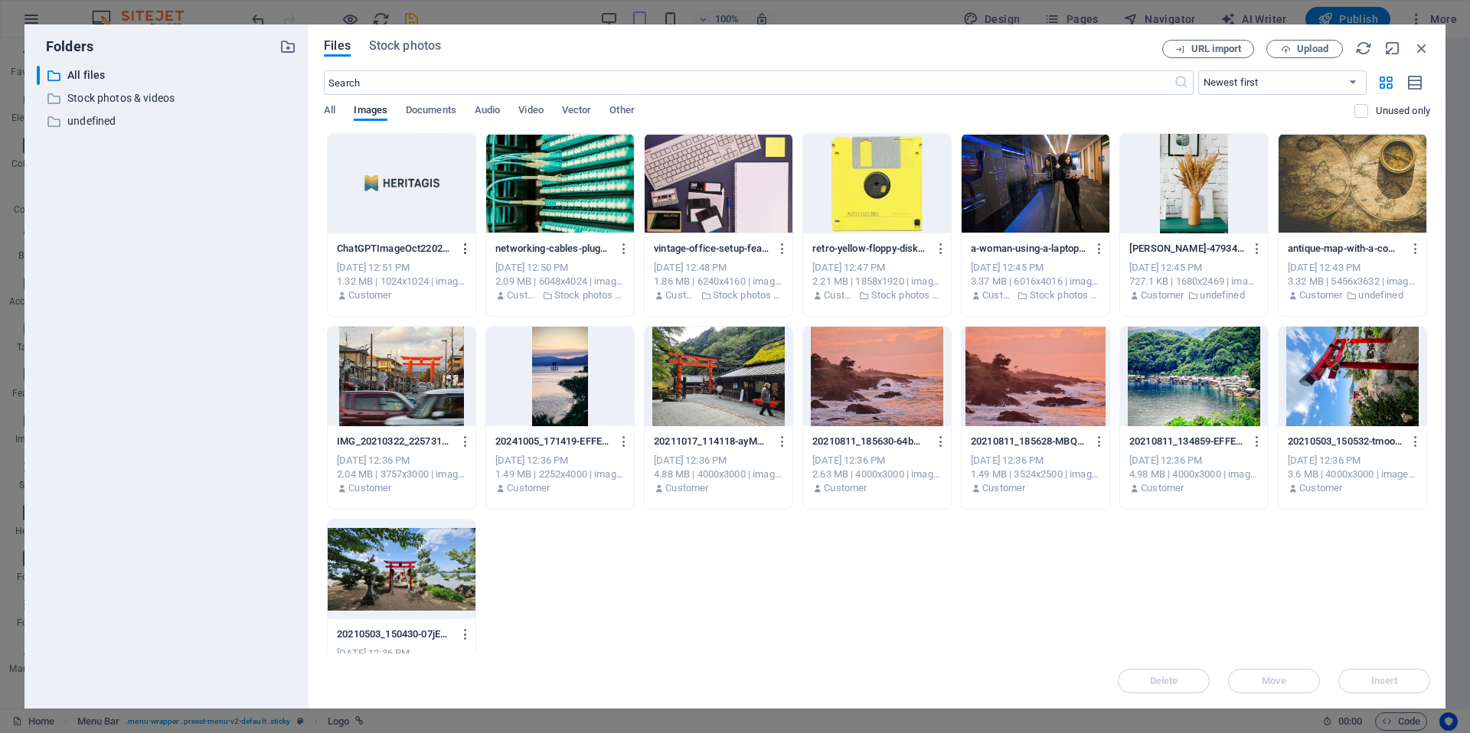
click at [456, 247] on button "button" at bounding box center [462, 249] width 21 height 24
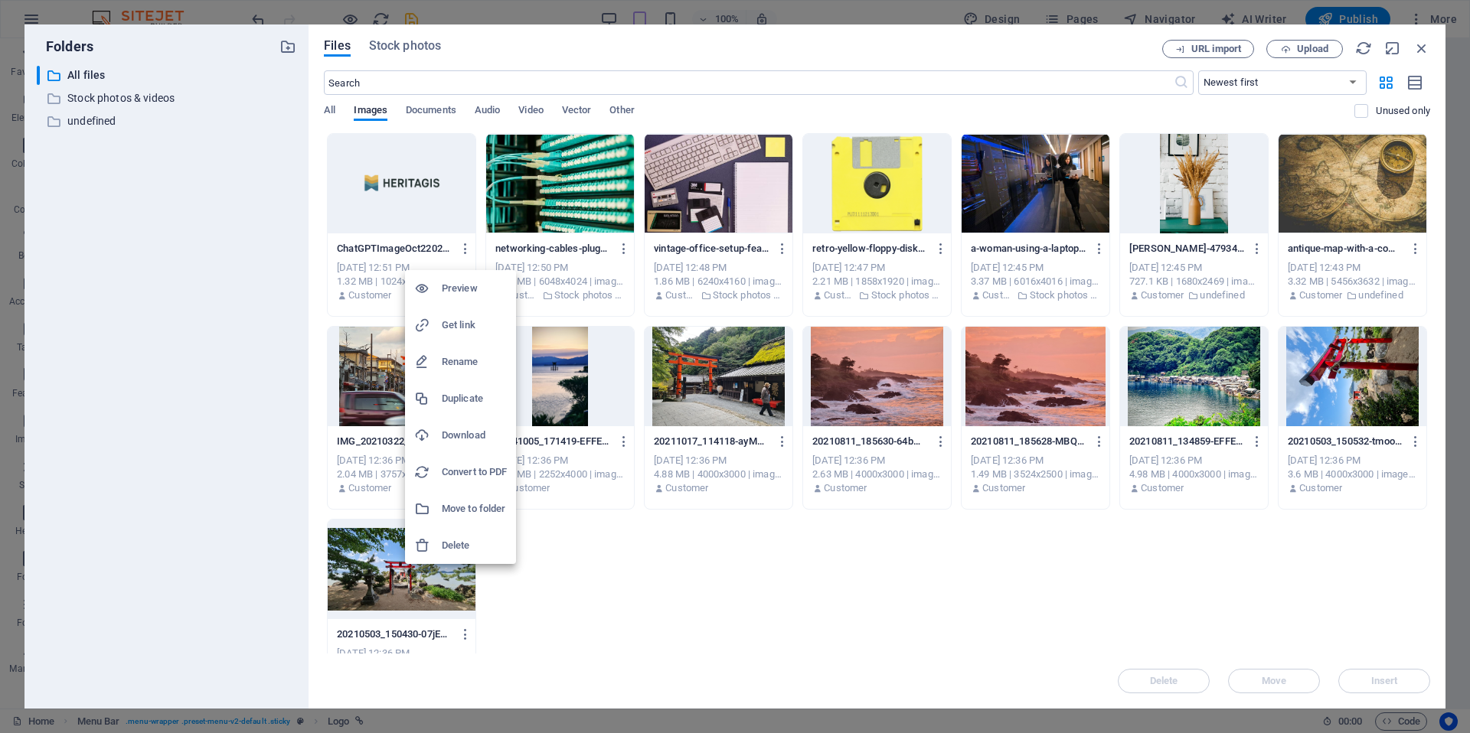
click at [454, 538] on h6 "Delete" at bounding box center [474, 546] width 65 height 18
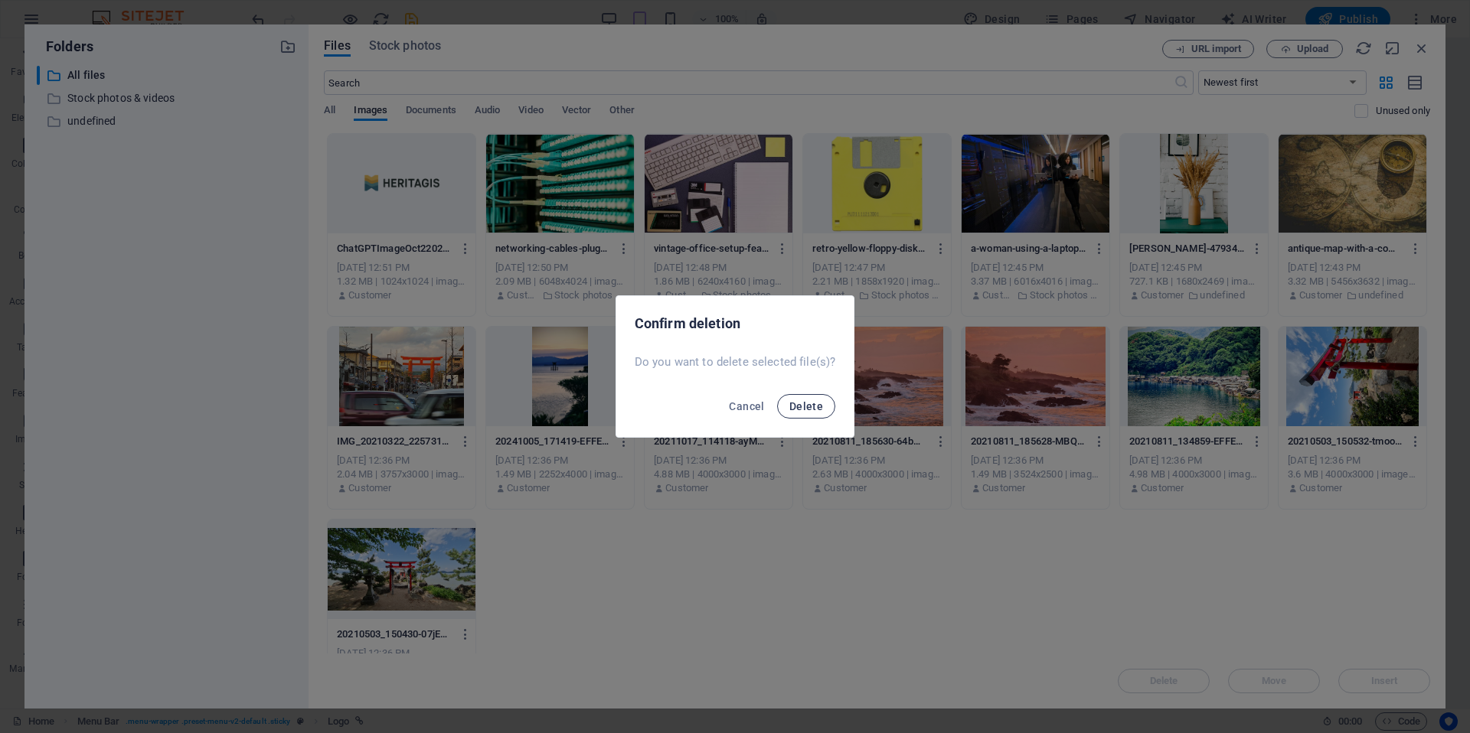
click at [811, 408] on span "Delete" at bounding box center [806, 406] width 34 height 12
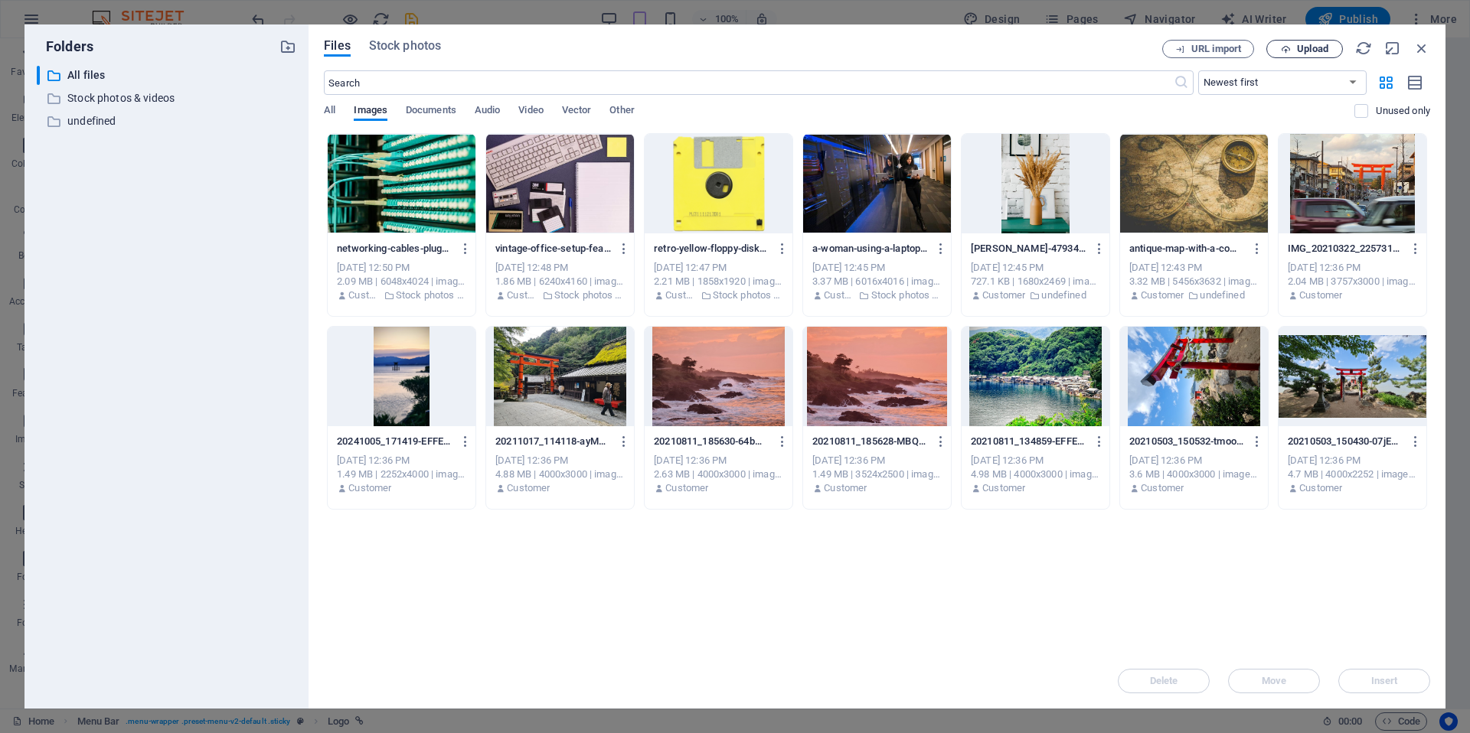
click at [1300, 41] on button "Upload" at bounding box center [1304, 49] width 77 height 18
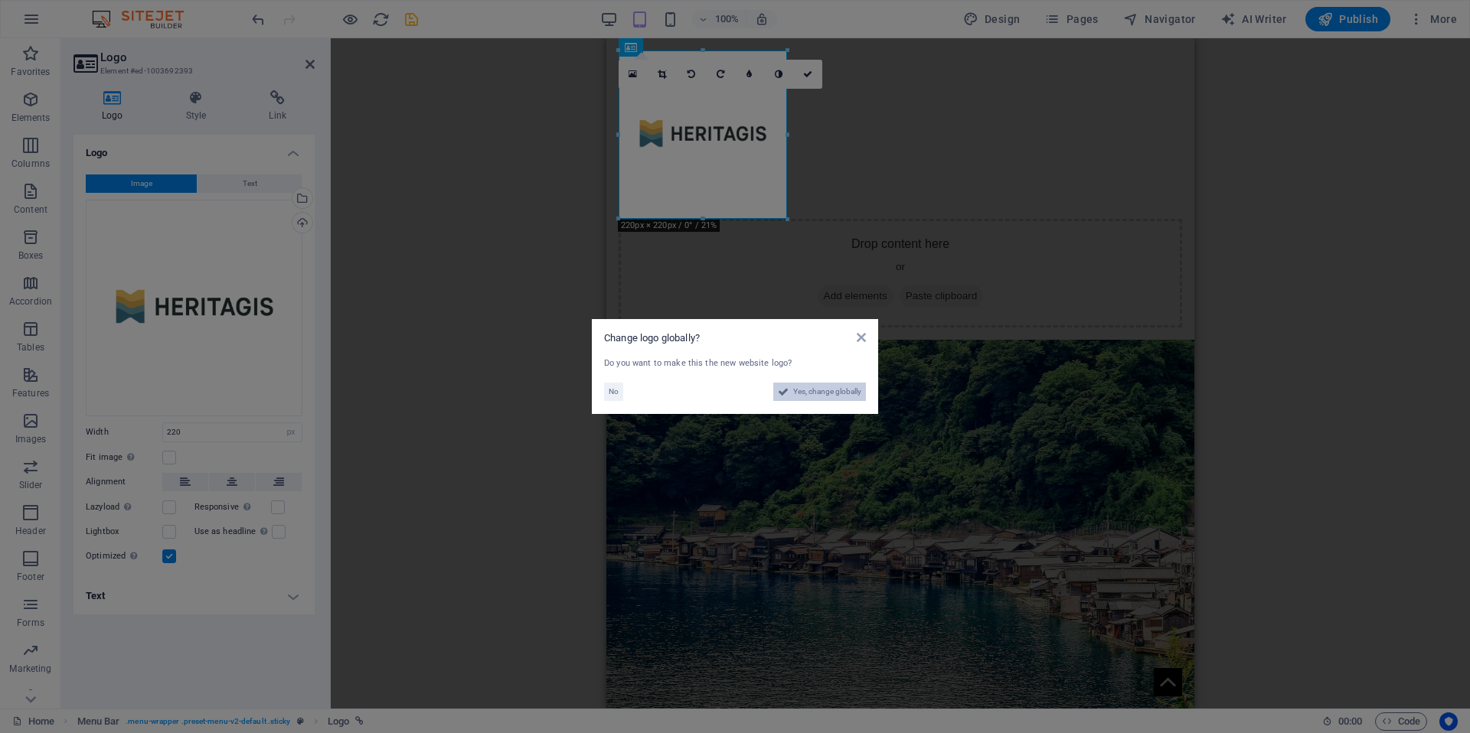
click at [828, 393] on span "Yes, change globally" at bounding box center [827, 392] width 68 height 18
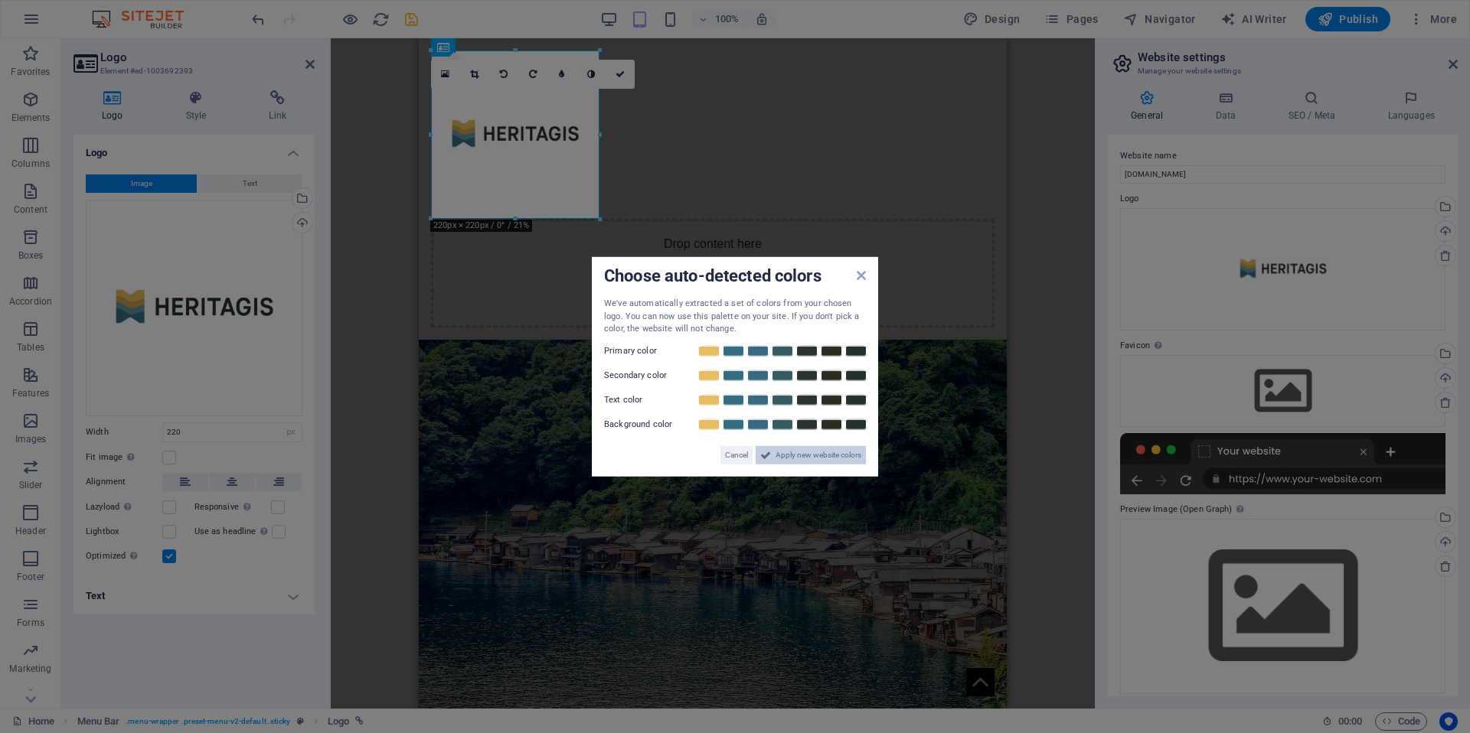
click at [801, 452] on span "Apply new website colors" at bounding box center [818, 455] width 86 height 18
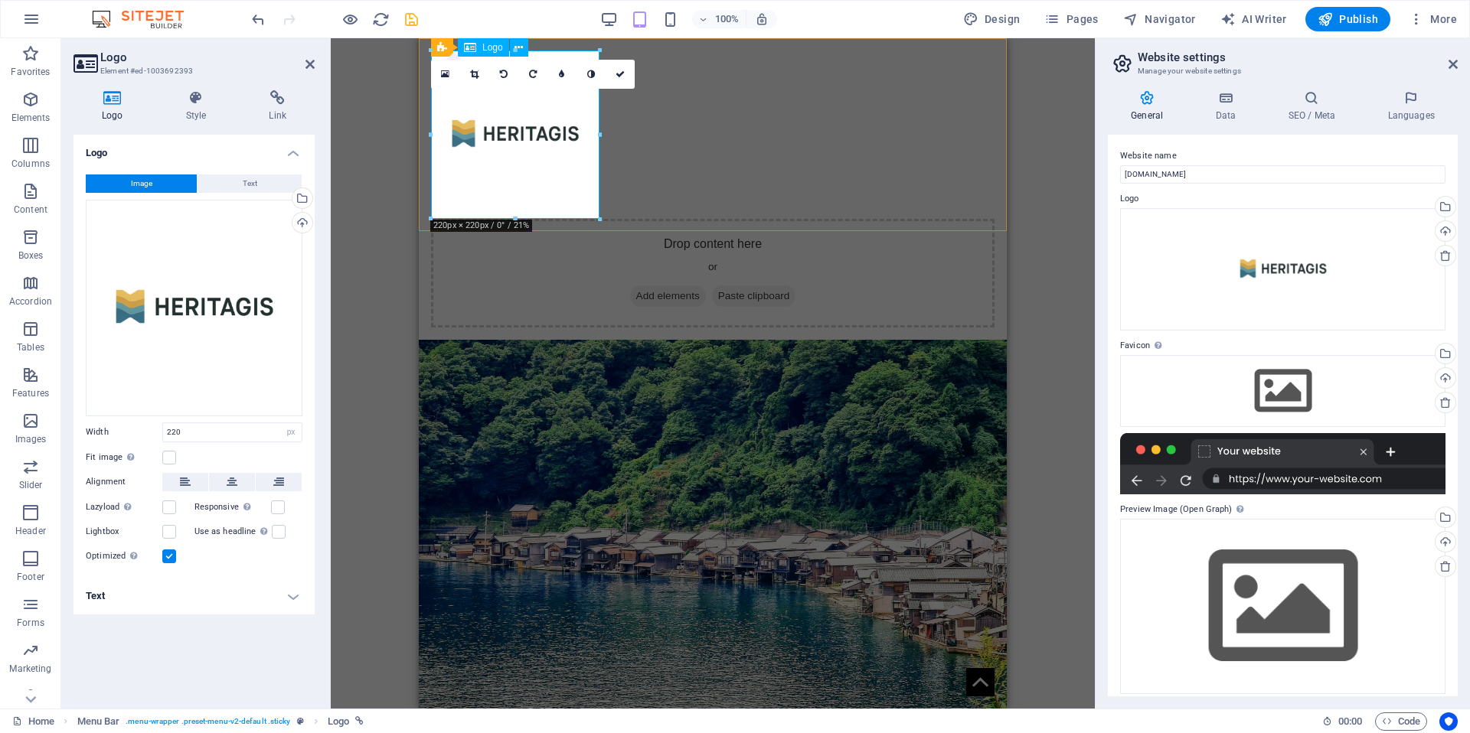
click at [539, 168] on div at bounding box center [712, 135] width 563 height 168
click at [530, 158] on div at bounding box center [712, 135] width 563 height 168
click at [214, 272] on div "Drag files here, click to choose files or select files from Files or our free s…" at bounding box center [194, 308] width 217 height 217
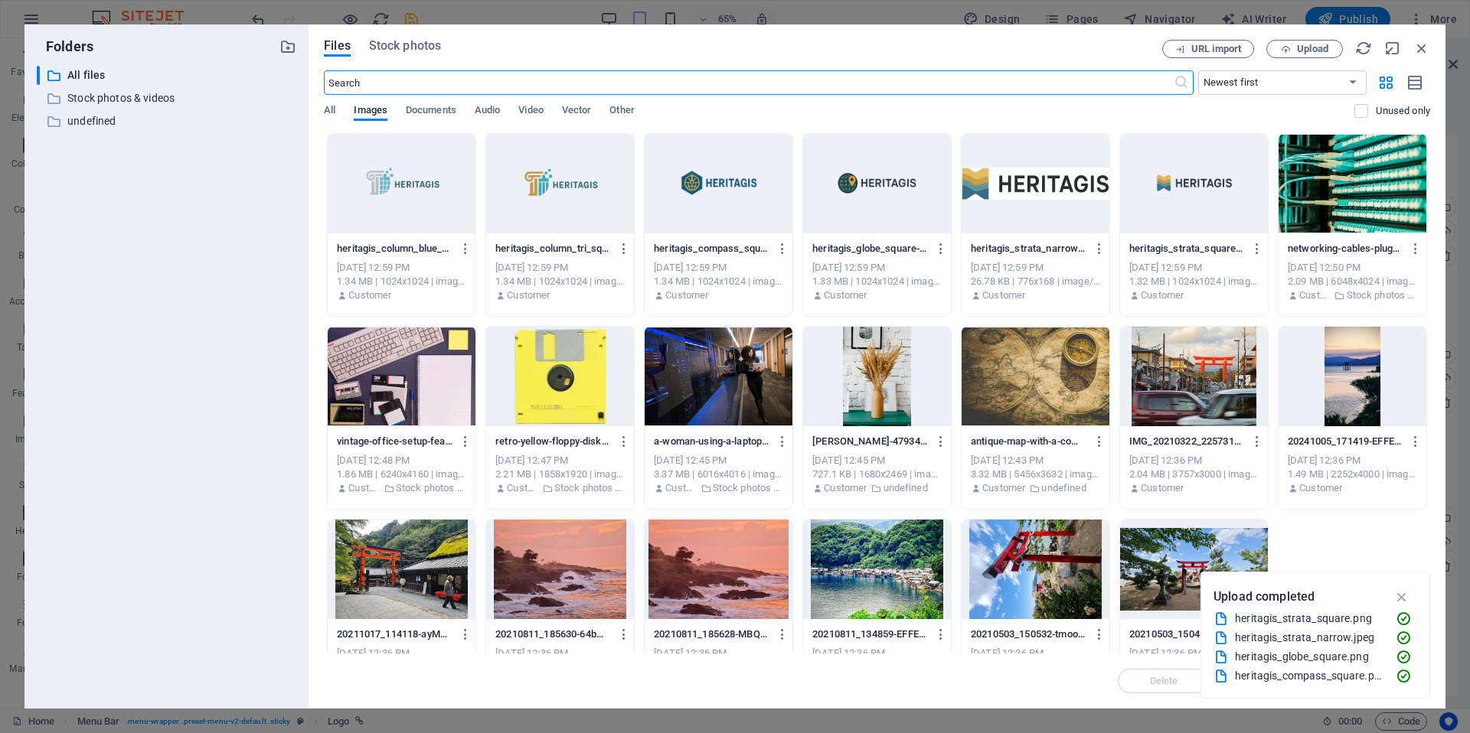
click at [1052, 210] on div at bounding box center [1036, 184] width 148 height 100
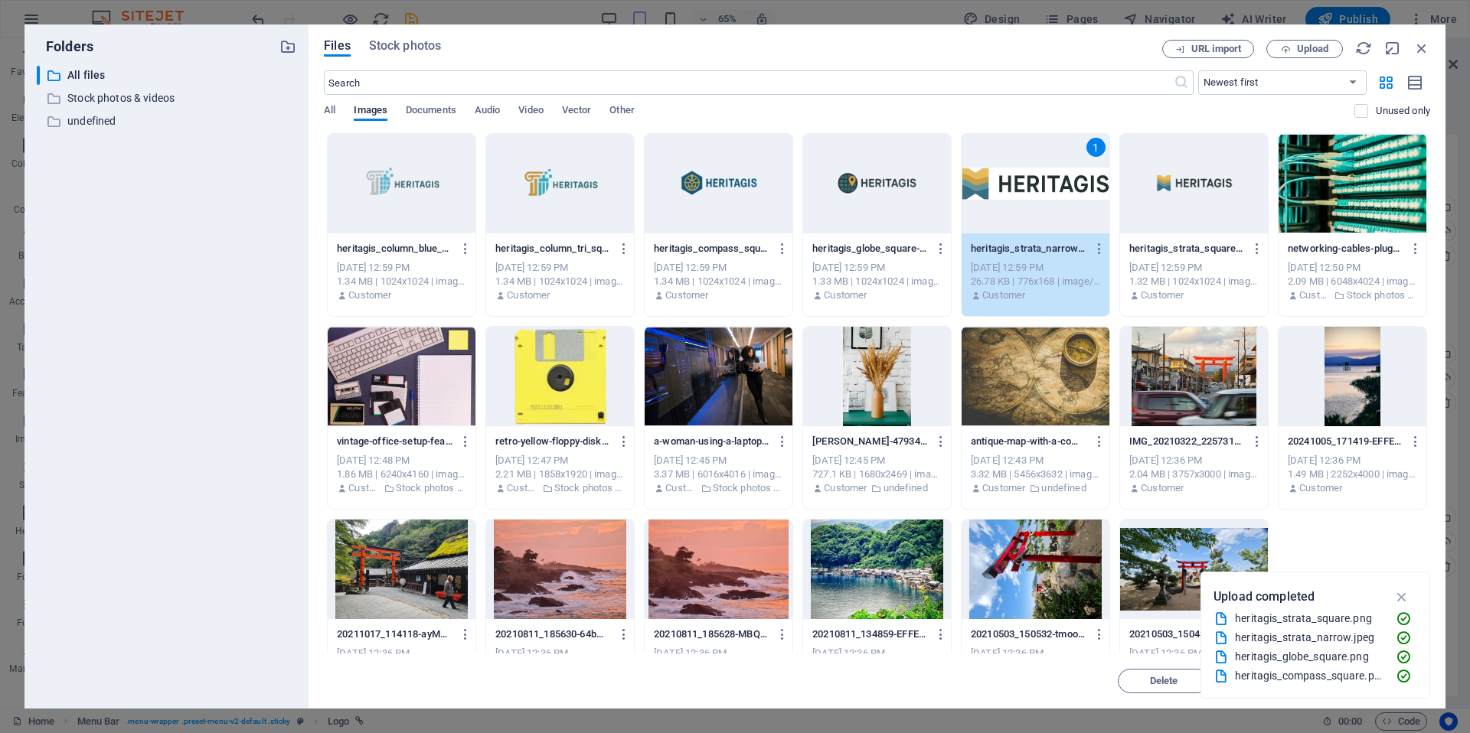
click at [1057, 213] on div "1" at bounding box center [1036, 184] width 148 height 100
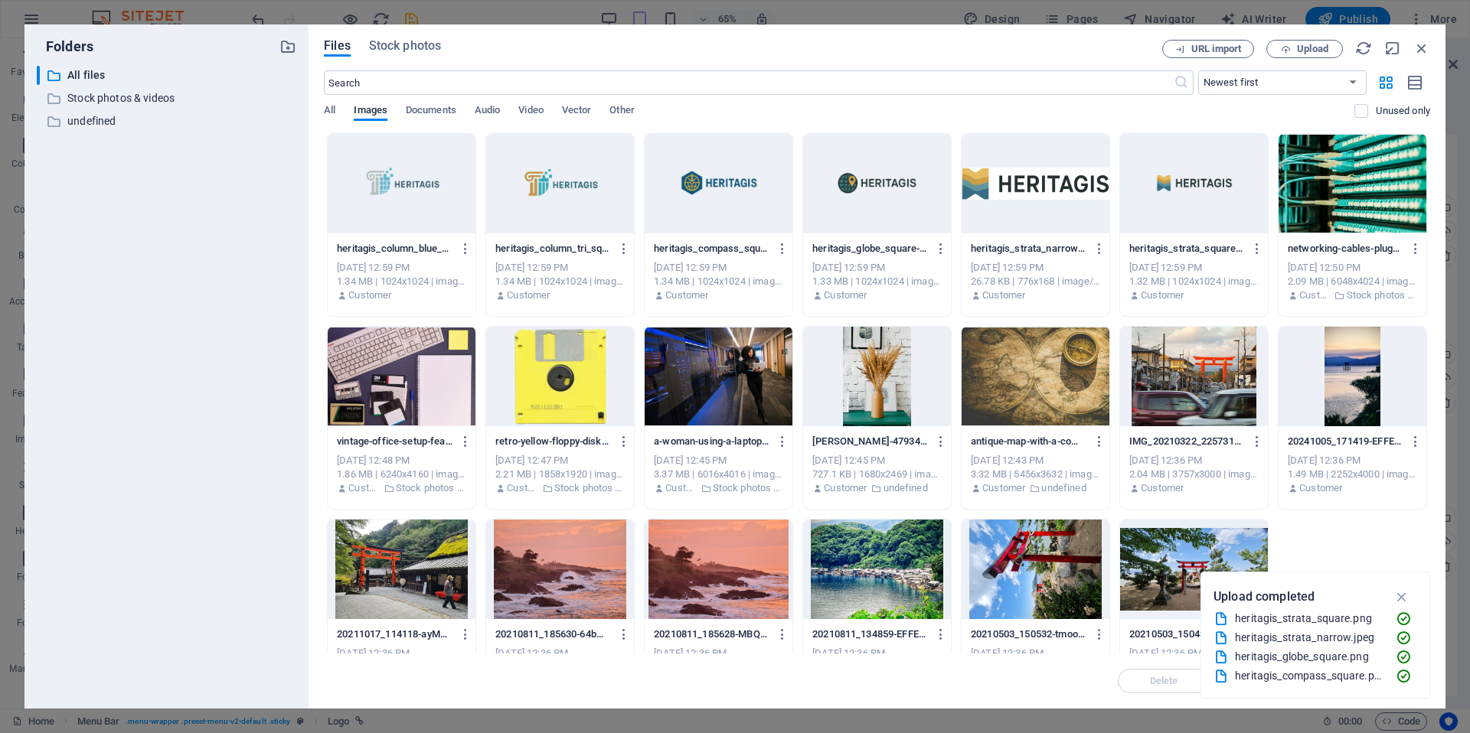
click at [1057, 213] on div at bounding box center [1036, 184] width 148 height 100
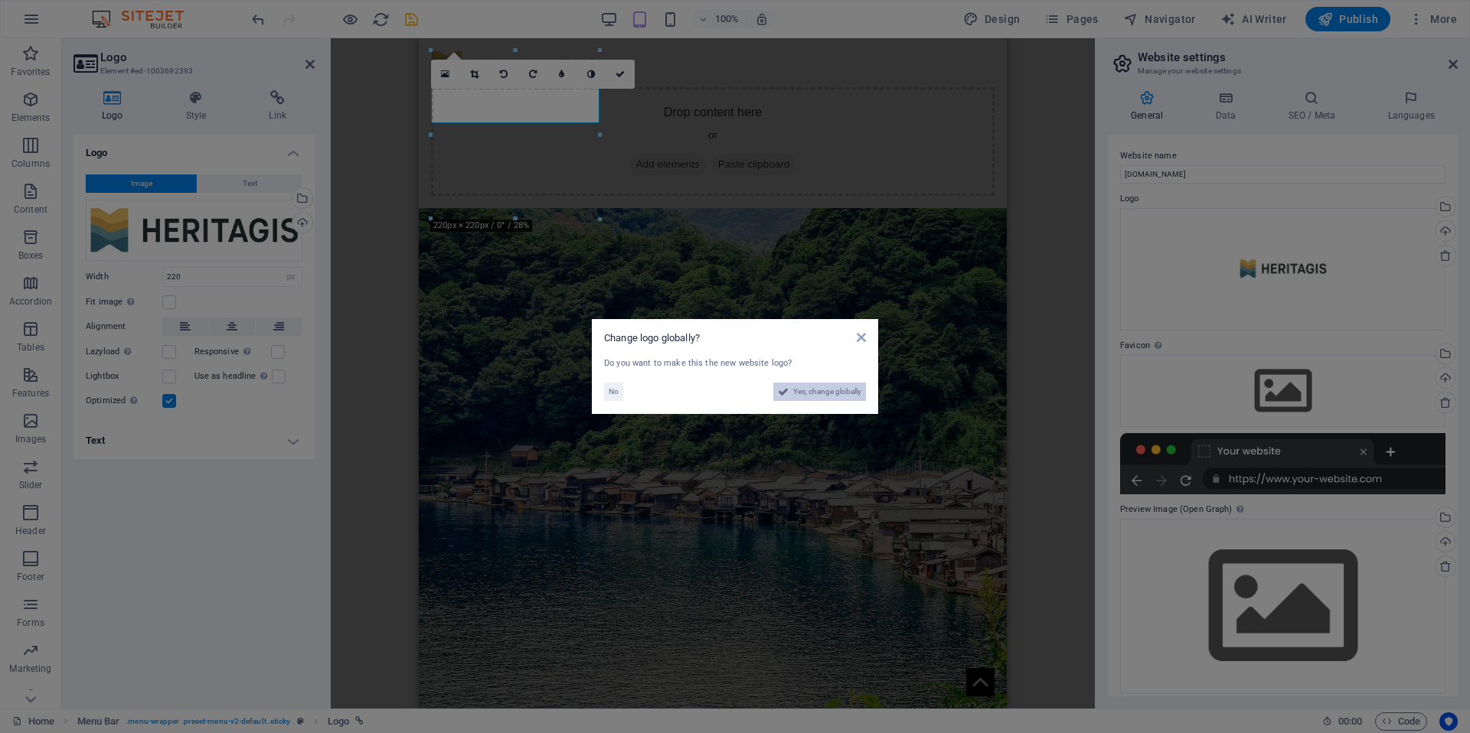
click at [825, 390] on span "Yes, change globally" at bounding box center [827, 392] width 68 height 18
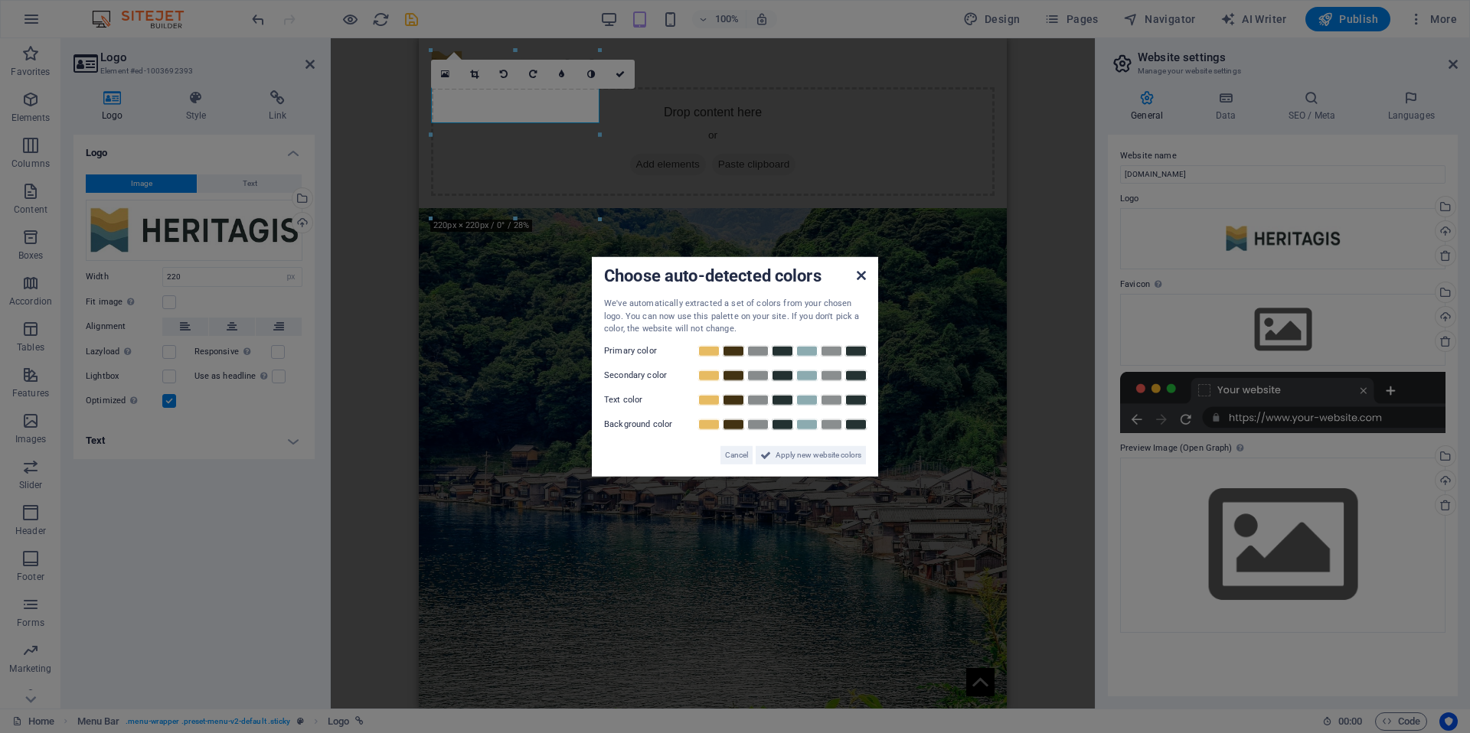
click at [863, 273] on icon at bounding box center [861, 275] width 9 height 12
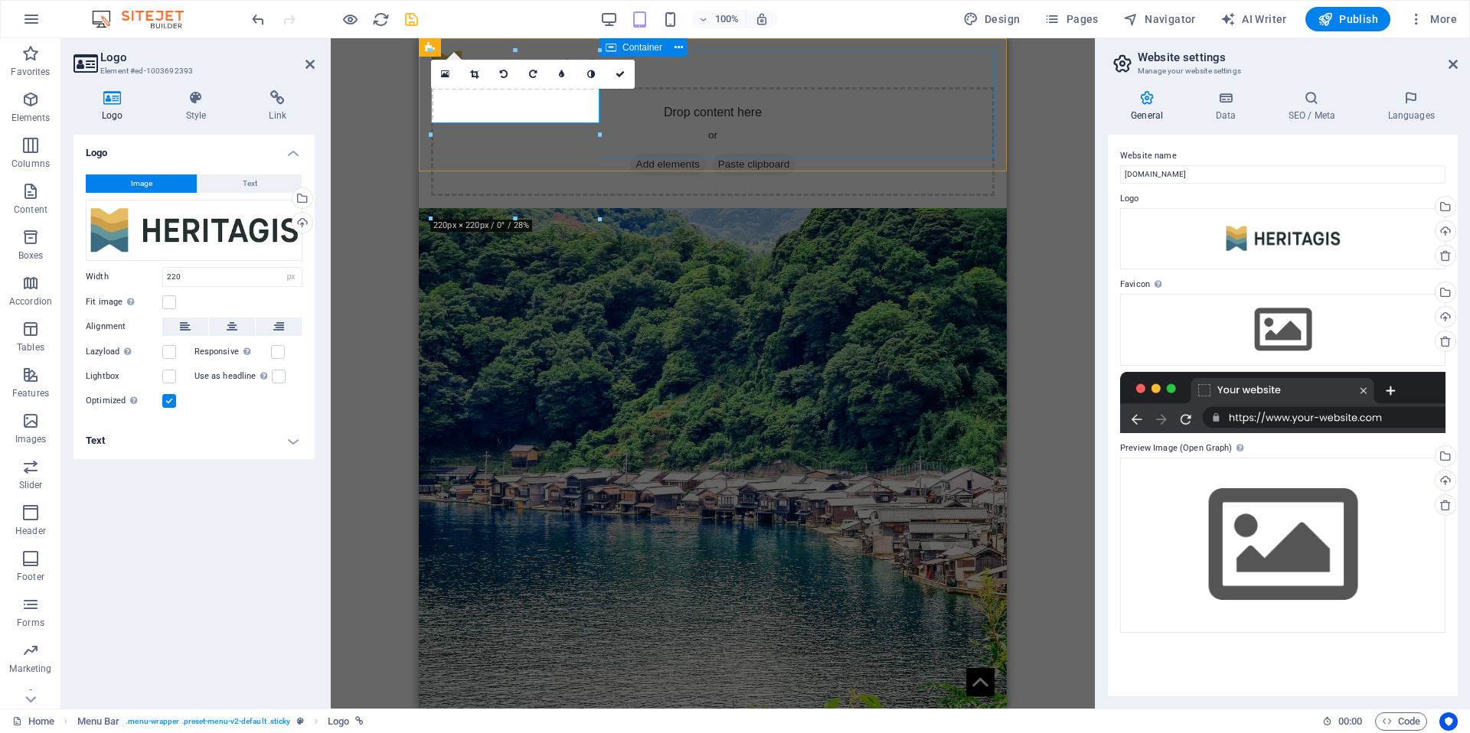
click at [653, 132] on div "Drop content here or Add elements Paste clipboard" at bounding box center [712, 141] width 563 height 109
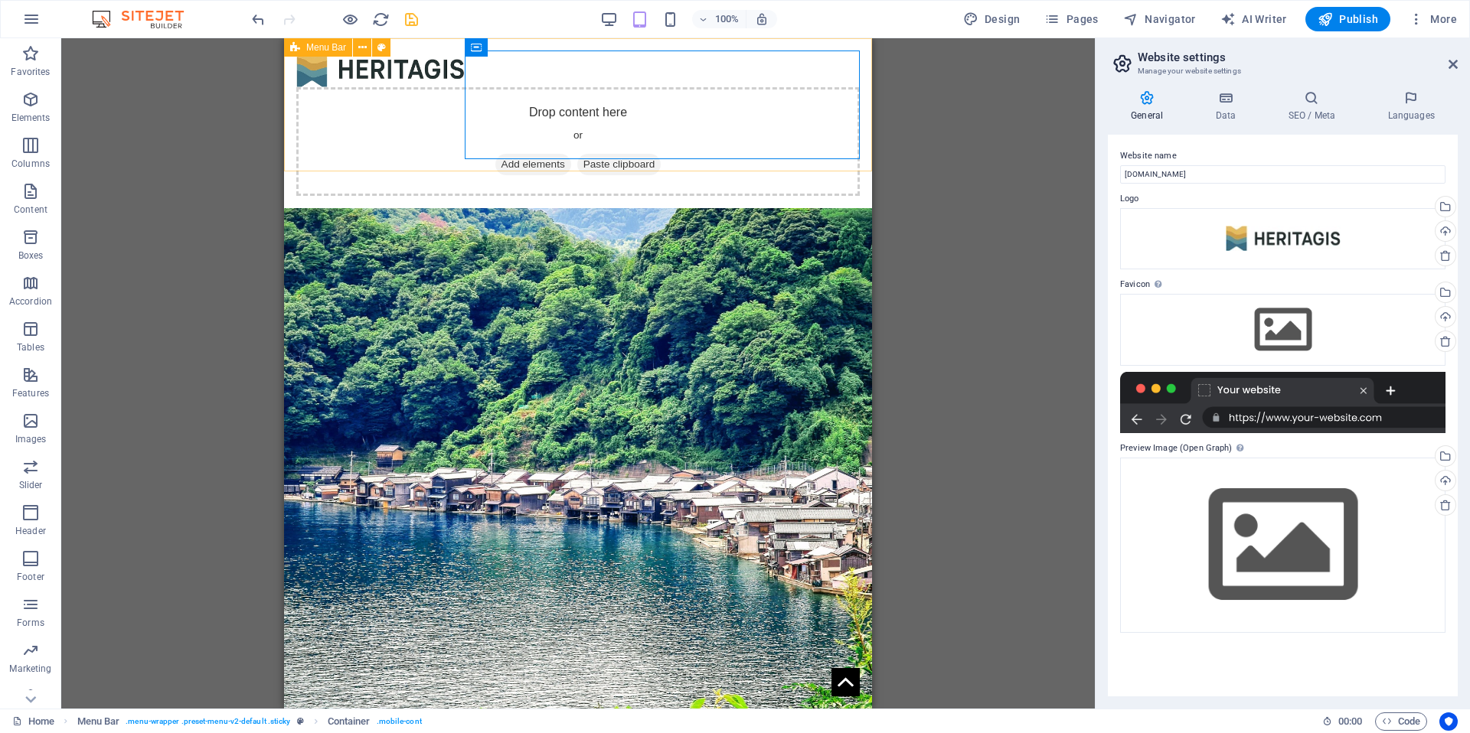
click at [300, 142] on div "Drop content here or Add elements Paste clipboard" at bounding box center [578, 123] width 588 height 170
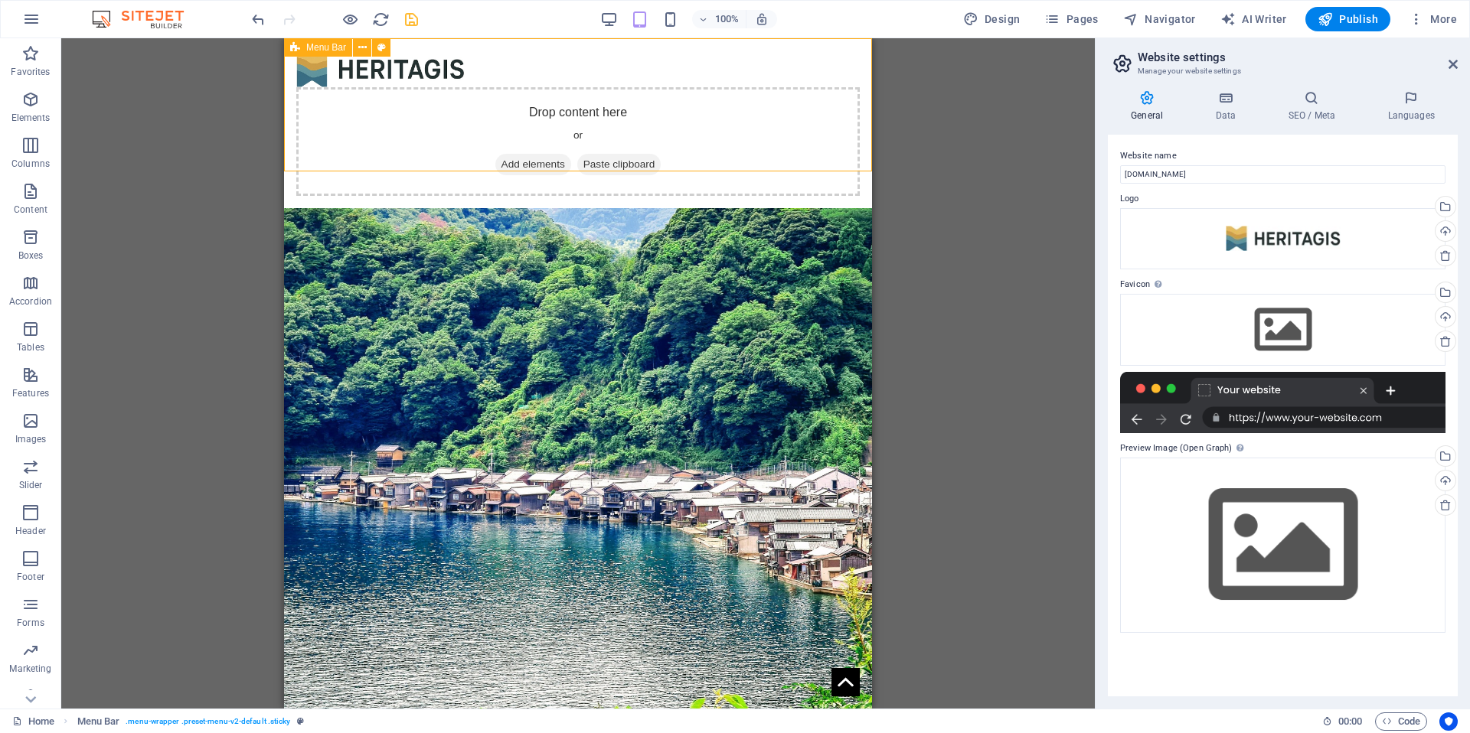
click at [359, 138] on div "Drop content here or Add elements Paste clipboard" at bounding box center [578, 123] width 588 height 170
click at [410, 87] on div at bounding box center [577, 69] width 563 height 37
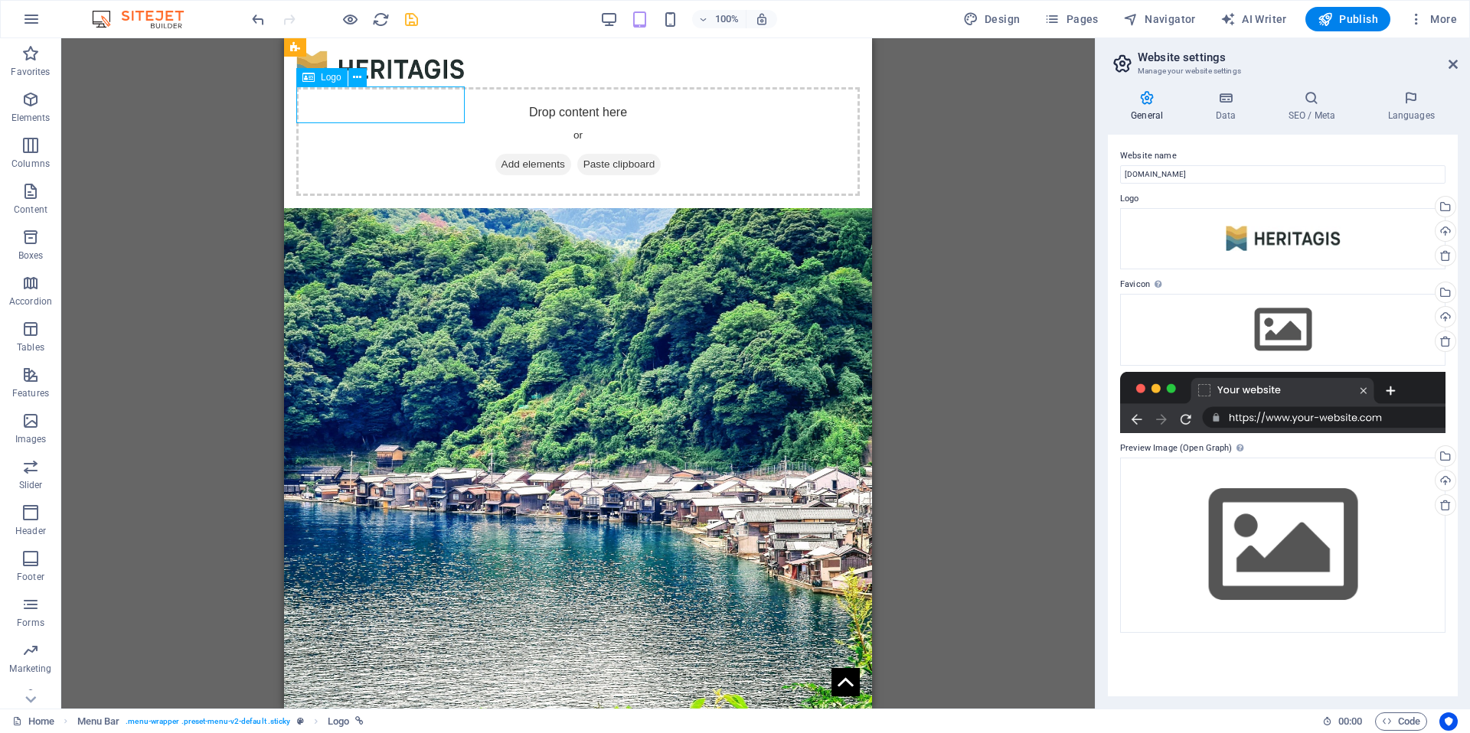
drag, startPoint x: 410, startPoint y: 121, endPoint x: 696, endPoint y: 159, distance: 288.1
click at [410, 87] on div at bounding box center [577, 69] width 563 height 37
select select "px"
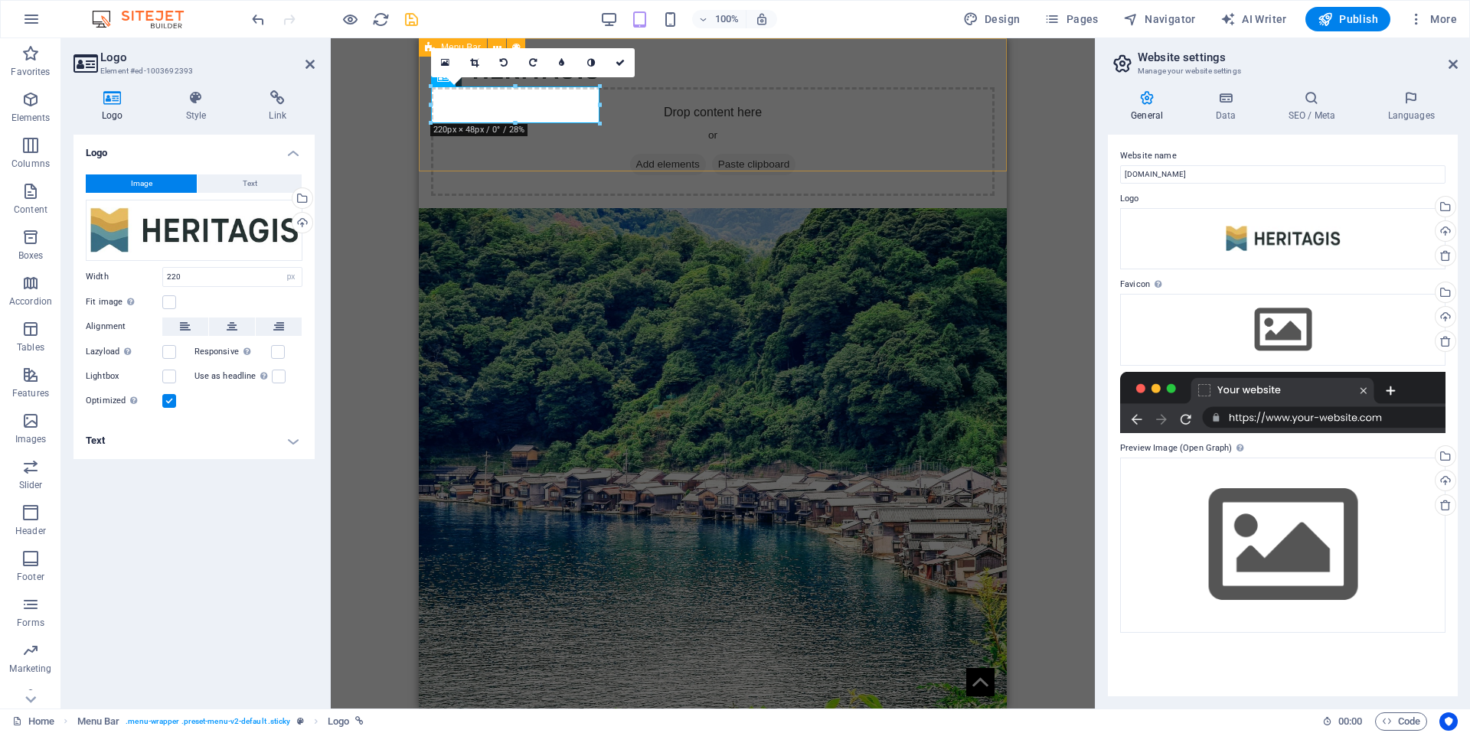
click at [617, 164] on div "Drop content here or Add elements Paste clipboard" at bounding box center [713, 123] width 588 height 170
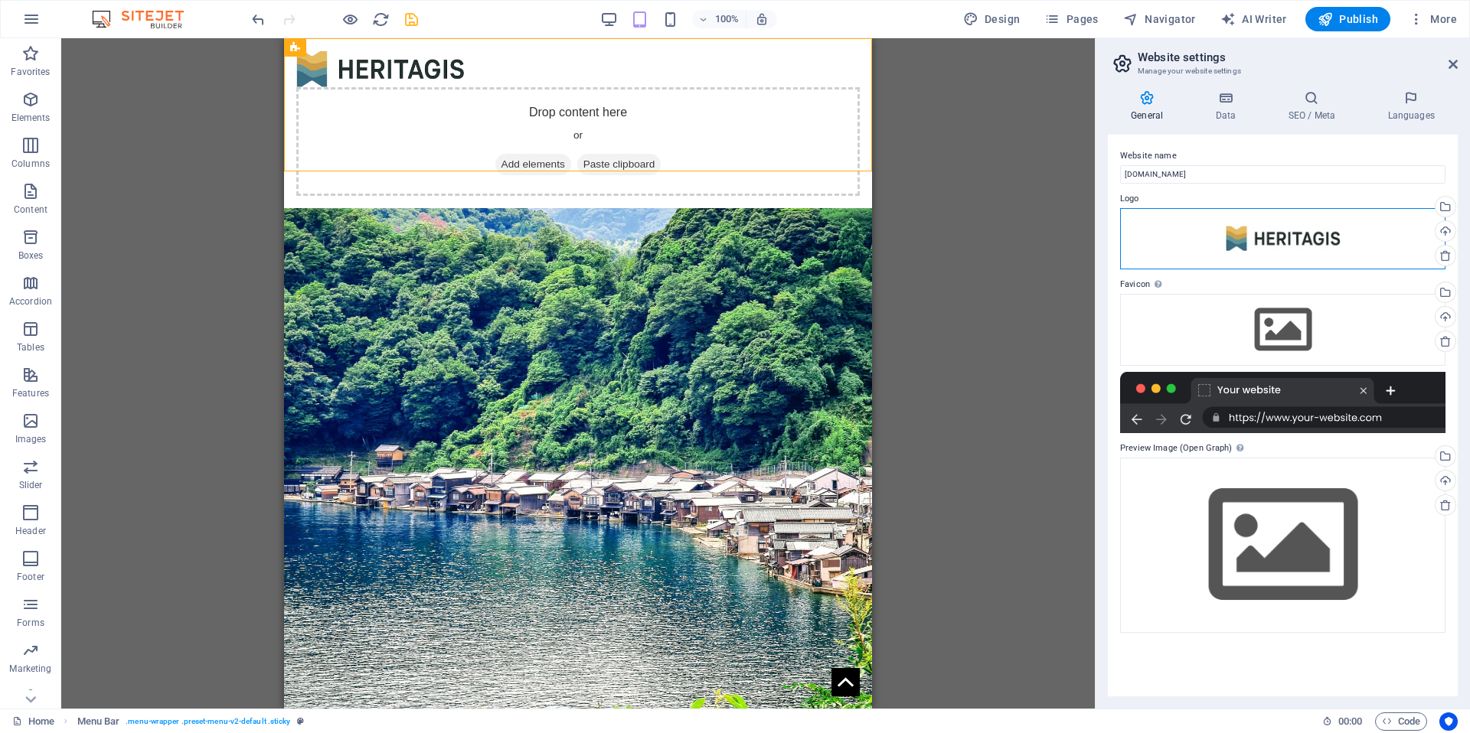
click at [1284, 253] on div "Drag files here, click to choose files or select files from Files or our free s…" at bounding box center [1282, 238] width 325 height 61
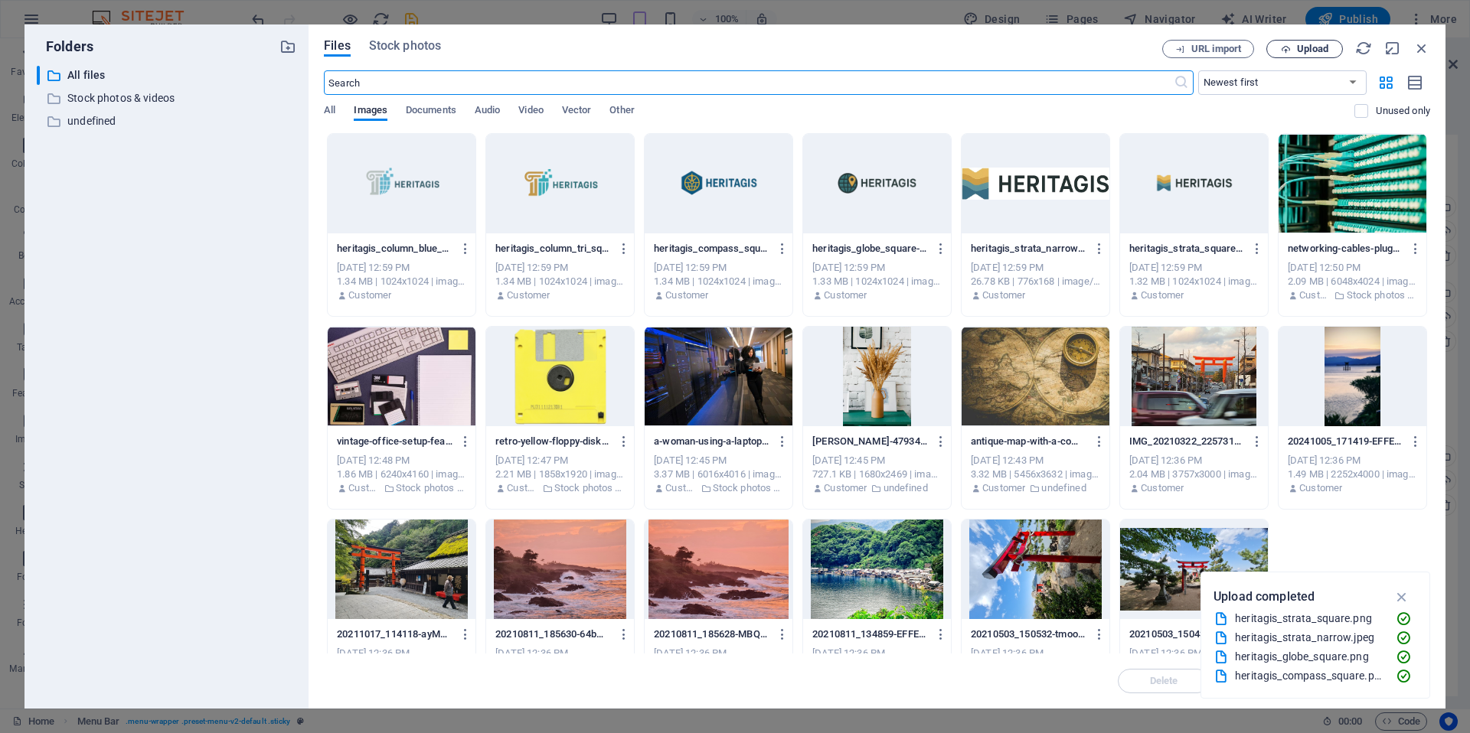
click at [1288, 47] on icon "button" at bounding box center [1286, 49] width 10 height 10
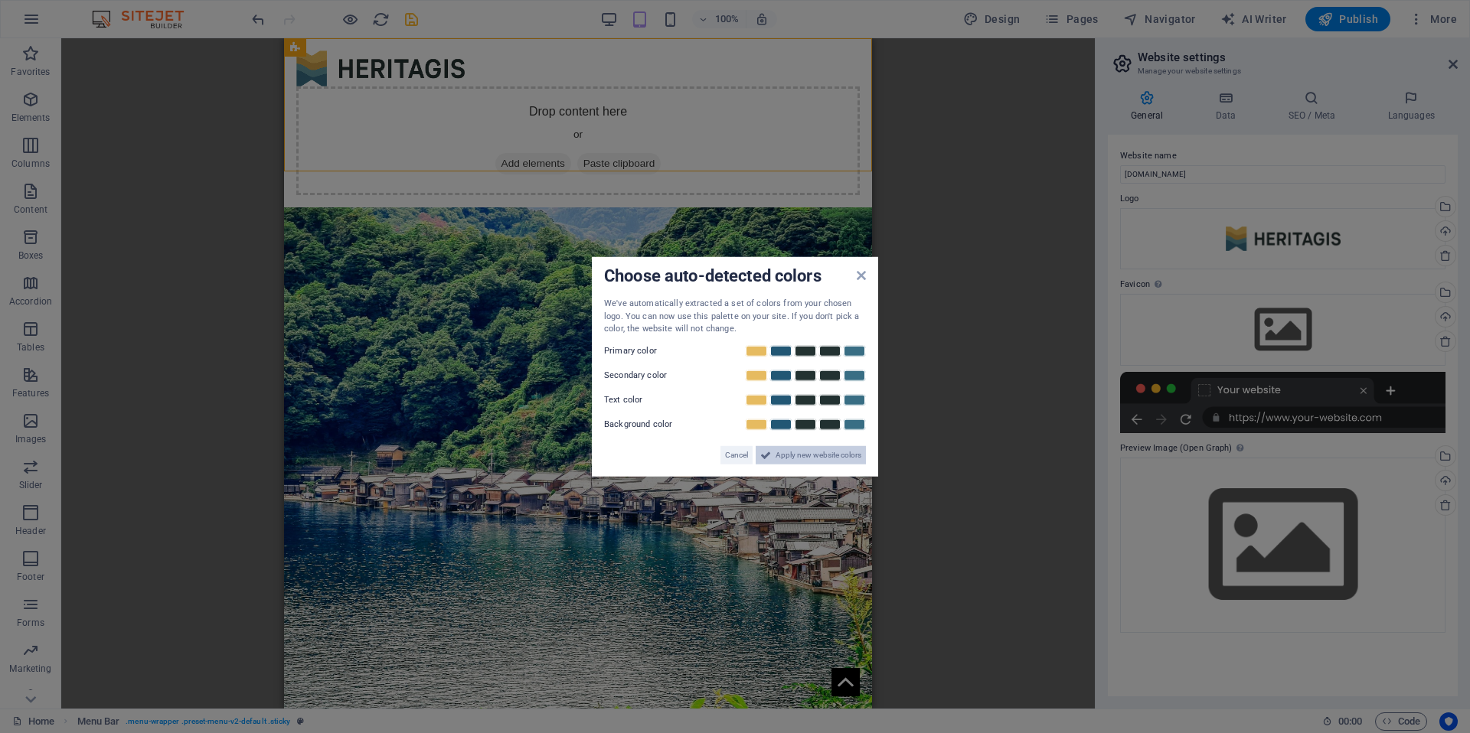
click at [825, 455] on span "Apply new website colors" at bounding box center [818, 455] width 86 height 18
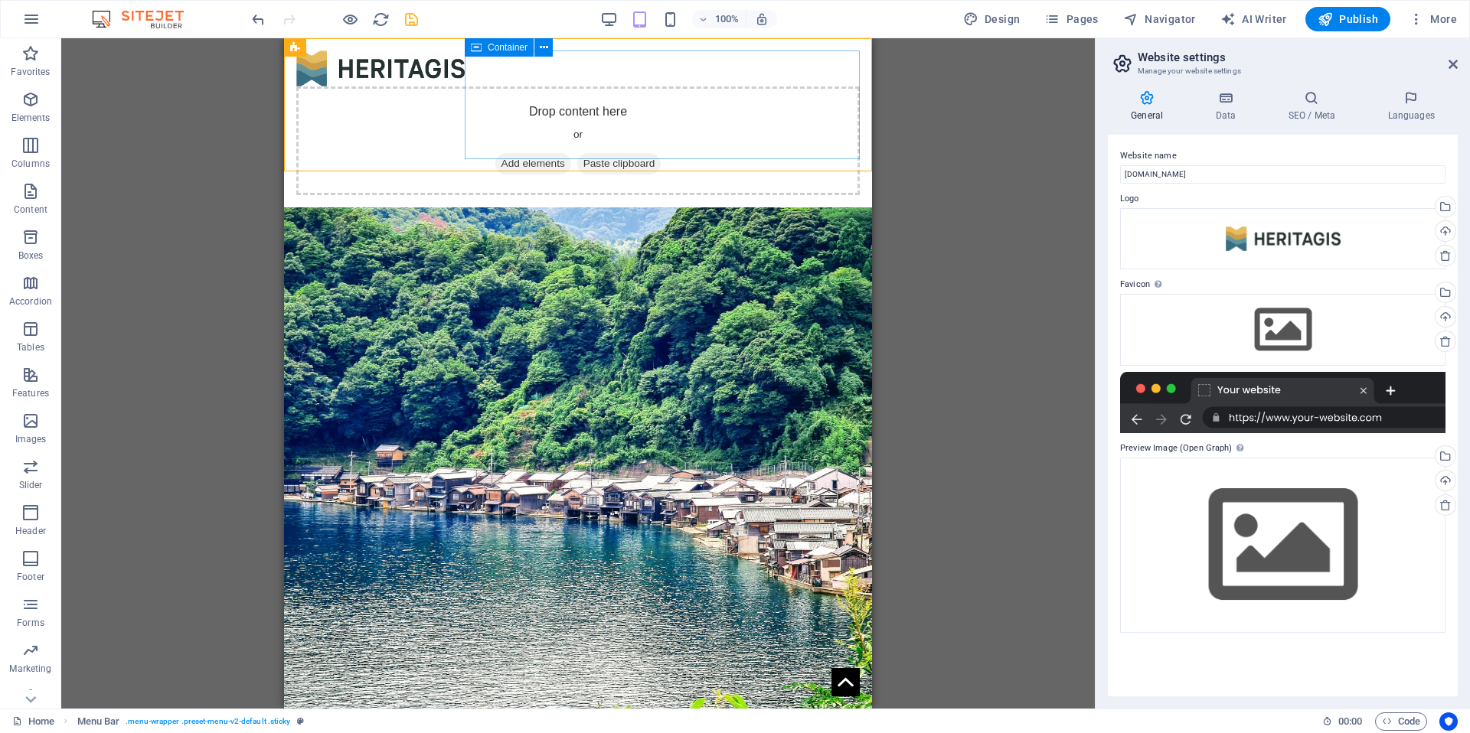
click at [519, 100] on div "Drop content here or Add elements Paste clipboard" at bounding box center [577, 141] width 563 height 109
click at [543, 48] on icon at bounding box center [544, 48] width 8 height 16
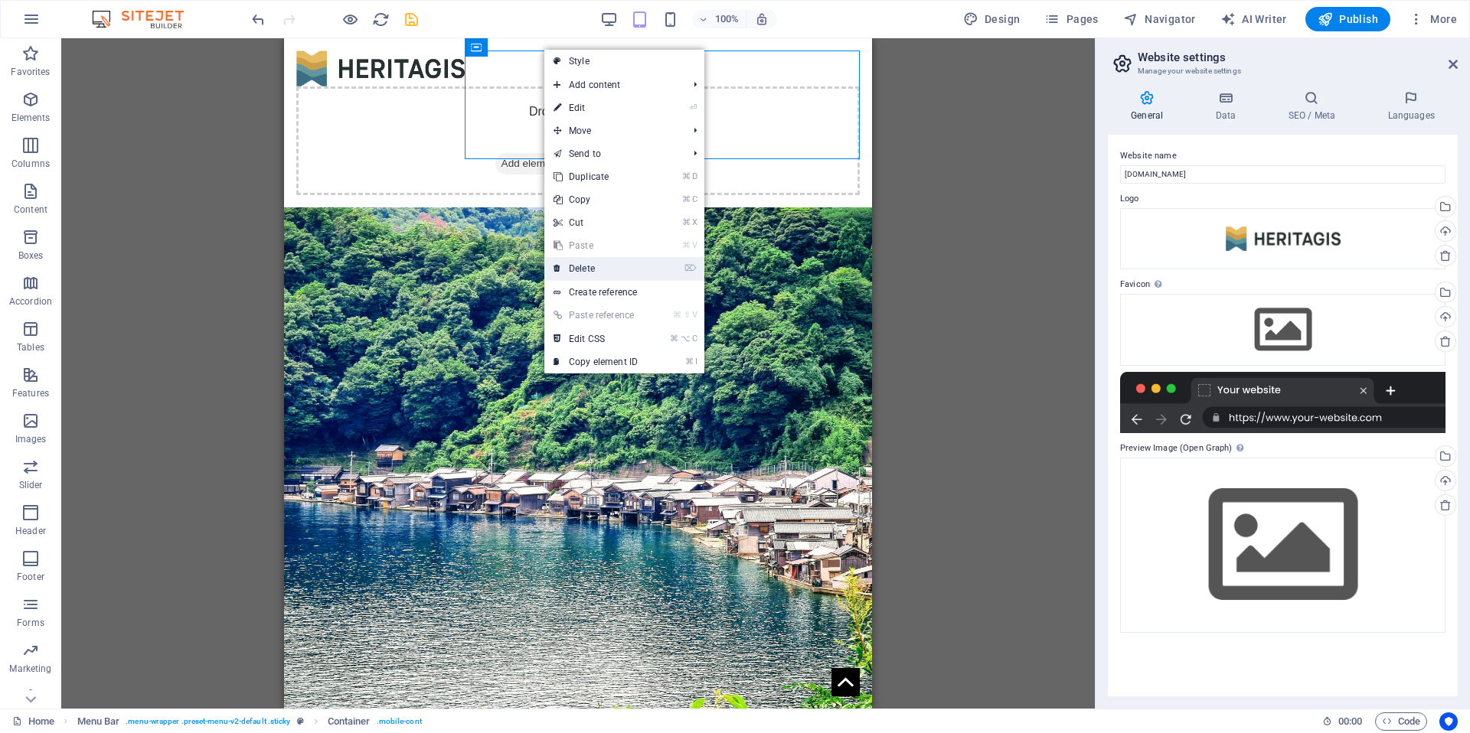
drag, startPoint x: 605, startPoint y: 269, endPoint x: 322, endPoint y: 231, distance: 285.8
click at [605, 269] on link "⌦ Delete" at bounding box center [595, 268] width 103 height 23
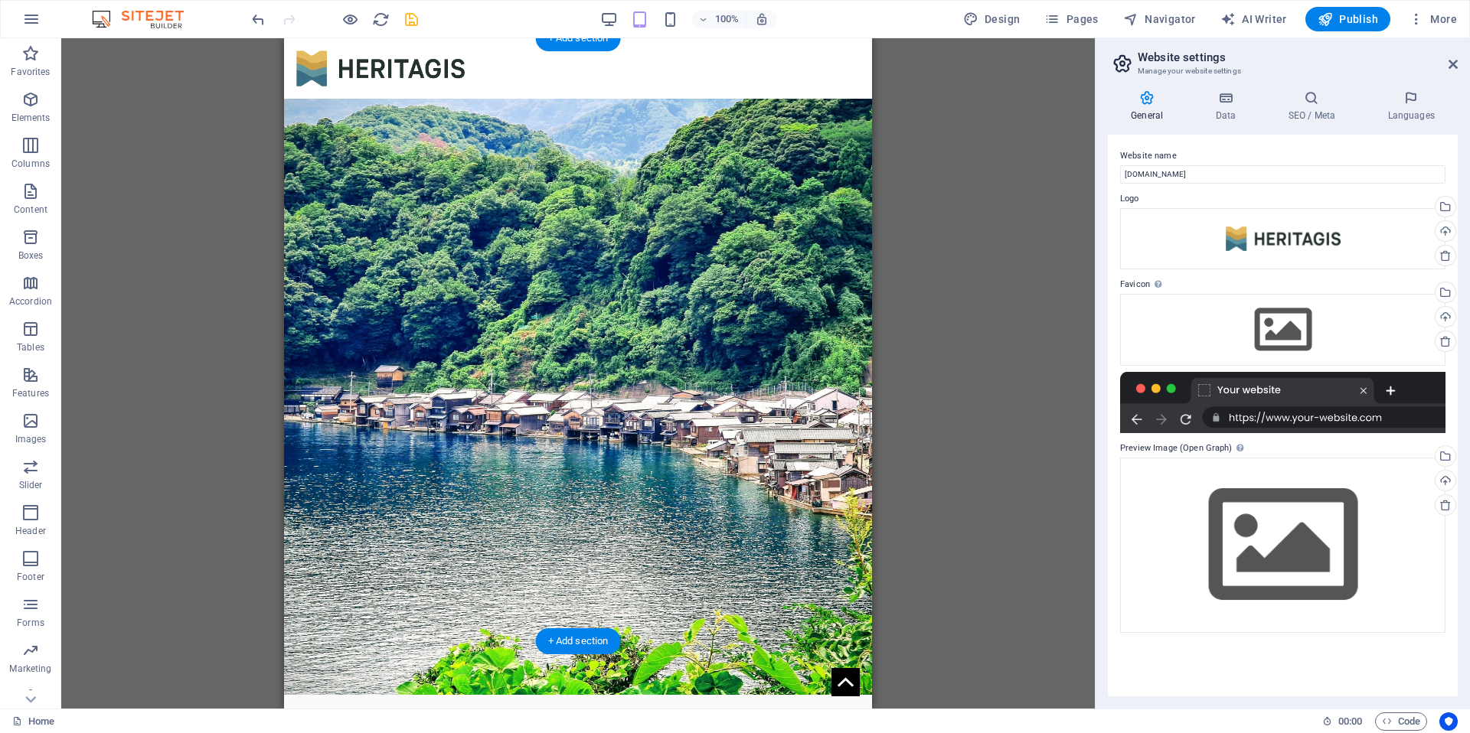
scroll to position [285, 0]
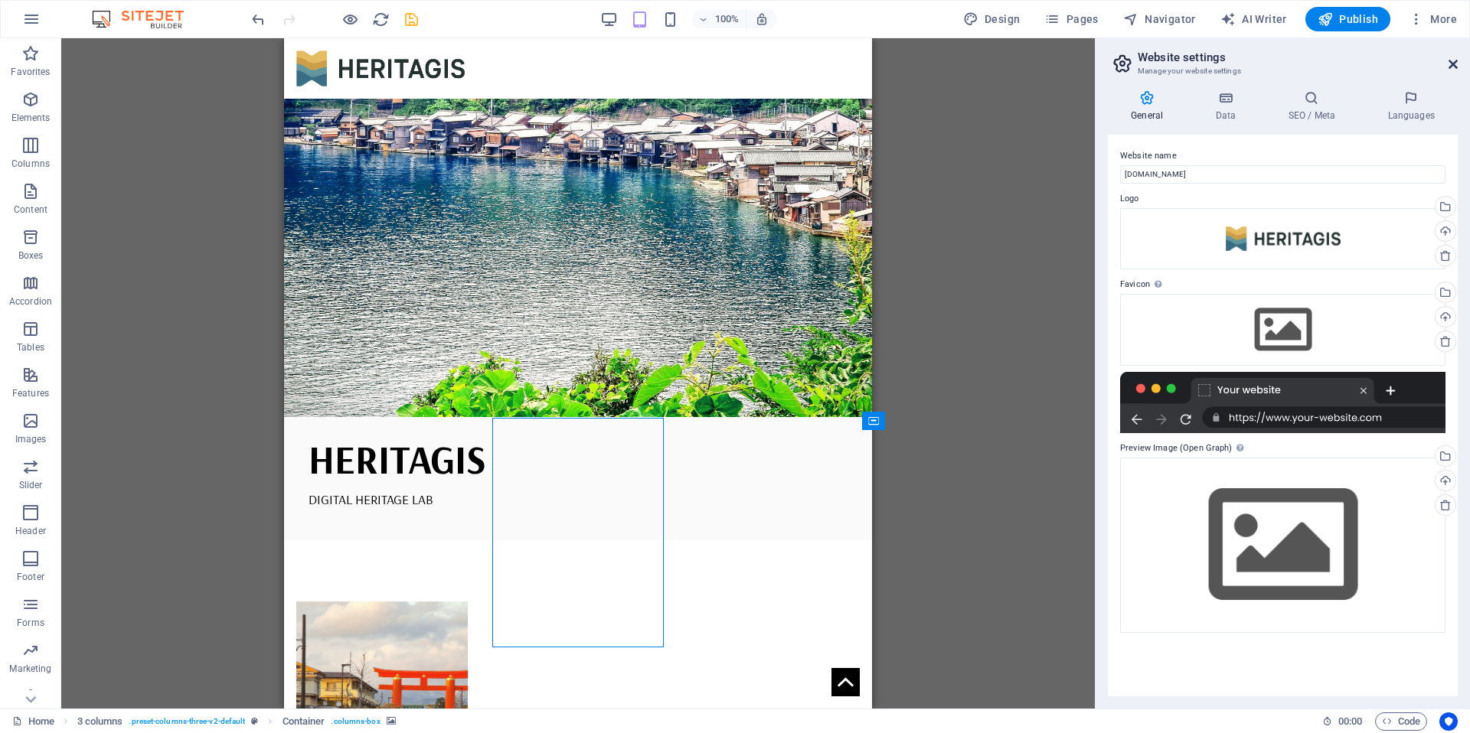
click at [1455, 64] on icon at bounding box center [1452, 64] width 9 height 12
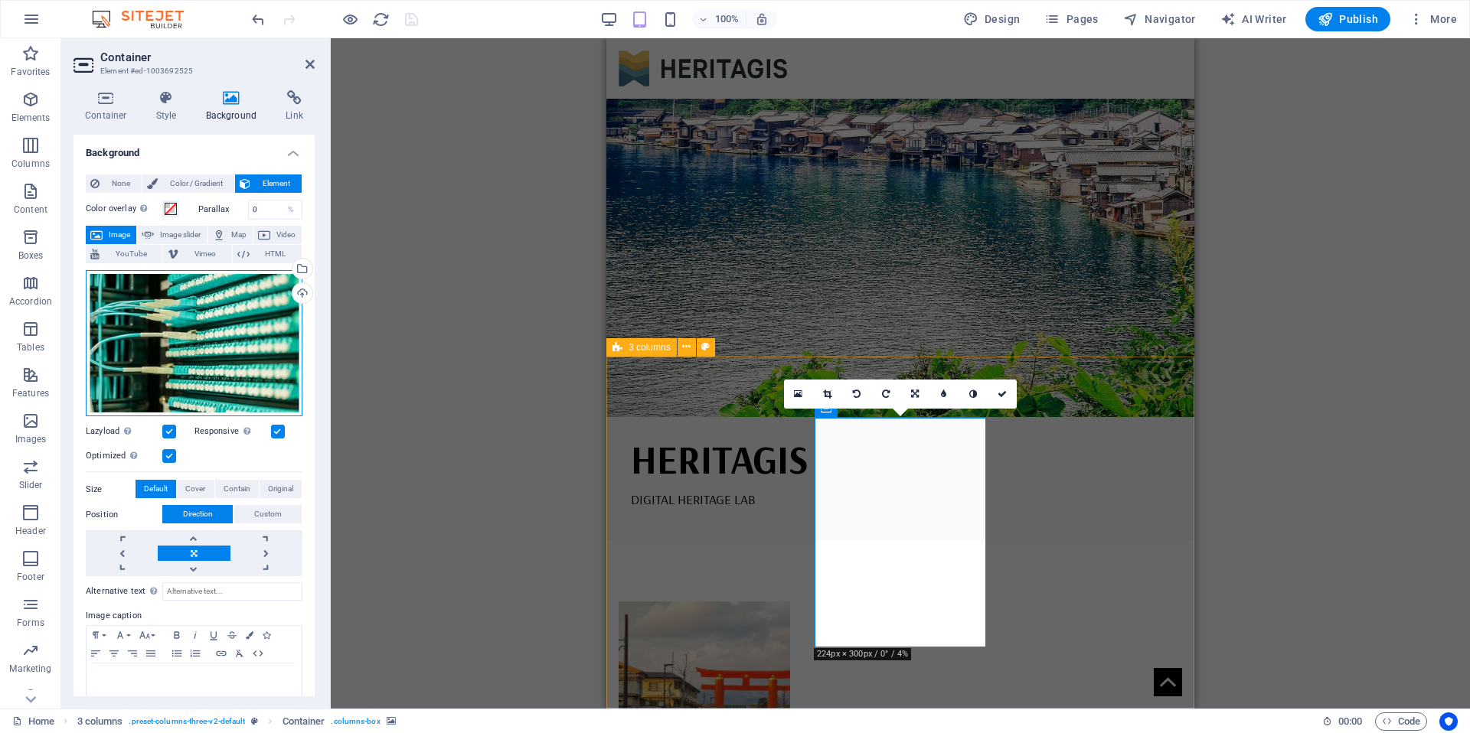
click at [206, 350] on div "Drag files here, click to choose files or select files from Files or our free s…" at bounding box center [194, 343] width 217 height 147
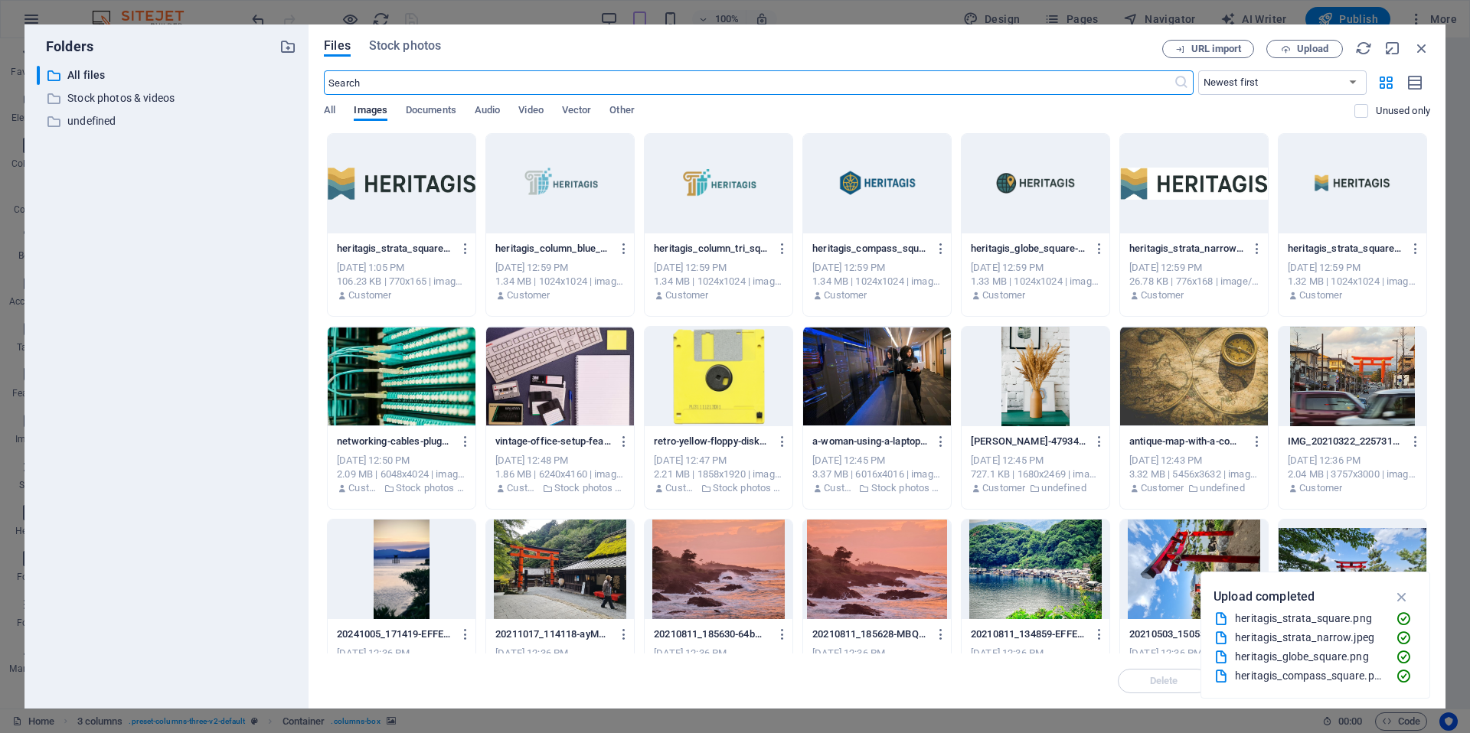
click at [410, 58] on div "Files Stock photos URL import Upload ​ Newest first Oldest first Name (A-Z) Nam…" at bounding box center [877, 367] width 1106 height 654
click at [413, 51] on span "Stock photos" at bounding box center [405, 46] width 72 height 18
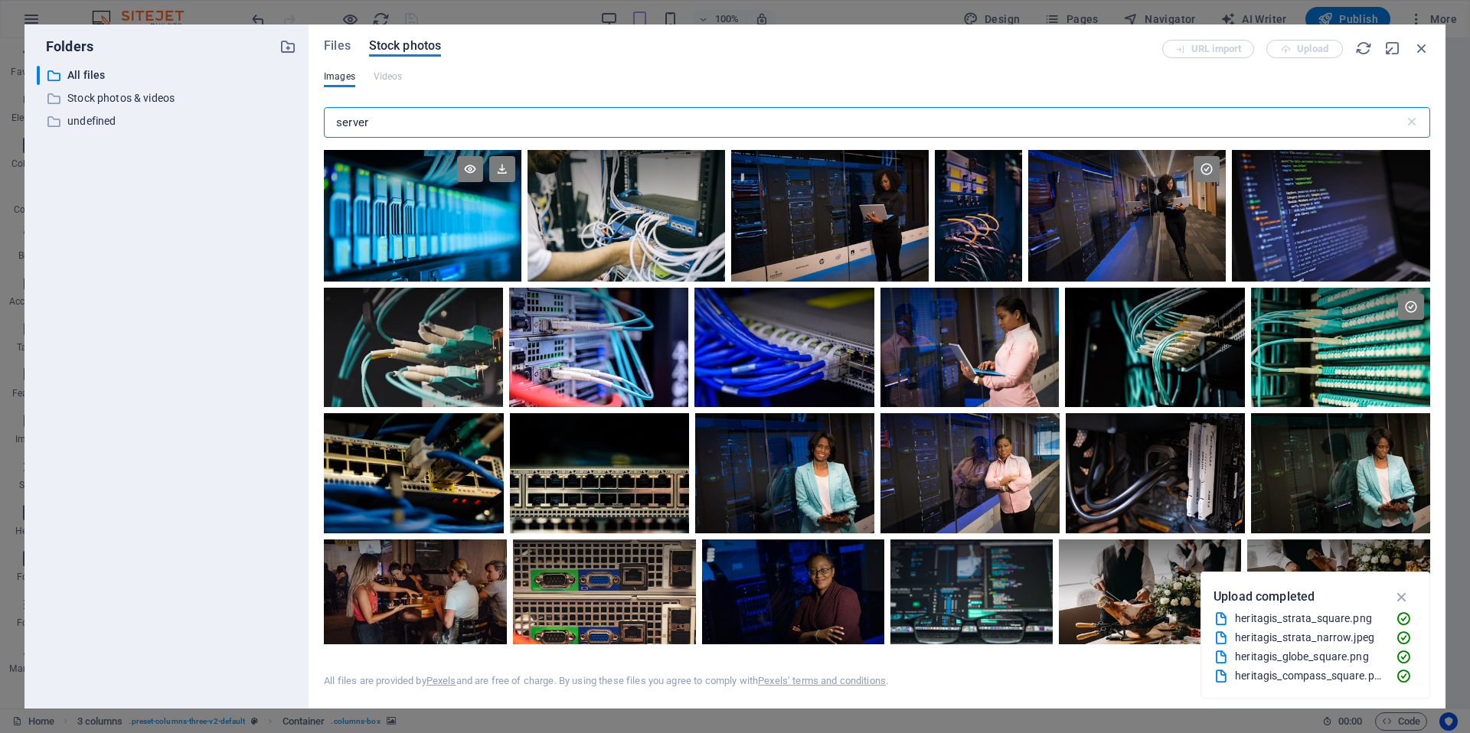
click at [475, 237] on div at bounding box center [423, 216] width 198 height 132
click at [504, 170] on icon at bounding box center [502, 169] width 26 height 26
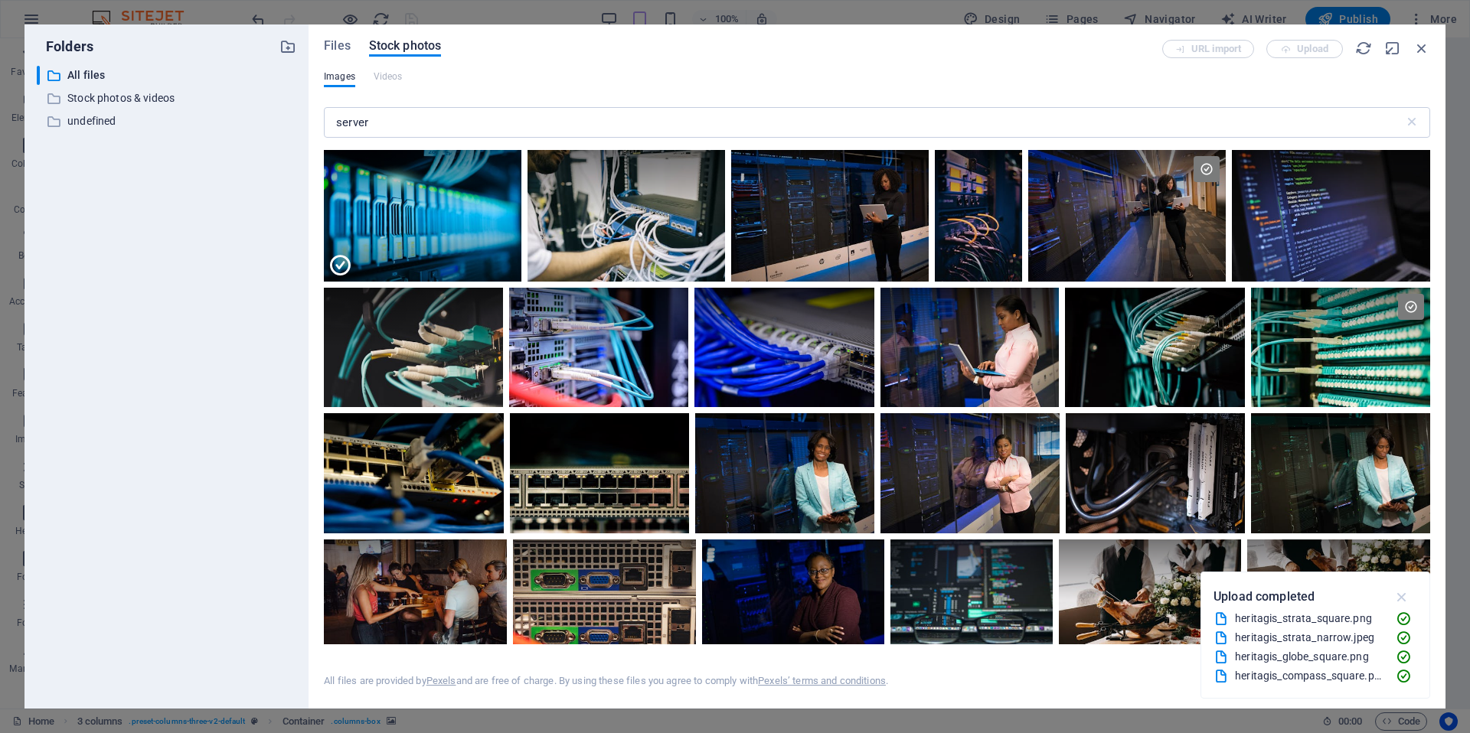
click at [1401, 602] on icon "button" at bounding box center [1402, 597] width 18 height 17
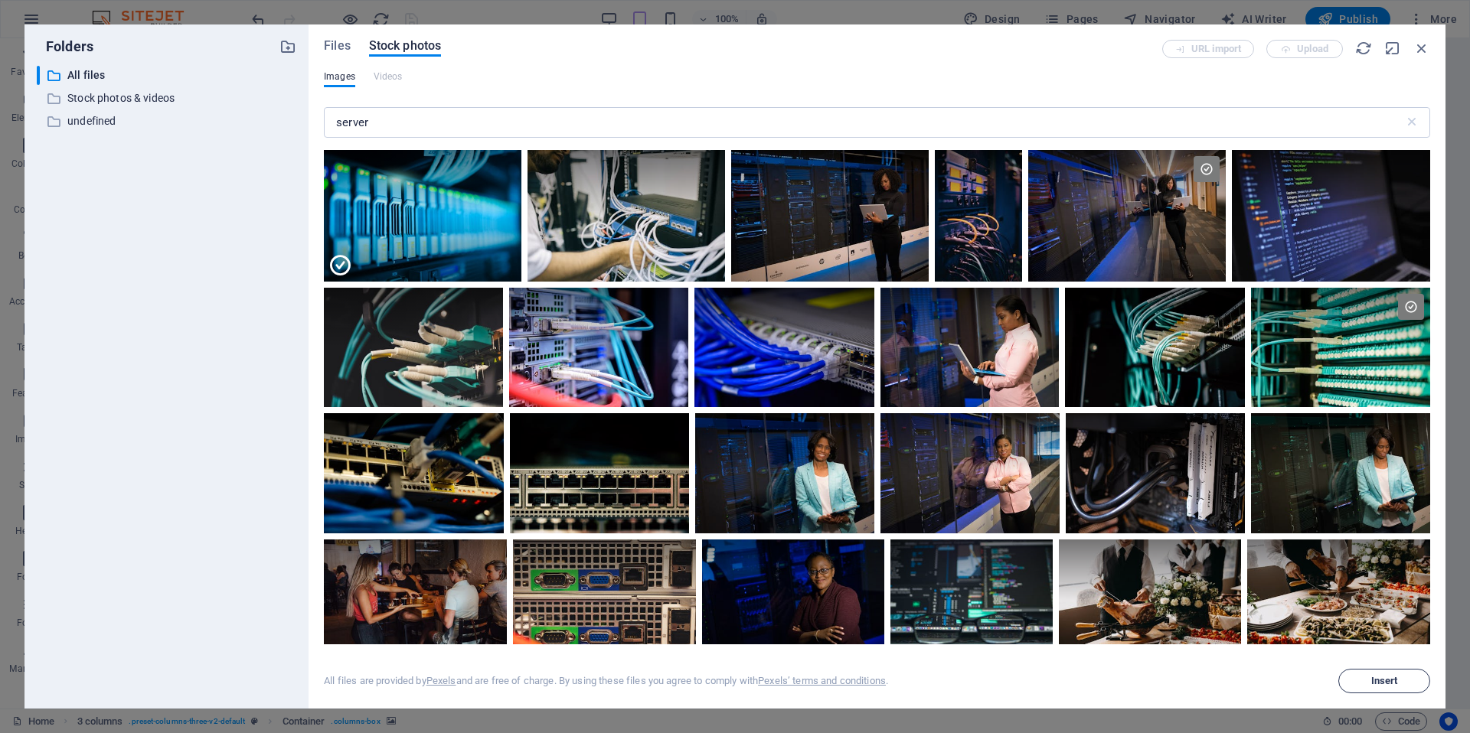
click at [1397, 687] on button "Insert" at bounding box center [1384, 681] width 92 height 24
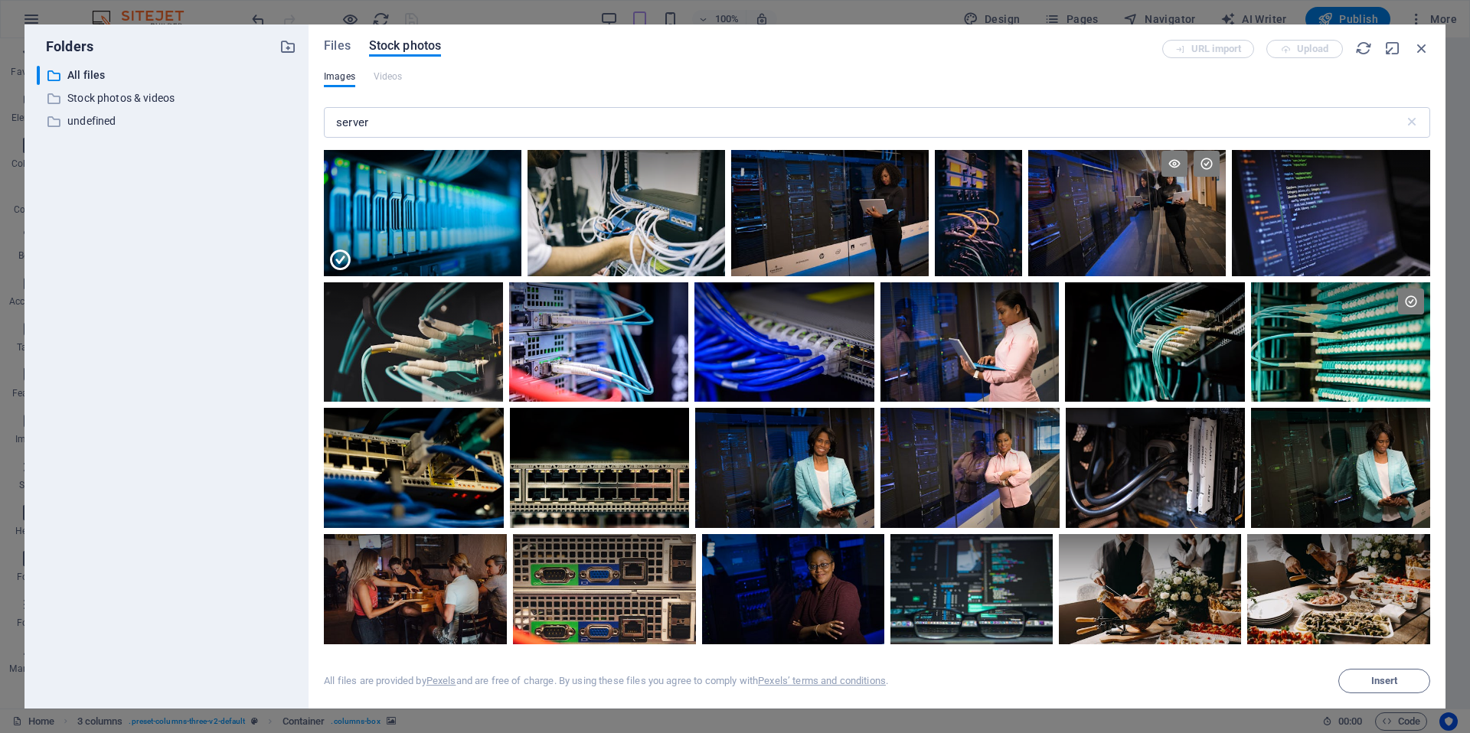
scroll to position [6, 0]
click at [1100, 209] on div at bounding box center [1127, 210] width 198 height 132
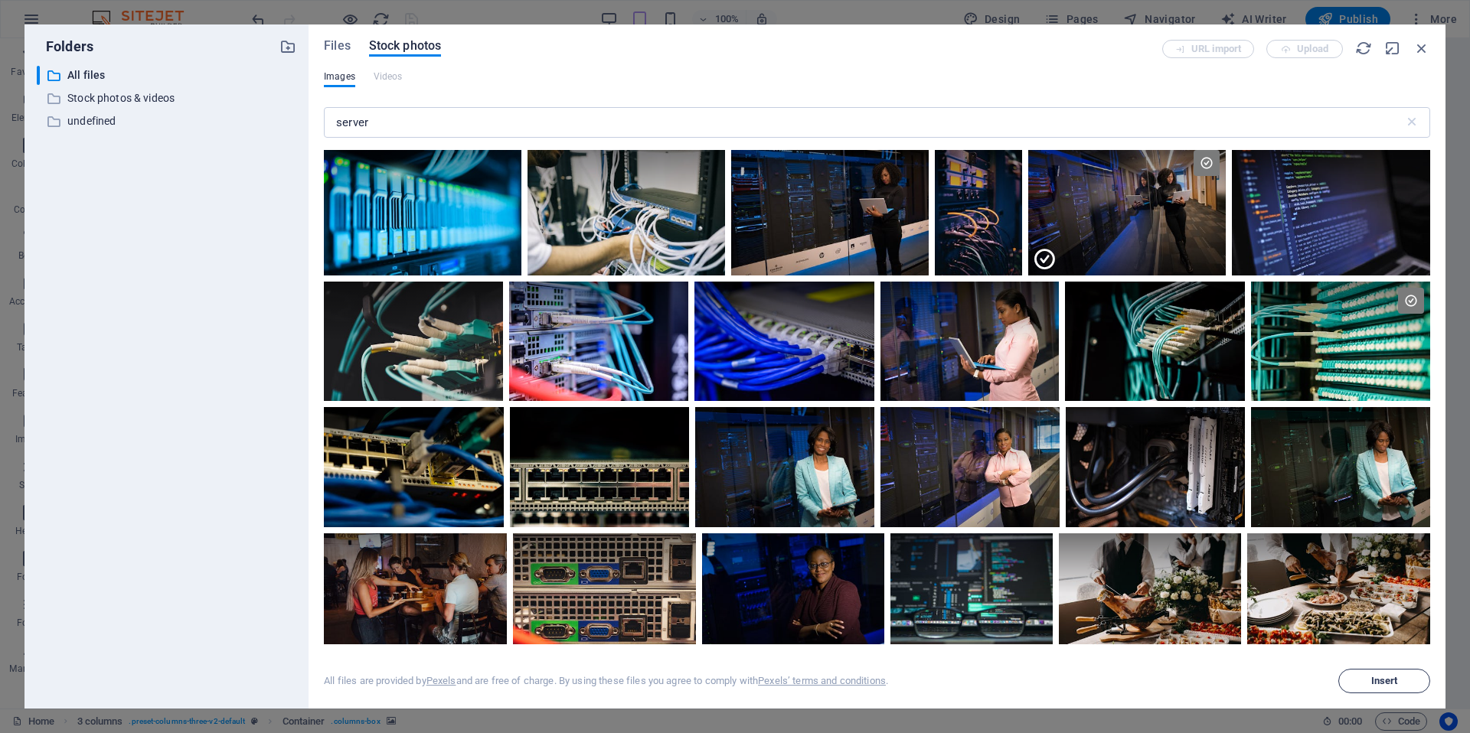
click at [1375, 674] on button "Insert" at bounding box center [1384, 681] width 92 height 24
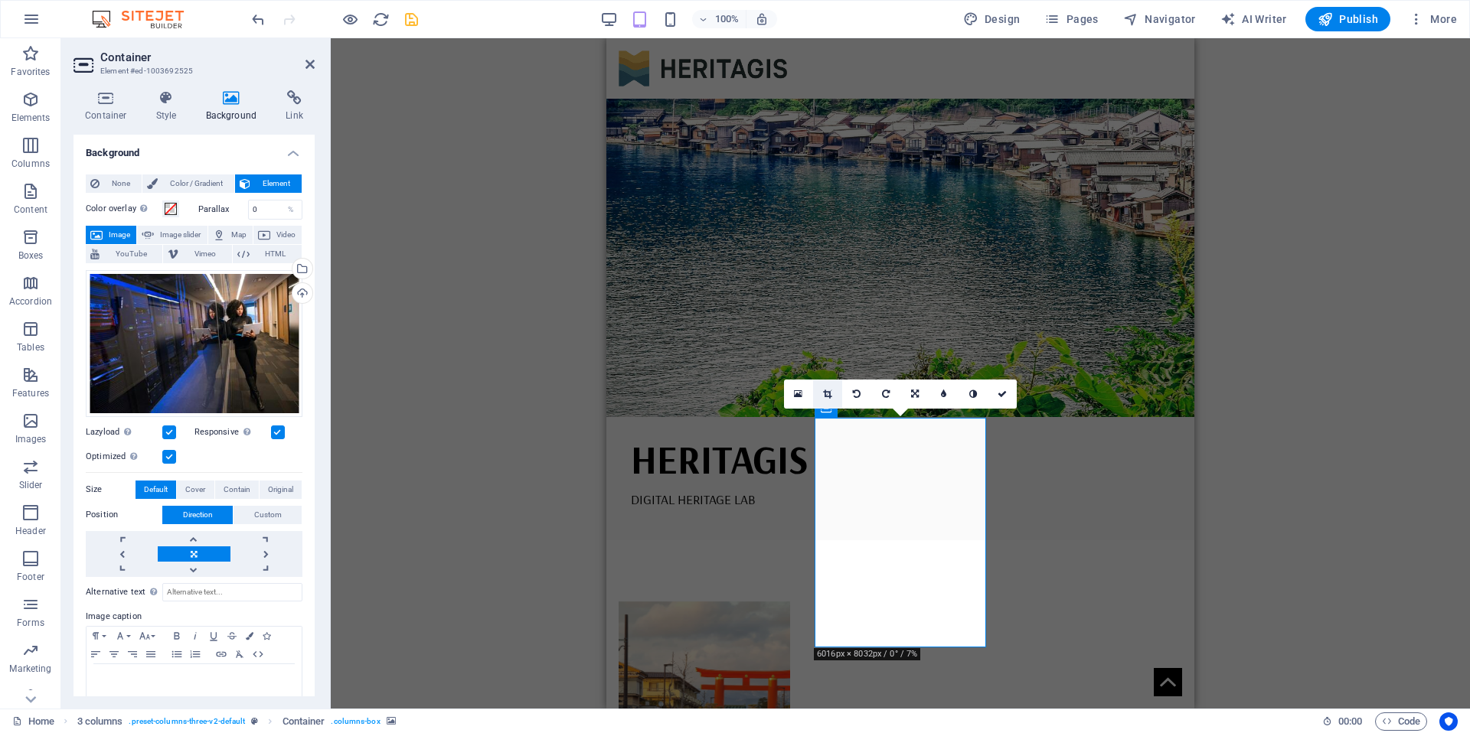
click at [828, 397] on icon at bounding box center [827, 394] width 8 height 9
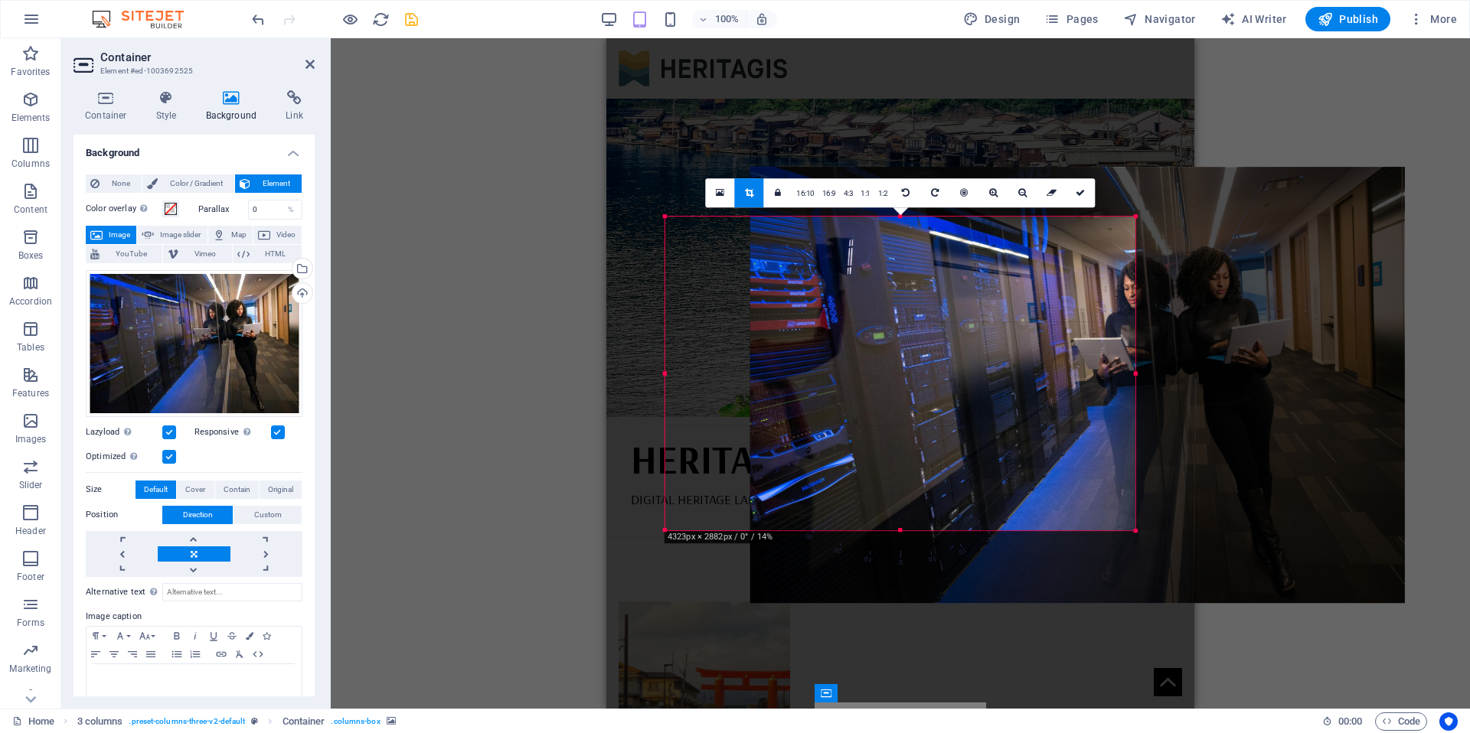
drag, startPoint x: 835, startPoint y: 361, endPoint x: 952, endPoint y: 359, distance: 116.4
click at [952, 359] on div at bounding box center [1077, 385] width 655 height 437
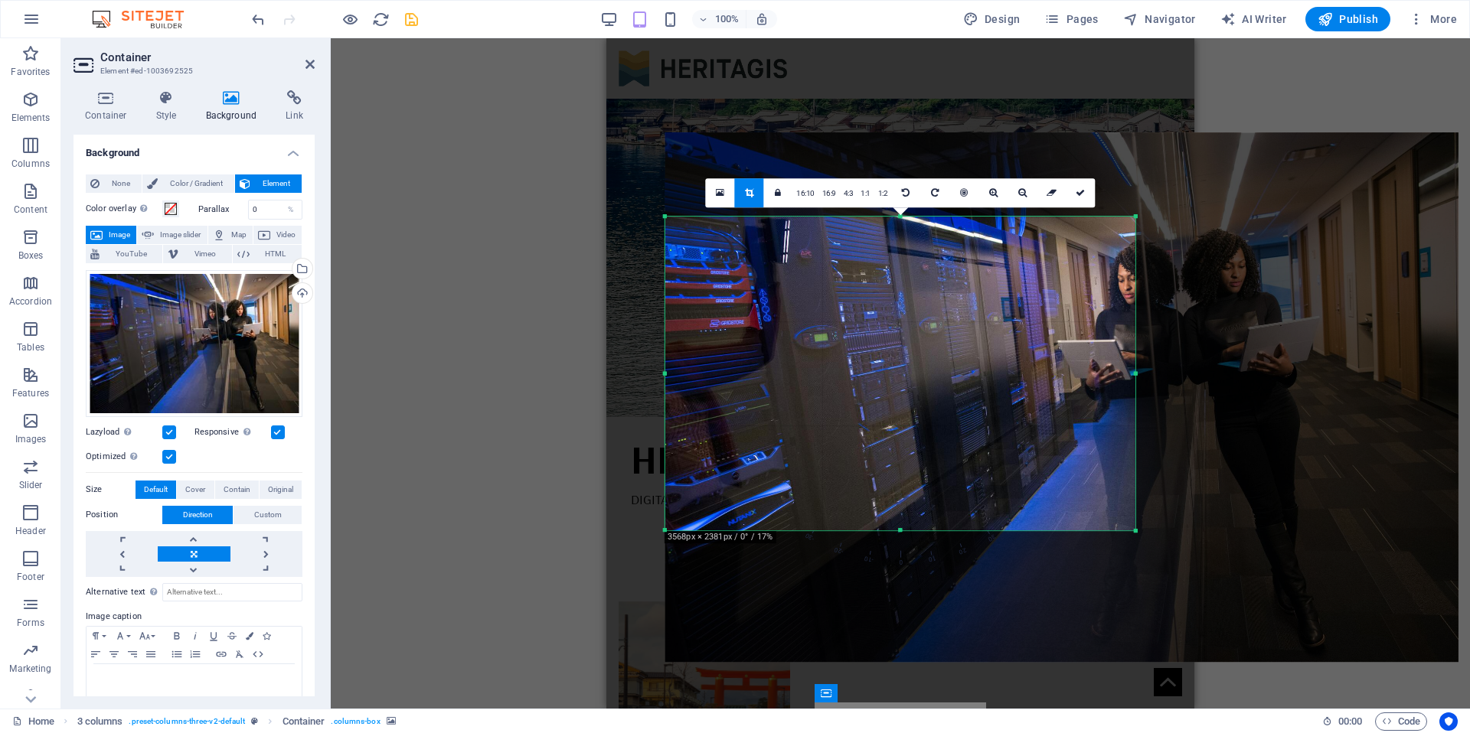
drag, startPoint x: 863, startPoint y: 390, endPoint x: 903, endPoint y: 390, distance: 39.8
click at [903, 390] on div at bounding box center [1061, 398] width 793 height 530
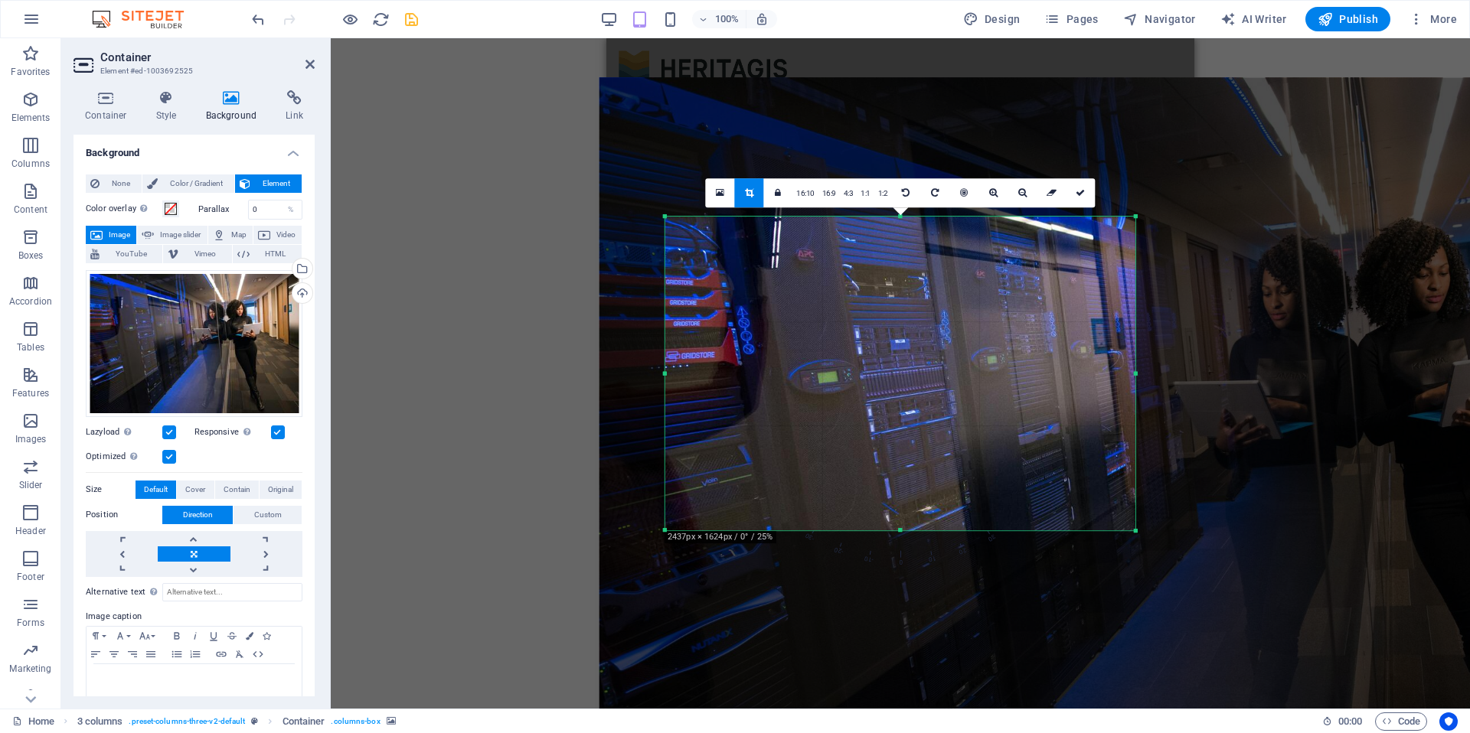
drag, startPoint x: 876, startPoint y: 394, endPoint x: 913, endPoint y: 409, distance: 39.5
click at [911, 413] on div at bounding box center [1179, 464] width 1161 height 775
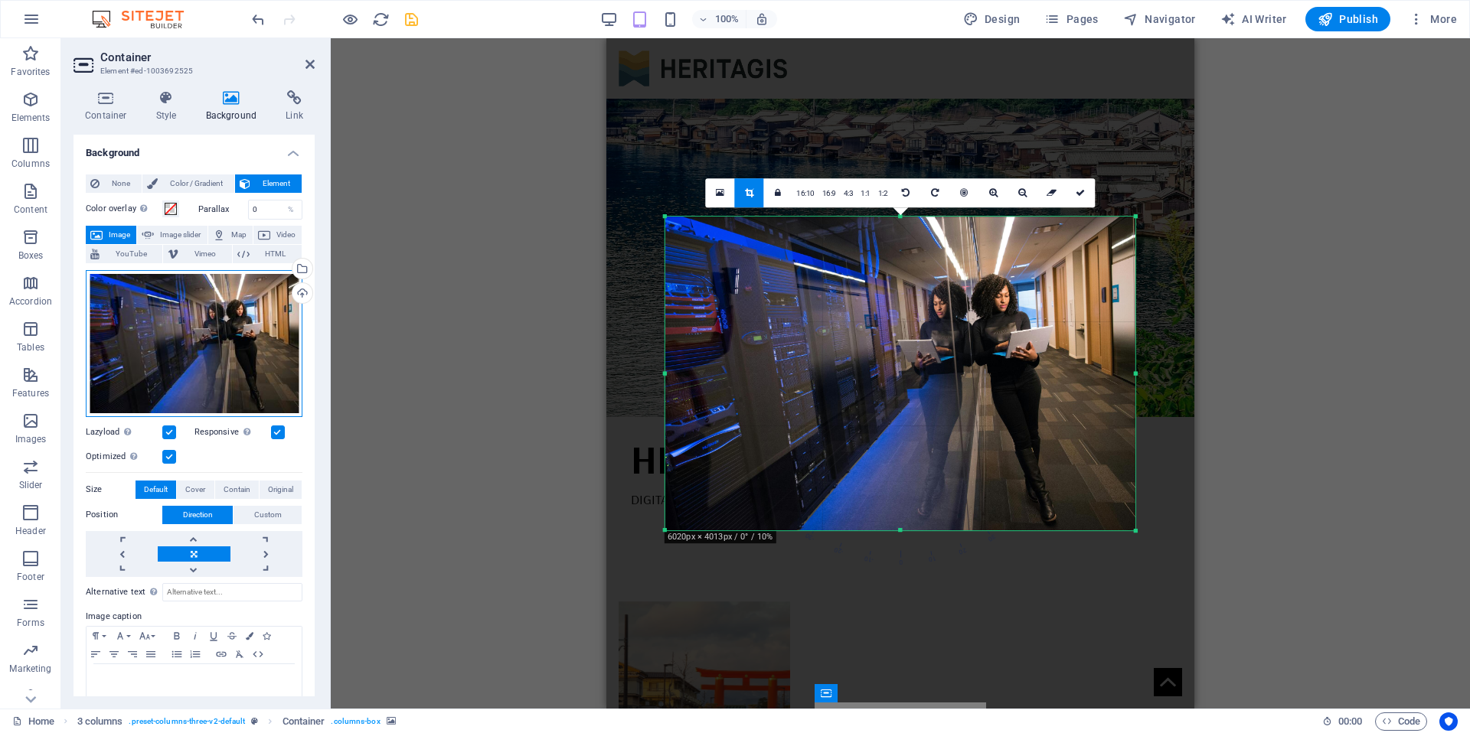
click at [163, 356] on div "Drag files here, click to choose files or select files from Files or our free s…" at bounding box center [194, 343] width 217 height 147
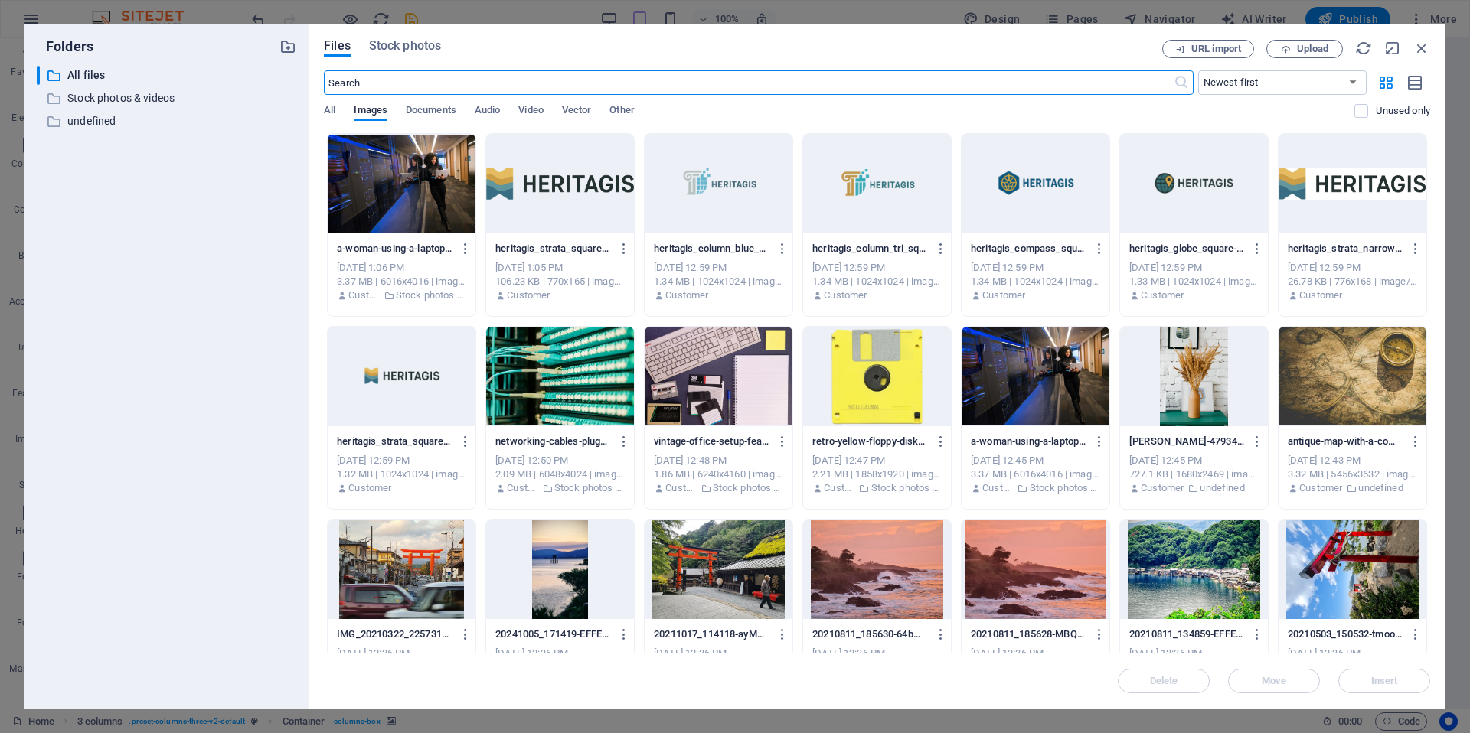
click at [413, 83] on input "text" at bounding box center [748, 82] width 849 height 24
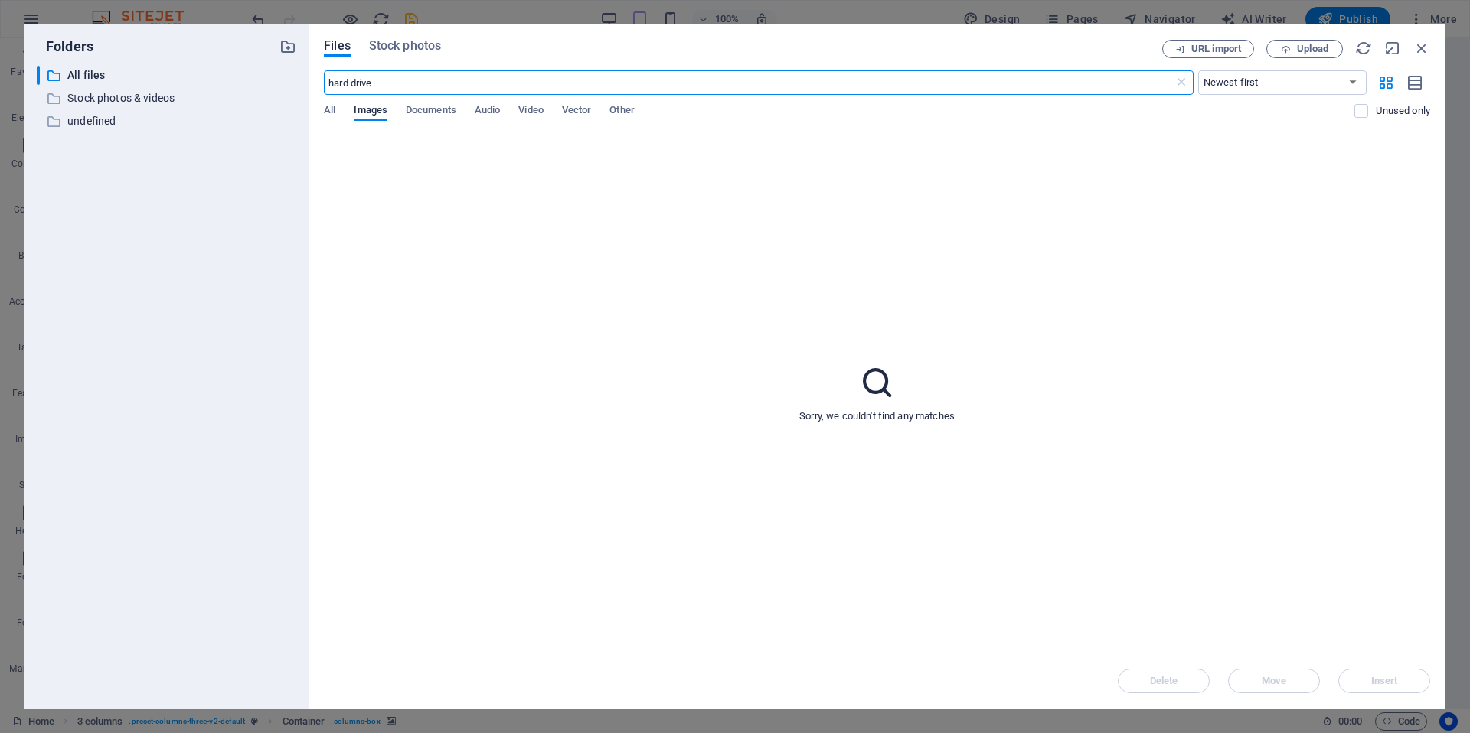
type input "hard drive"
click at [394, 77] on input "hard drive" at bounding box center [748, 82] width 849 height 24
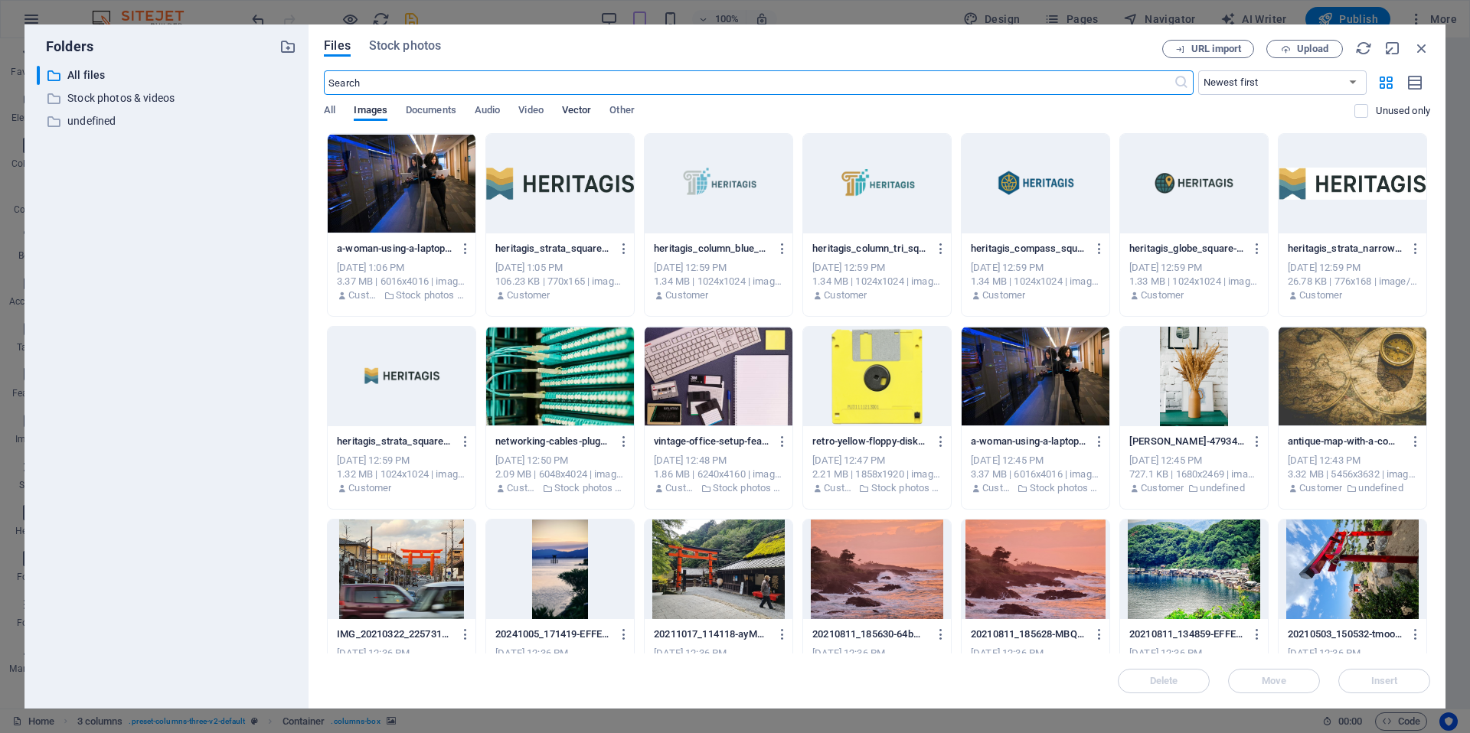
click at [578, 108] on span "Vector" at bounding box center [577, 111] width 30 height 21
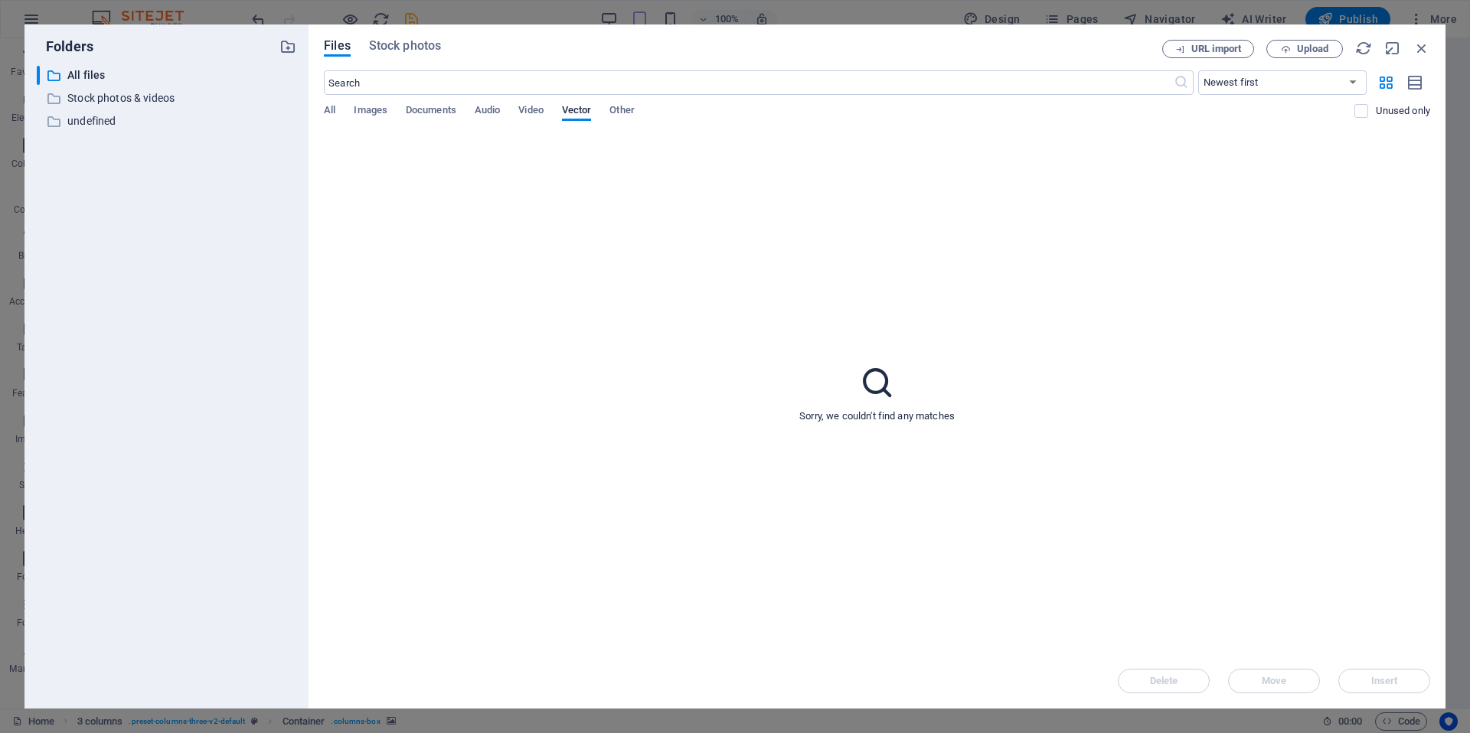
click at [480, 67] on div "Files Stock photos URL import Upload ​ Newest first Oldest first Name (A-Z) Nam…" at bounding box center [877, 367] width 1106 height 654
click at [477, 76] on input "text" at bounding box center [748, 82] width 849 height 24
type input "data"
drag, startPoint x: 335, startPoint y: 20, endPoint x: 348, endPoint y: 26, distance: 13.7
click at [338, 21] on div "Folders ​ All files All files ​ Stock photos & videos Stock photos & videos ​ u…" at bounding box center [735, 366] width 1470 height 733
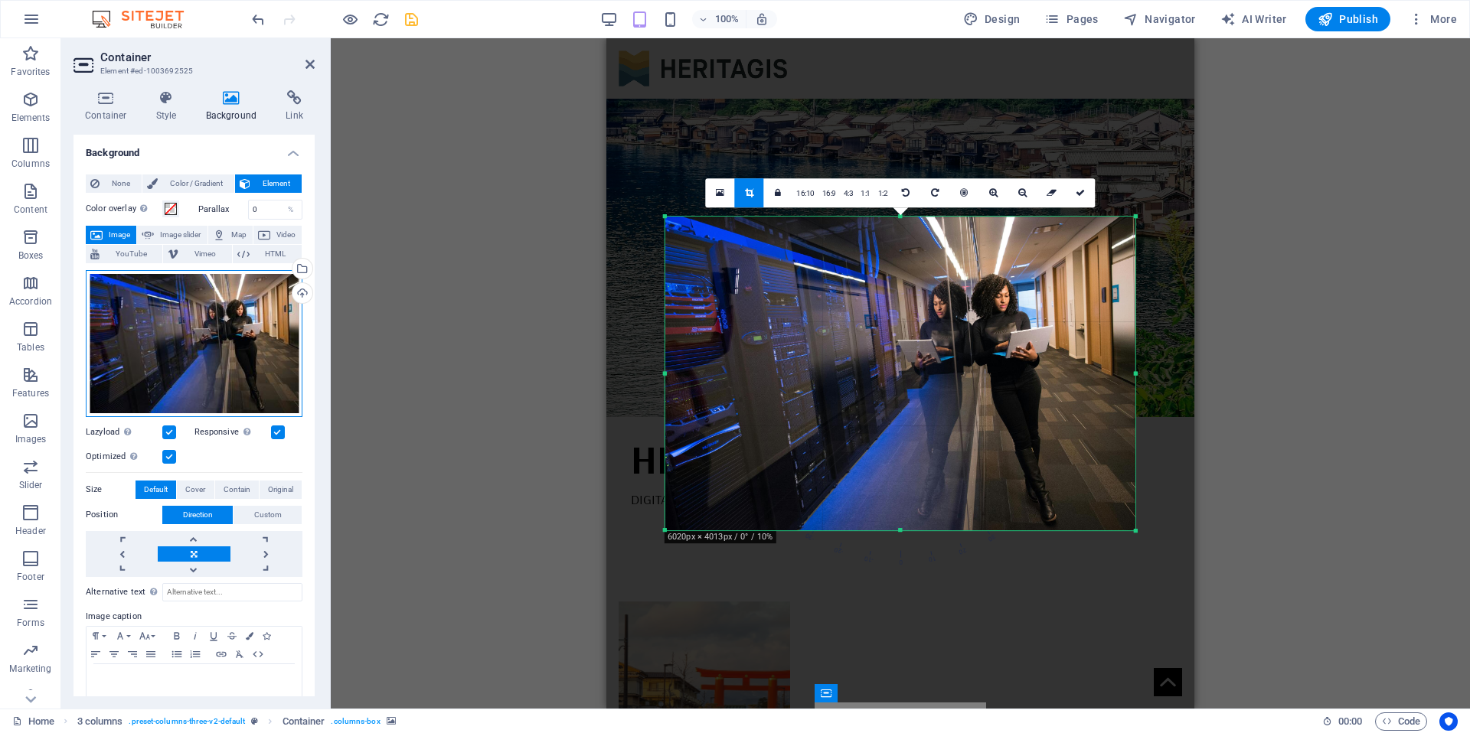
click at [252, 300] on div "Drag files here, click to choose files or select files from Files or our free s…" at bounding box center [194, 343] width 217 height 147
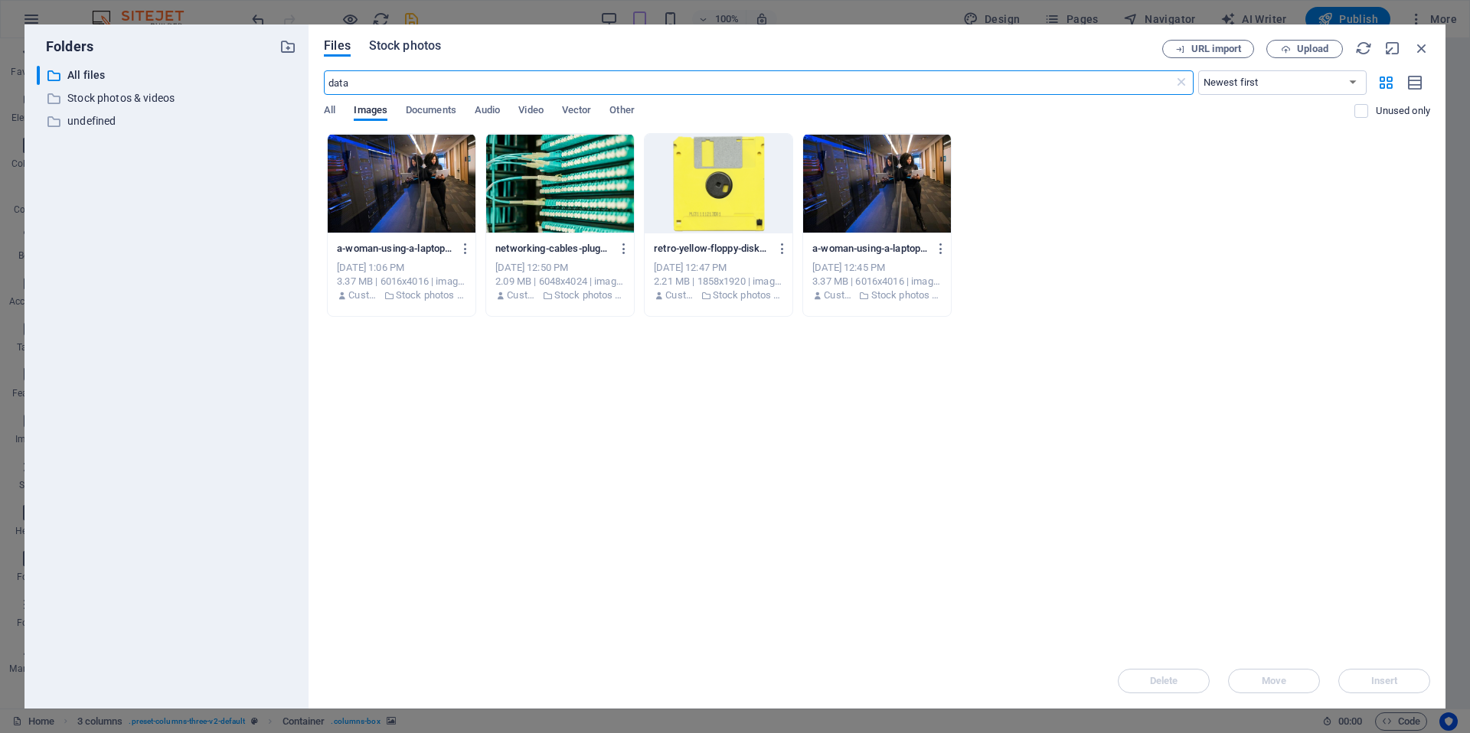
click at [399, 54] on button "Stock photos" at bounding box center [405, 48] width 72 height 17
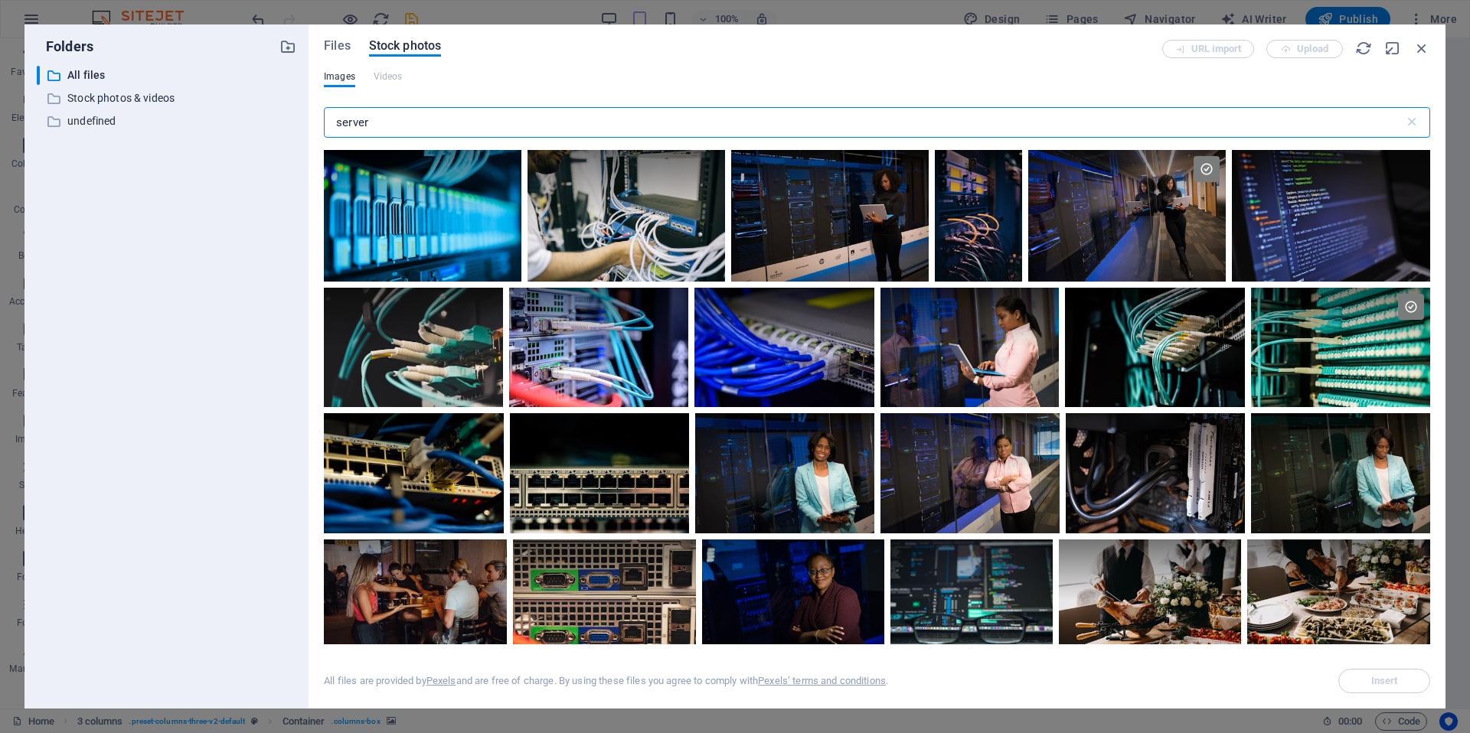
click at [393, 113] on input "server" at bounding box center [864, 122] width 1080 height 31
drag, startPoint x: 388, startPoint y: 119, endPoint x: 334, endPoint y: 118, distance: 54.4
click at [334, 118] on input "server" at bounding box center [864, 122] width 1080 height 31
click at [335, 56] on div "Files Stock photos" at bounding box center [743, 49] width 838 height 18
click at [338, 48] on span "Files" at bounding box center [337, 46] width 27 height 18
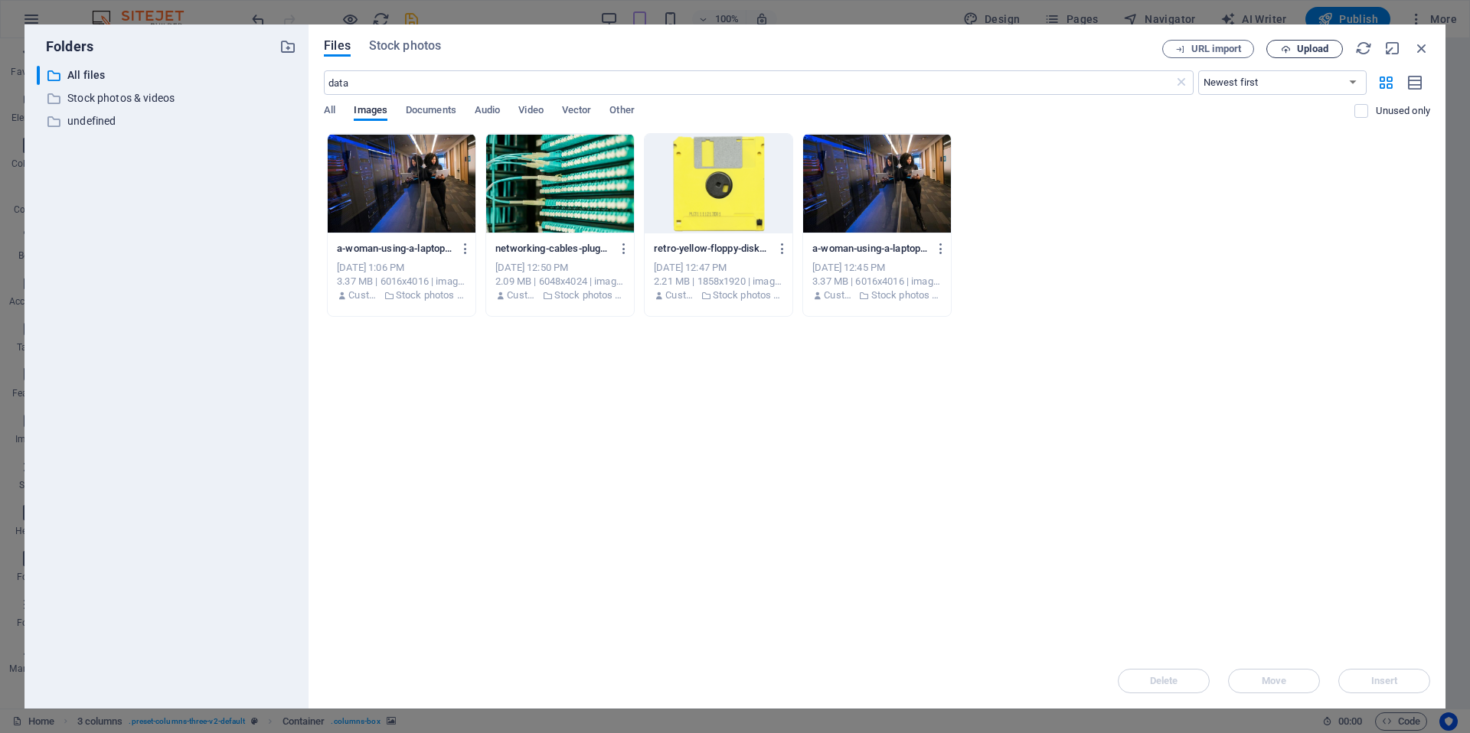
click at [1300, 48] on span "Upload" at bounding box center [1312, 48] width 31 height 9
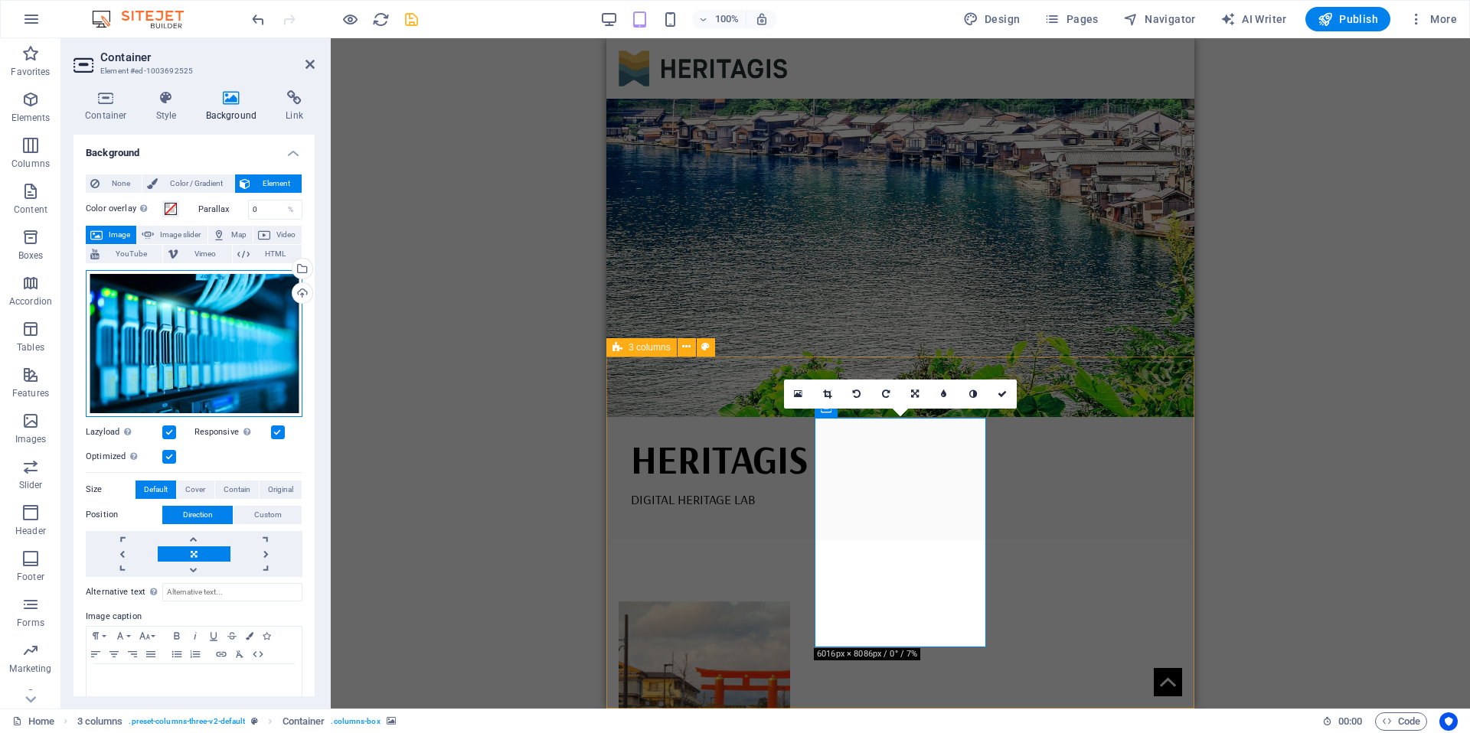
click at [216, 345] on div "Drag files here, click to choose files or select files from Files or our free s…" at bounding box center [194, 343] width 217 height 147
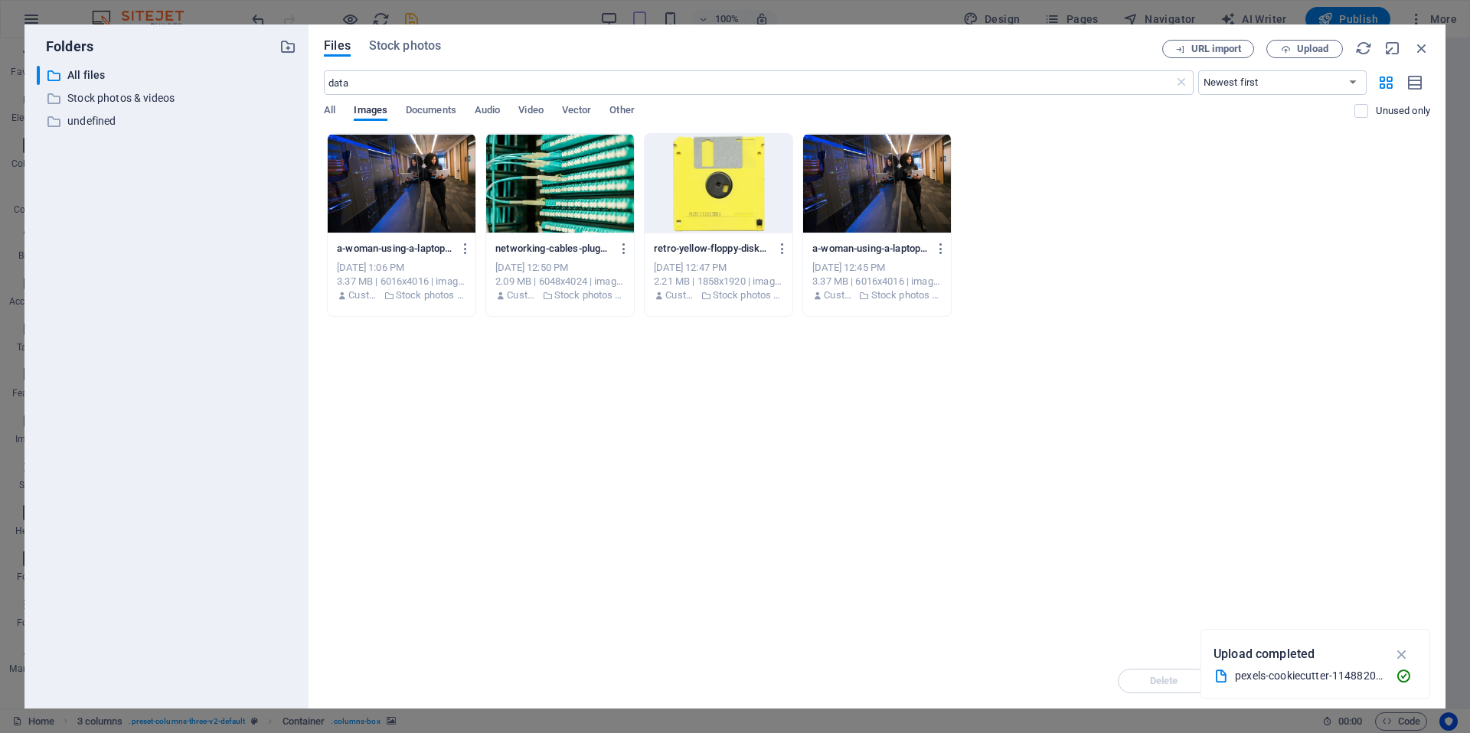
click at [323, 108] on div "Files Stock photos URL import Upload data ​ Newest first Oldest first Name (A-Z…" at bounding box center [877, 366] width 1137 height 684
click at [328, 108] on span "All" at bounding box center [329, 111] width 11 height 21
click at [391, 86] on input "data" at bounding box center [748, 82] width 849 height 24
drag, startPoint x: 354, startPoint y: 85, endPoint x: 309, endPoint y: 84, distance: 45.2
click at [309, 84] on div "Files Stock photos URL import Upload data ​ Newest first Oldest first Name (A-Z…" at bounding box center [877, 366] width 1137 height 684
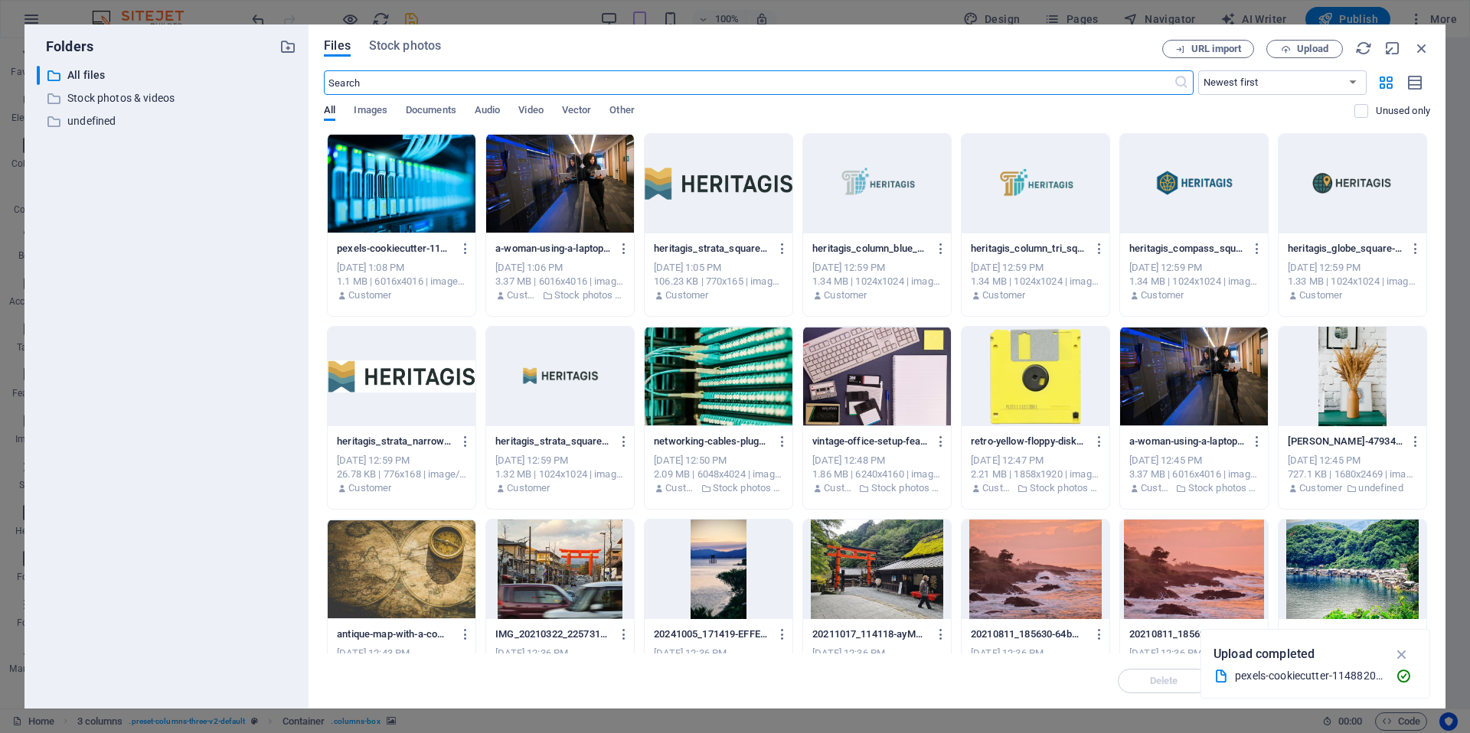
click at [416, 174] on div at bounding box center [402, 184] width 148 height 100
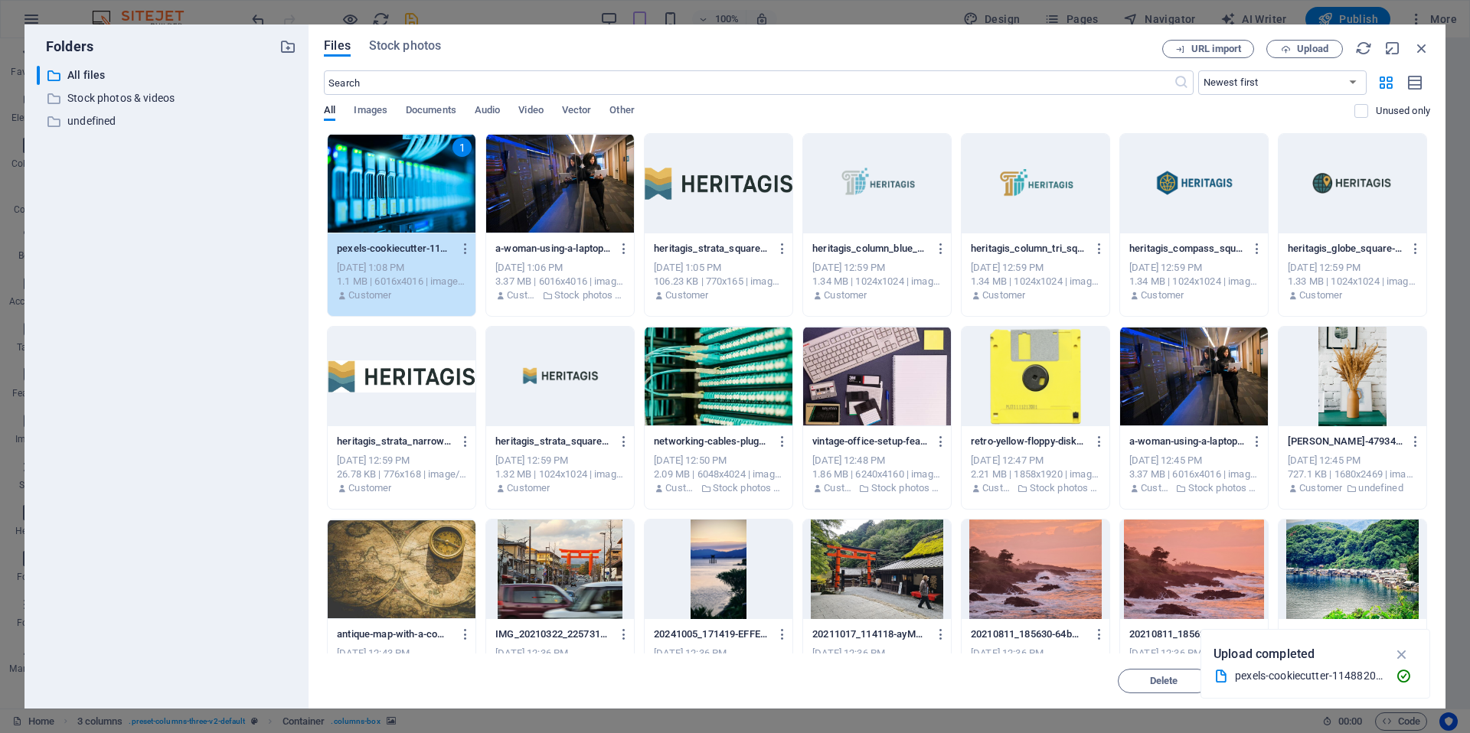
click at [423, 189] on div "1" at bounding box center [402, 184] width 148 height 100
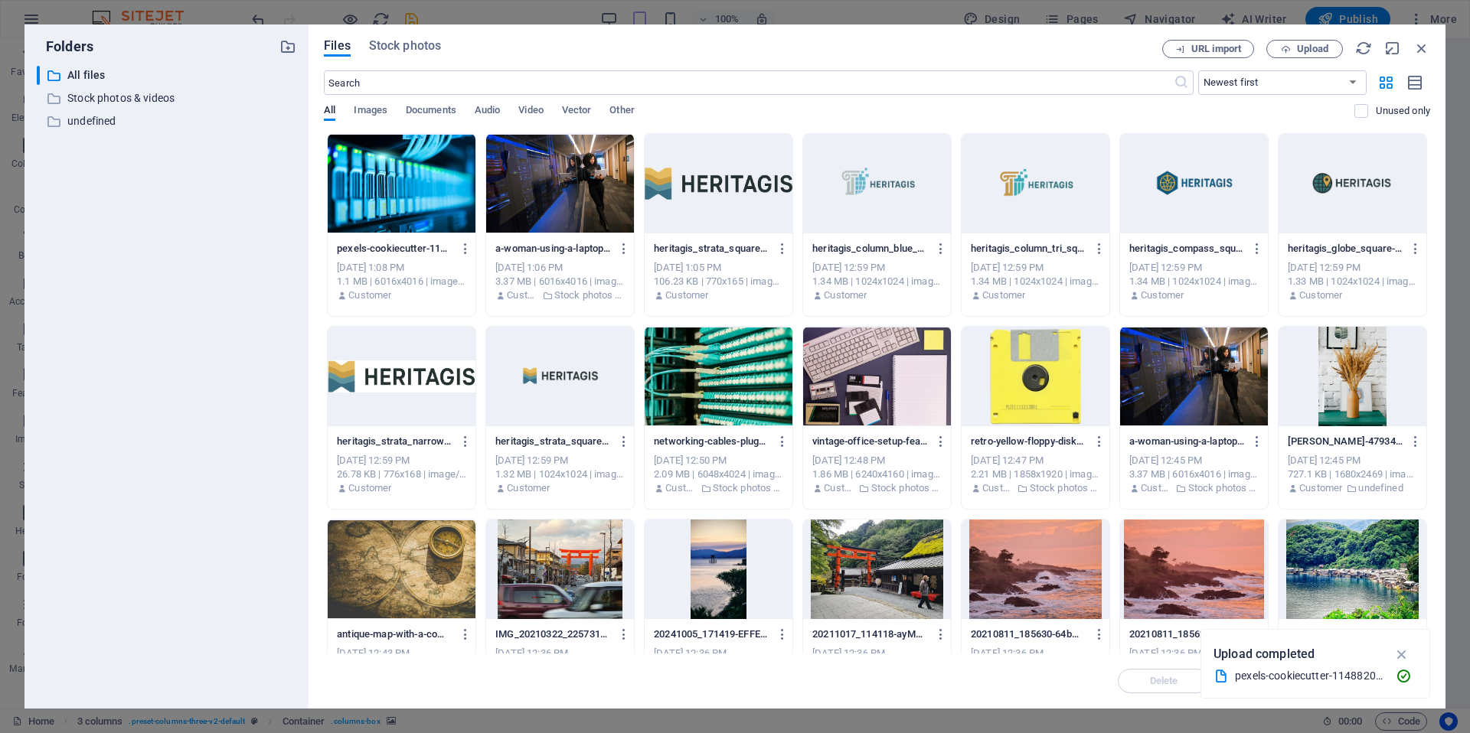
click at [427, 194] on div at bounding box center [402, 184] width 148 height 100
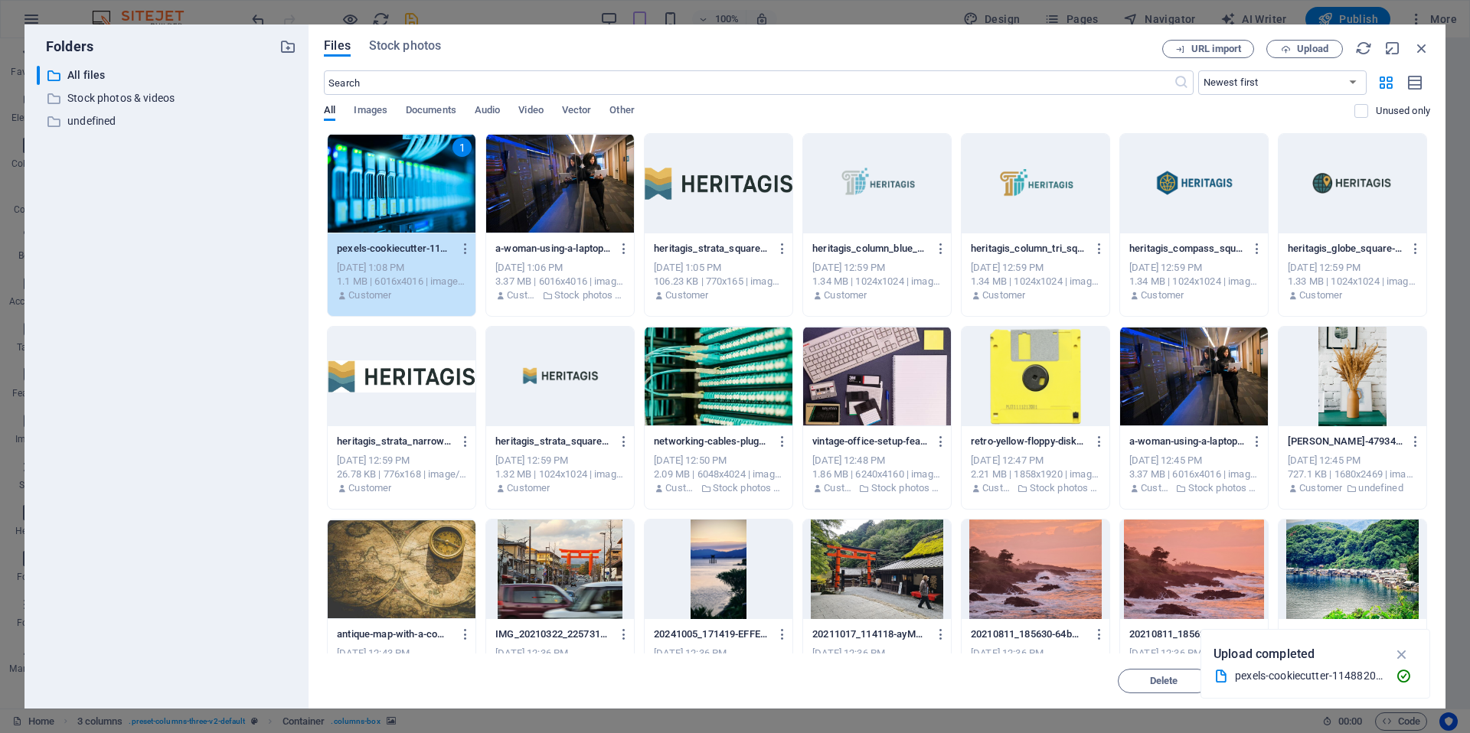
click at [427, 194] on div "1" at bounding box center [402, 184] width 148 height 100
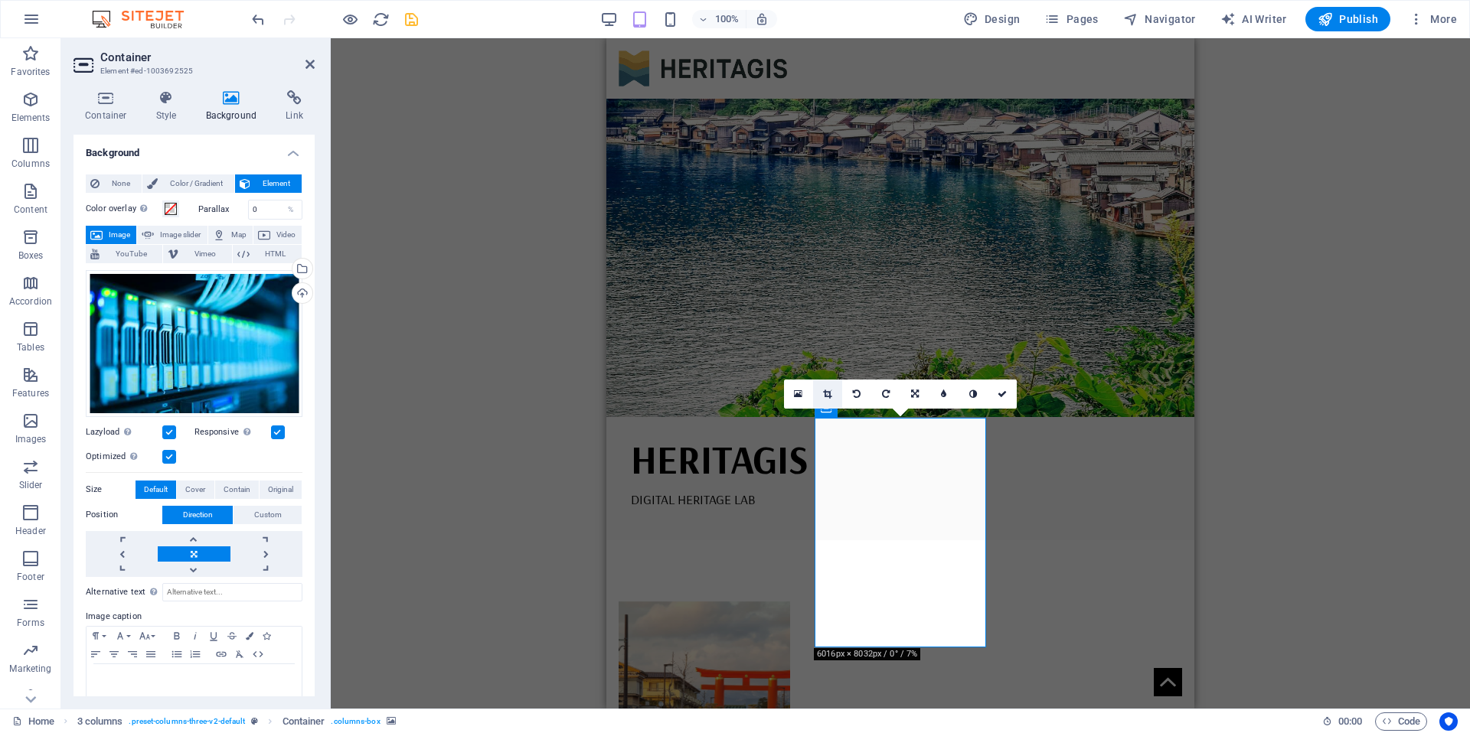
click at [824, 393] on icon at bounding box center [827, 394] width 8 height 9
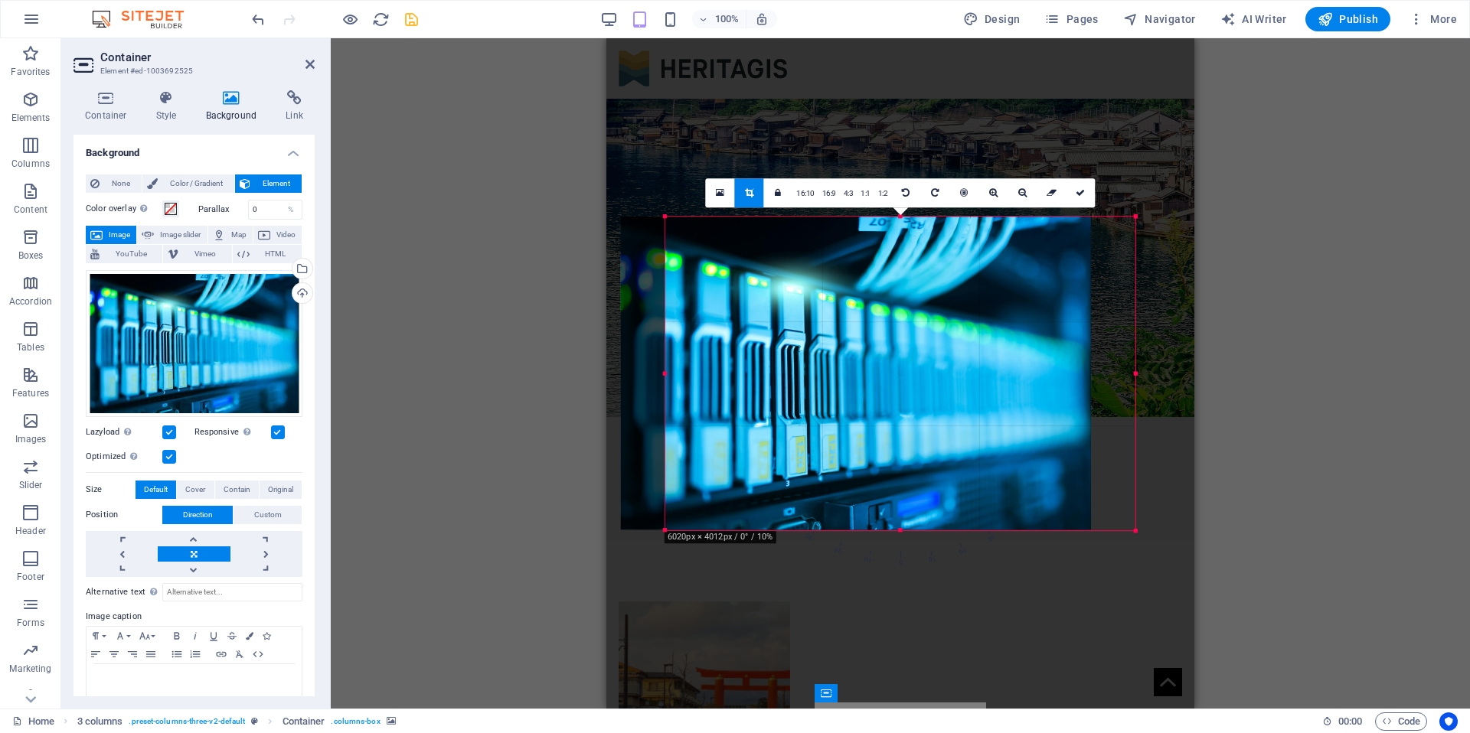
drag, startPoint x: 931, startPoint y: 332, endPoint x: 882, endPoint y: 332, distance: 49.0
click at [882, 332] on div at bounding box center [856, 374] width 470 height 314
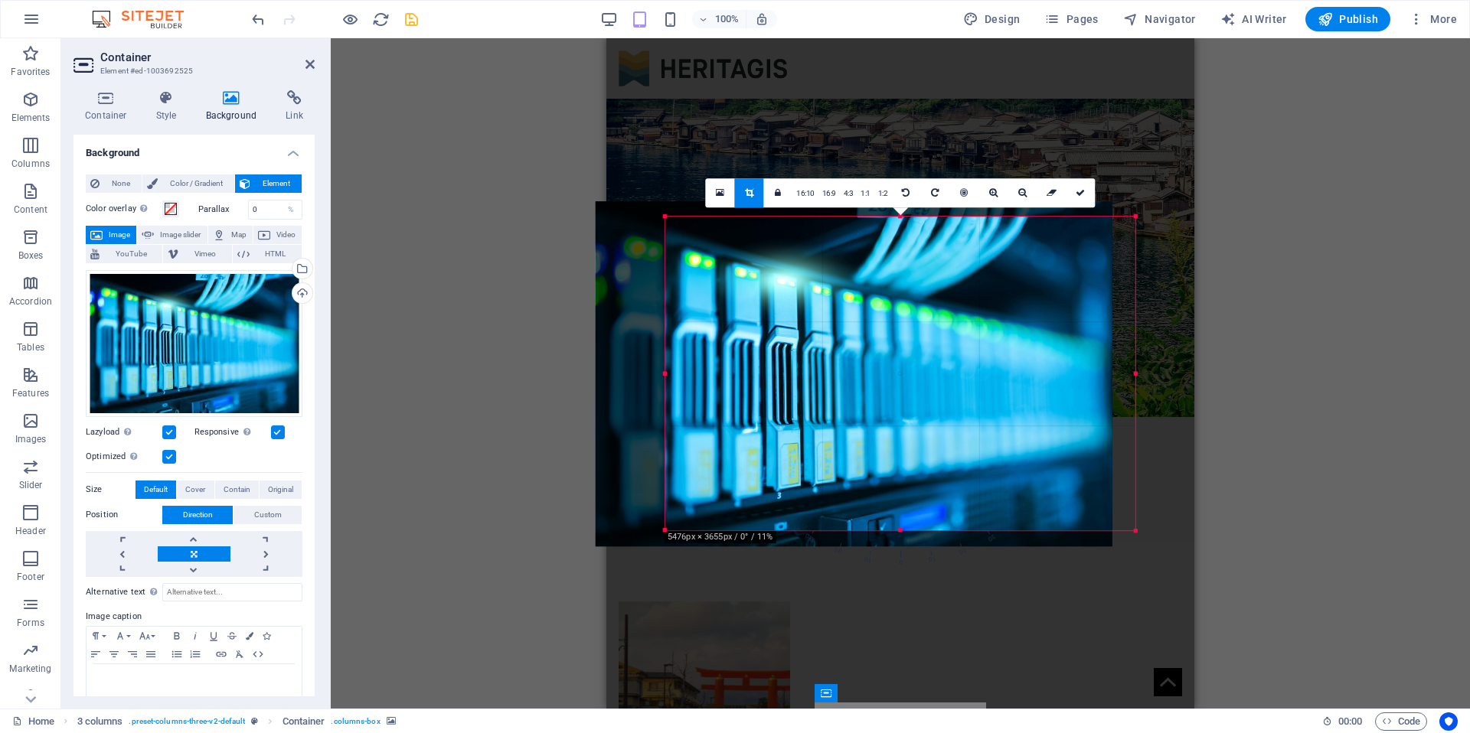
drag, startPoint x: 975, startPoint y: 353, endPoint x: 932, endPoint y: 351, distance: 42.2
click at [932, 351] on div at bounding box center [854, 373] width 517 height 345
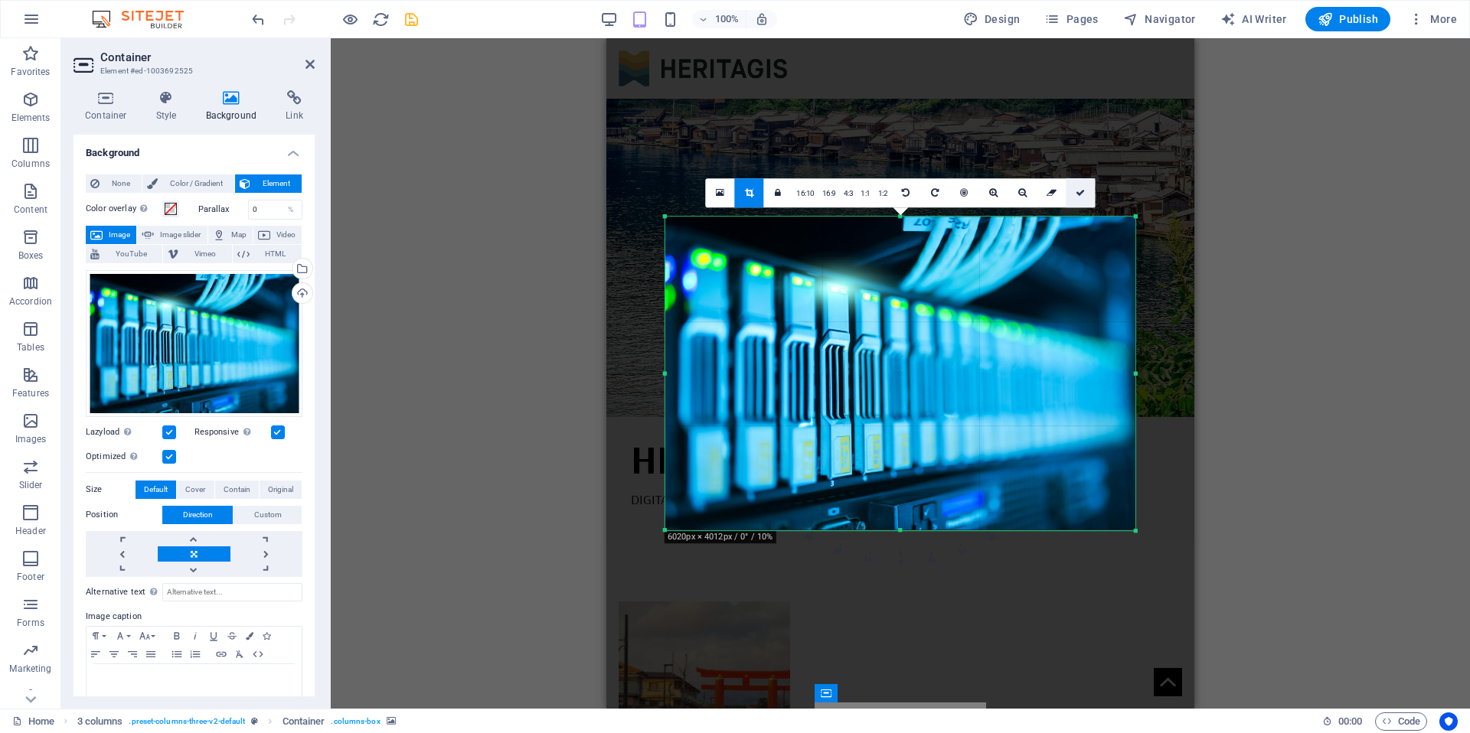
click at [1081, 197] on link at bounding box center [1080, 192] width 29 height 29
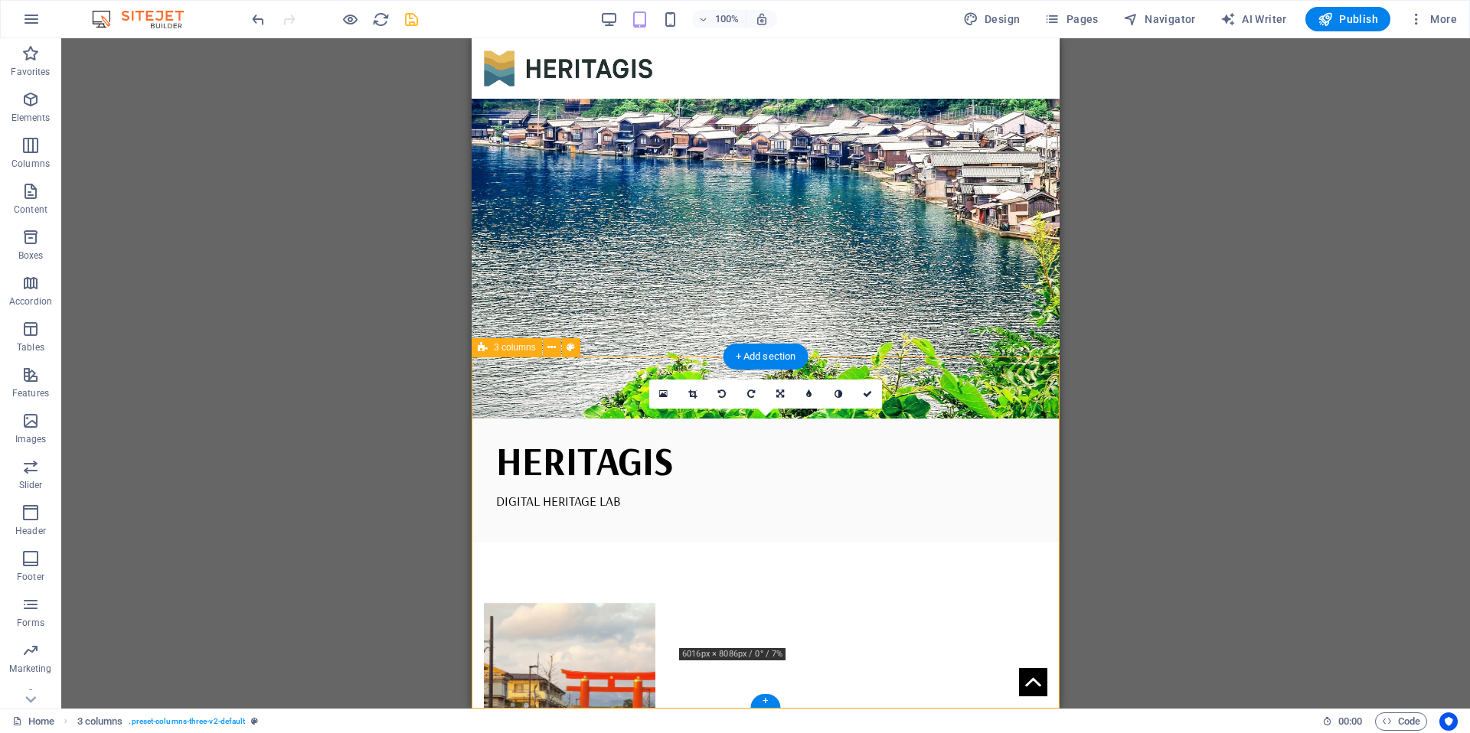
scroll to position [285, 0]
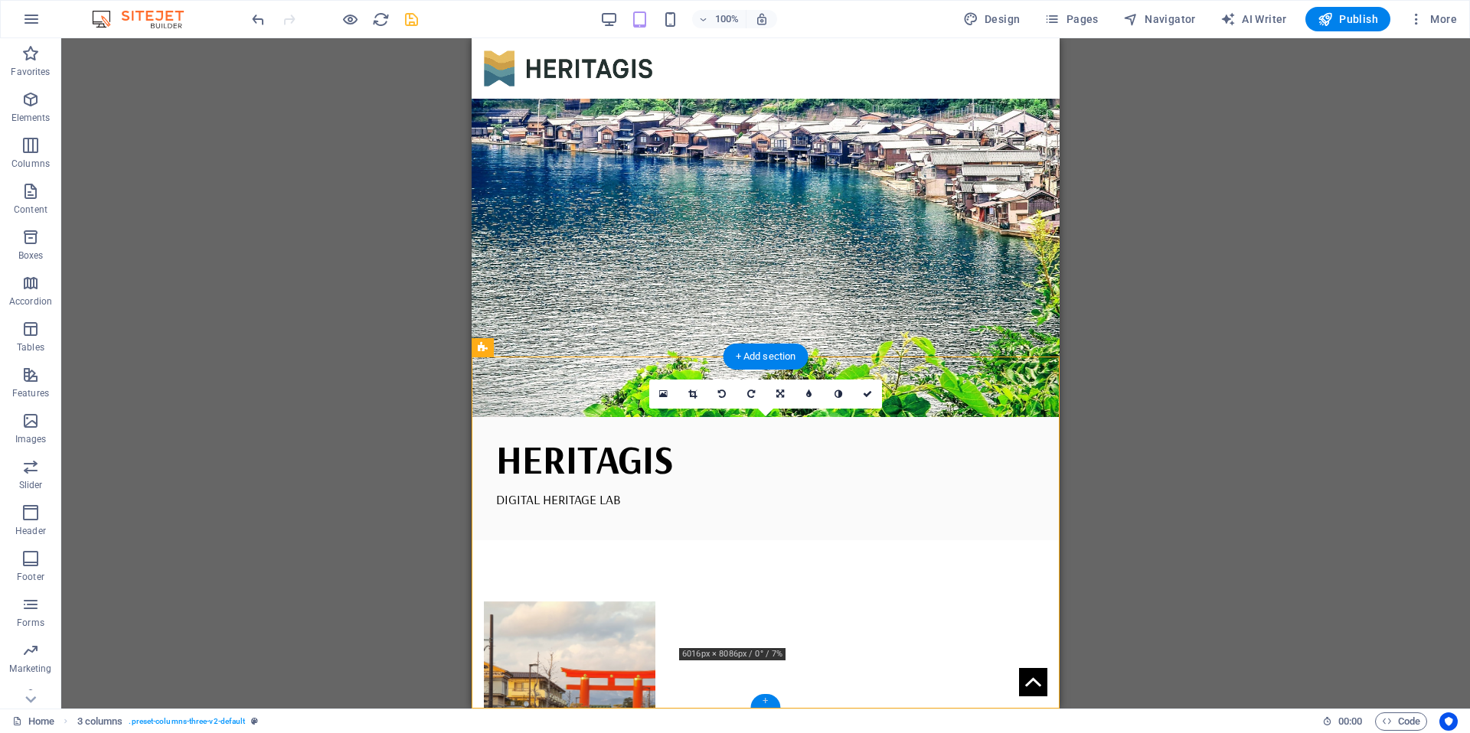
click at [766, 699] on div "+" at bounding box center [765, 701] width 30 height 14
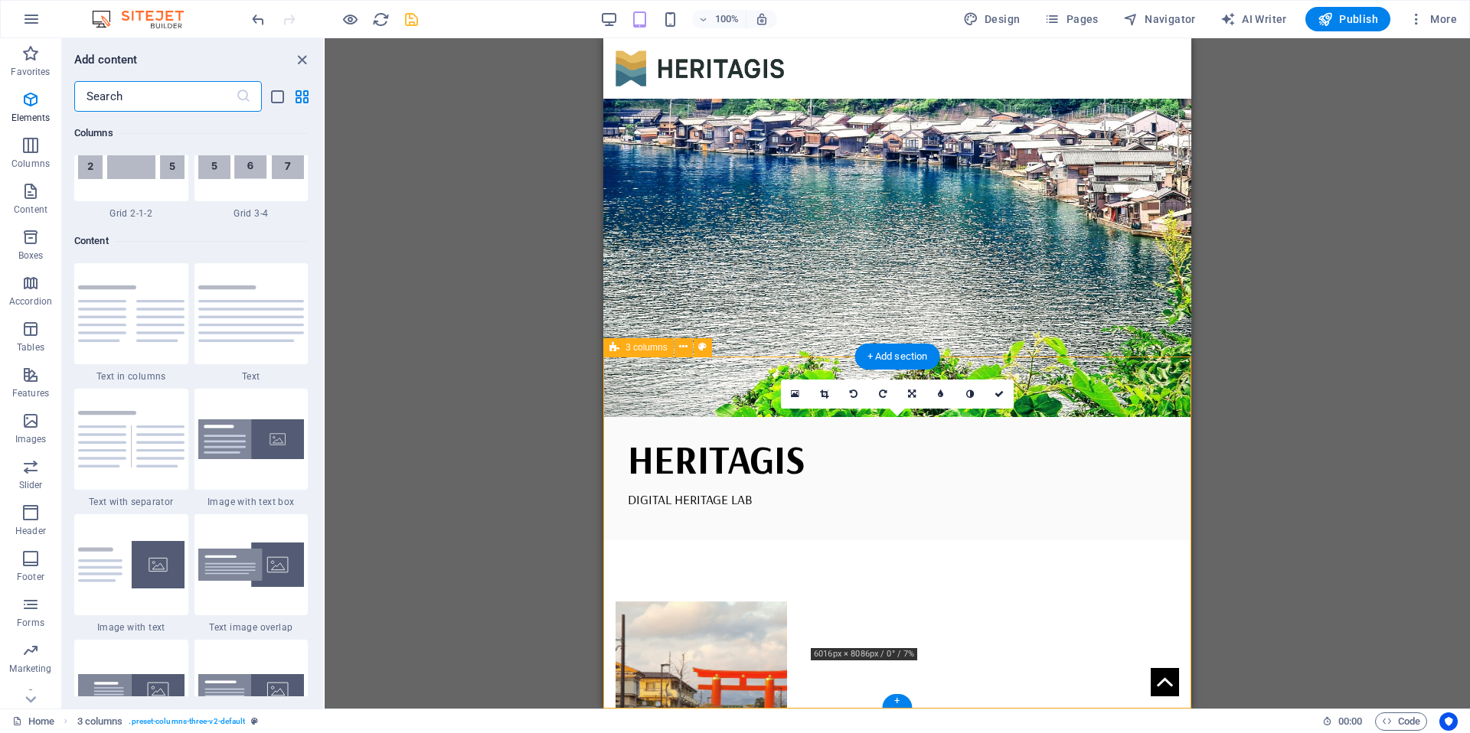
scroll to position [2679, 0]
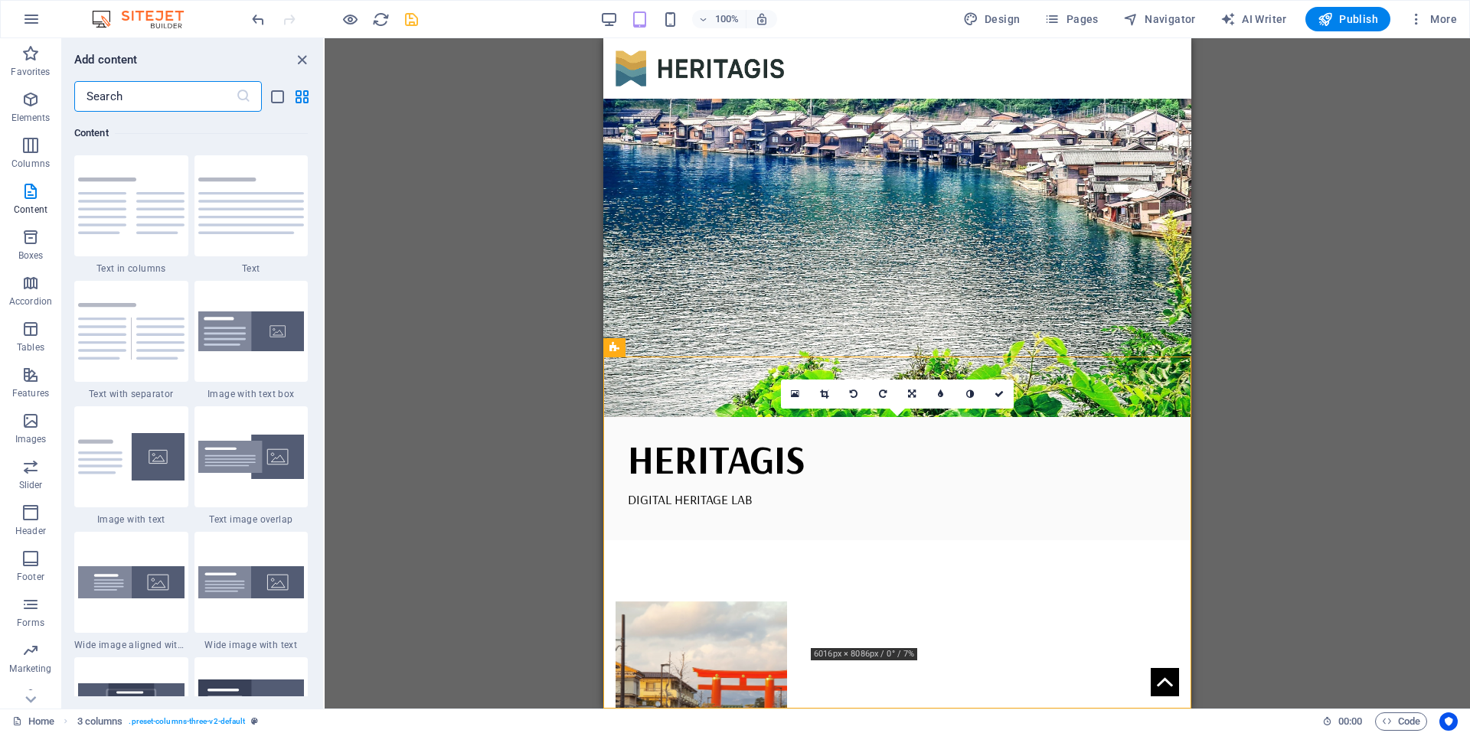
click at [129, 100] on input "text" at bounding box center [155, 96] width 162 height 31
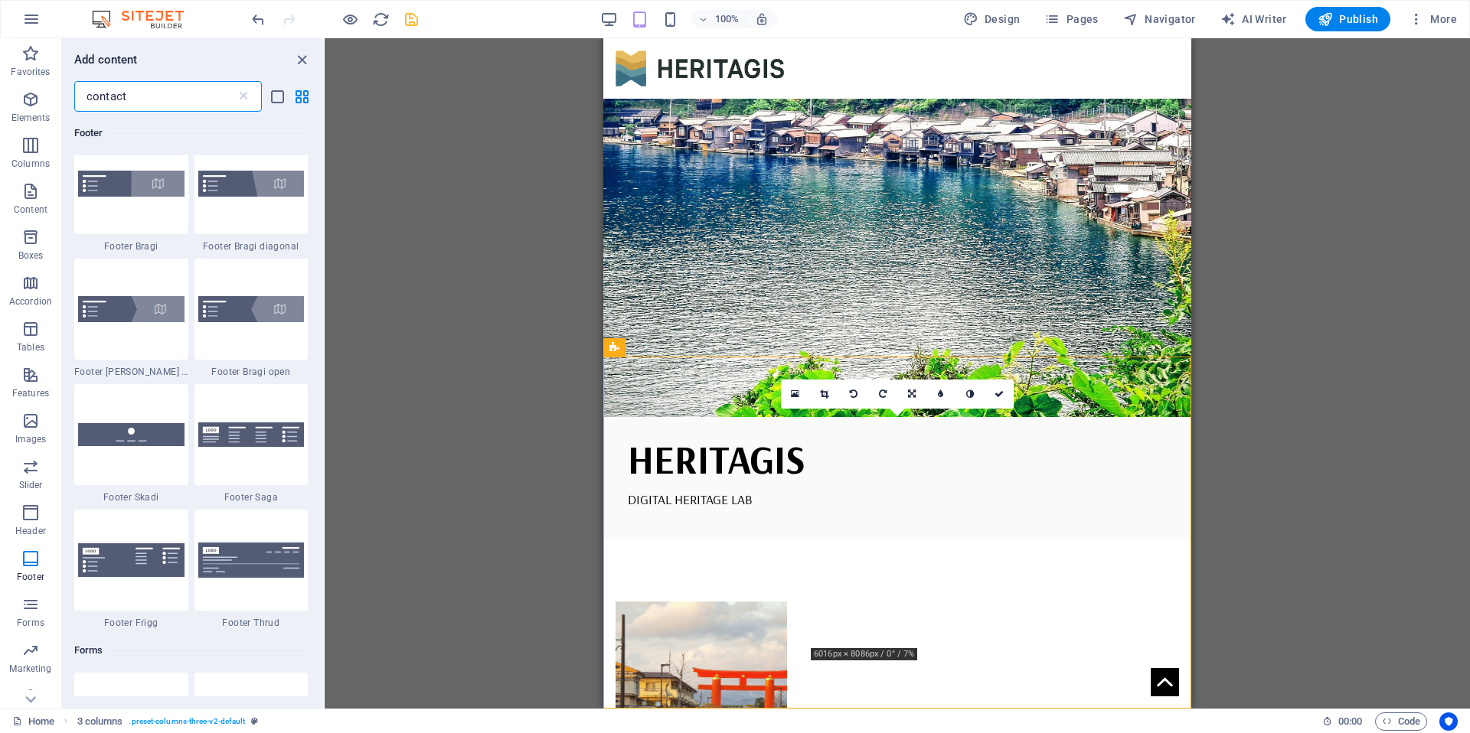
scroll to position [534, 0]
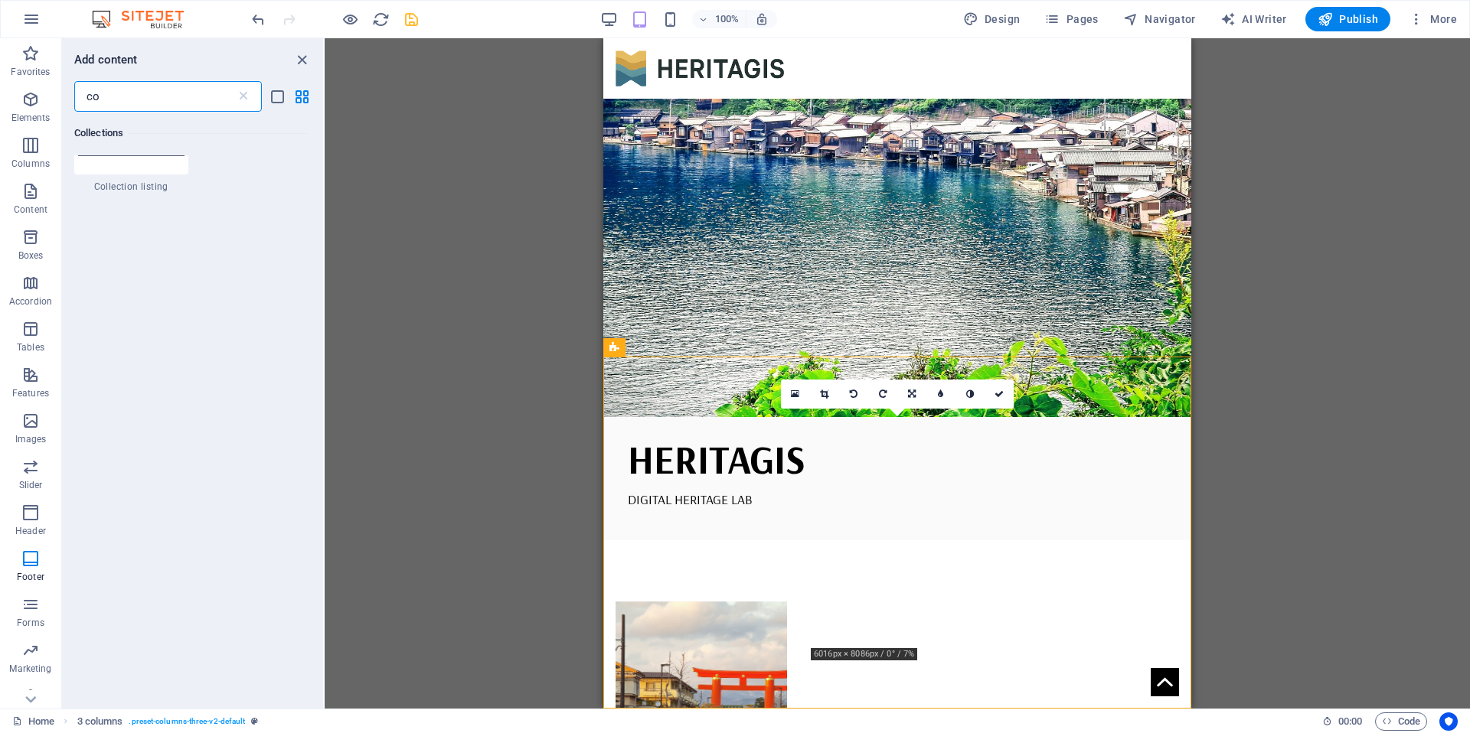
type input "c"
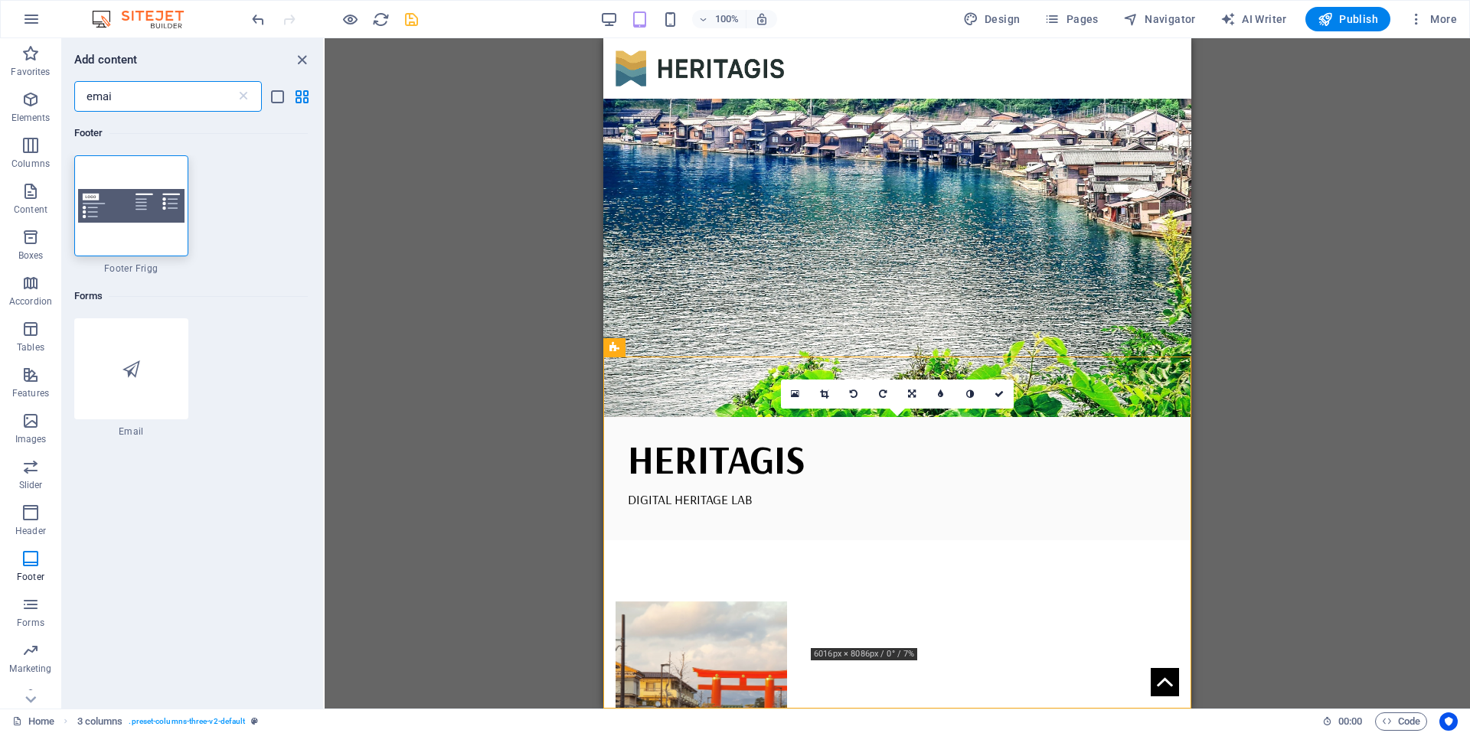
scroll to position [0, 0]
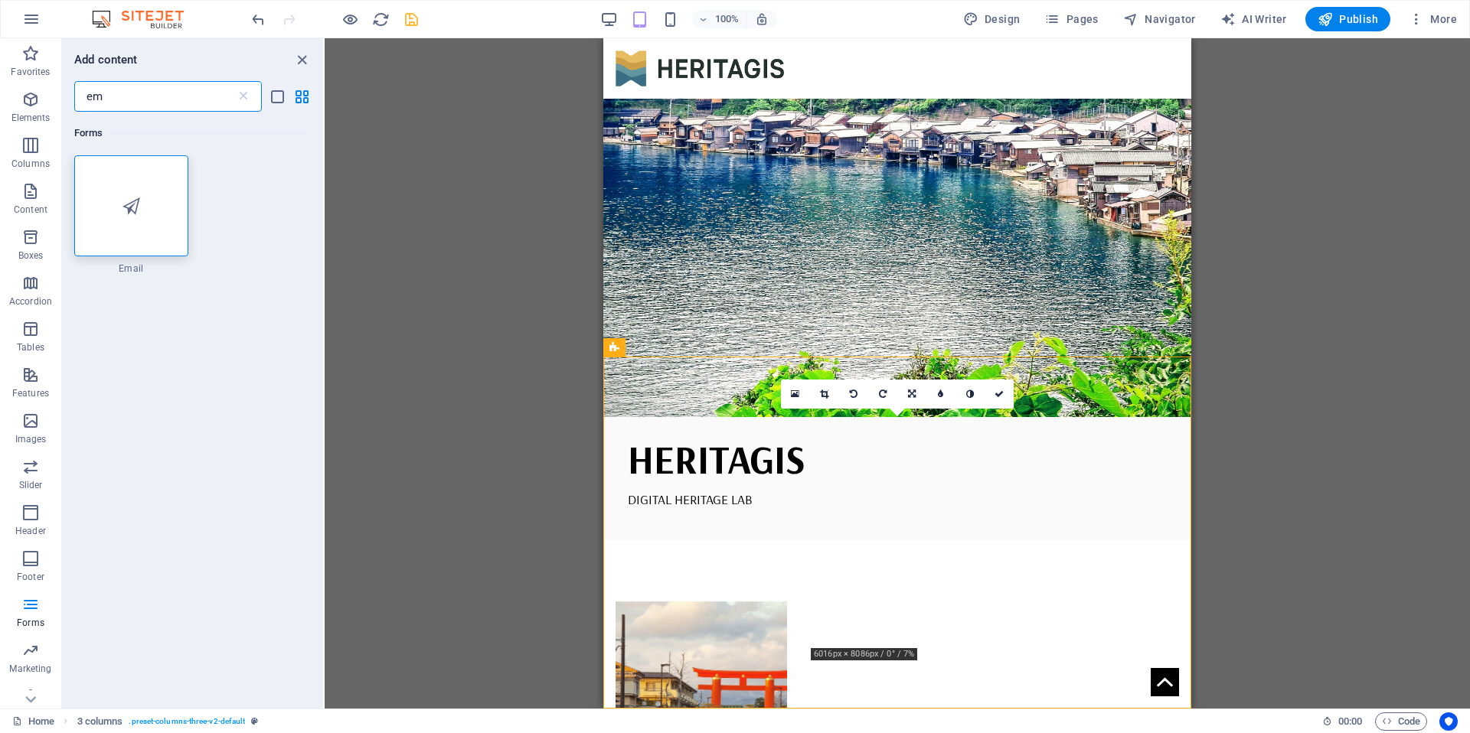
type input "e"
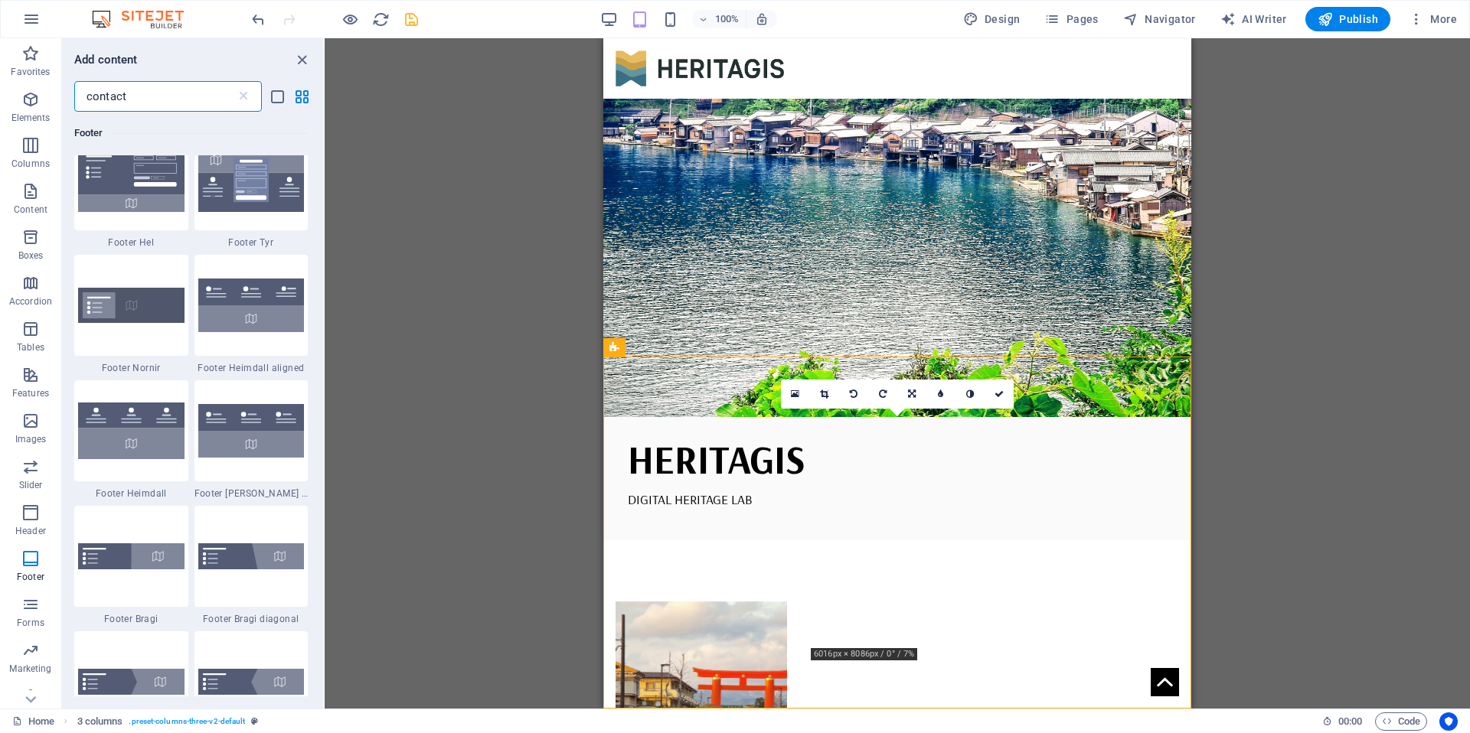
scroll to position [190, 0]
type input "contact"
click at [154, 303] on img at bounding box center [131, 304] width 106 height 34
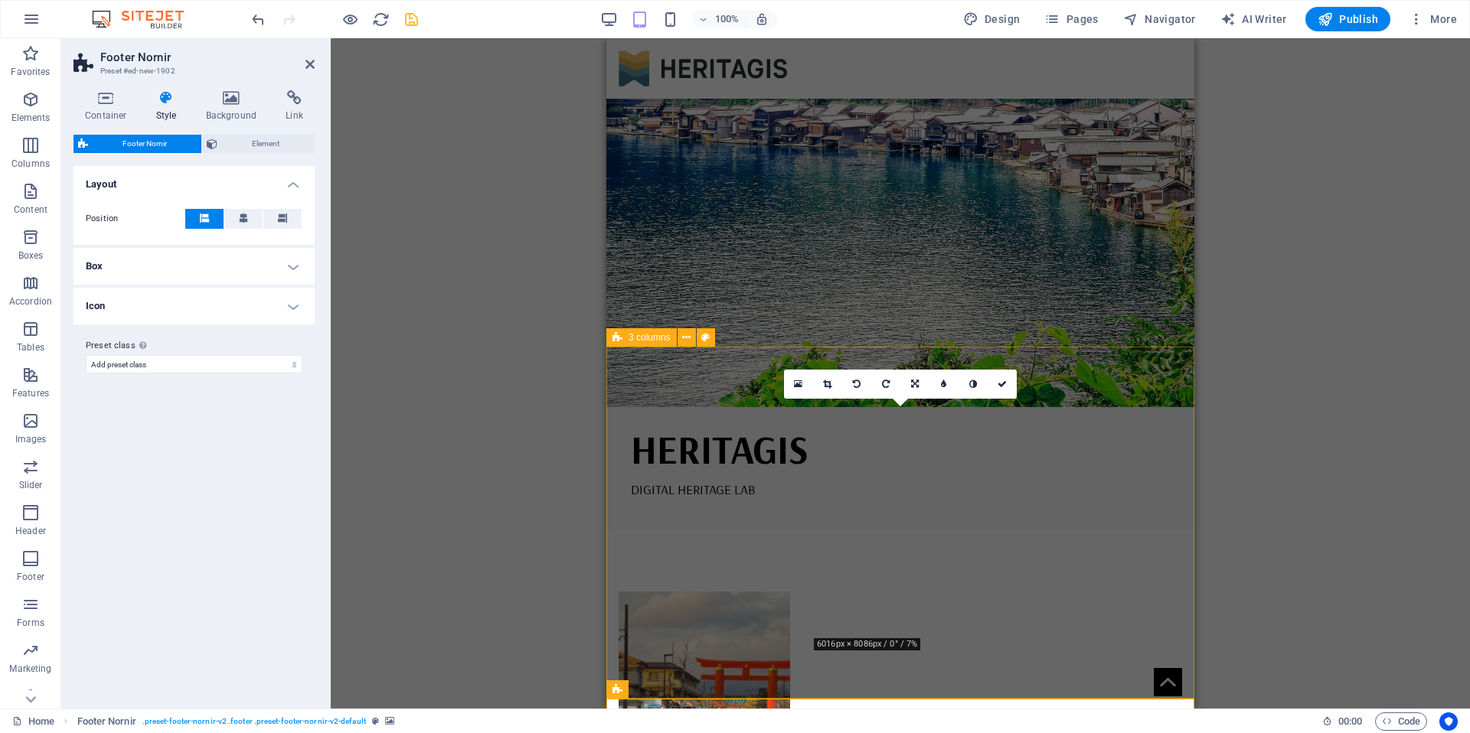
scroll to position [298, 0]
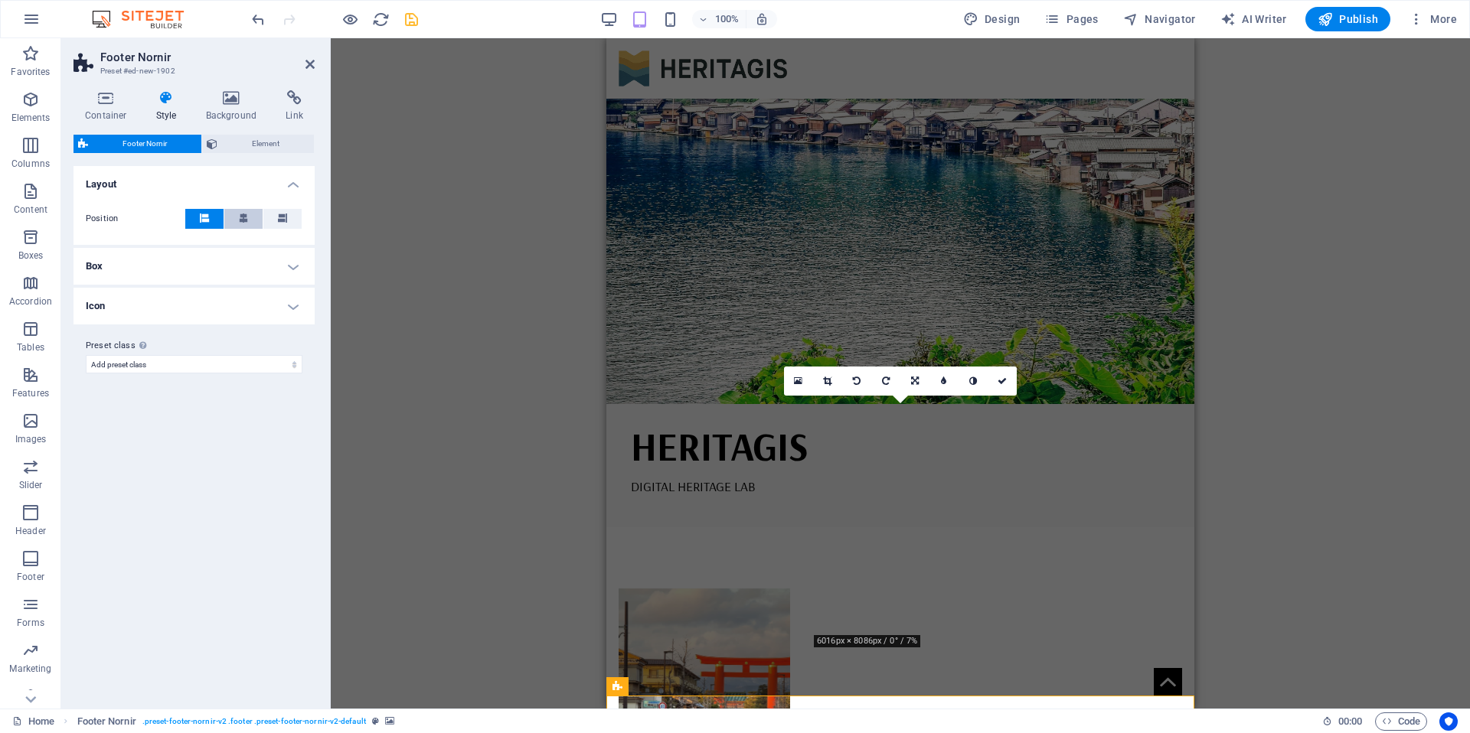
click at [239, 217] on icon at bounding box center [243, 218] width 9 height 9
click at [204, 224] on span at bounding box center [204, 219] width 9 height 20
select select
click at [180, 269] on h4 "Box" at bounding box center [193, 266] width 241 height 37
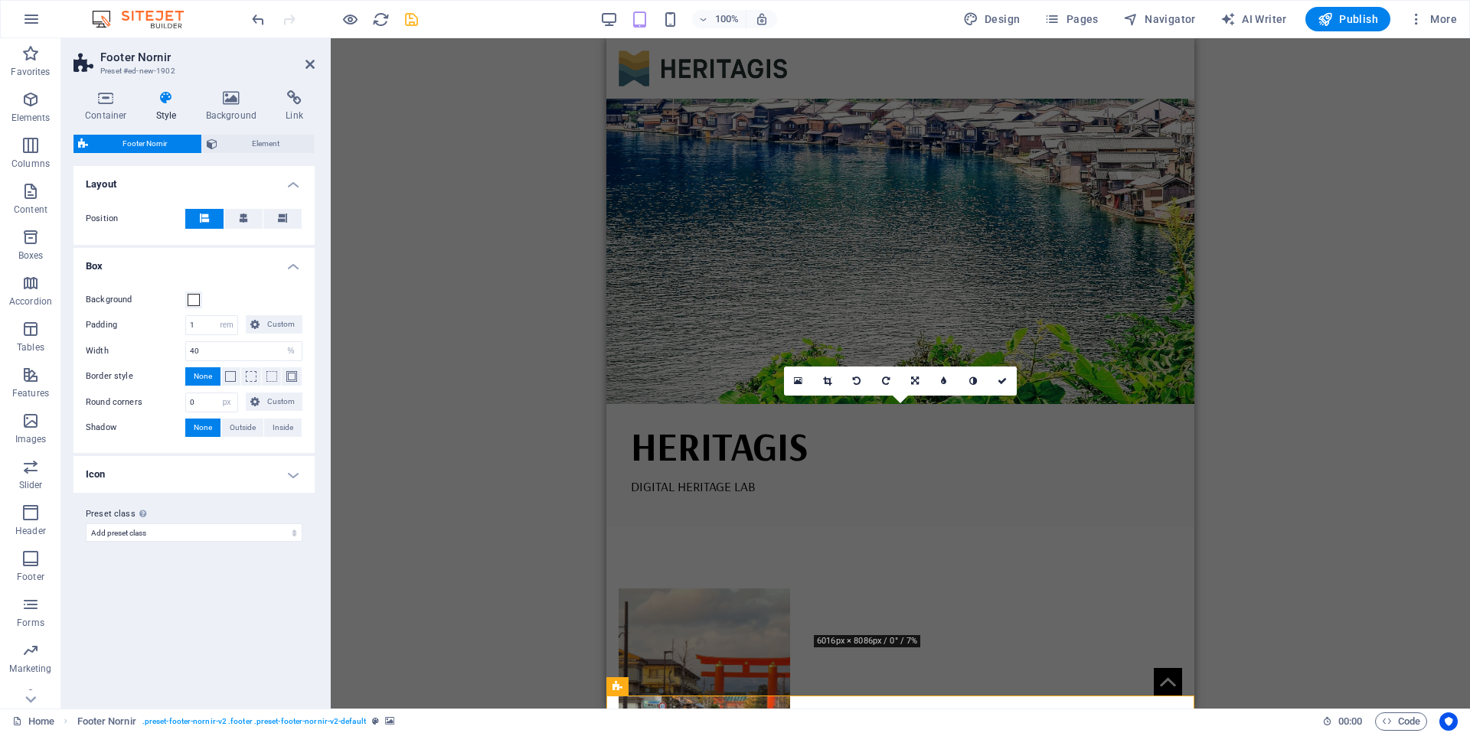
click at [198, 219] on button at bounding box center [204, 219] width 38 height 20
click at [266, 141] on span "Element" at bounding box center [265, 144] width 87 height 18
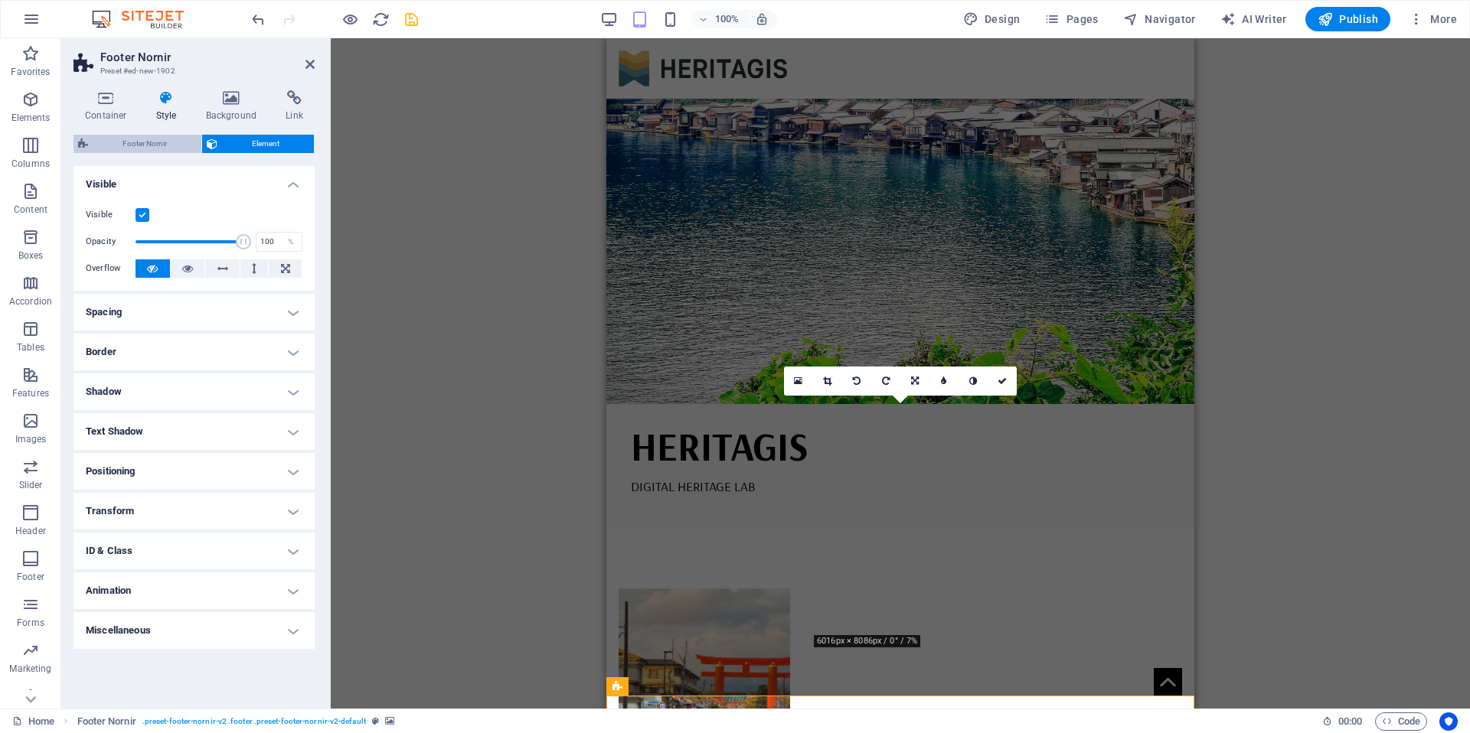
click at [152, 142] on span "Footer Nornir" at bounding box center [145, 144] width 104 height 18
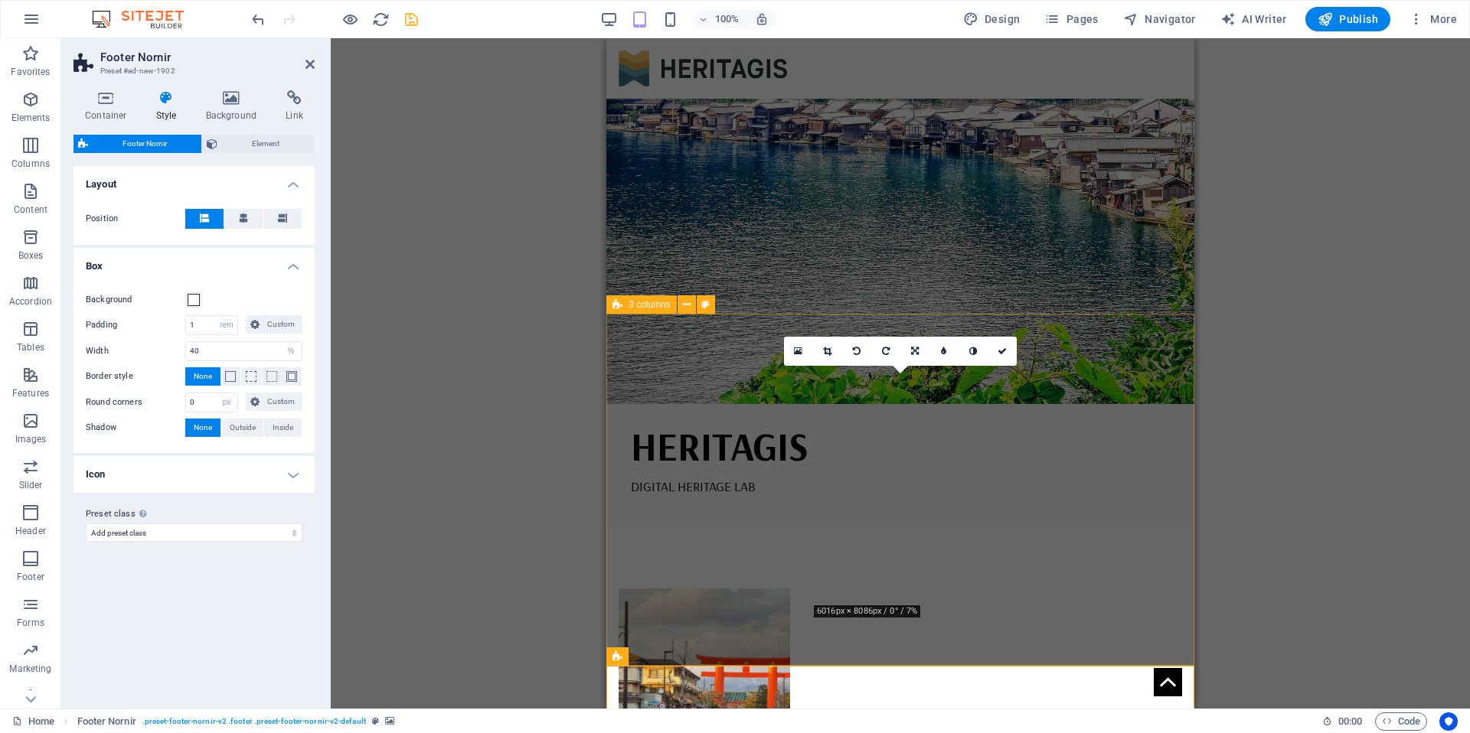
scroll to position [600, 0]
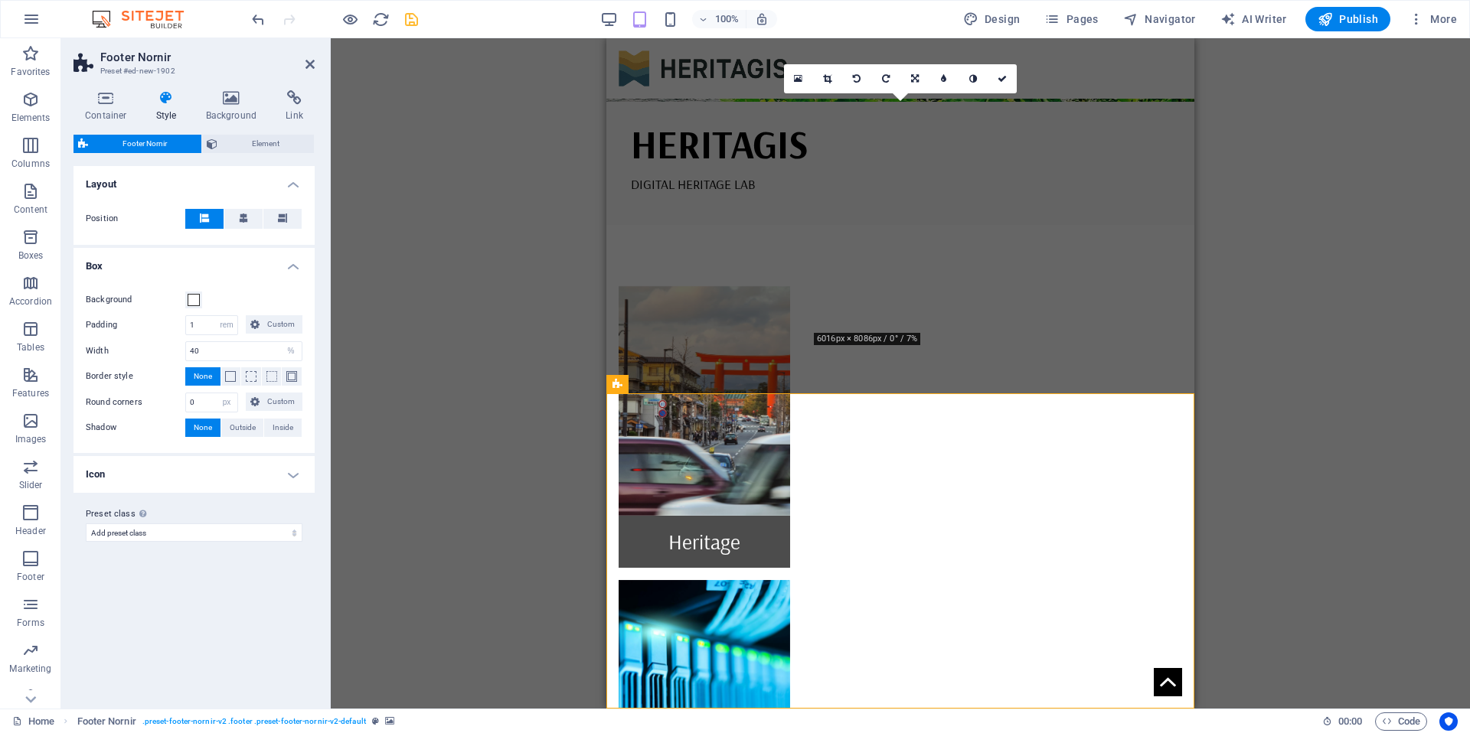
drag, startPoint x: 772, startPoint y: 408, endPoint x: 797, endPoint y: 411, distance: 24.7
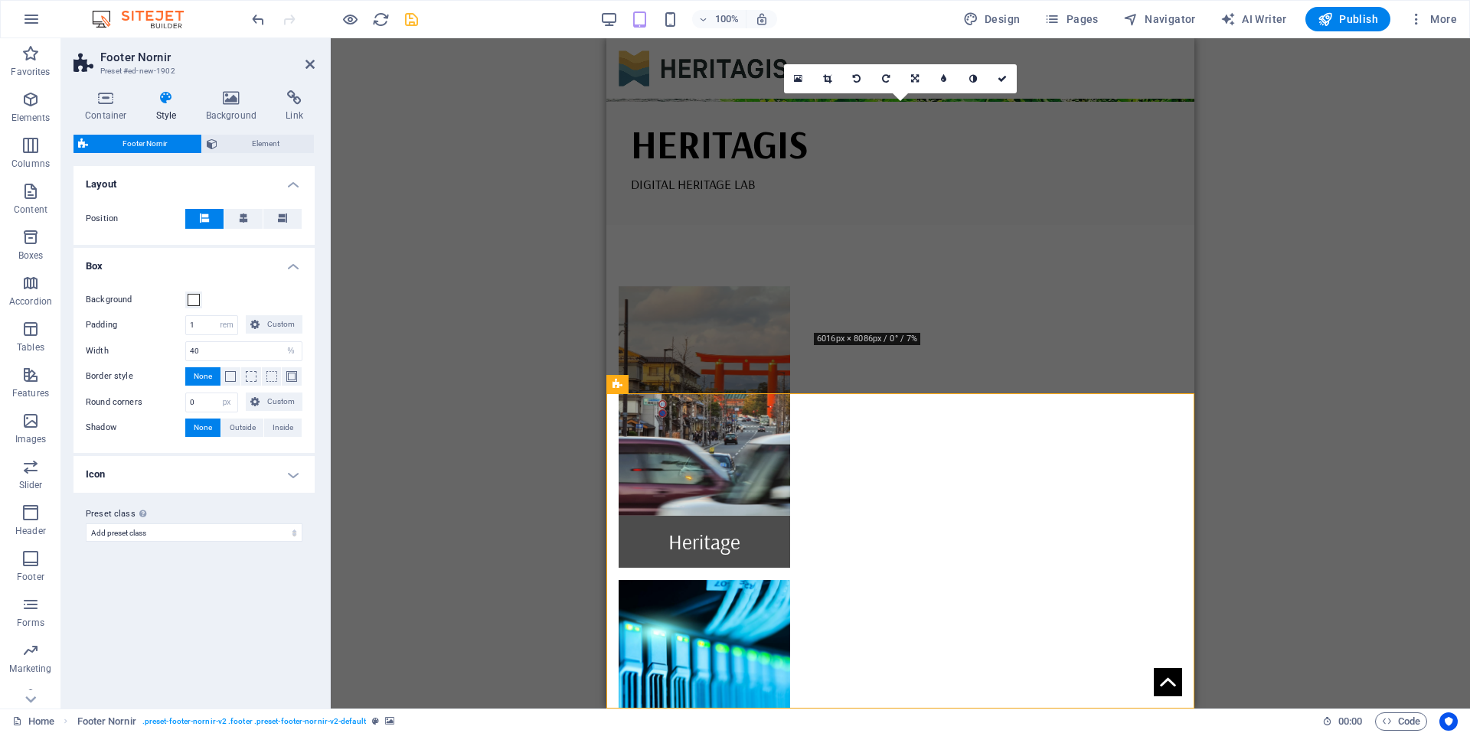
click at [230, 109] on h4 "Background" at bounding box center [234, 106] width 80 height 32
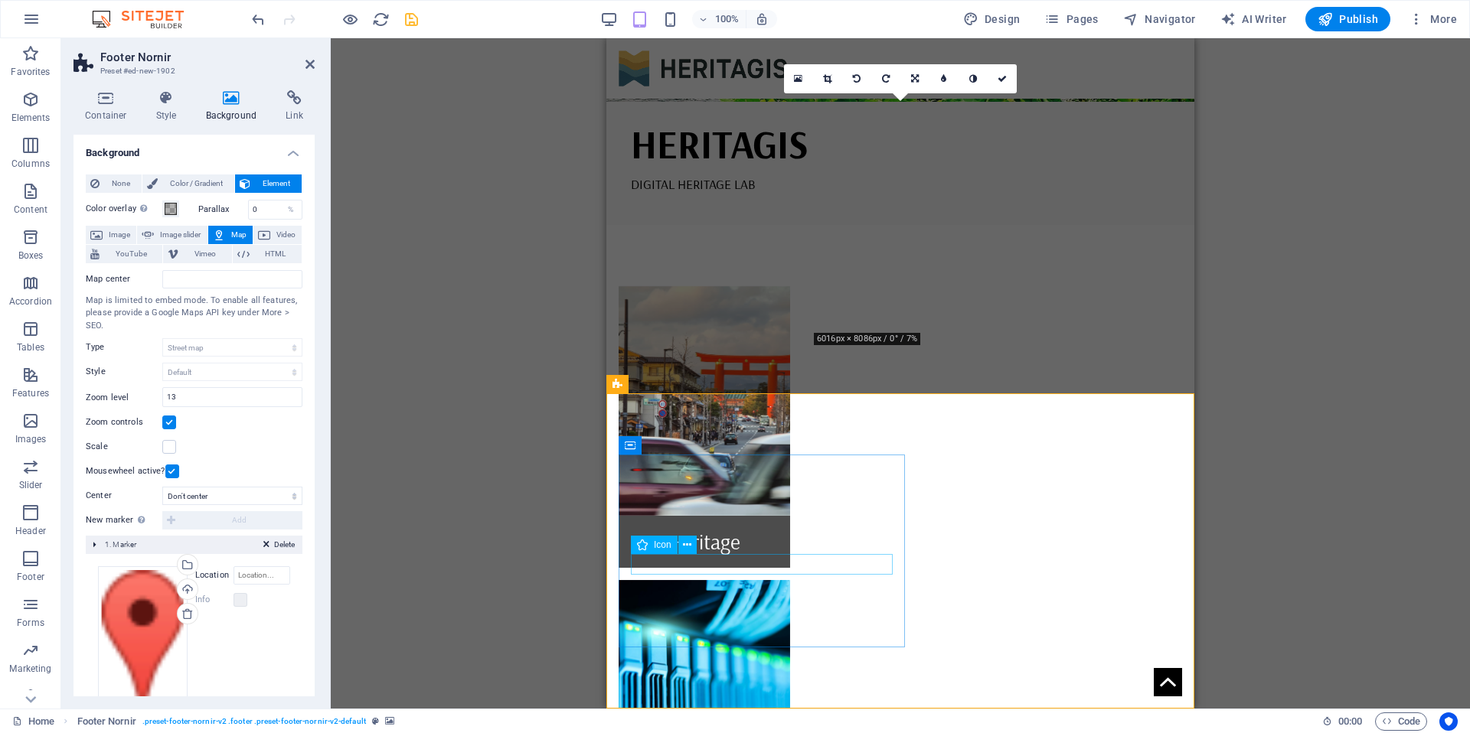
click at [967, 16] on icon "button" at bounding box center [970, 18] width 15 height 15
select select "rem"
select select "400"
select select "px"
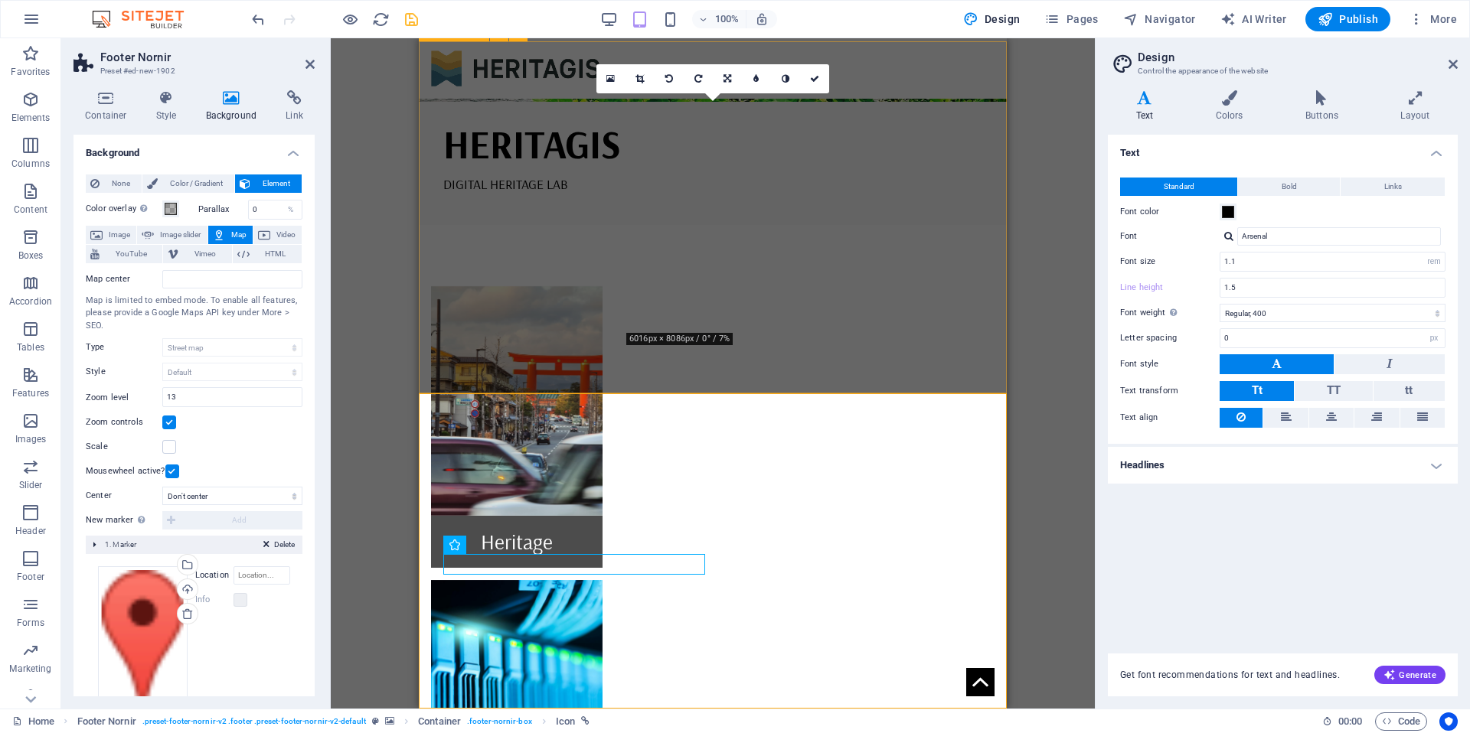
click at [1226, 108] on h4 "Colors" at bounding box center [1232, 106] width 90 height 32
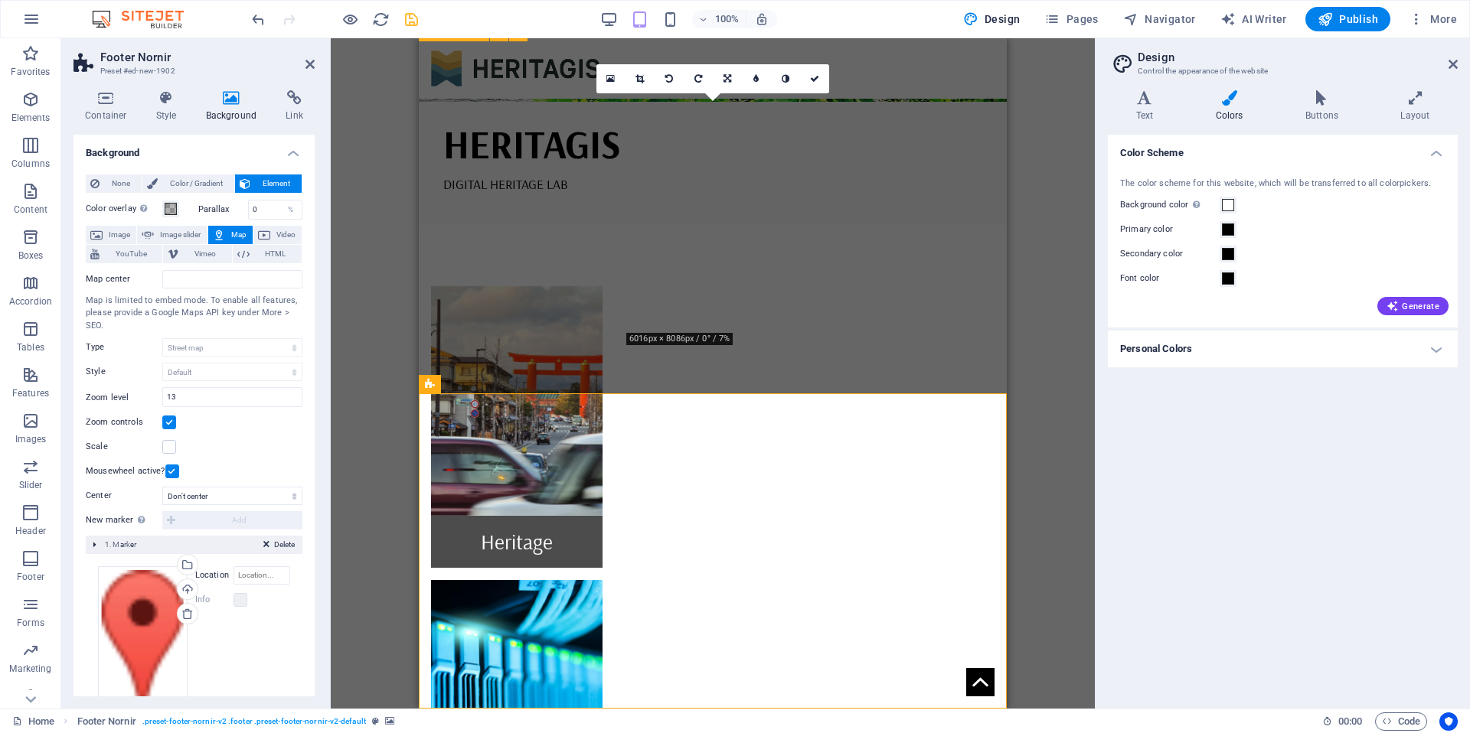
click at [1221, 342] on h4 "Personal Colors" at bounding box center [1283, 349] width 350 height 37
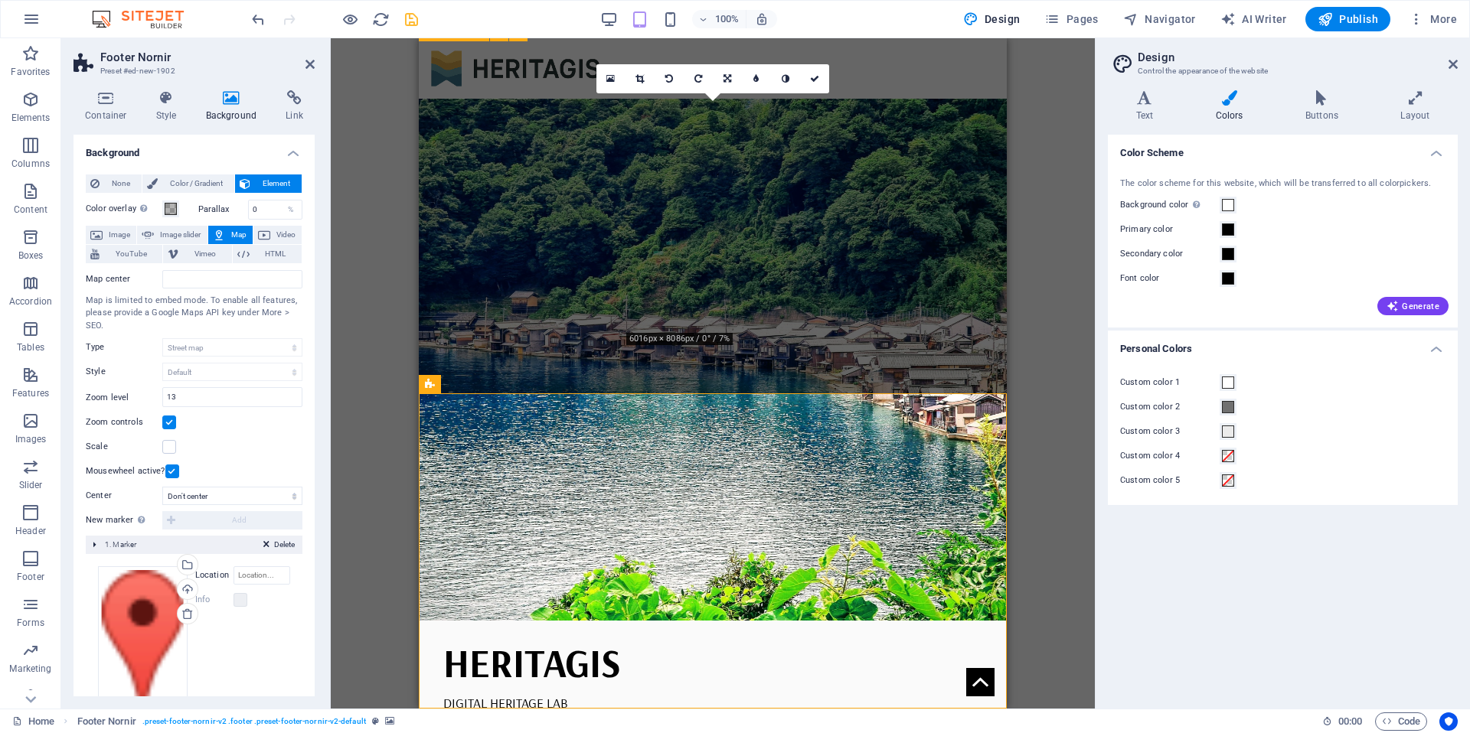
scroll to position [0, 0]
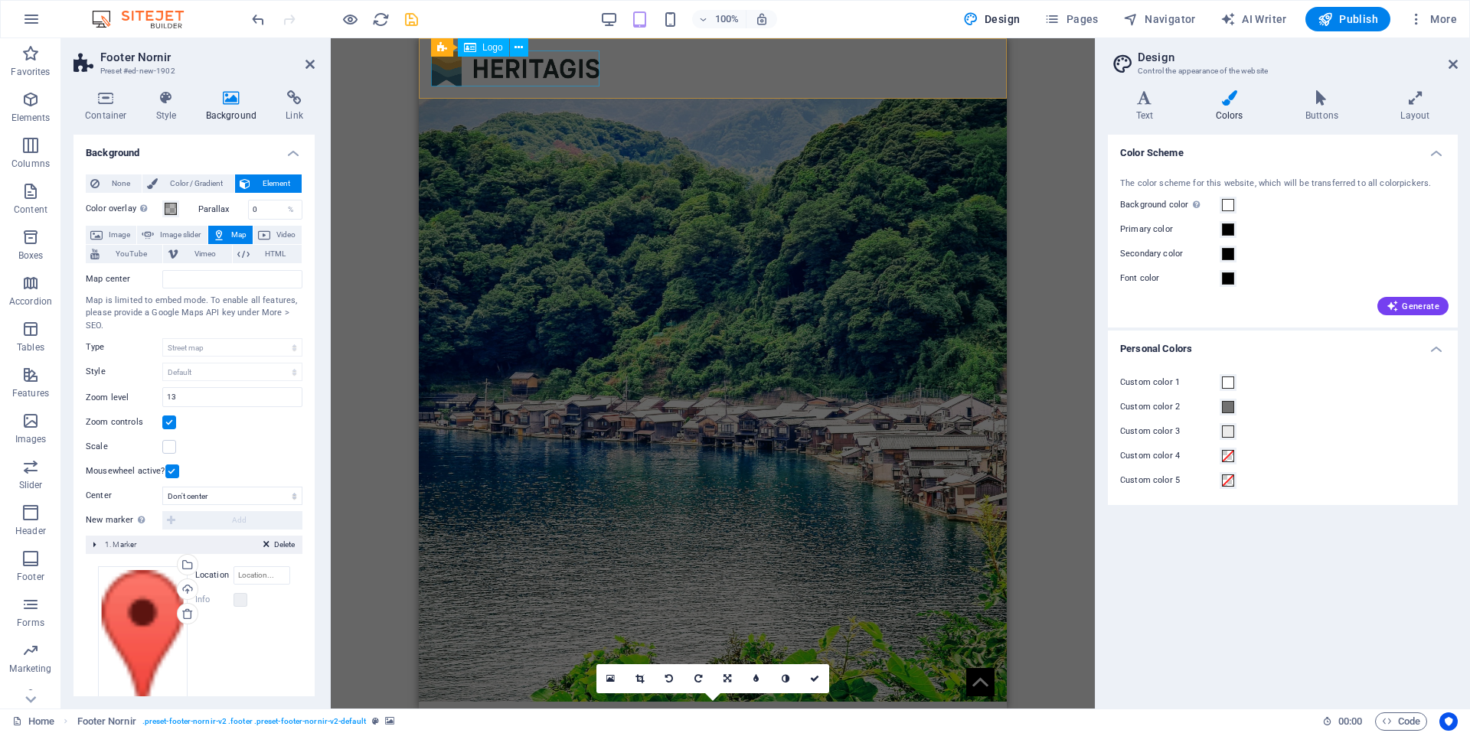
click at [571, 70] on div at bounding box center [712, 69] width 563 height 36
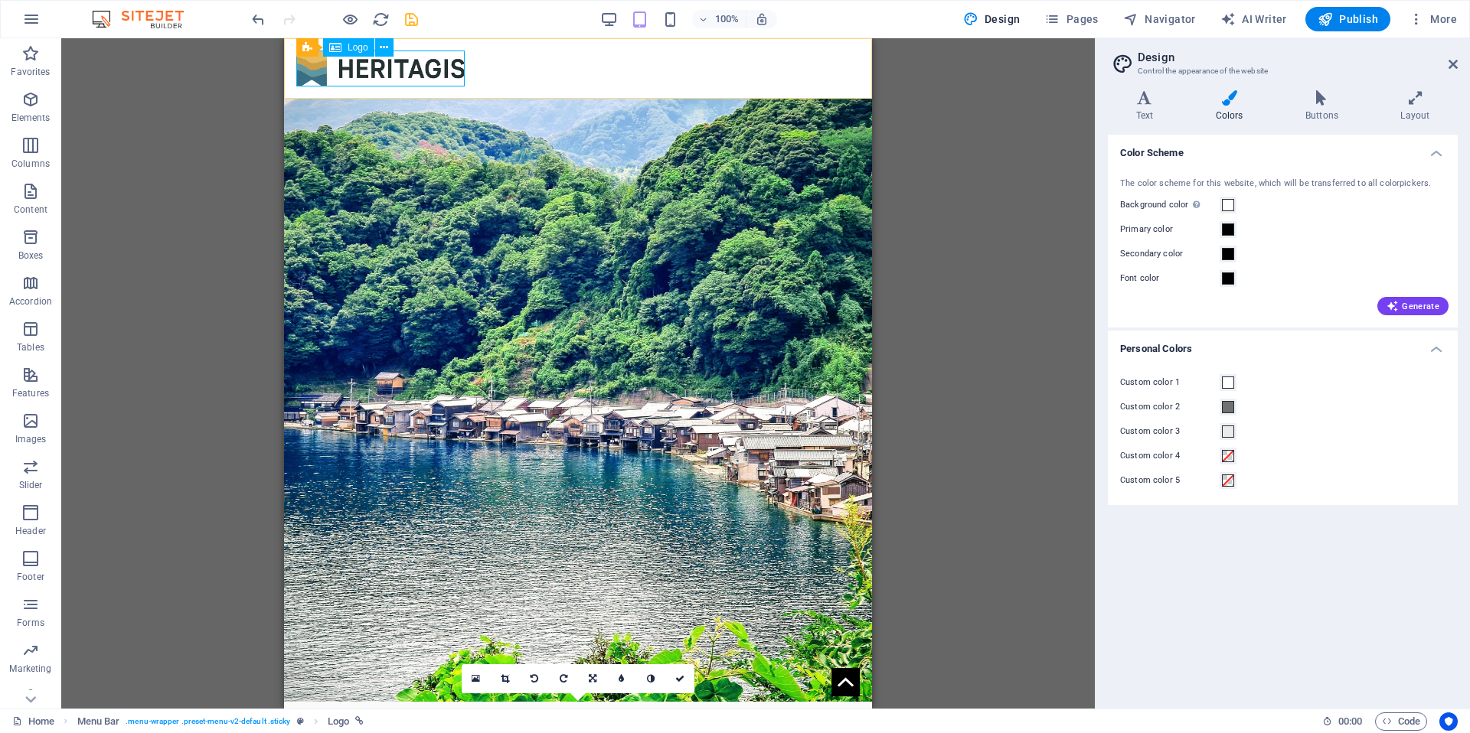
click at [352, 50] on span "Logo" at bounding box center [358, 47] width 21 height 9
click at [384, 79] on div at bounding box center [577, 69] width 563 height 36
select select "px"
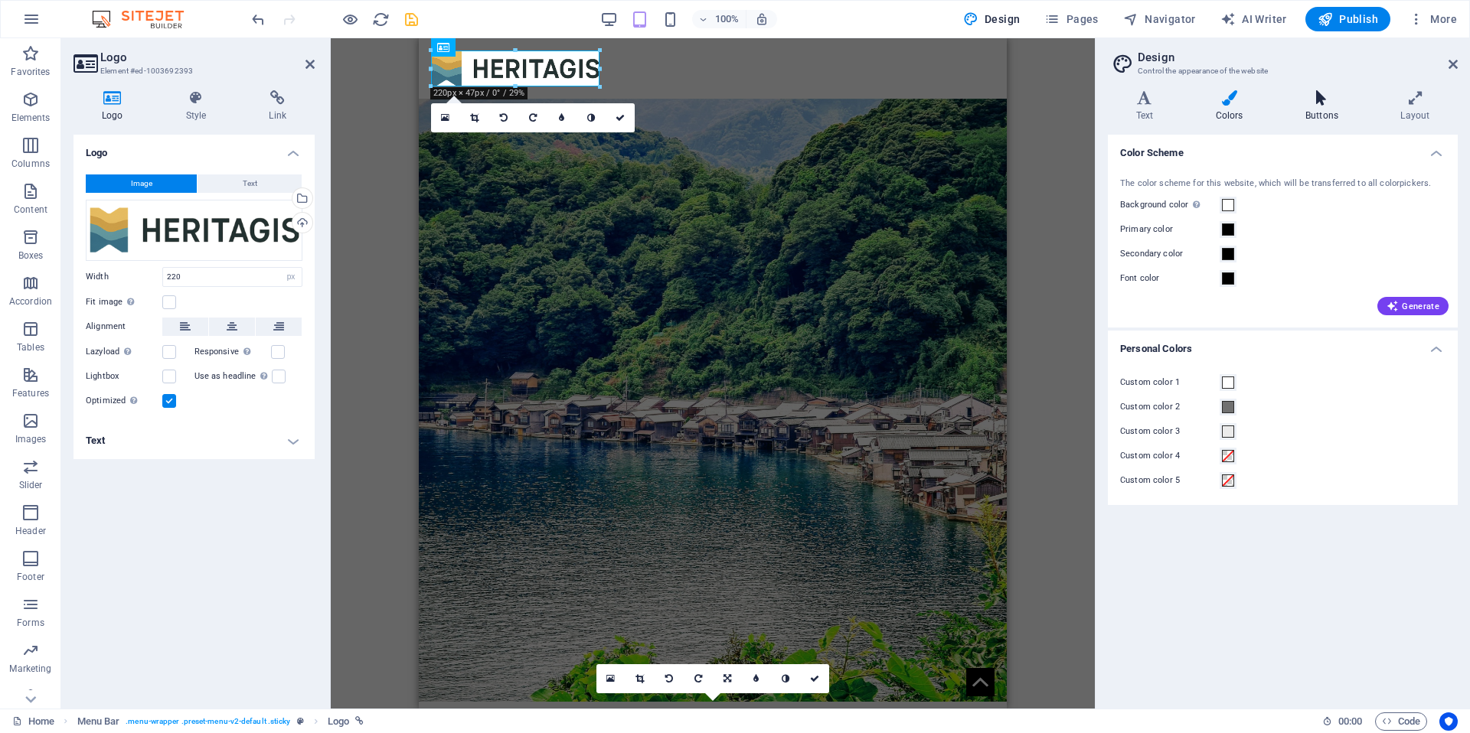
click at [1322, 100] on icon at bounding box center [1321, 97] width 89 height 15
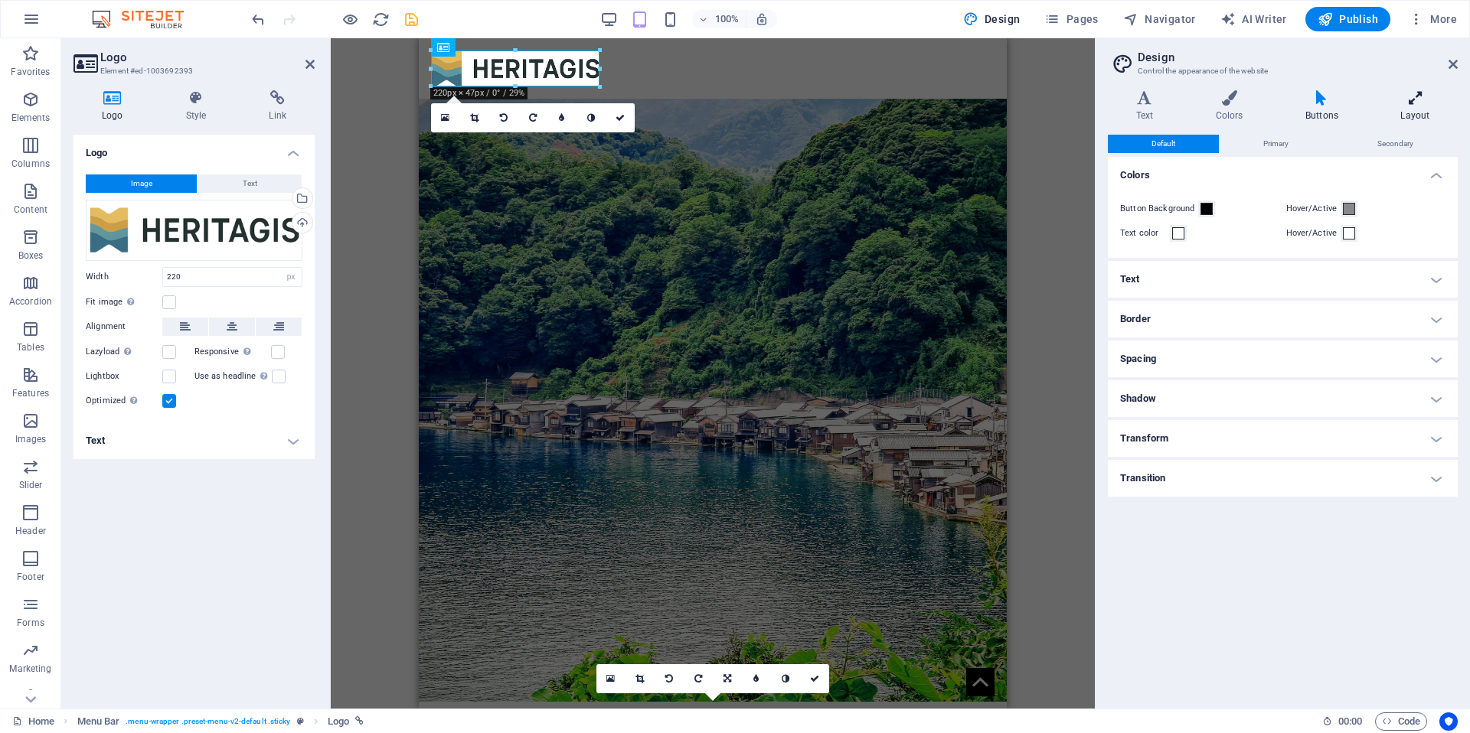
click at [1406, 104] on icon at bounding box center [1415, 97] width 85 height 15
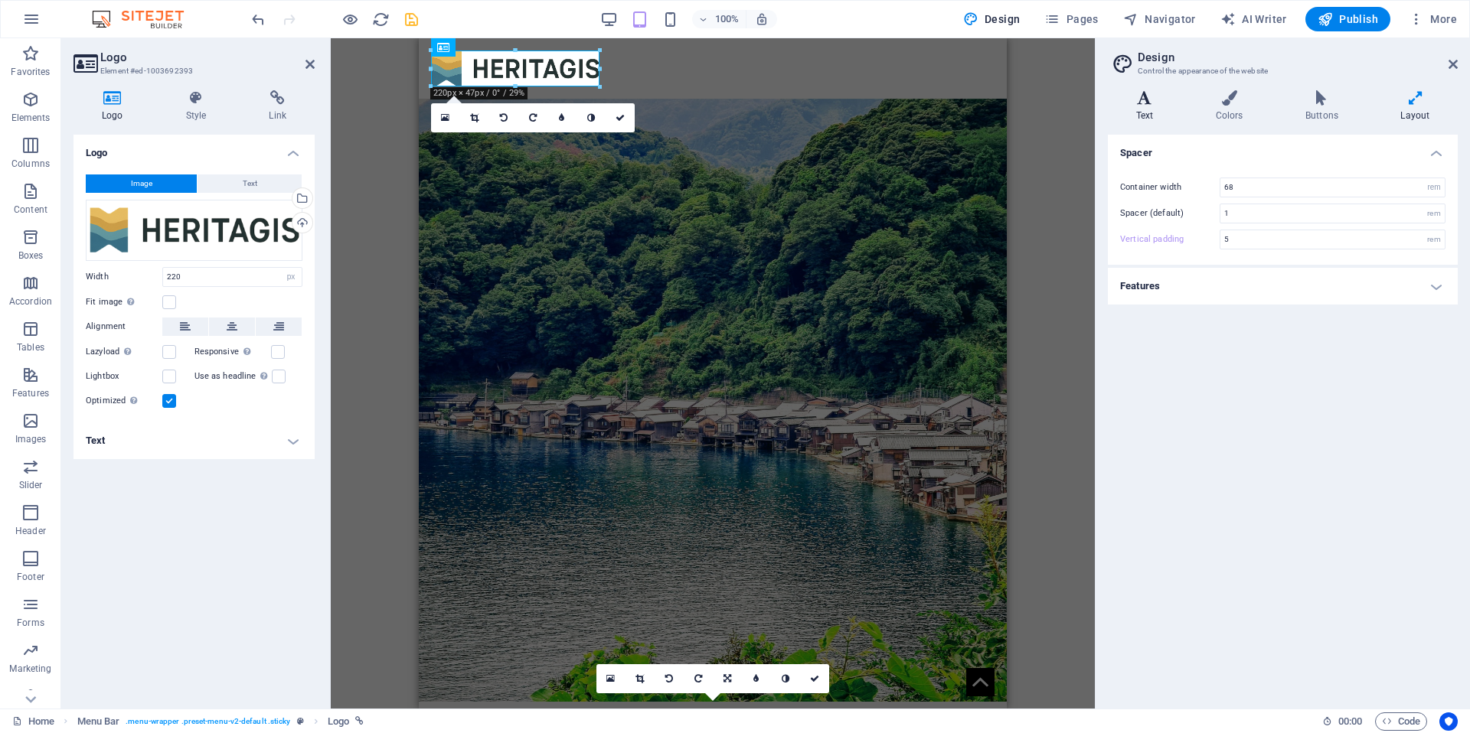
click at [1142, 103] on icon at bounding box center [1144, 97] width 73 height 15
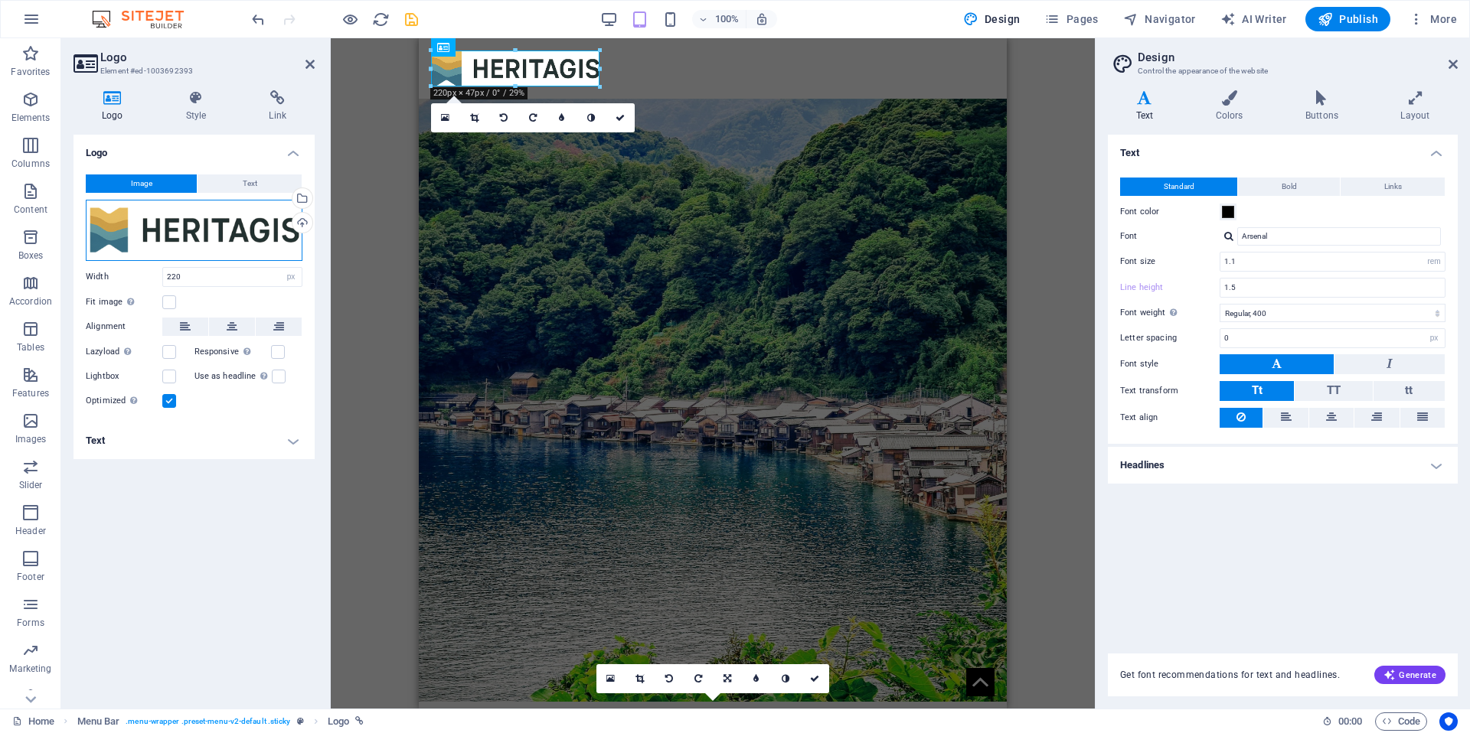
click at [209, 223] on div "Drag files here, click to choose files or select files from Files or our free s…" at bounding box center [194, 230] width 217 height 61
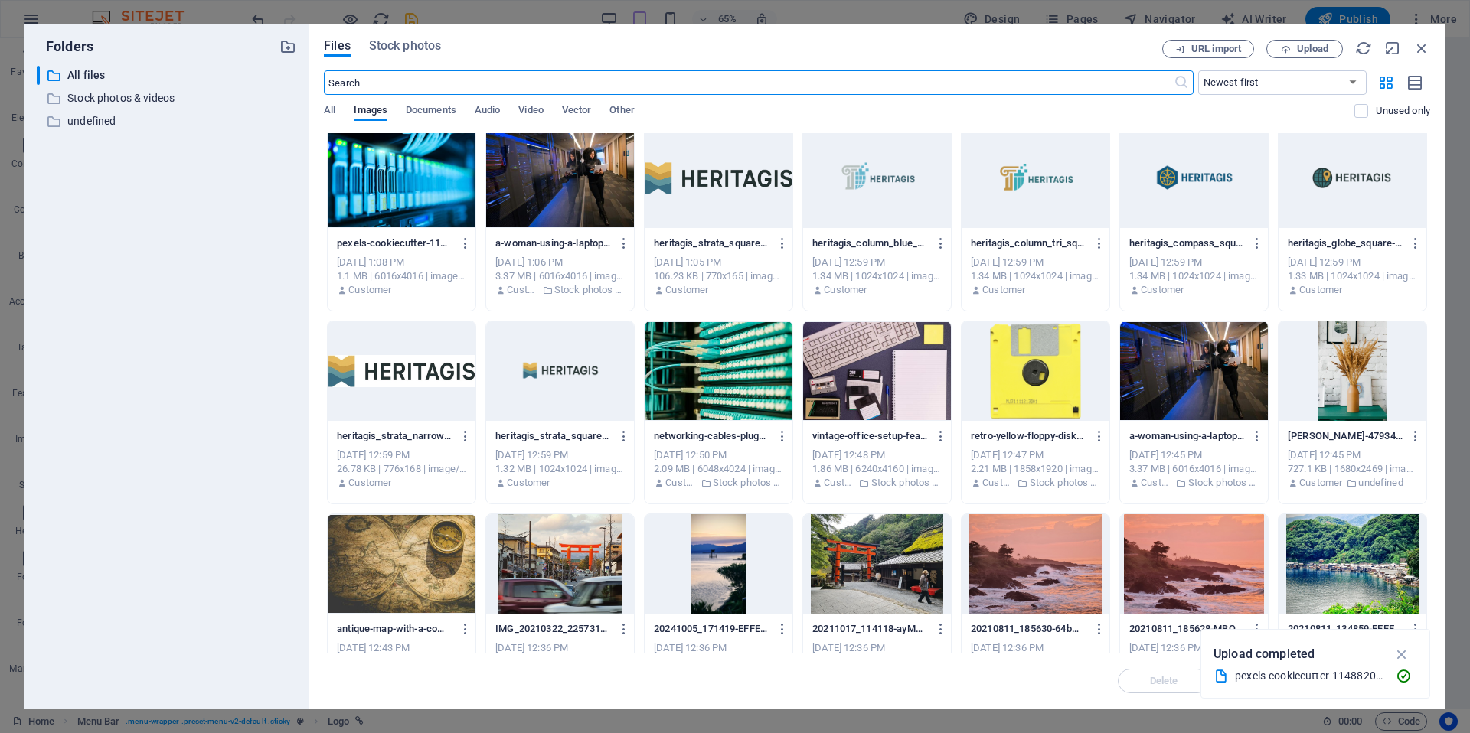
scroll to position [6, 0]
click at [714, 174] on div at bounding box center [719, 178] width 148 height 100
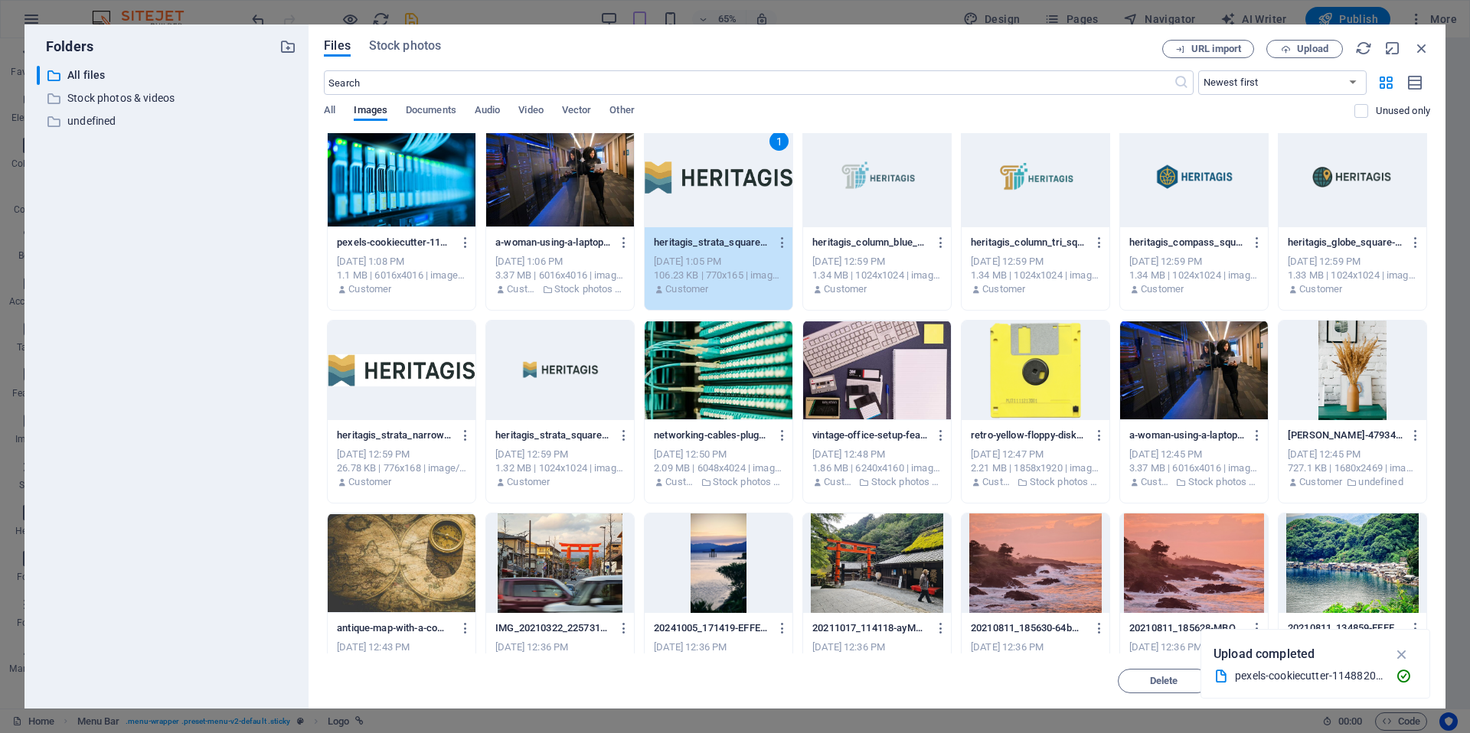
click at [721, 188] on div "1" at bounding box center [719, 178] width 148 height 100
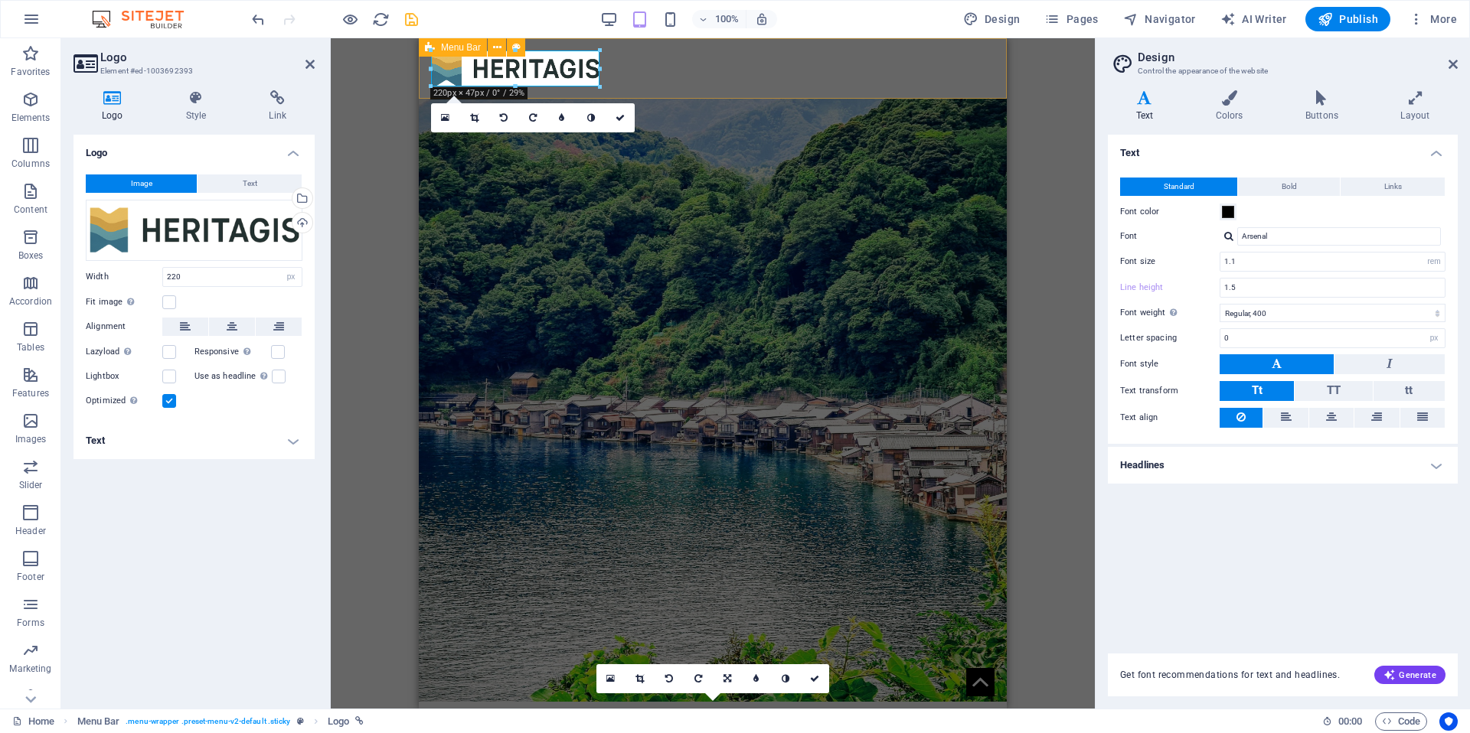
click at [710, 73] on div at bounding box center [713, 68] width 588 height 60
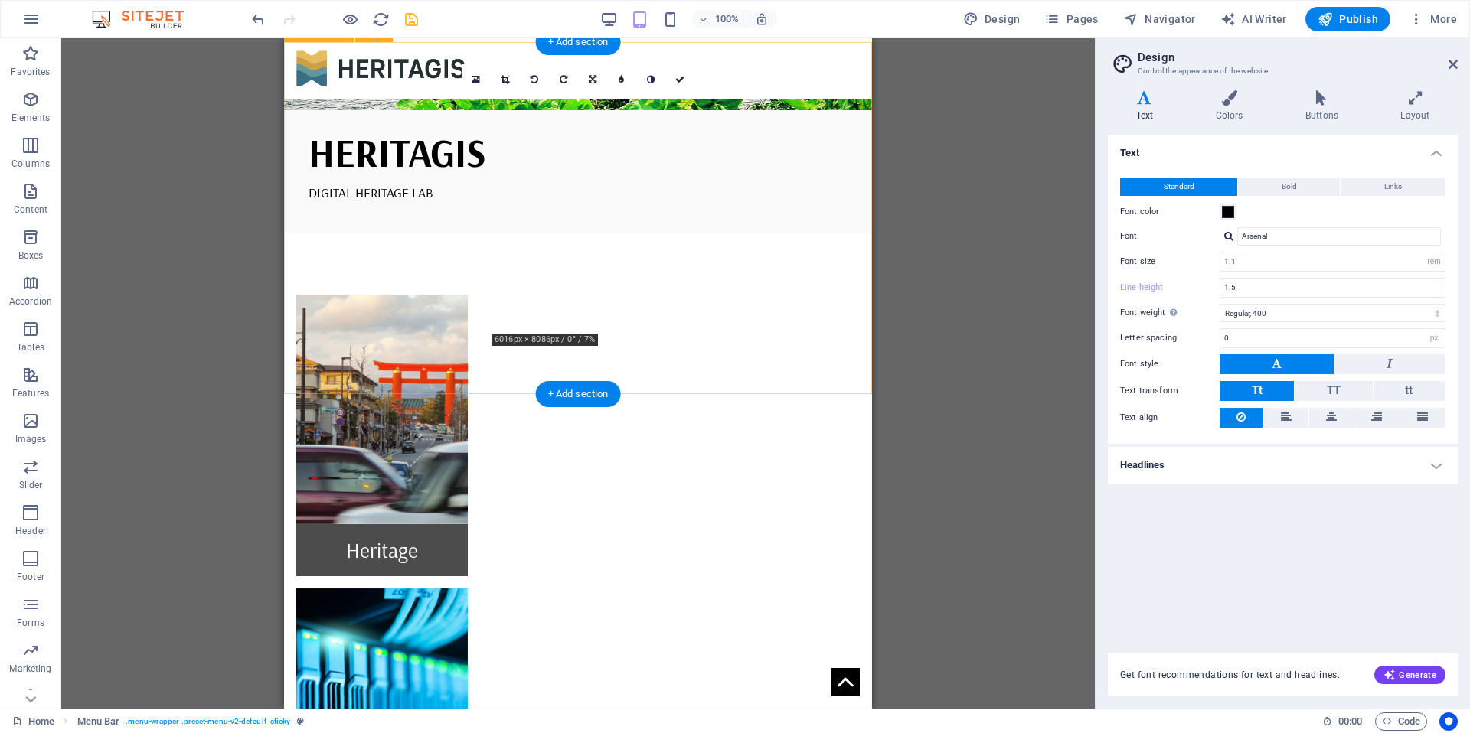
scroll to position [600, 0]
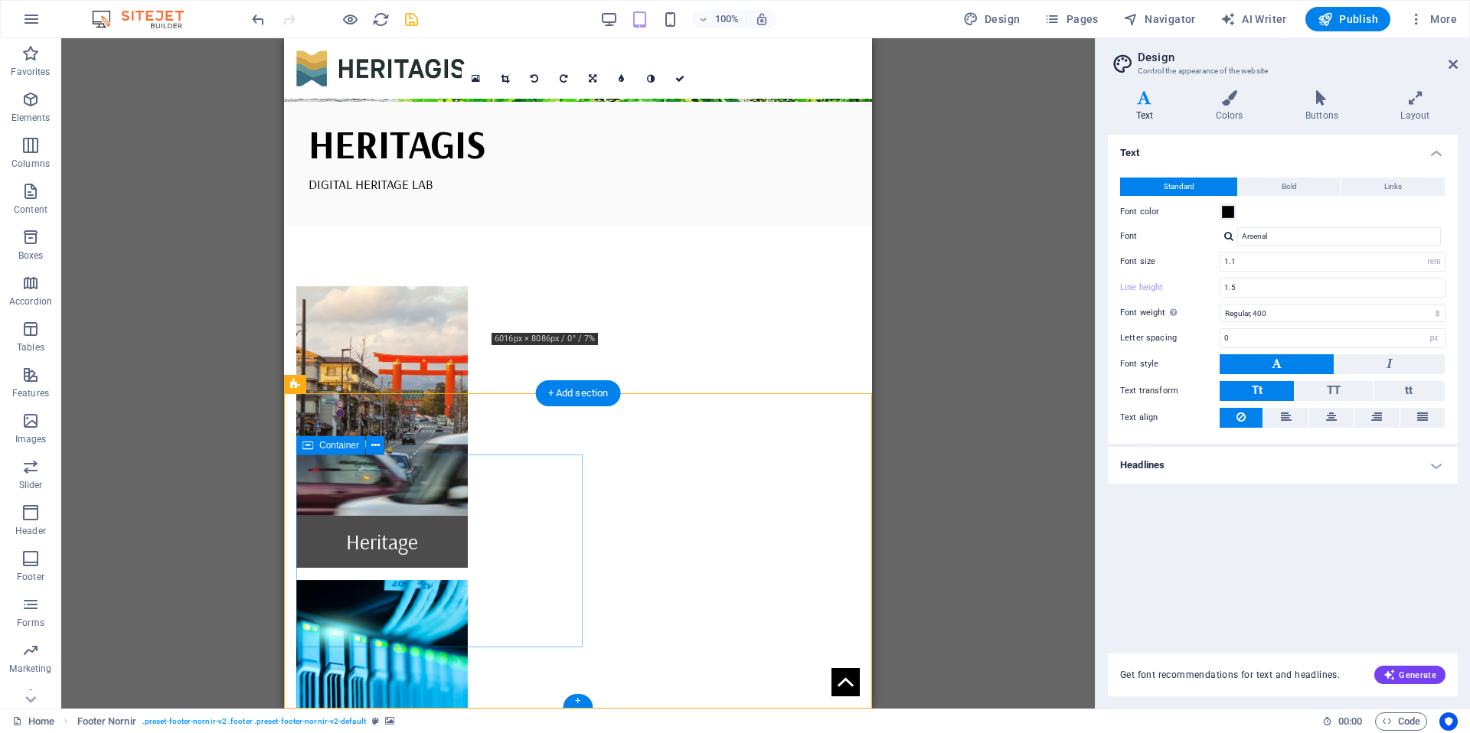
drag, startPoint x: 395, startPoint y: 577, endPoint x: 638, endPoint y: 609, distance: 244.7
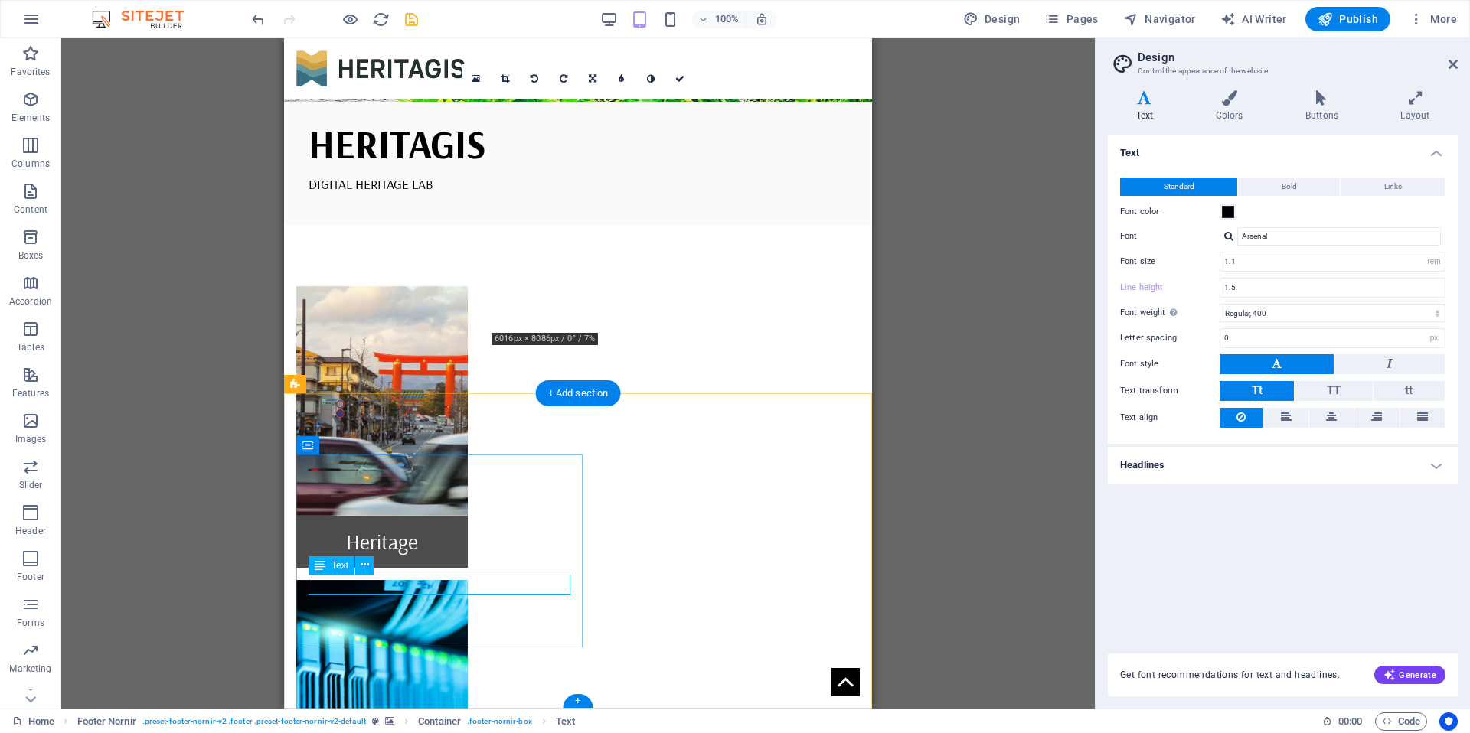
click at [371, 568] on button at bounding box center [364, 566] width 18 height 18
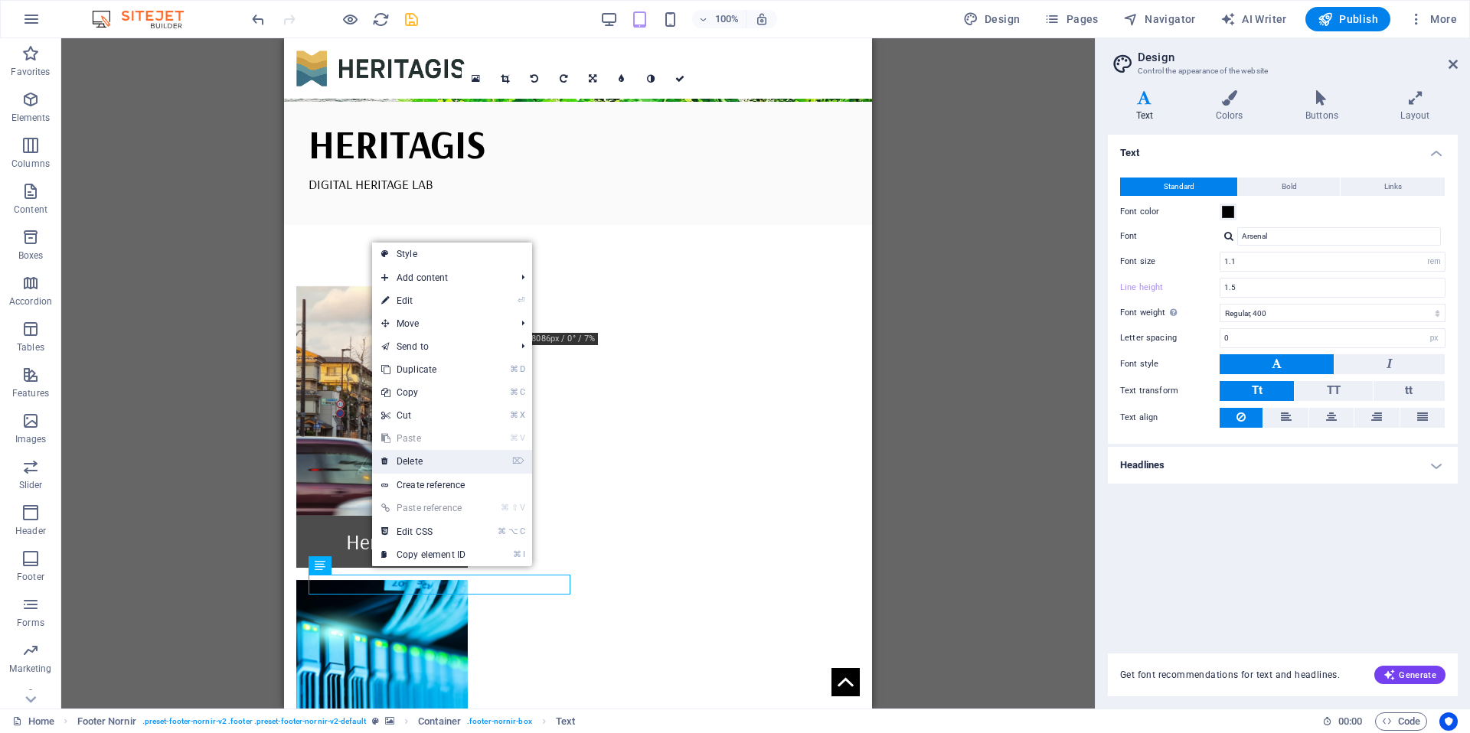
click at [423, 467] on link "⌦ Delete" at bounding box center [423, 461] width 103 height 23
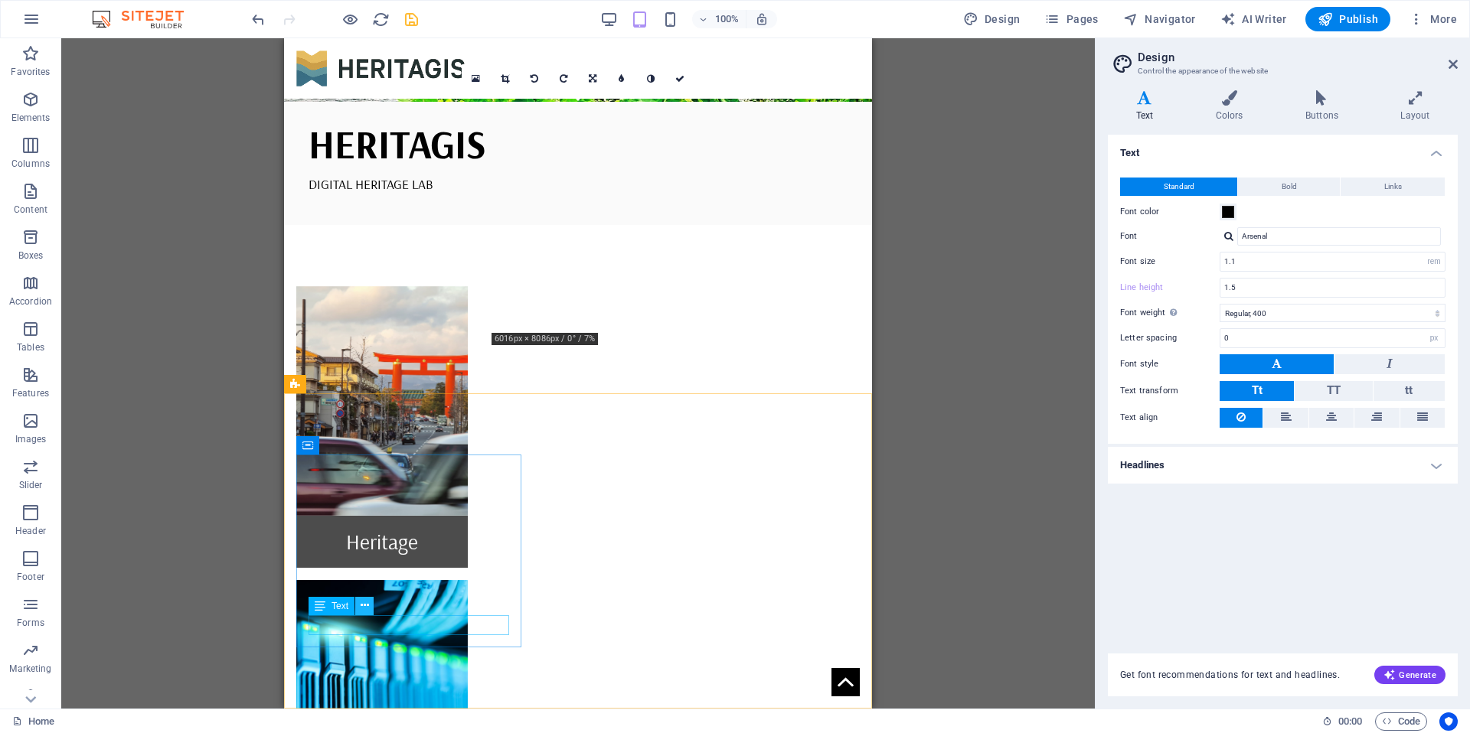
click at [366, 606] on icon at bounding box center [365, 606] width 8 height 16
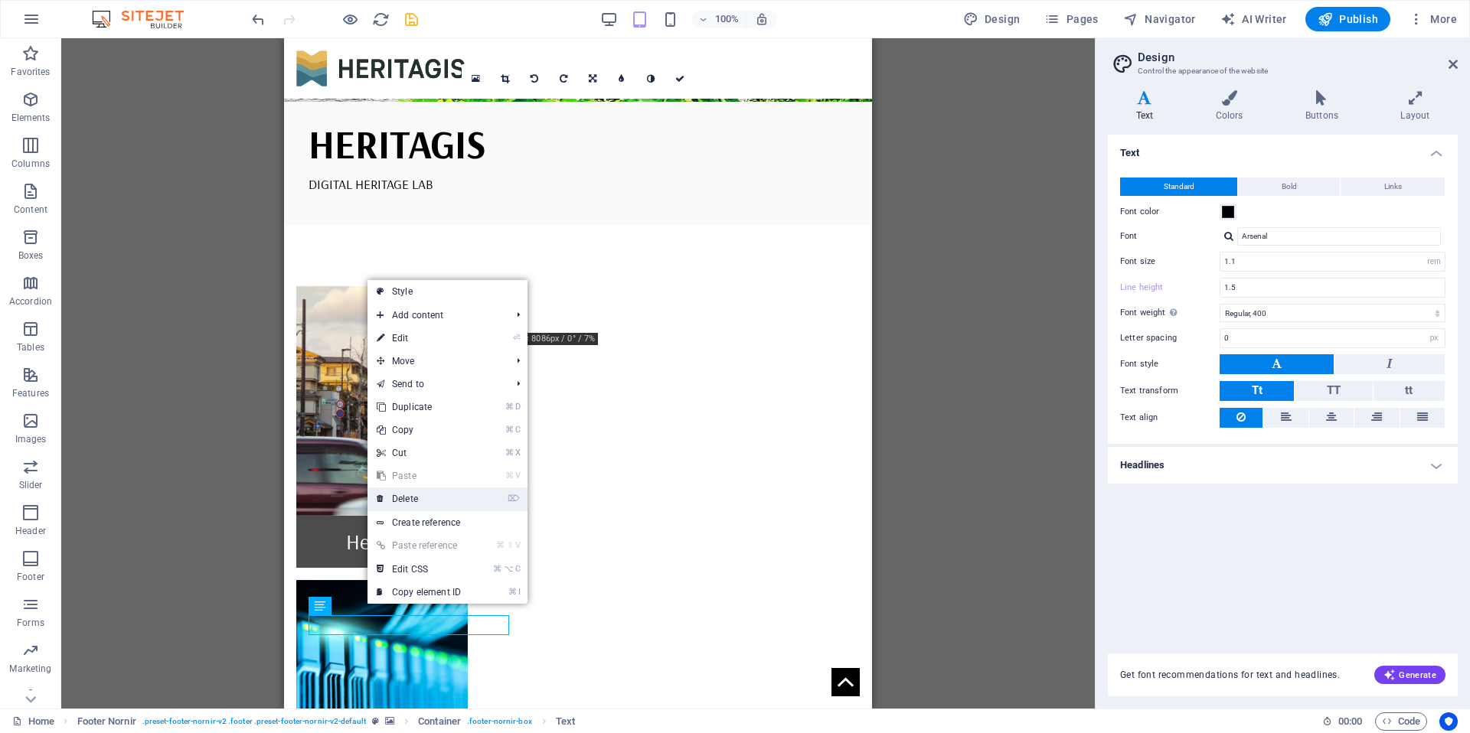
drag, startPoint x: 417, startPoint y: 496, endPoint x: 133, endPoint y: 459, distance: 286.5
click at [417, 496] on link "⌦ Delete" at bounding box center [418, 499] width 103 height 23
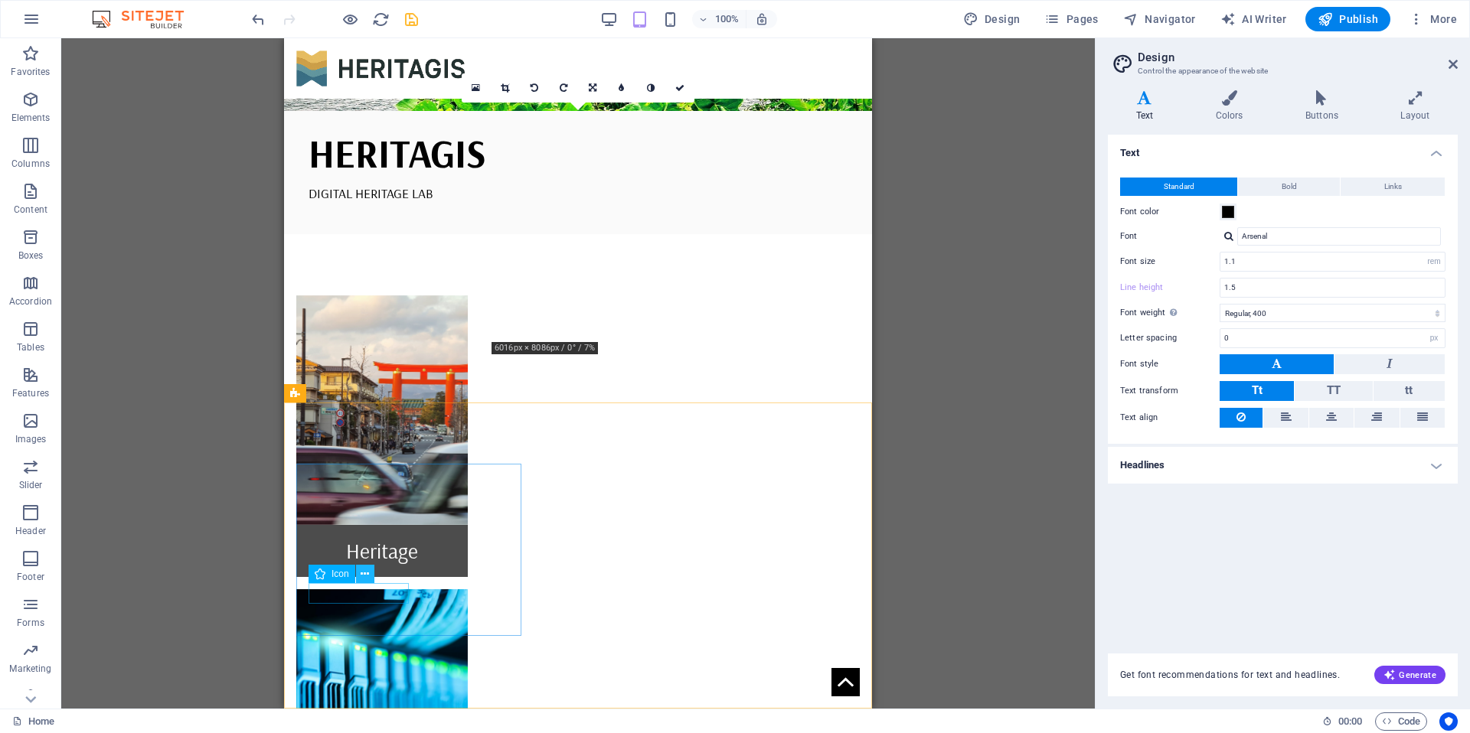
click at [367, 576] on icon at bounding box center [365, 574] width 8 height 16
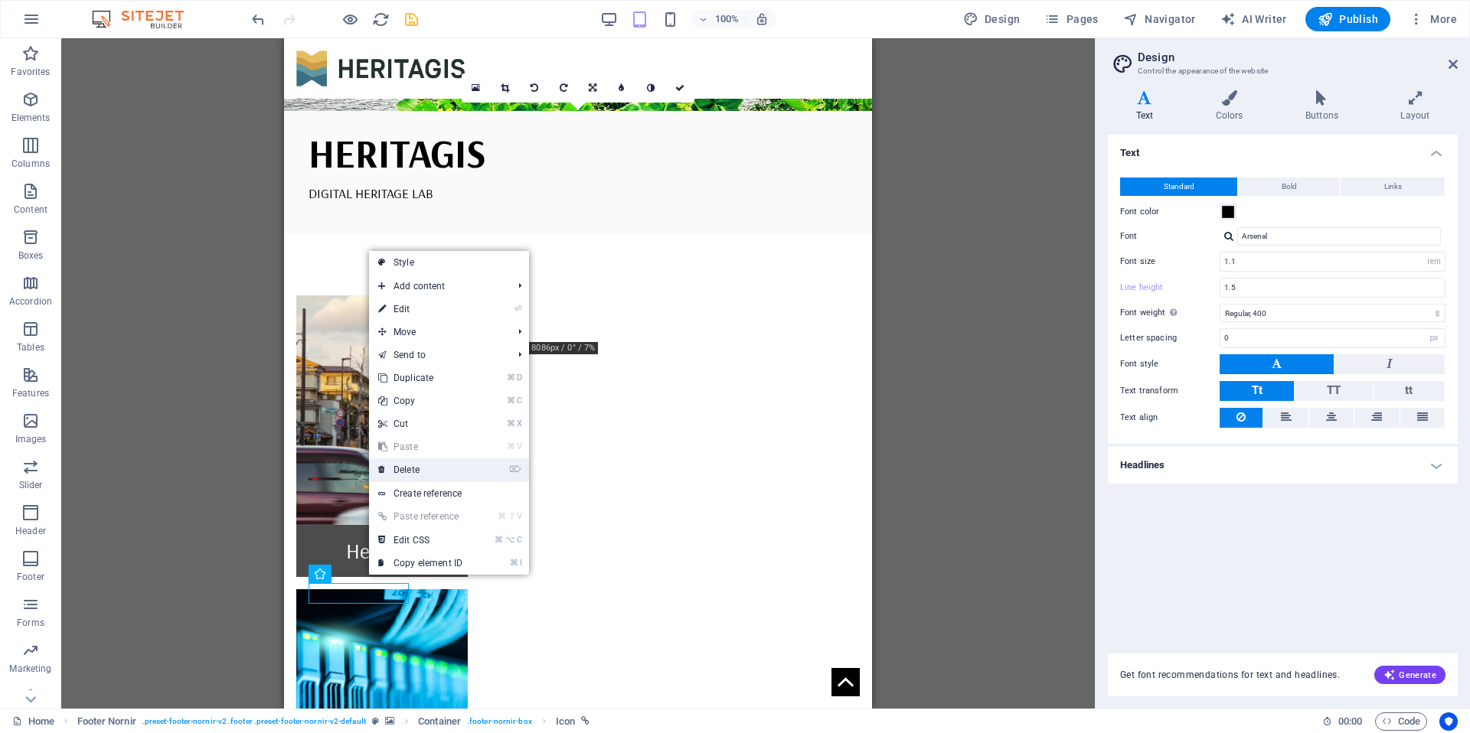
click at [424, 466] on link "⌦ Delete" at bounding box center [420, 470] width 103 height 23
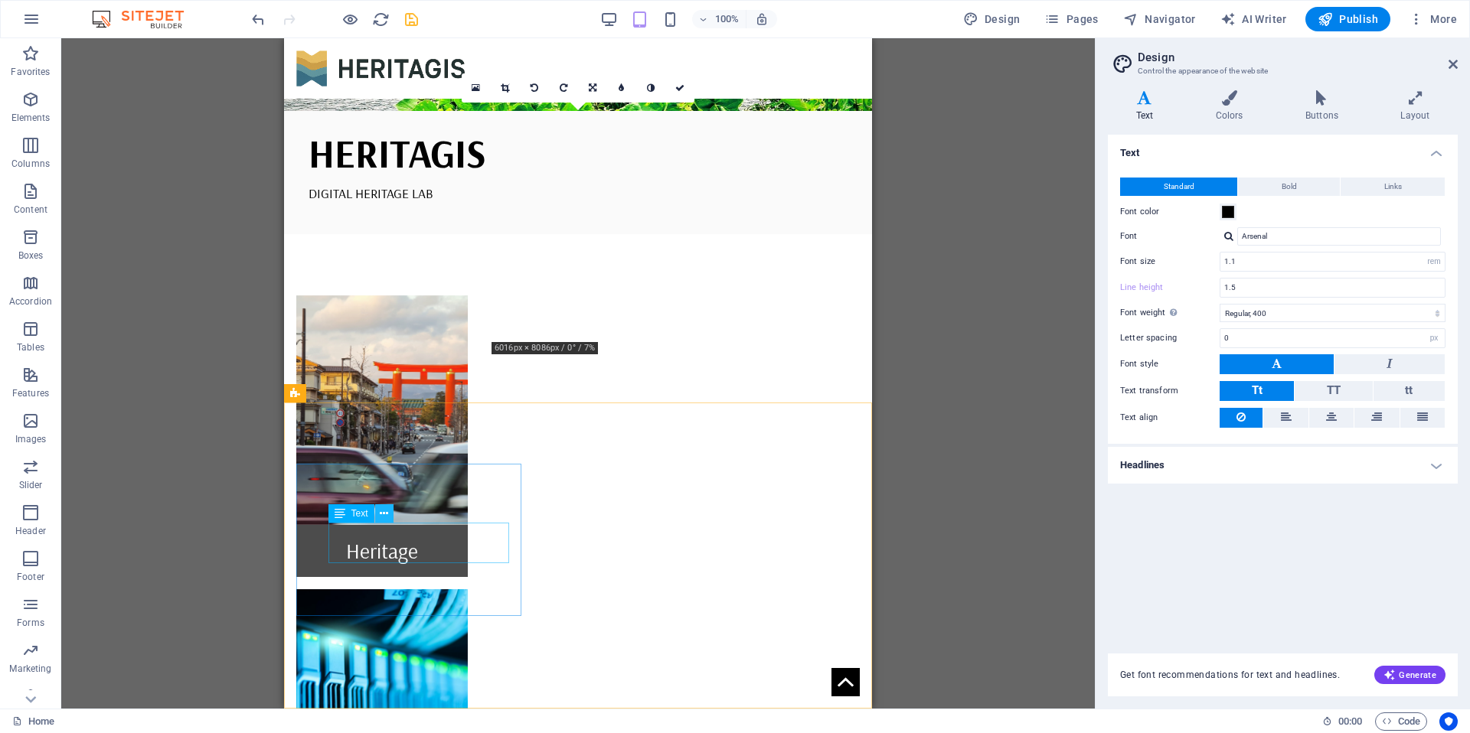
click at [382, 517] on icon at bounding box center [384, 514] width 8 height 16
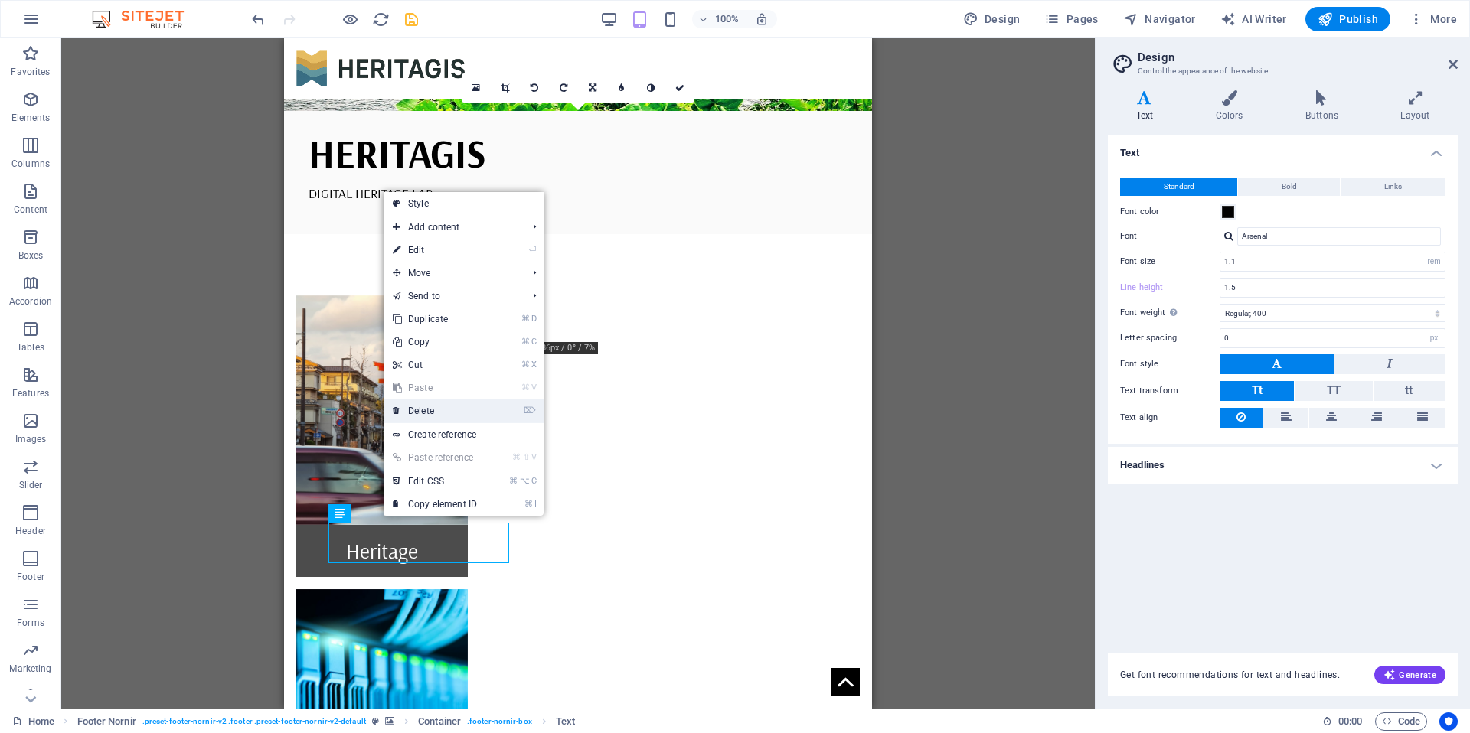
click at [456, 409] on link "⌦ Delete" at bounding box center [435, 411] width 103 height 23
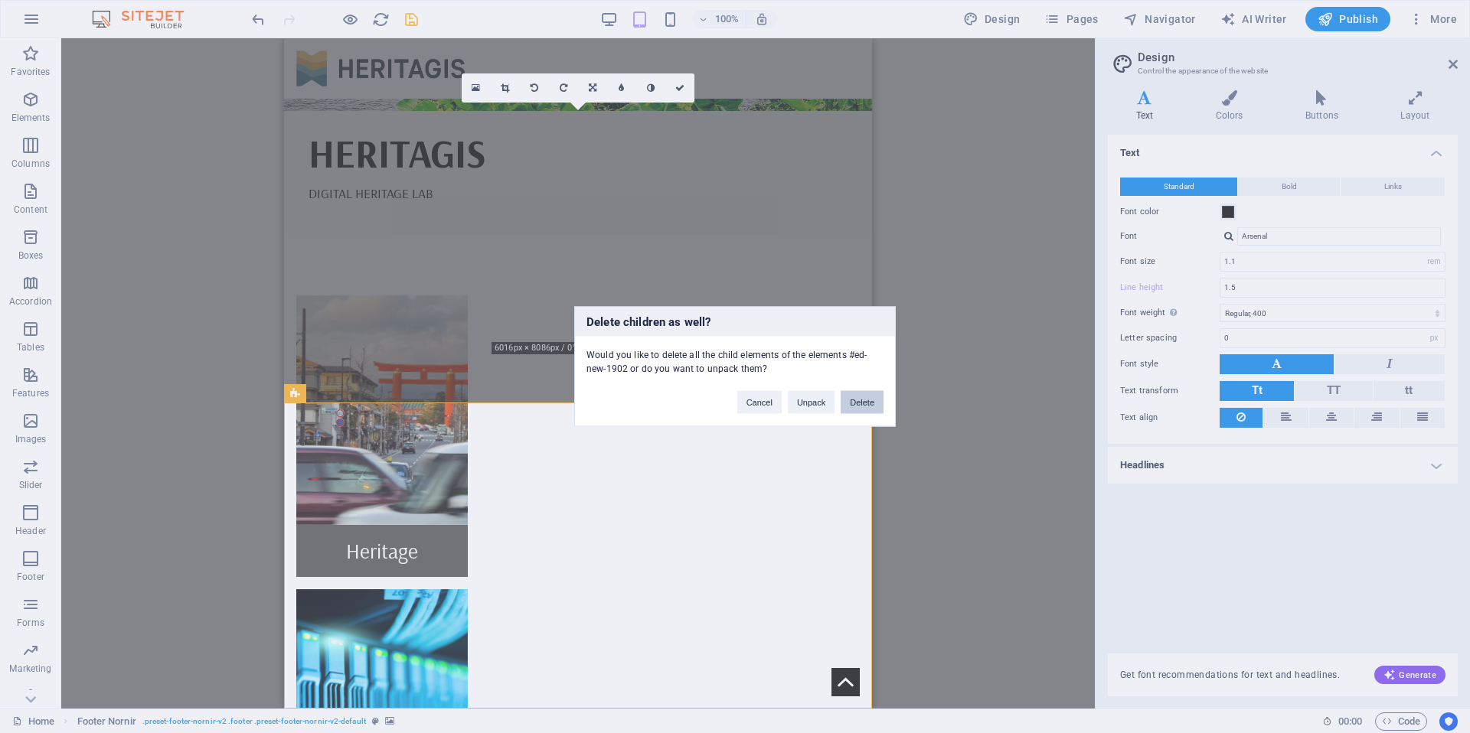
click at [873, 407] on button "Delete" at bounding box center [862, 402] width 43 height 23
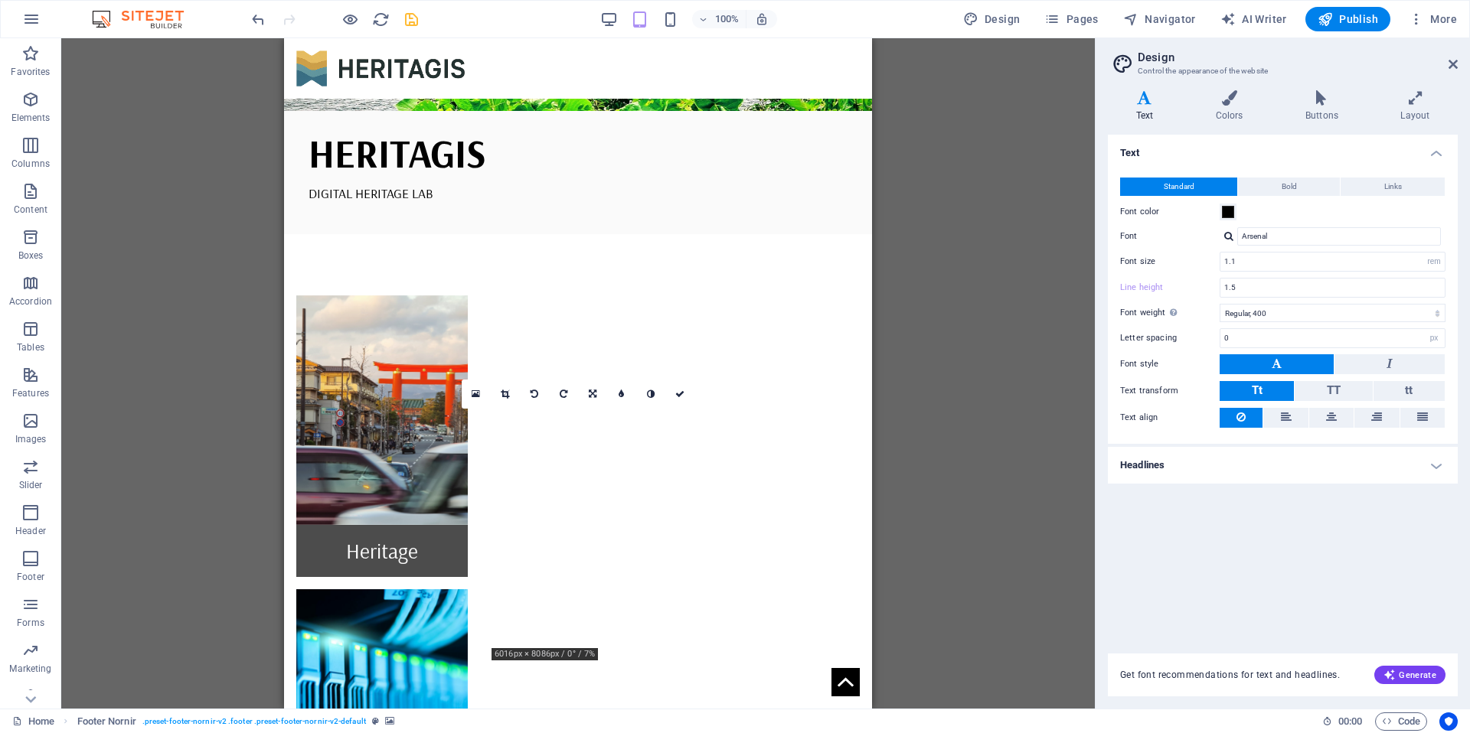
scroll to position [285, 0]
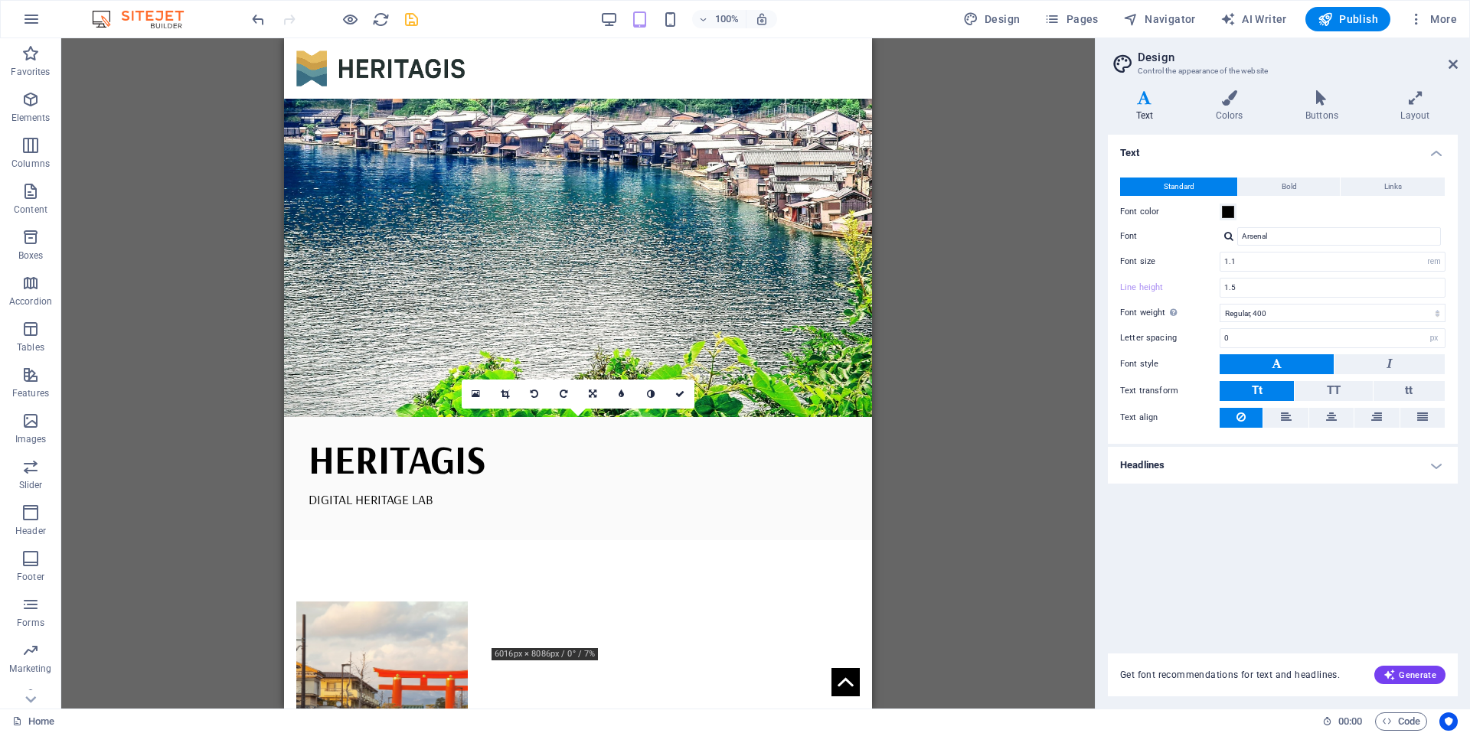
click at [1458, 57] on aside "Design Control the appearance of the website Variants Text Colors Buttons Layou…" at bounding box center [1282, 373] width 375 height 671
click at [1455, 64] on icon at bounding box center [1452, 64] width 9 height 12
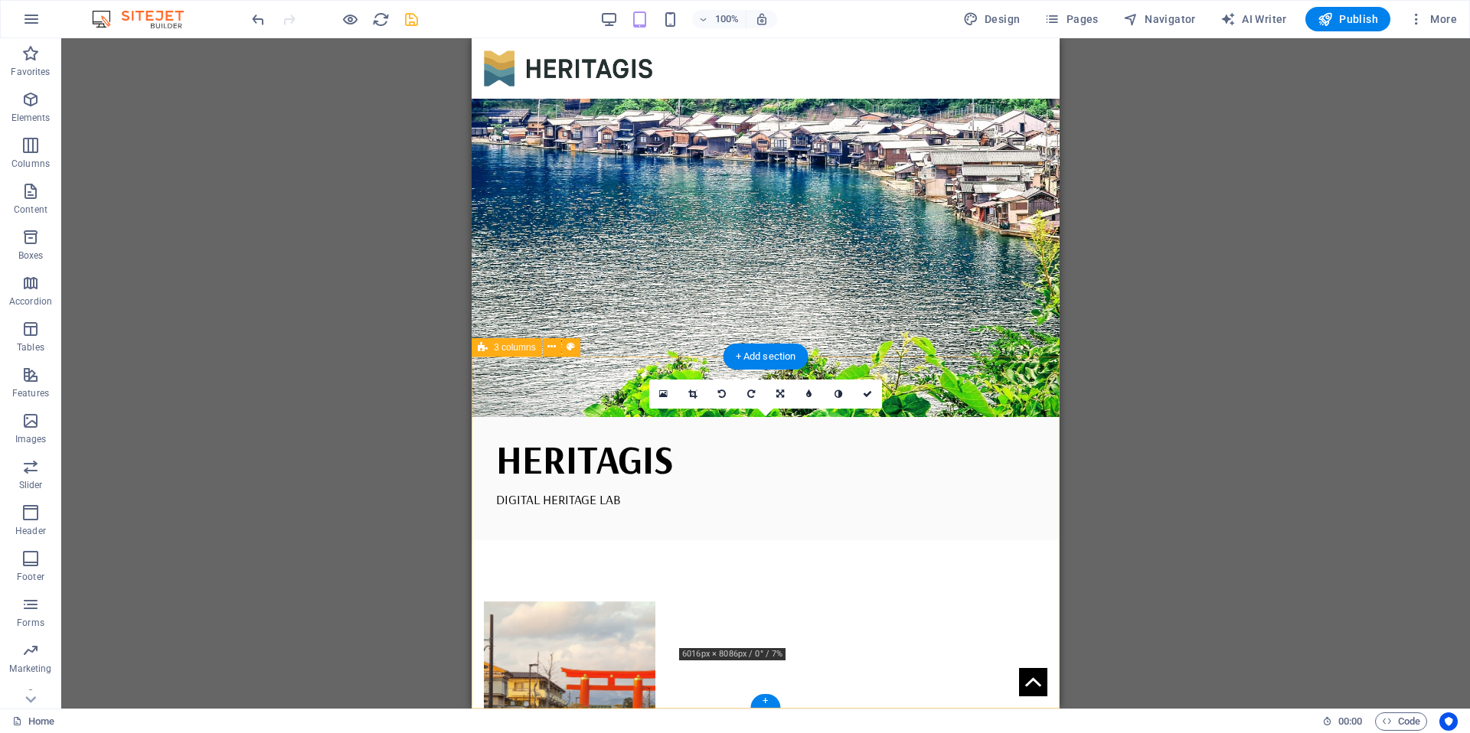
click at [589, 602] on figure at bounding box center [569, 717] width 171 height 230
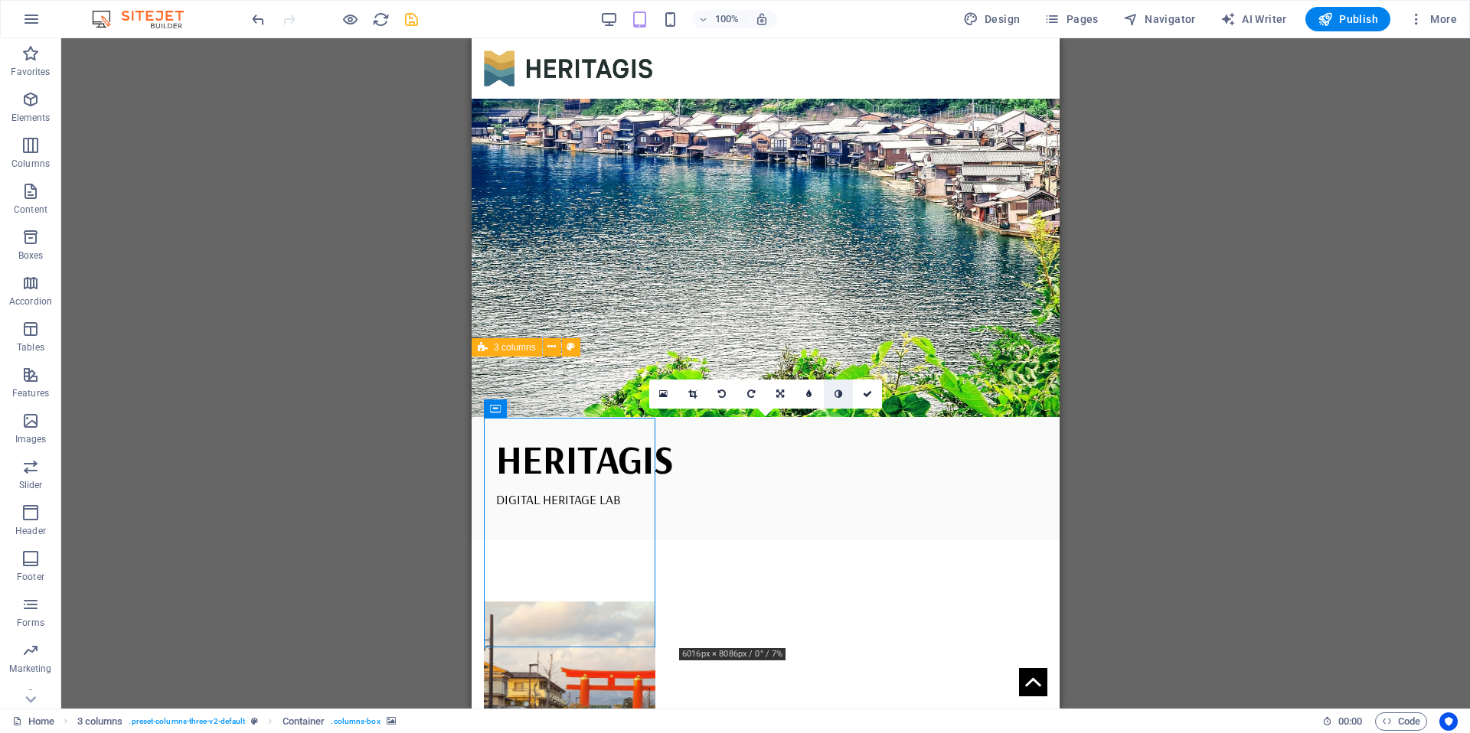
click at [836, 393] on icon at bounding box center [838, 394] width 8 height 9
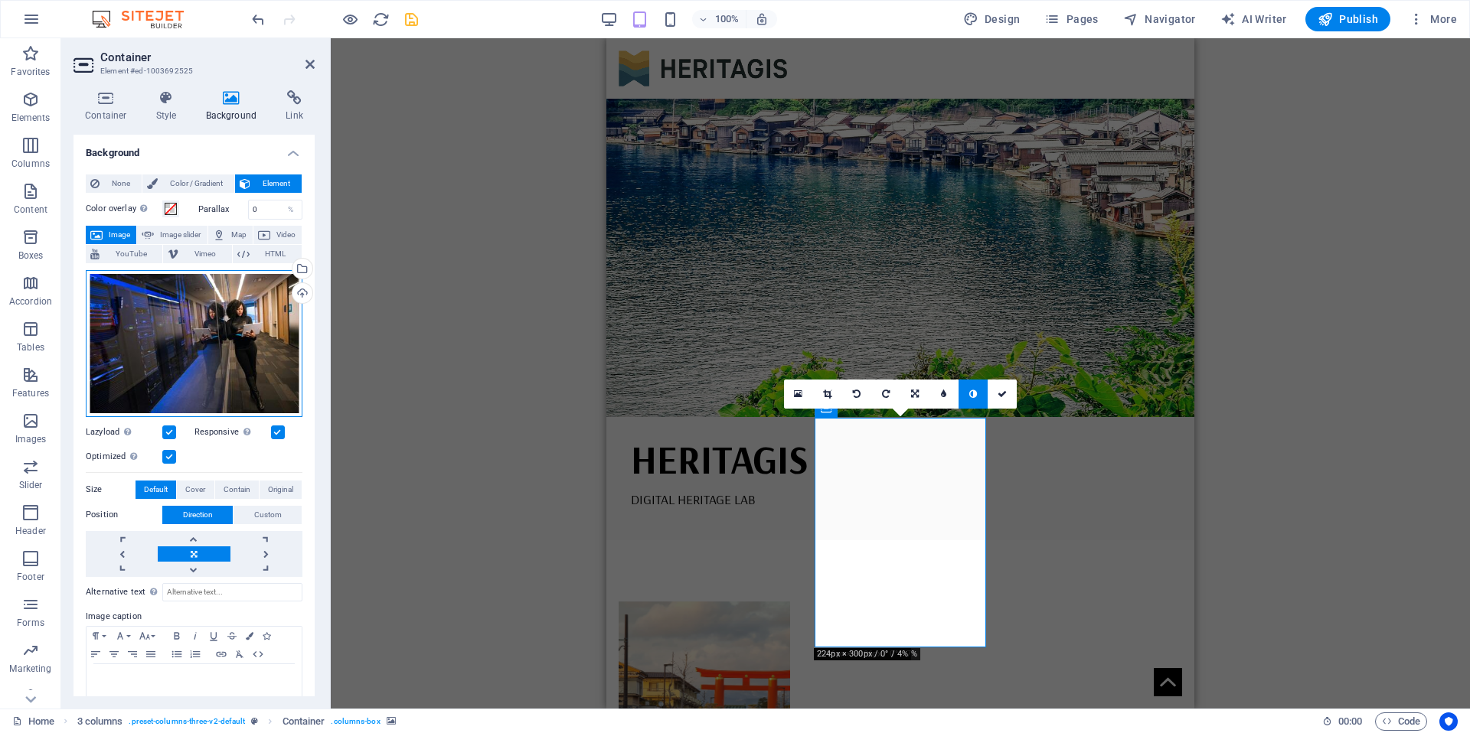
click at [227, 359] on div "Drag files here, click to choose files or select files from Files or our free s…" at bounding box center [194, 343] width 217 height 147
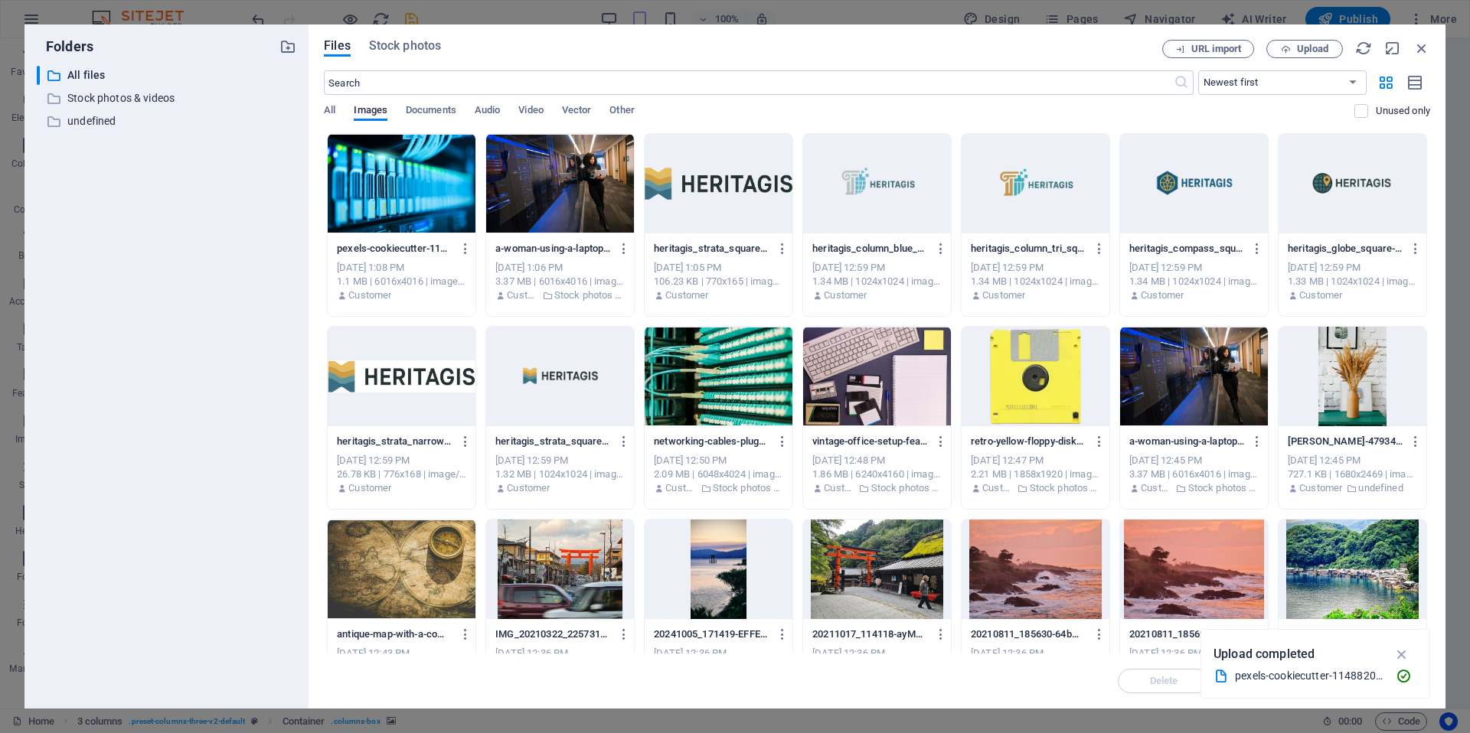
click at [393, 199] on div at bounding box center [402, 184] width 148 height 100
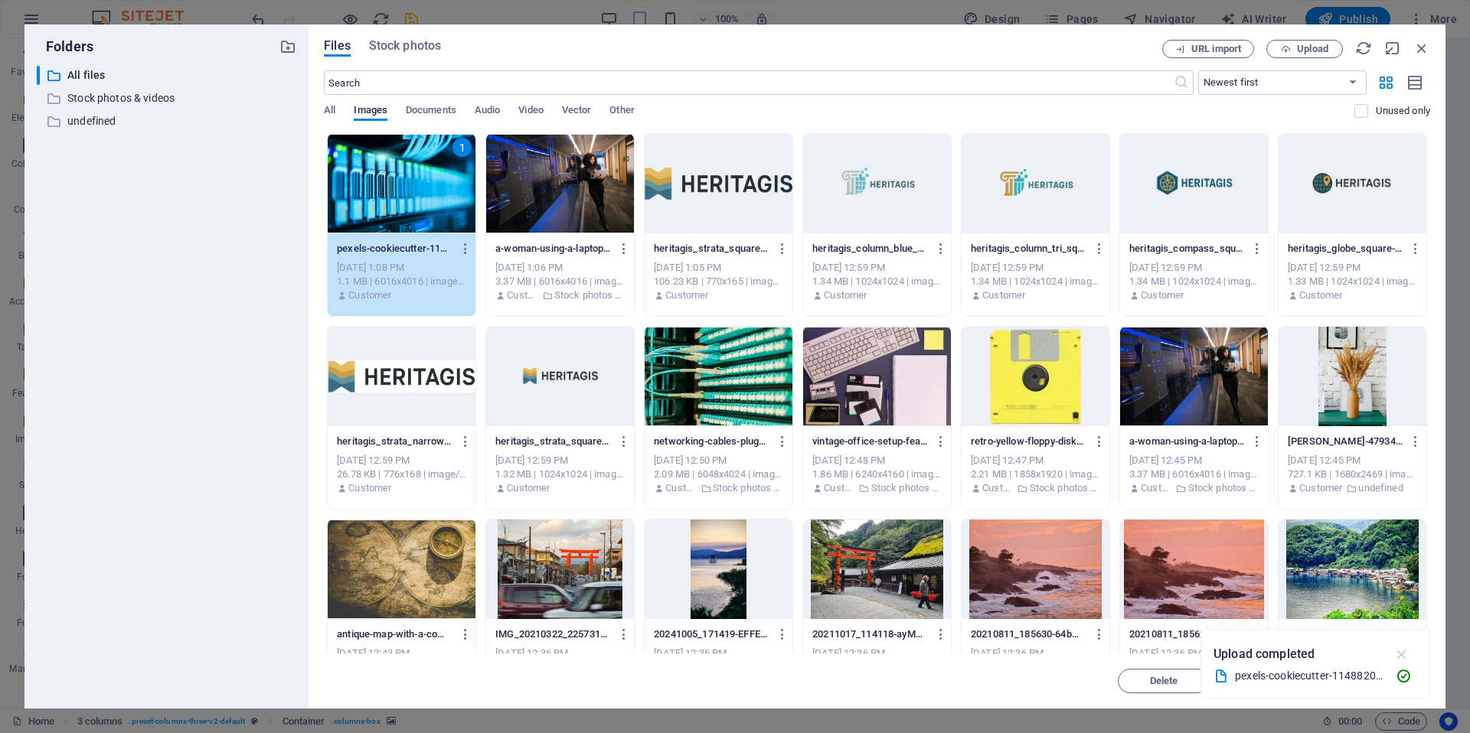
click at [1404, 651] on icon "button" at bounding box center [1402, 654] width 18 height 17
click at [1392, 677] on span "Insert" at bounding box center [1384, 681] width 27 height 9
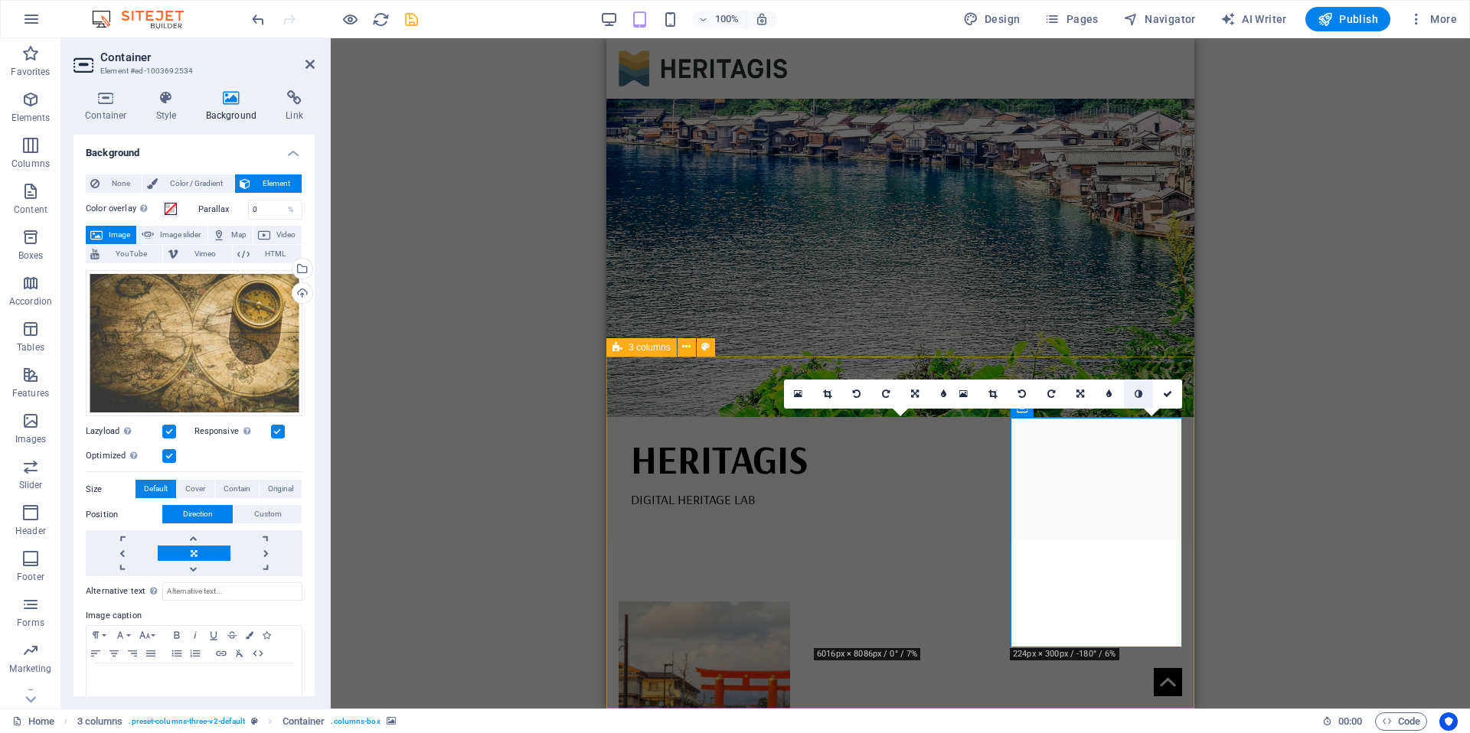
click at [1144, 393] on link at bounding box center [1138, 394] width 29 height 29
click at [704, 602] on figure at bounding box center [704, 717] width 171 height 230
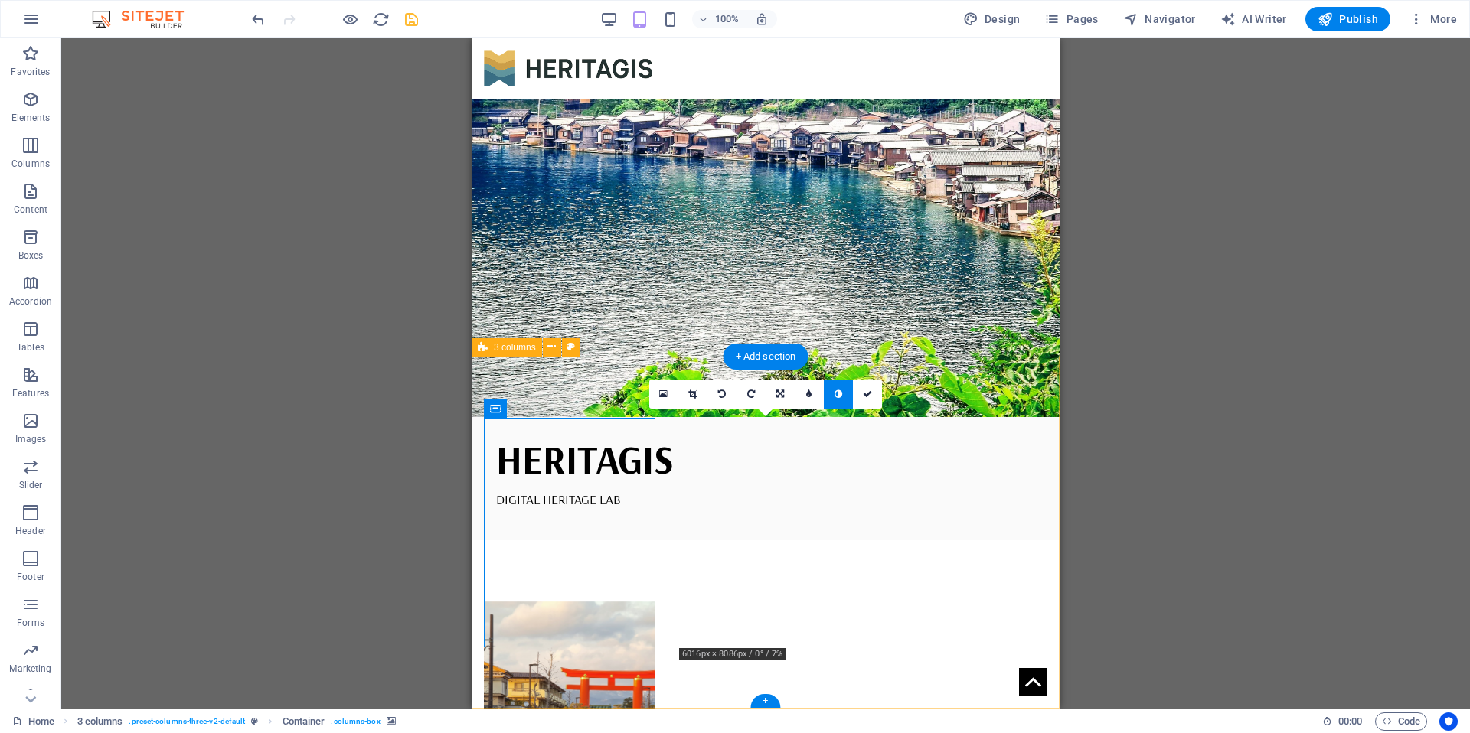
click at [606, 602] on figure at bounding box center [569, 717] width 171 height 230
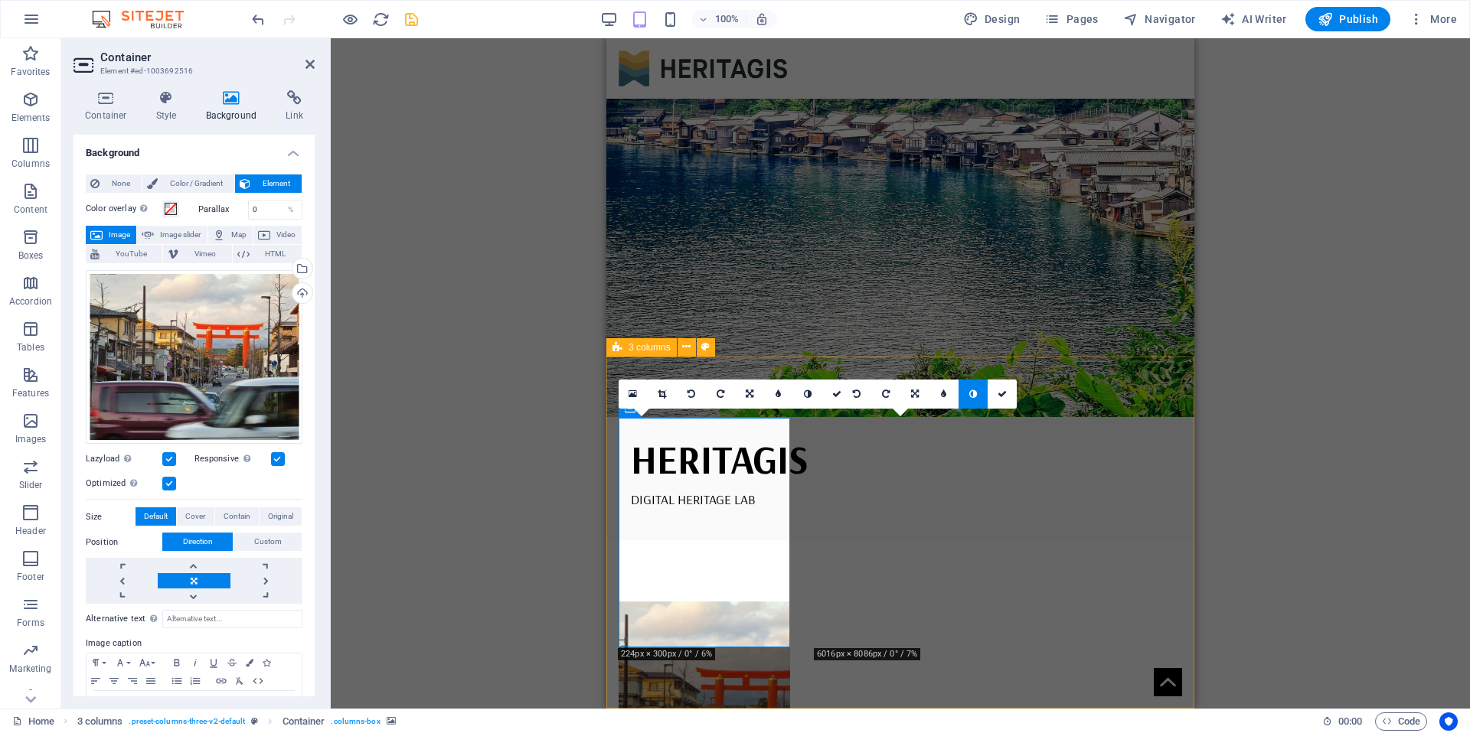
click at [964, 397] on link at bounding box center [972, 394] width 29 height 29
click at [971, 396] on icon at bounding box center [973, 394] width 8 height 9
click at [708, 602] on figure at bounding box center [704, 717] width 171 height 230
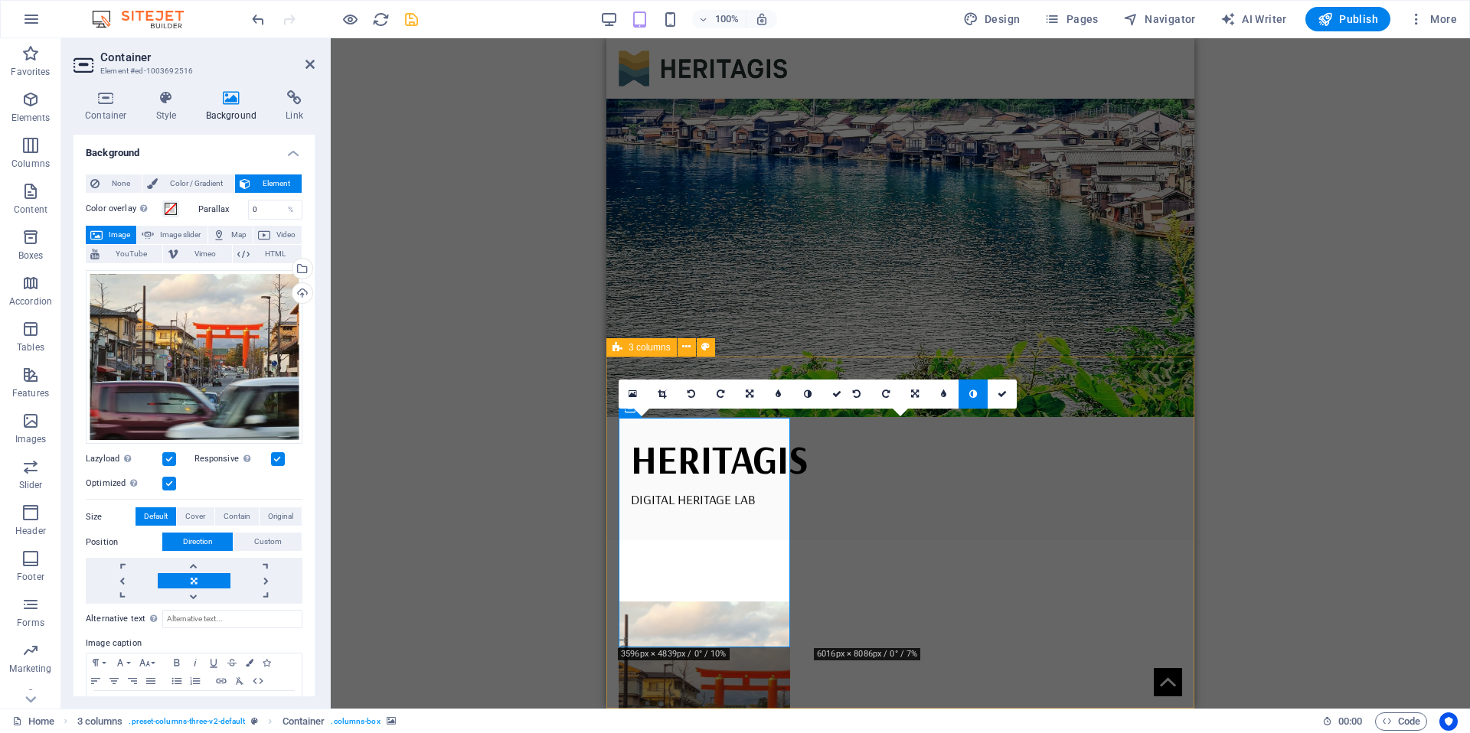
click at [708, 602] on figure at bounding box center [704, 717] width 171 height 230
click at [189, 345] on div "Drag files here, click to choose files or select files from Files or our free s…" at bounding box center [194, 357] width 217 height 175
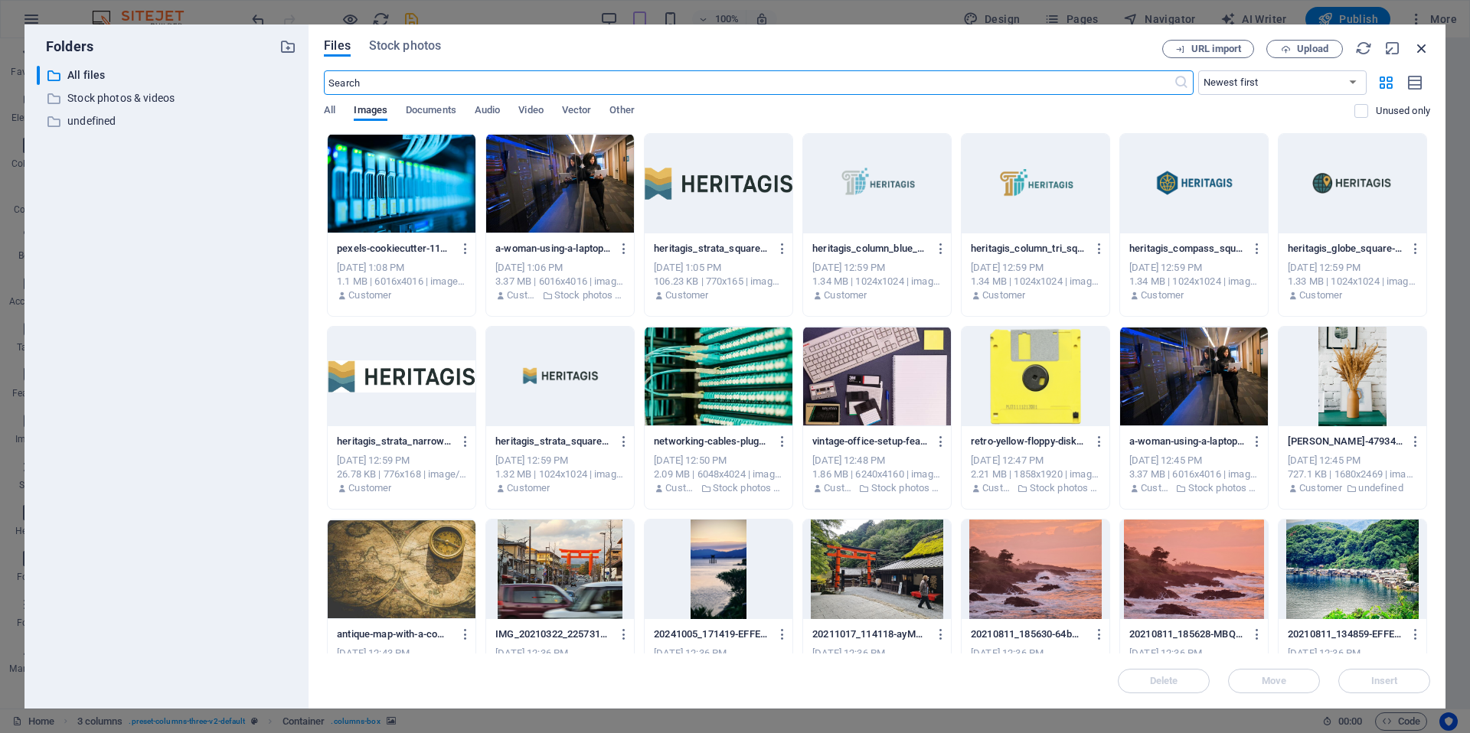
click at [1413, 44] on icon "button" at bounding box center [1421, 48] width 17 height 17
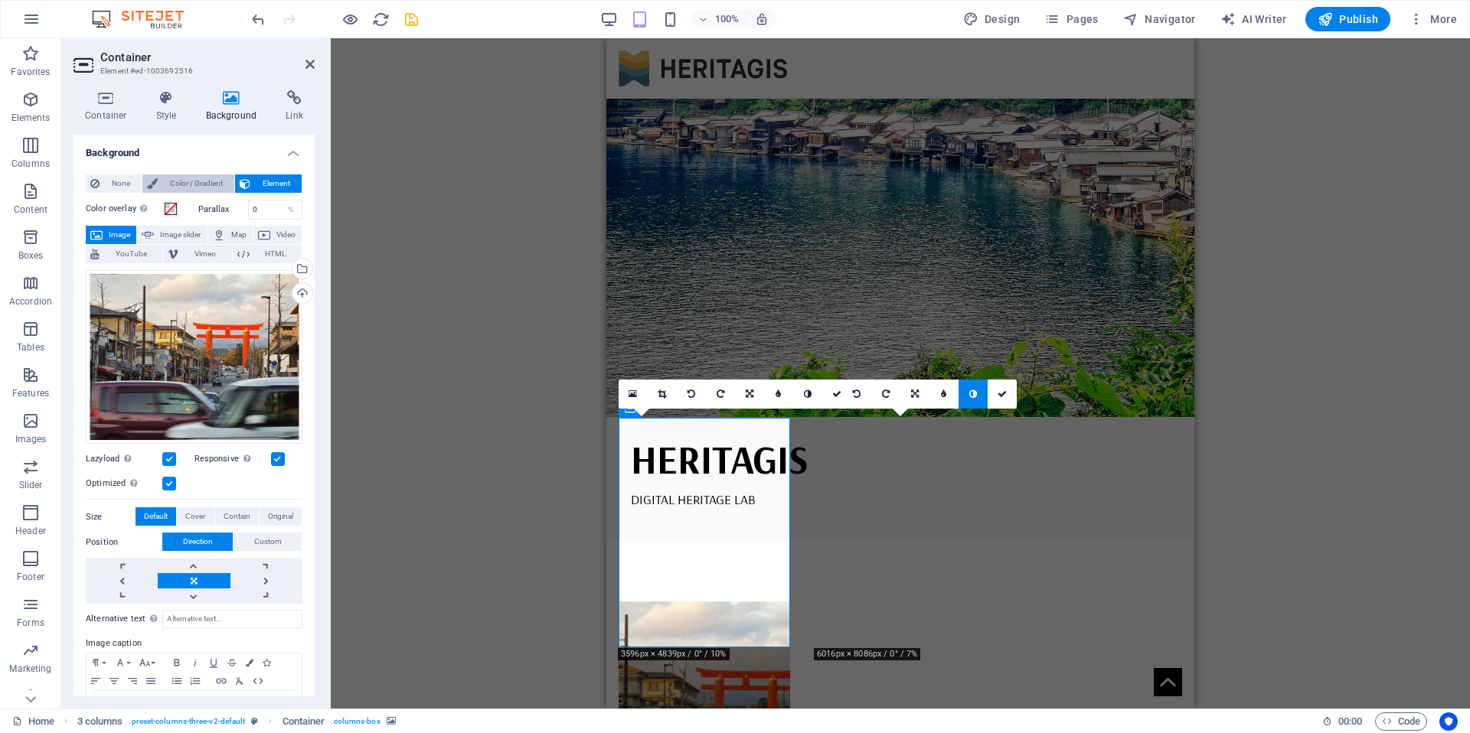
click at [204, 187] on span "Color / Gradient" at bounding box center [195, 184] width 67 height 18
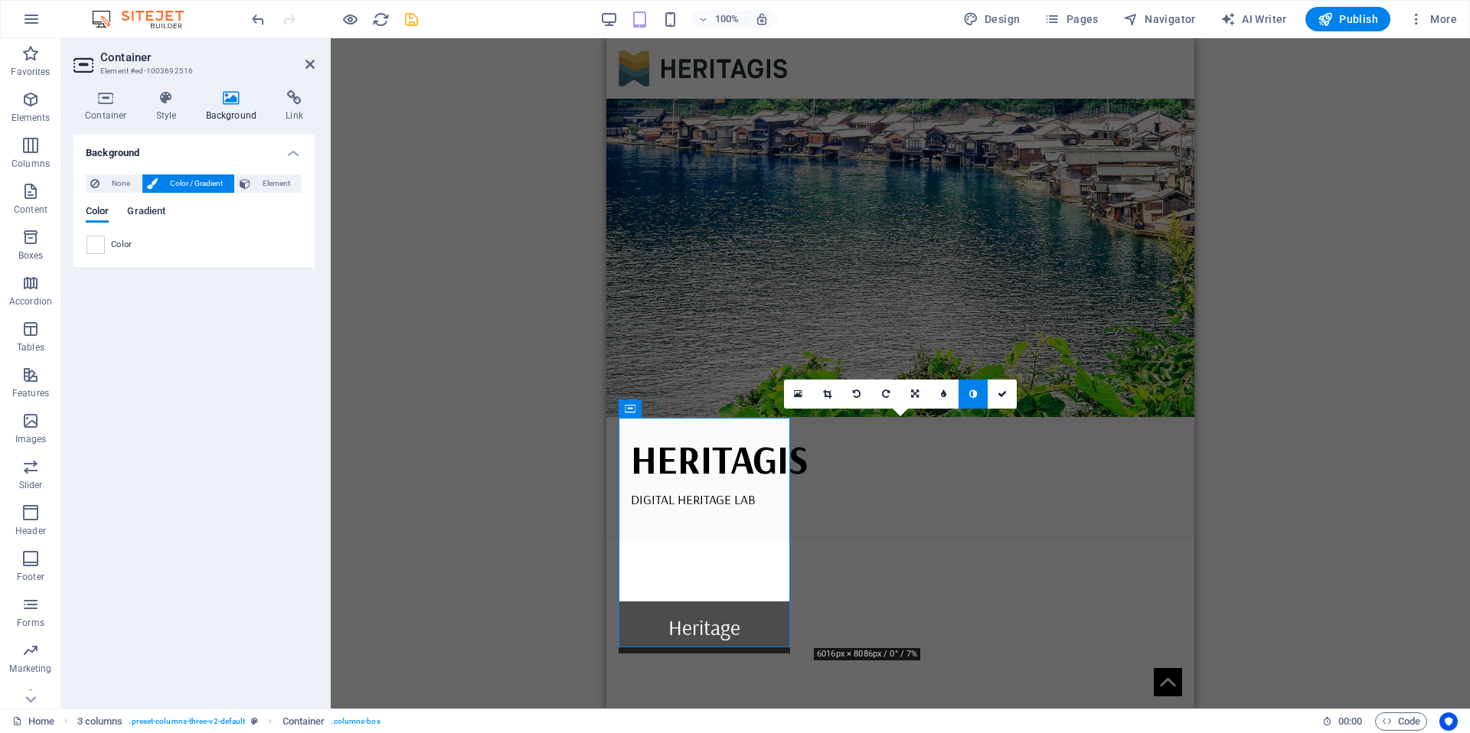
click at [163, 217] on span "Gradient" at bounding box center [146, 212] width 38 height 21
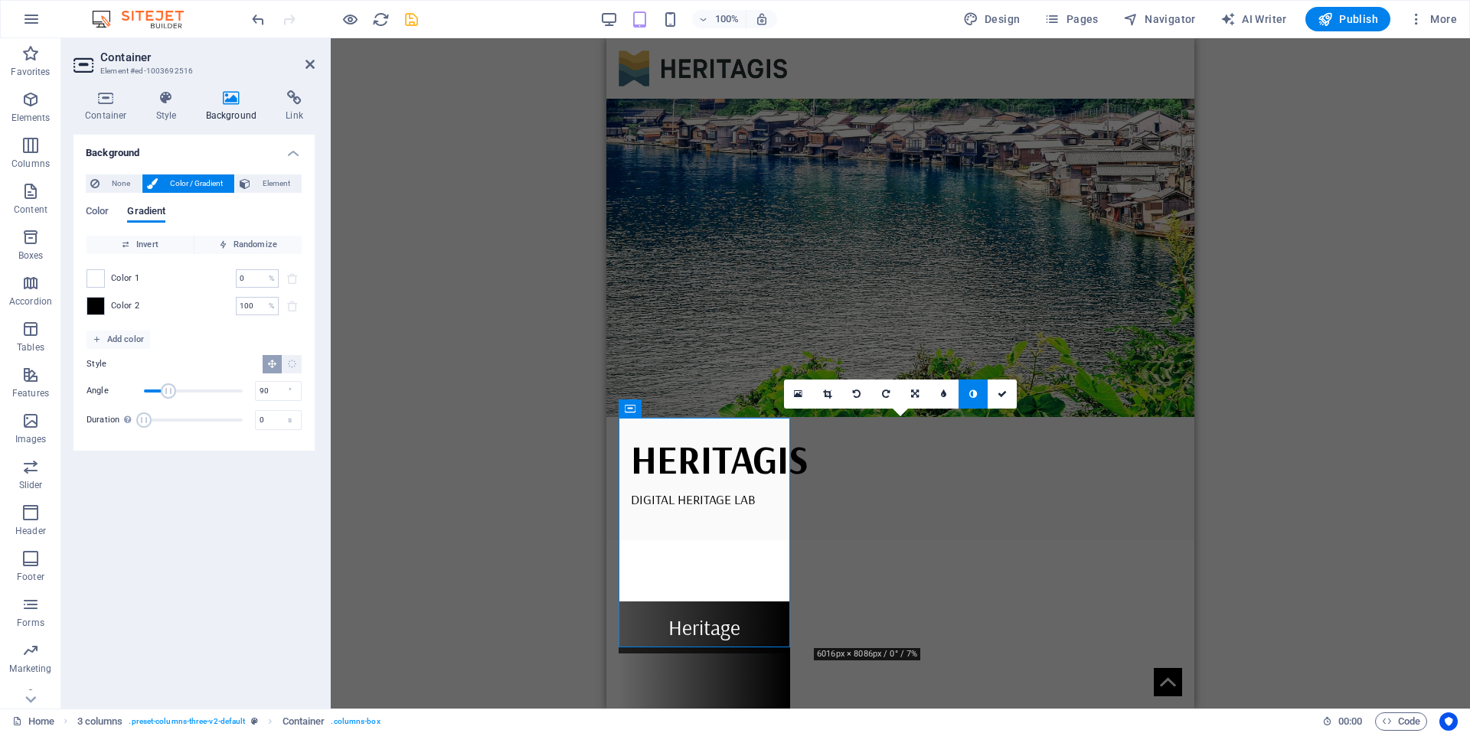
click at [227, 109] on h4 "Background" at bounding box center [234, 106] width 80 height 32
click at [122, 177] on span "None" at bounding box center [120, 184] width 33 height 18
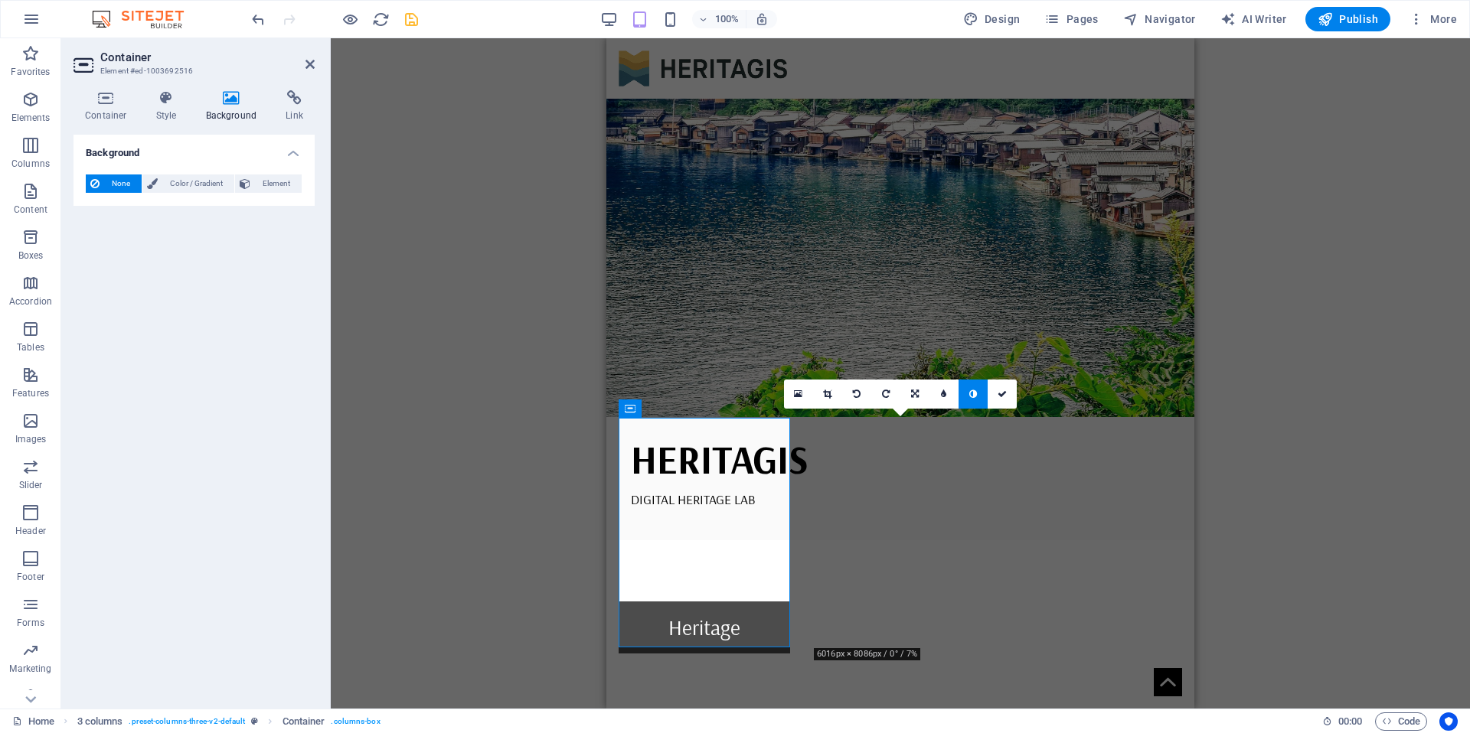
click at [240, 99] on icon at bounding box center [231, 97] width 74 height 15
click at [256, 23] on icon "undo" at bounding box center [259, 20] width 18 height 18
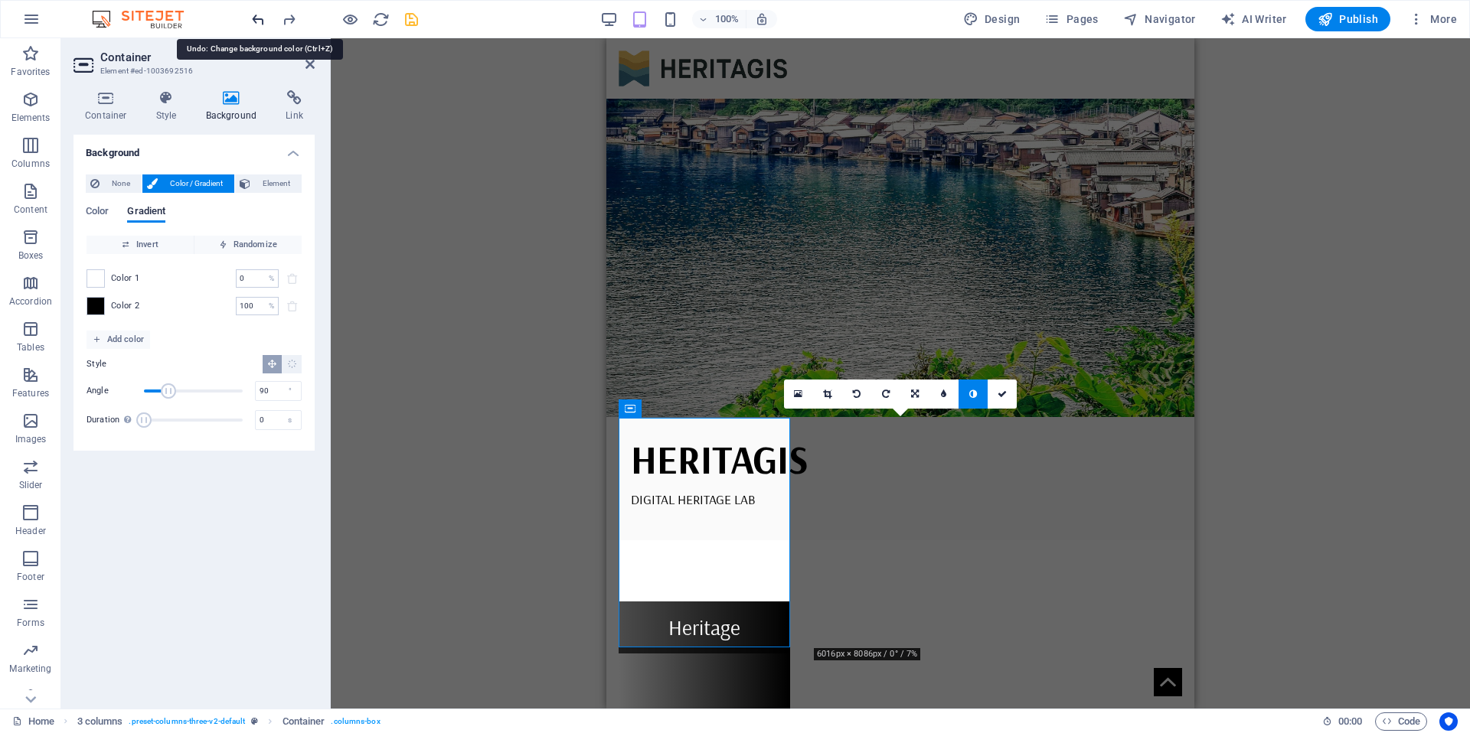
click at [256, 22] on icon "undo" at bounding box center [259, 20] width 18 height 18
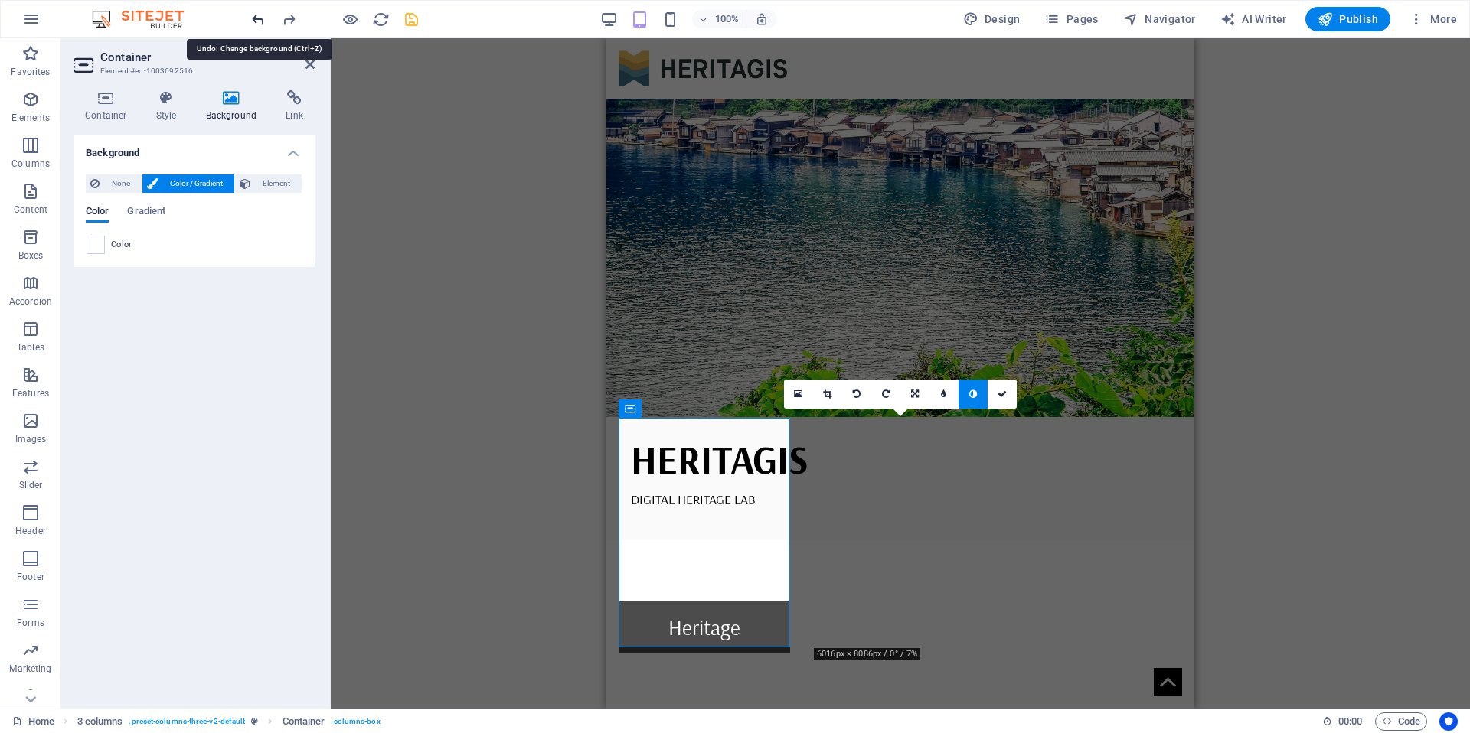
click at [256, 22] on icon "undo" at bounding box center [259, 20] width 18 height 18
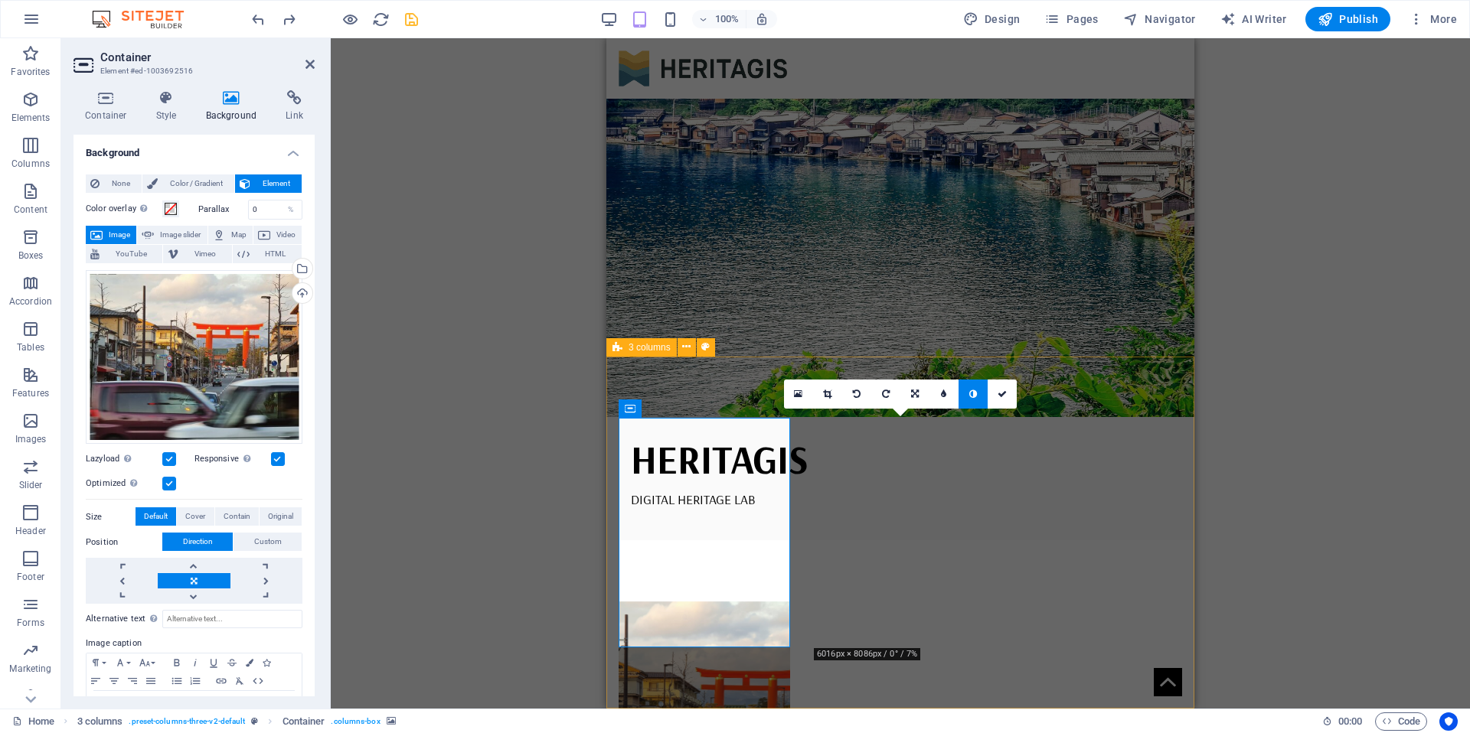
click at [710, 602] on figure at bounding box center [704, 717] width 171 height 230
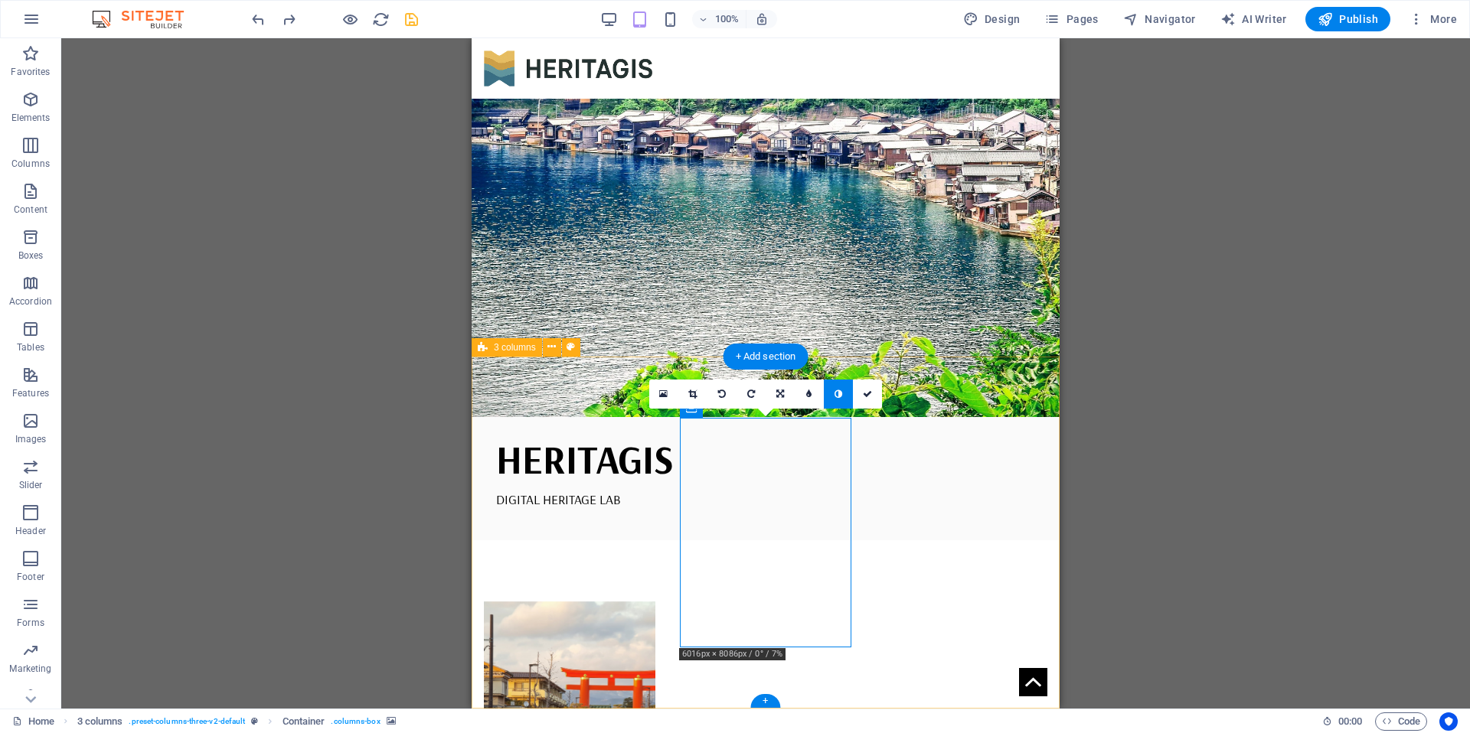
click at [691, 409] on div "16:10 16:9 4:3 1:1 1:2 0" at bounding box center [765, 394] width 233 height 29
click at [658, 388] on link at bounding box center [663, 394] width 29 height 29
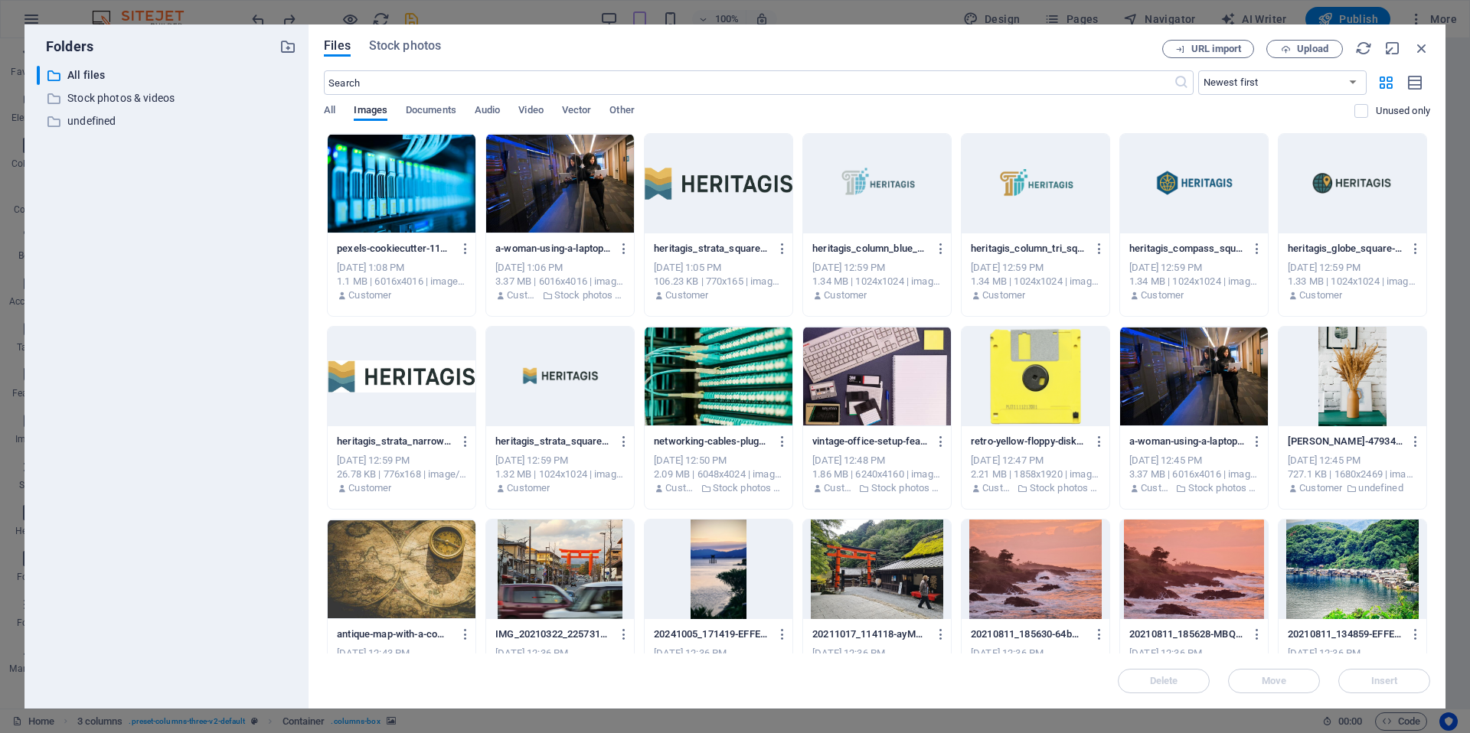
click at [433, 185] on div at bounding box center [402, 184] width 148 height 100
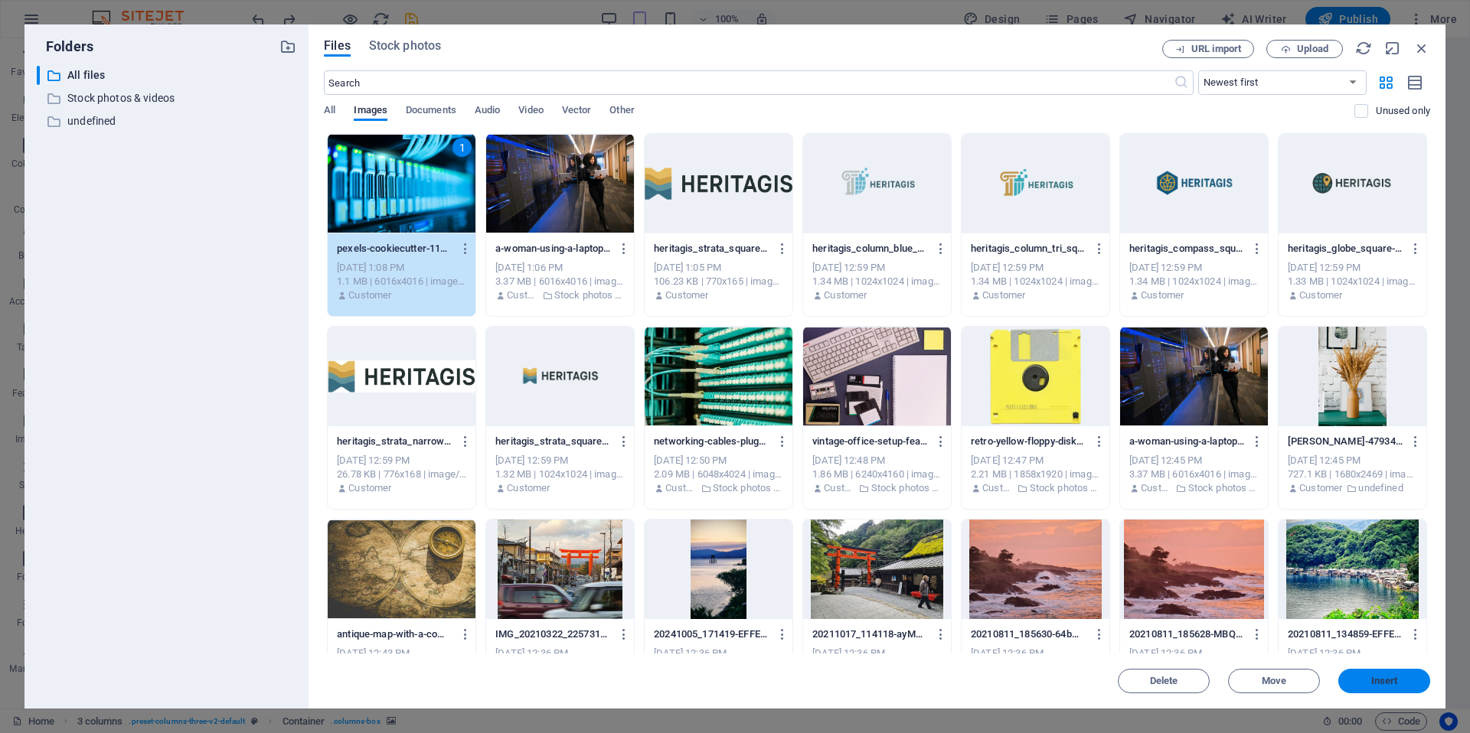
click at [1354, 679] on span "Insert" at bounding box center [1384, 681] width 80 height 9
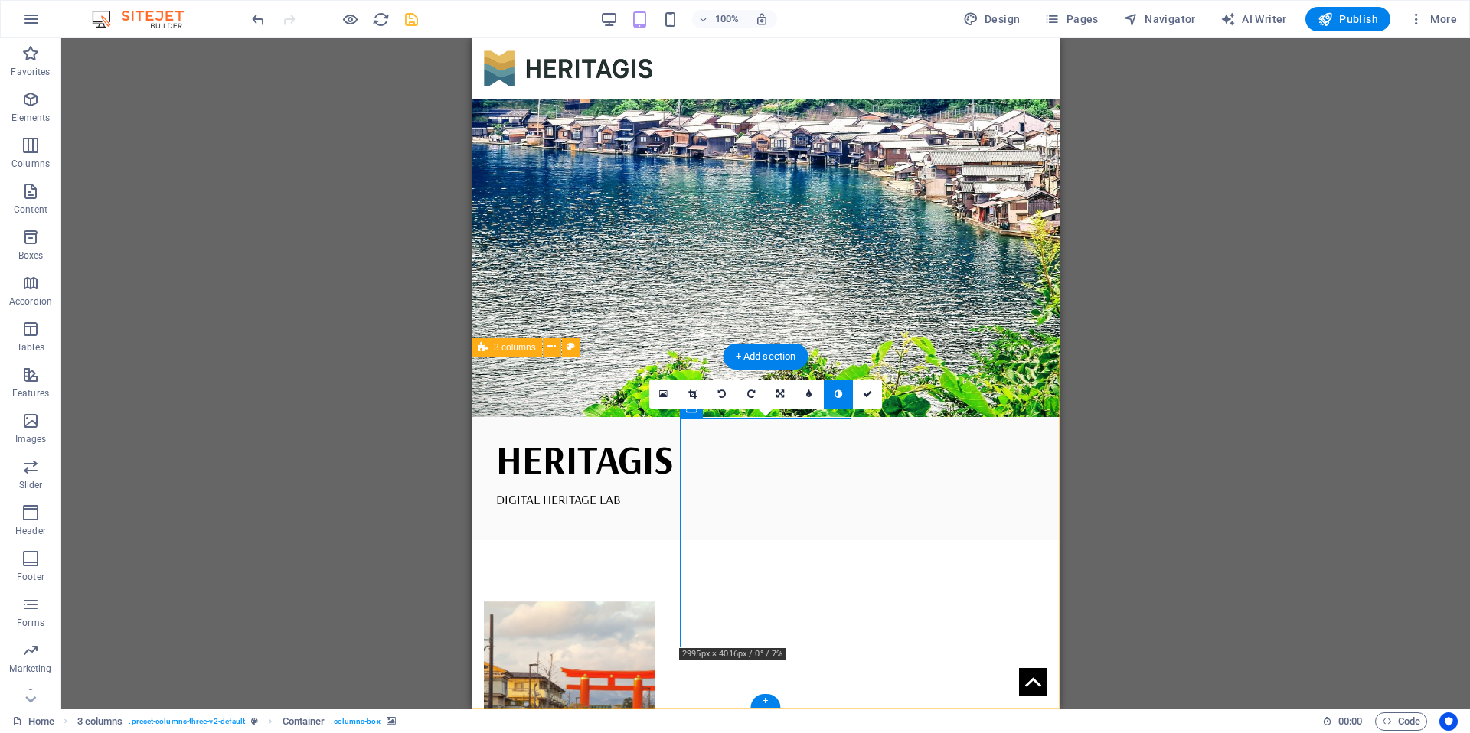
click at [591, 602] on figure at bounding box center [569, 717] width 171 height 230
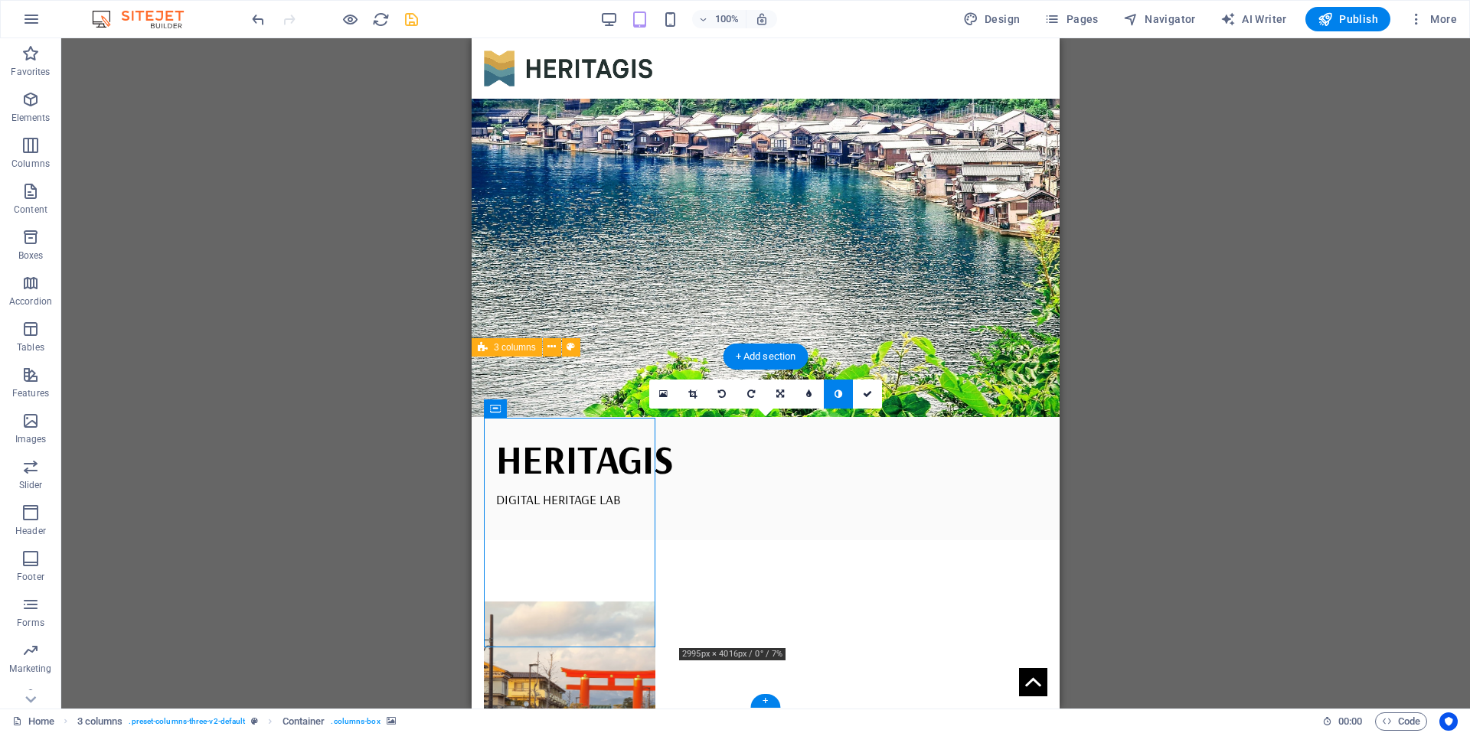
click at [565, 602] on figure at bounding box center [569, 717] width 171 height 230
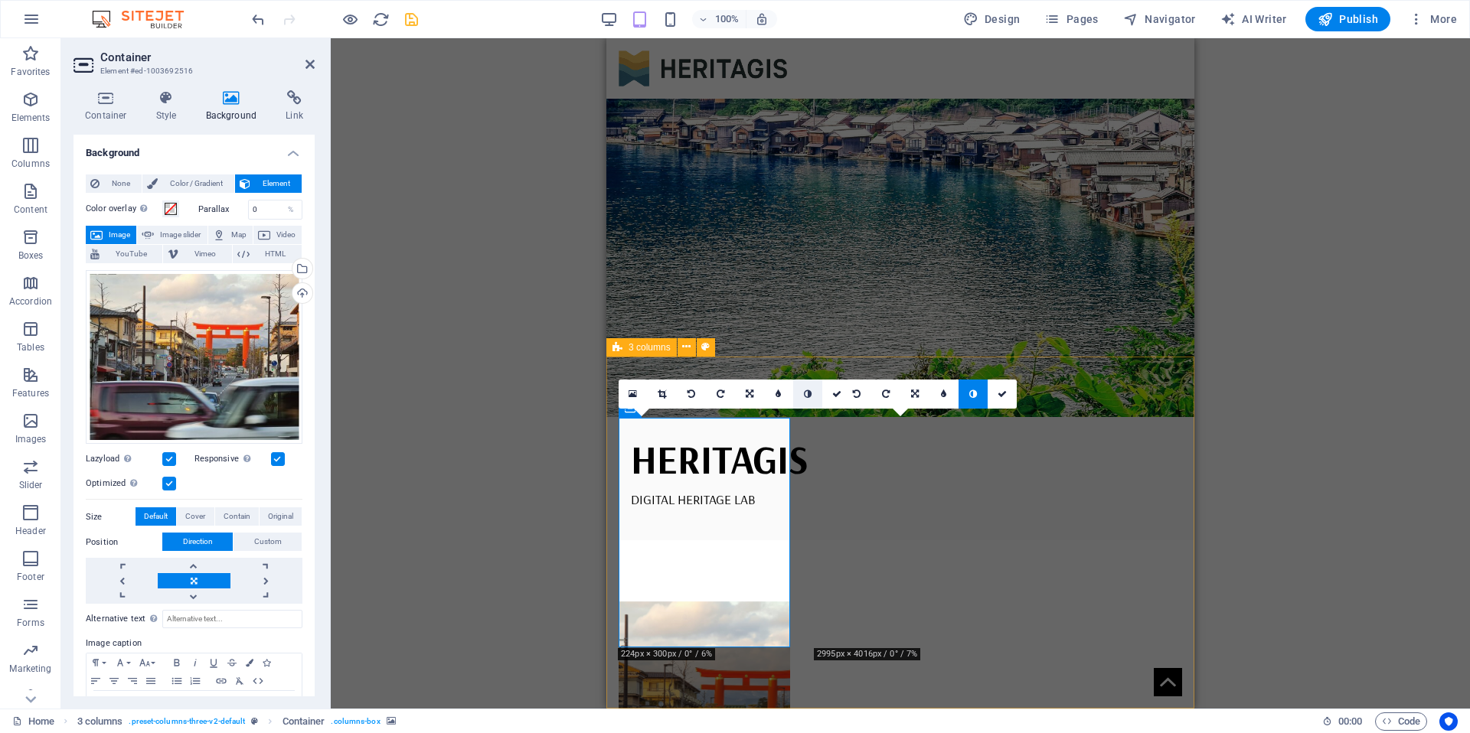
click at [804, 393] on icon at bounding box center [808, 394] width 8 height 9
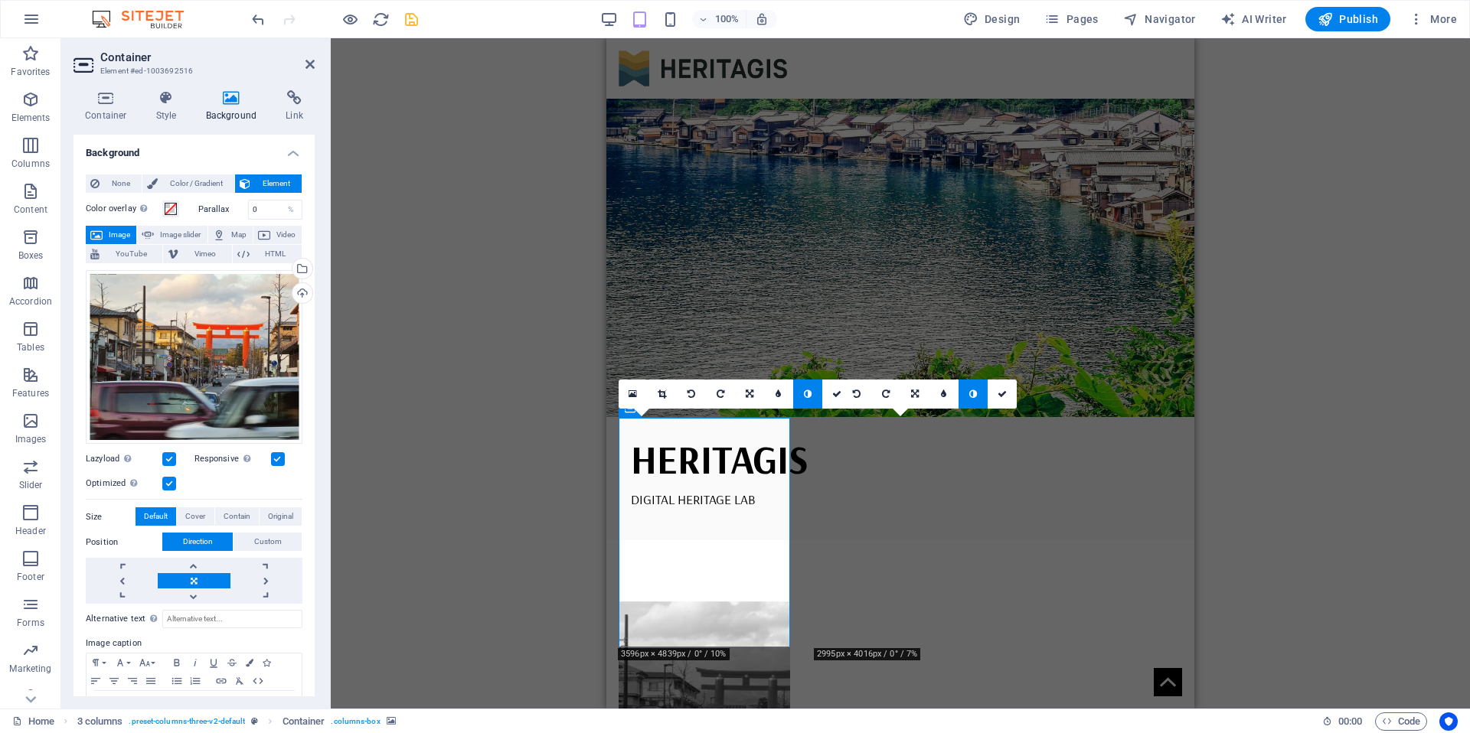
click at [1028, 718] on div "Home 3 columns . preset-columns-three-v2-default Container . columns-box" at bounding box center [661, 722] width 1298 height 18
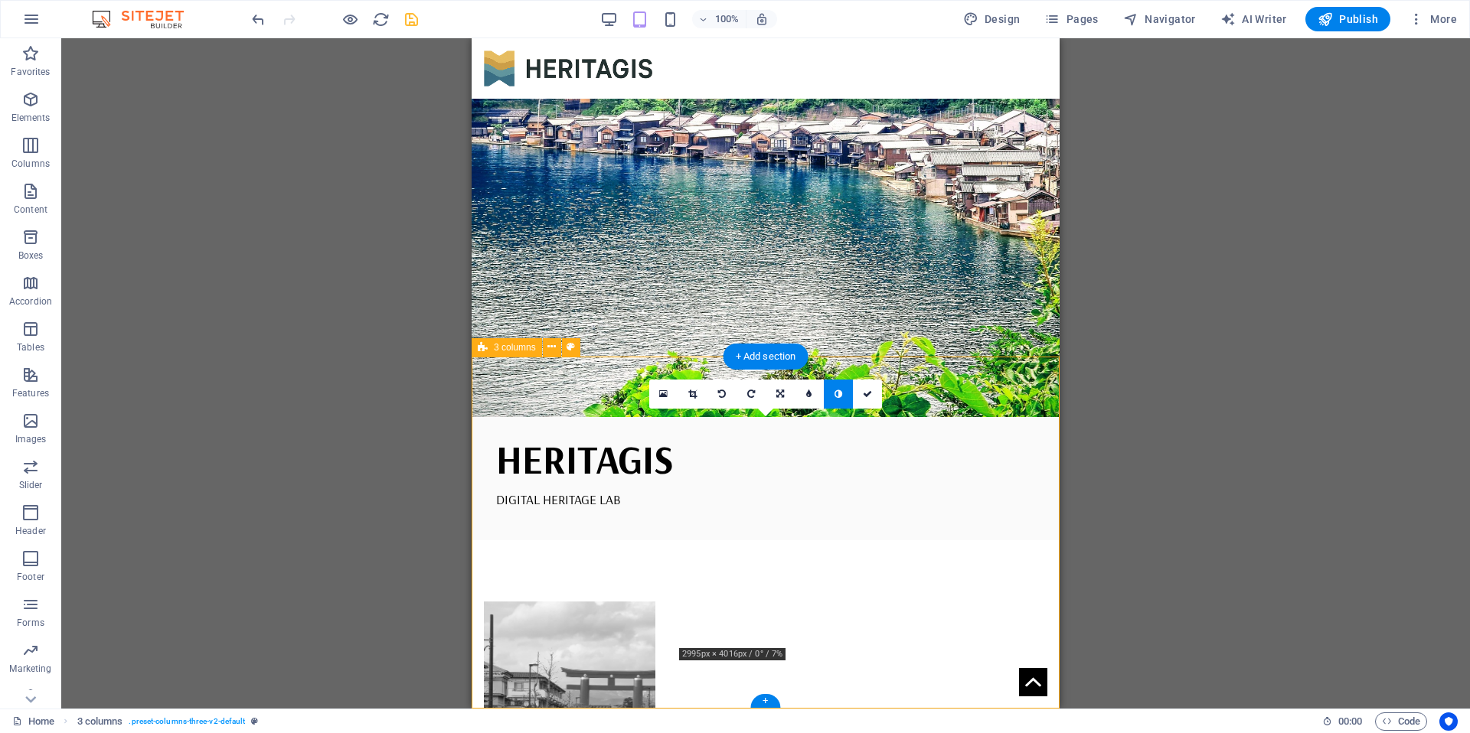
click at [636, 602] on figure at bounding box center [569, 717] width 171 height 230
click at [591, 602] on figure at bounding box center [569, 717] width 171 height 230
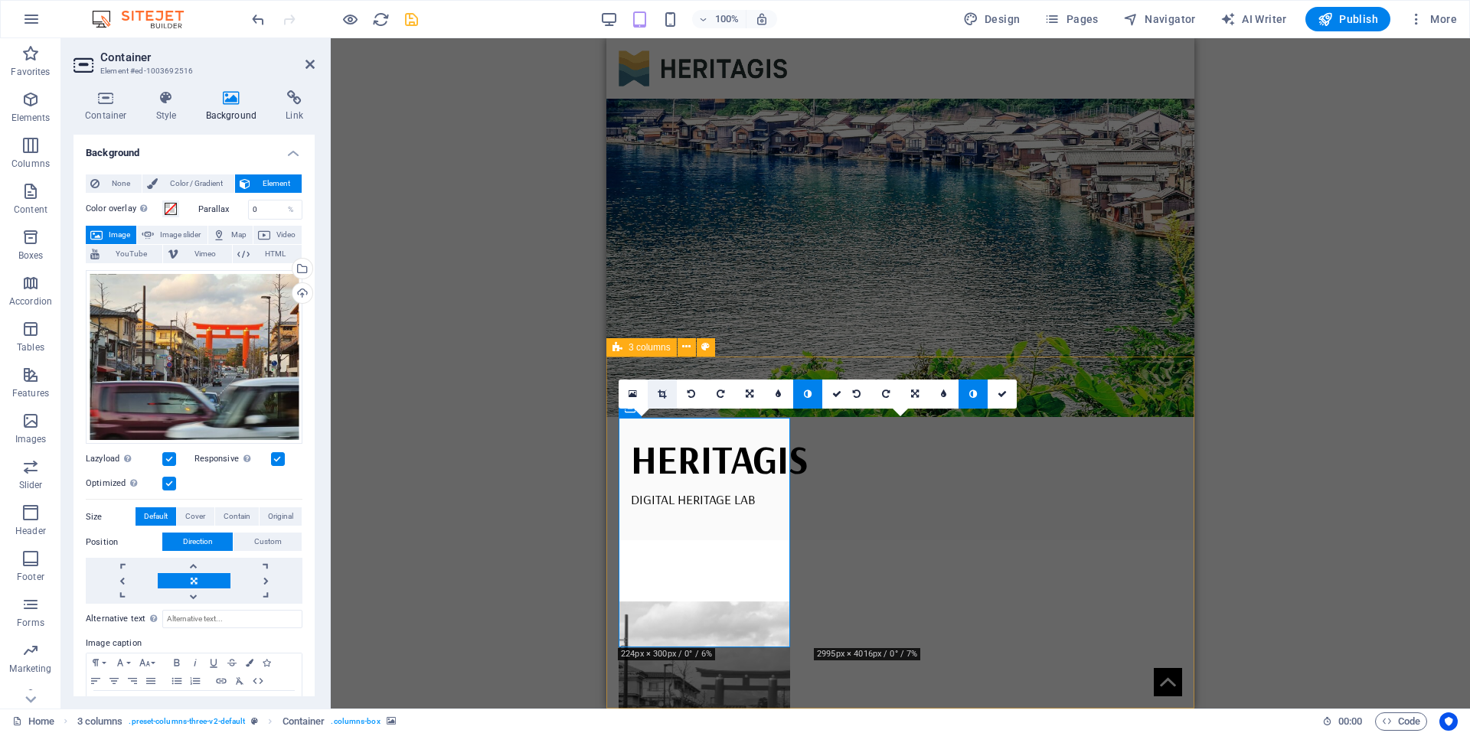
click at [668, 396] on link at bounding box center [662, 394] width 29 height 29
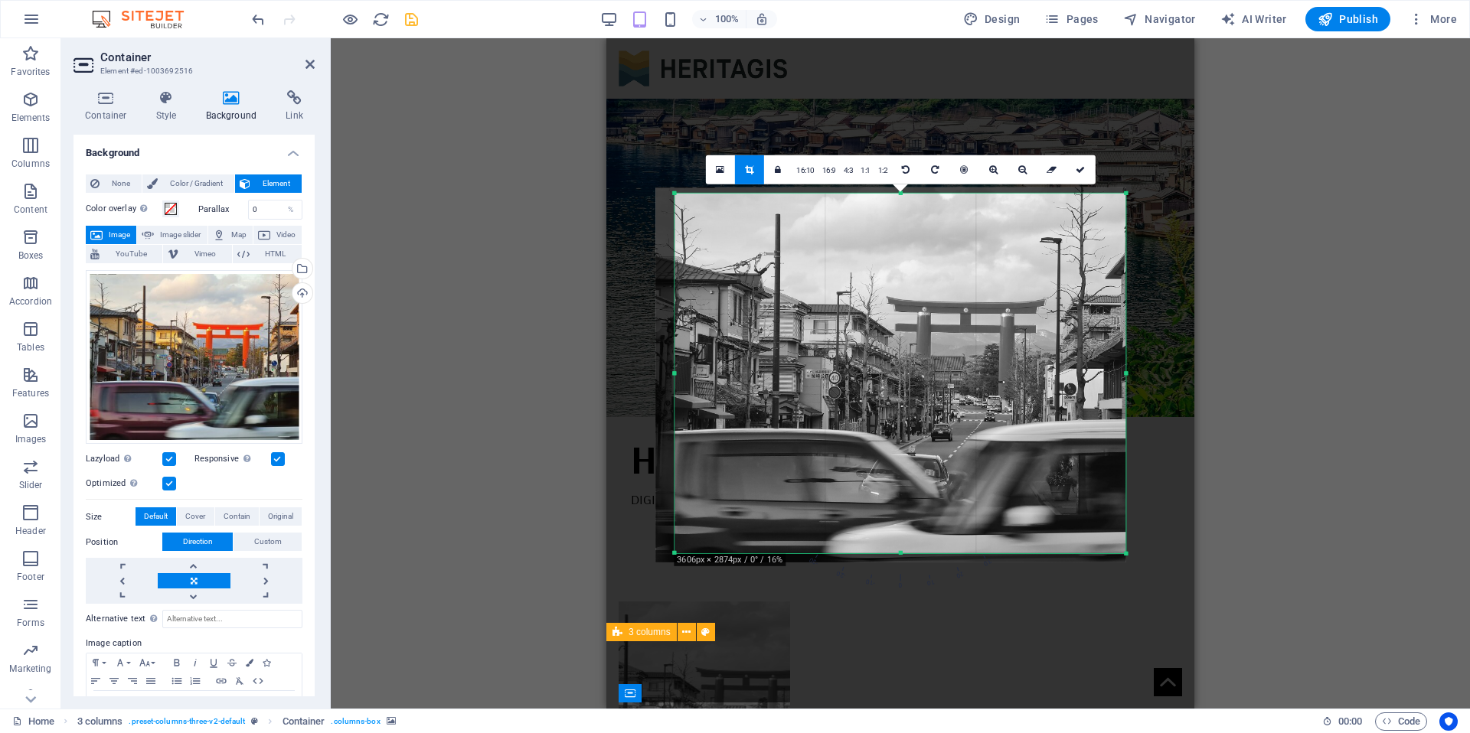
click at [1393, 405] on div "Container H1 Banner Container Menu Menu Bar 3 columns Container Wide image with…" at bounding box center [900, 373] width 1139 height 671
click at [1083, 168] on icon at bounding box center [1080, 169] width 9 height 9
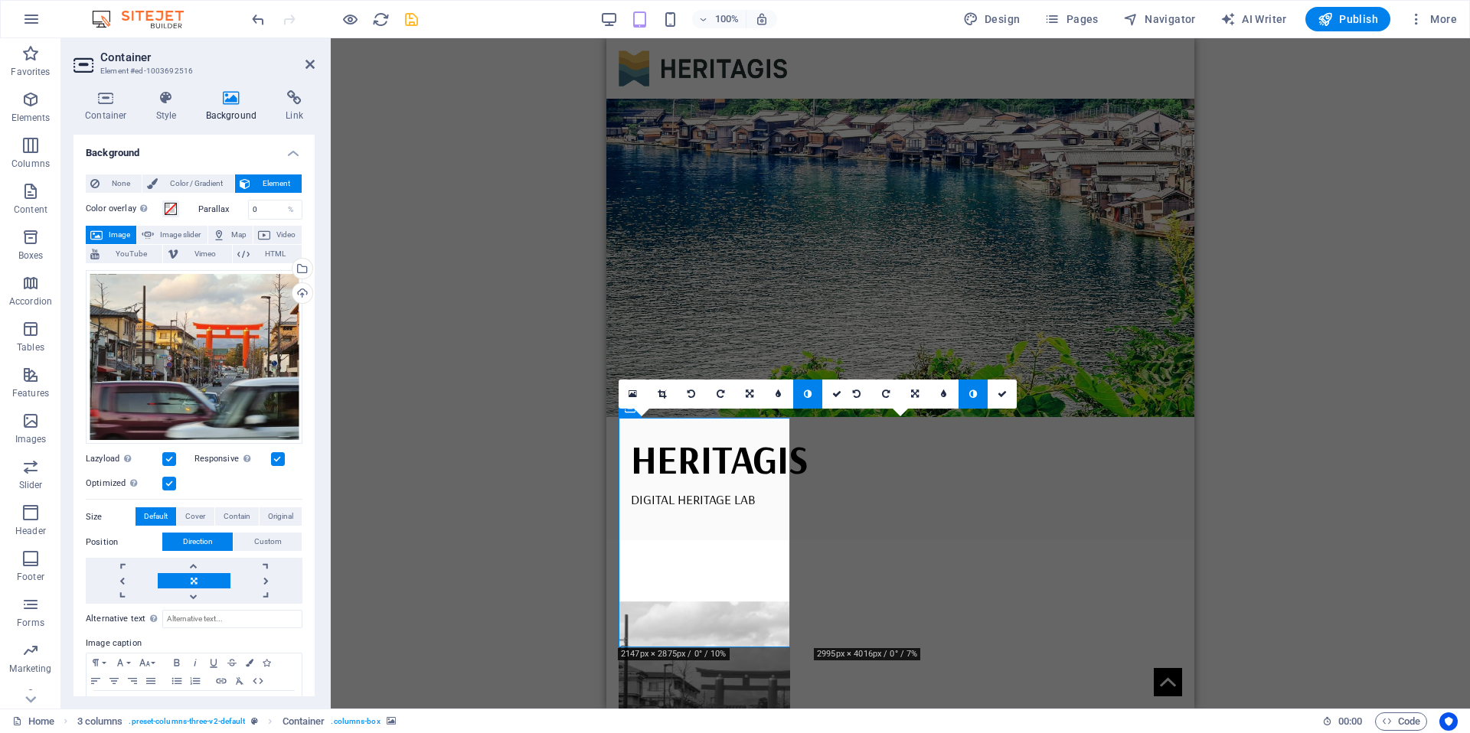
click at [1354, 460] on div "Container H1 Banner Container Menu Menu Bar 3 columns Container Wide image with…" at bounding box center [900, 373] width 1139 height 671
click at [1317, 249] on div "Container H1 Banner Container Menu Menu Bar 3 columns Container Wide image with…" at bounding box center [900, 373] width 1139 height 671
click at [991, 392] on link at bounding box center [1002, 394] width 29 height 29
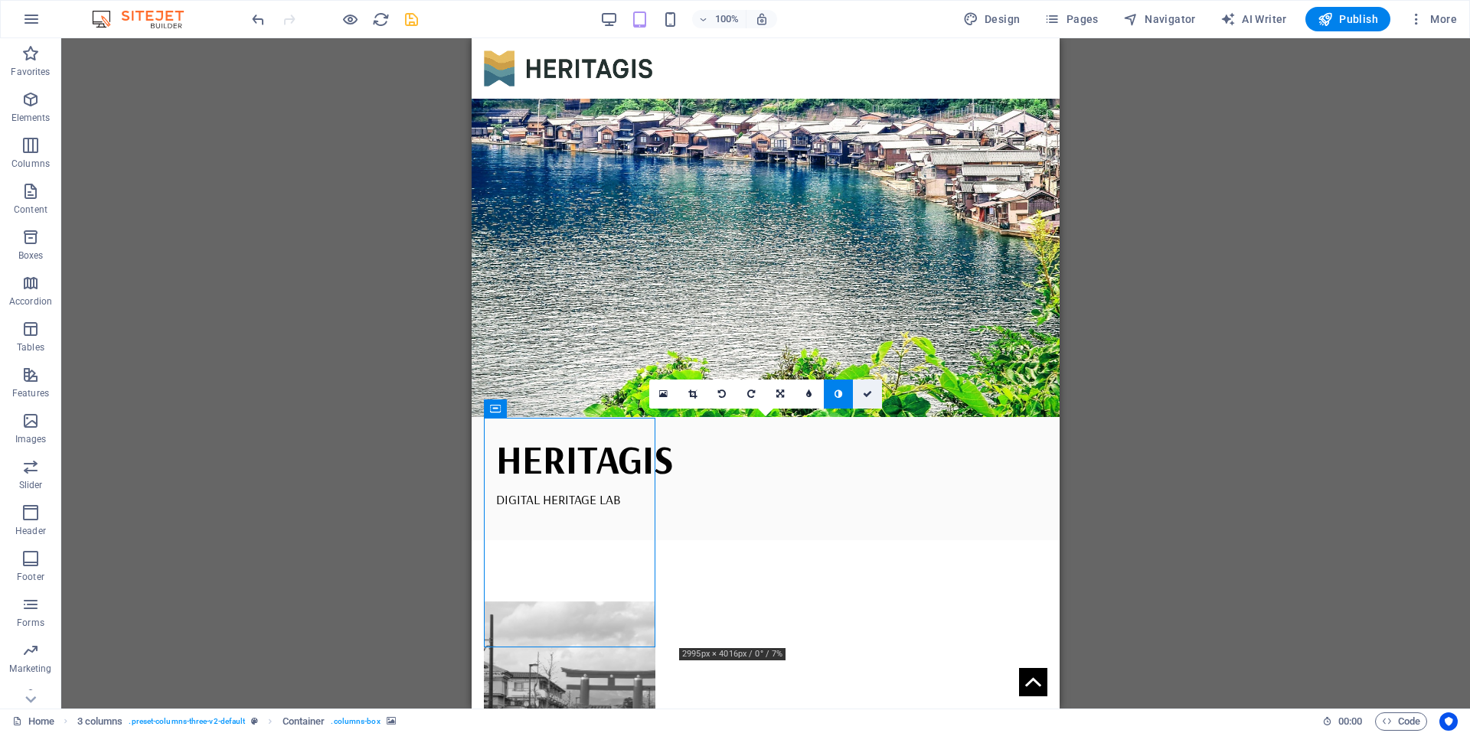
click at [870, 390] on icon at bounding box center [867, 394] width 9 height 9
click at [873, 397] on link at bounding box center [867, 394] width 29 height 29
click at [865, 390] on icon at bounding box center [867, 394] width 9 height 9
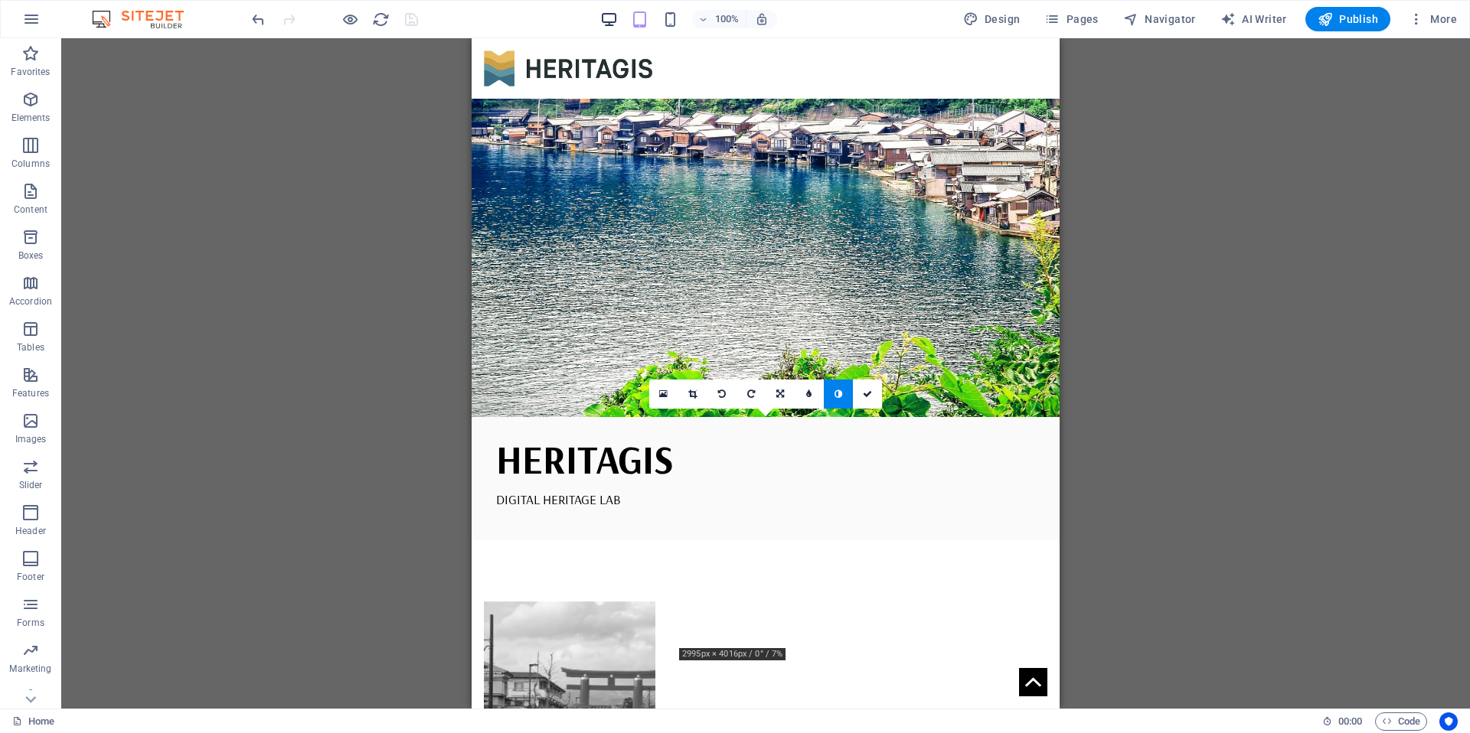
click at [612, 22] on icon "button" at bounding box center [609, 20] width 18 height 18
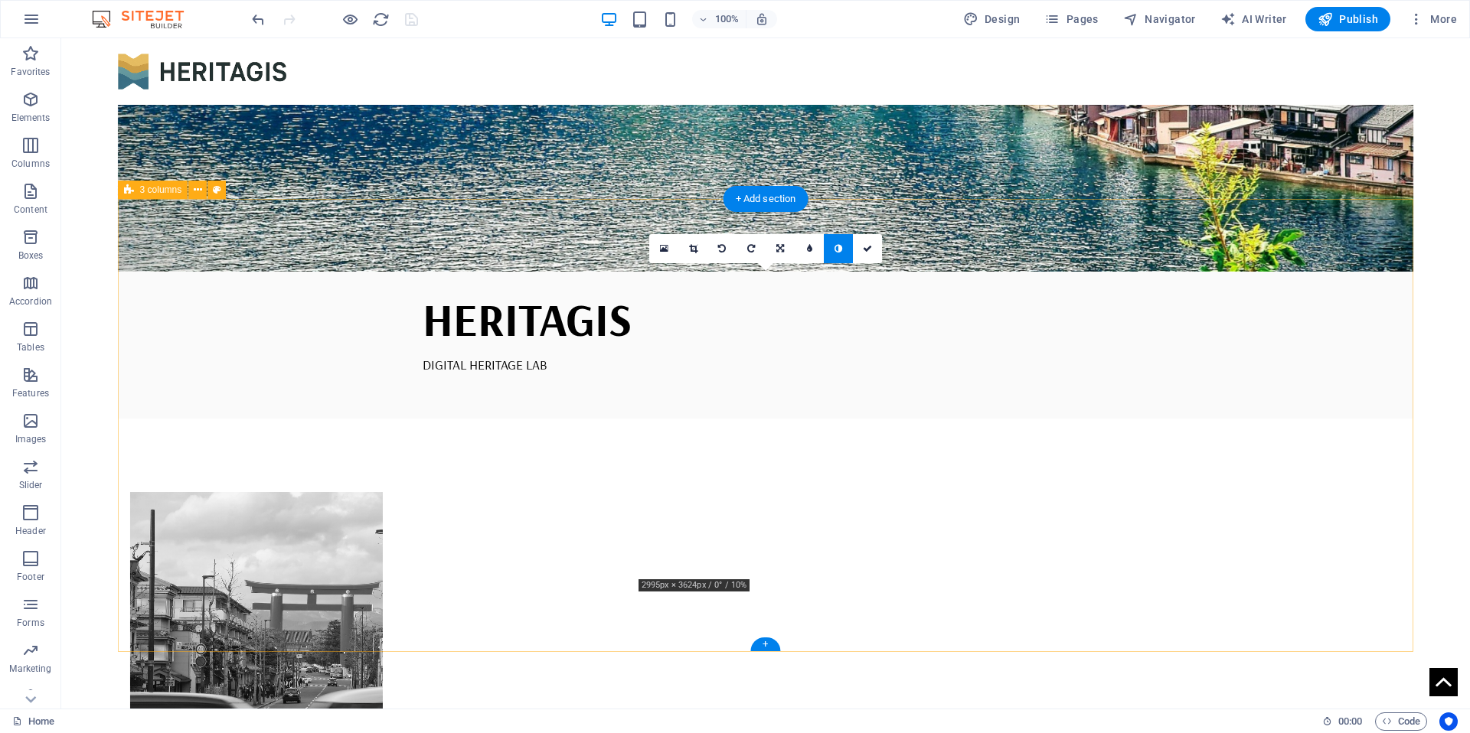
scroll to position [442, 0]
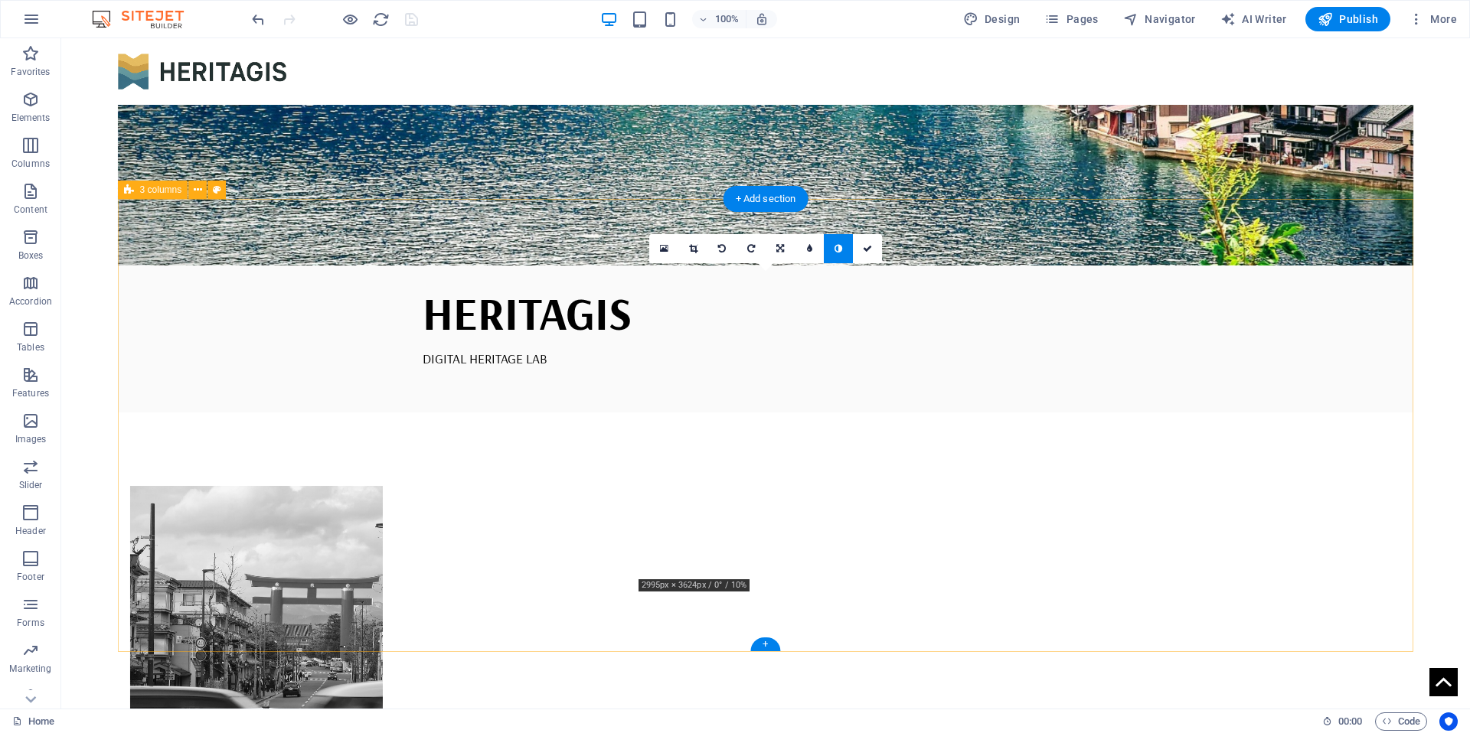
click at [384, 486] on figure at bounding box center [256, 639] width 253 height 306
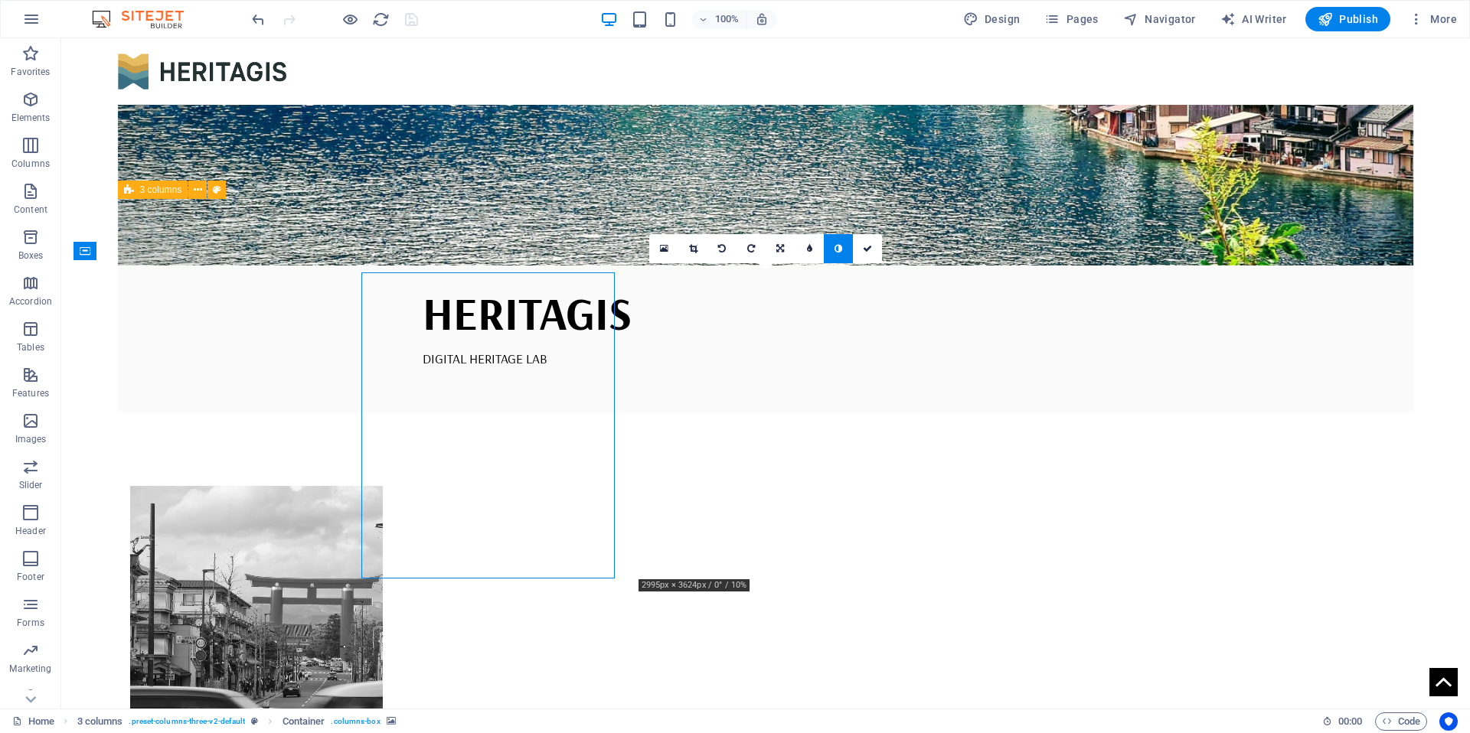
click at [844, 251] on link at bounding box center [838, 248] width 29 height 29
click at [384, 486] on figure at bounding box center [256, 639] width 253 height 306
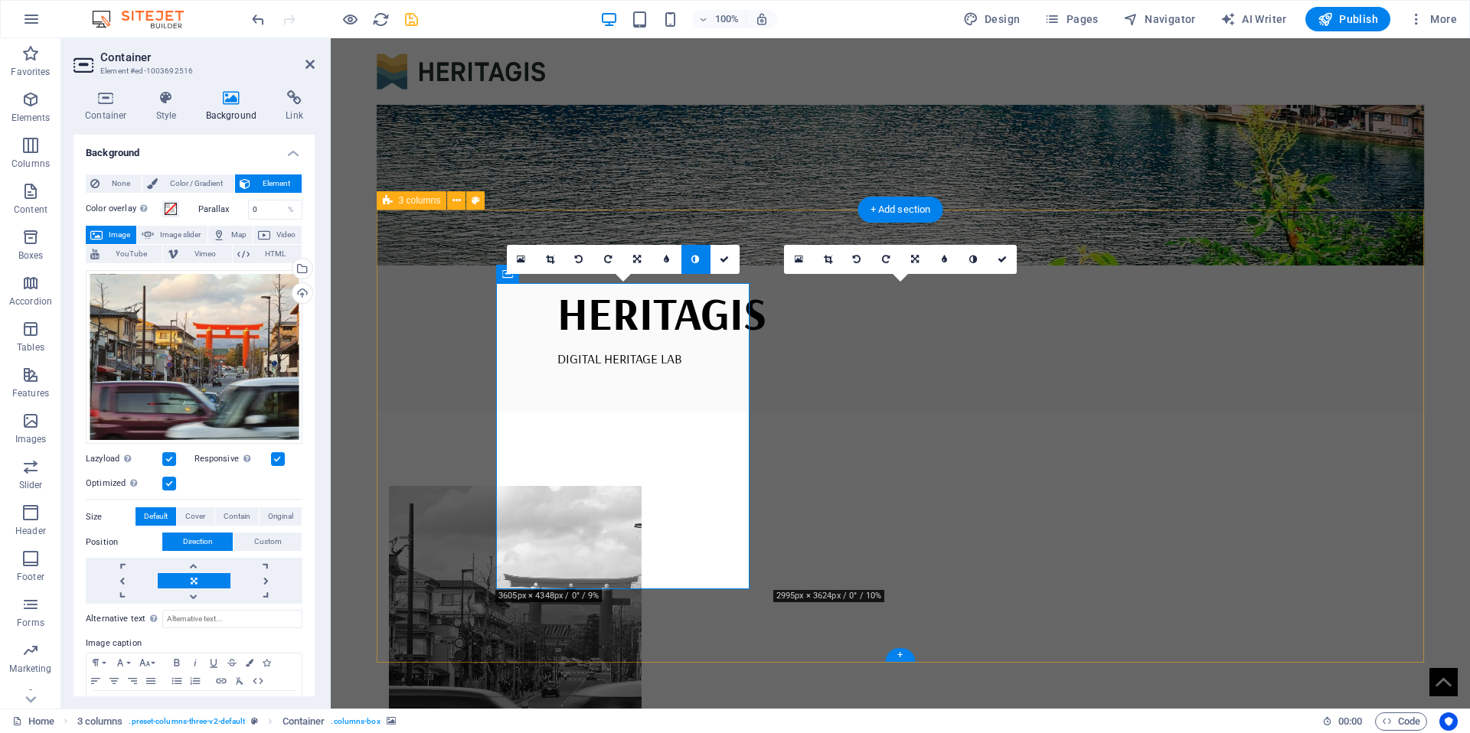
scroll to position [432, 0]
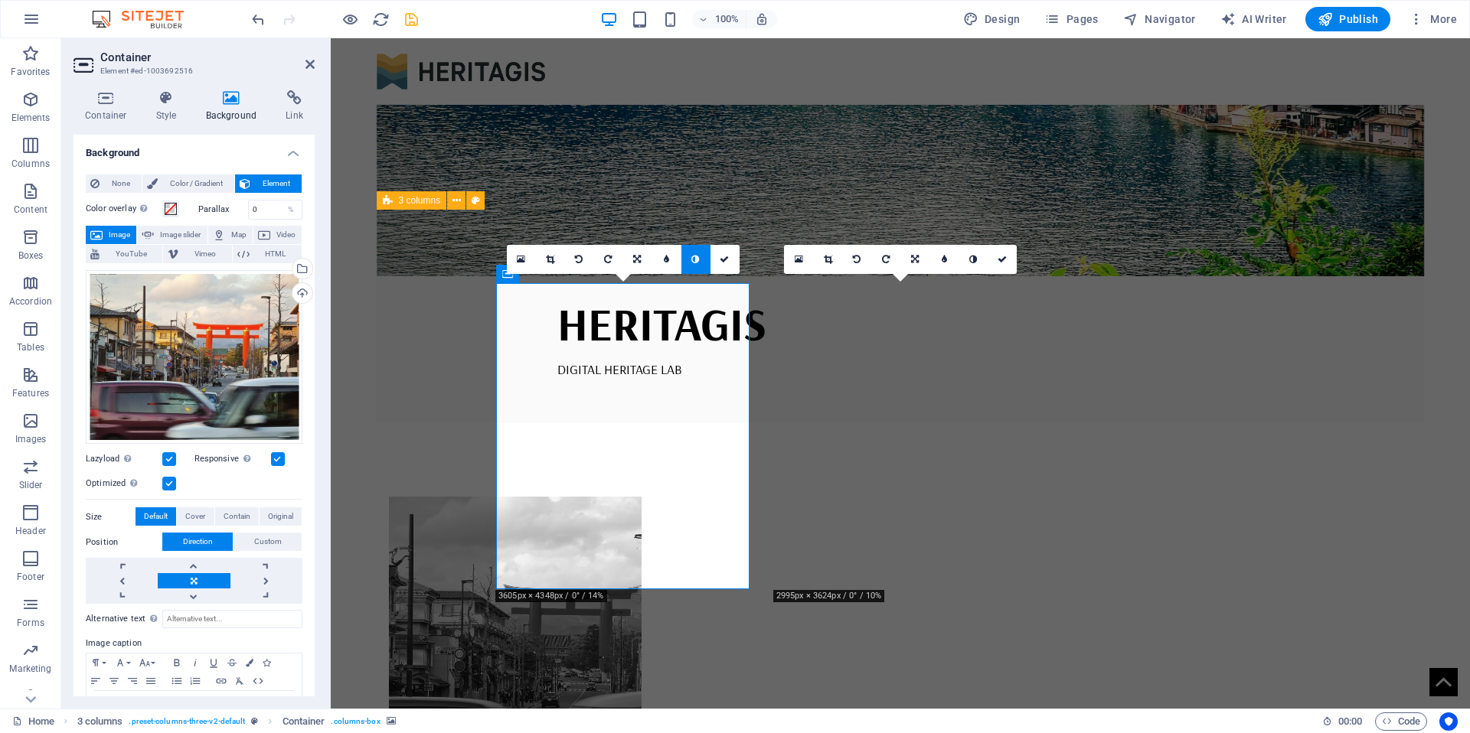
click at [690, 256] on link at bounding box center [695, 259] width 29 height 29
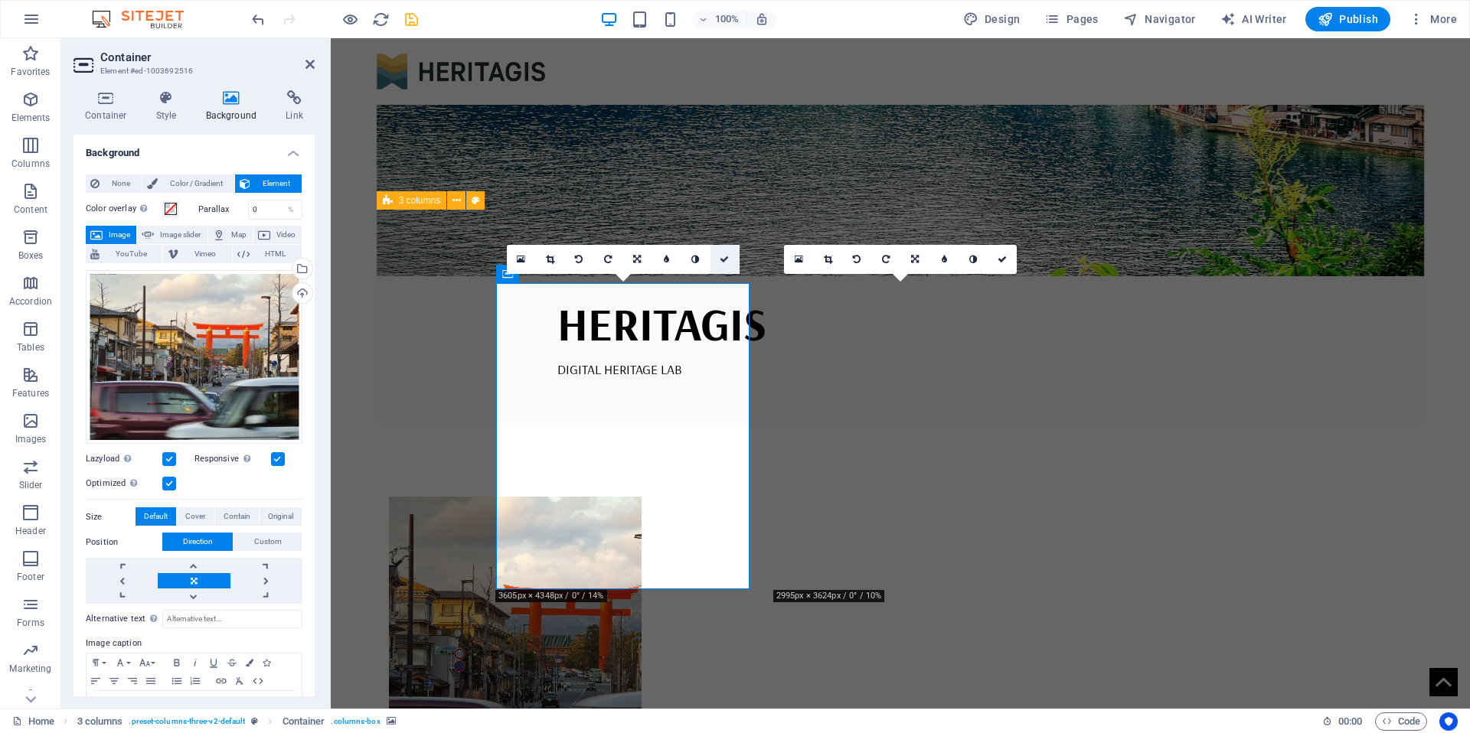
click at [720, 261] on icon at bounding box center [724, 259] width 9 height 9
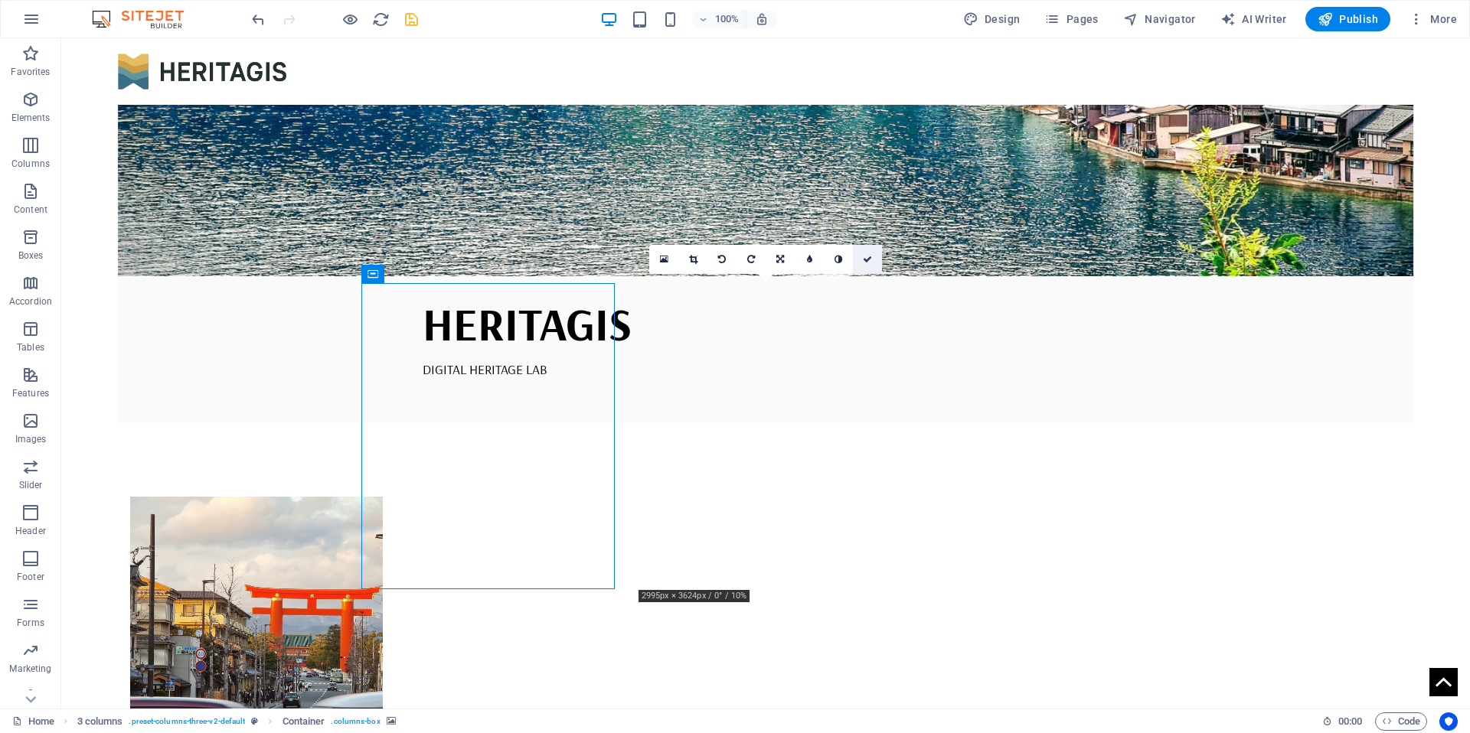
click at [867, 257] on icon at bounding box center [867, 259] width 9 height 9
click at [868, 261] on icon at bounding box center [867, 259] width 9 height 9
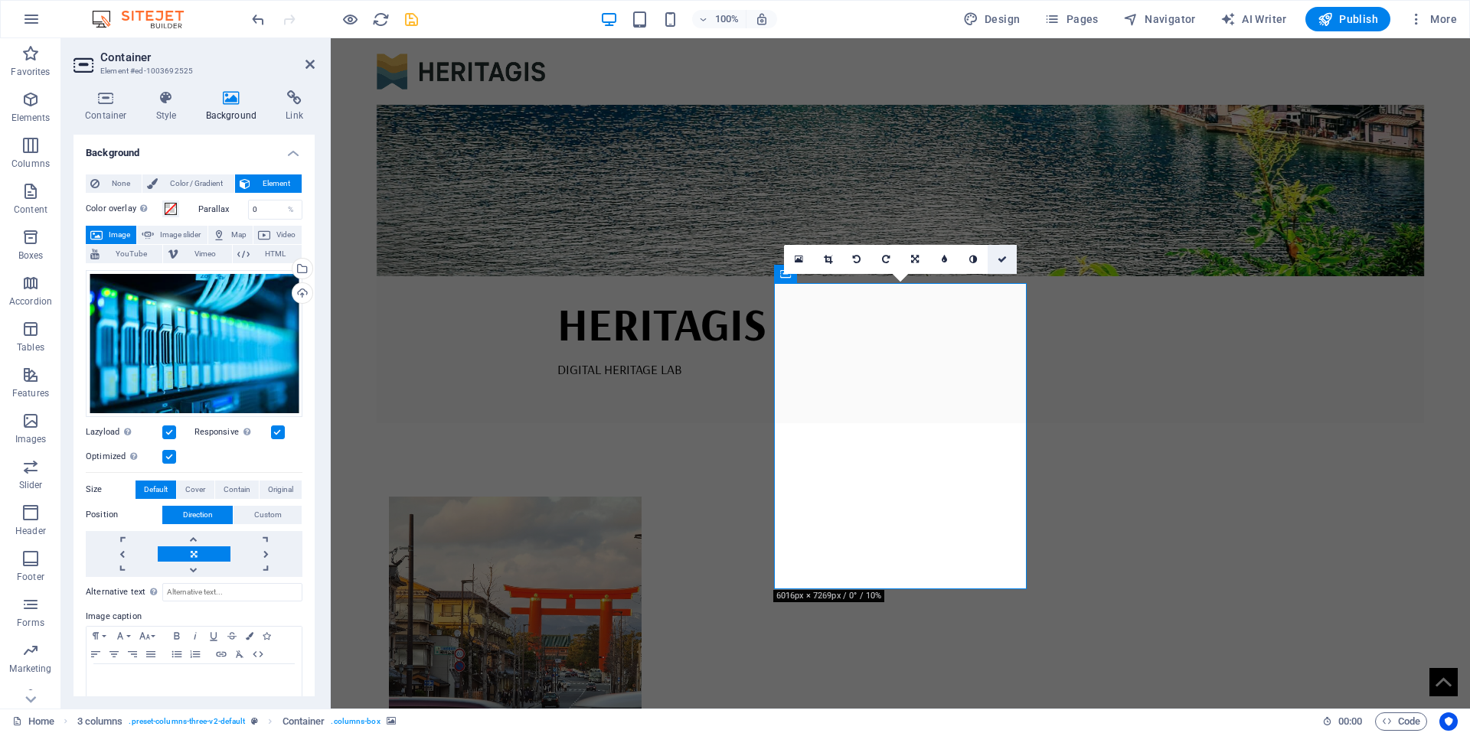
drag, startPoint x: 1000, startPoint y: 256, endPoint x: 939, endPoint y: 219, distance: 71.2
click at [1000, 256] on icon at bounding box center [1001, 259] width 9 height 9
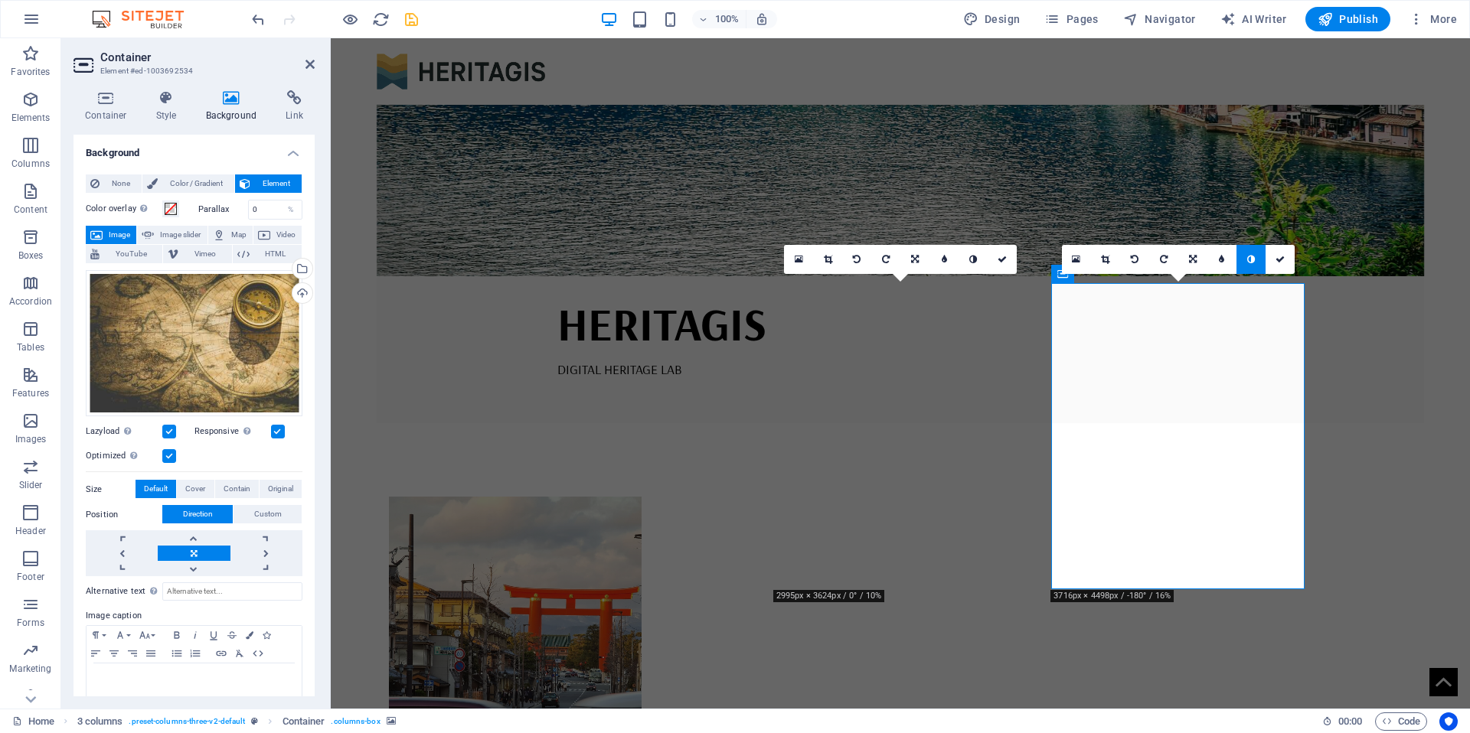
click at [1255, 260] on link at bounding box center [1250, 259] width 29 height 29
drag, startPoint x: 1285, startPoint y: 257, endPoint x: 1223, endPoint y: 220, distance: 72.1
click at [1285, 257] on link at bounding box center [1279, 259] width 29 height 29
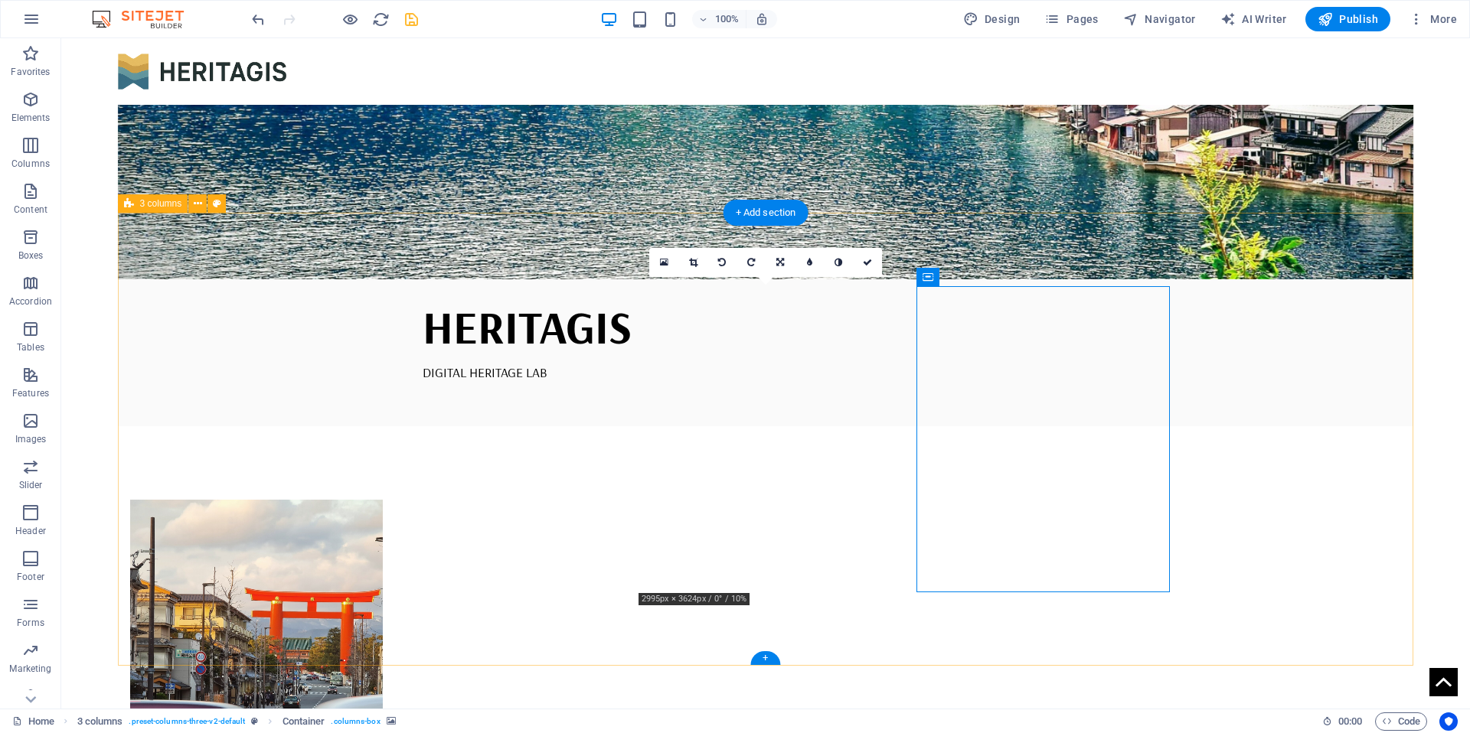
scroll to position [429, 0]
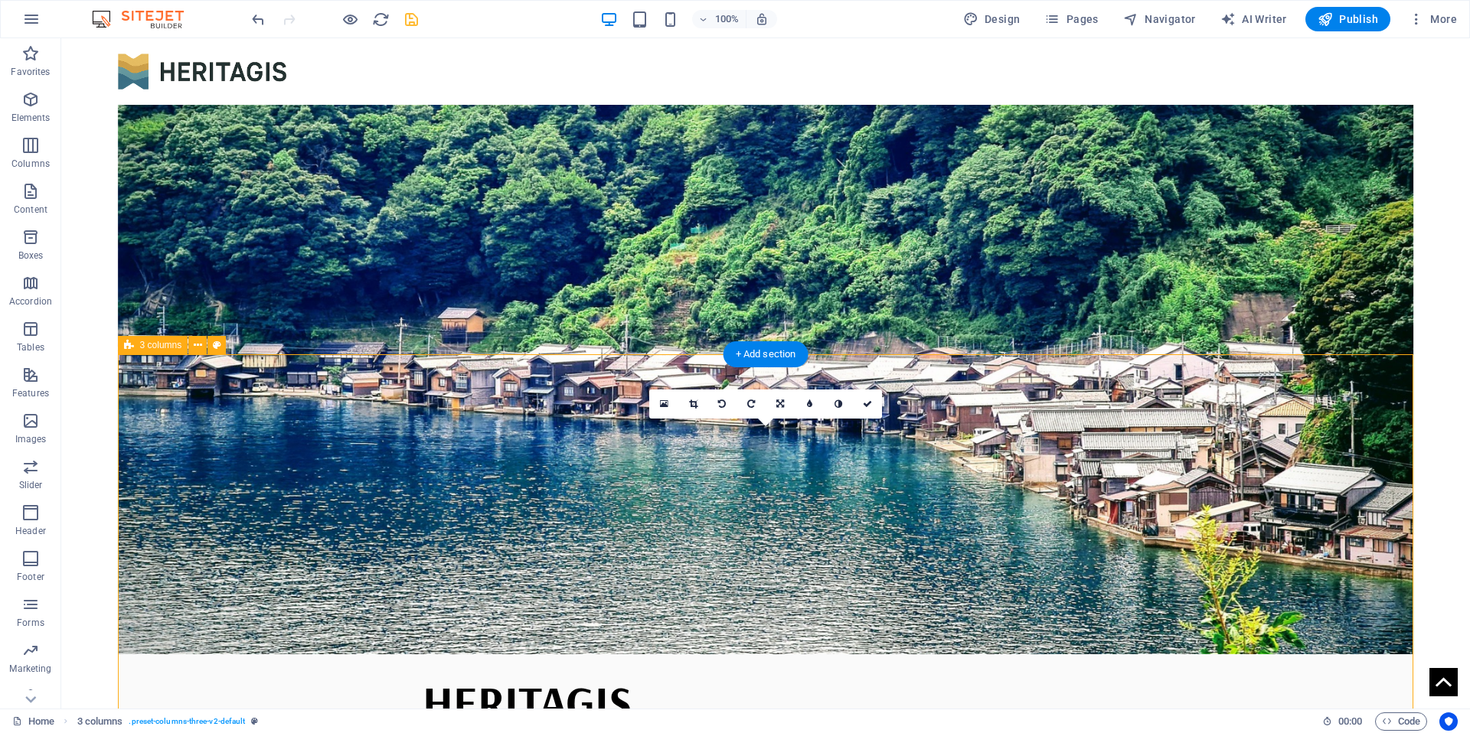
scroll to position [38, 0]
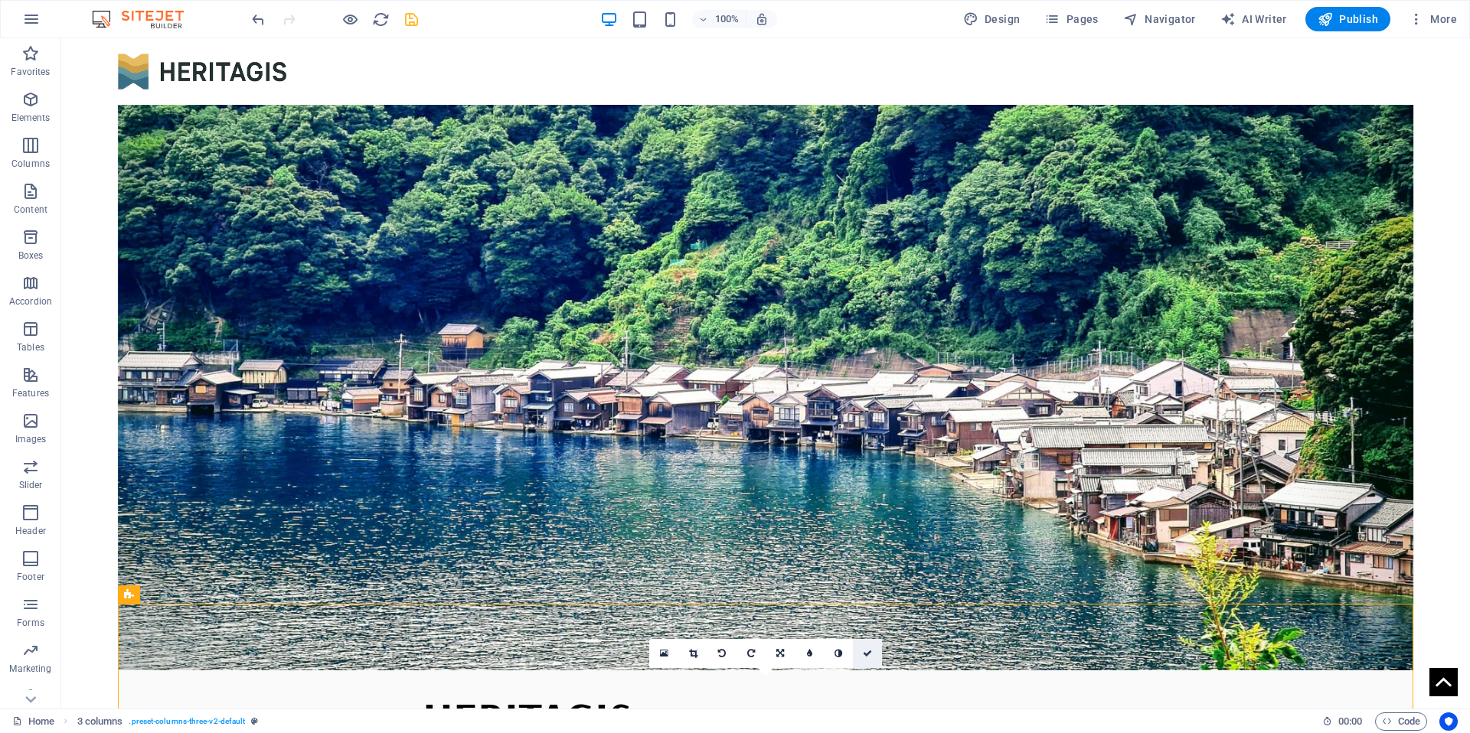
click at [869, 651] on icon at bounding box center [867, 653] width 9 height 9
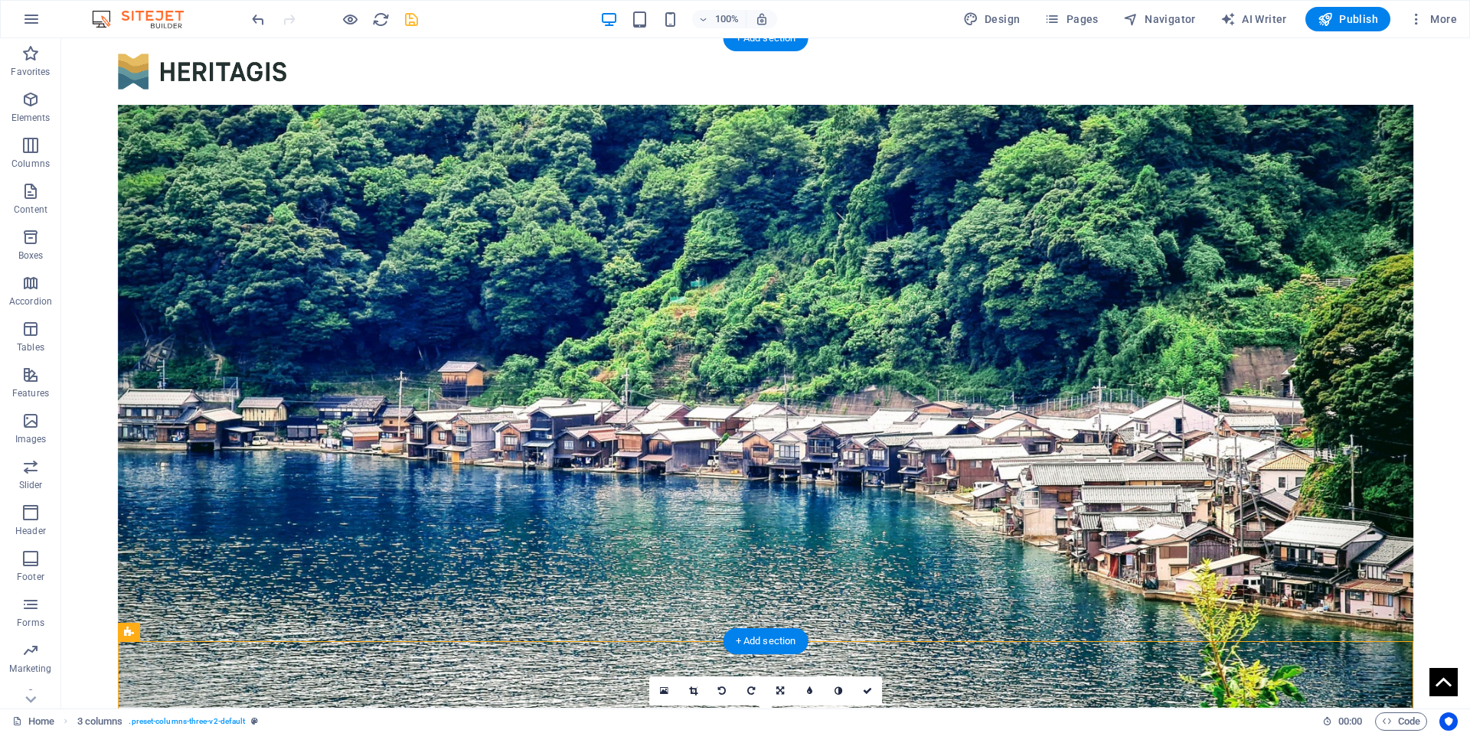
scroll to position [442, 0]
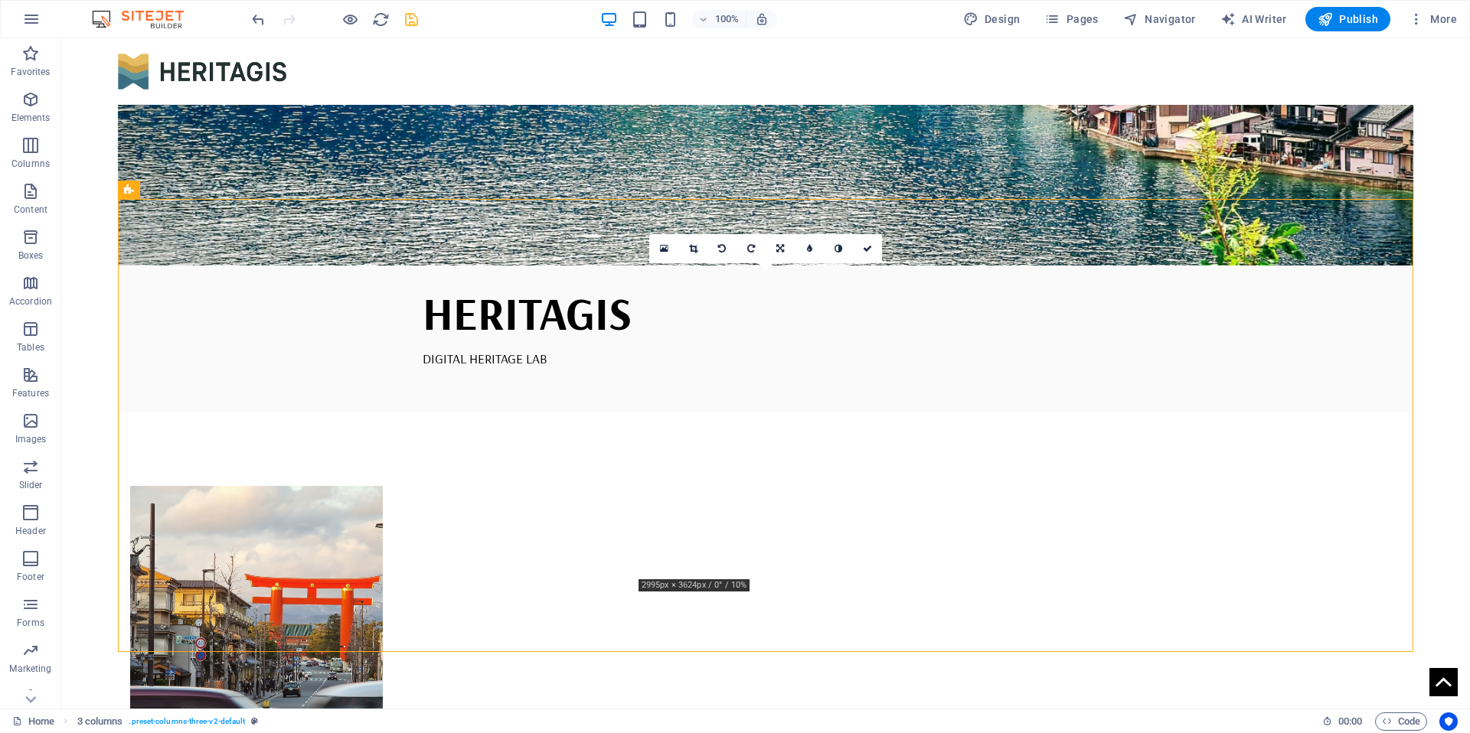
click at [754, 678] on html "Skip to main content HERITAGIS DIGITAL HERITAGE LAB Heritage Data Vizualisation" at bounding box center [765, 656] width 1409 height 2120
click at [47, 560] on span "Footer" at bounding box center [30, 568] width 61 height 37
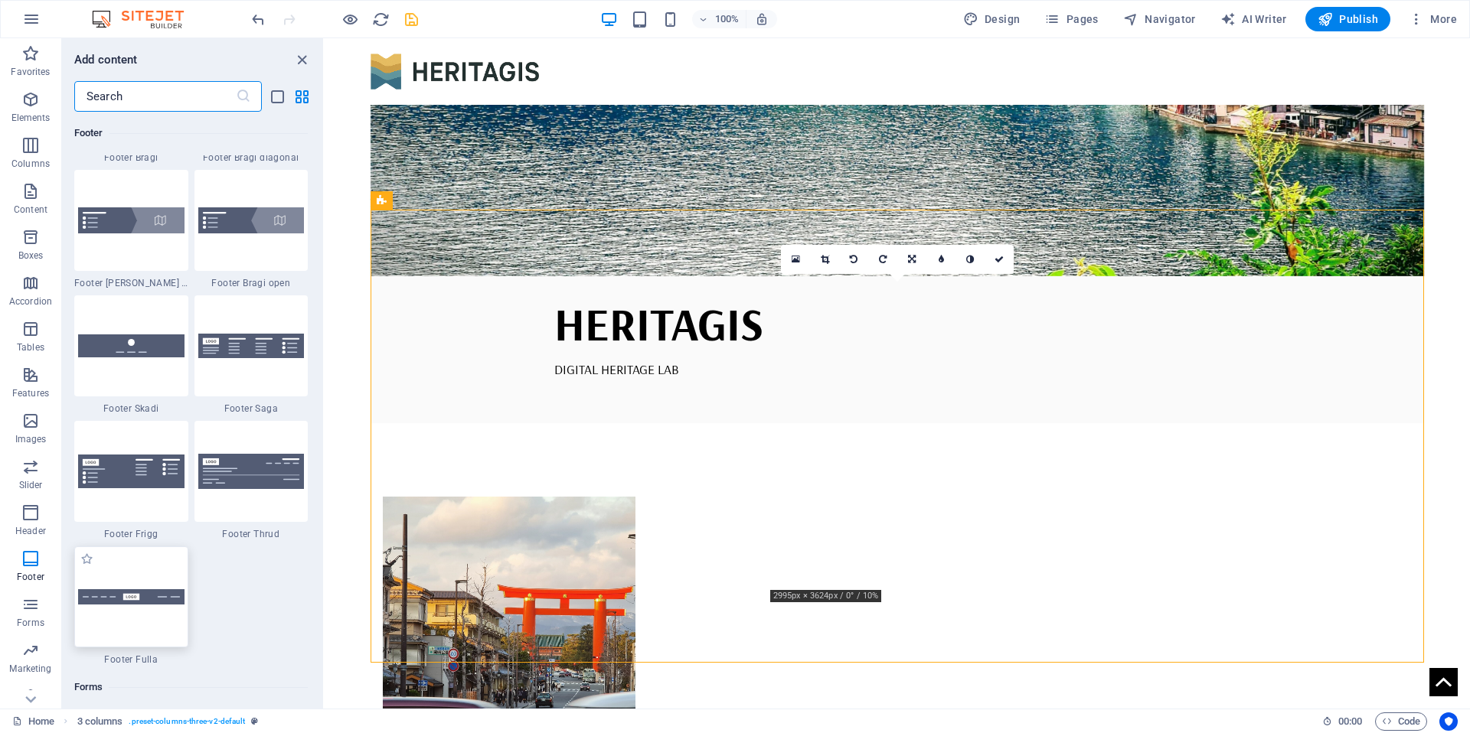
scroll to position [10619, 0]
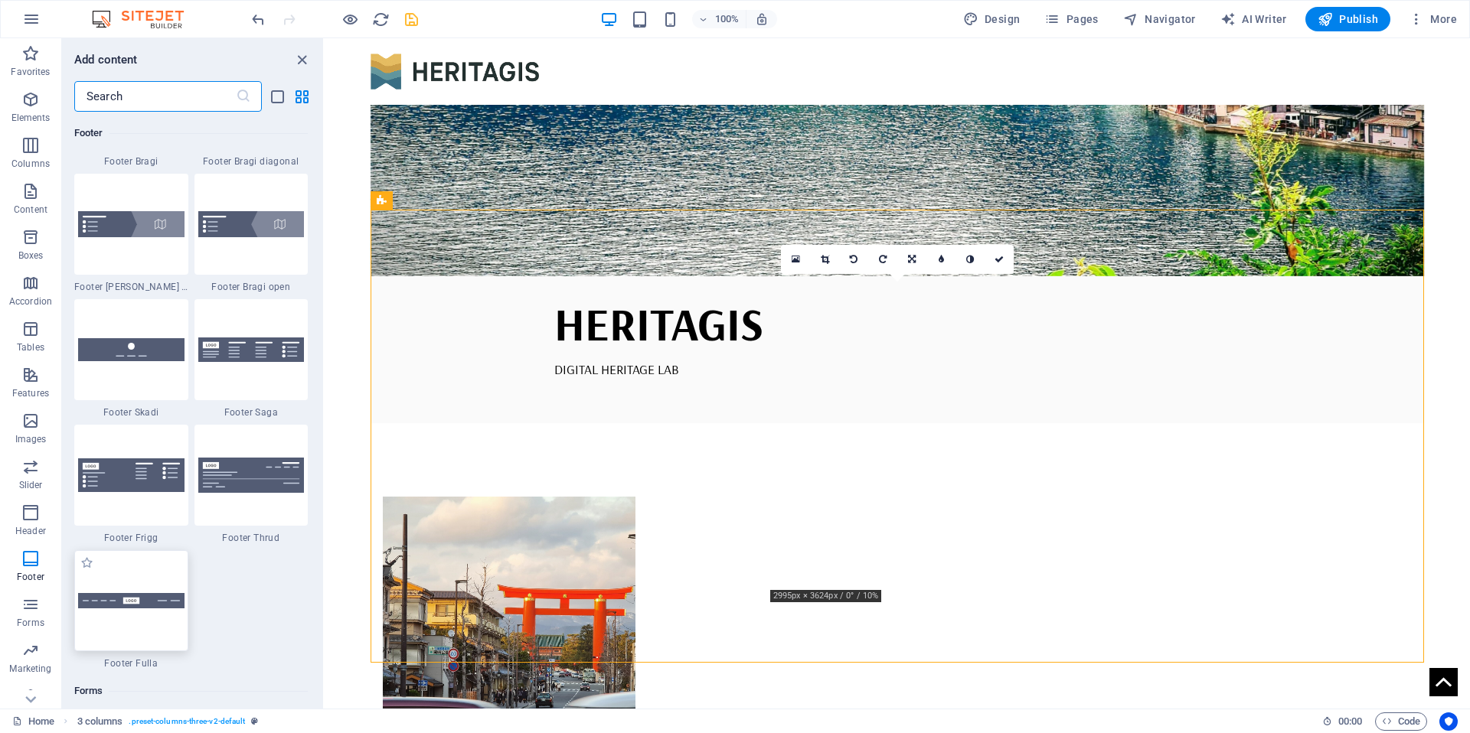
click at [132, 560] on div at bounding box center [131, 600] width 114 height 101
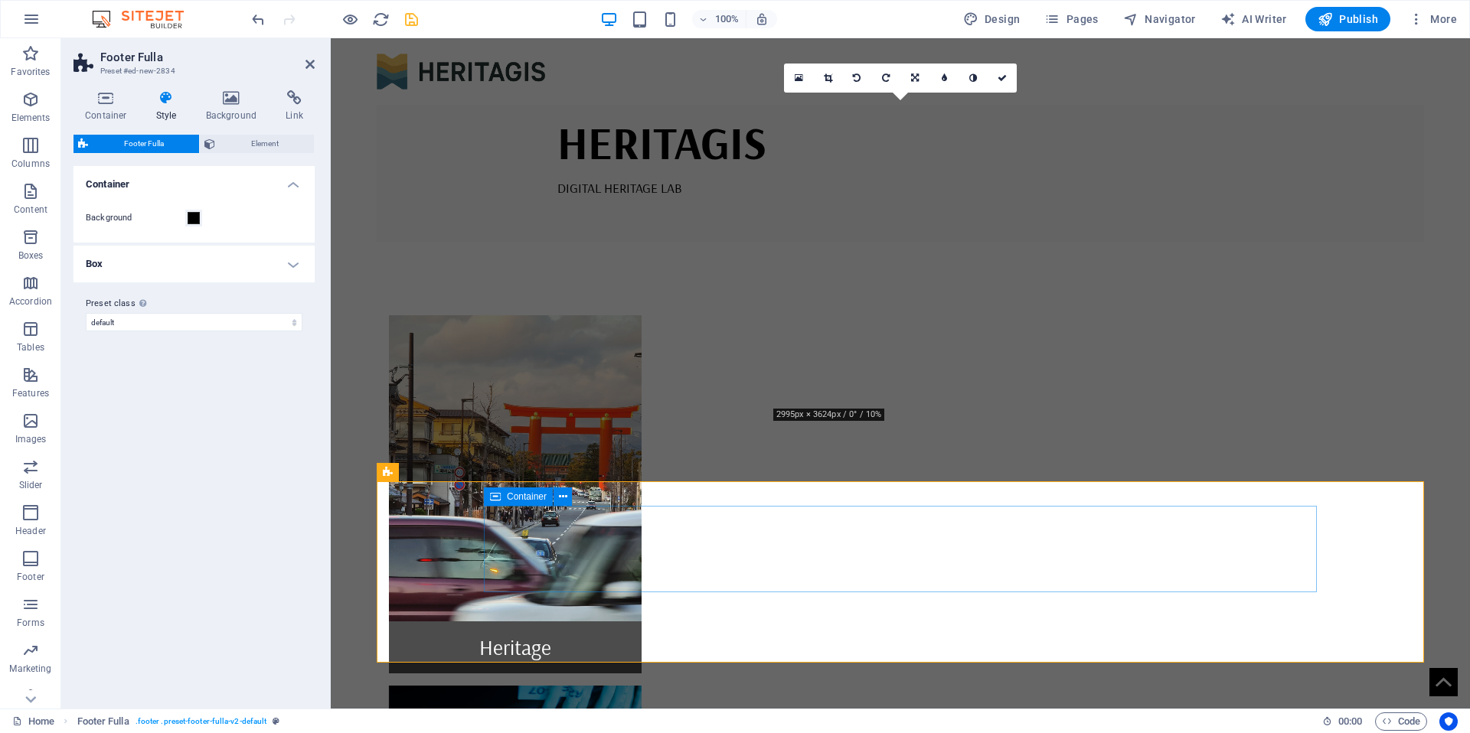
scroll to position [517, 0]
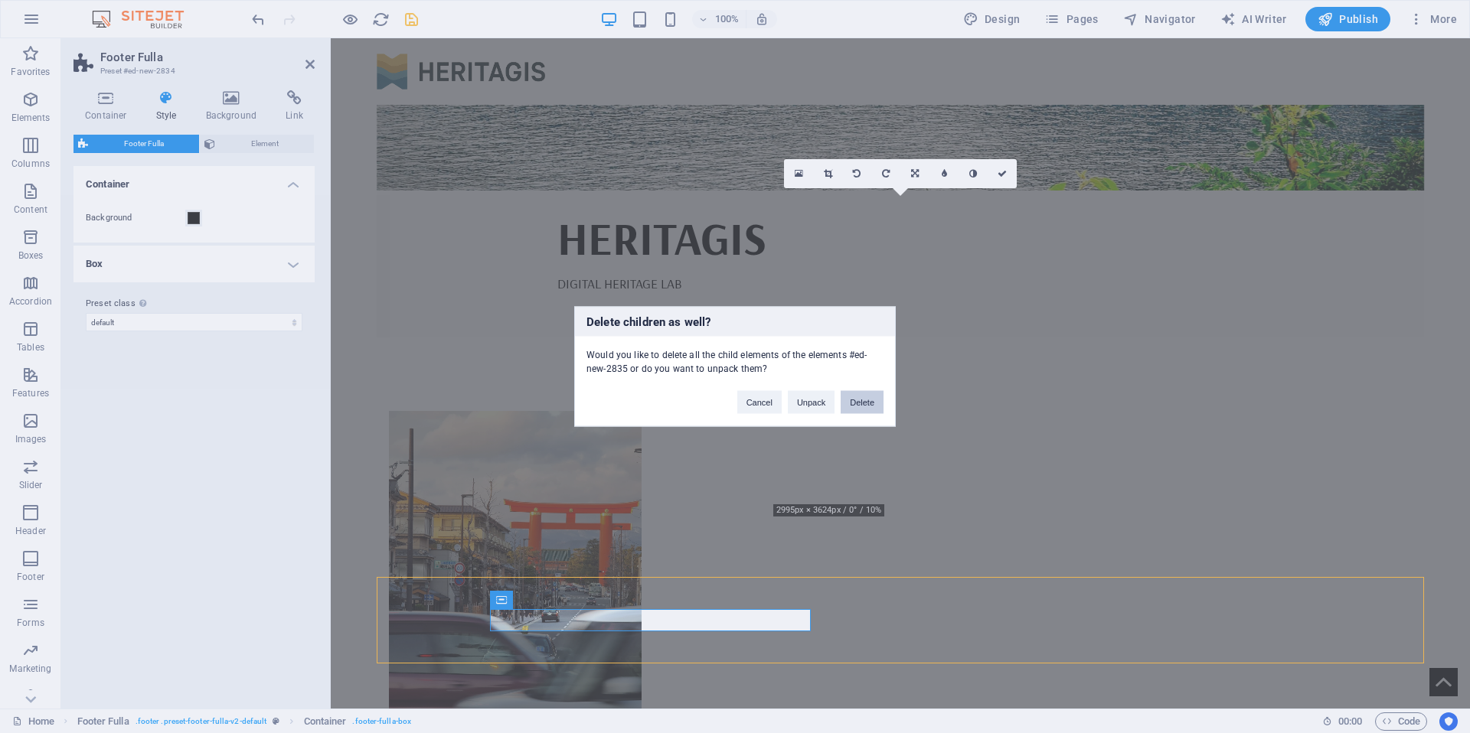
click at [864, 403] on button "Delete" at bounding box center [862, 402] width 43 height 23
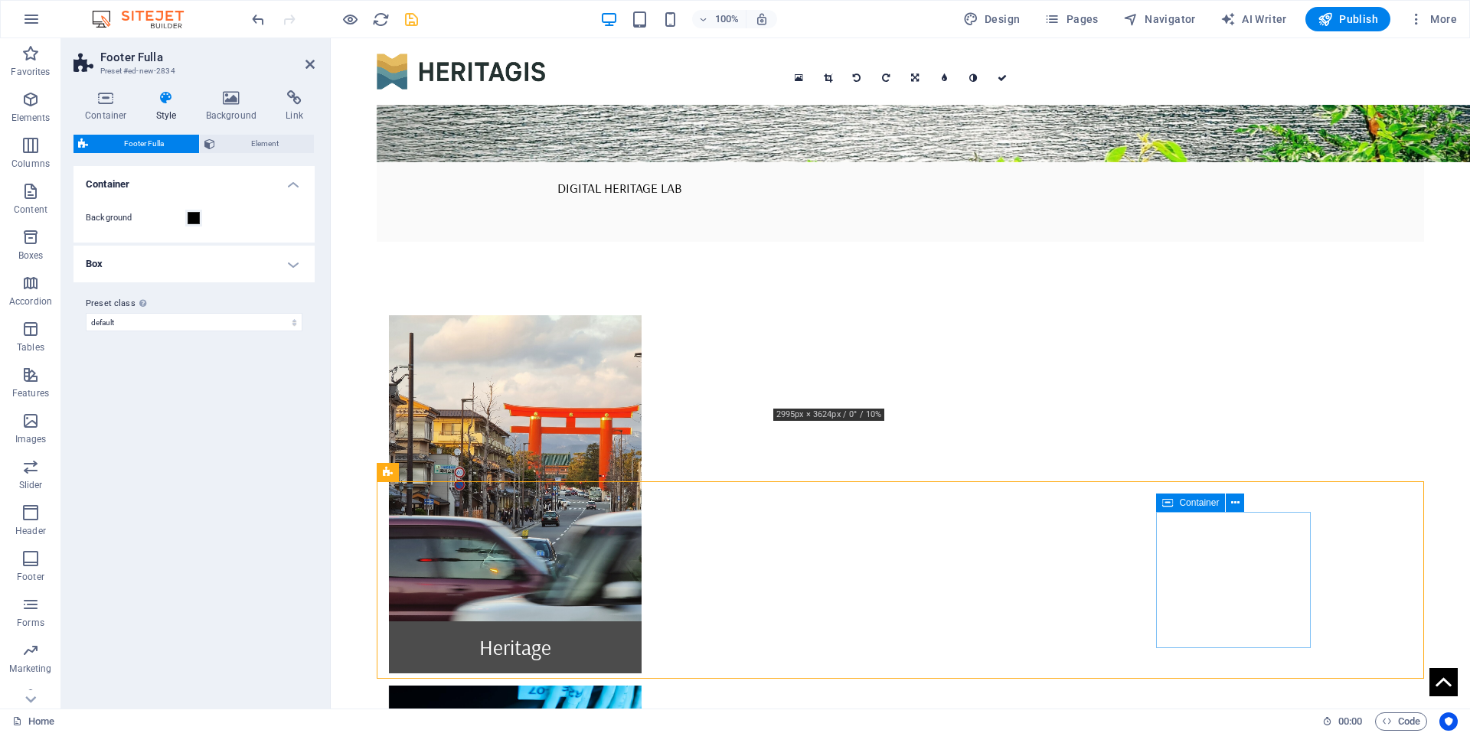
click at [1229, 501] on button at bounding box center [1235, 503] width 18 height 18
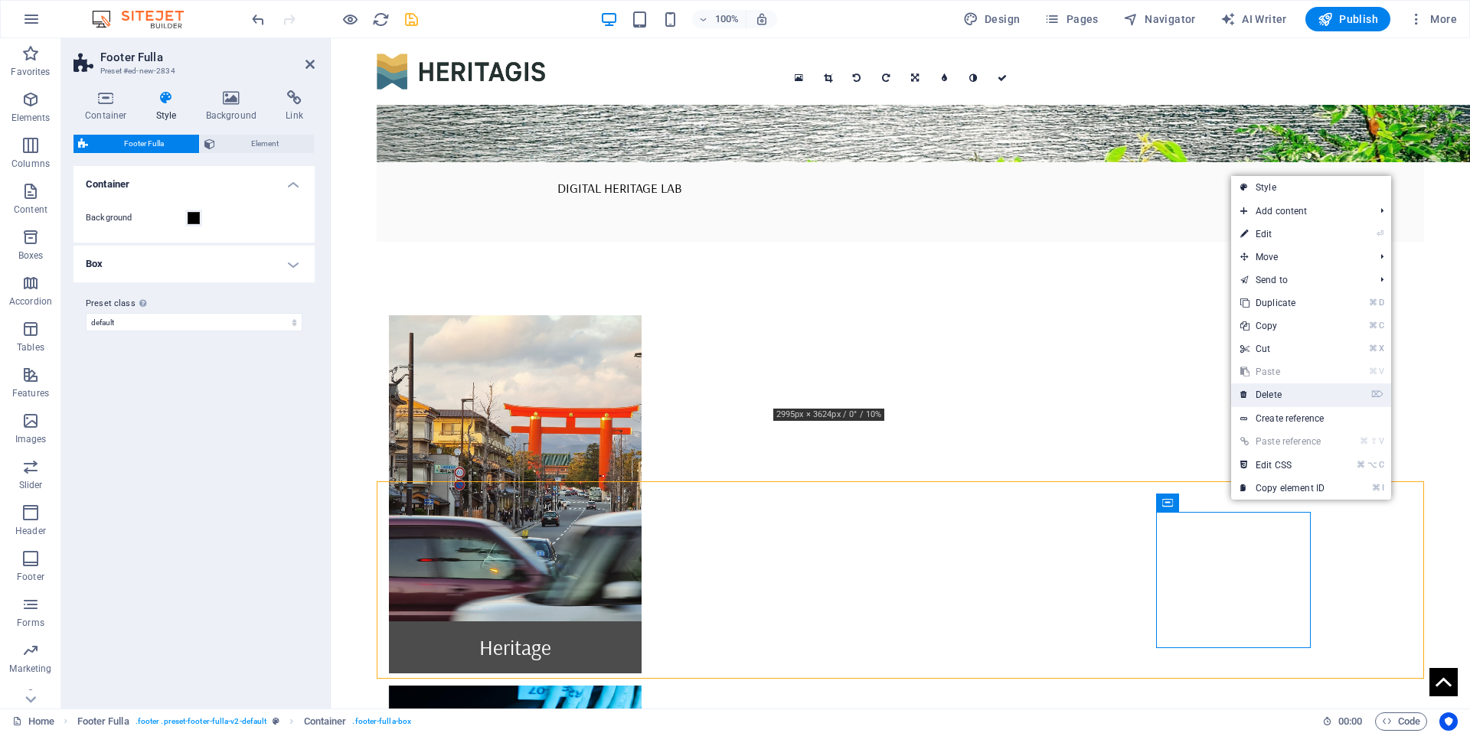
drag, startPoint x: 1277, startPoint y: 396, endPoint x: 945, endPoint y: 367, distance: 333.4
click at [1277, 396] on link "⌦ Delete" at bounding box center [1282, 395] width 103 height 23
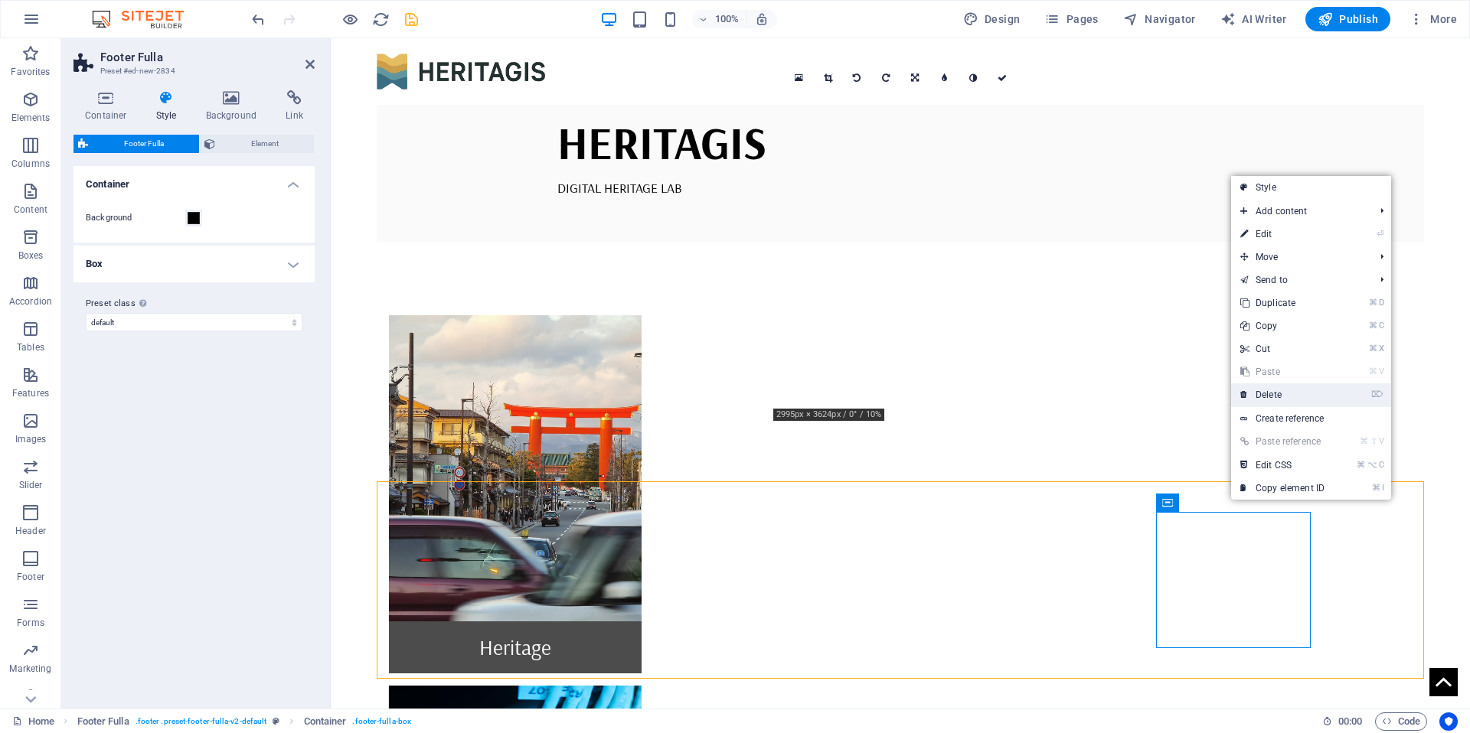
scroll to position [517, 0]
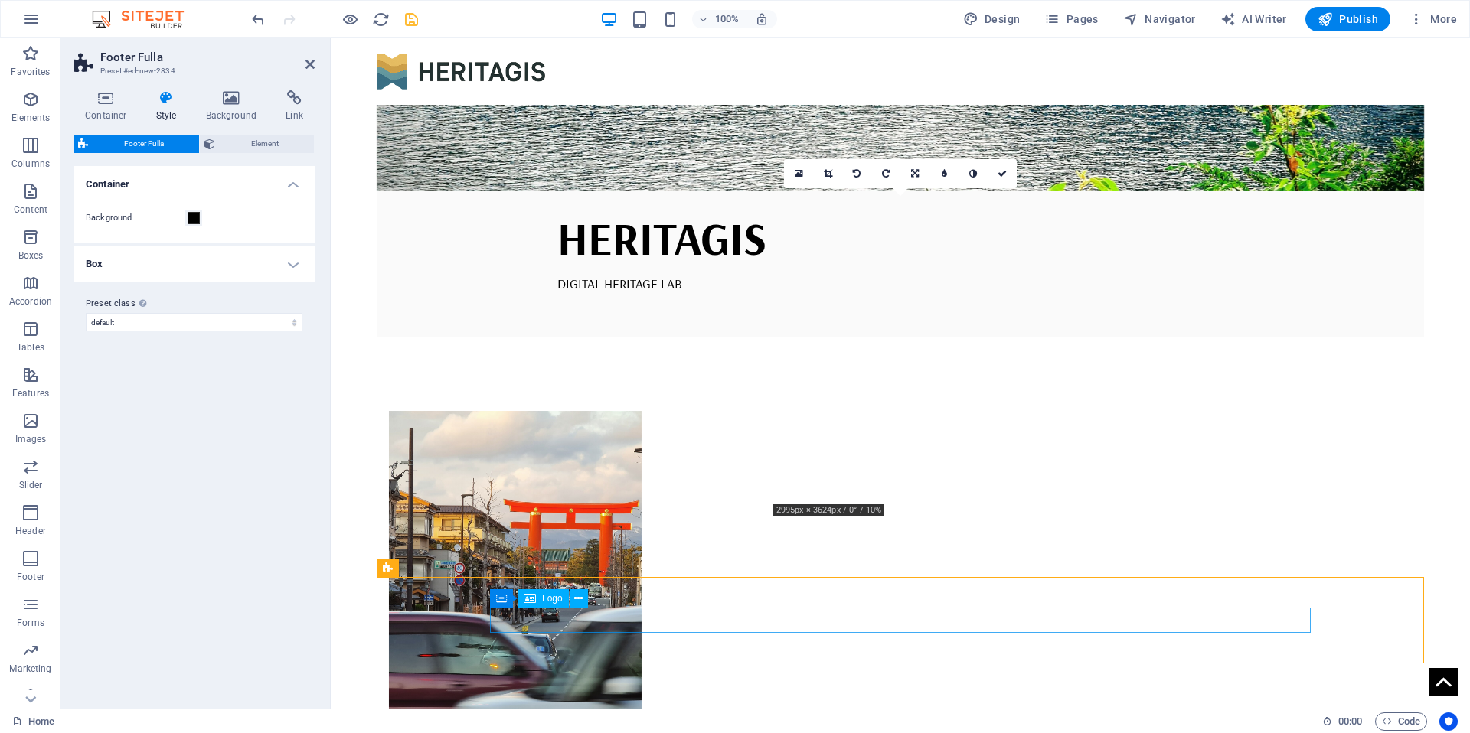
click at [569, 598] on icon at bounding box center [569, 599] width 8 height 16
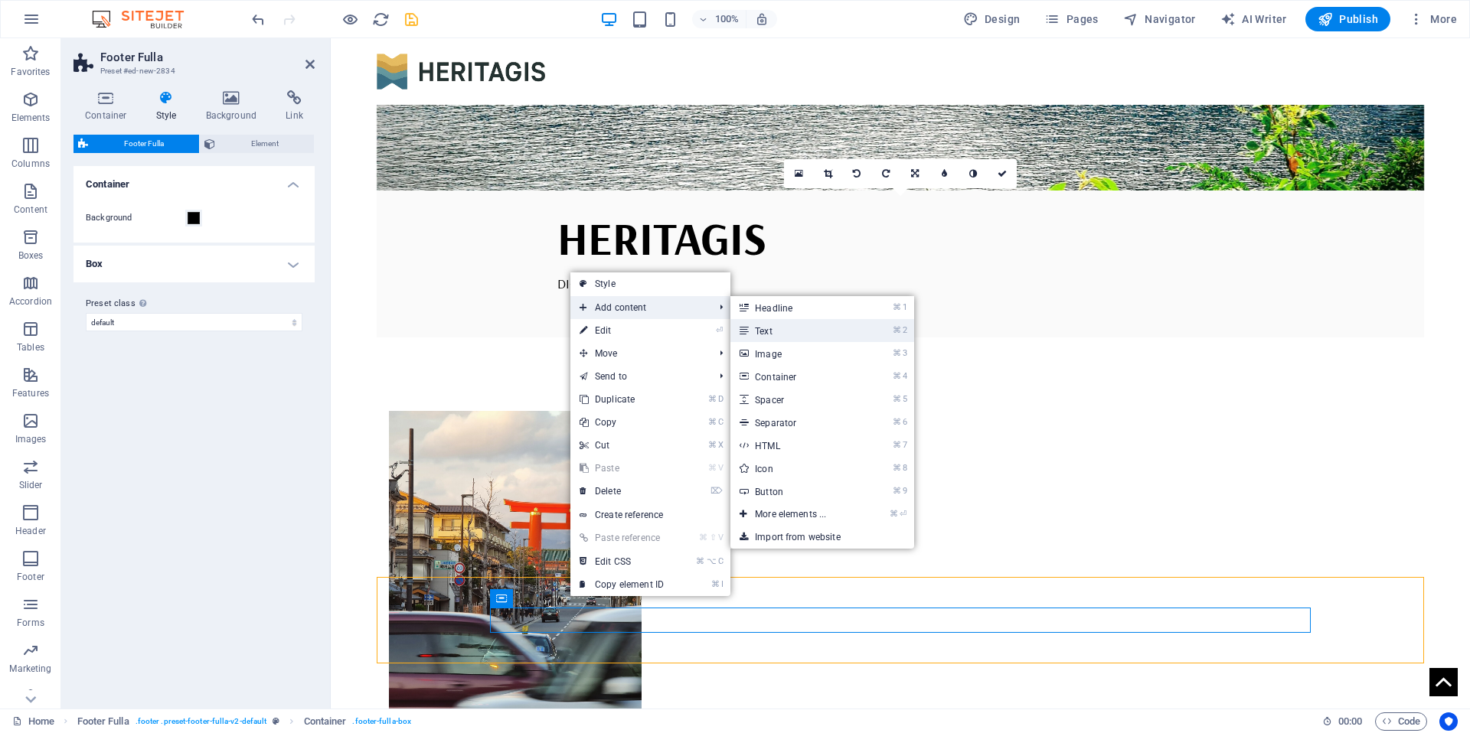
click at [768, 328] on link "⌘ 2 Text" at bounding box center [793, 330] width 126 height 23
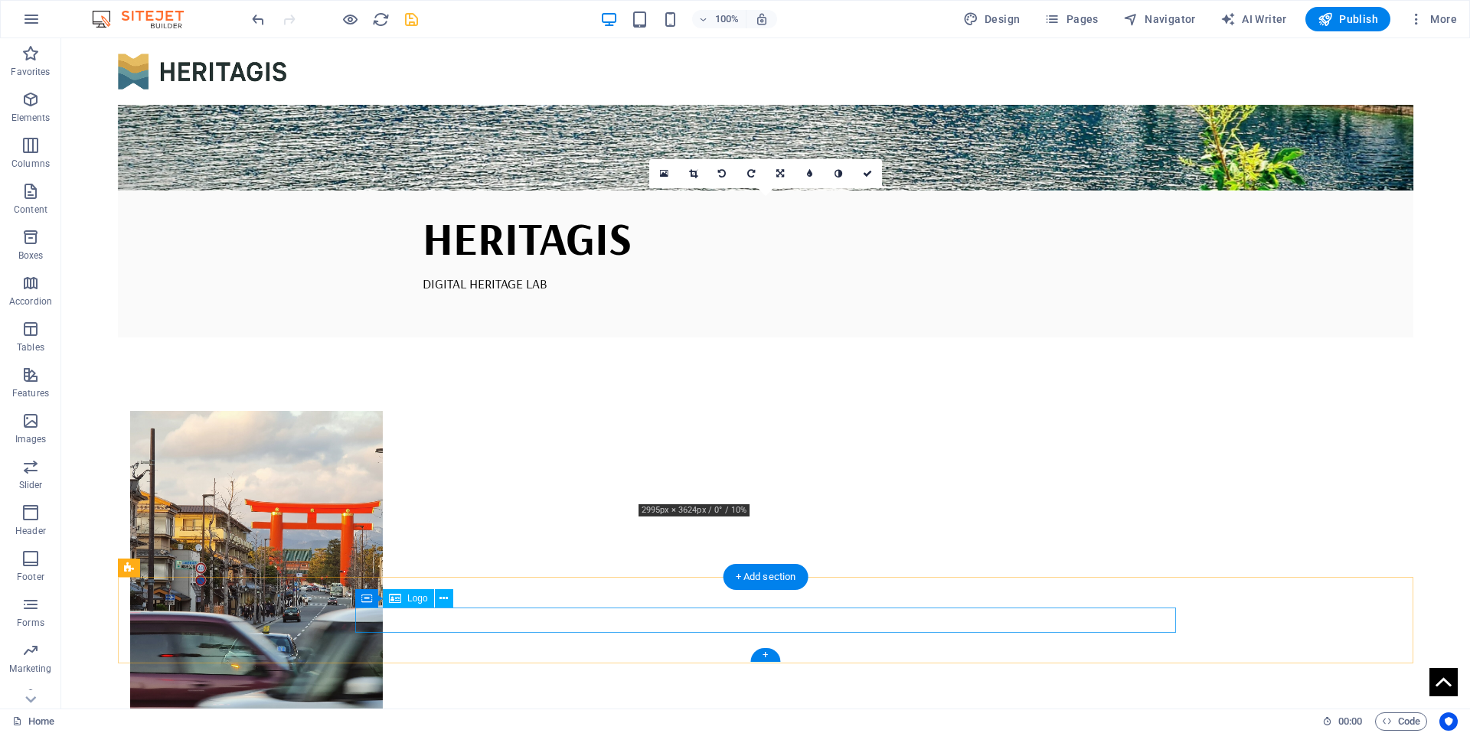
click at [767, 656] on div "+" at bounding box center [765, 655] width 30 height 14
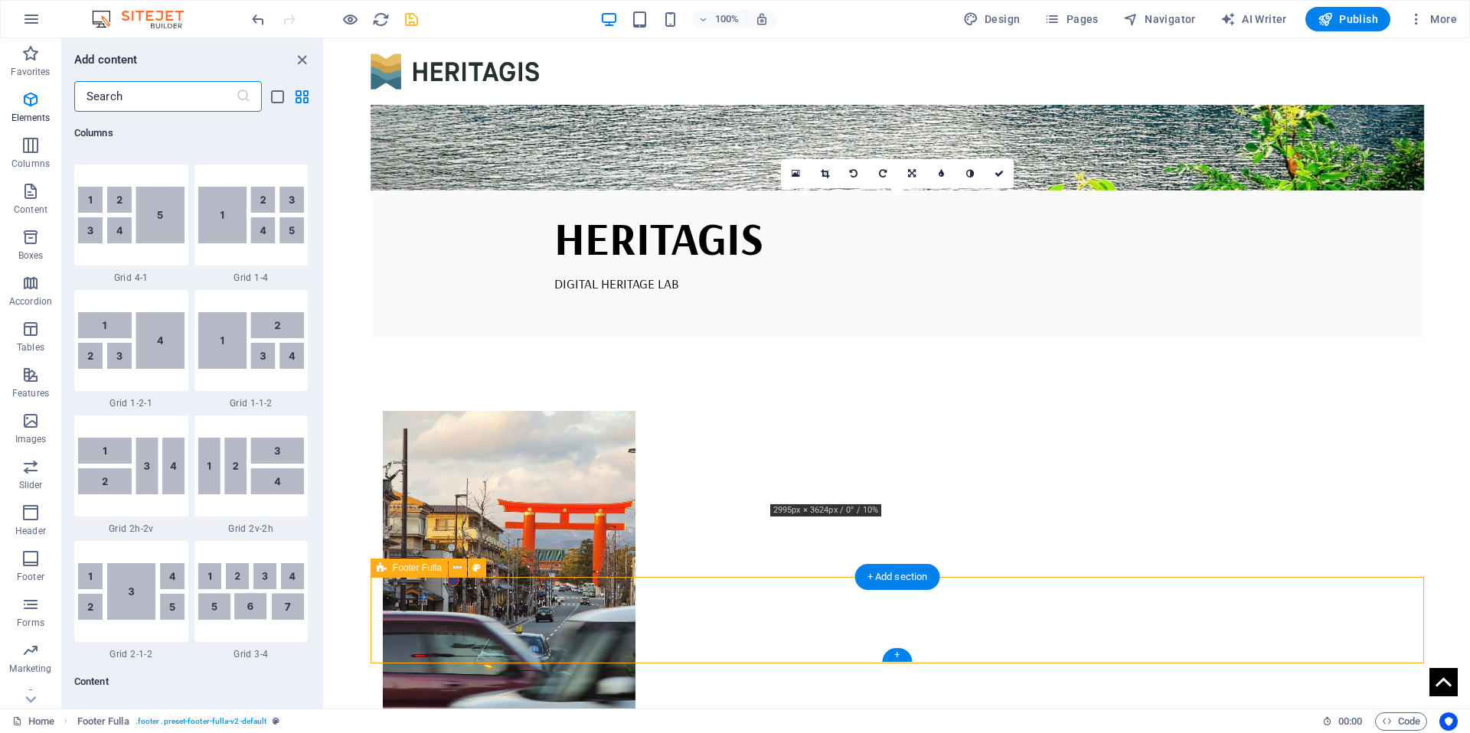
scroll to position [2679, 0]
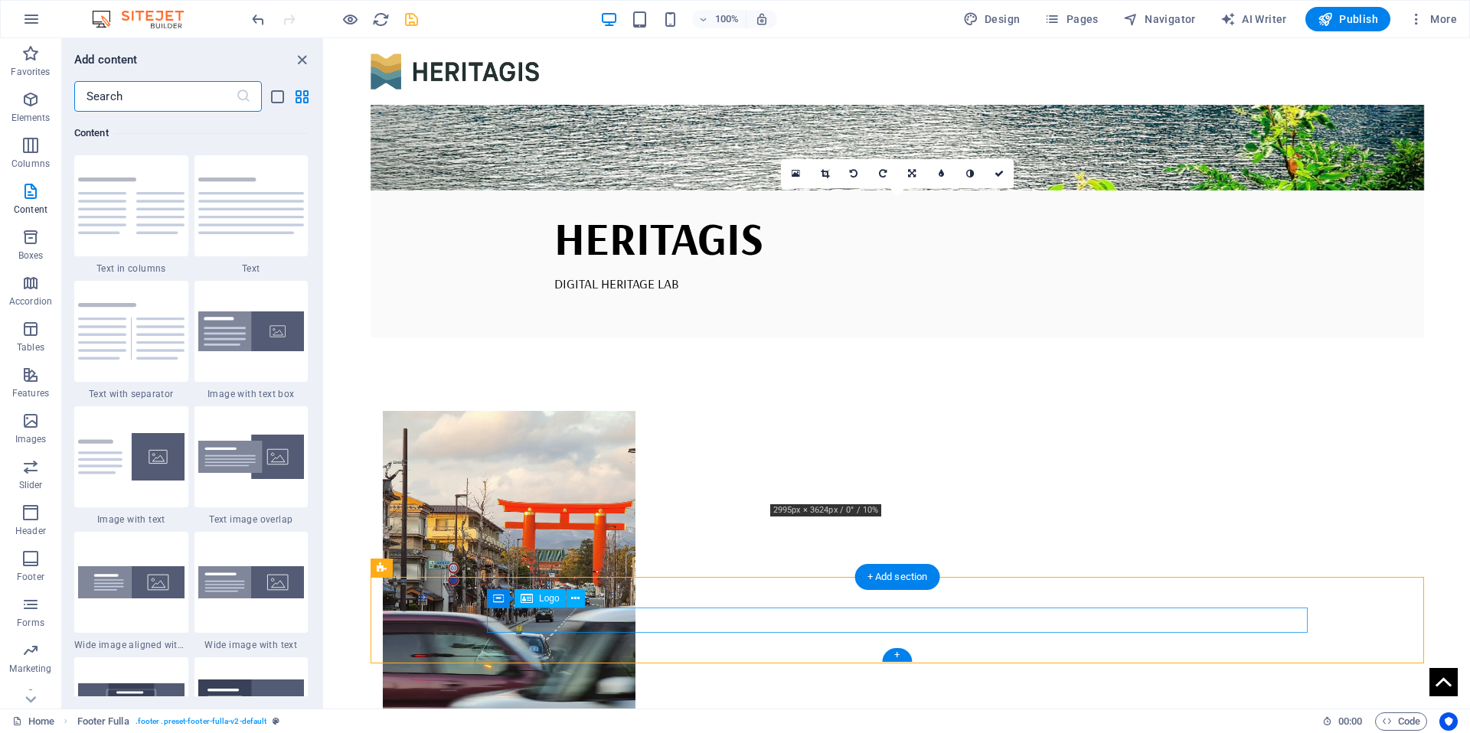
click at [576, 604] on icon at bounding box center [575, 599] width 8 height 16
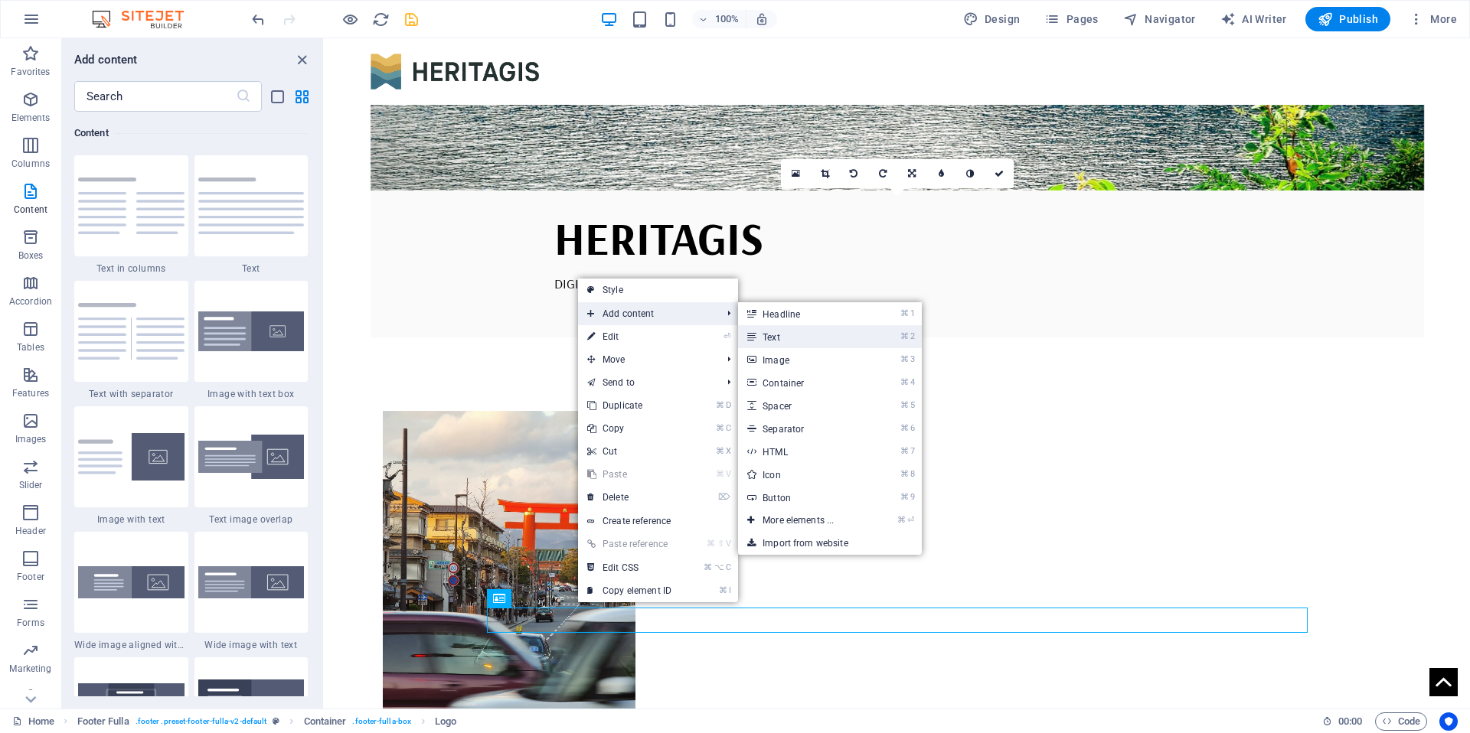
click at [769, 337] on link "⌘ 2 Text" at bounding box center [801, 336] width 126 height 23
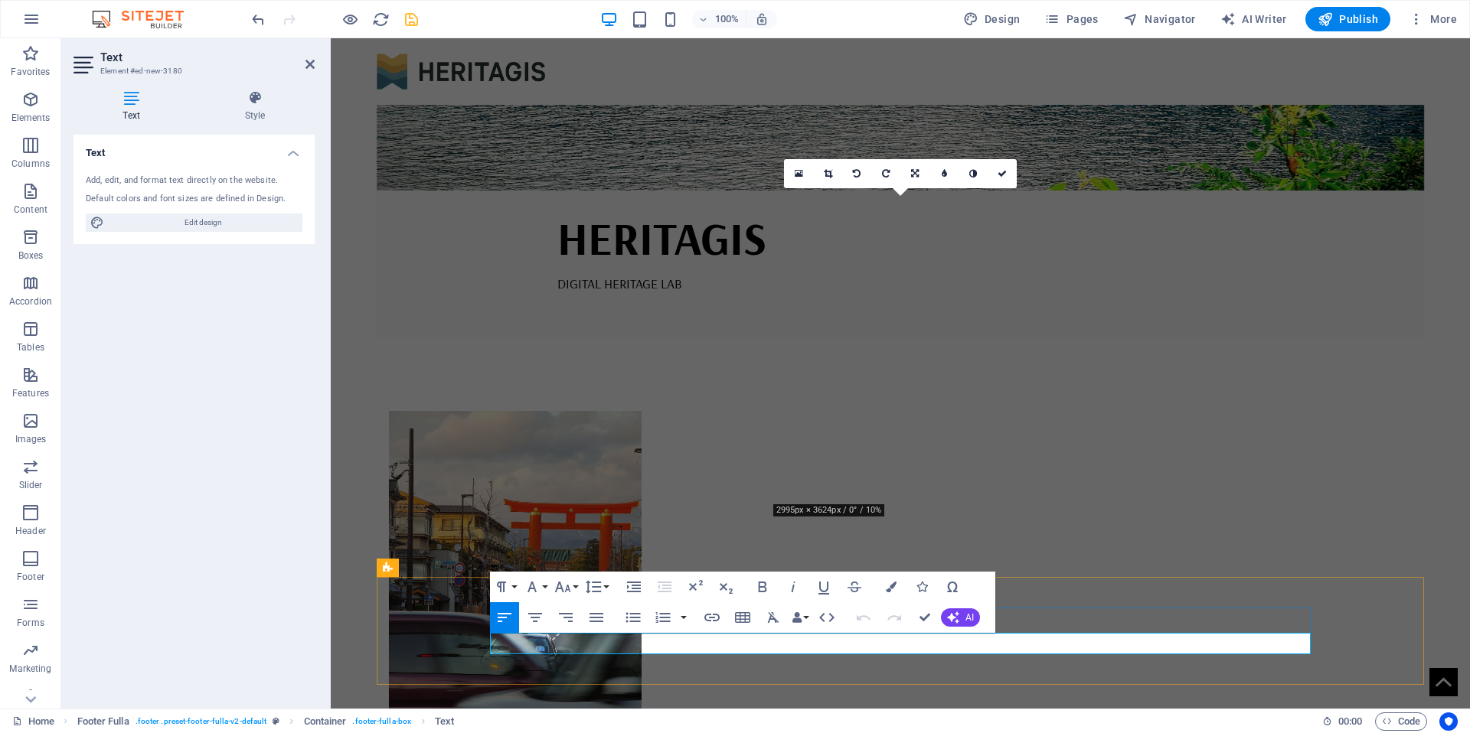
drag, startPoint x: 583, startPoint y: 642, endPoint x: 487, endPoint y: 637, distance: 96.6
click at [590, 617] on icon "button" at bounding box center [596, 617] width 14 height 9
click at [598, 622] on icon "button" at bounding box center [596, 617] width 14 height 9
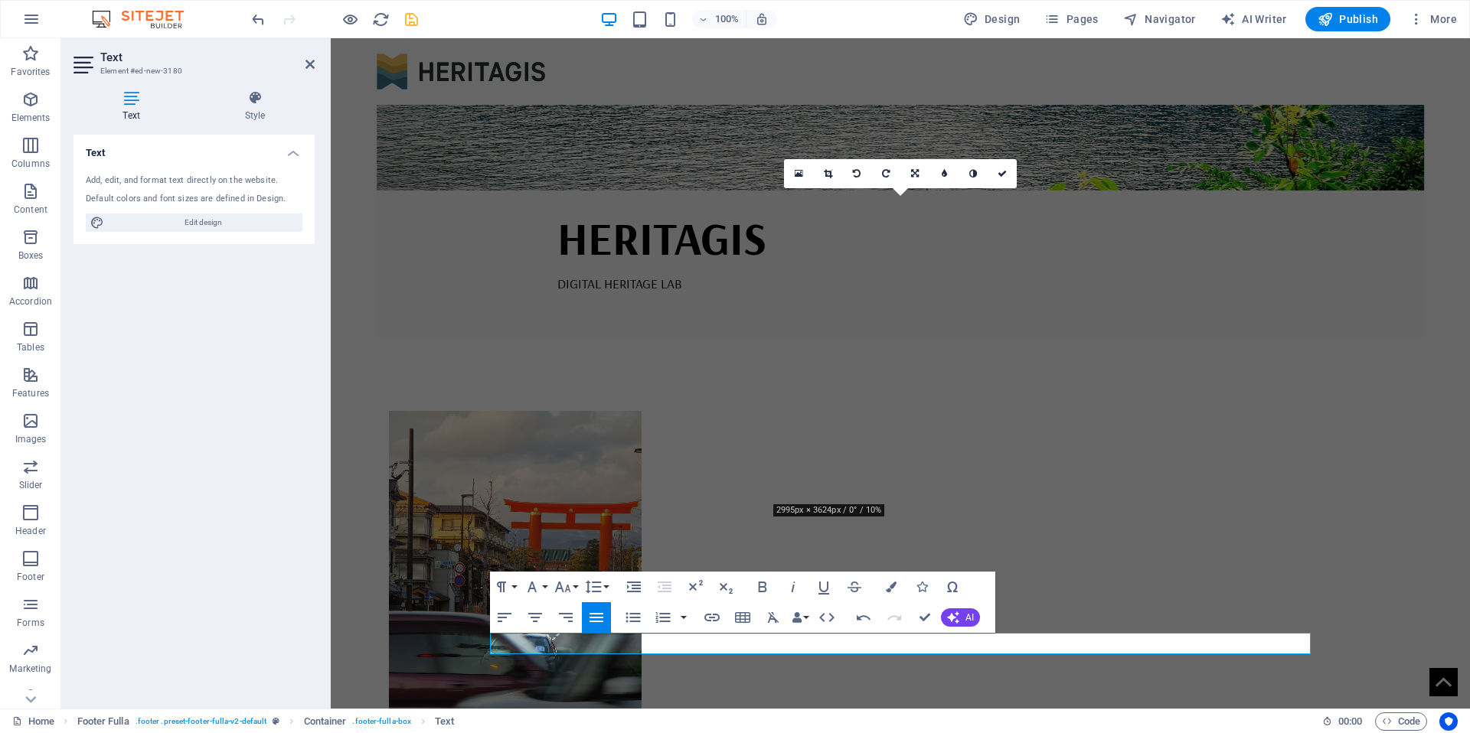
click at [598, 622] on icon "button" at bounding box center [596, 617] width 14 height 9
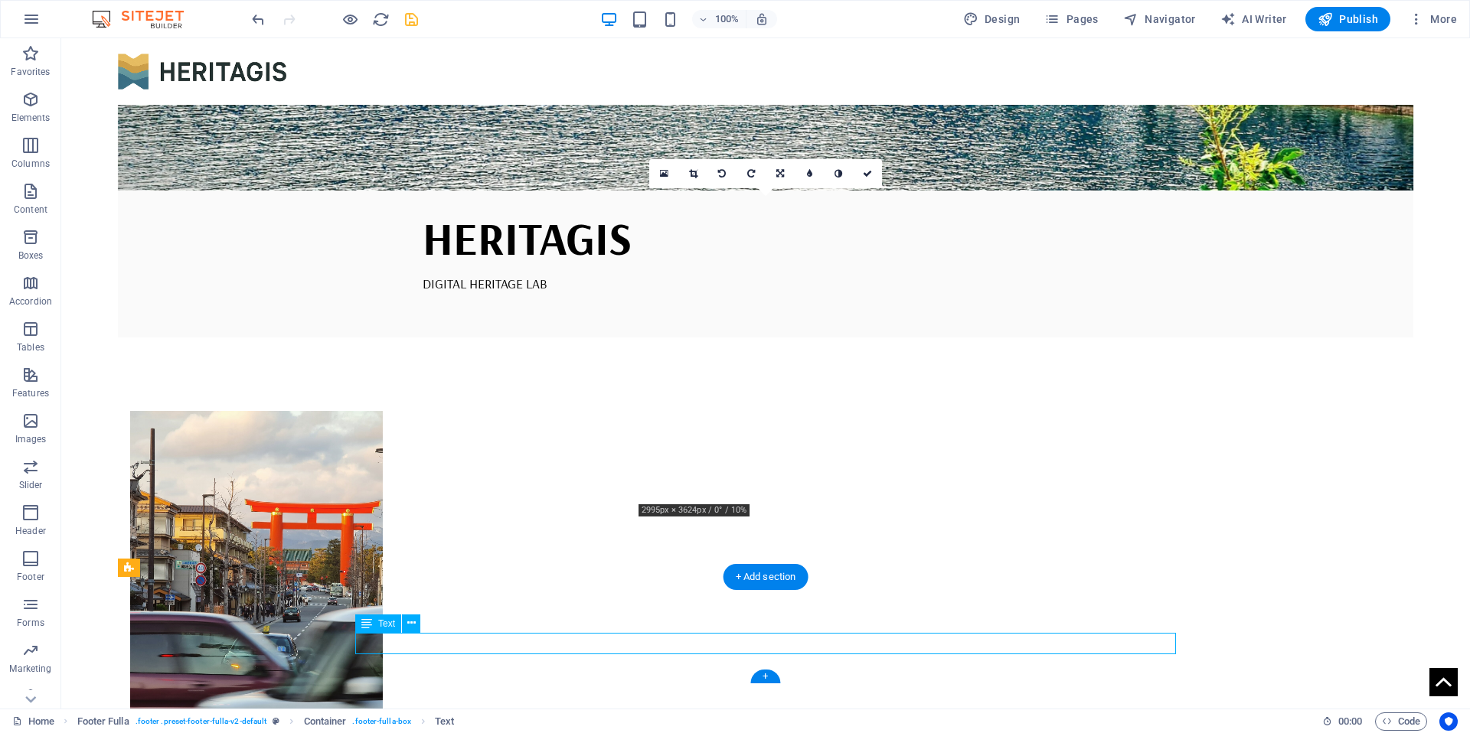
scroll to position [538, 0]
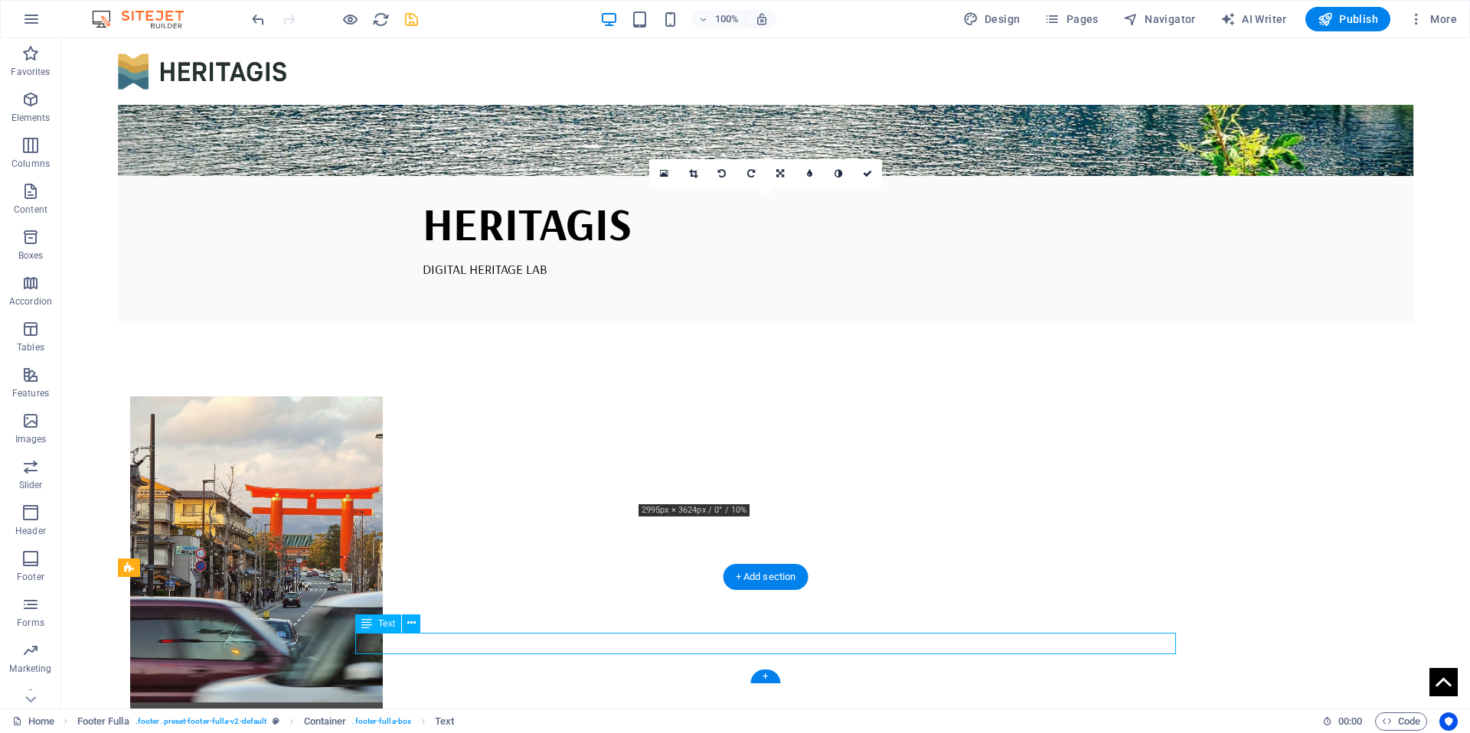
drag, startPoint x: 405, startPoint y: 645, endPoint x: 397, endPoint y: 645, distance: 7.7
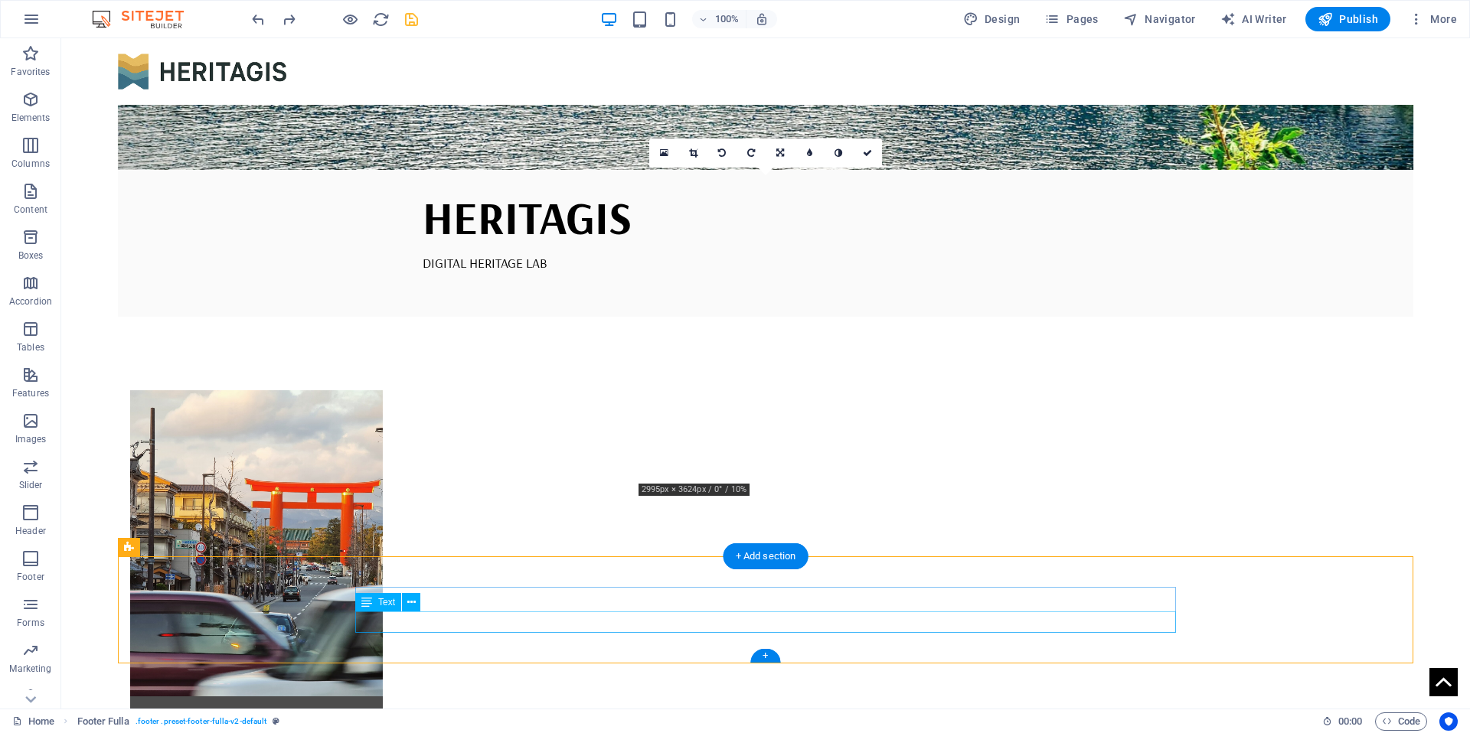
click at [366, 602] on icon at bounding box center [366, 602] width 11 height 18
click at [378, 602] on span "Text" at bounding box center [386, 602] width 17 height 9
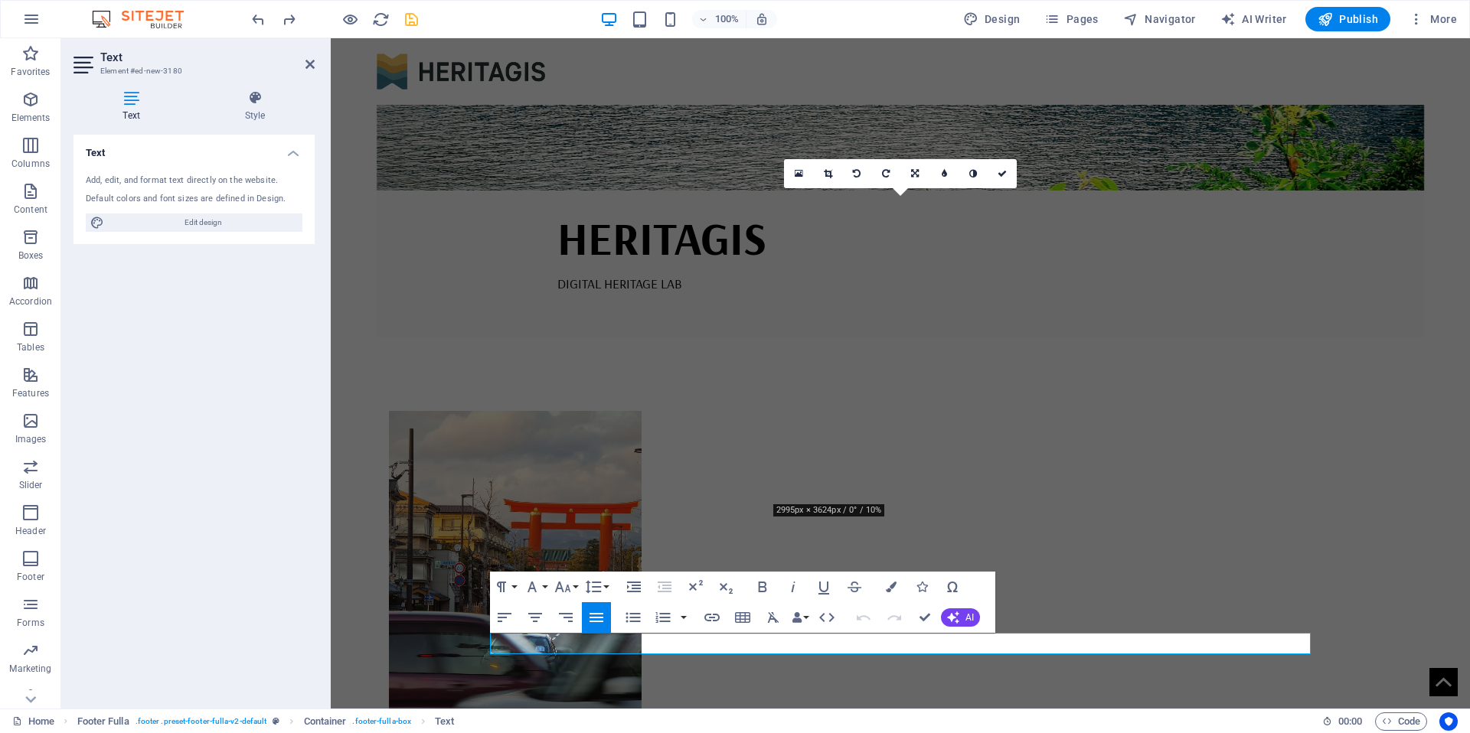
click at [662, 587] on icon "button" at bounding box center [664, 587] width 18 height 18
click at [603, 621] on icon "button" at bounding box center [596, 618] width 18 height 18
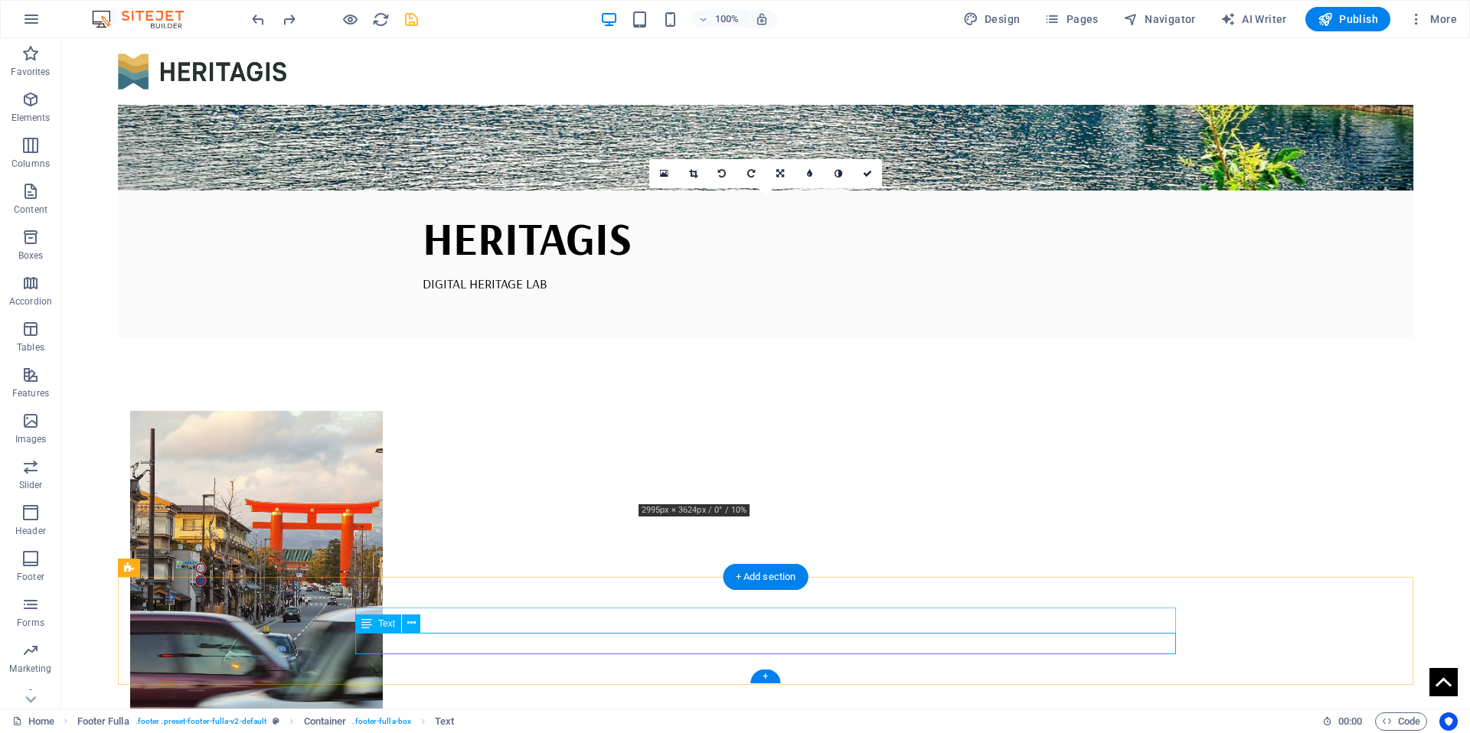
click at [372, 626] on div "Text" at bounding box center [378, 624] width 46 height 18
click at [412, 625] on icon at bounding box center [411, 623] width 8 height 16
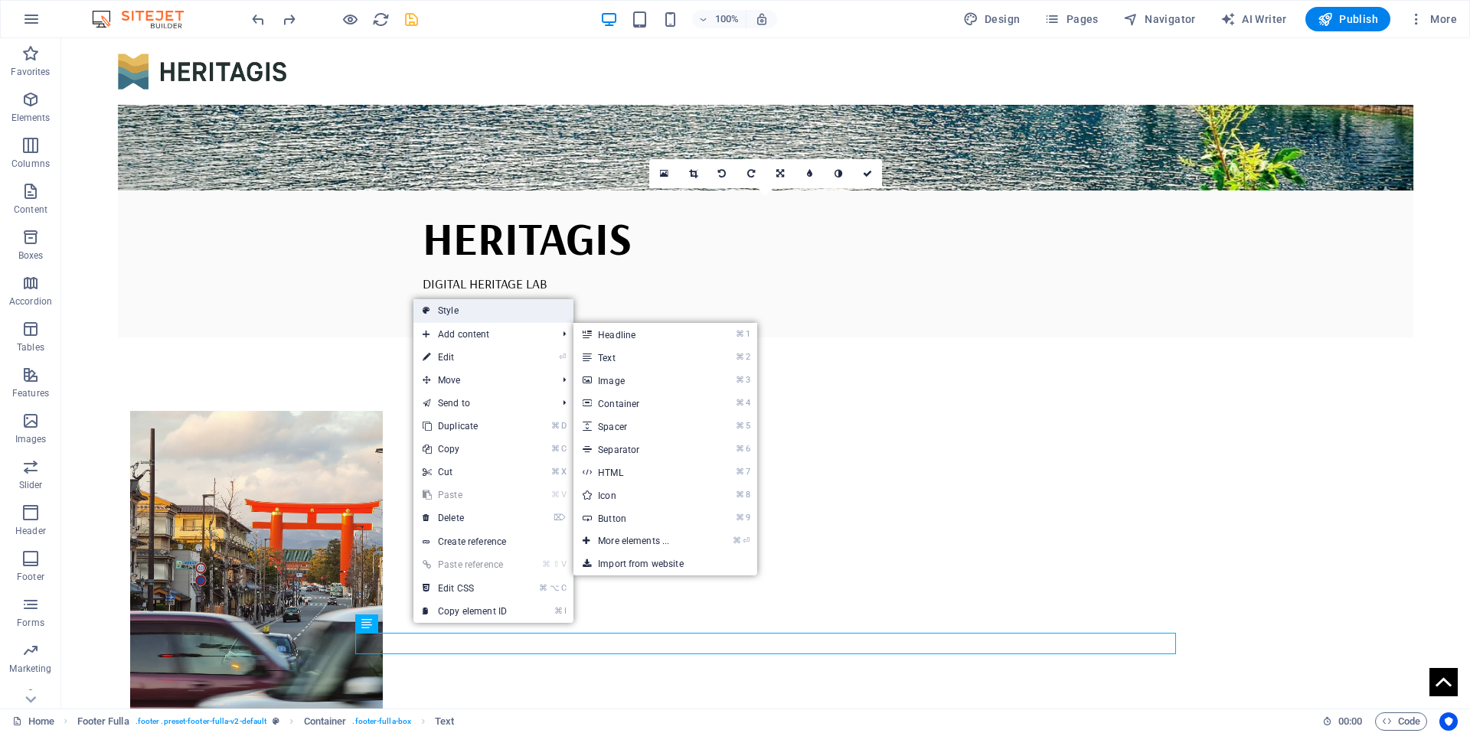
click at [494, 316] on link "Style" at bounding box center [493, 310] width 160 height 23
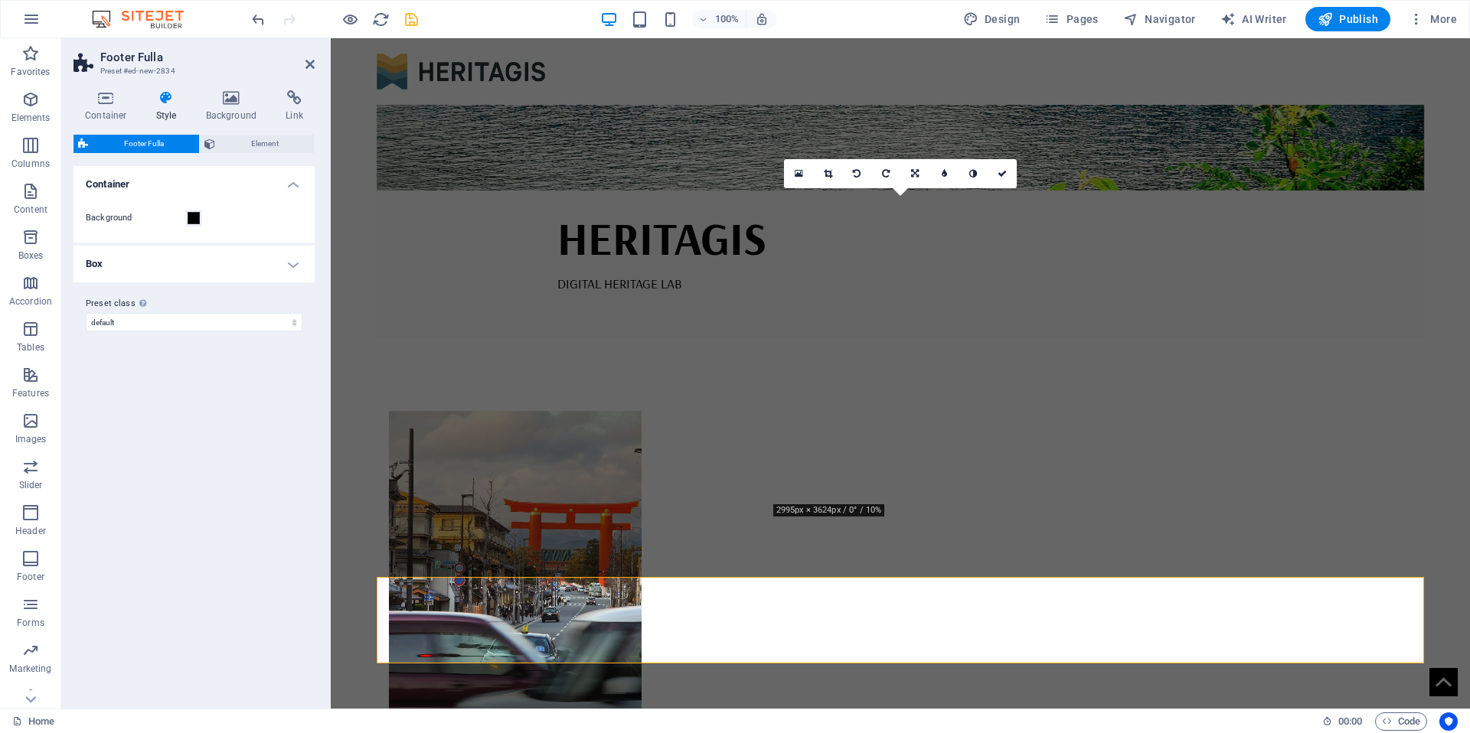
click at [659, 704] on html "Skip to main content HERITAGIS DIGITAL HERITAGE LAB Heritage Data Vizualisation" at bounding box center [900, 619] width 1139 height 2196
click at [1448, 414] on body "Skip to main content HERITAGIS DIGITAL HERITAGE LAB Heritage Data Vizualisation" at bounding box center [900, 596] width 1139 height 2150
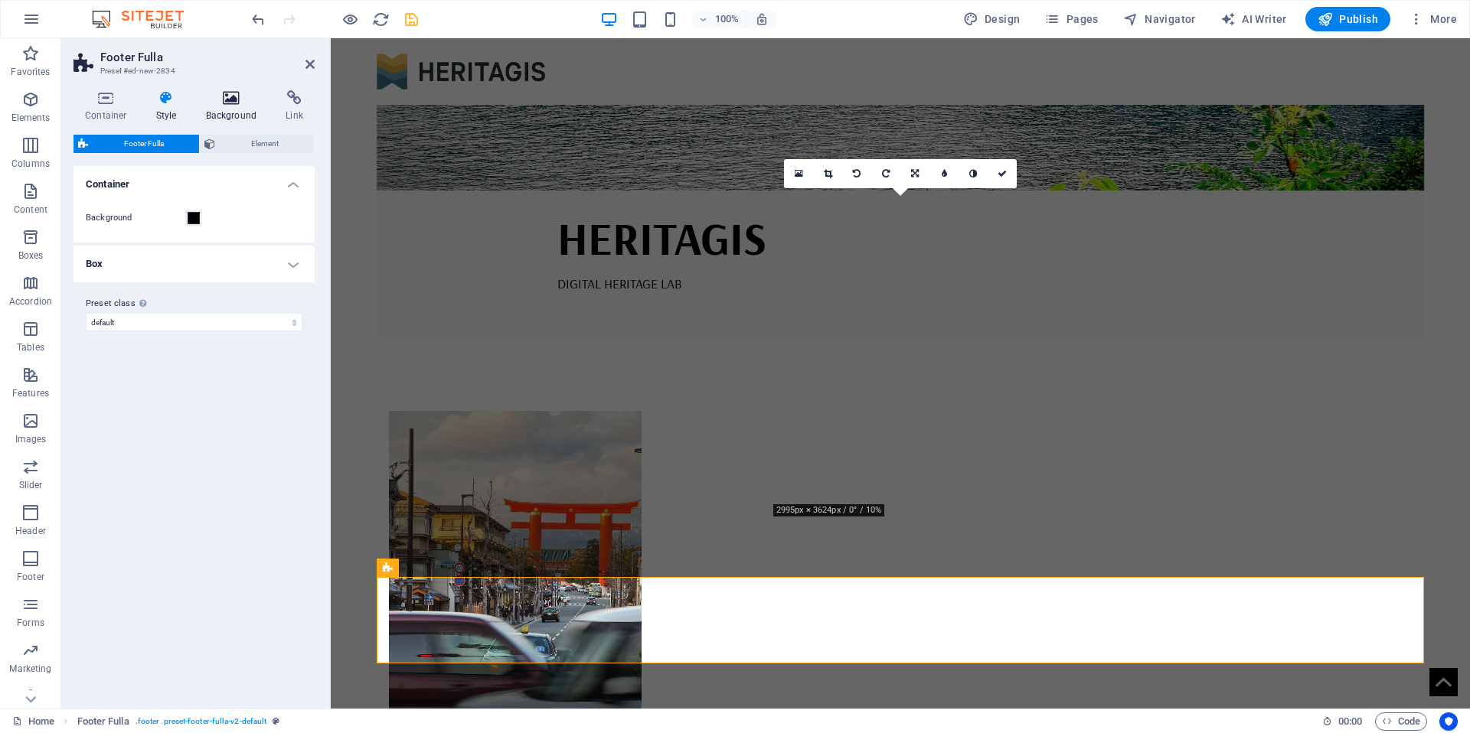
click at [238, 107] on h4 "Background" at bounding box center [234, 106] width 80 height 32
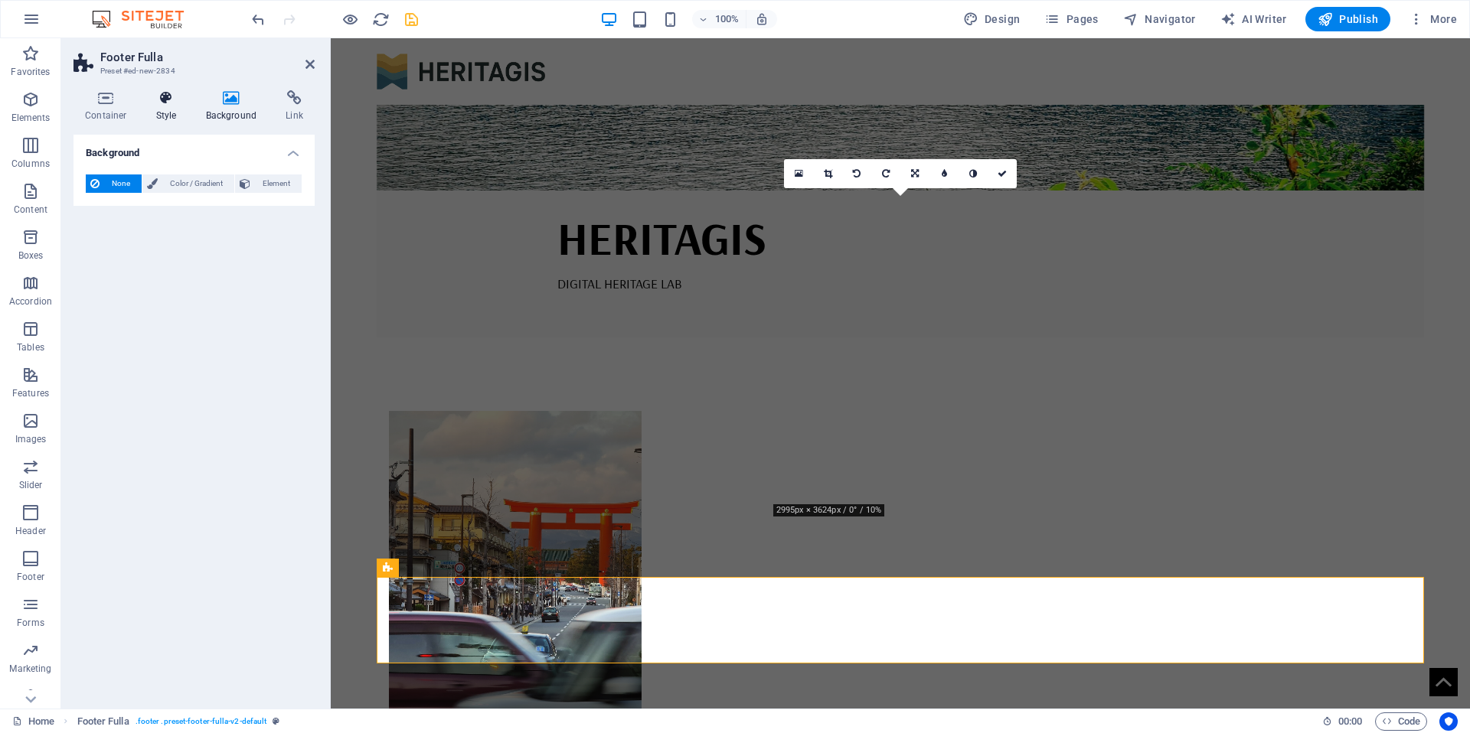
click at [168, 103] on icon at bounding box center [167, 97] width 44 height 15
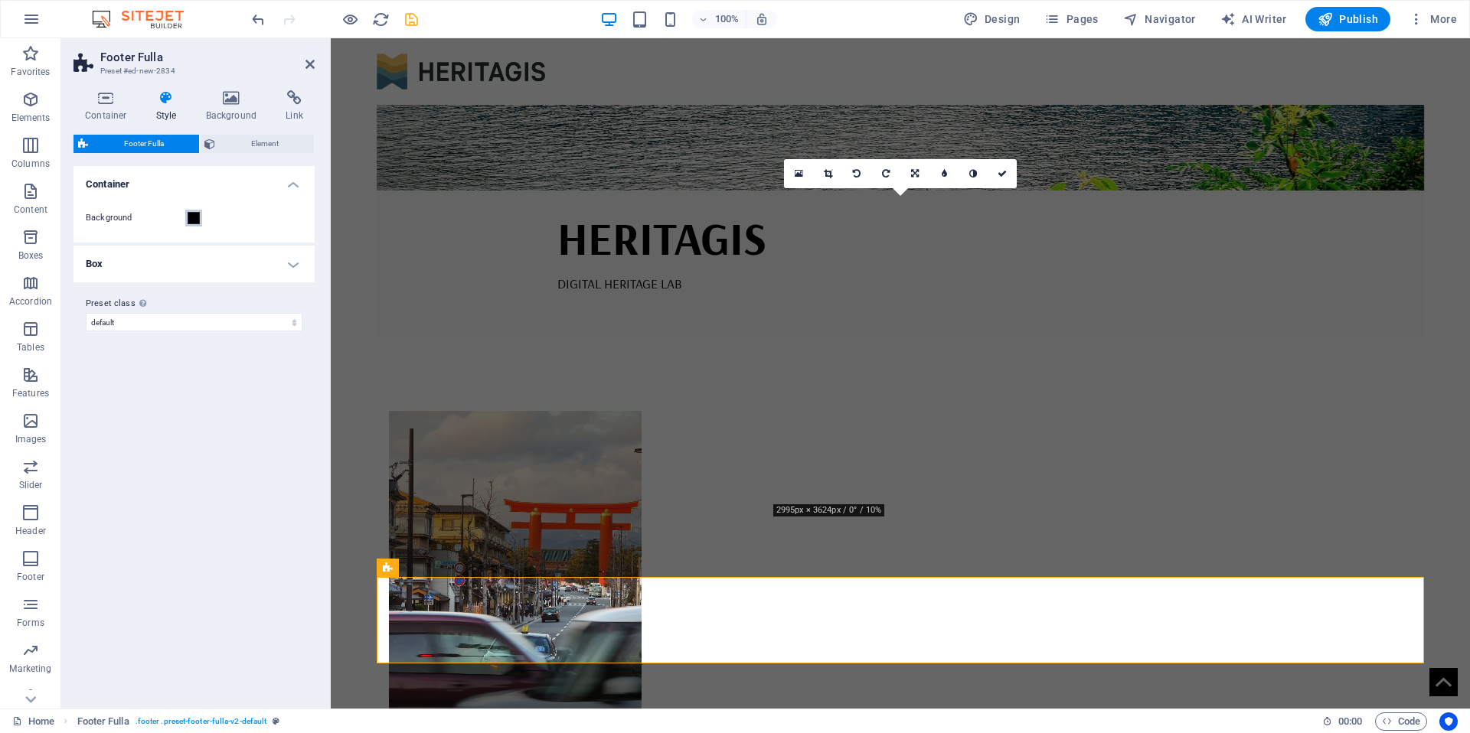
click at [198, 213] on span at bounding box center [194, 218] width 12 height 12
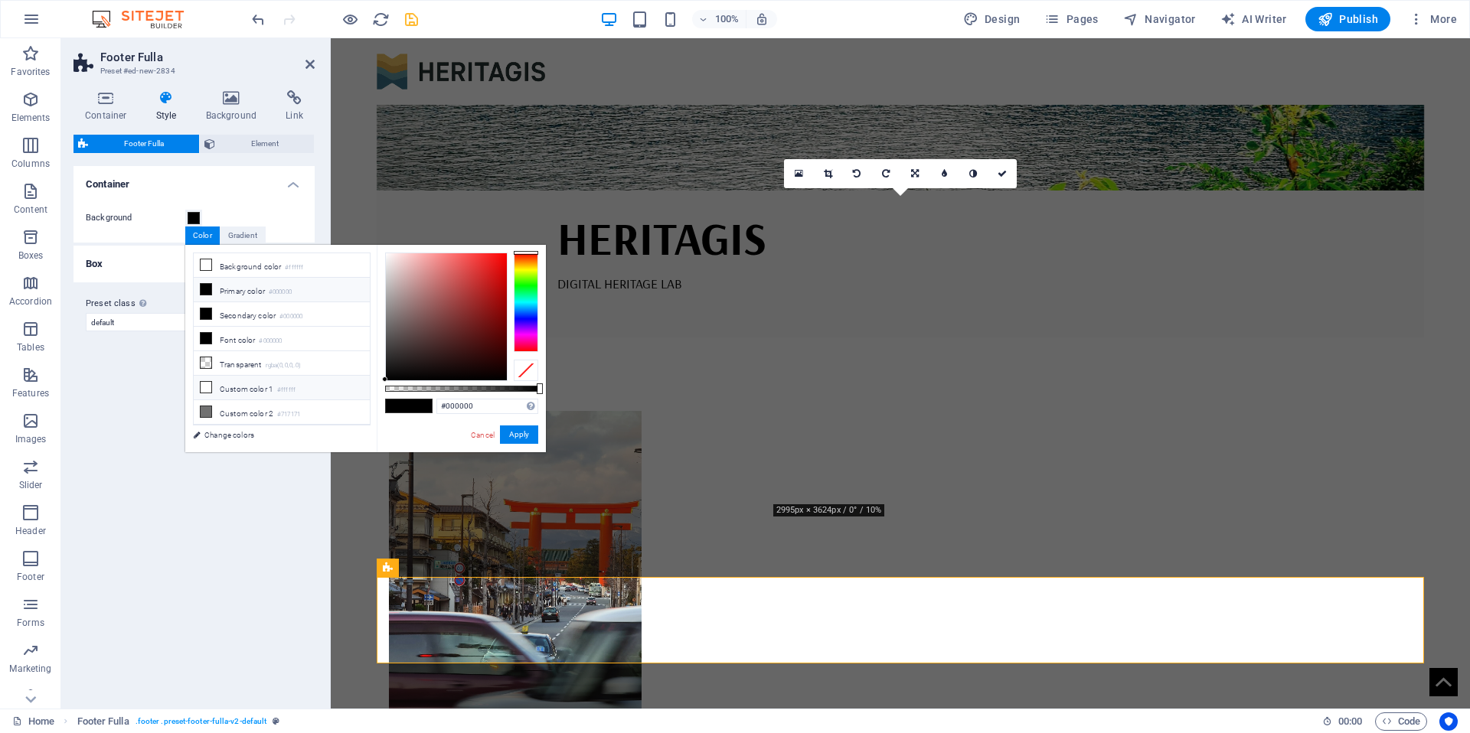
click at [242, 385] on li "Custom color 1 #ffffff" at bounding box center [282, 388] width 176 height 24
type input "#ffffff"
click at [514, 436] on button "Apply" at bounding box center [519, 435] width 38 height 18
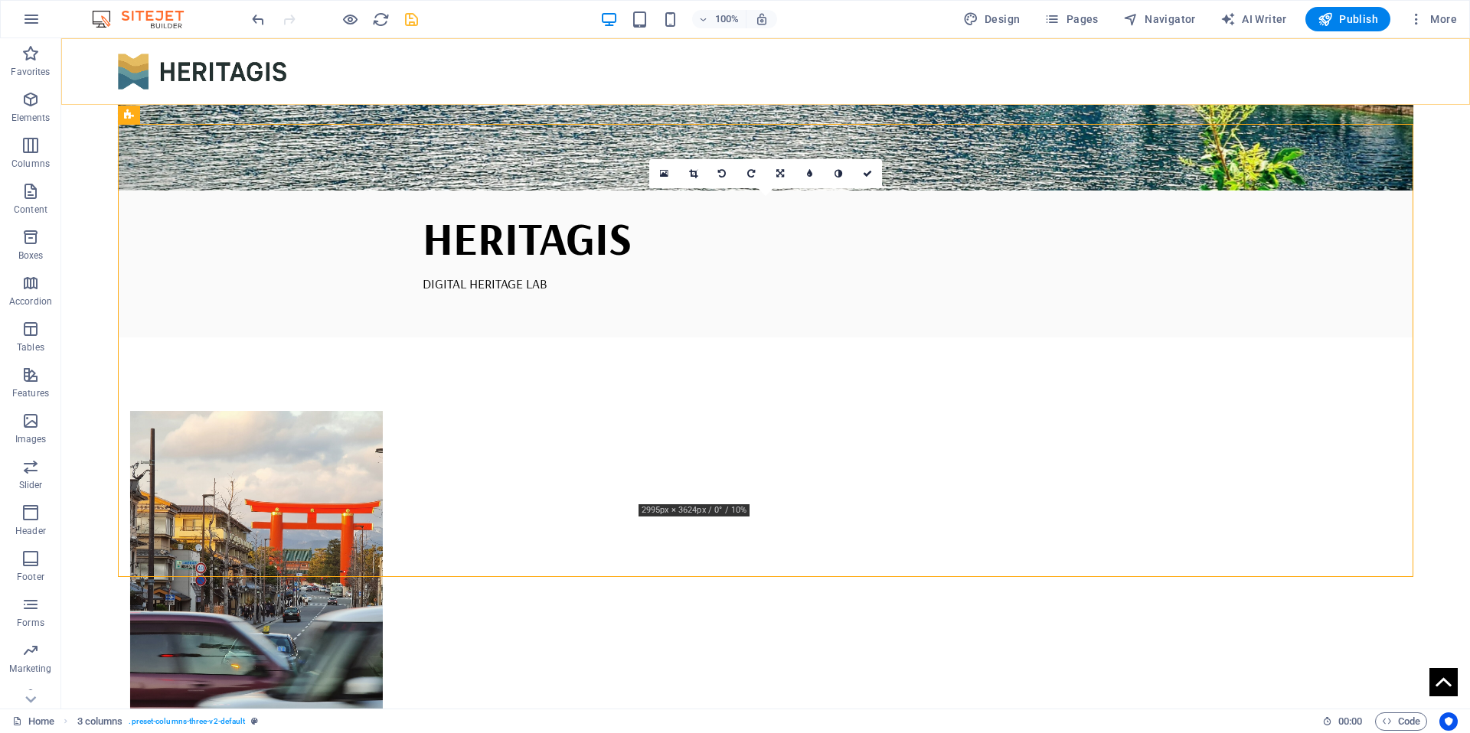
click at [599, 64] on div at bounding box center [765, 71] width 1409 height 67
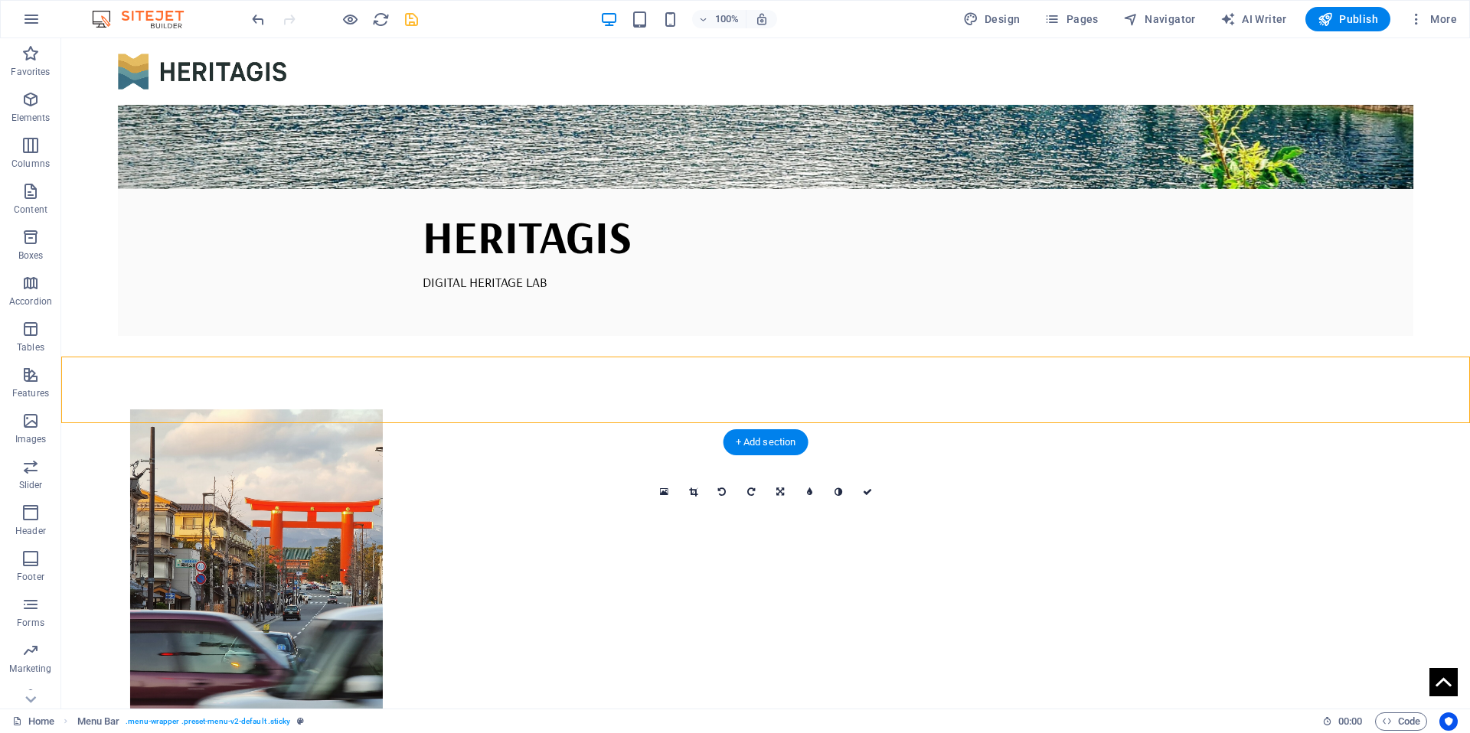
scroll to position [528, 0]
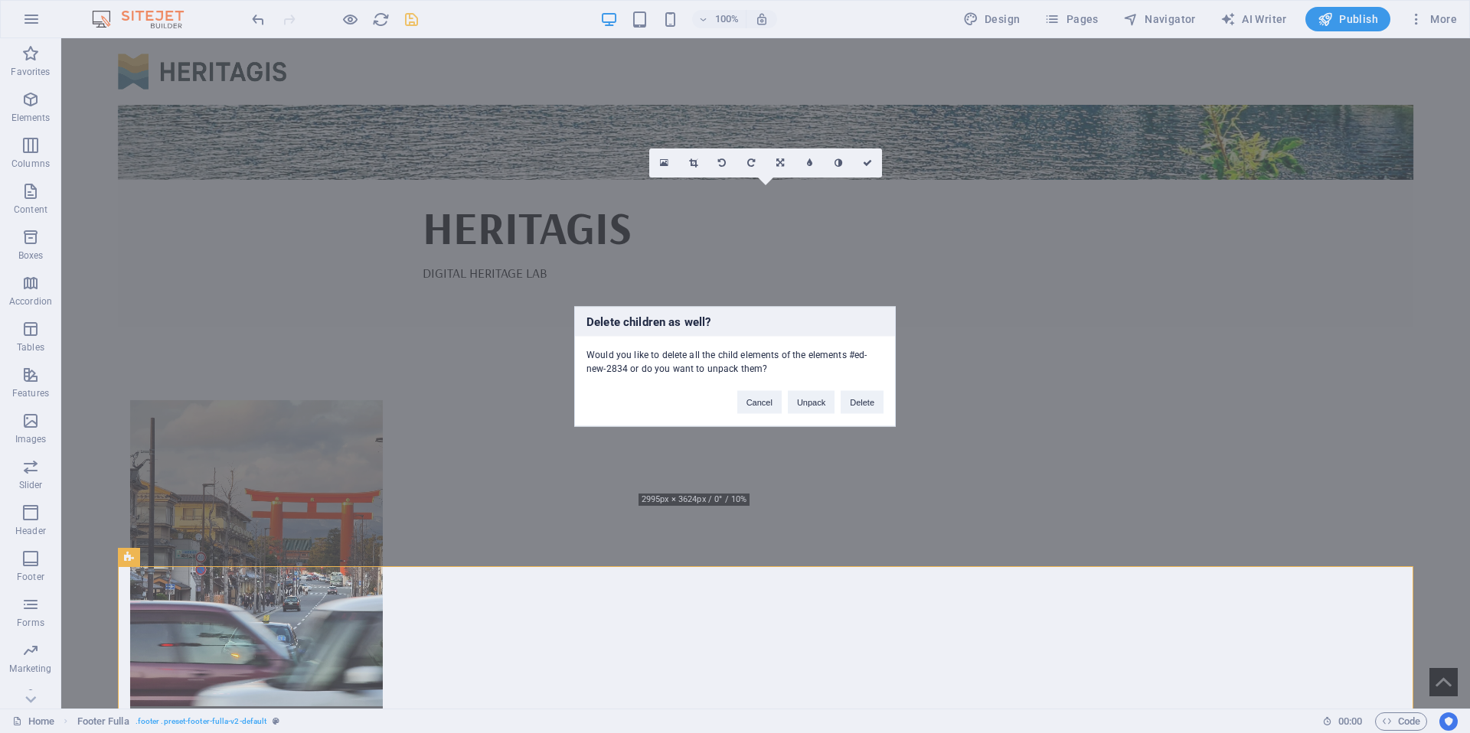
click at [1188, 603] on div "Delete children as well? Would you like to delete all the child elements of the…" at bounding box center [735, 366] width 1470 height 733
click at [133, 553] on div "Delete children as well? Would you like to delete all the child elements of the…" at bounding box center [735, 366] width 1470 height 733
drag, startPoint x: 1350, startPoint y: 674, endPoint x: 1342, endPoint y: 670, distance: 8.6
click at [1350, 674] on div "Delete children as well? Would you like to delete all the child elements of the…" at bounding box center [735, 366] width 1470 height 733
drag, startPoint x: 418, startPoint y: 677, endPoint x: 398, endPoint y: 669, distance: 21.6
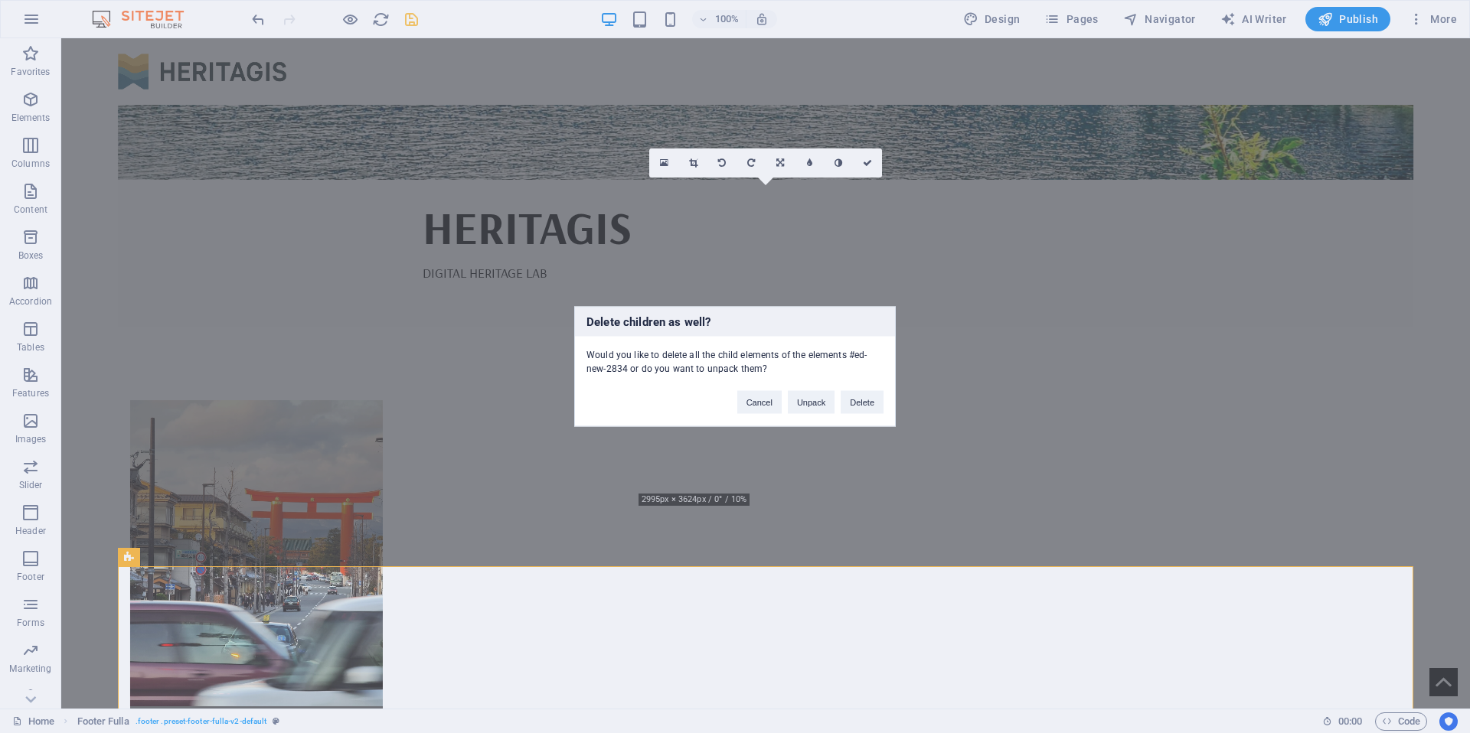
click at [416, 677] on div "Delete children as well? Would you like to delete all the child elements of the…" at bounding box center [735, 366] width 1470 height 733
click at [851, 404] on button "Delete" at bounding box center [862, 402] width 43 height 23
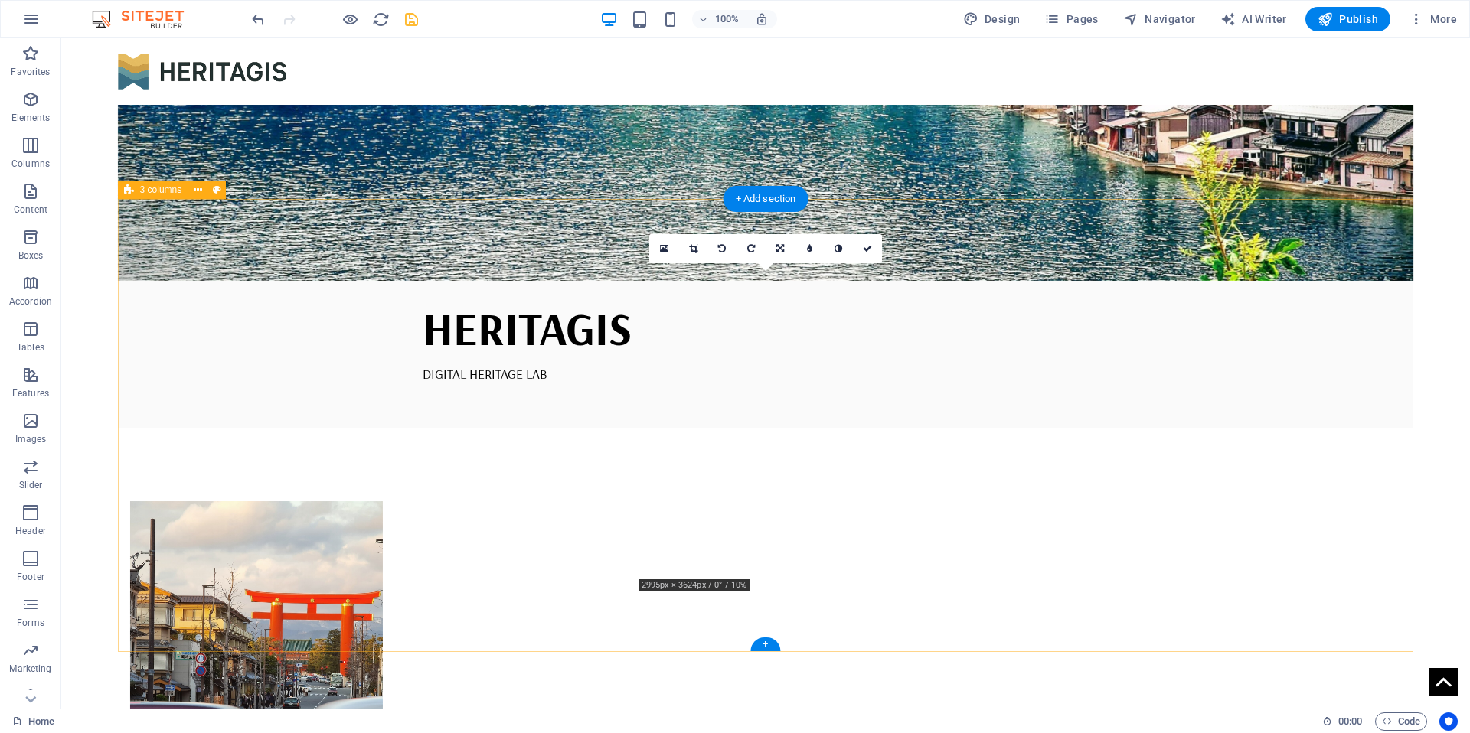
scroll to position [200, 0]
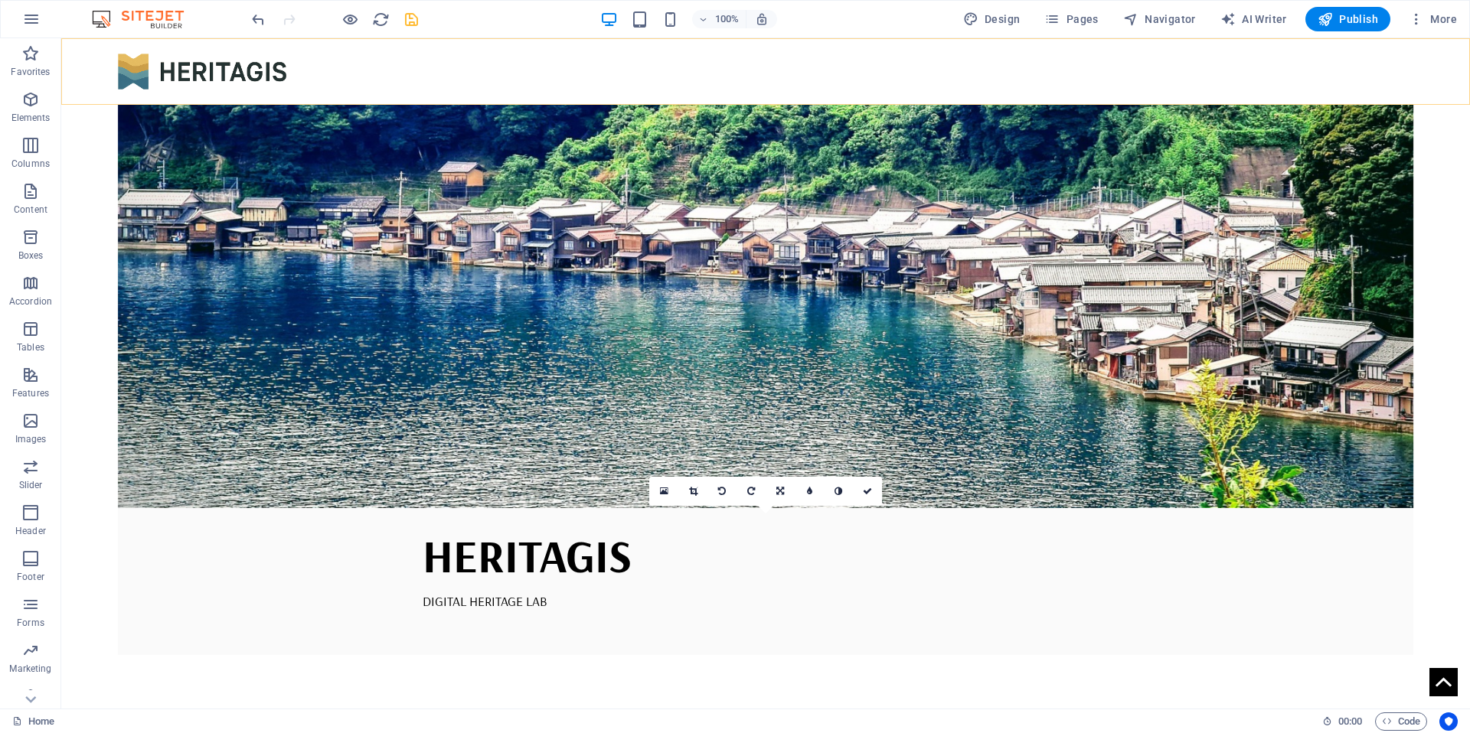
click at [342, 77] on div at bounding box center [765, 71] width 1409 height 67
drag, startPoint x: 367, startPoint y: 61, endPoint x: 290, endPoint y: 73, distance: 77.4
click at [367, 61] on div at bounding box center [765, 71] width 1409 height 67
click at [525, 72] on div at bounding box center [765, 71] width 1409 height 67
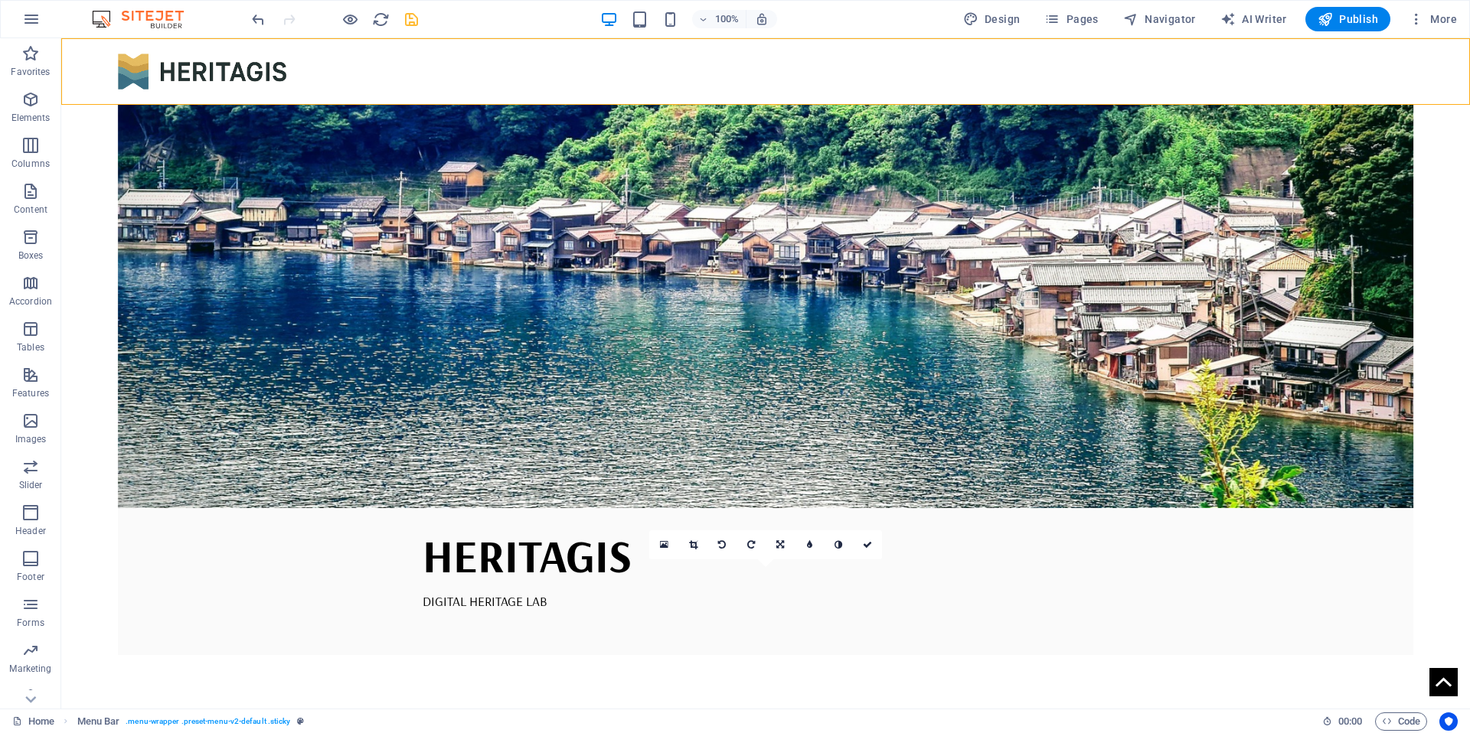
scroll to position [146, 0]
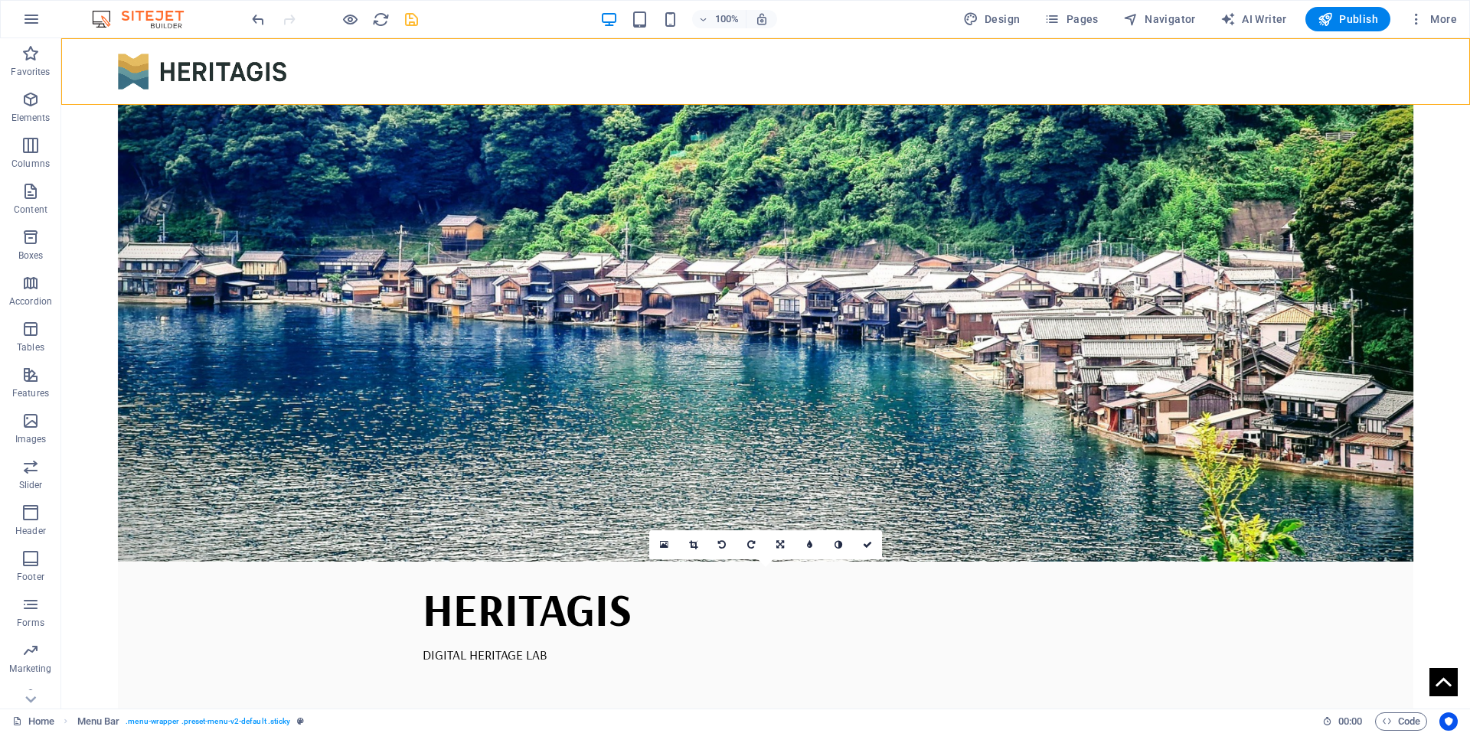
click at [647, 88] on div at bounding box center [765, 71] width 1409 height 67
click at [925, 61] on div at bounding box center [765, 71] width 1409 height 67
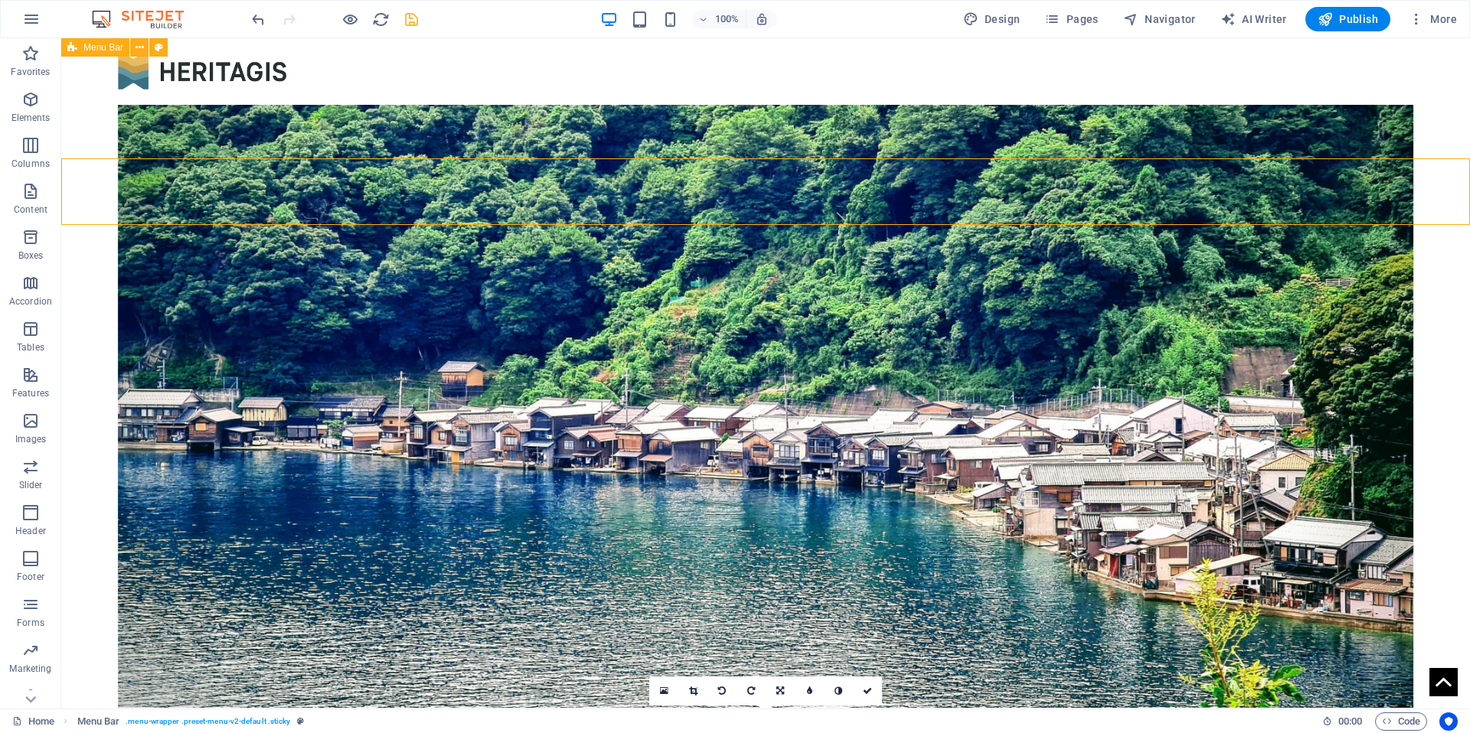
click at [929, 61] on div at bounding box center [765, 71] width 1409 height 67
click at [71, 47] on icon at bounding box center [72, 47] width 10 height 18
click at [153, 47] on button at bounding box center [158, 47] width 18 height 18
select select "vw"
select select "px"
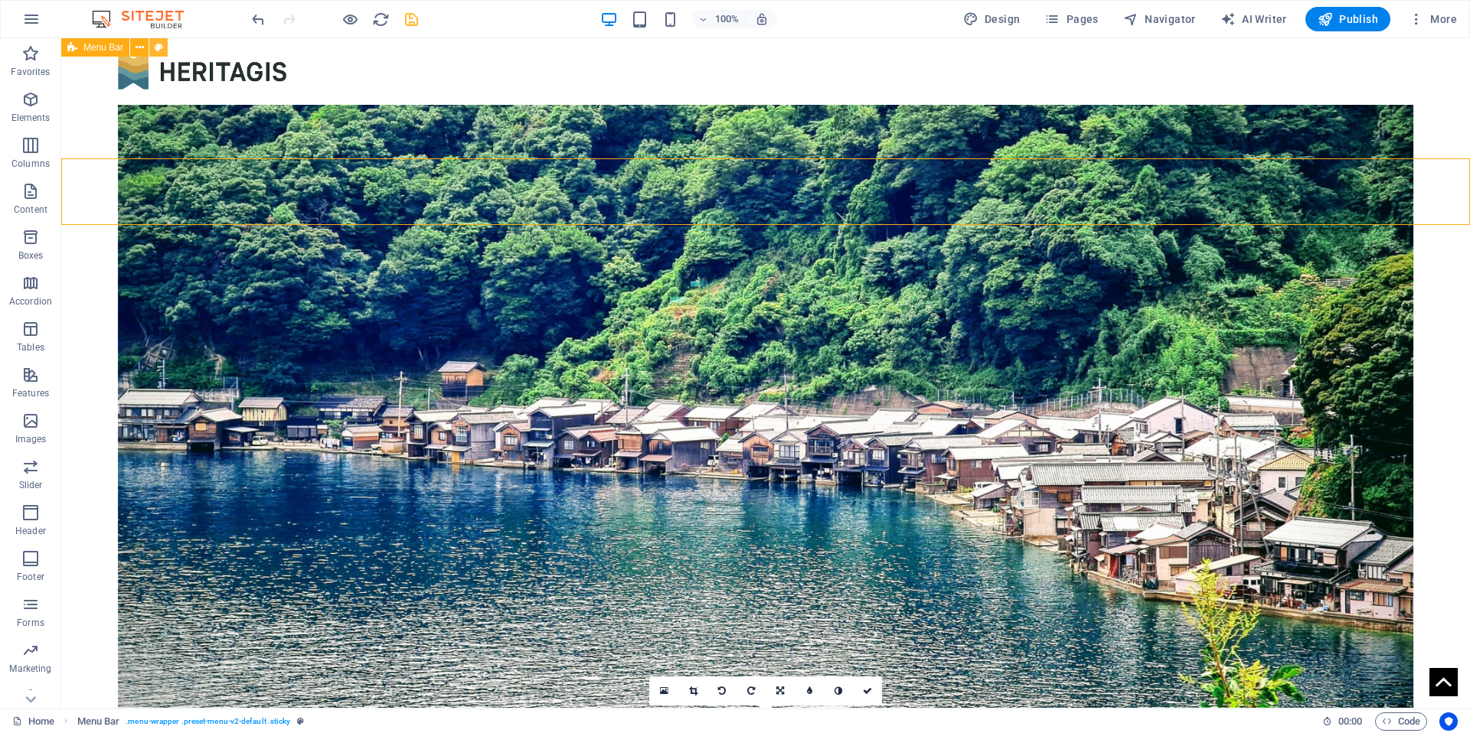
select select "px"
select select "vw"
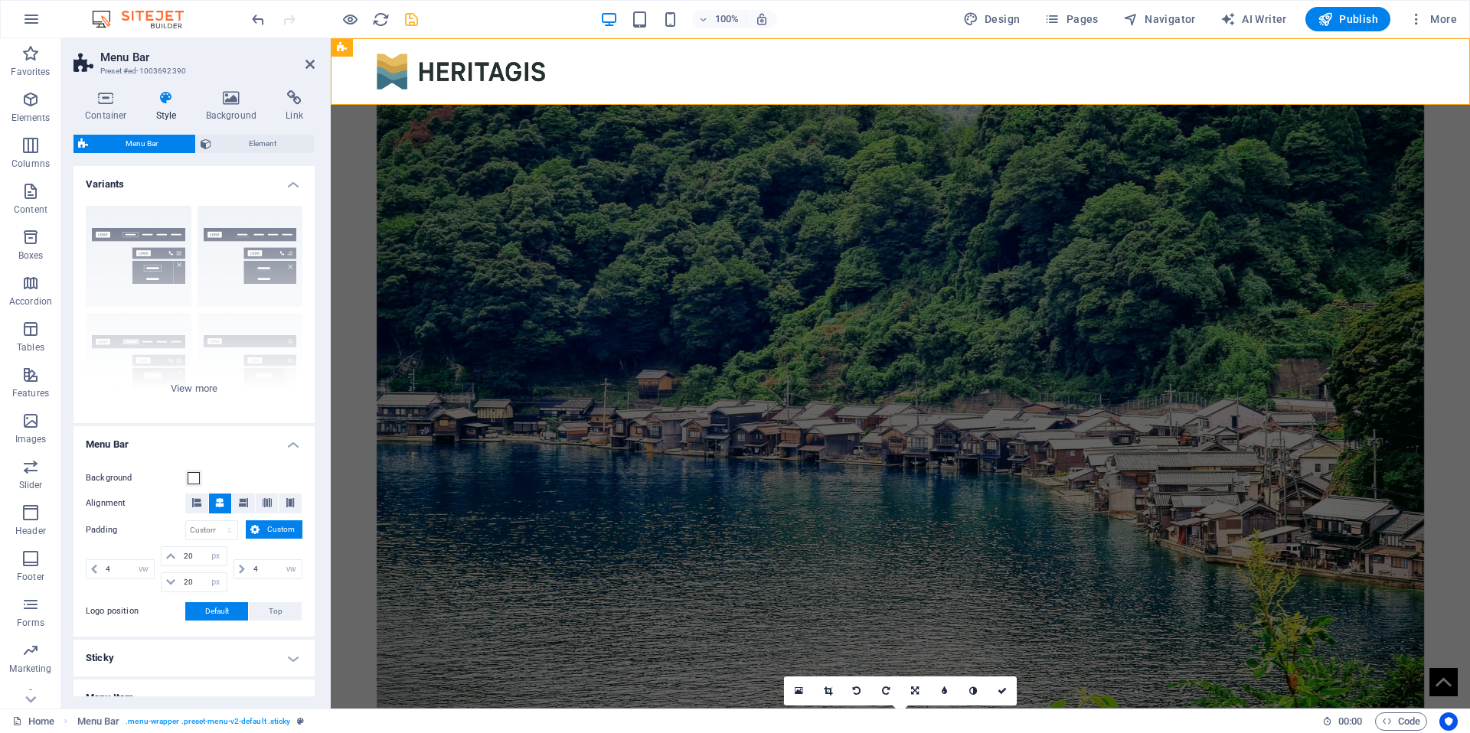
click at [166, 103] on icon at bounding box center [167, 97] width 44 height 15
click at [217, 104] on icon at bounding box center [231, 97] width 74 height 15
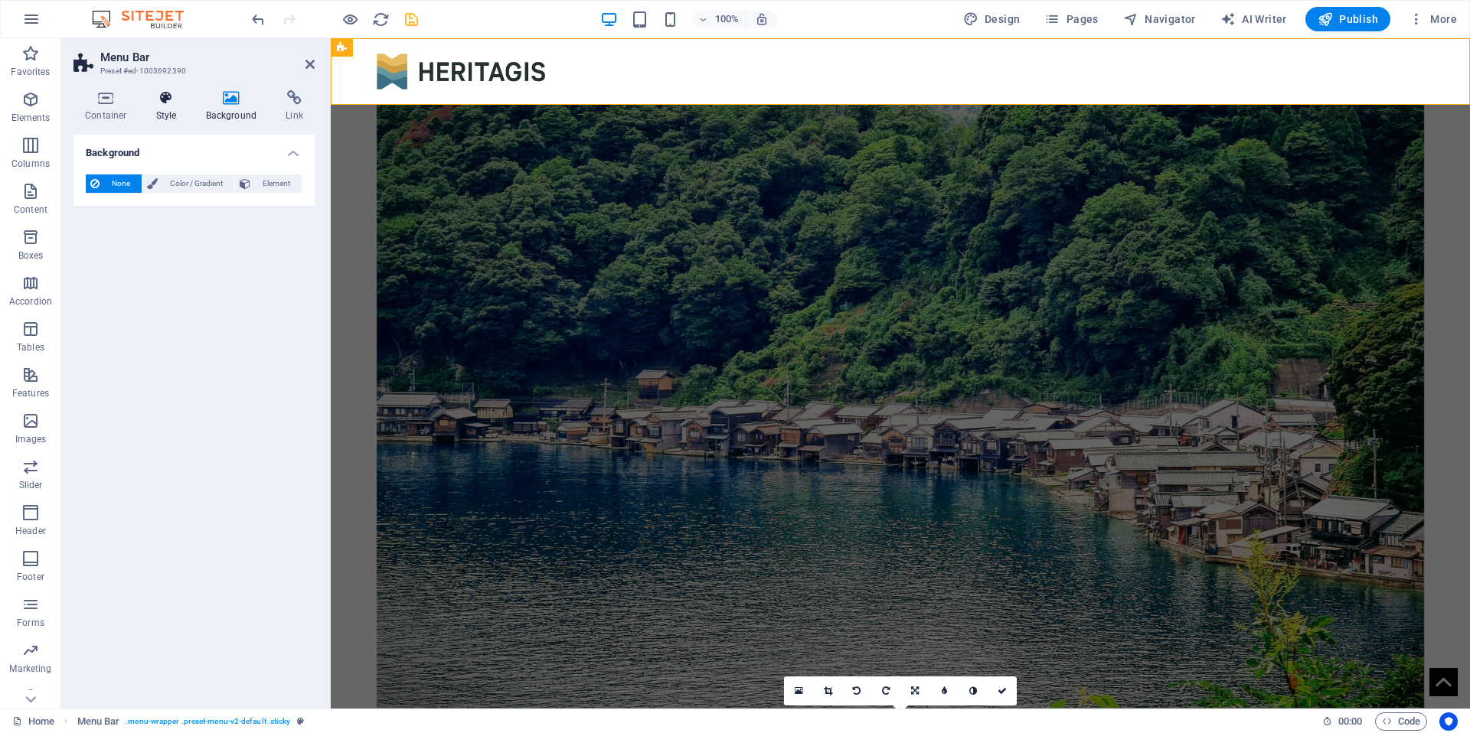
click at [180, 104] on icon at bounding box center [167, 97] width 44 height 15
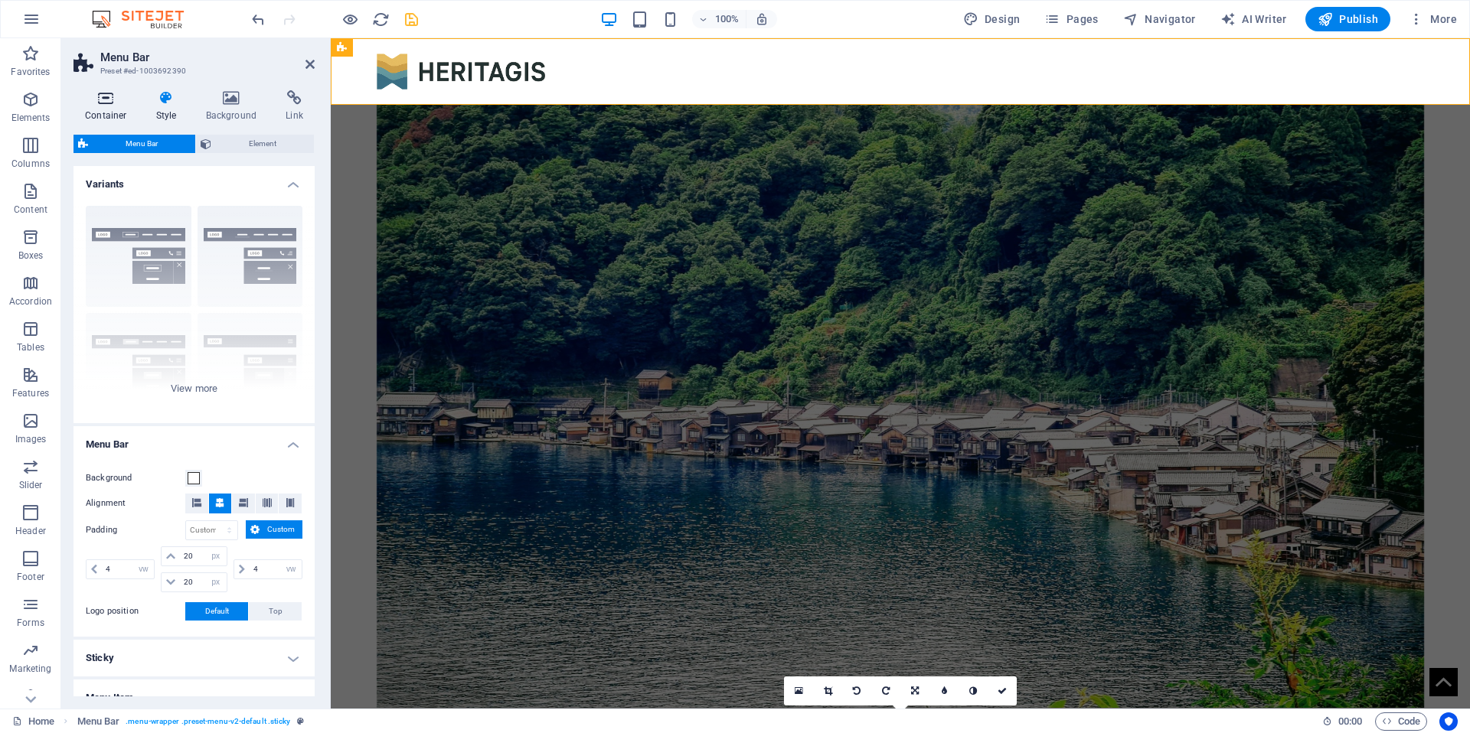
click at [100, 103] on icon at bounding box center [105, 97] width 65 height 15
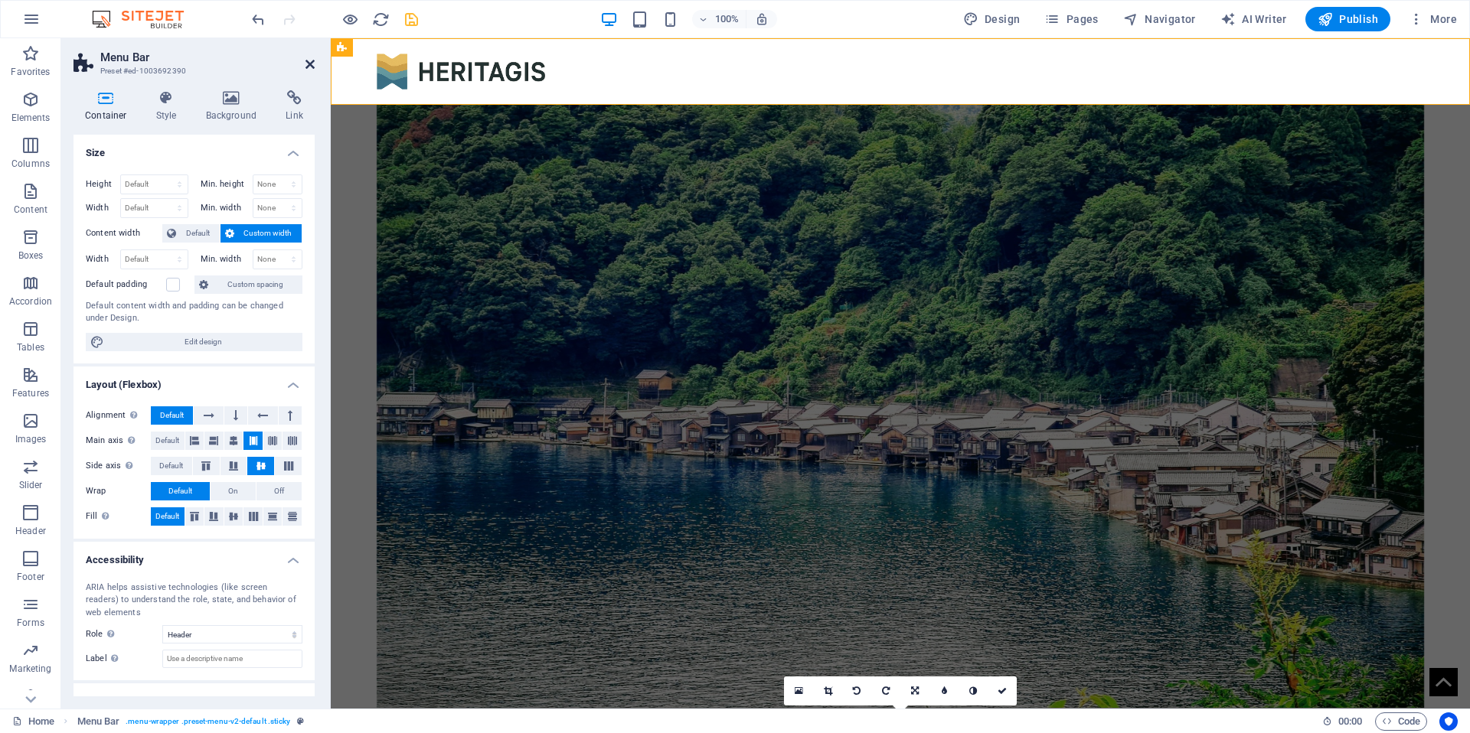
click at [311, 68] on icon at bounding box center [309, 64] width 9 height 12
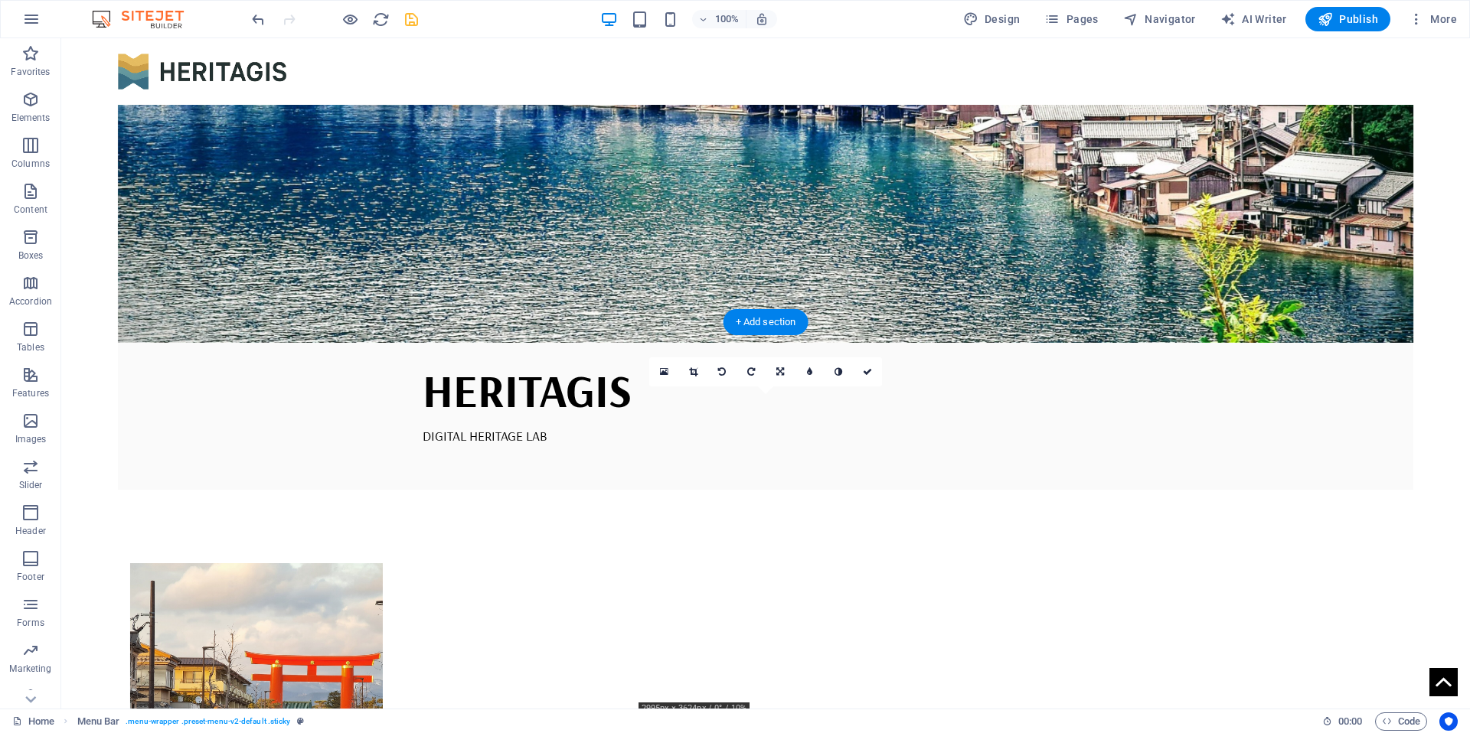
scroll to position [397, 0]
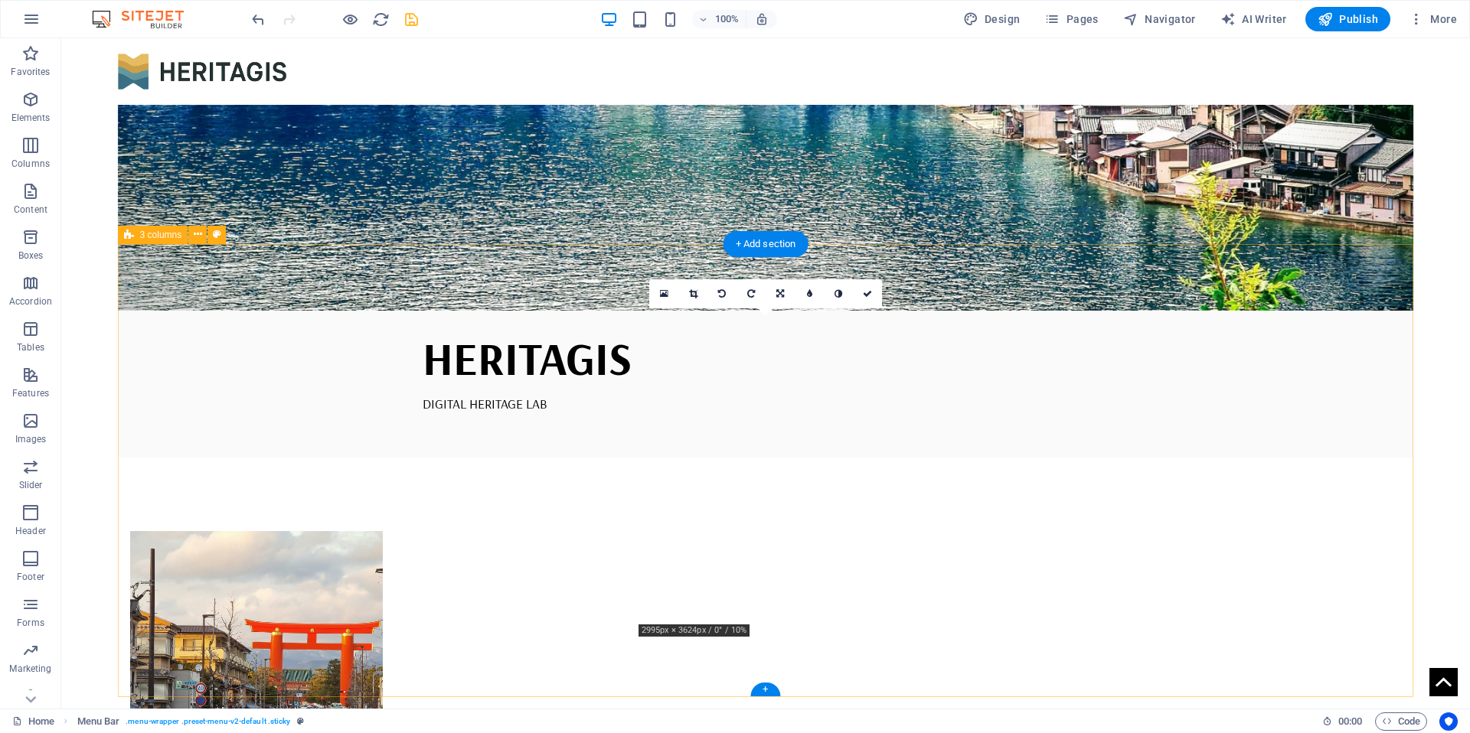
click at [220, 236] on icon at bounding box center [217, 235] width 8 height 16
select select "rem"
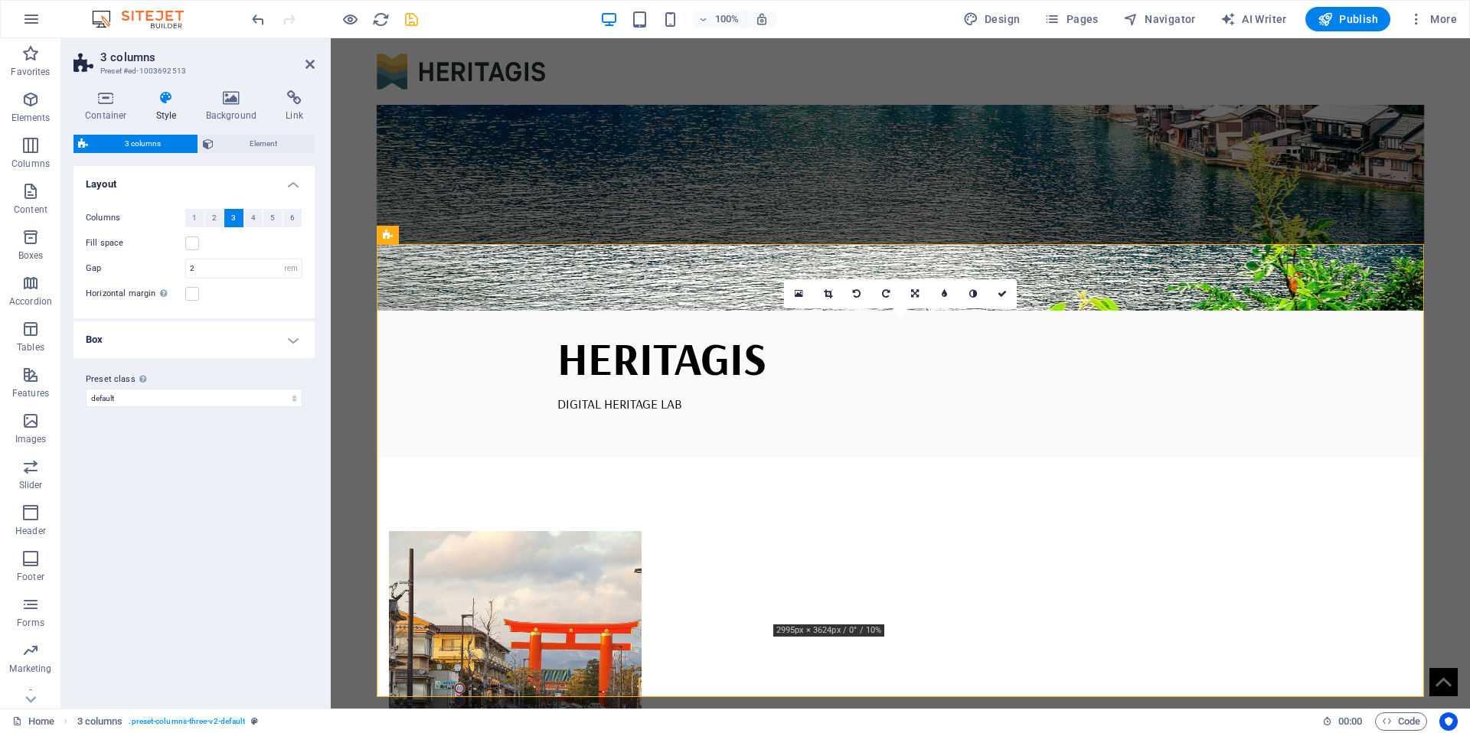
click at [176, 113] on h4 "Style" at bounding box center [170, 106] width 50 height 32
click at [168, 92] on icon at bounding box center [167, 97] width 44 height 15
click at [220, 139] on span "Element" at bounding box center [264, 144] width 92 height 18
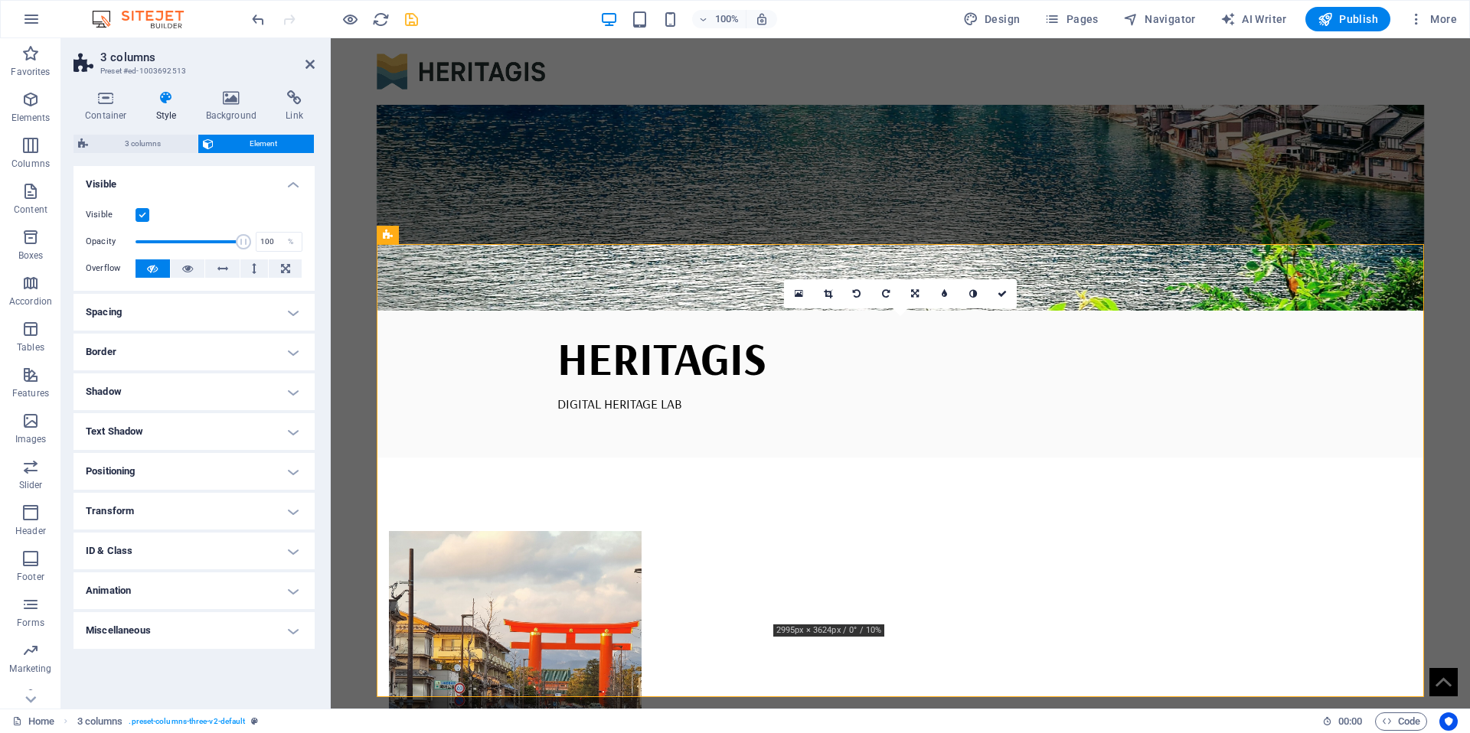
click at [106, 90] on div "Container Style Background Link Size Height Default px rem % vh vw Min. height …" at bounding box center [194, 393] width 266 height 631
click at [107, 99] on icon at bounding box center [105, 97] width 65 height 15
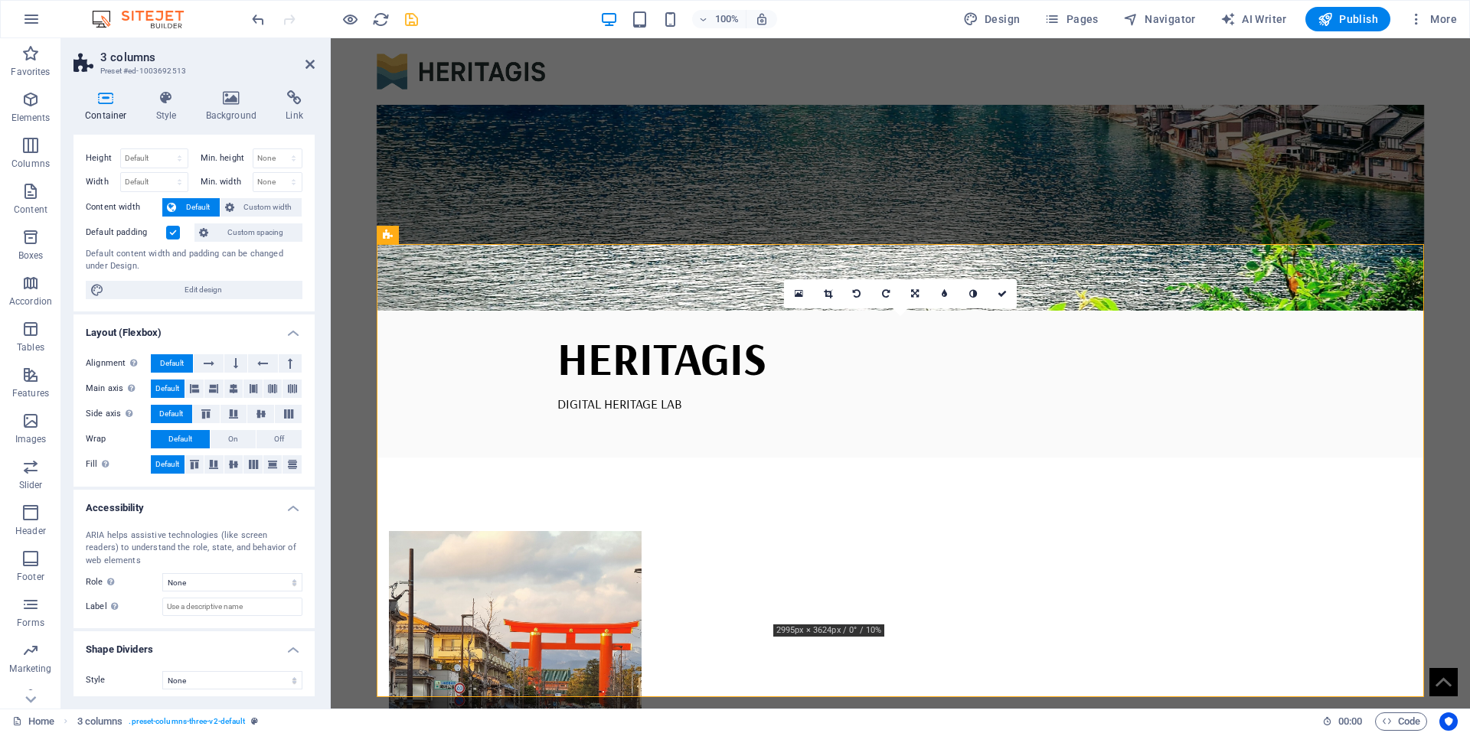
scroll to position [31, 0]
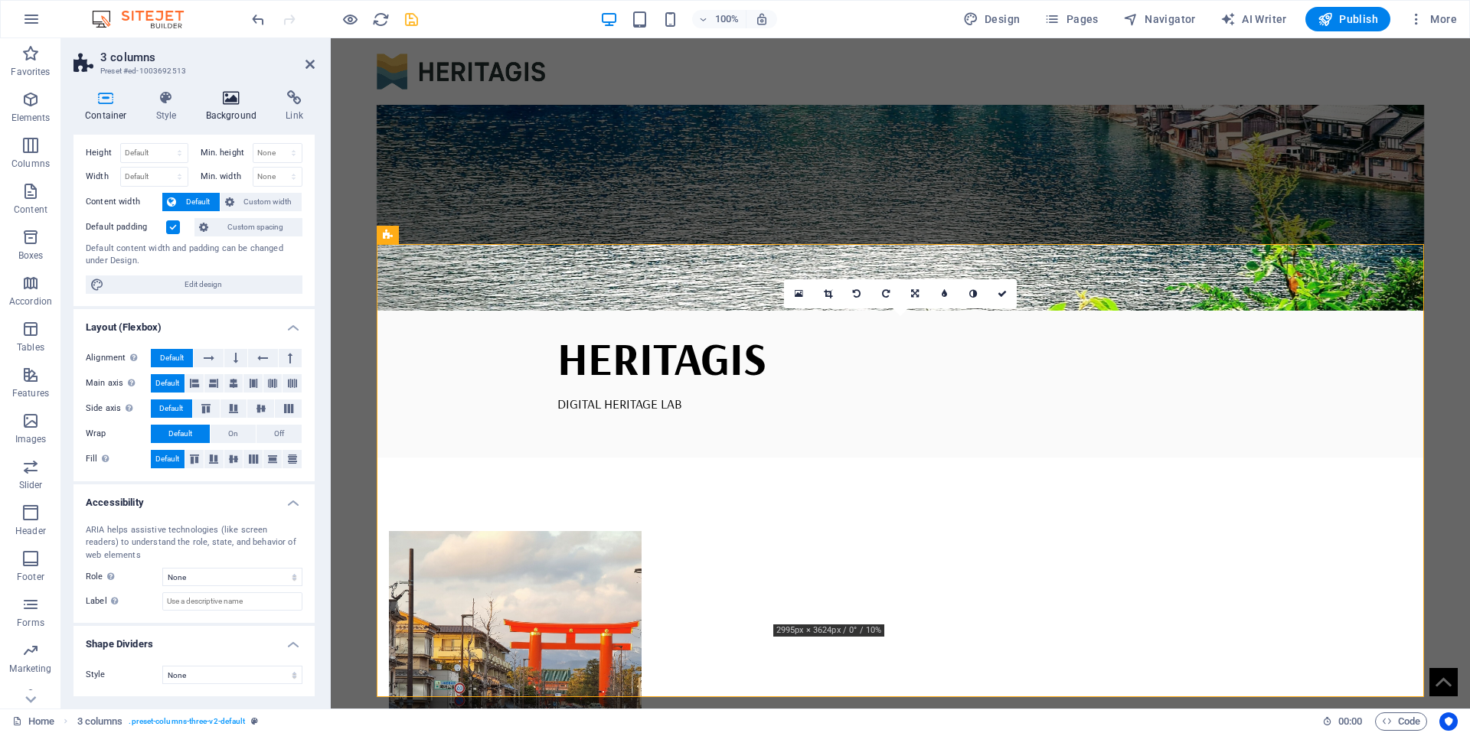
click at [228, 109] on h4 "Background" at bounding box center [234, 106] width 80 height 32
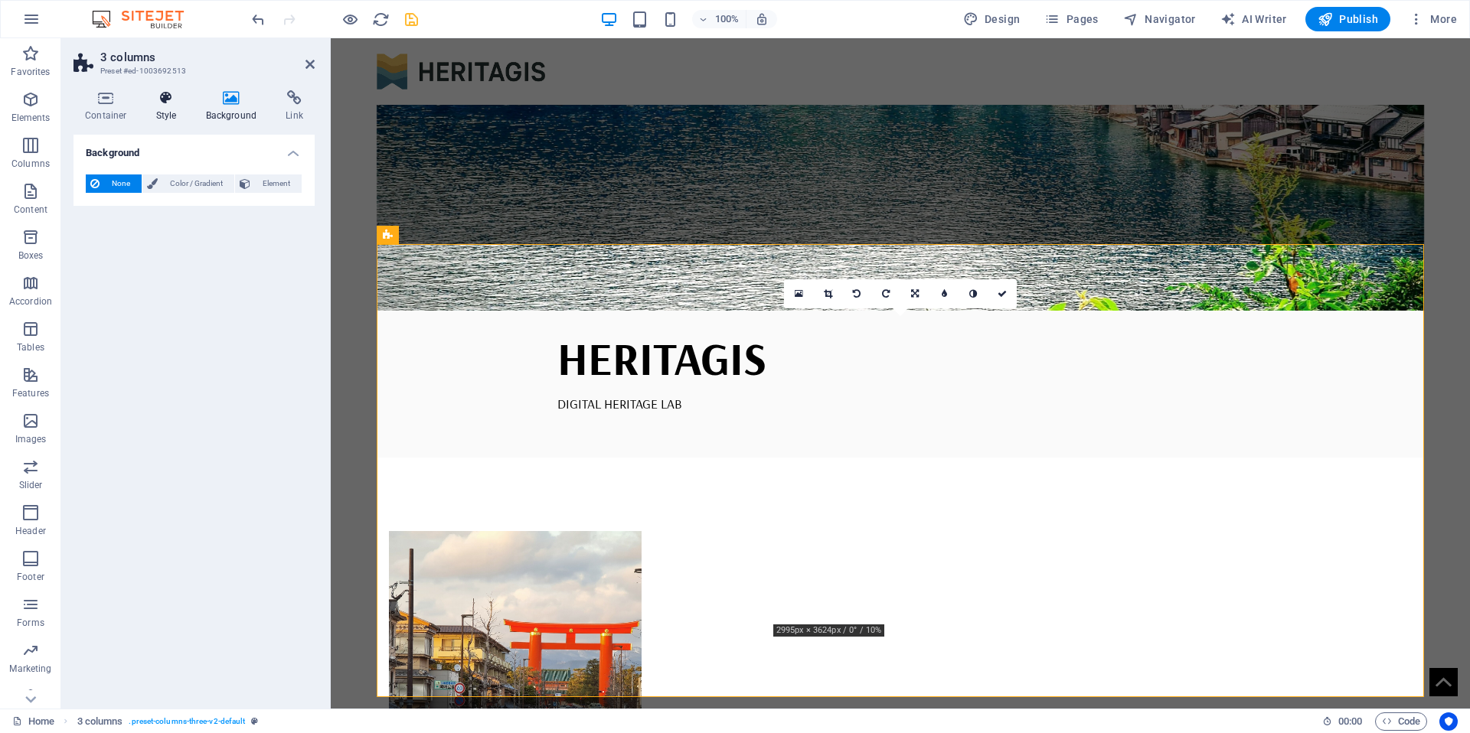
click at [168, 108] on h4 "Style" at bounding box center [170, 106] width 50 height 32
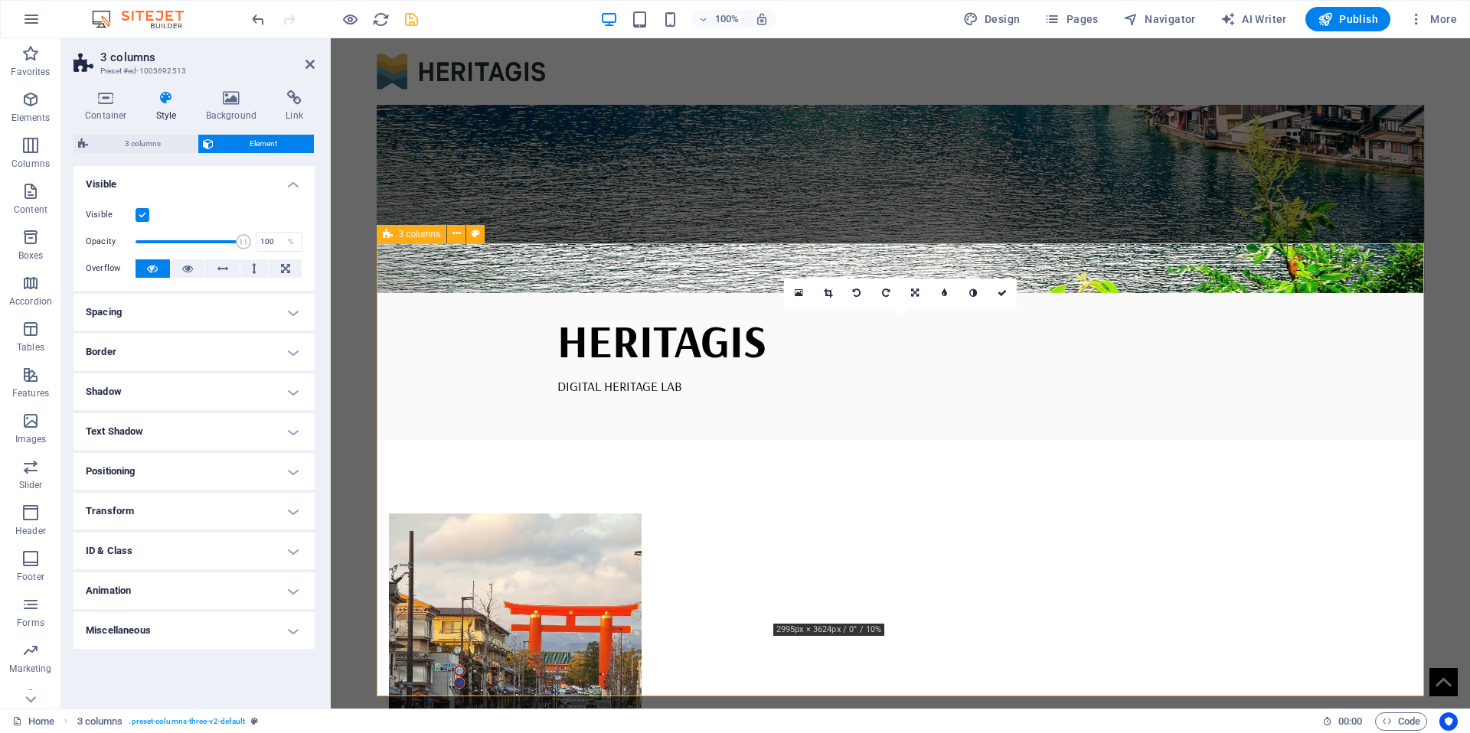
scroll to position [432, 0]
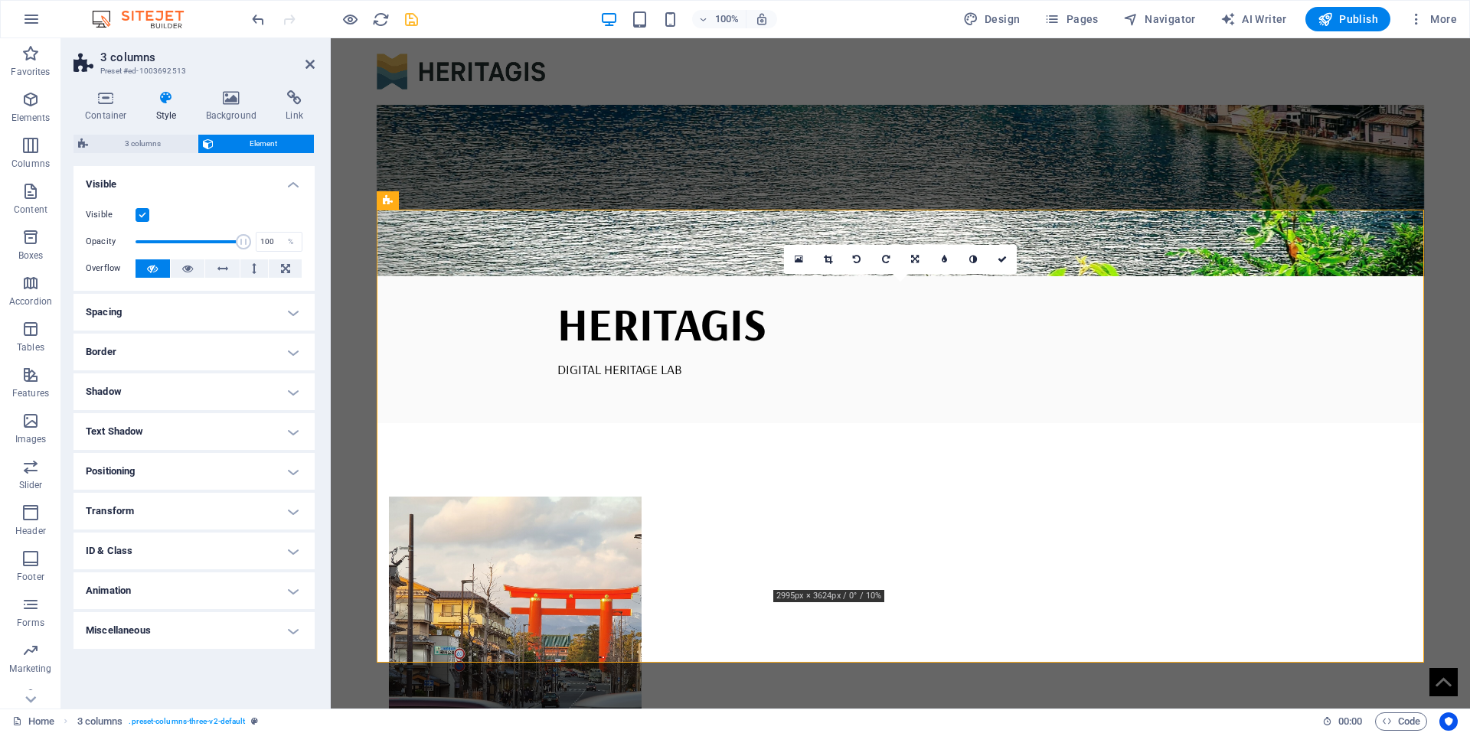
click at [308, 57] on h2 "3 columns" at bounding box center [207, 58] width 214 height 14
click at [310, 63] on icon at bounding box center [309, 64] width 9 height 12
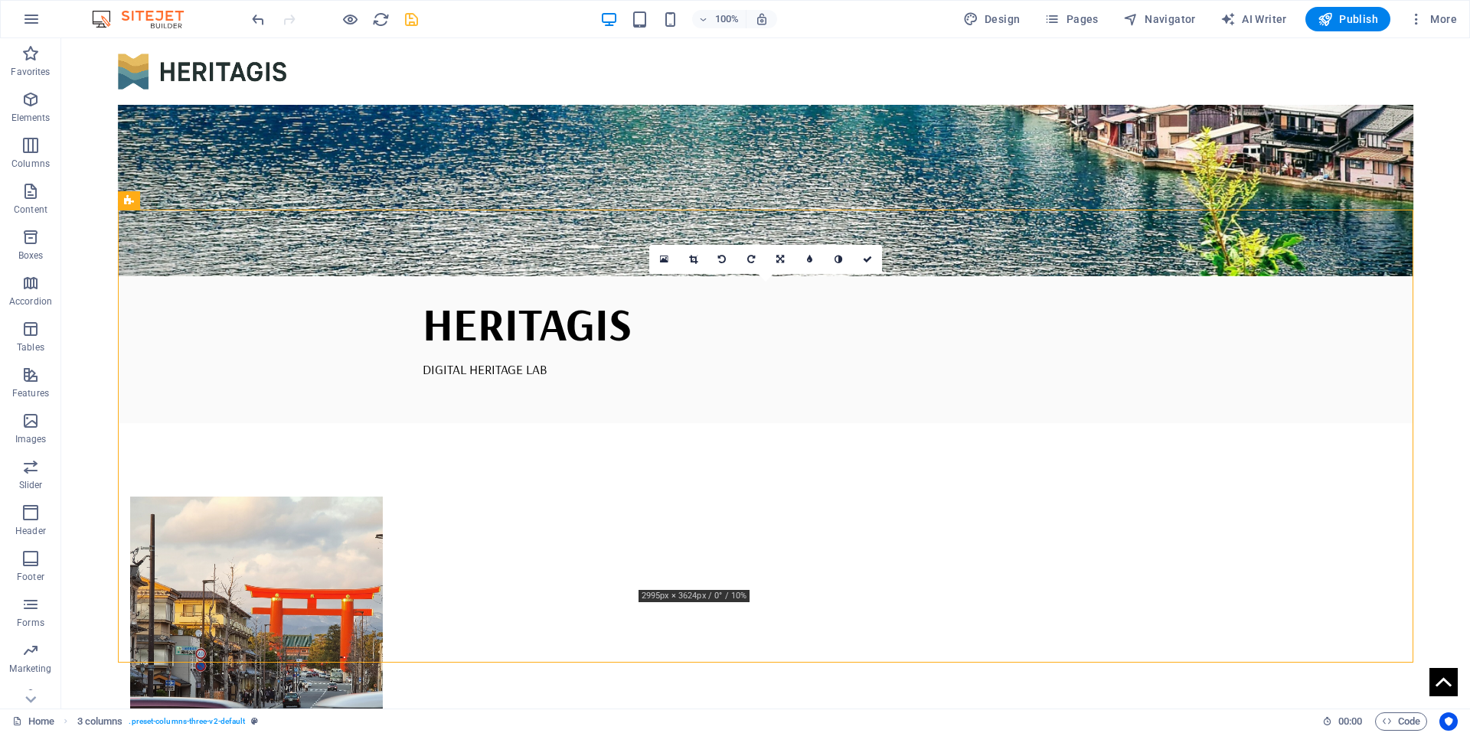
click at [687, 697] on html "Skip to main content HERITAGIS DIGITAL HERITAGE LAB Heritage Data Vizualisation" at bounding box center [765, 667] width 1409 height 2120
click at [768, 656] on div "+" at bounding box center [765, 655] width 30 height 14
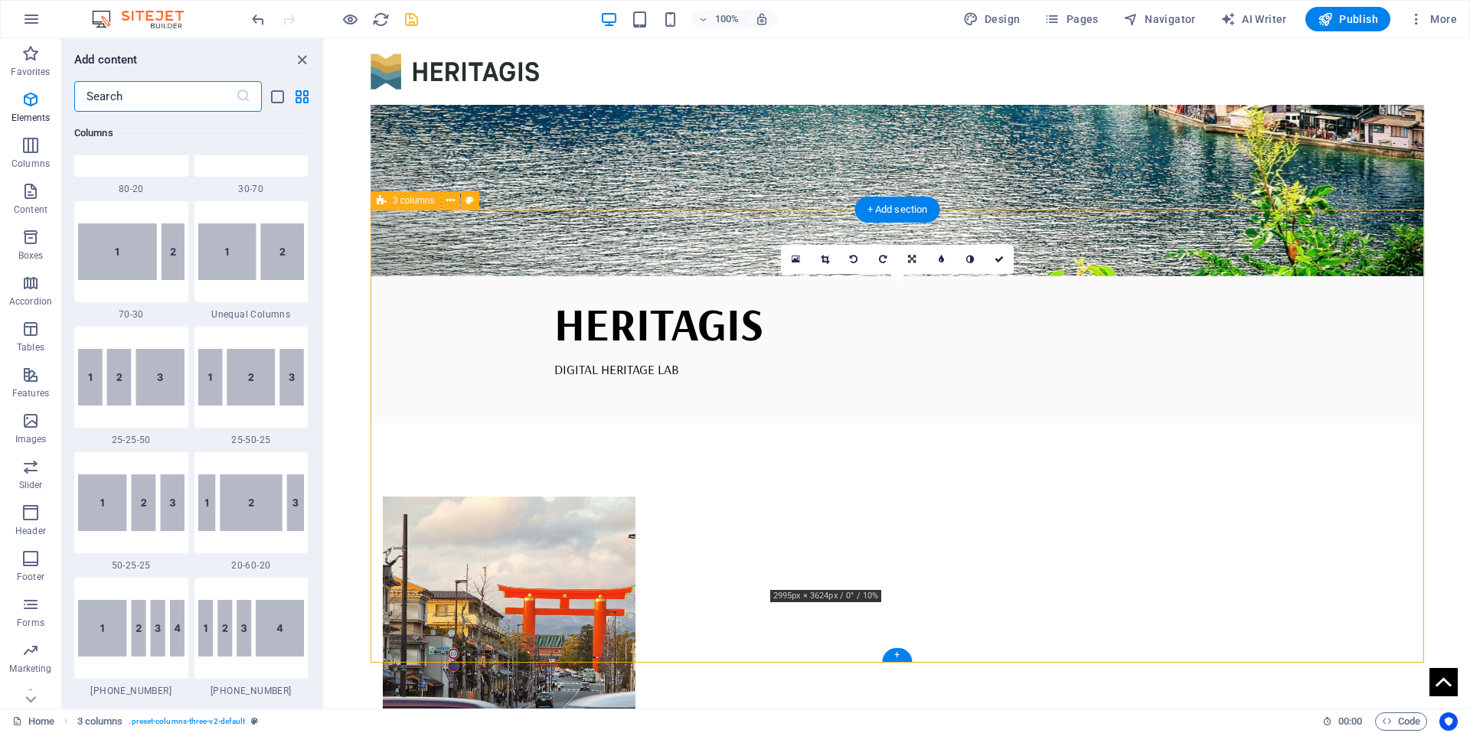
scroll to position [2679, 0]
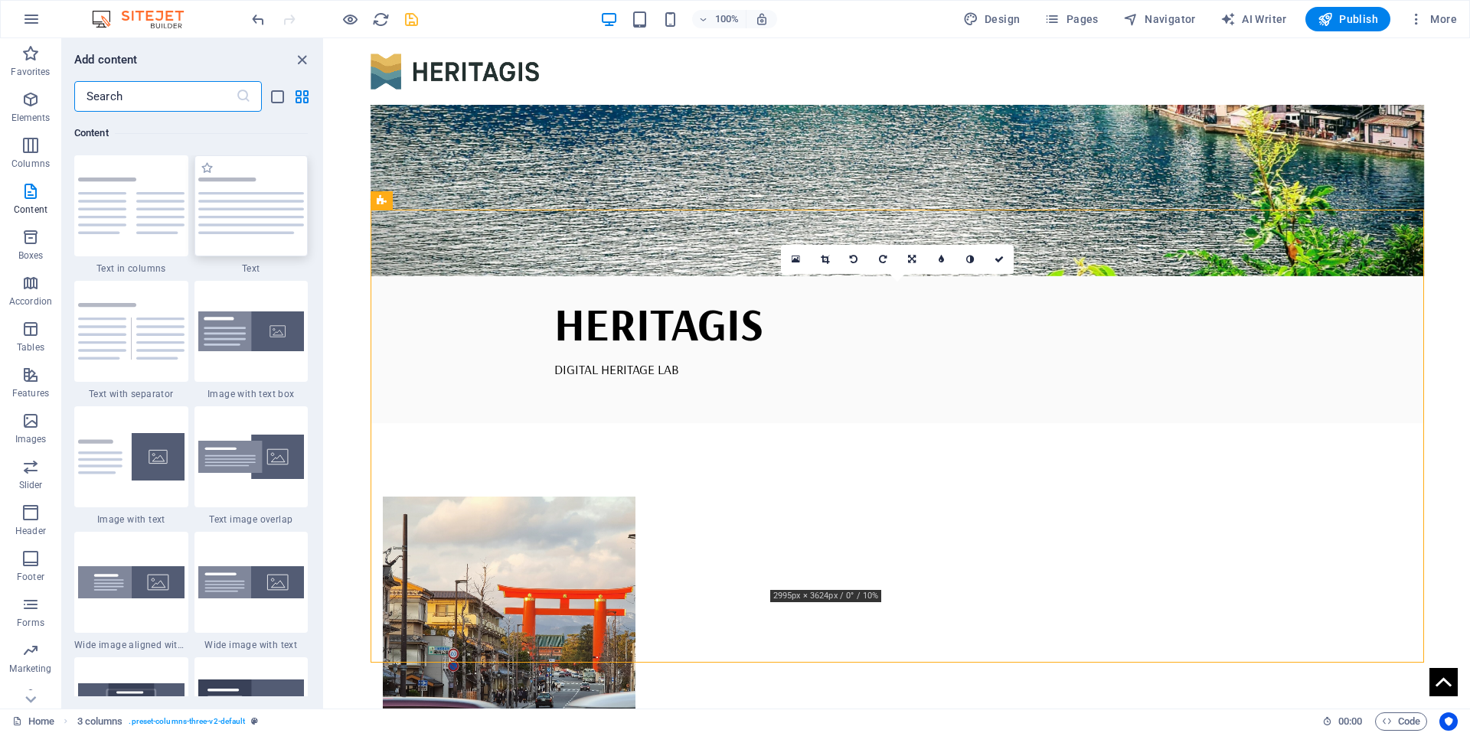
click at [265, 234] on div at bounding box center [251, 205] width 114 height 101
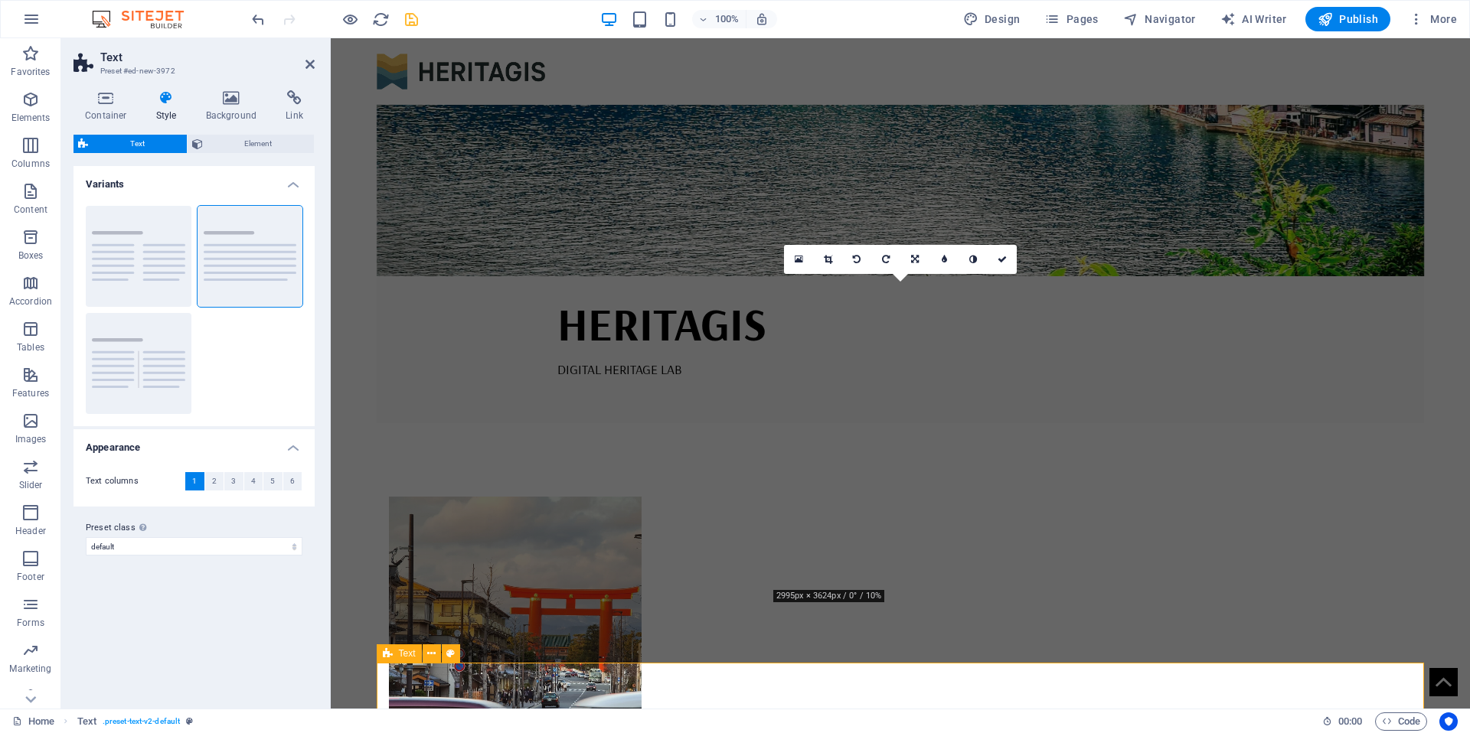
click at [191, 483] on button "1" at bounding box center [194, 481] width 19 height 18
click at [260, 147] on span "Element" at bounding box center [258, 144] width 103 height 18
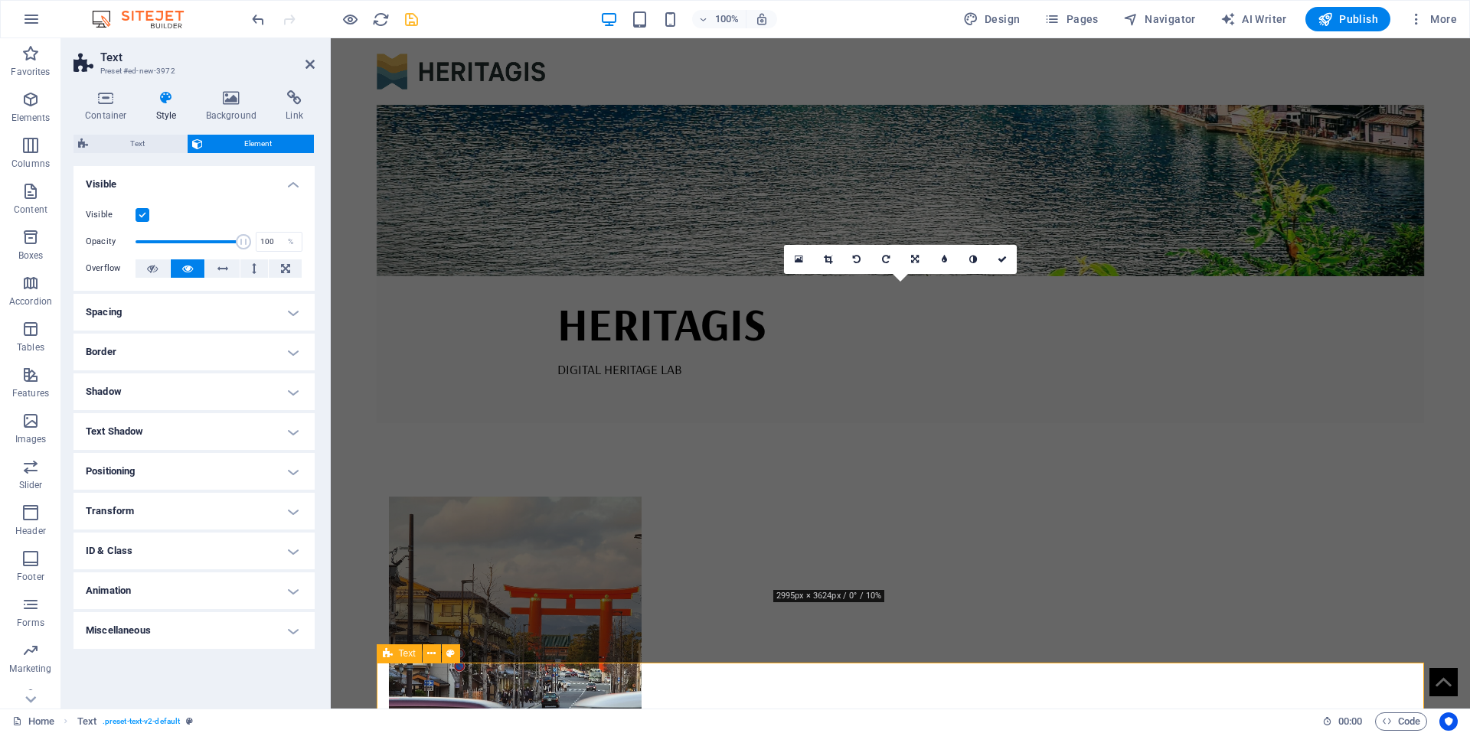
click at [406, 653] on span "Text" at bounding box center [407, 653] width 17 height 9
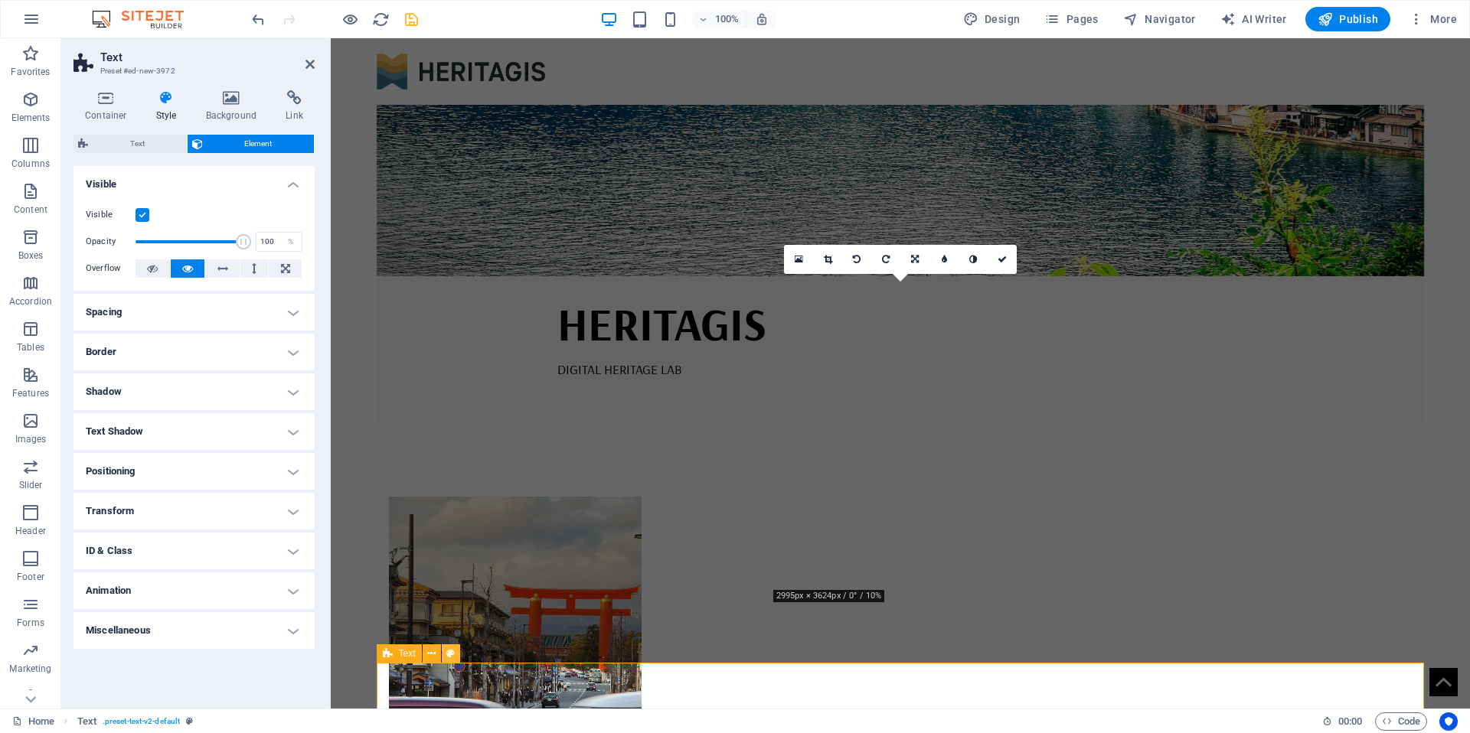
click at [447, 659] on icon at bounding box center [450, 654] width 8 height 16
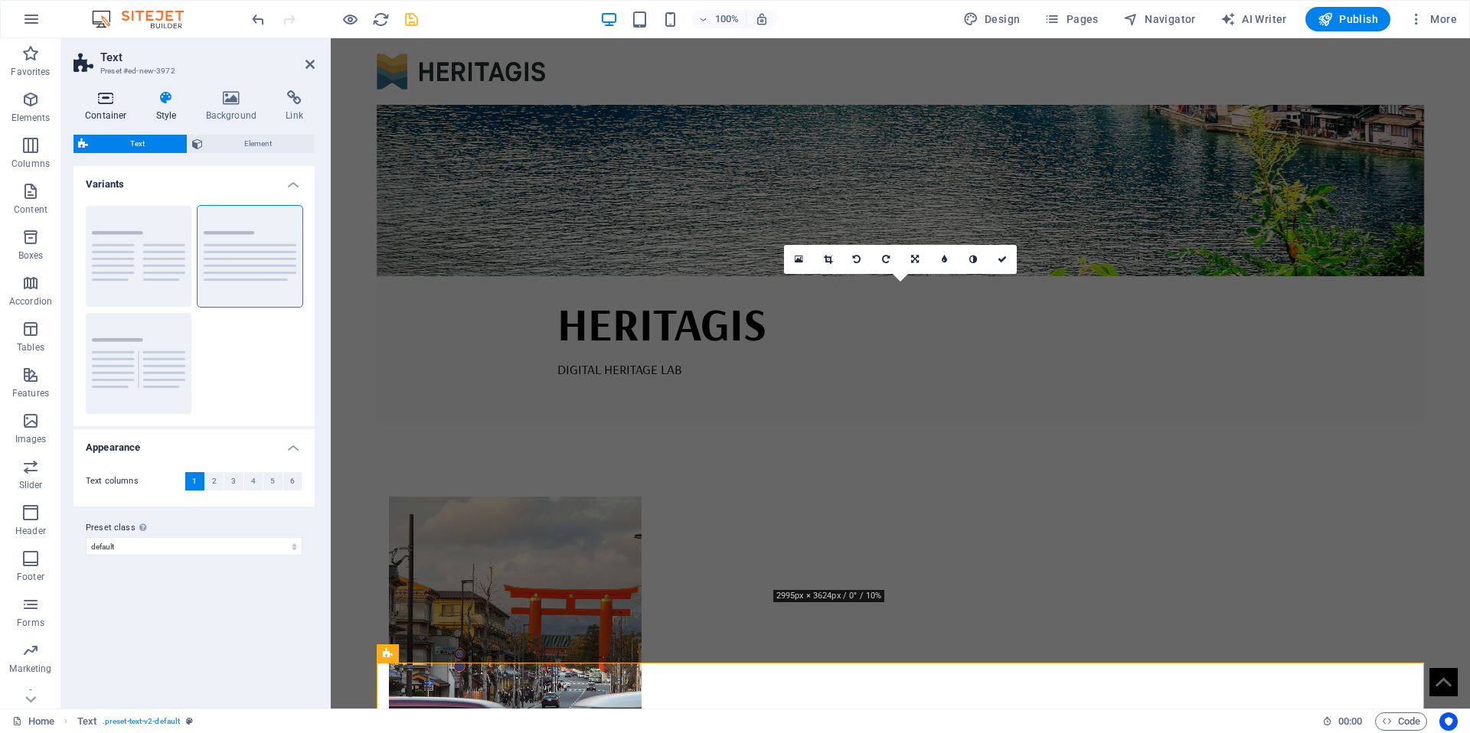
click at [104, 103] on icon at bounding box center [105, 97] width 65 height 15
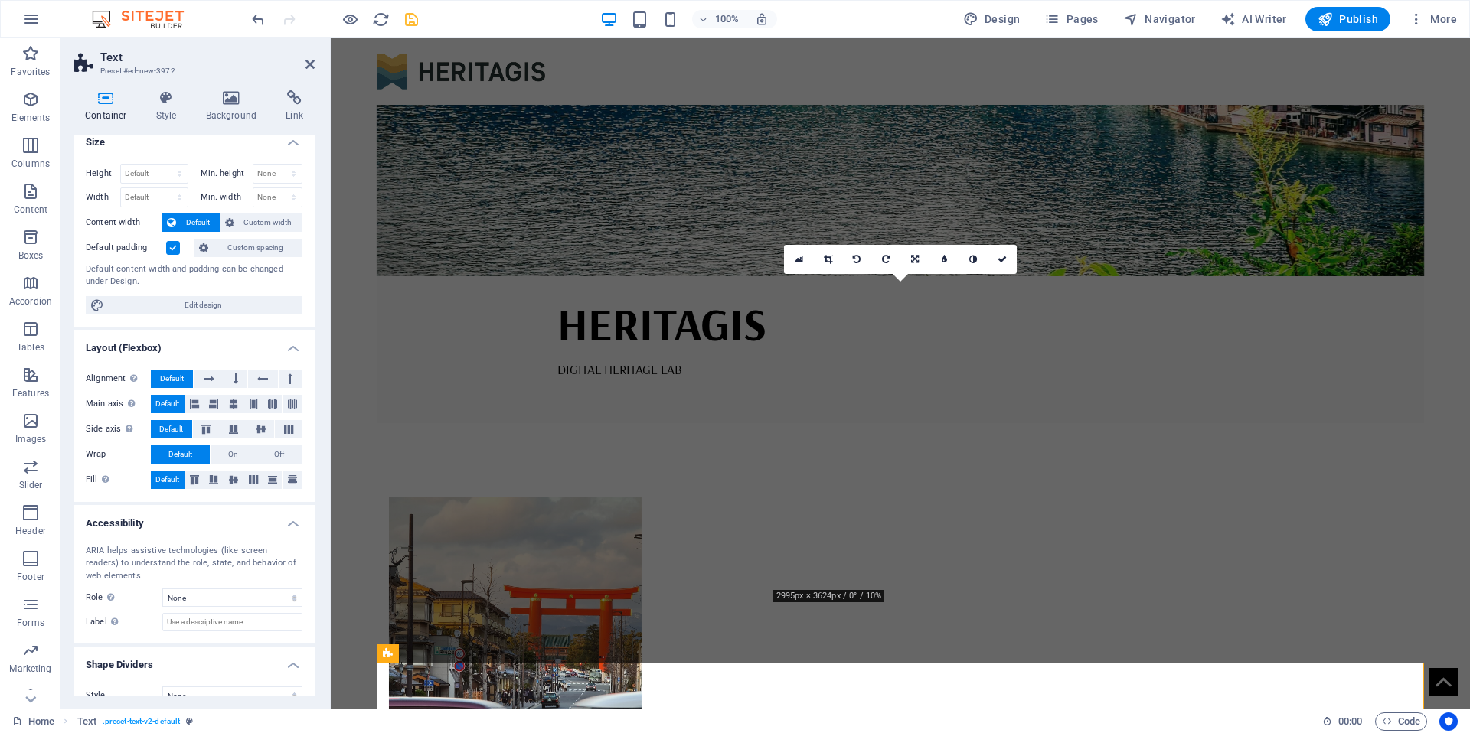
scroll to position [0, 0]
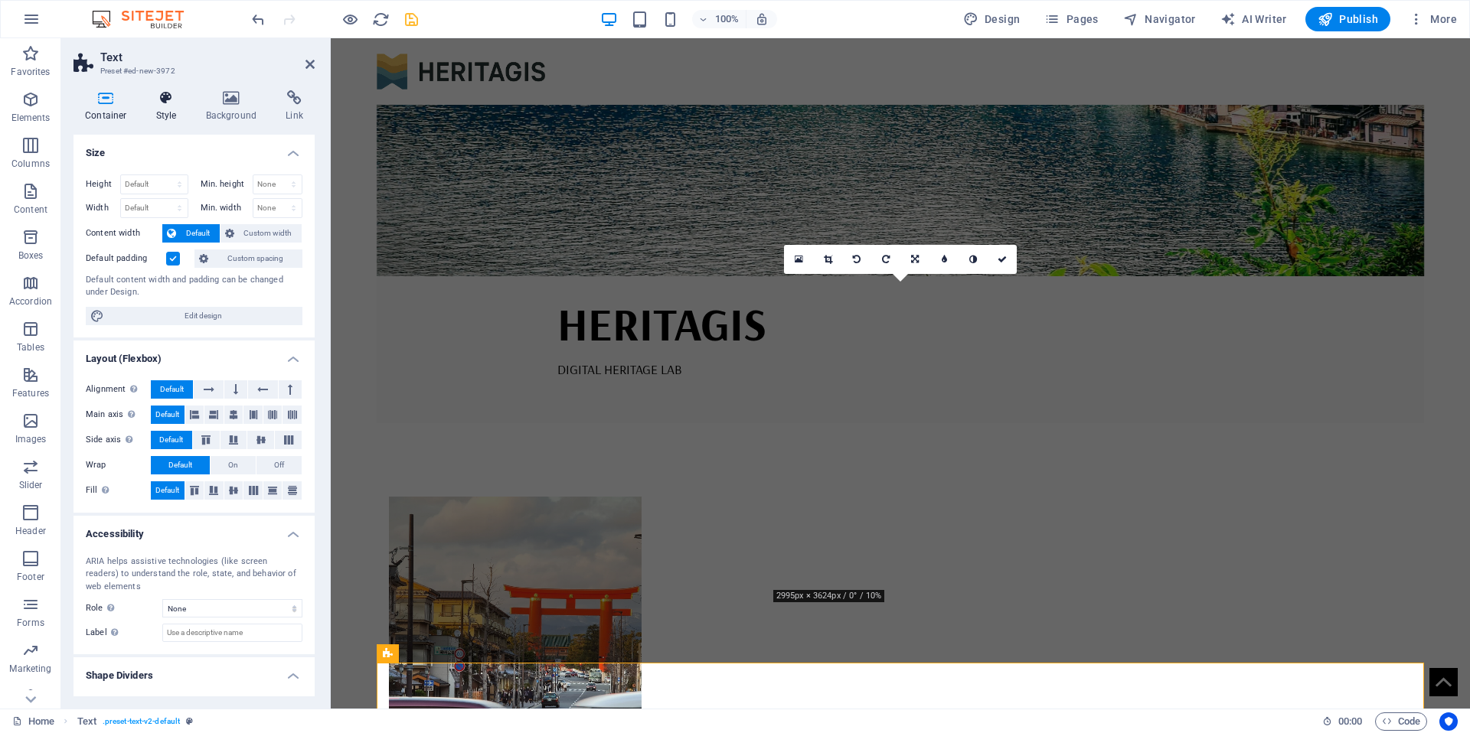
click at [165, 96] on icon at bounding box center [167, 97] width 44 height 15
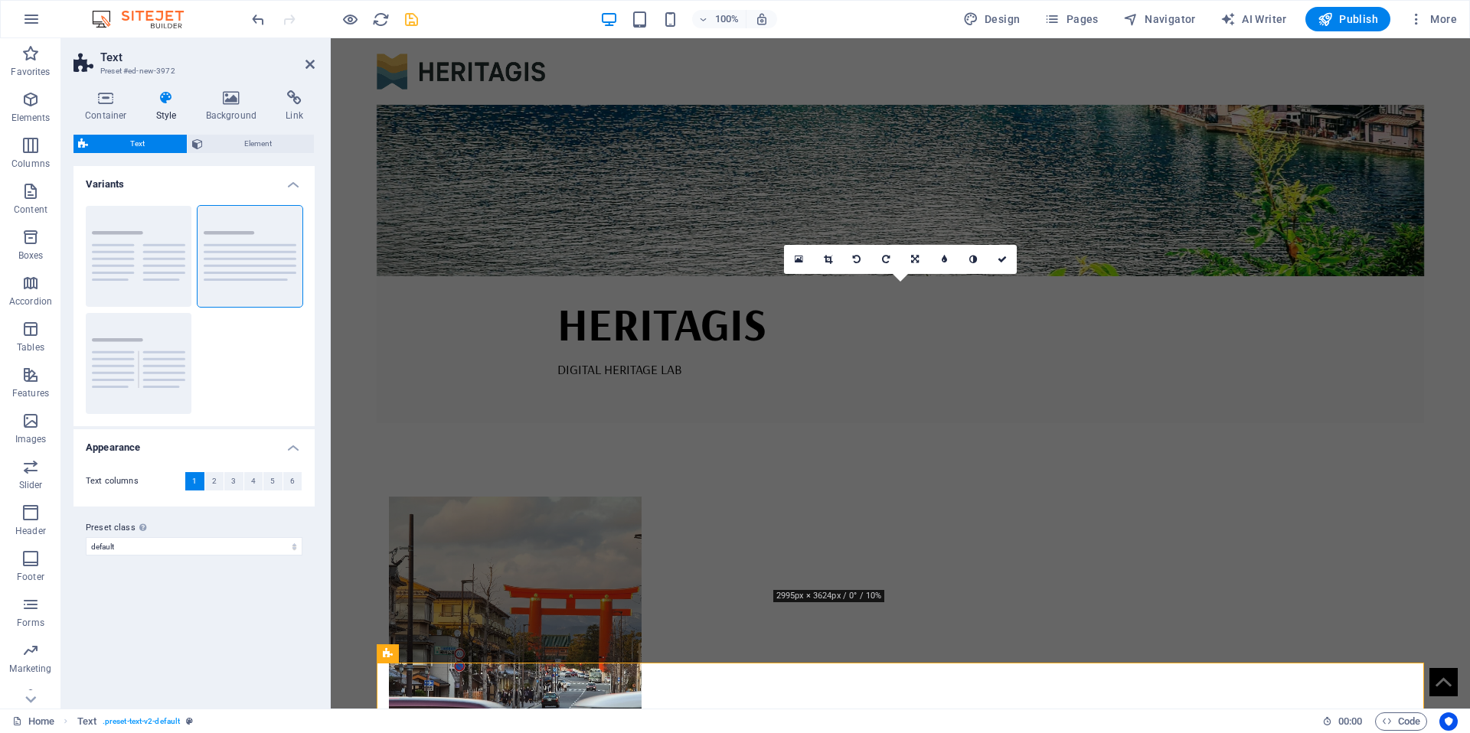
drag, startPoint x: 142, startPoint y: 55, endPoint x: 122, endPoint y: 54, distance: 20.0
click at [141, 55] on h2 "Text" at bounding box center [207, 58] width 214 height 14
click at [119, 53] on h2 "Text" at bounding box center [207, 58] width 214 height 14
click at [114, 67] on h3 "Preset #ed-new-3972" at bounding box center [192, 71] width 184 height 14
click at [228, 104] on icon at bounding box center [231, 97] width 74 height 15
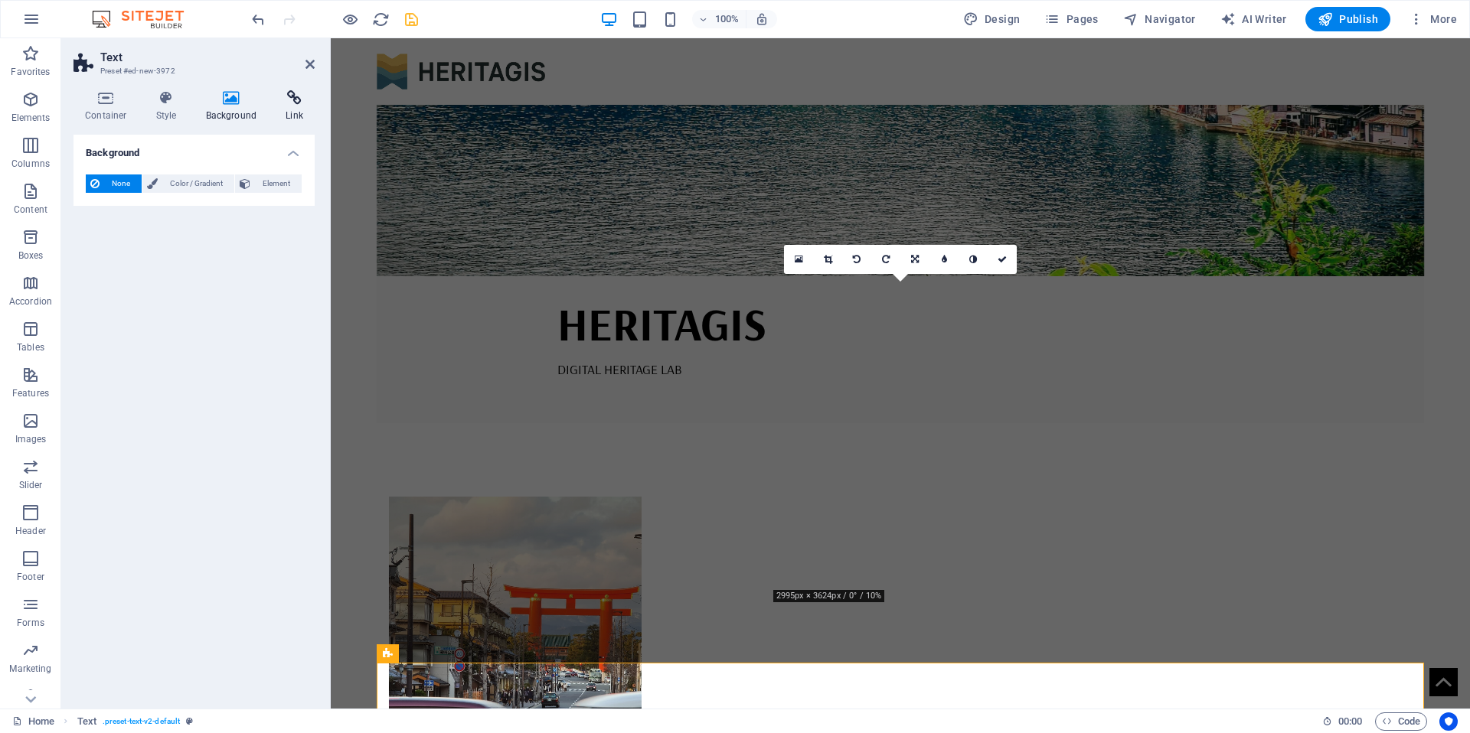
click at [297, 99] on icon at bounding box center [294, 97] width 41 height 15
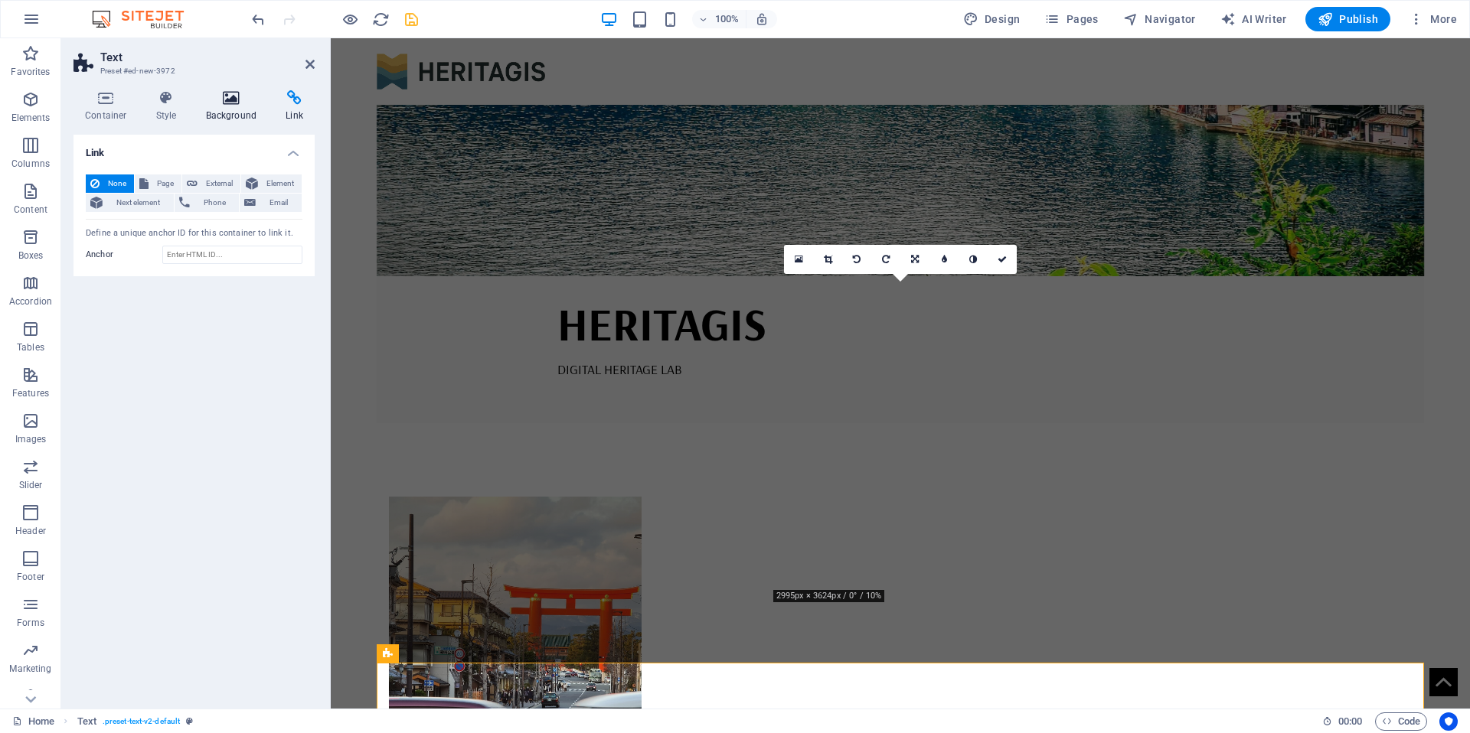
click at [219, 100] on icon at bounding box center [231, 97] width 74 height 15
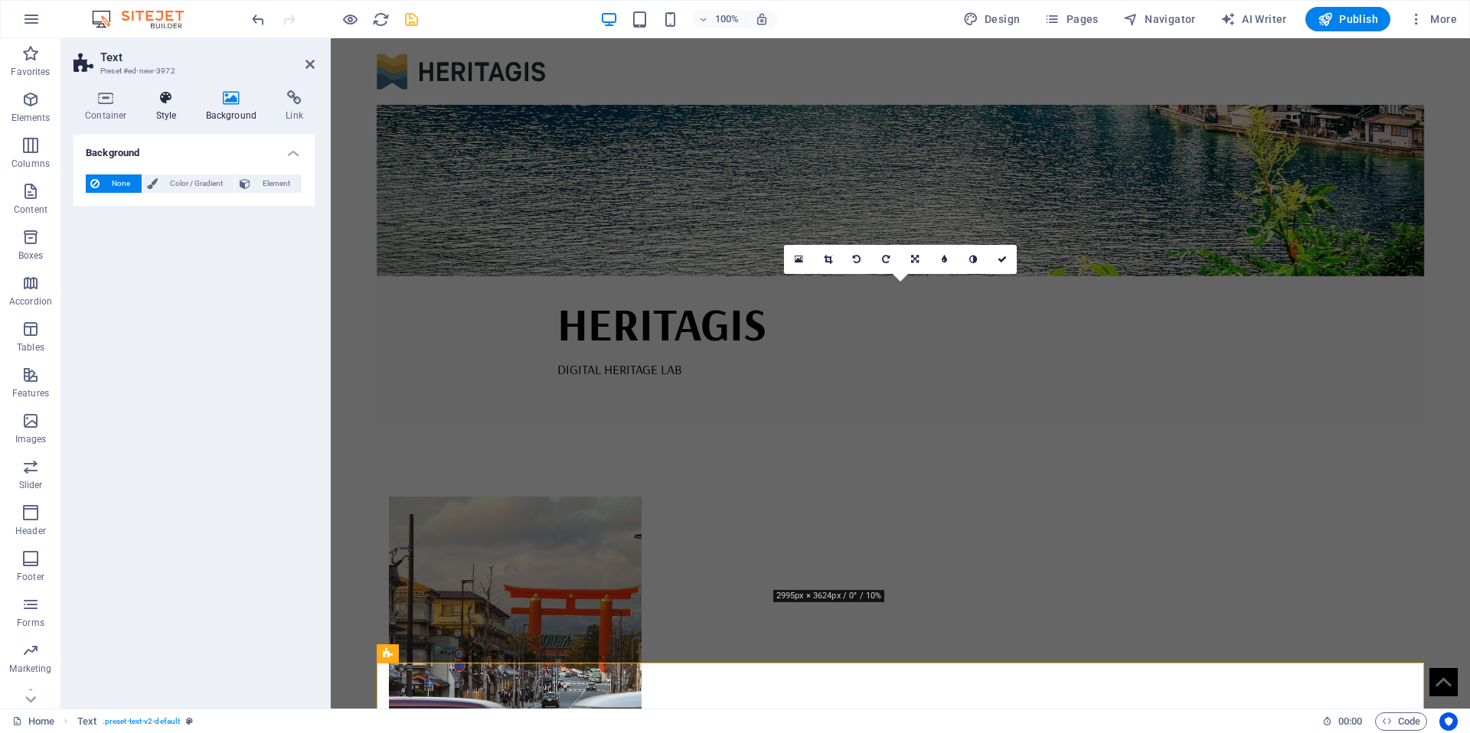
click at [178, 102] on icon at bounding box center [167, 97] width 44 height 15
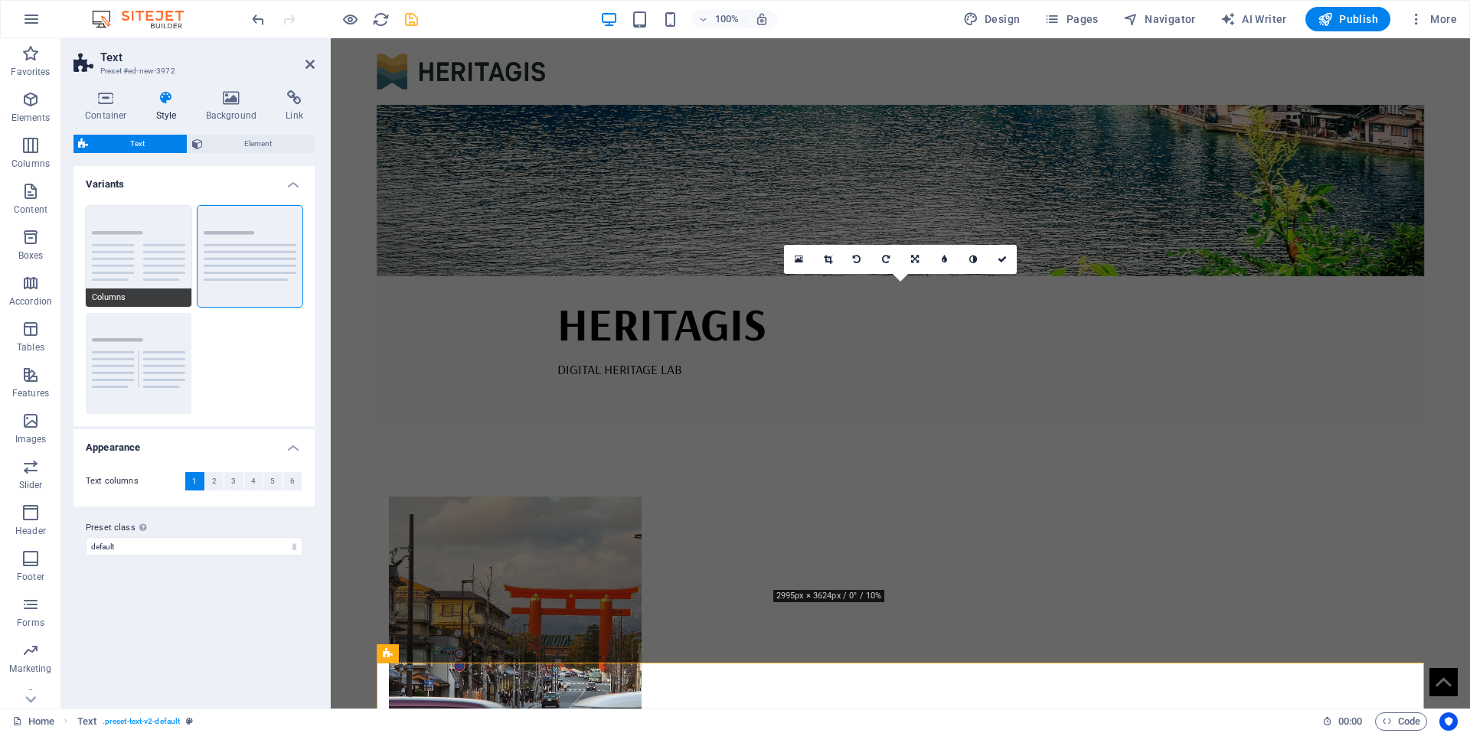
click at [153, 265] on button "Columns" at bounding box center [139, 256] width 106 height 101
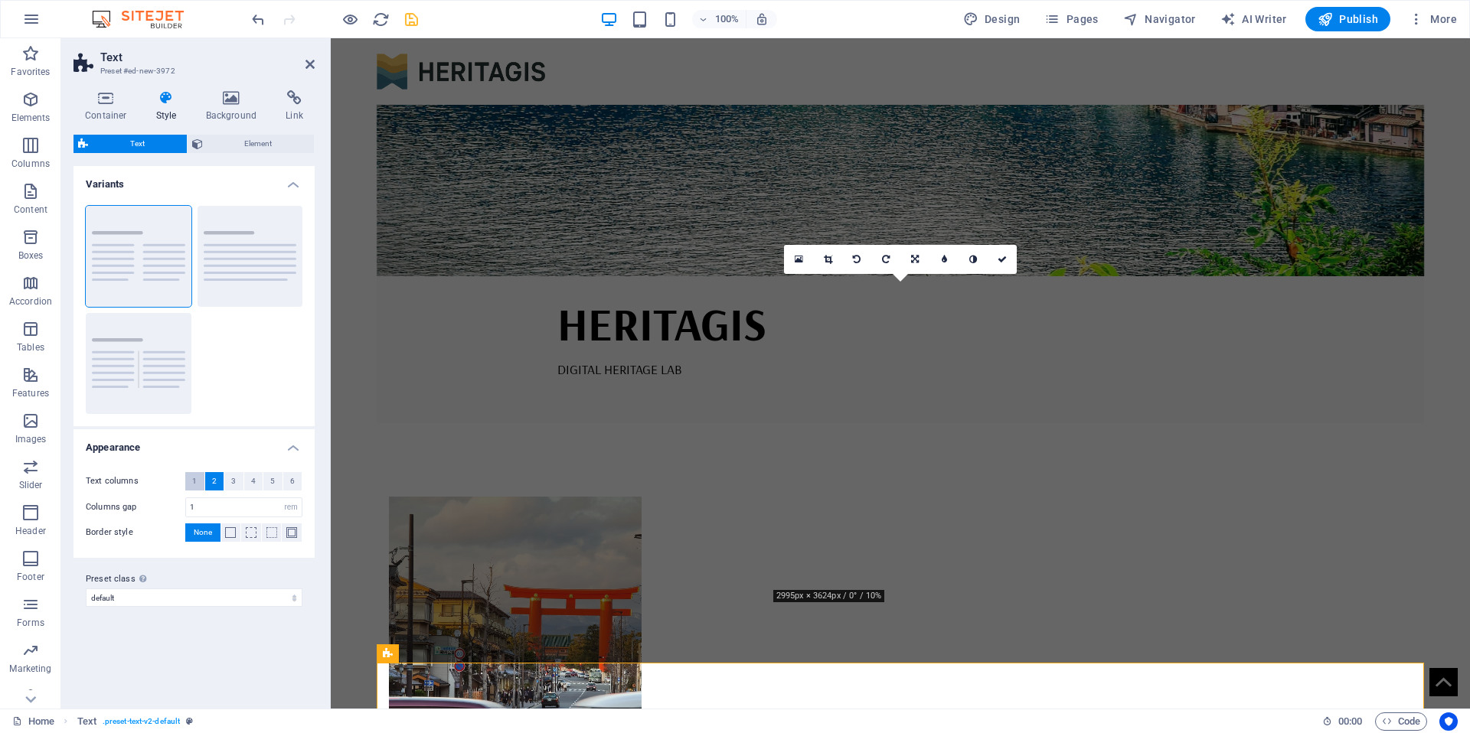
click at [193, 477] on span "1" at bounding box center [194, 481] width 5 height 18
click at [880, 710] on div "Home Text . preset-text-v2-default 00 : 00 Code" at bounding box center [735, 721] width 1470 height 24
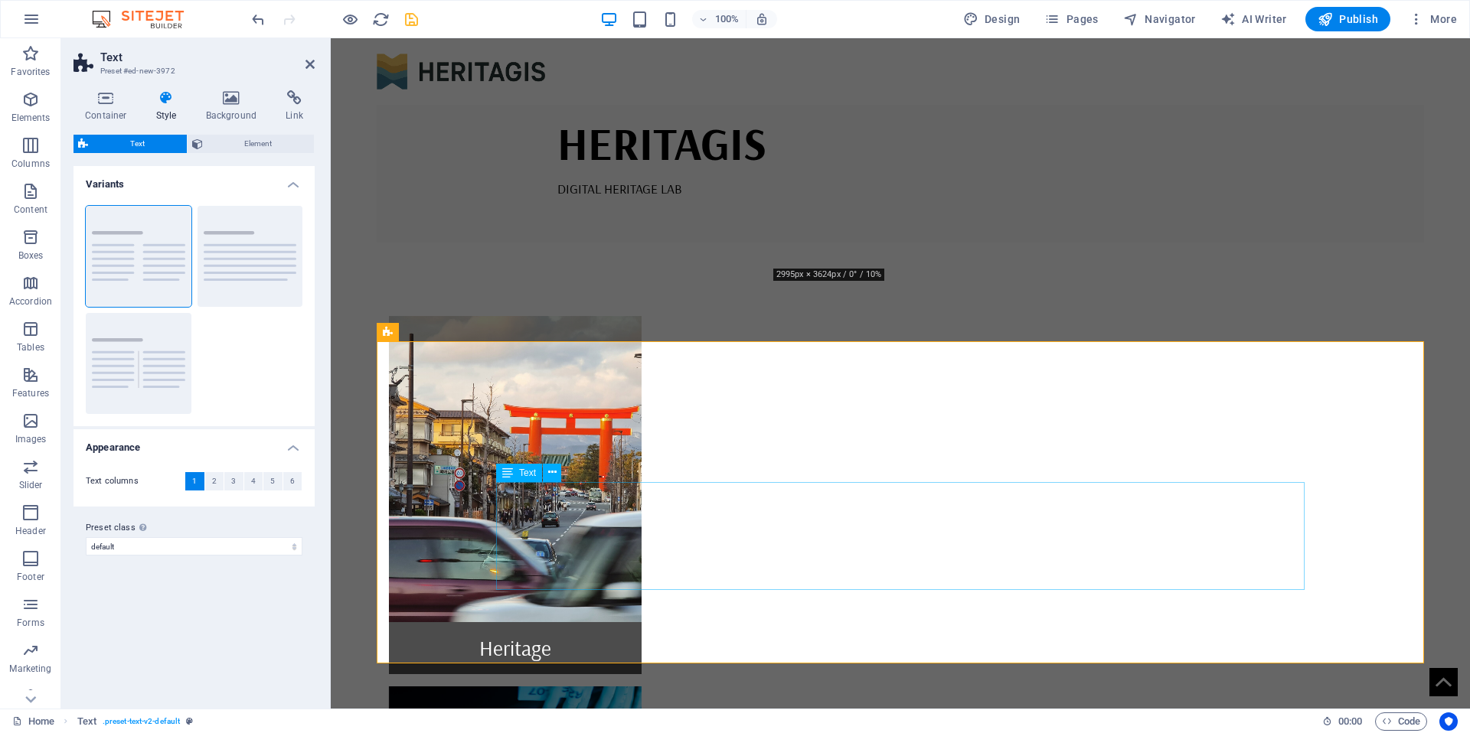
scroll to position [753, 0]
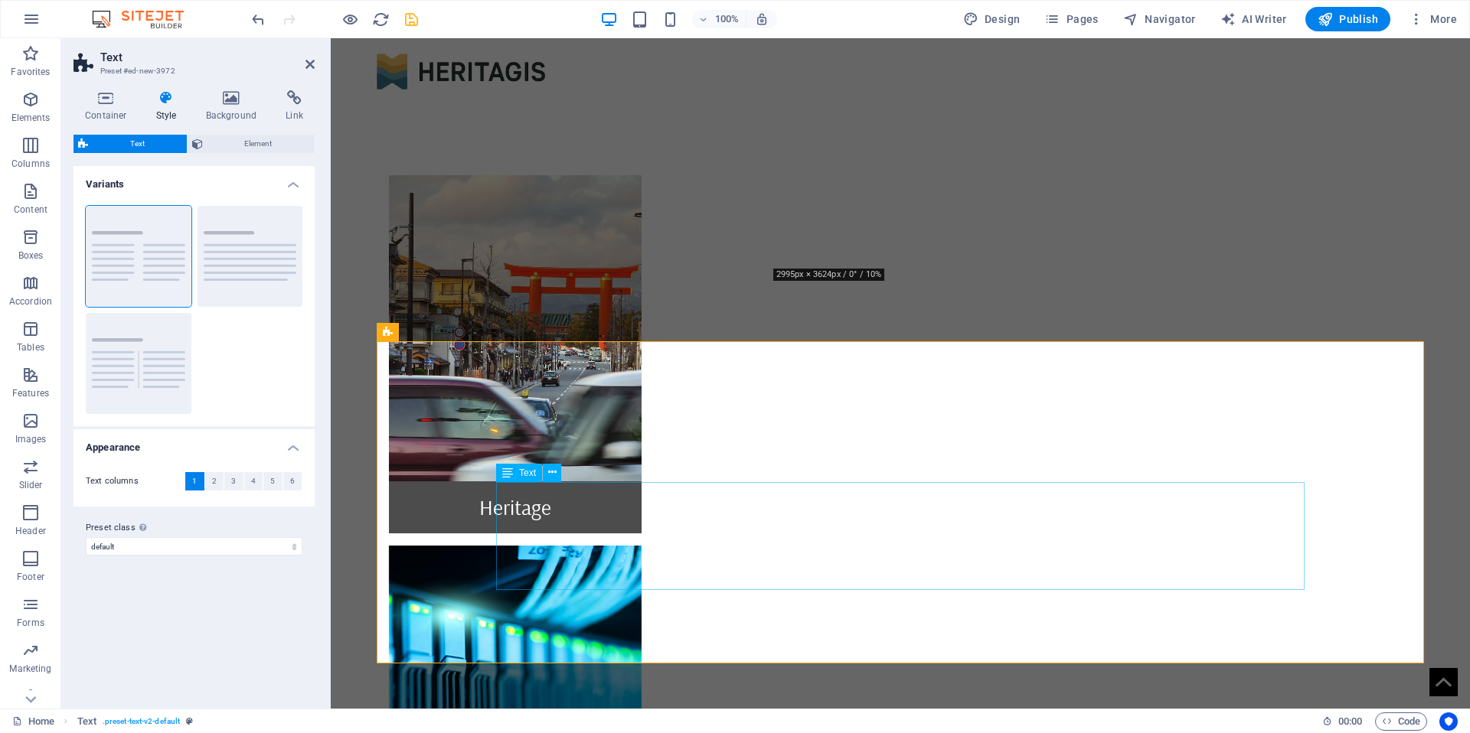
click at [213, 253] on button "Default" at bounding box center [251, 256] width 106 height 101
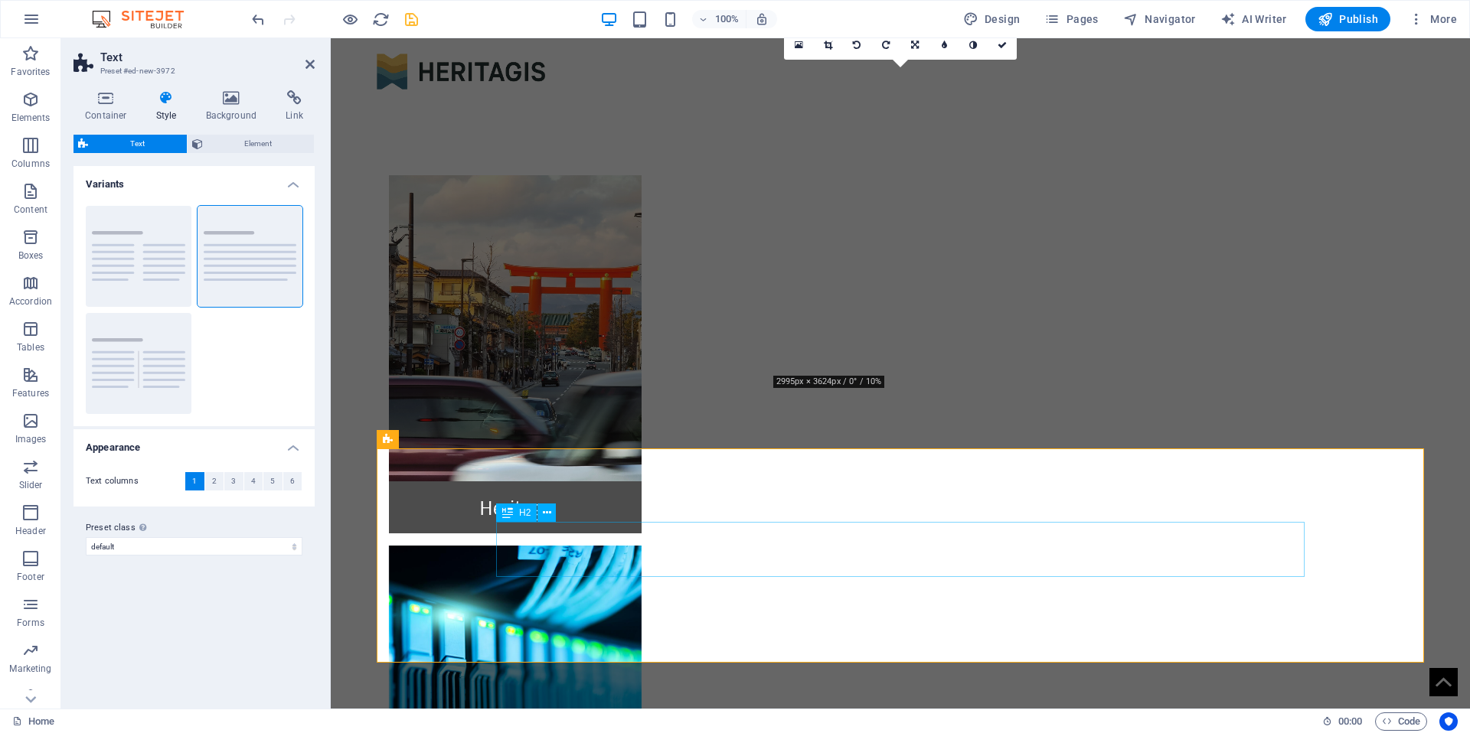
scroll to position [646, 0]
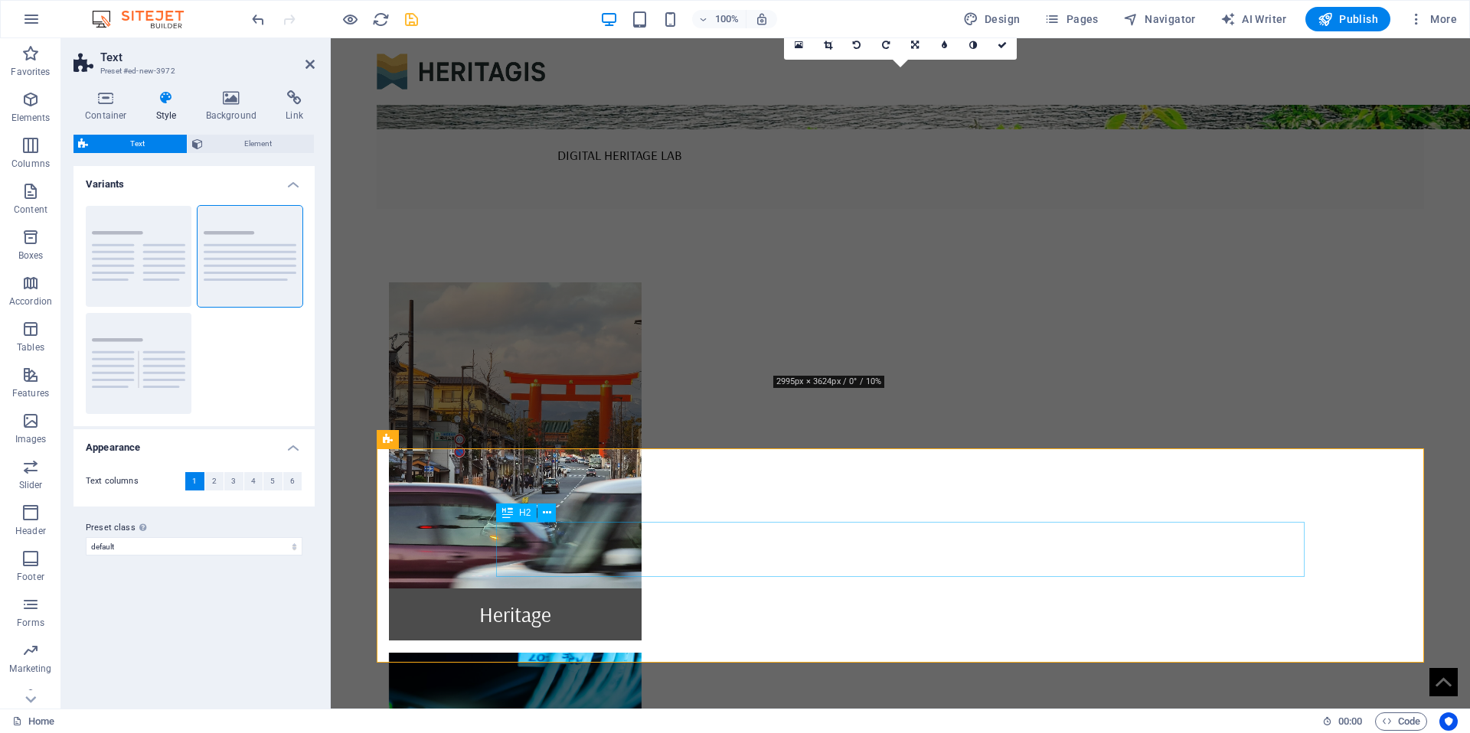
drag, startPoint x: 633, startPoint y: 547, endPoint x: 625, endPoint y: 550, distance: 9.0
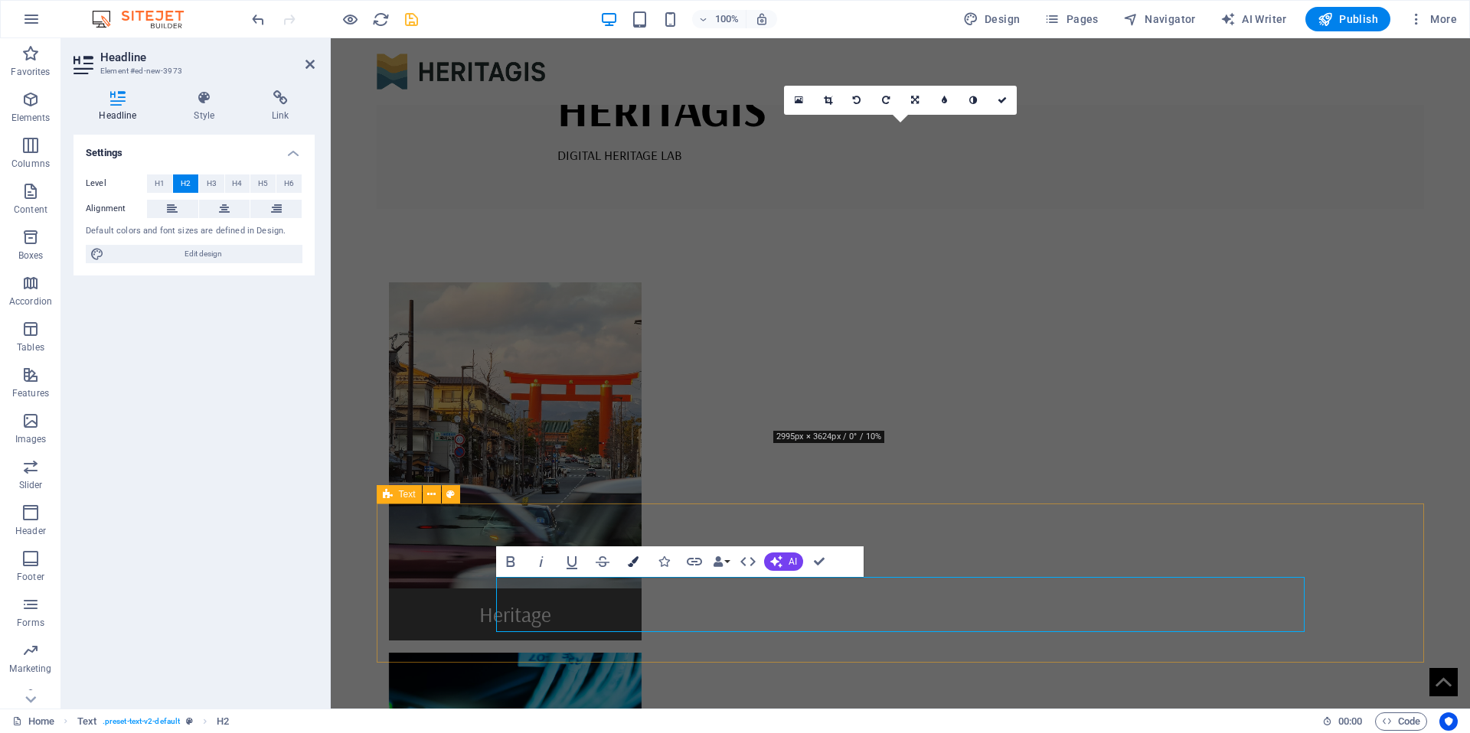
scroll to position [591, 0]
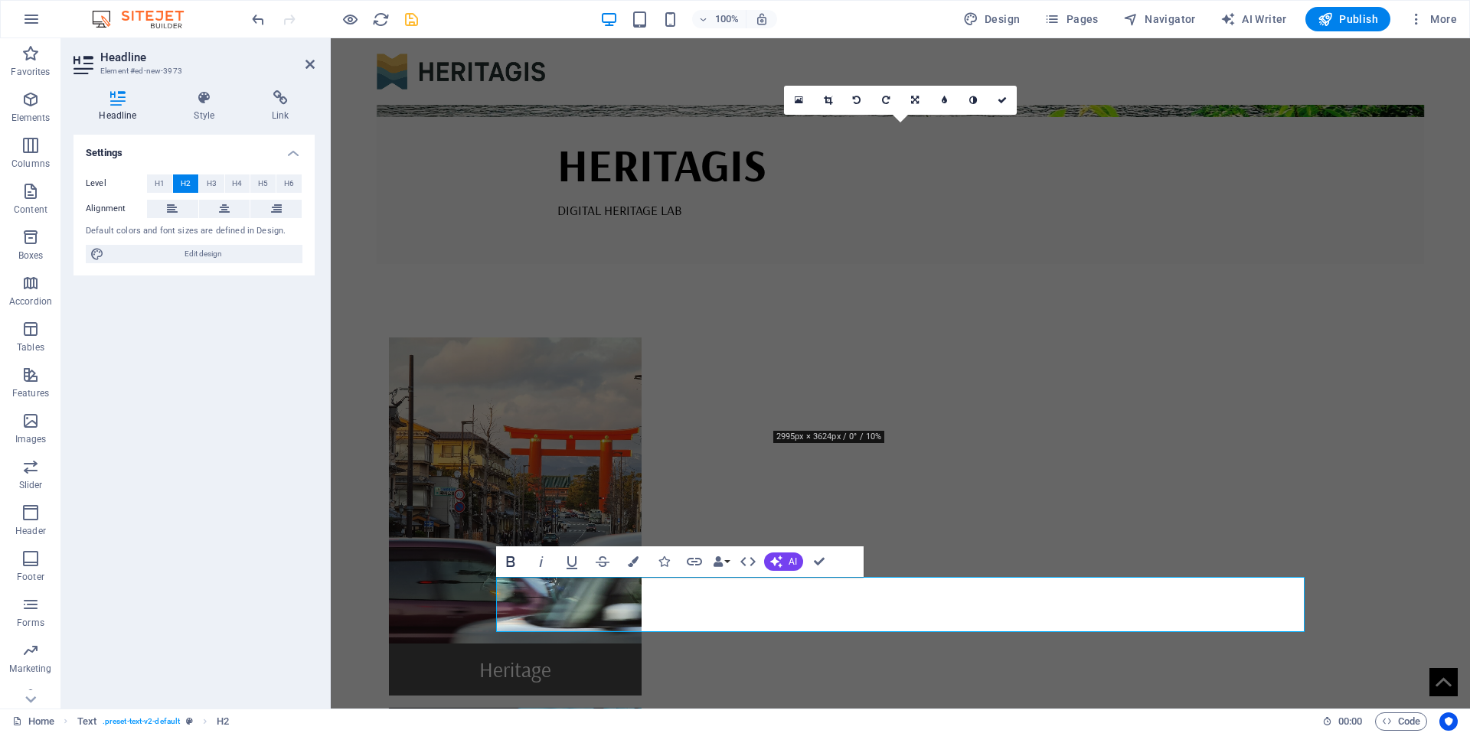
click at [515, 565] on icon "button" at bounding box center [510, 562] width 18 height 18
click at [159, 182] on span "H1" at bounding box center [160, 184] width 10 height 18
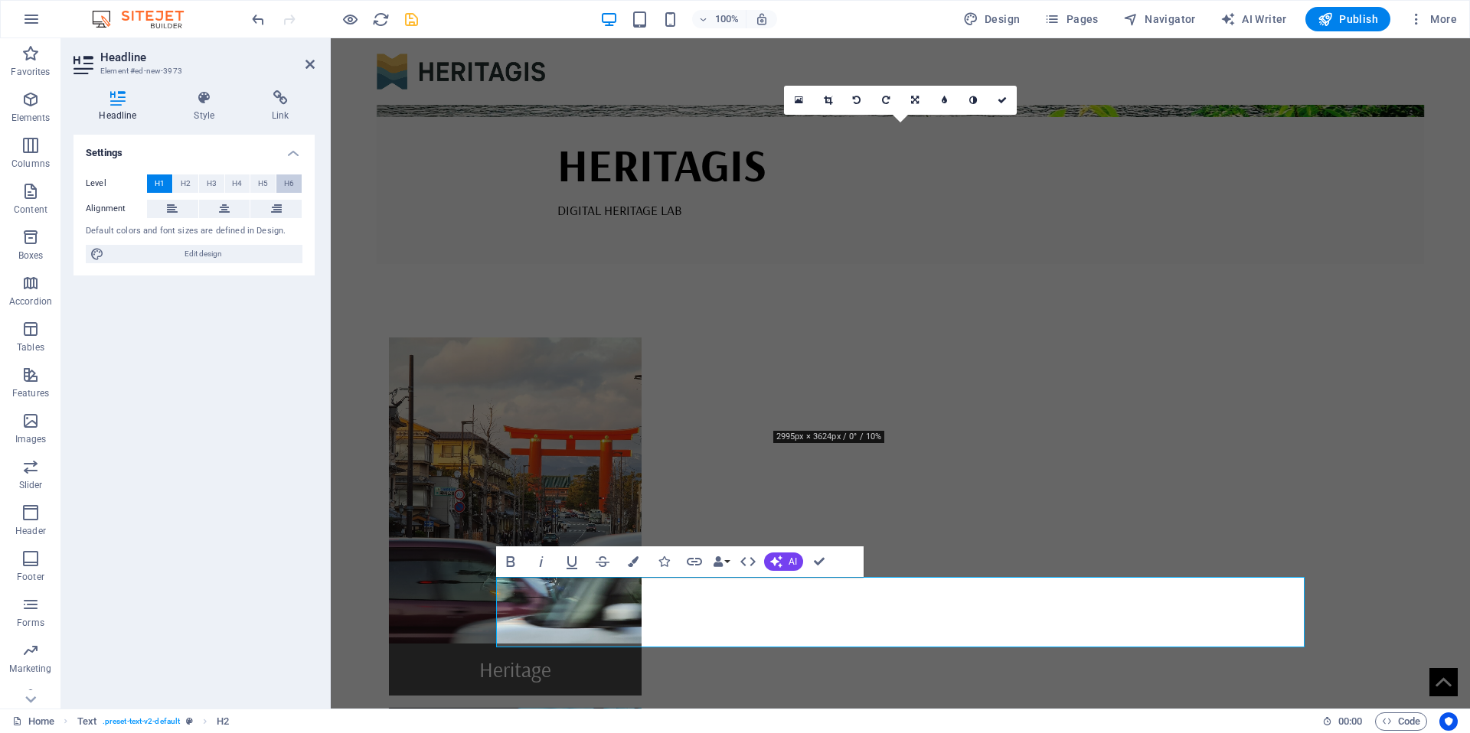
click at [283, 182] on button "H6" at bounding box center [288, 184] width 25 height 18
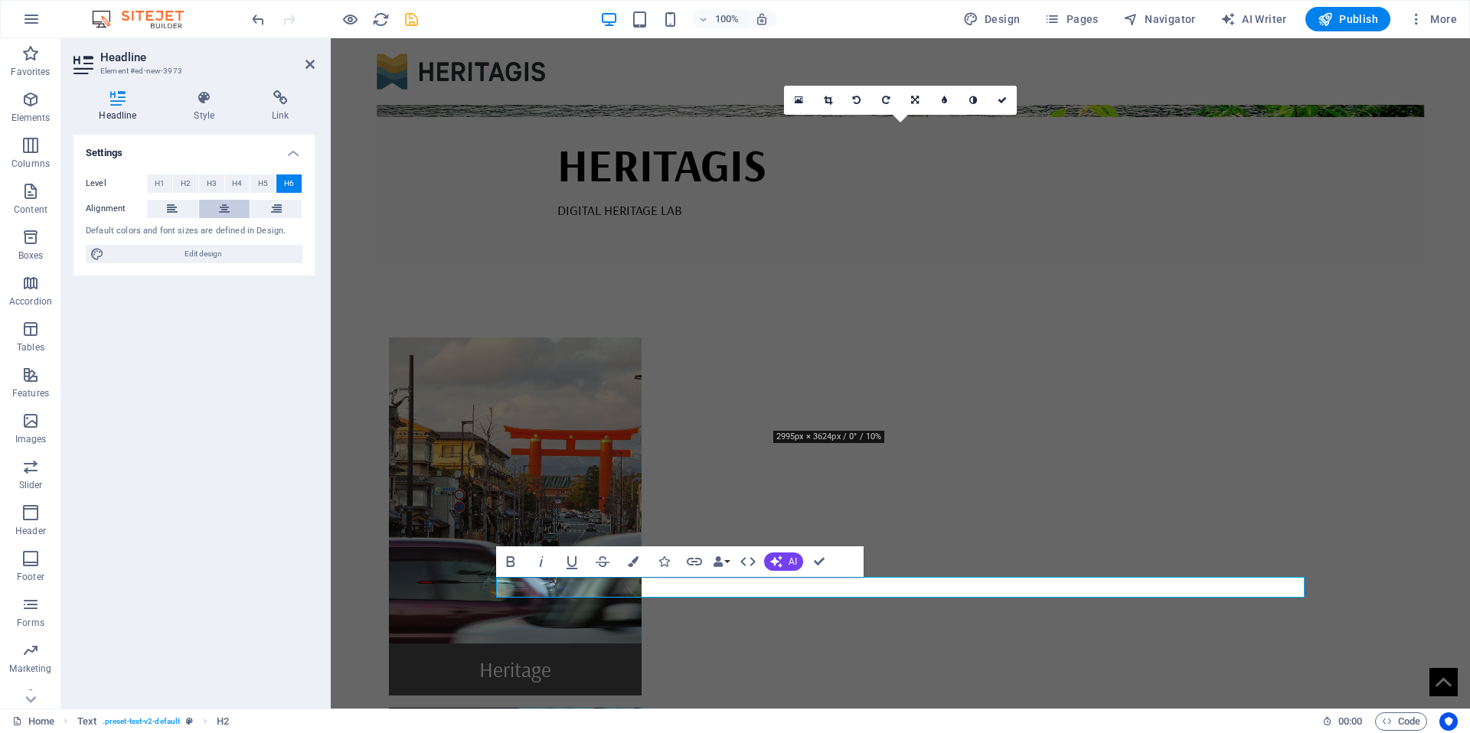
click at [227, 207] on icon at bounding box center [224, 209] width 11 height 18
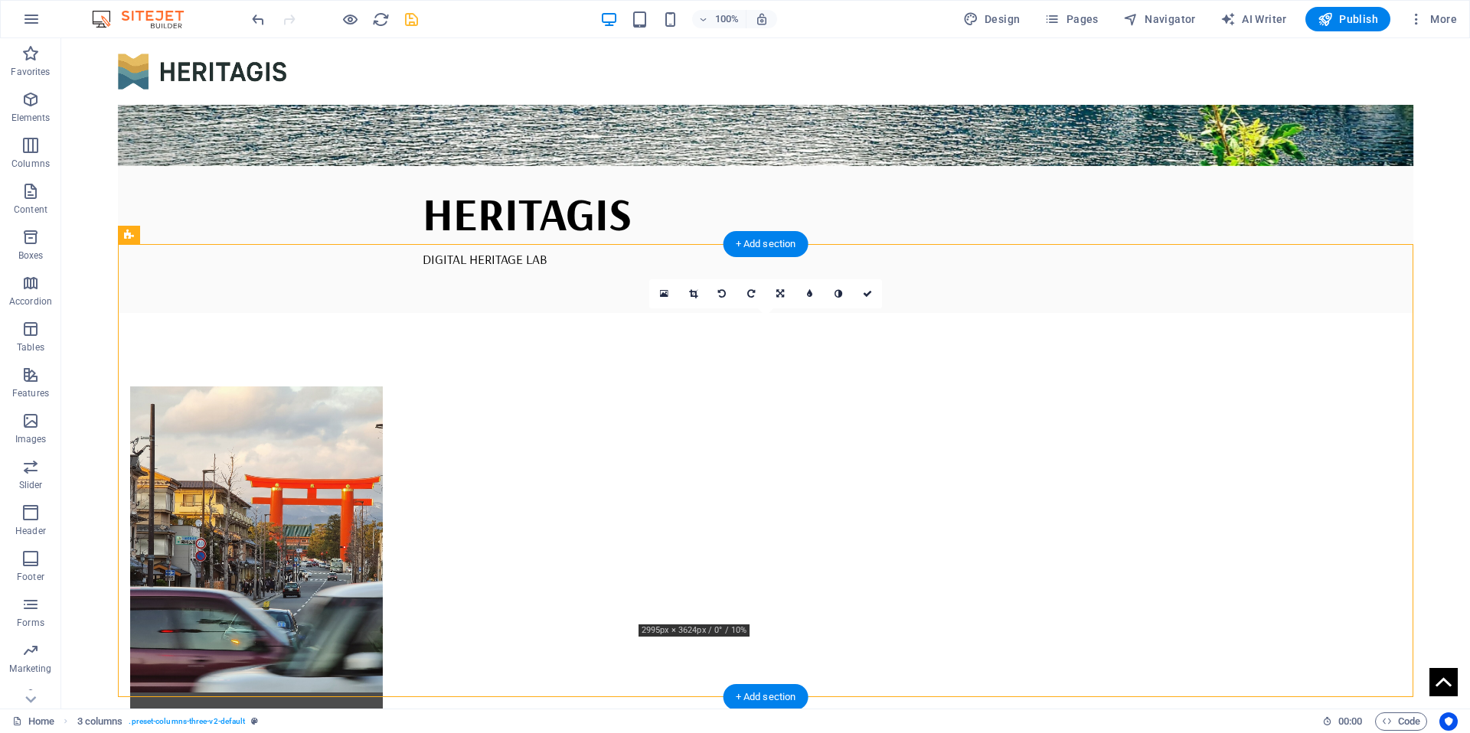
scroll to position [0, 0]
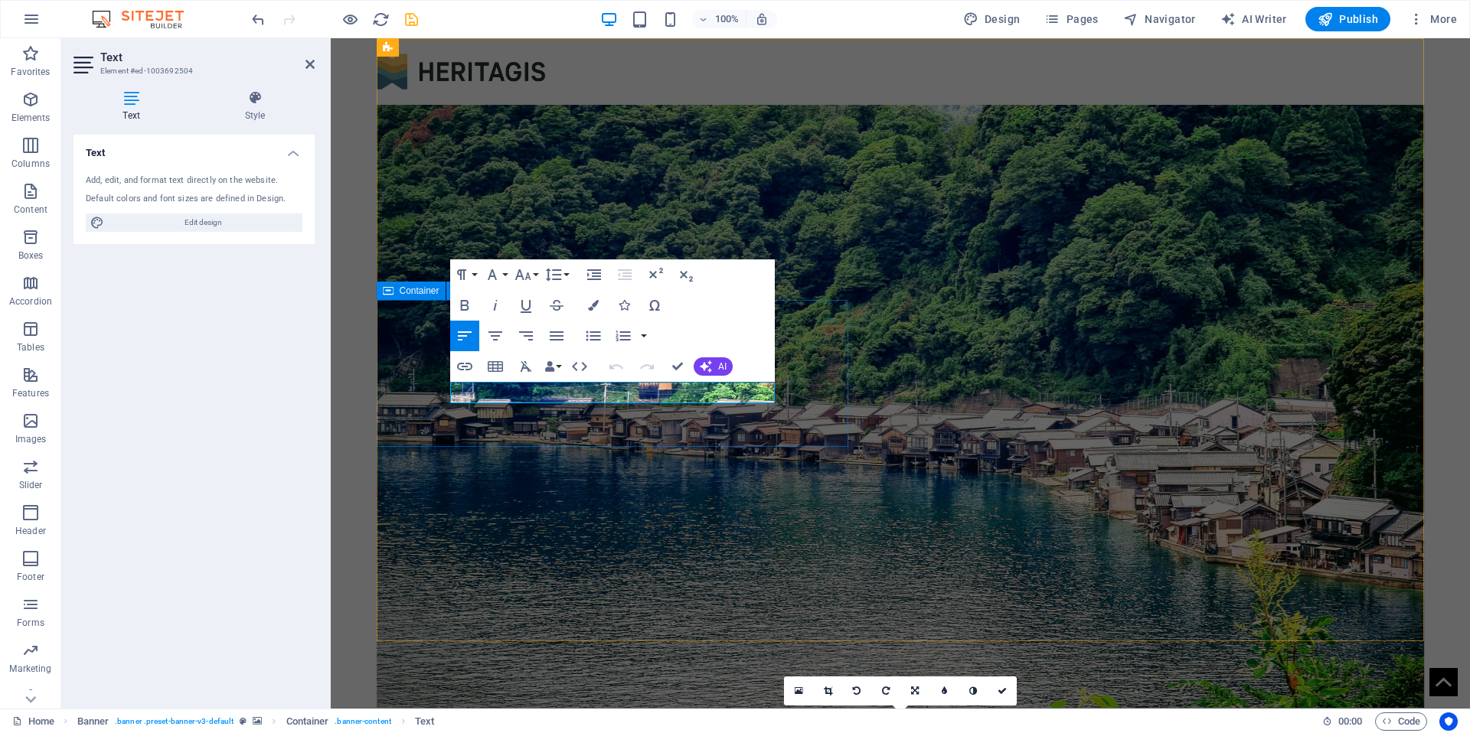
drag, startPoint x: 606, startPoint y: 390, endPoint x: 402, endPoint y: 389, distance: 203.6
copy p "DIGITAL HERITAGE LAB"
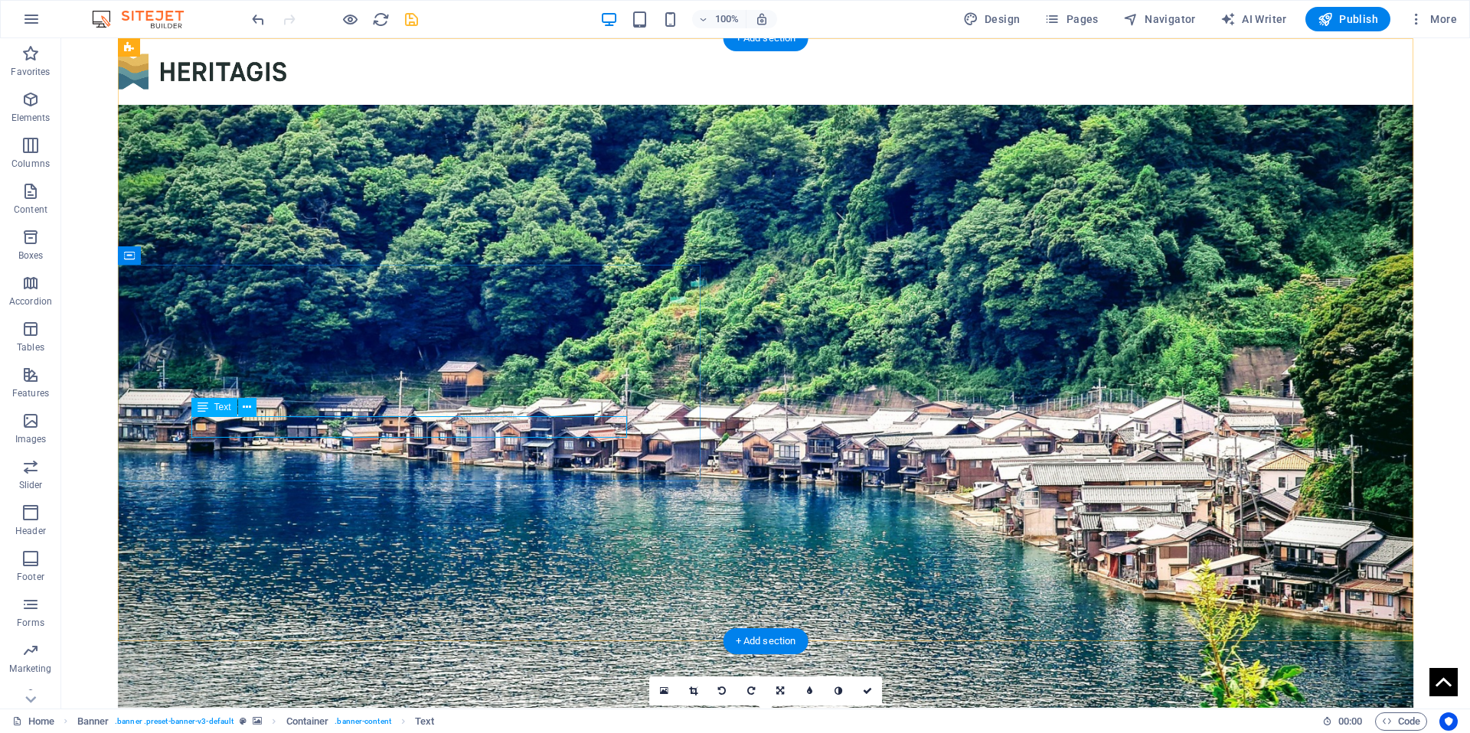
click at [221, 265] on span "H1" at bounding box center [219, 267] width 11 height 9
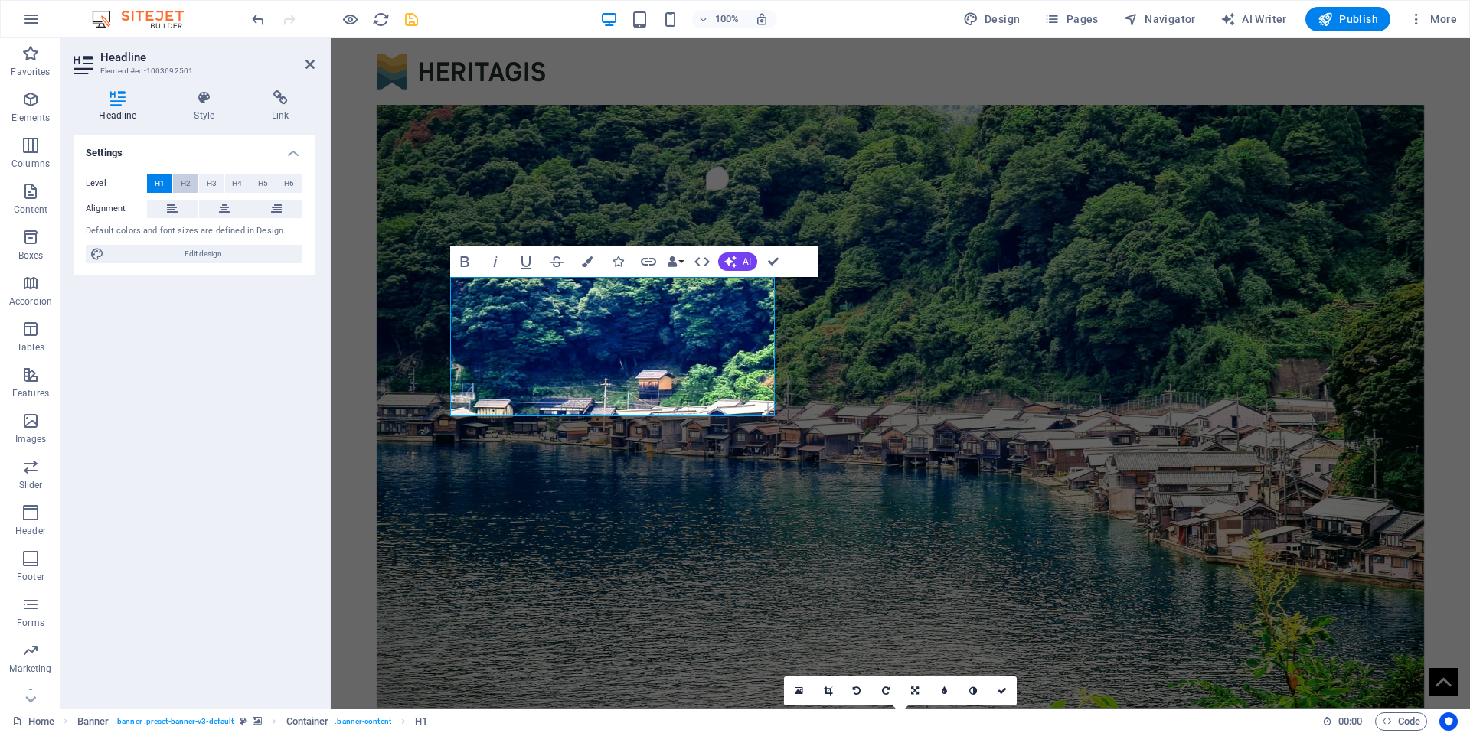
click at [185, 186] on span "H2" at bounding box center [186, 184] width 10 height 18
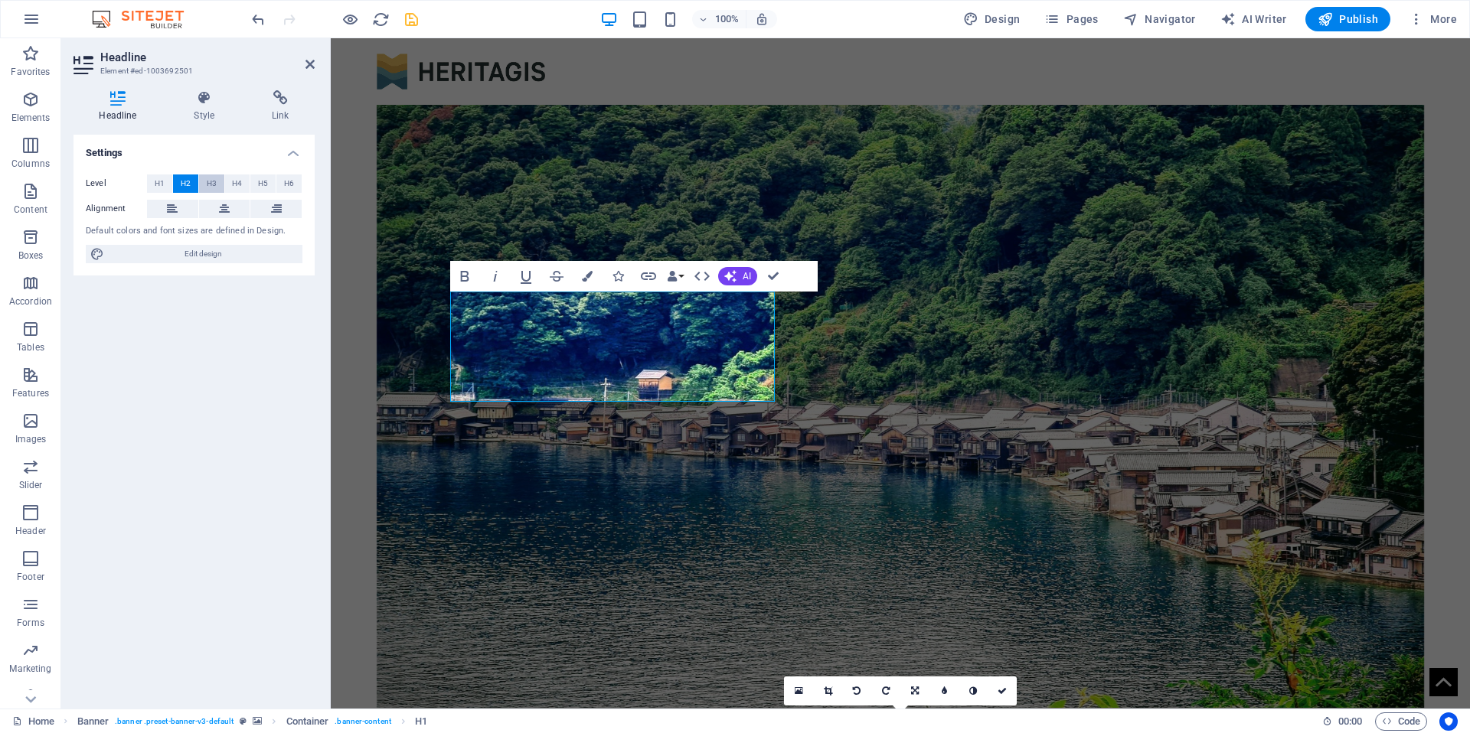
click at [215, 183] on span "H3" at bounding box center [212, 184] width 10 height 18
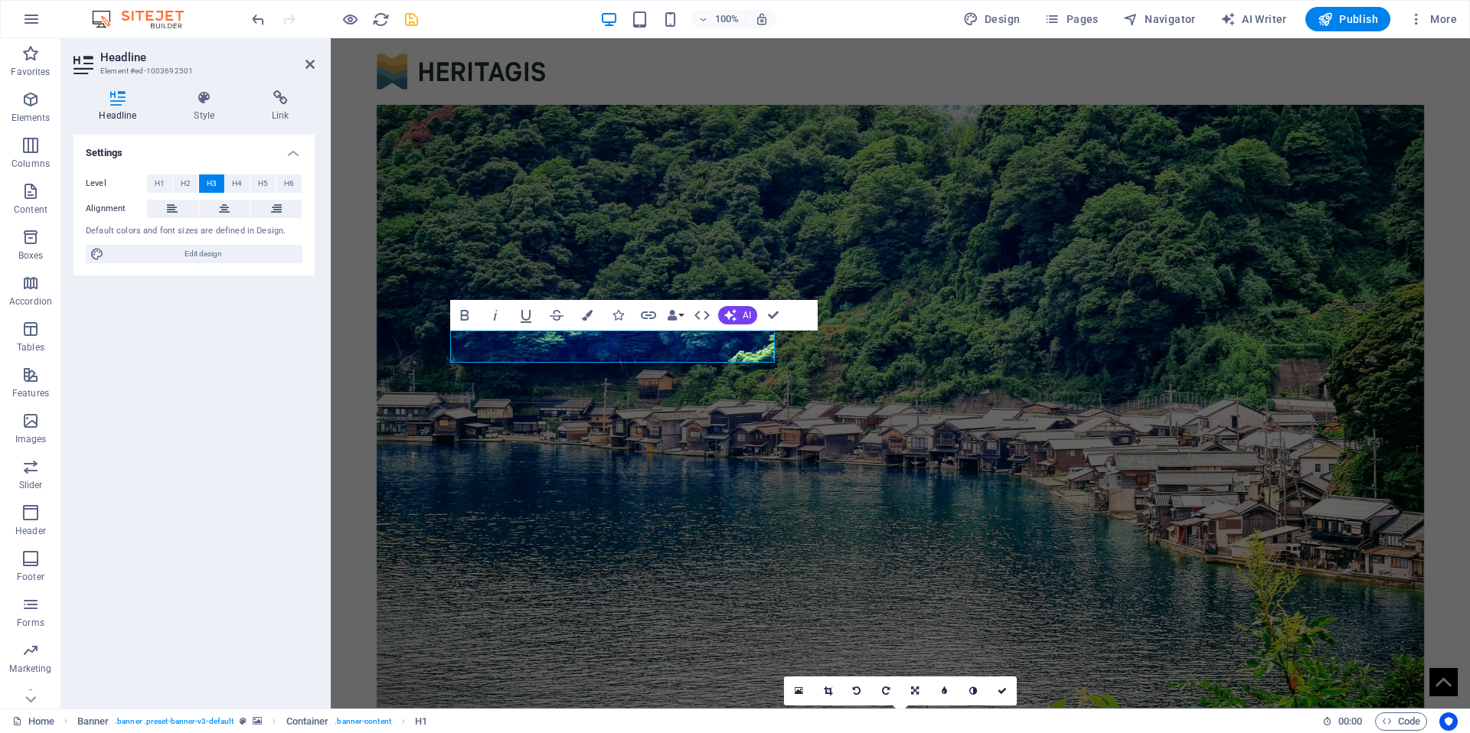
click at [658, 482] on figure at bounding box center [901, 406] width 1048 height 603
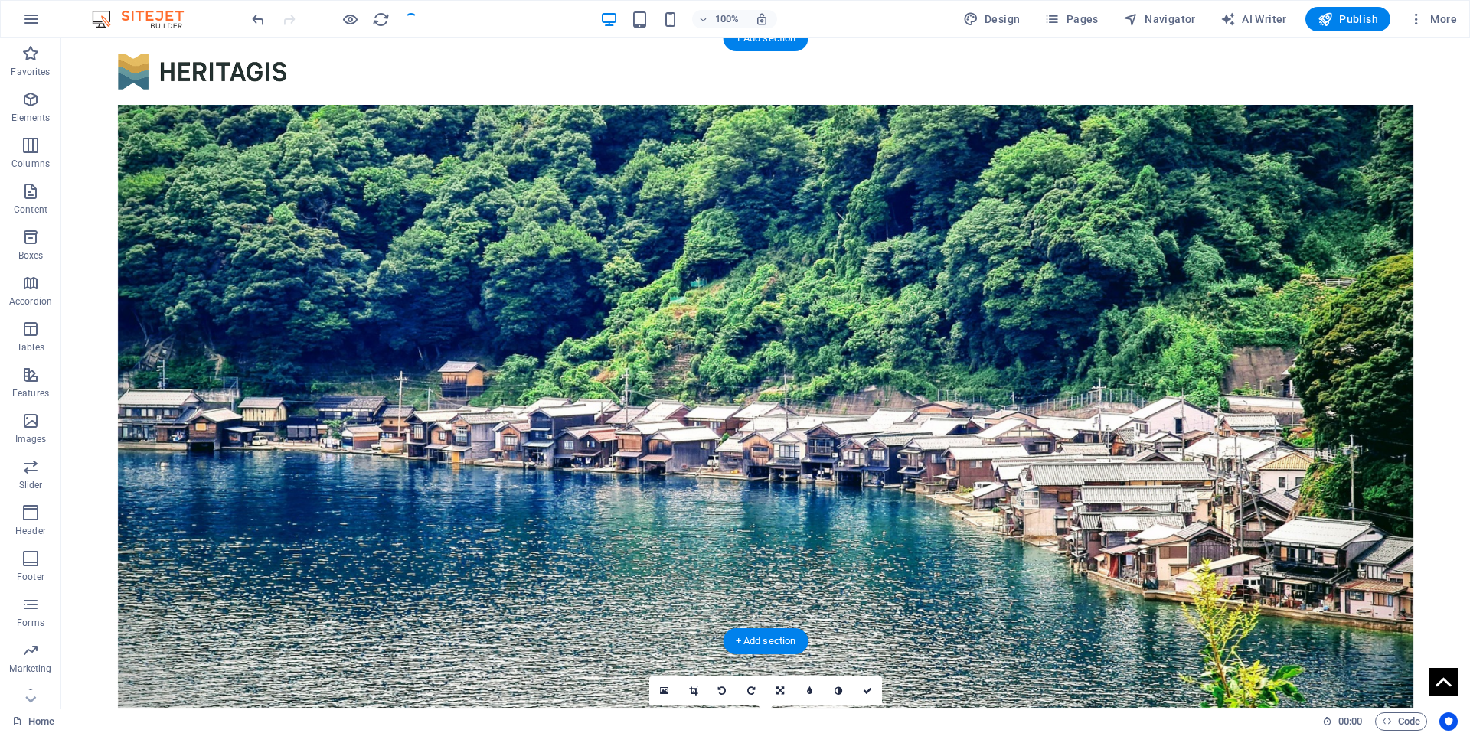
click at [486, 574] on figure at bounding box center [766, 406] width 1296 height 603
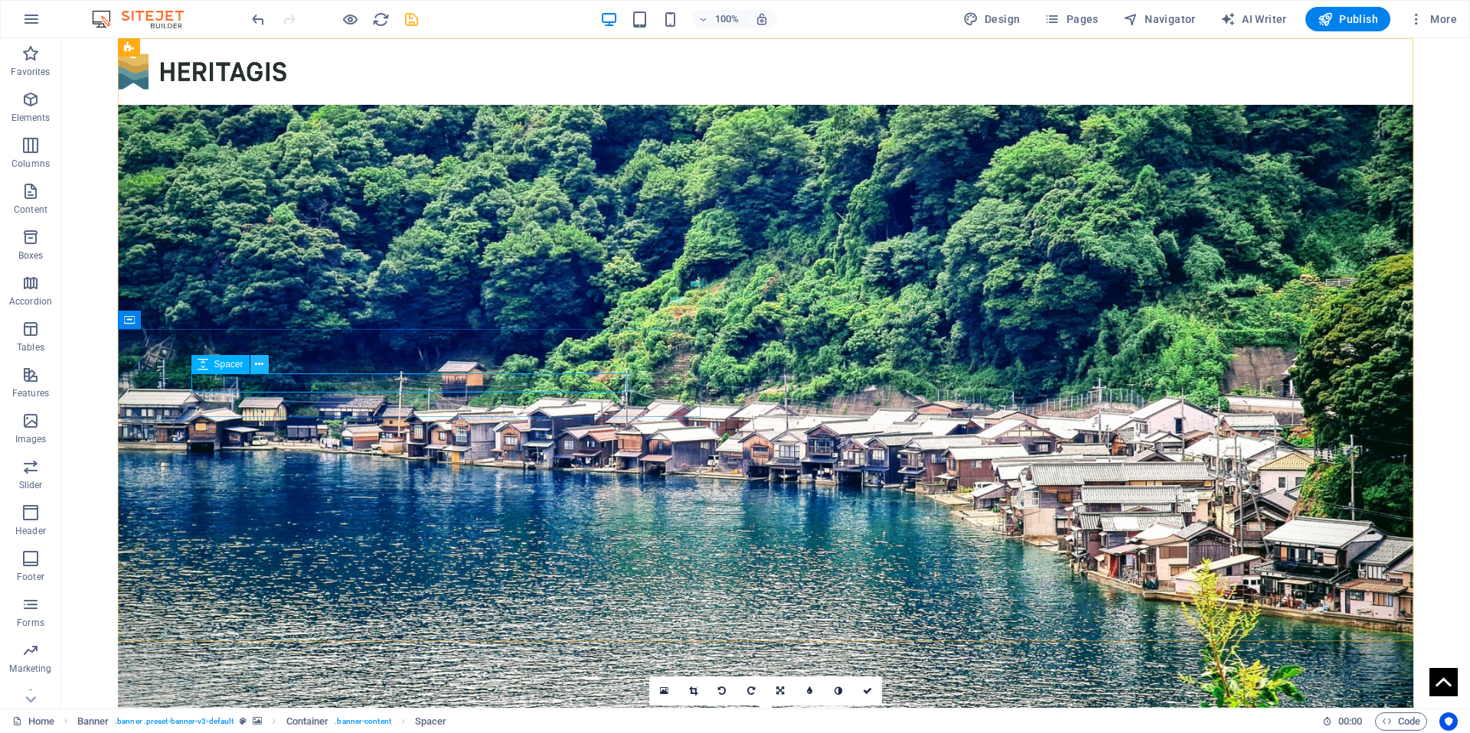
click at [254, 362] on button at bounding box center [259, 364] width 18 height 18
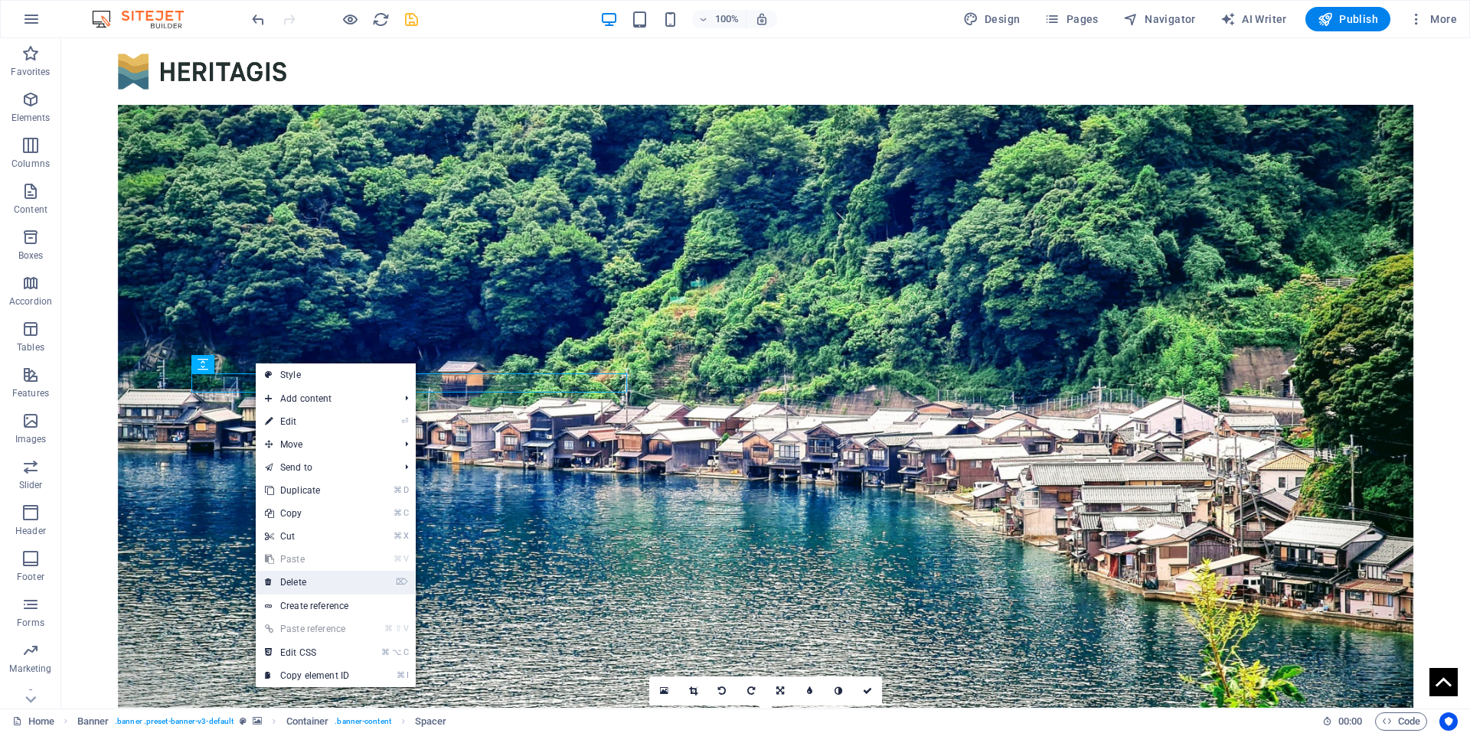
click at [322, 586] on link "⌦ Delete" at bounding box center [307, 582] width 103 height 23
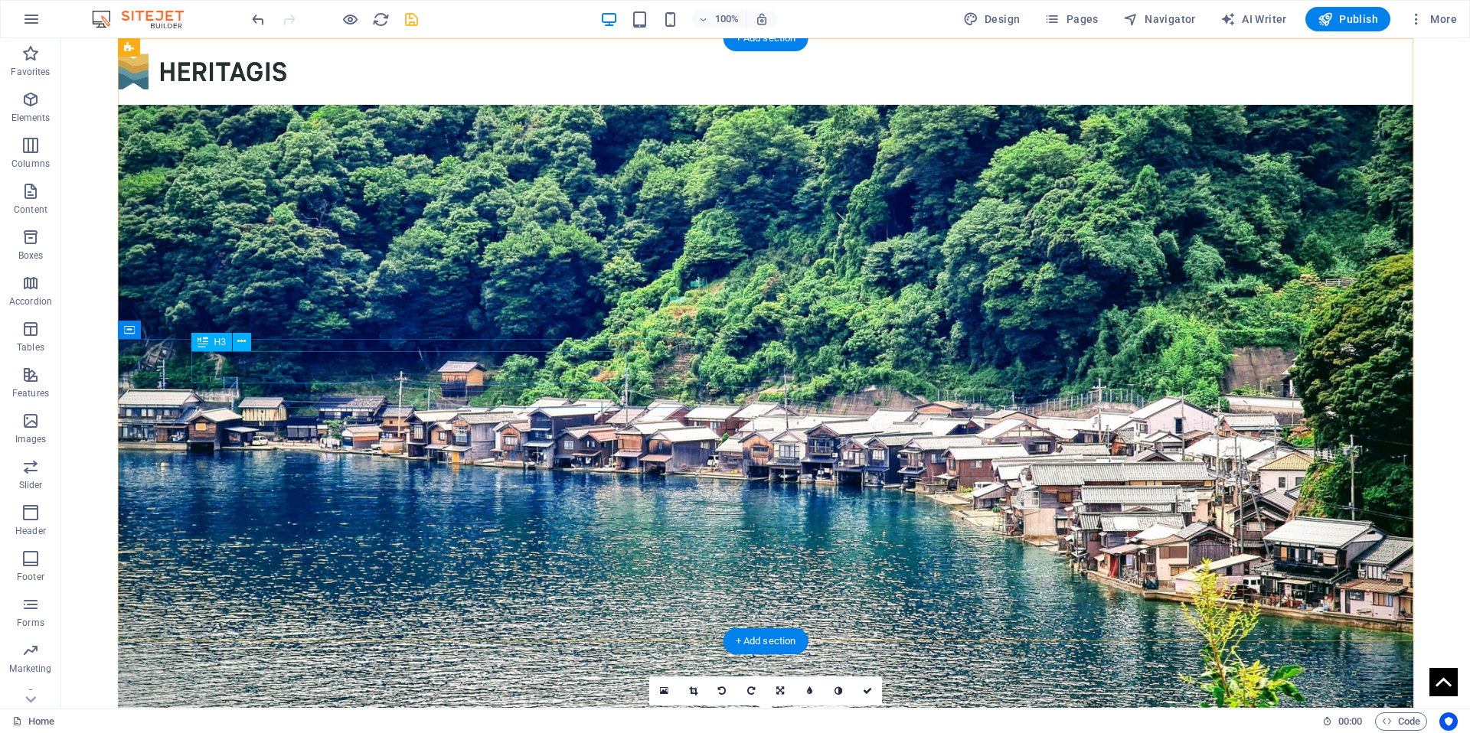
click at [423, 720] on div "DIGITAL HERITAGE LAB" at bounding box center [766, 736] width 686 height 32
click at [223, 344] on span "H3" at bounding box center [219, 342] width 11 height 9
click at [243, 340] on icon at bounding box center [241, 342] width 8 height 16
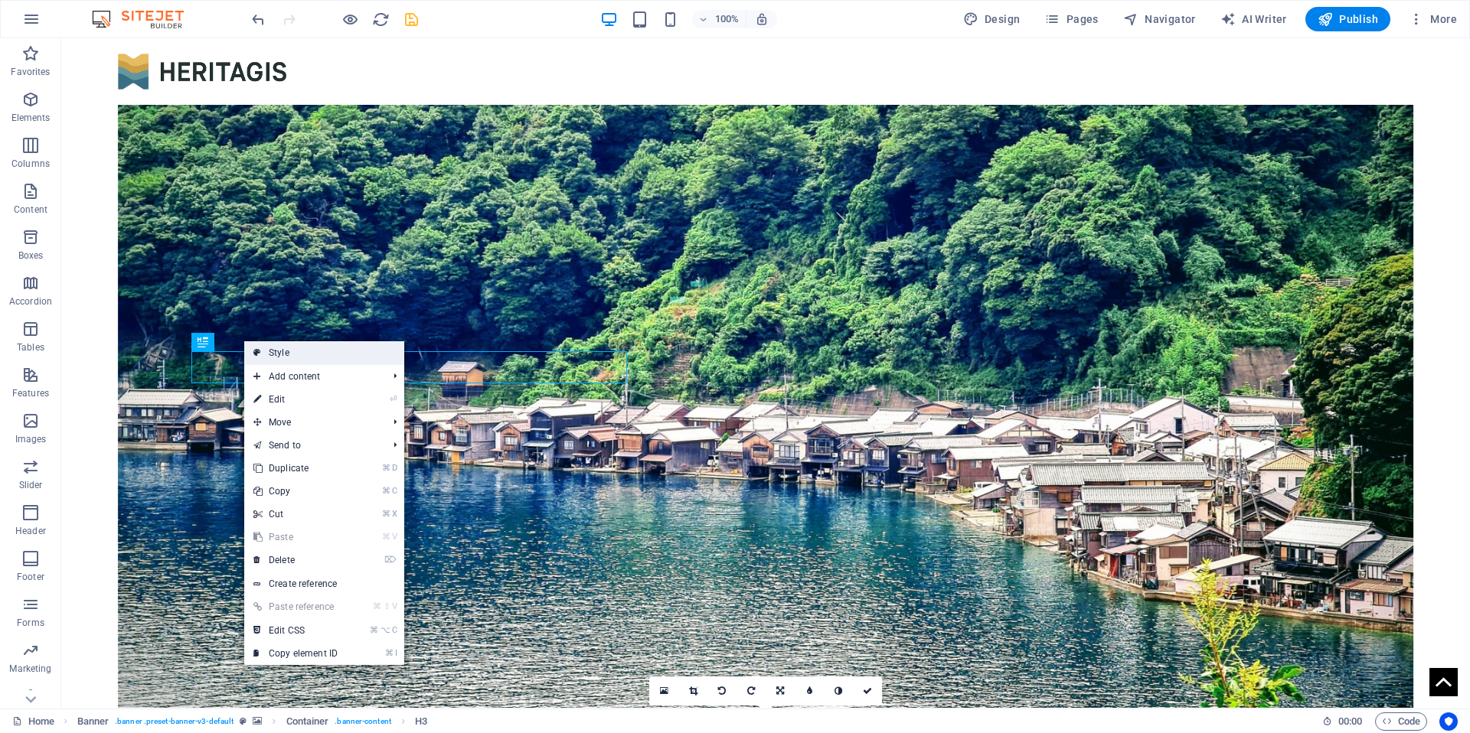
click at [265, 354] on link "Style" at bounding box center [324, 352] width 160 height 23
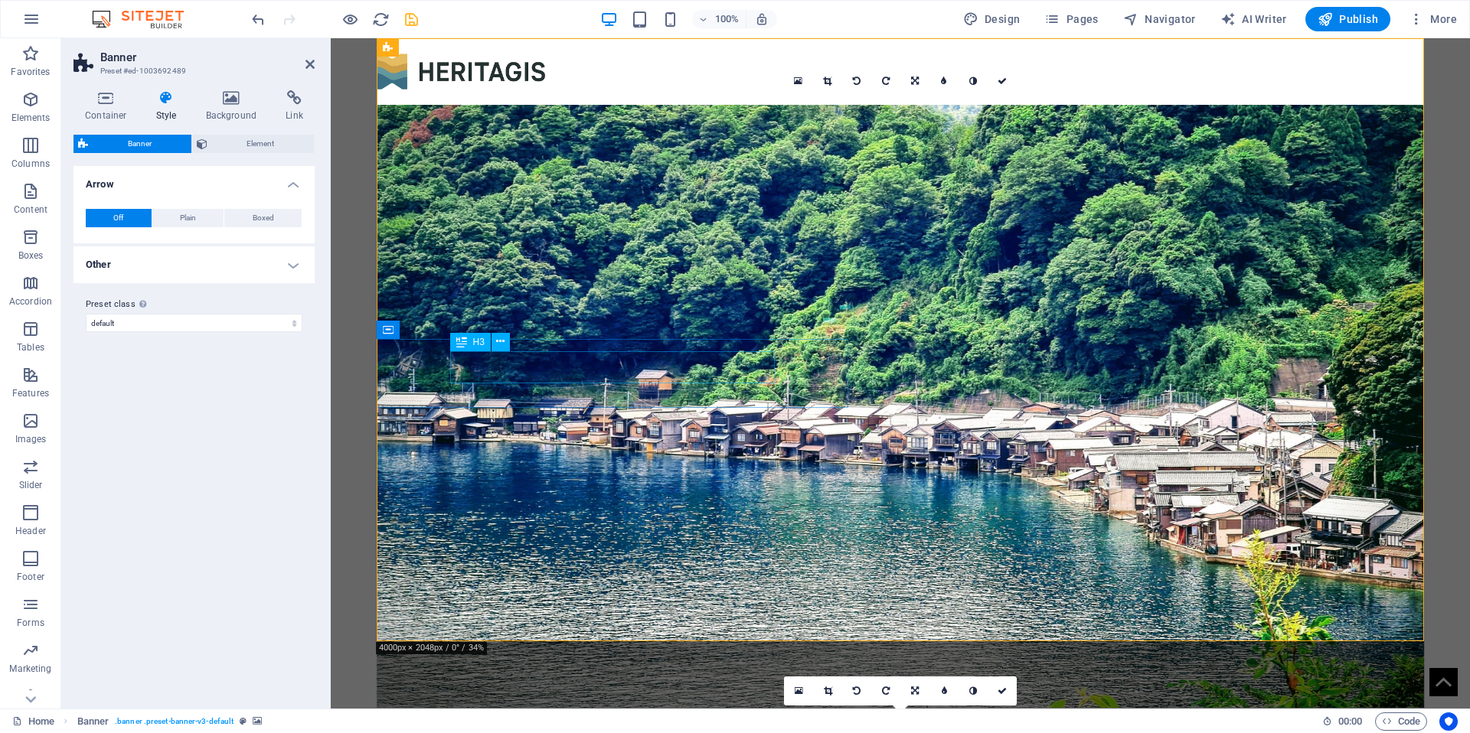
click at [557, 720] on div "DIGITAL HERITAGE LAB" at bounding box center [900, 736] width 686 height 32
click at [469, 338] on div "H3" at bounding box center [470, 342] width 41 height 18
click at [470, 341] on div "H3" at bounding box center [470, 342] width 41 height 18
click at [557, 720] on div "DIGITAL HERITAGE LAB" at bounding box center [900, 736] width 686 height 32
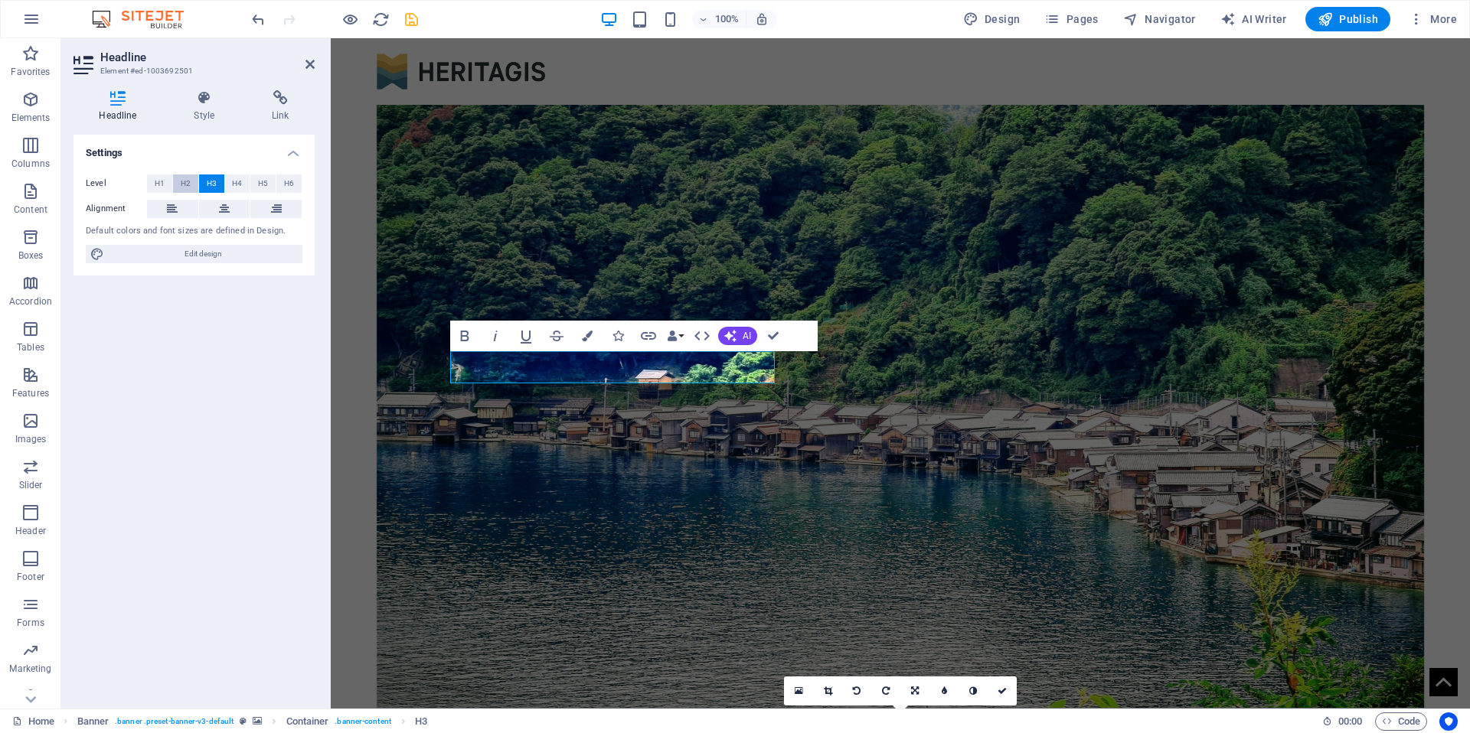
click at [191, 181] on button "H2" at bounding box center [185, 184] width 25 height 18
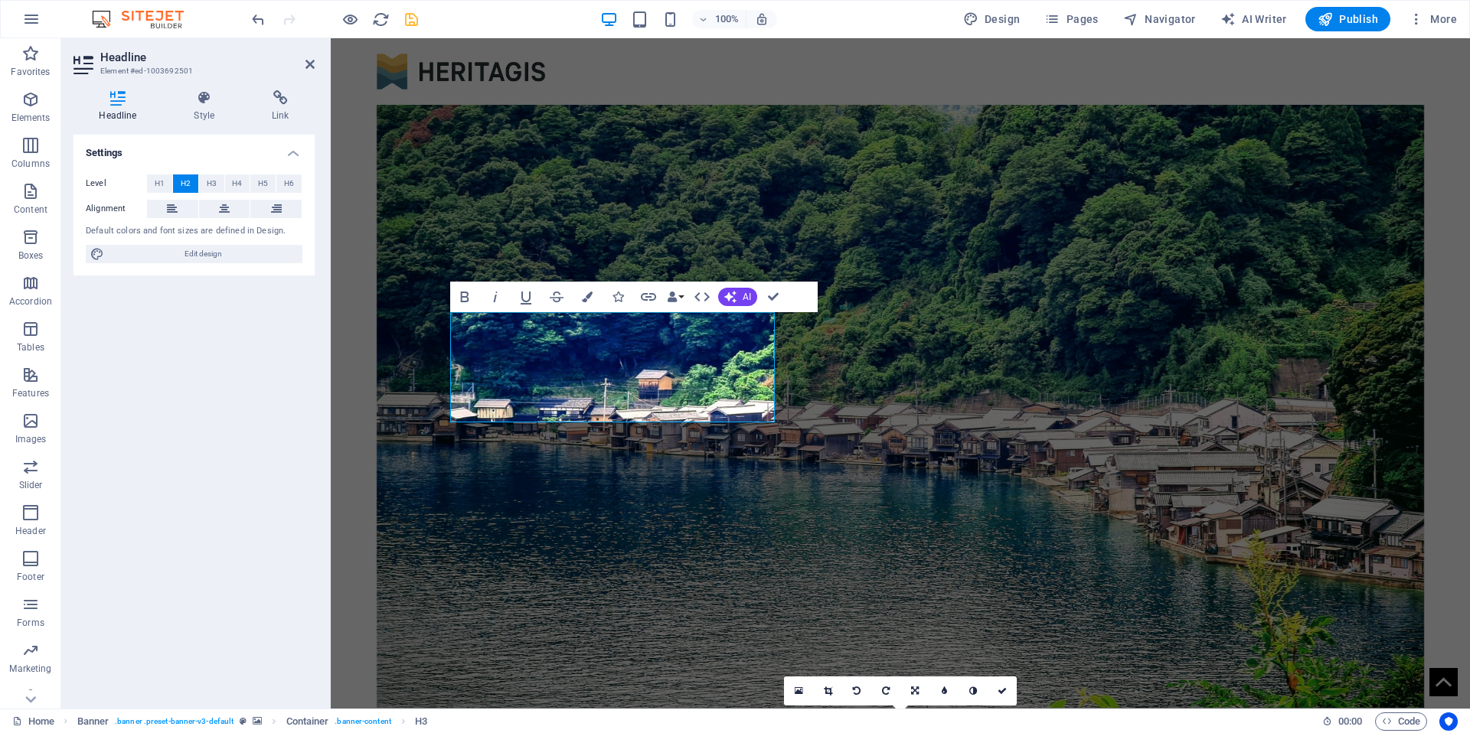
click at [1056, 401] on figure at bounding box center [901, 406] width 1048 height 603
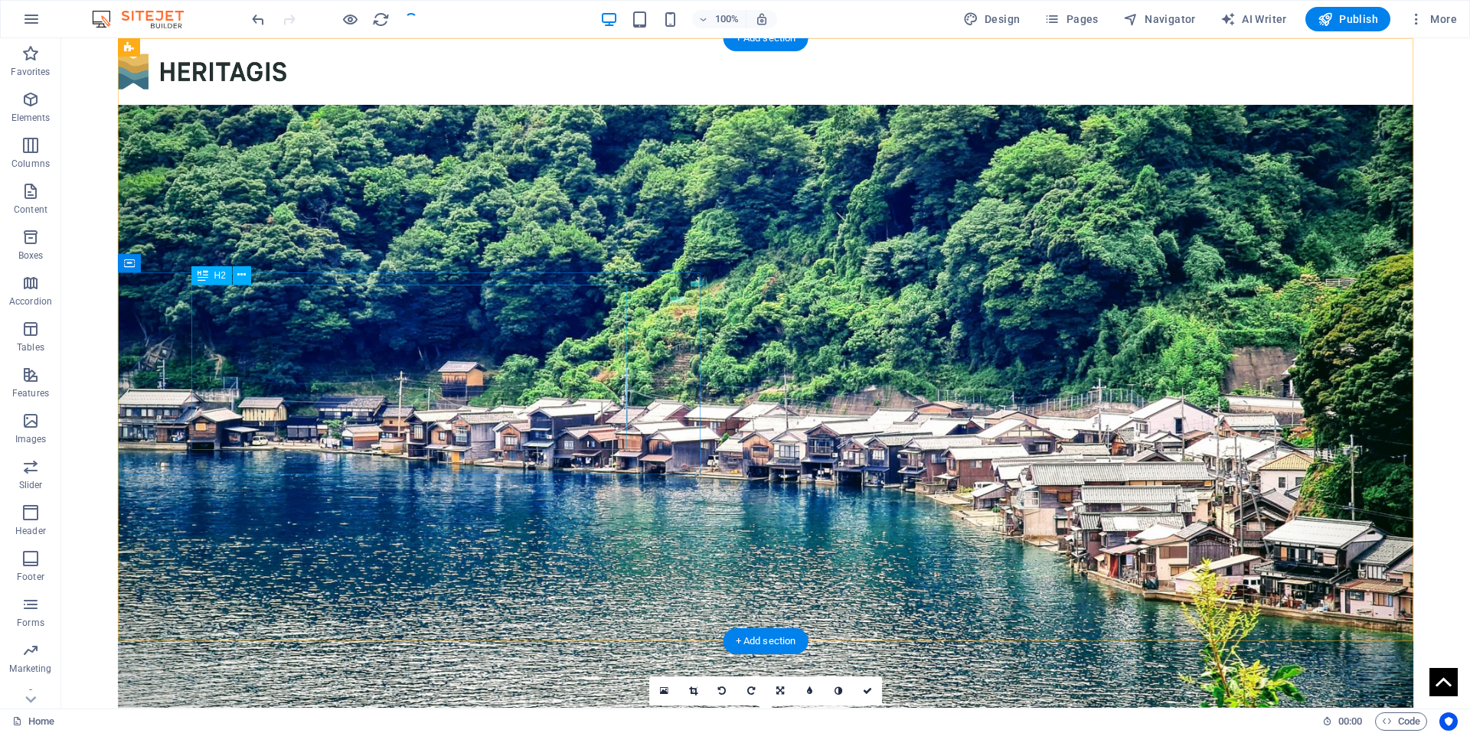
click at [223, 269] on div "H2" at bounding box center [211, 275] width 41 height 18
click at [216, 276] on span "H2" at bounding box center [219, 275] width 11 height 9
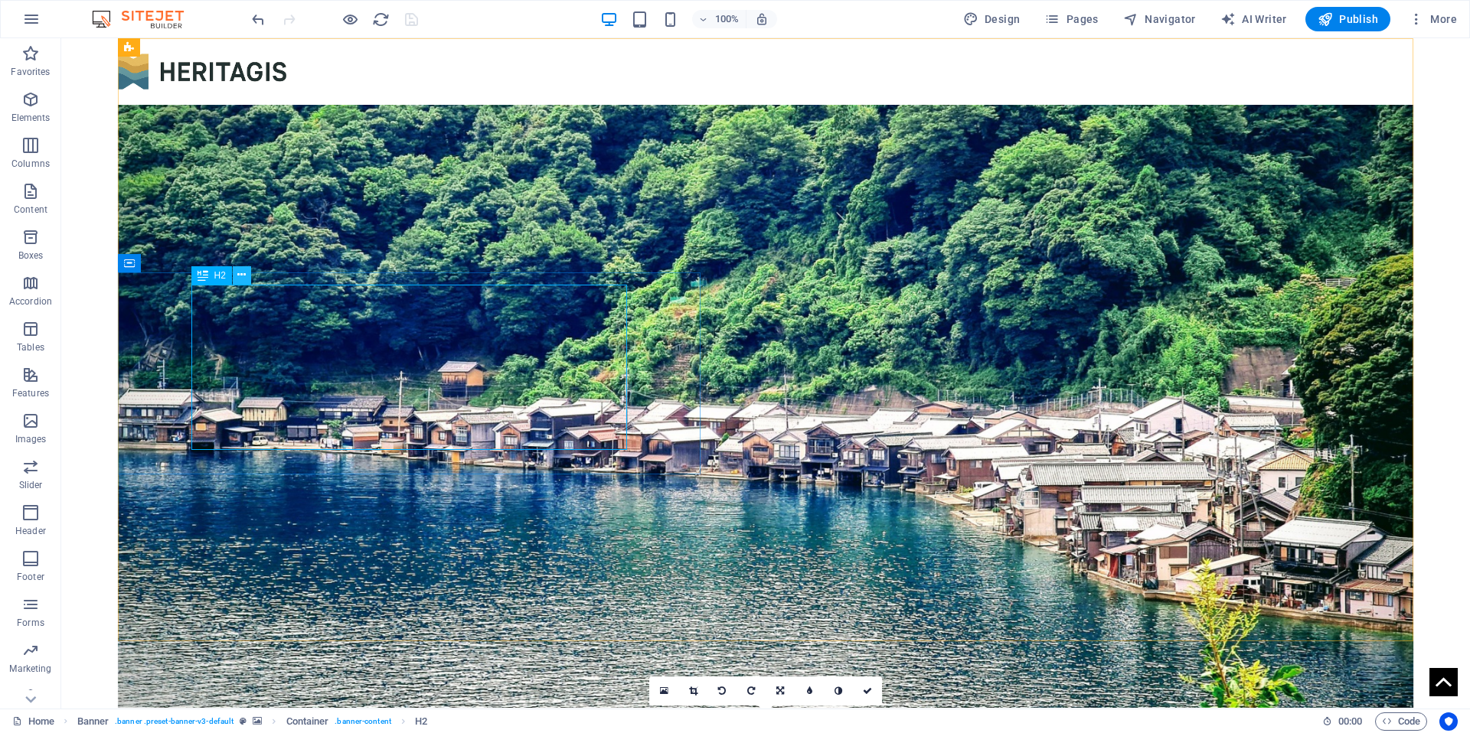
click at [242, 278] on icon at bounding box center [241, 275] width 8 height 16
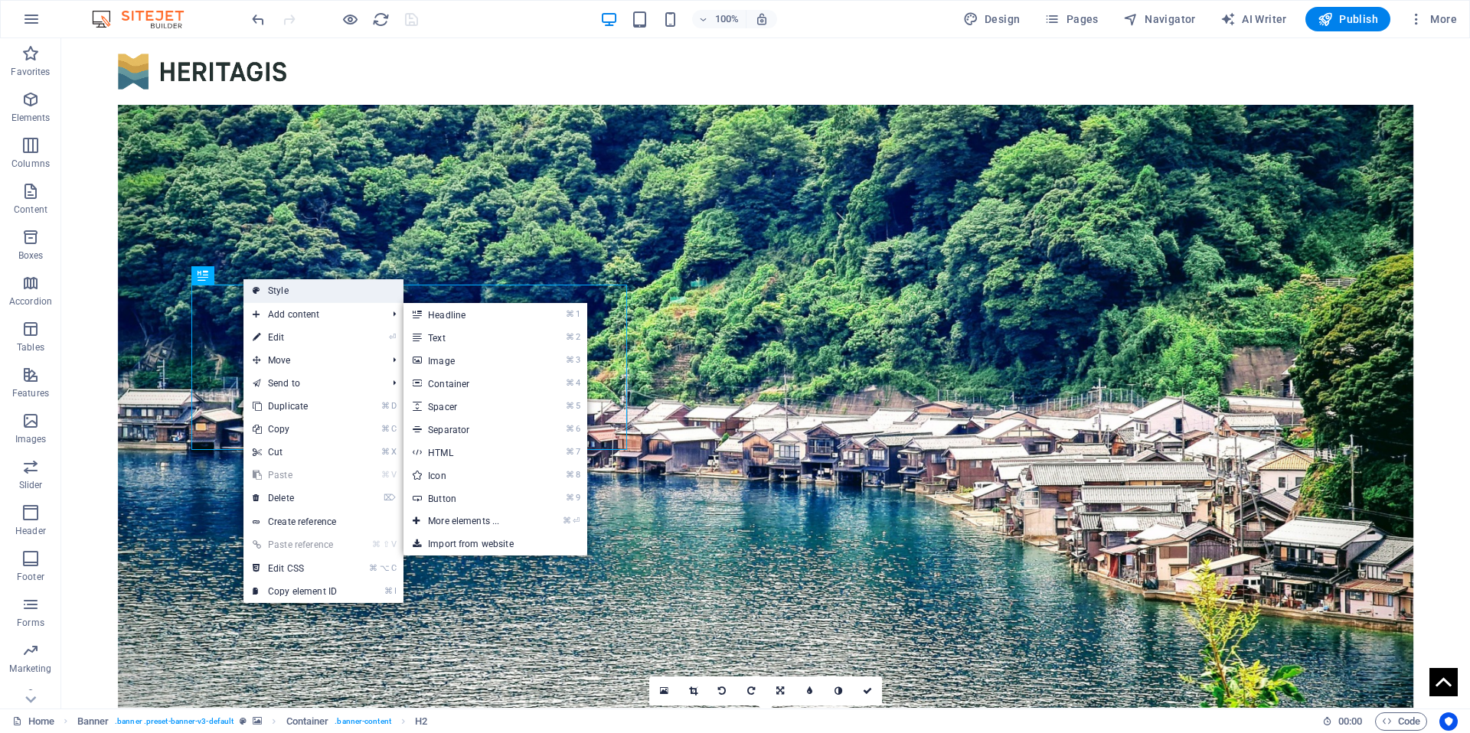
click at [286, 291] on link "Style" at bounding box center [323, 290] width 160 height 23
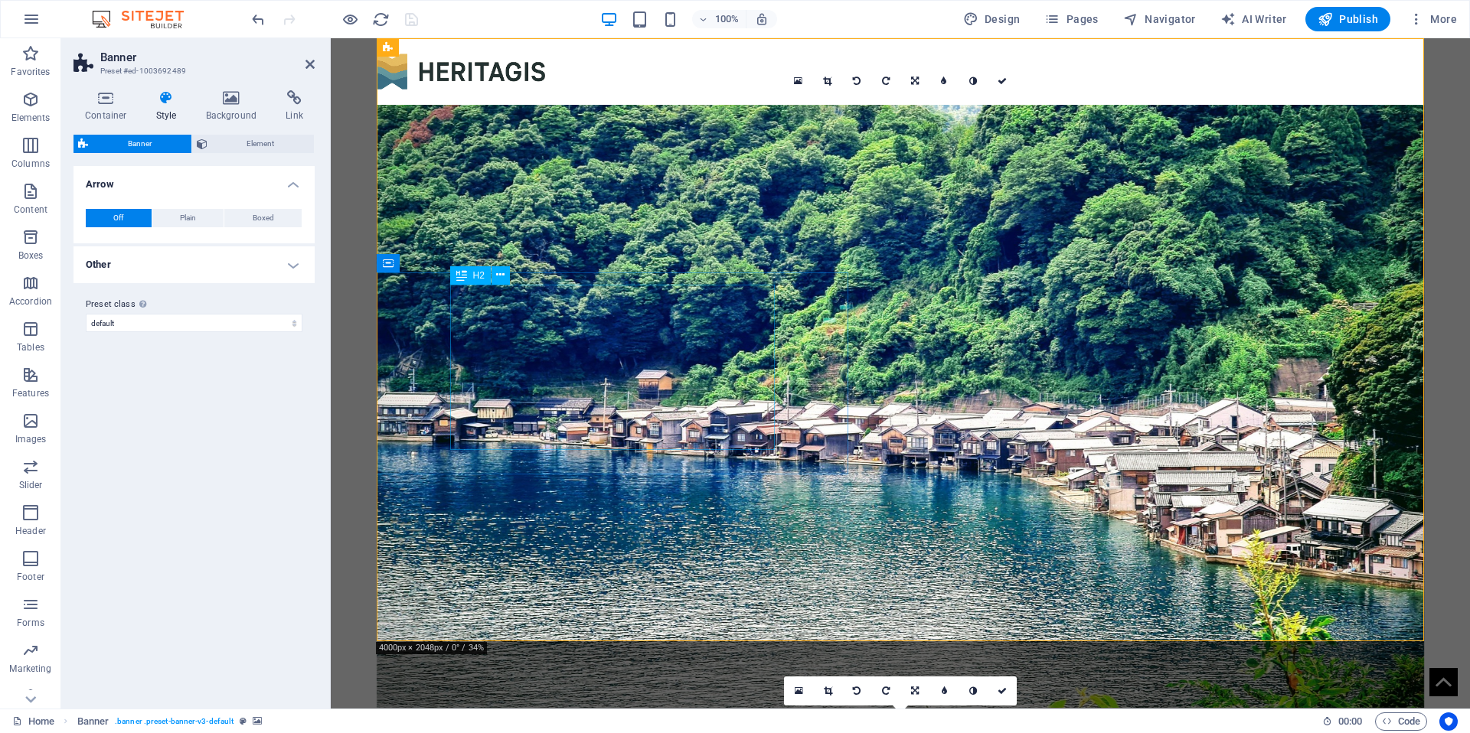
click at [162, 113] on h4 "Style" at bounding box center [170, 106] width 50 height 32
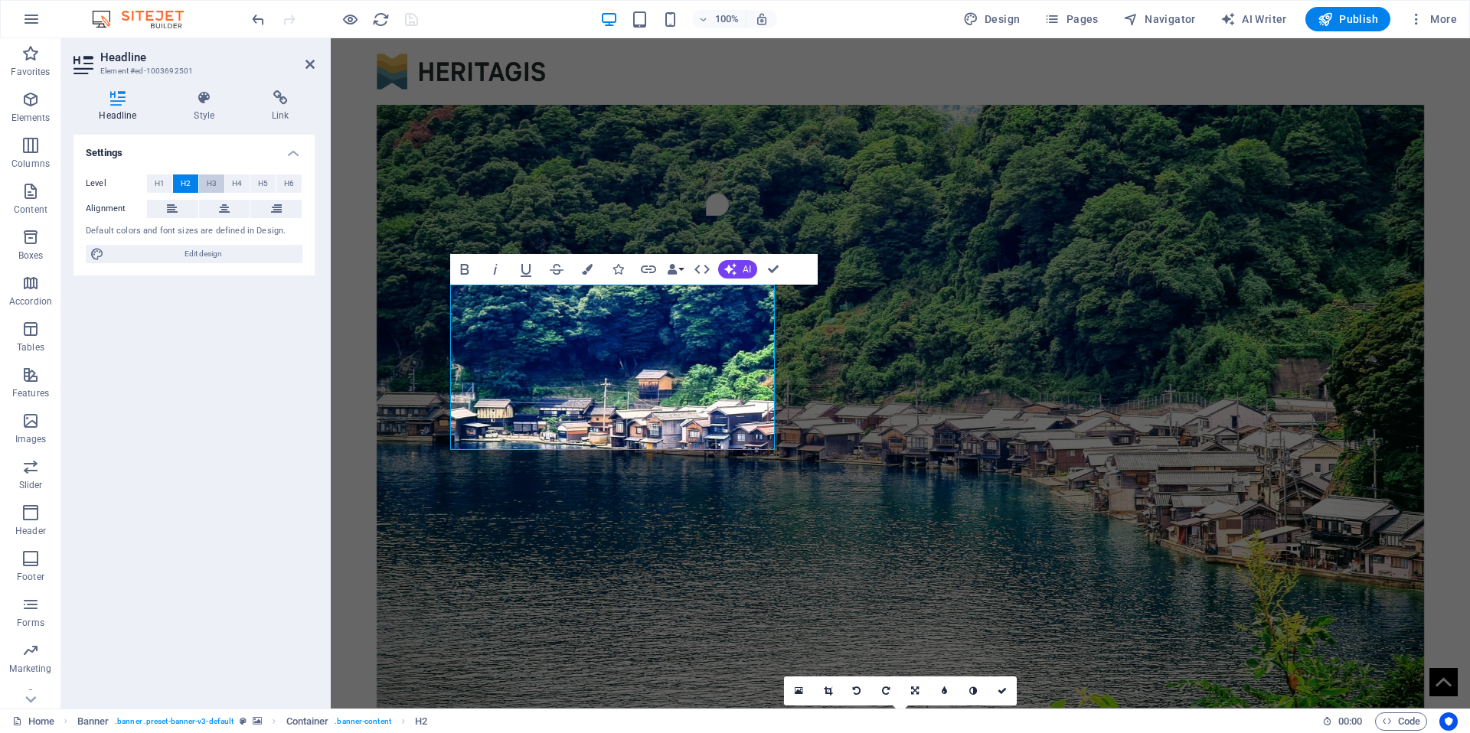
click at [214, 185] on span "H3" at bounding box center [212, 184] width 10 height 18
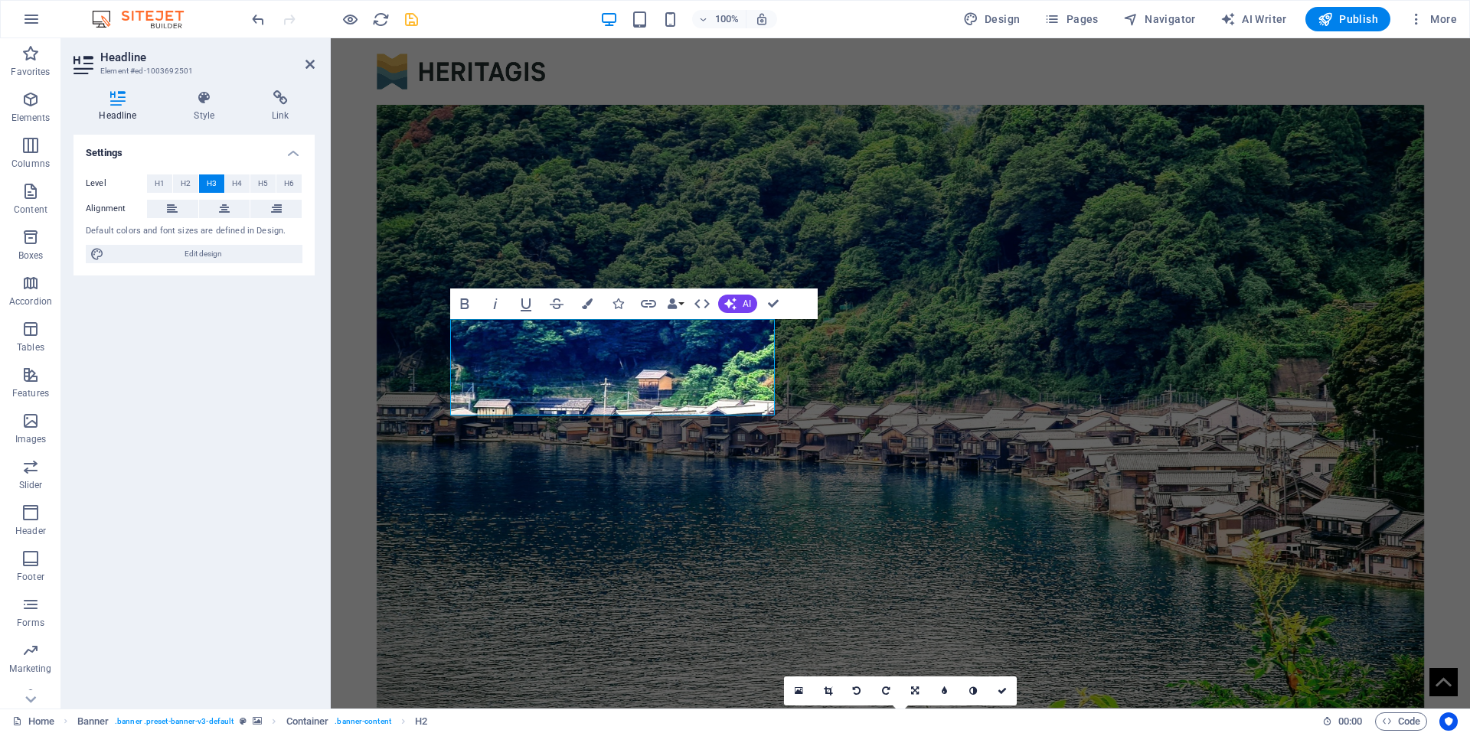
click at [719, 518] on figure at bounding box center [901, 406] width 1048 height 603
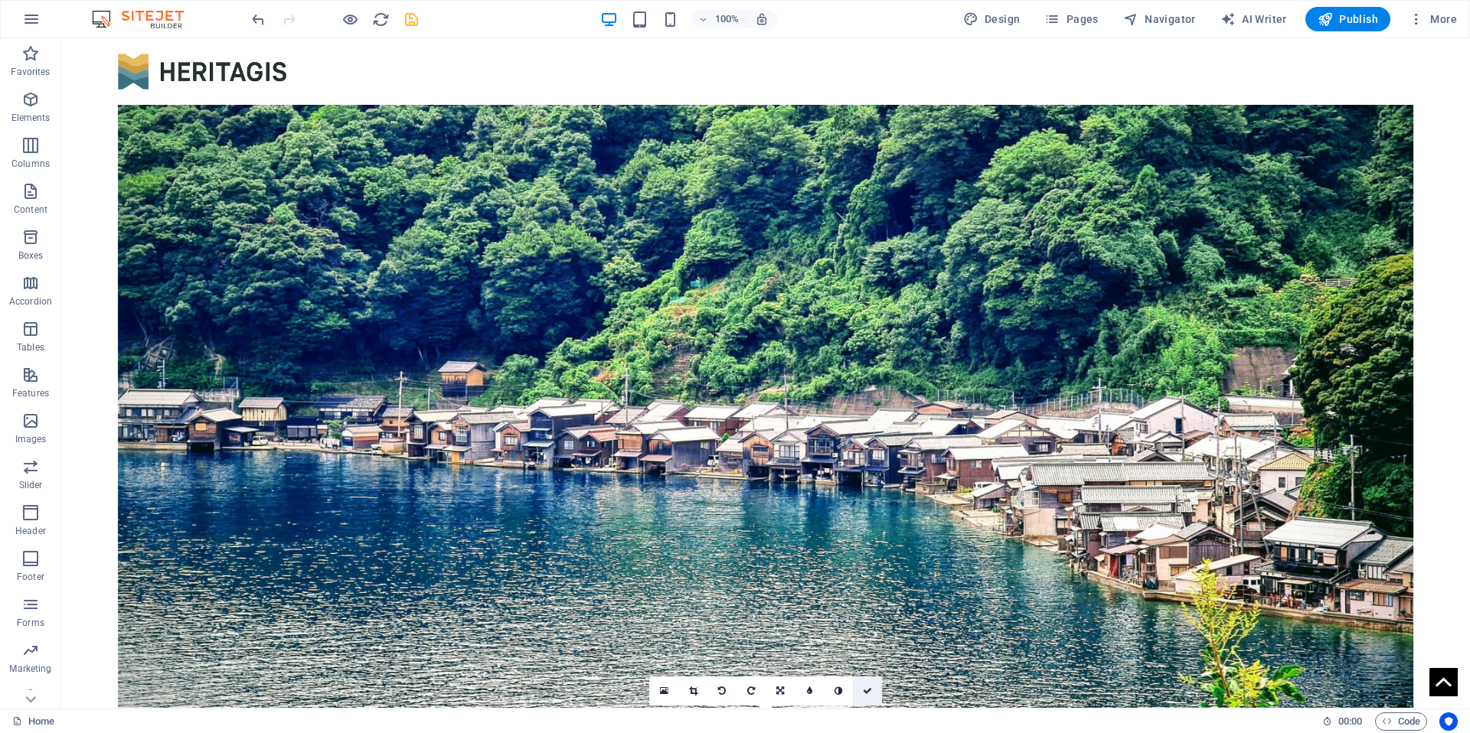
click at [867, 687] on icon at bounding box center [867, 691] width 9 height 9
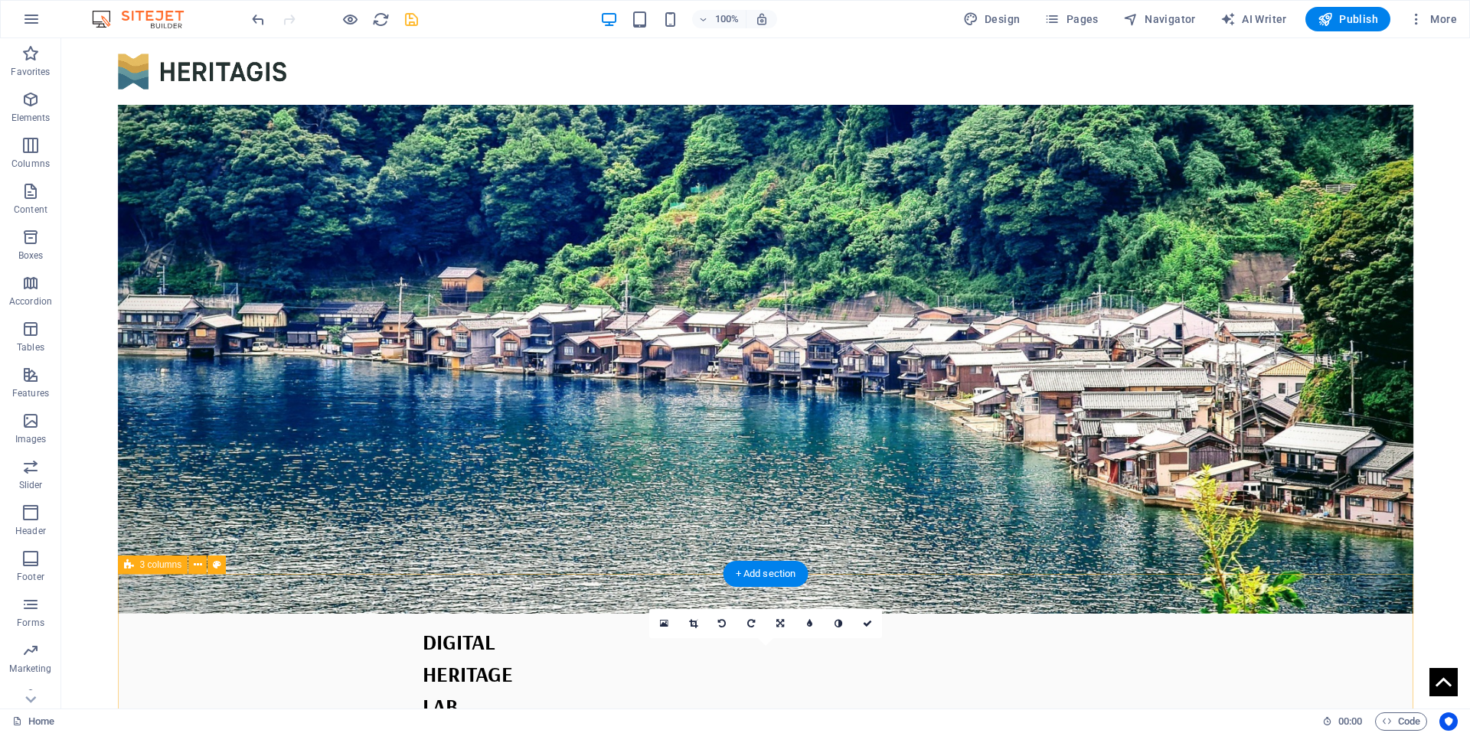
scroll to position [129, 0]
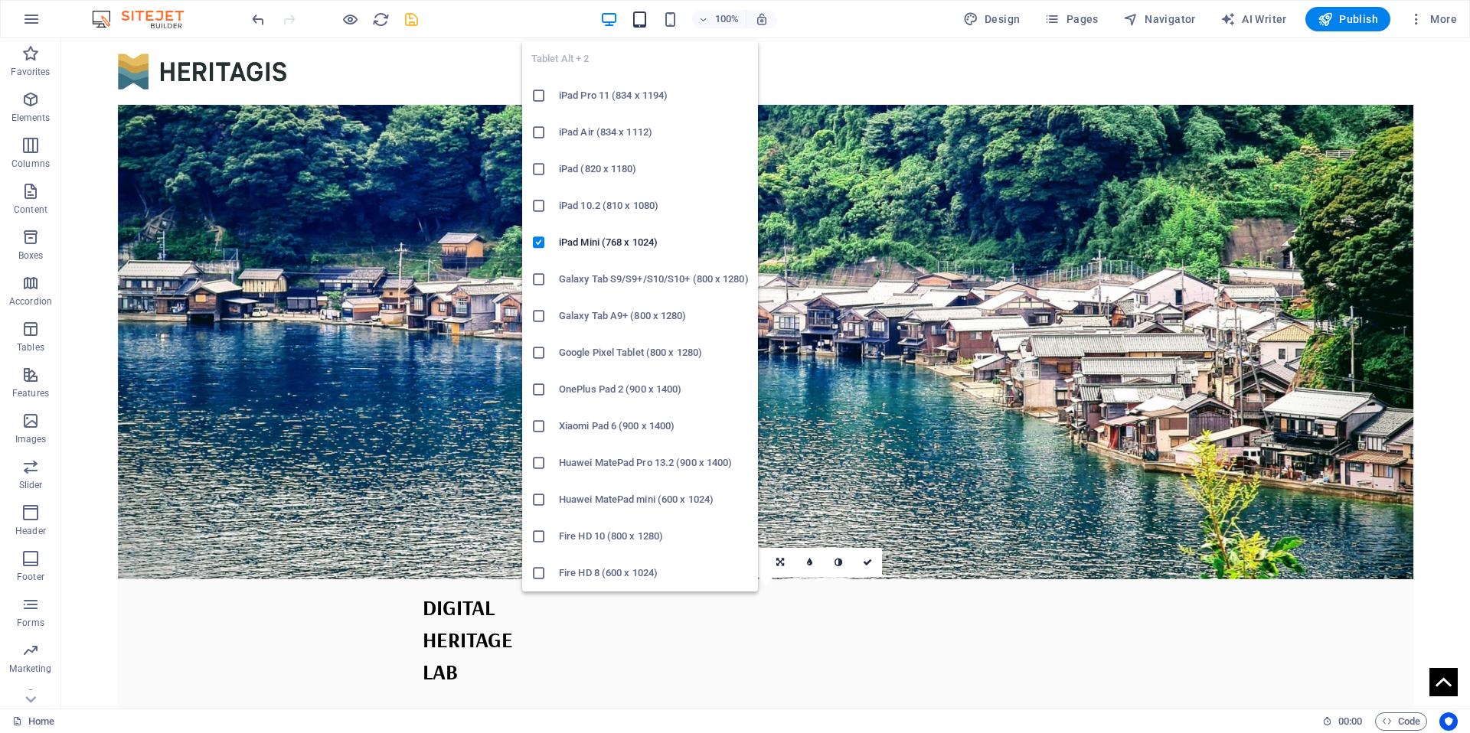
click at [648, 19] on icon "button" at bounding box center [640, 20] width 18 height 18
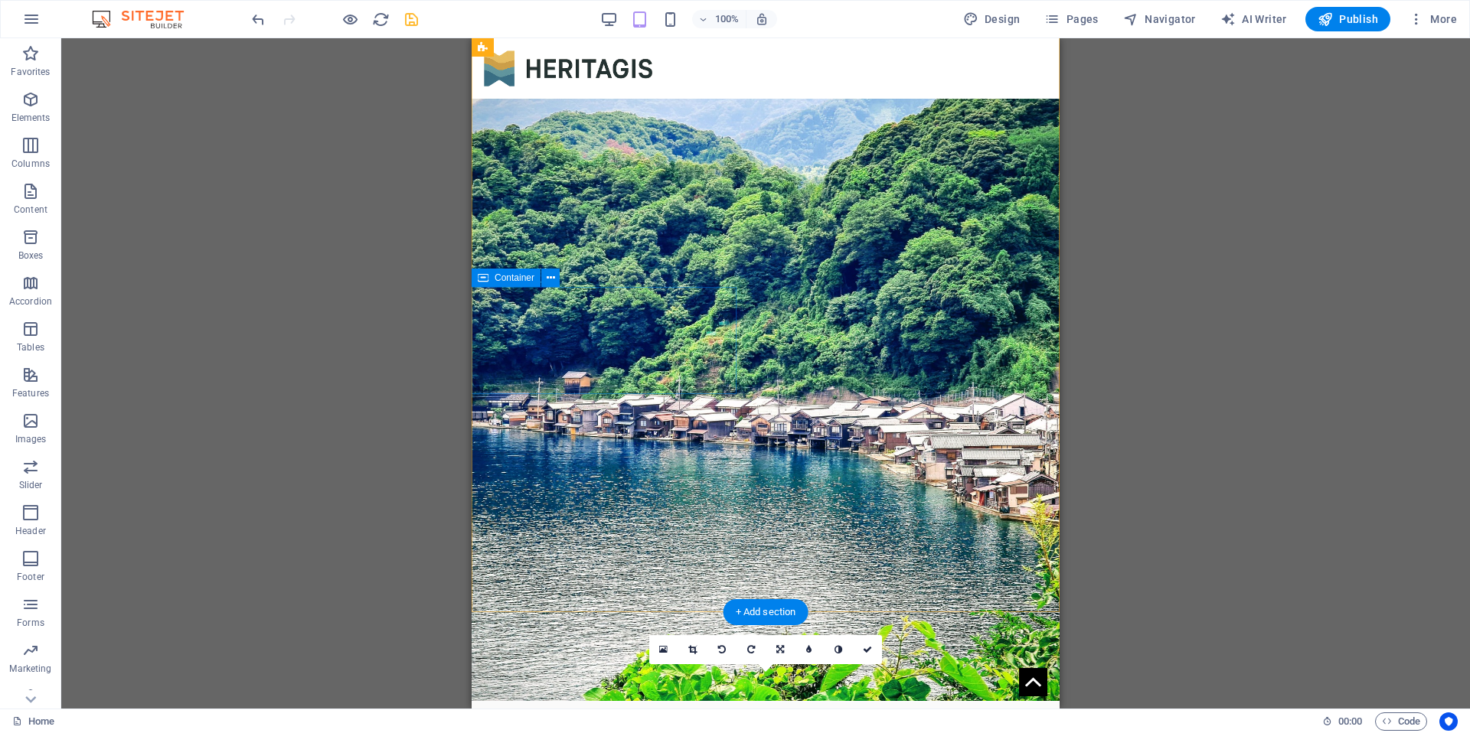
scroll to position [0, 0]
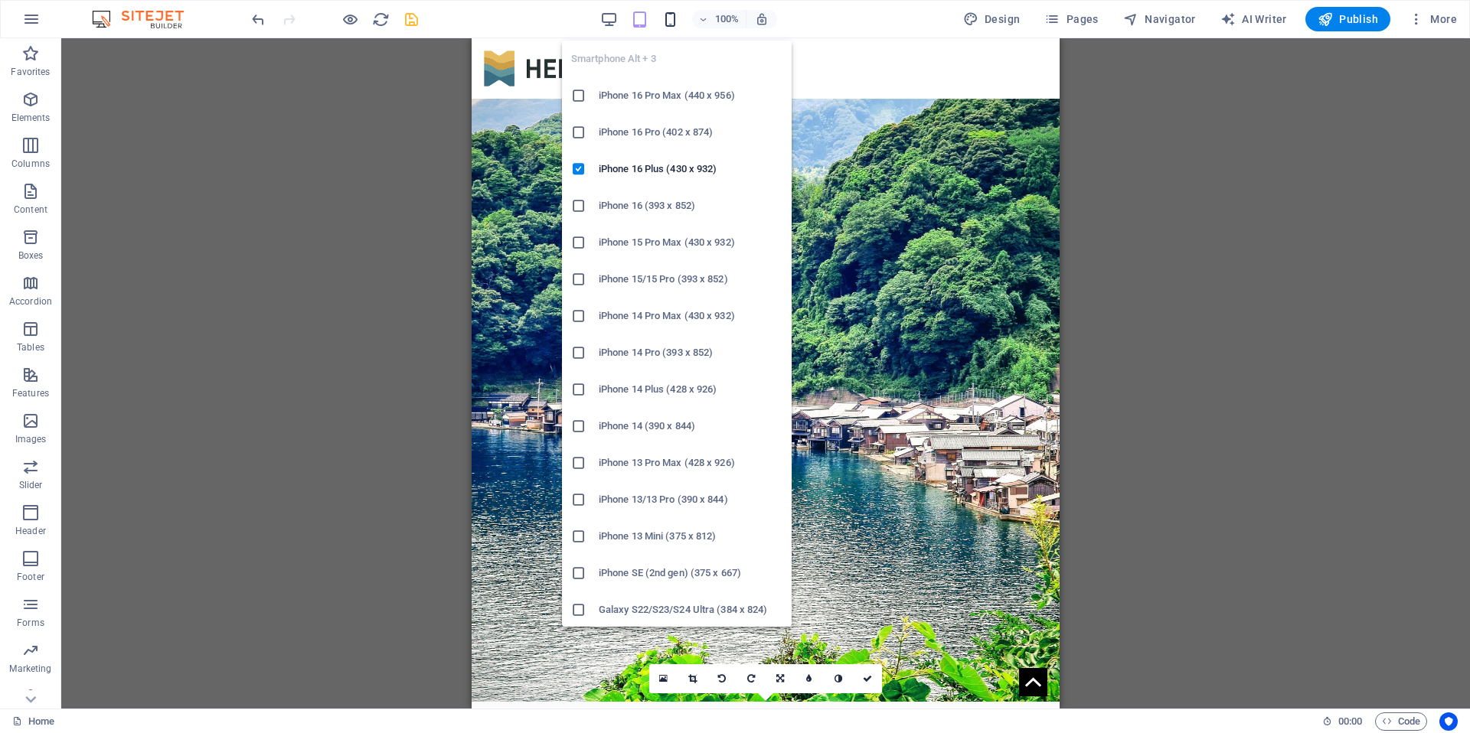
click at [675, 25] on icon "button" at bounding box center [670, 20] width 18 height 18
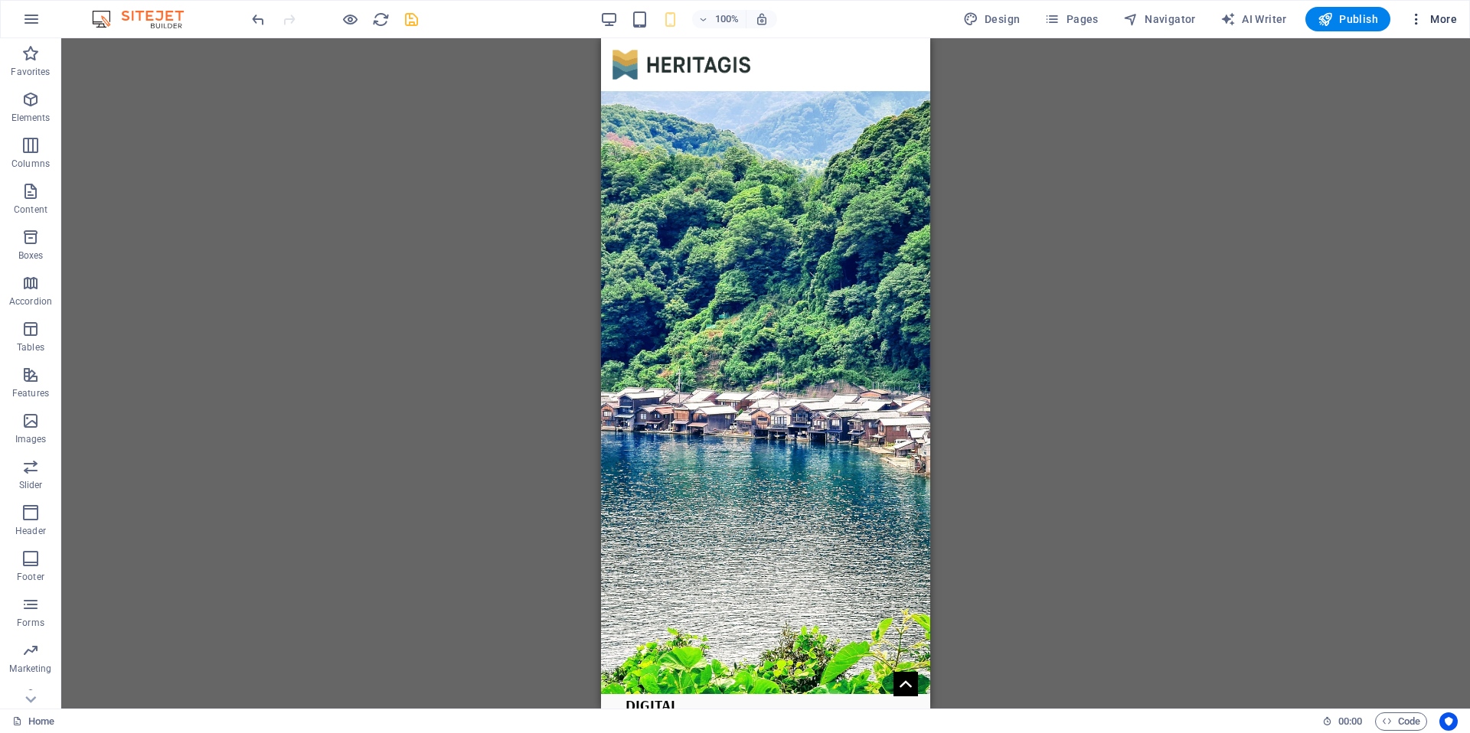
click at [1422, 20] on icon "button" at bounding box center [1416, 18] width 15 height 15
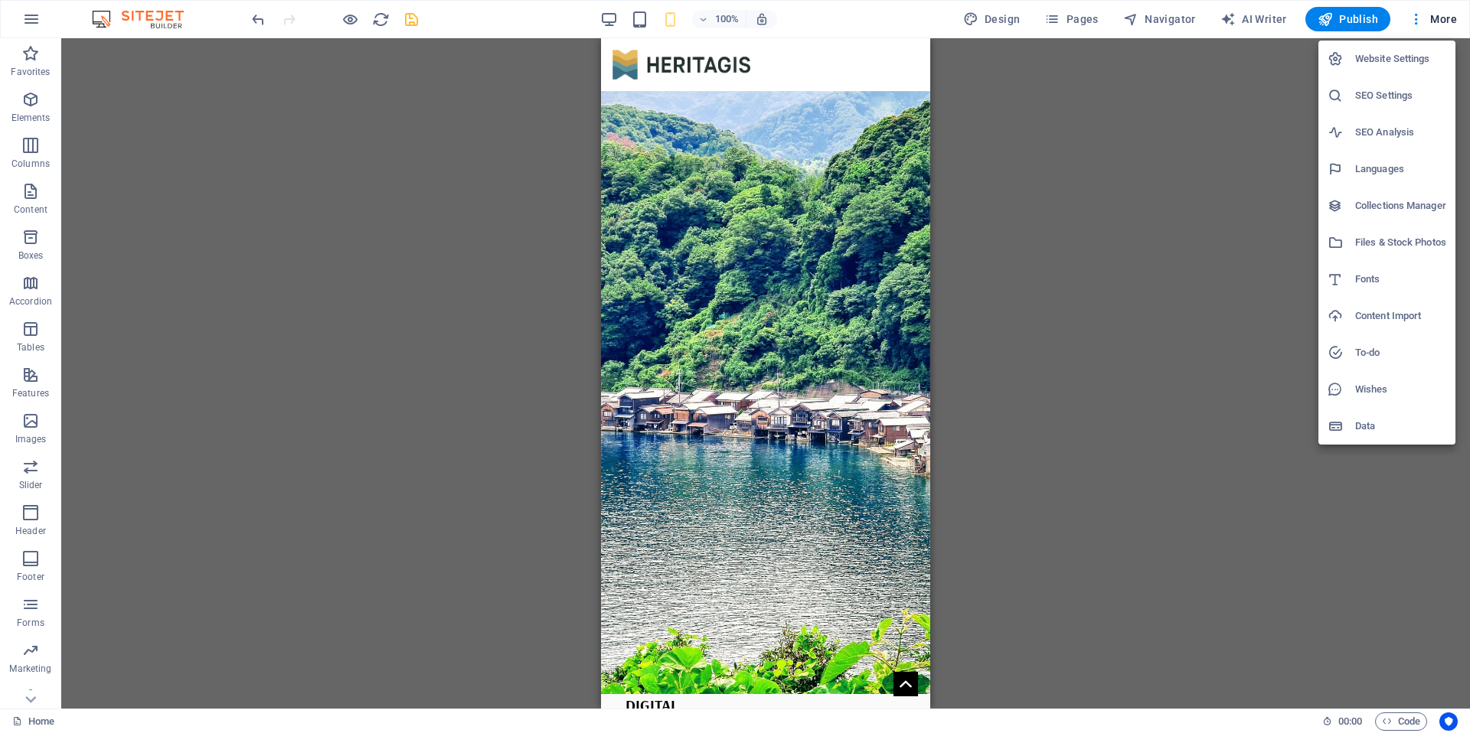
click at [1353, 20] on div at bounding box center [735, 366] width 1470 height 733
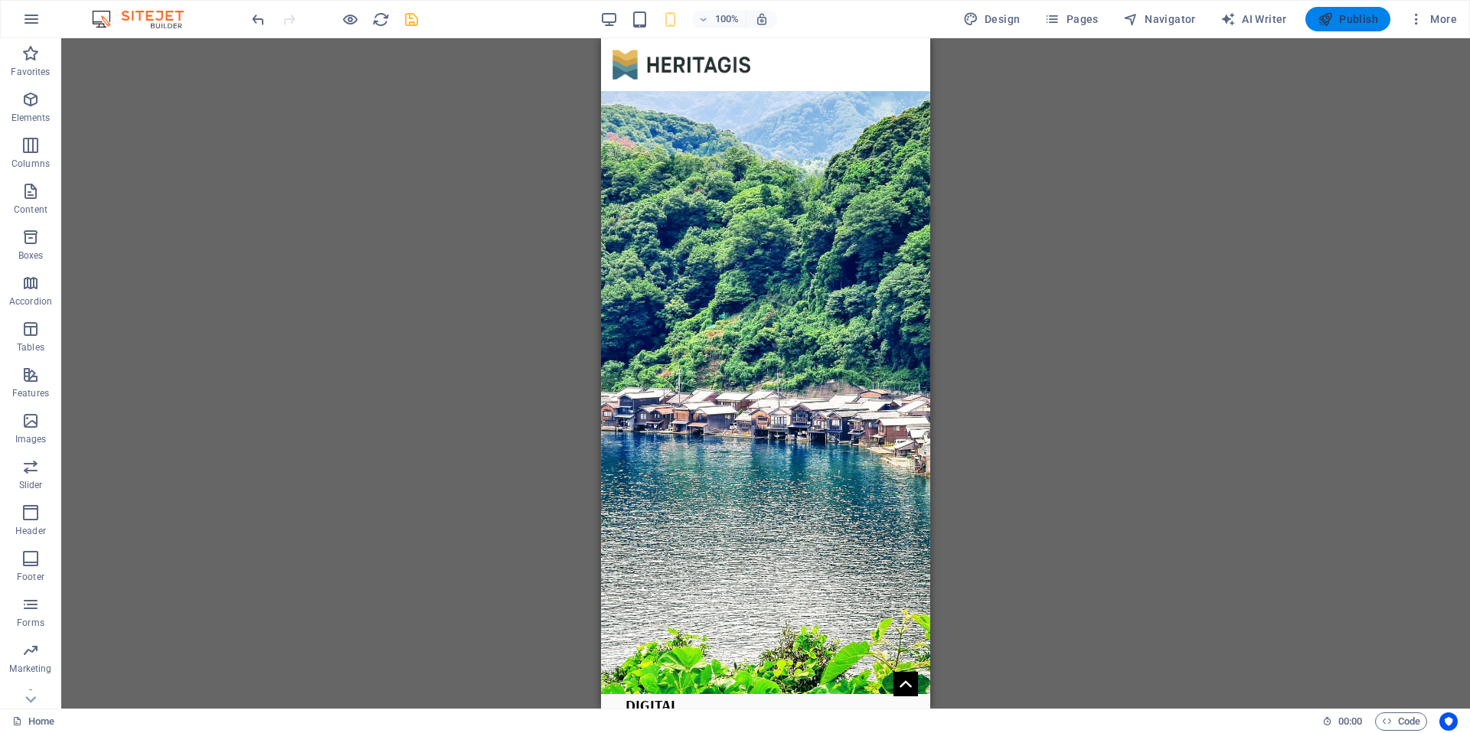
click at [1348, 19] on span "Publish" at bounding box center [1347, 18] width 60 height 15
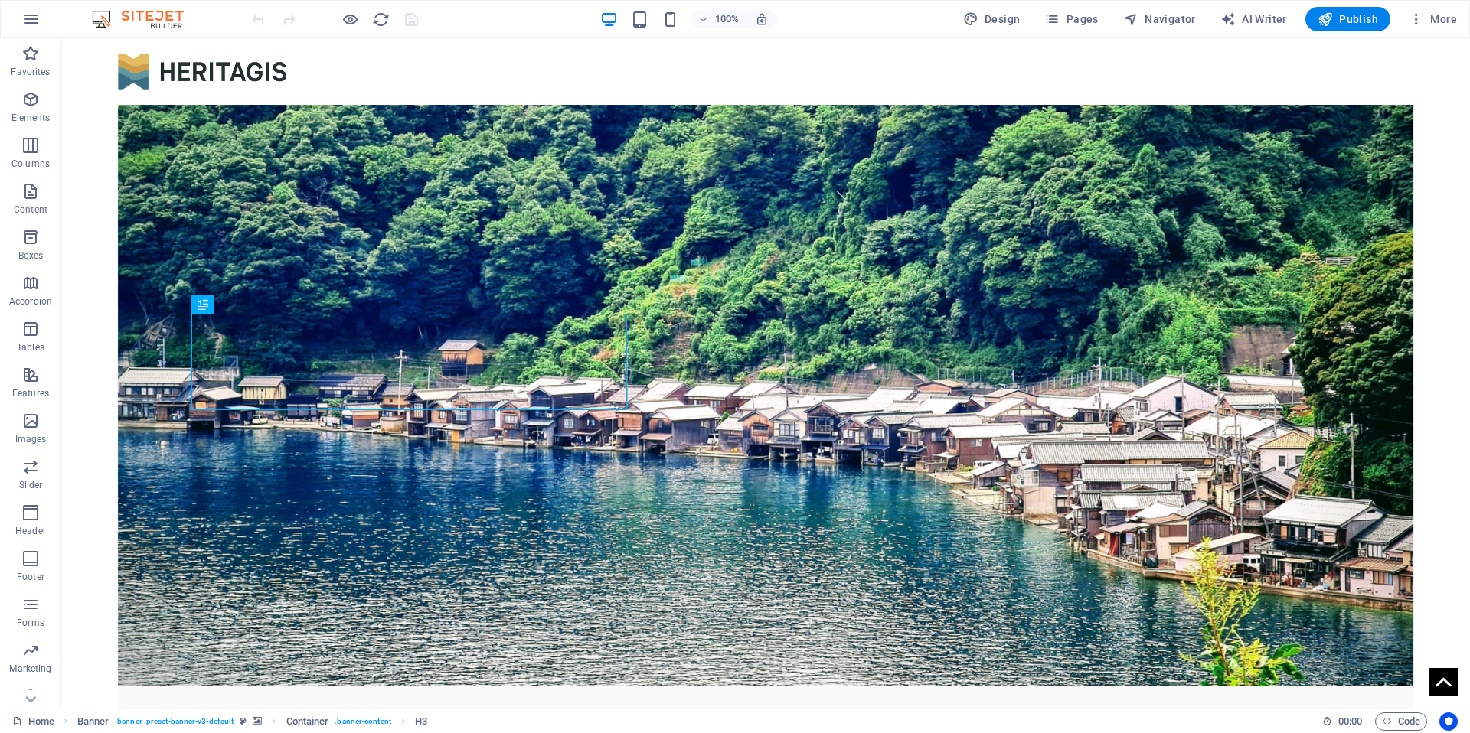
scroll to position [22, 0]
drag, startPoint x: 1384, startPoint y: 27, endPoint x: 1369, endPoint y: 25, distance: 15.4
click at [1383, 28] on button "Publish" at bounding box center [1347, 19] width 85 height 24
